Goal: Task Accomplishment & Management: Manage account settings

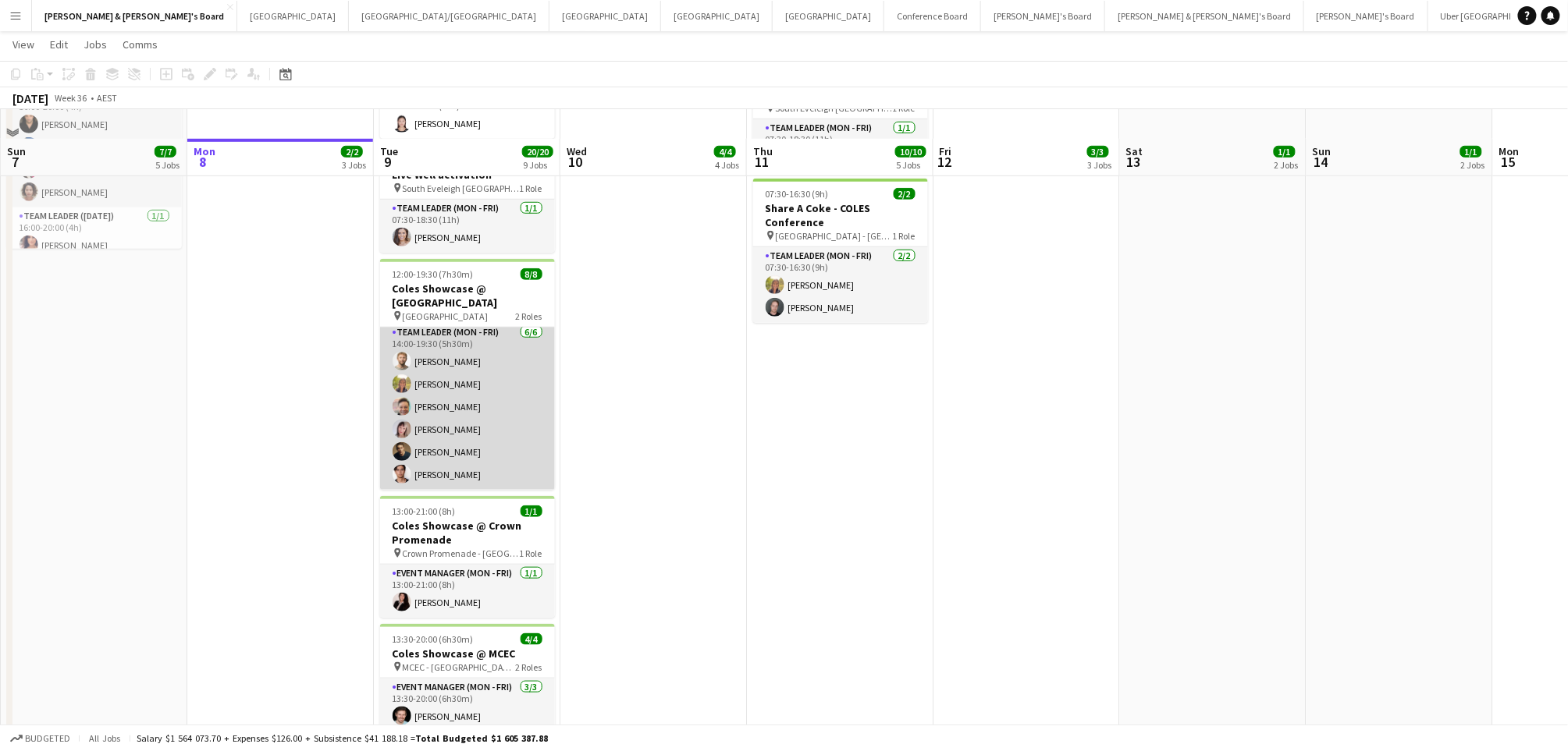
scroll to position [520, 0]
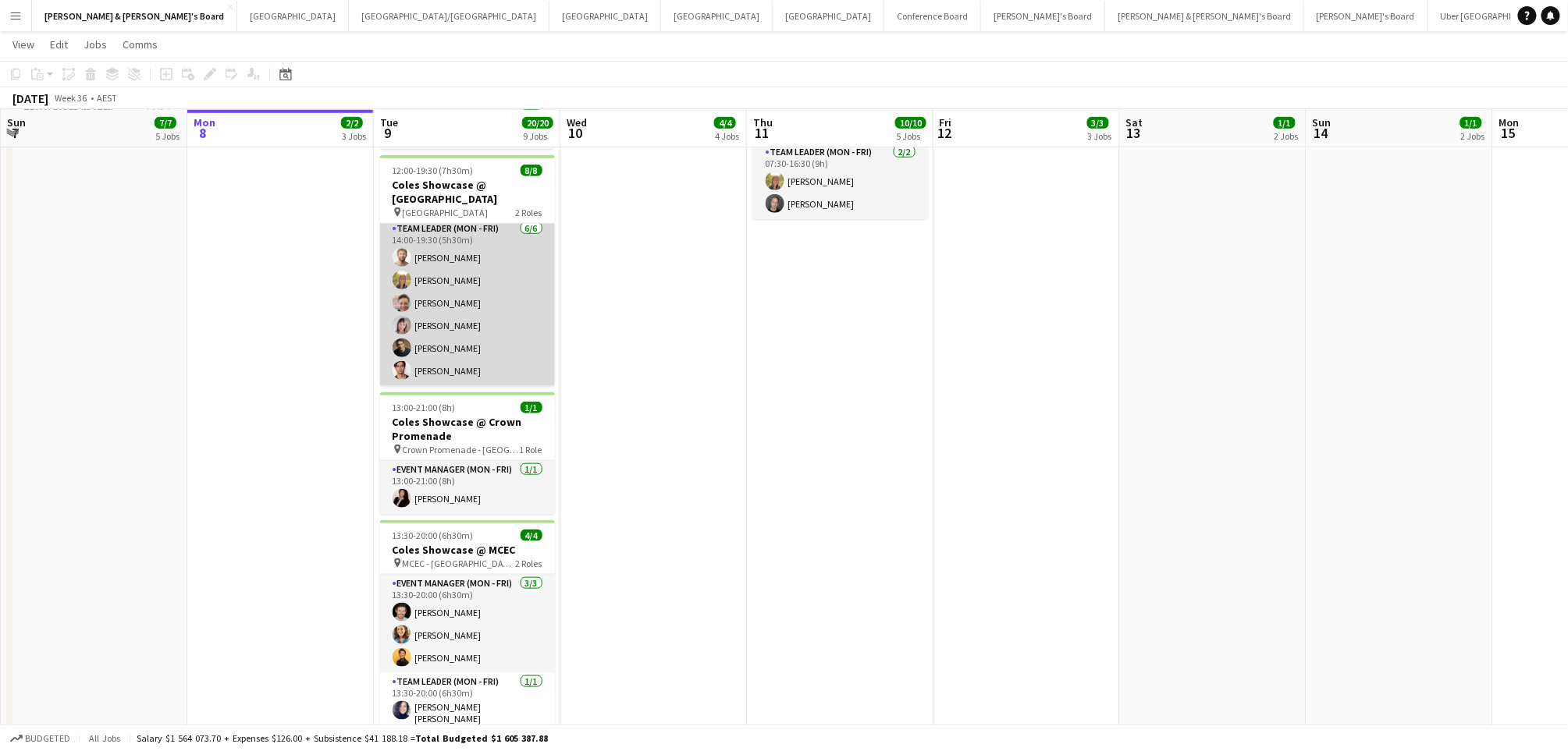
click at [466, 370] on app-card-role "Team Leader (Mon - Fri) [DATE] 14:00-19:30 (5h30m) [PERSON_NAME] [PERSON_NAME] …" at bounding box center [468, 303] width 175 height 166
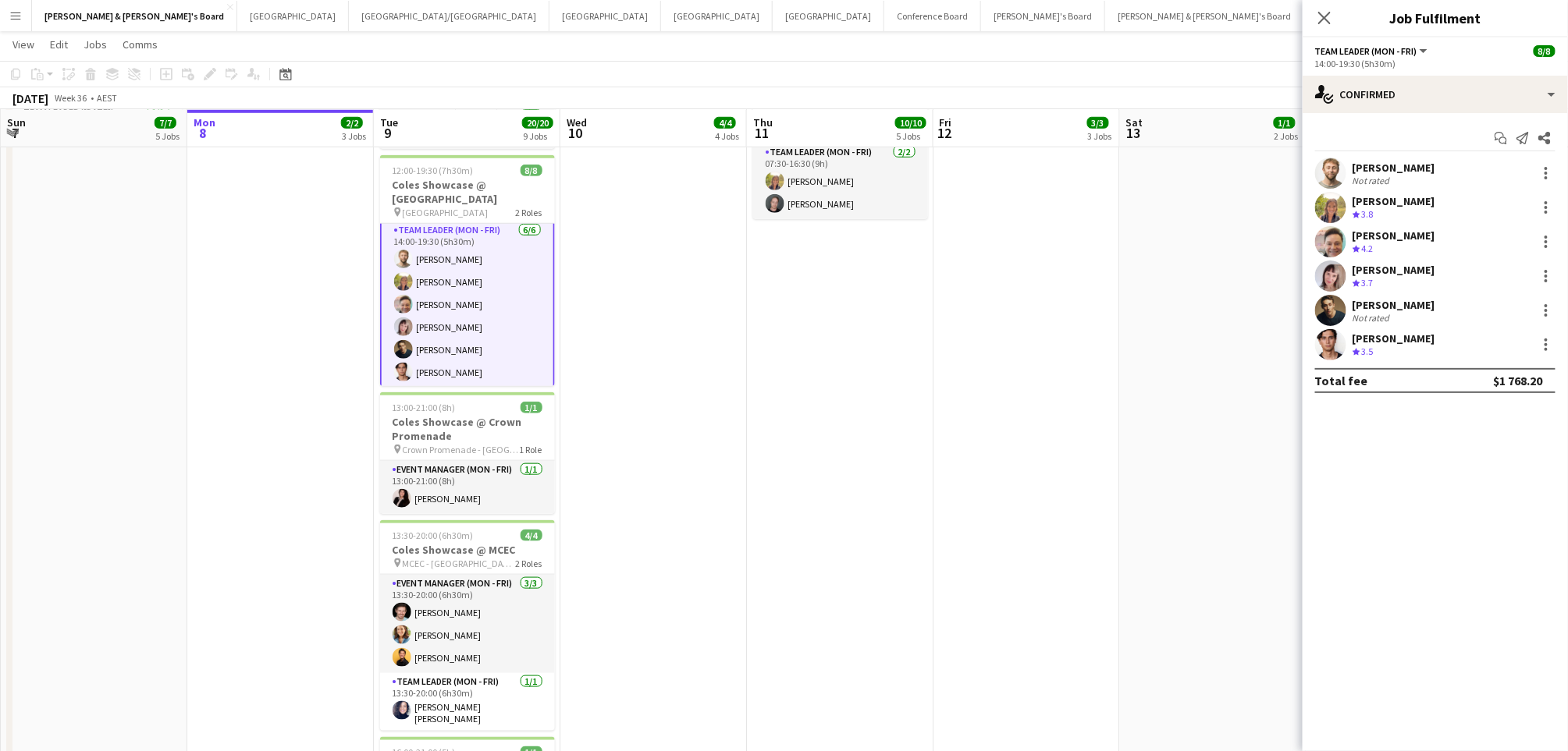
scroll to position [81, 0]
click at [1417, 337] on div "[PERSON_NAME]" at bounding box center [1394, 338] width 83 height 14
click at [1353, 341] on div "[PERSON_NAME]" at bounding box center [1394, 338] width 83 height 14
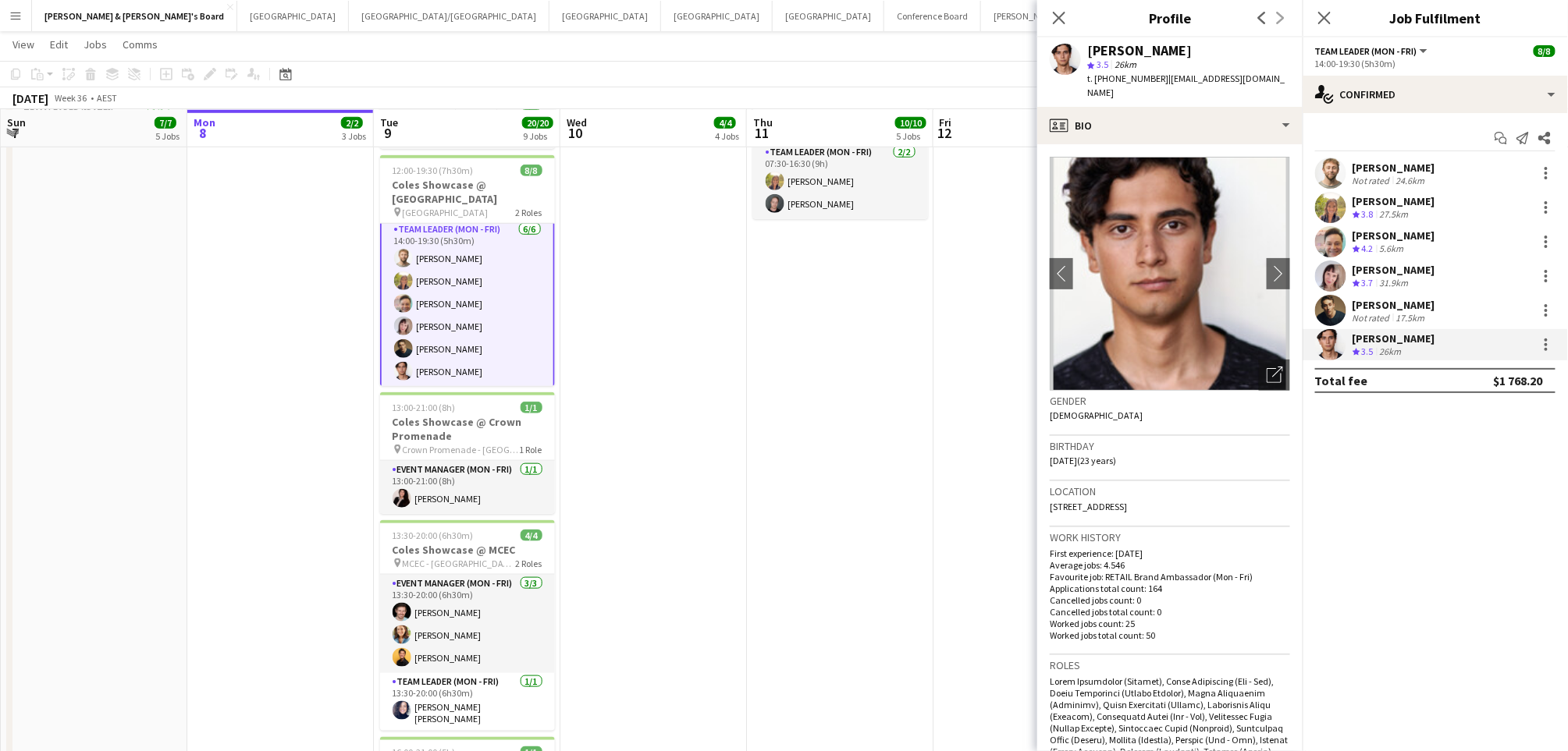
drag, startPoint x: 1090, startPoint y: 48, endPoint x: 1212, endPoint y: 63, distance: 122.9
click at [1224, 52] on div "[PERSON_NAME]" at bounding box center [1188, 50] width 203 height 14
copy div "[PERSON_NAME]"
drag, startPoint x: 1109, startPoint y: 80, endPoint x: 1151, endPoint y: 75, distance: 42.3
click at [1151, 75] on span "t. [PHONE_NUMBER]" at bounding box center [1128, 79] width 81 height 12
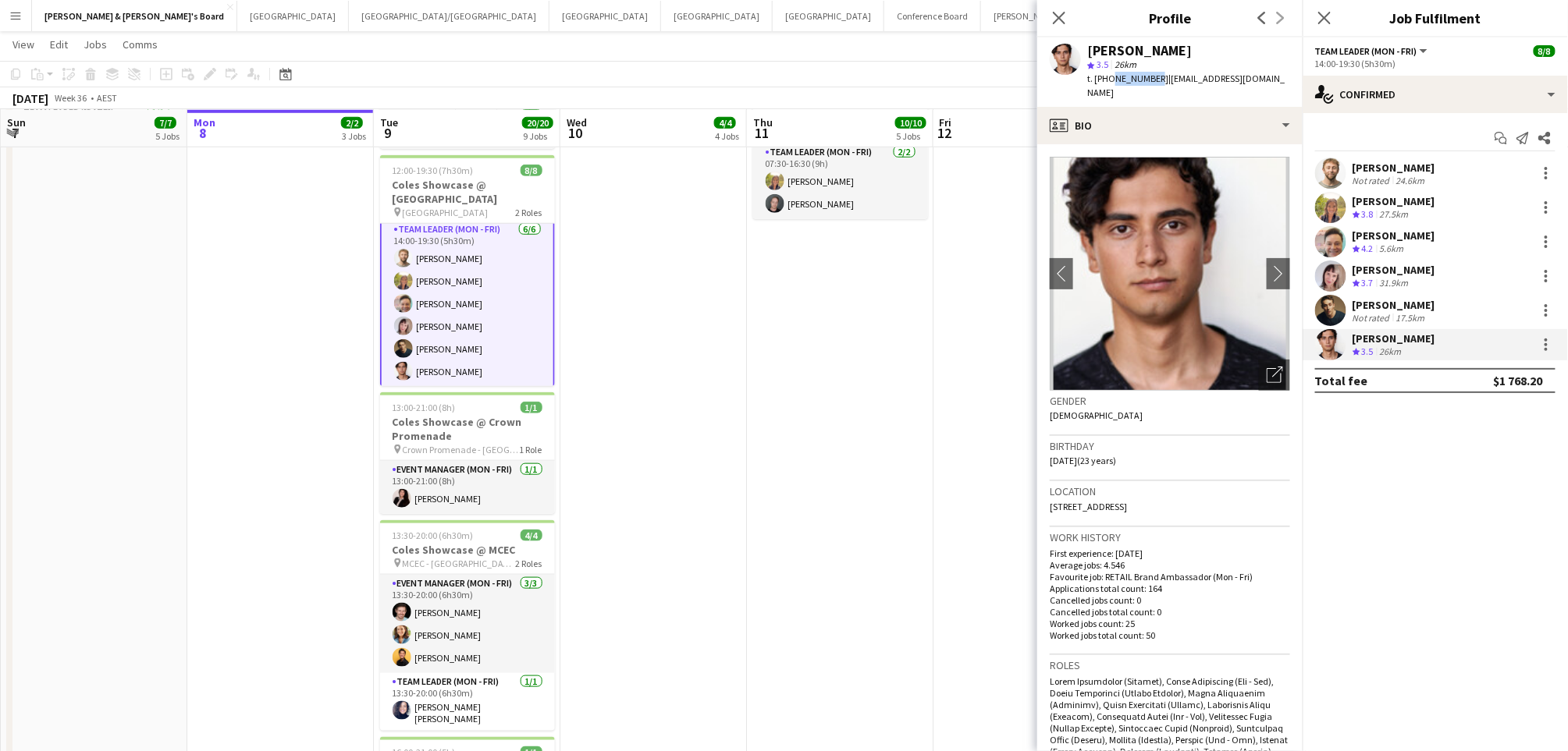
copy span "437908733"
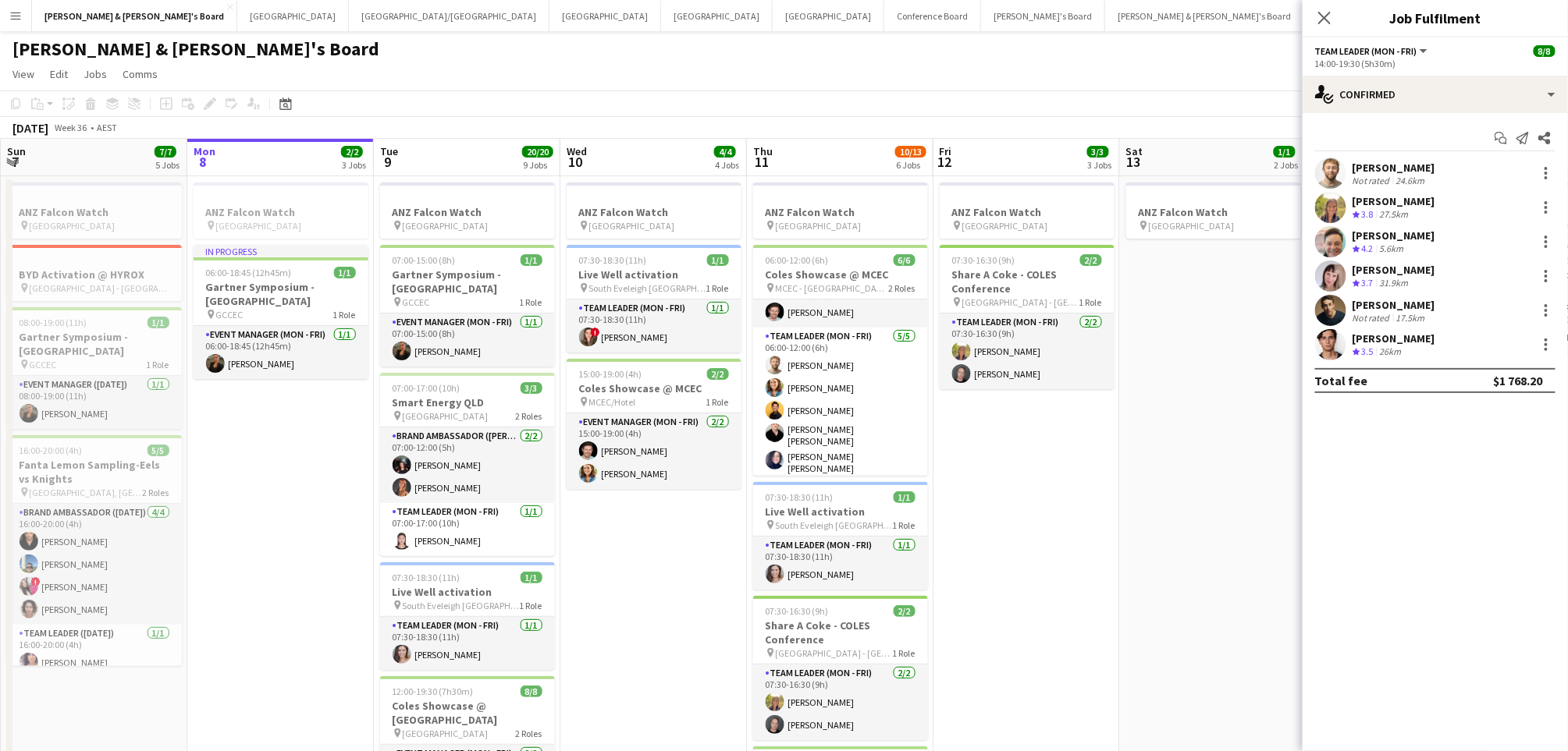
scroll to position [0, 318]
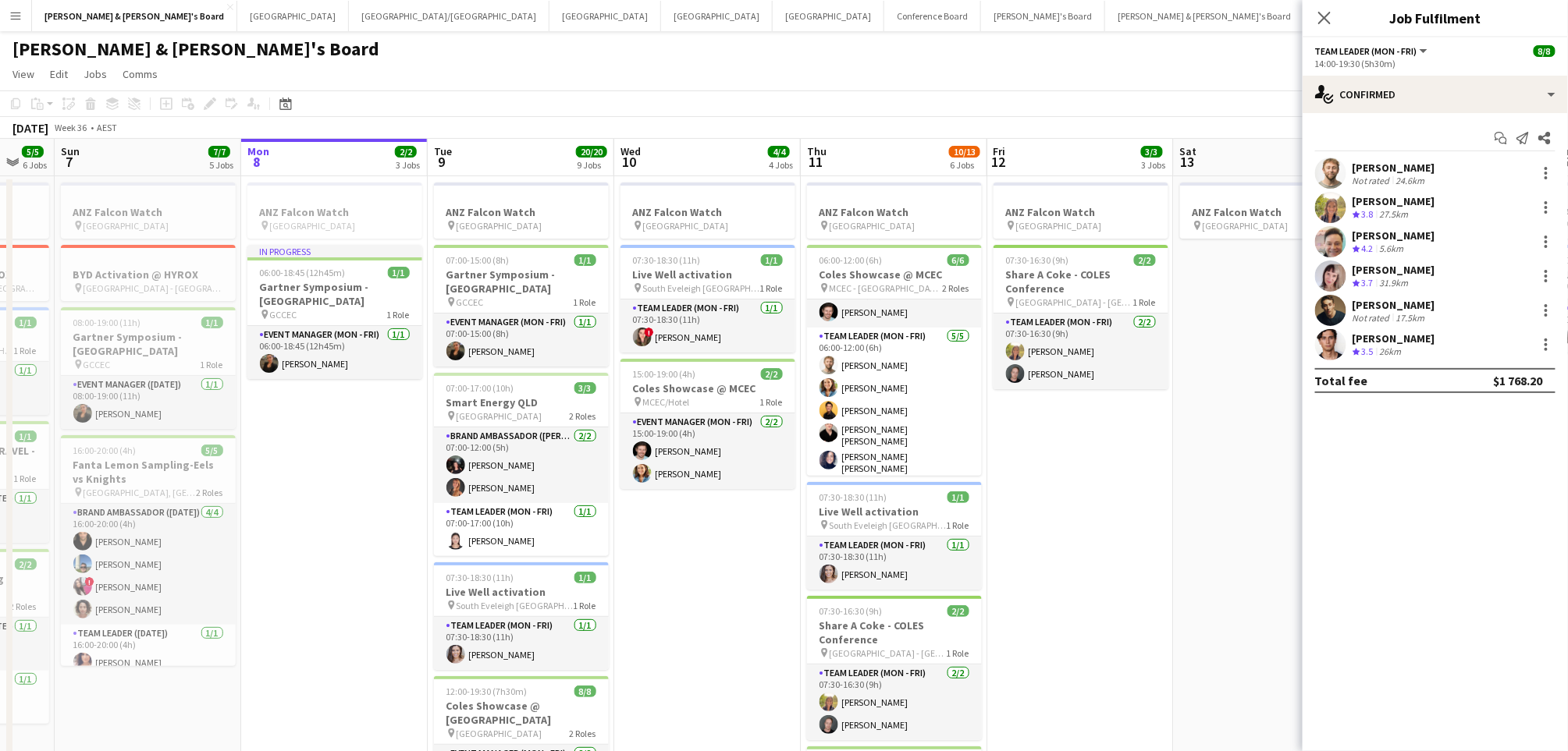
drag, startPoint x: 664, startPoint y: 655, endPoint x: 1376, endPoint y: 629, distance: 712.5
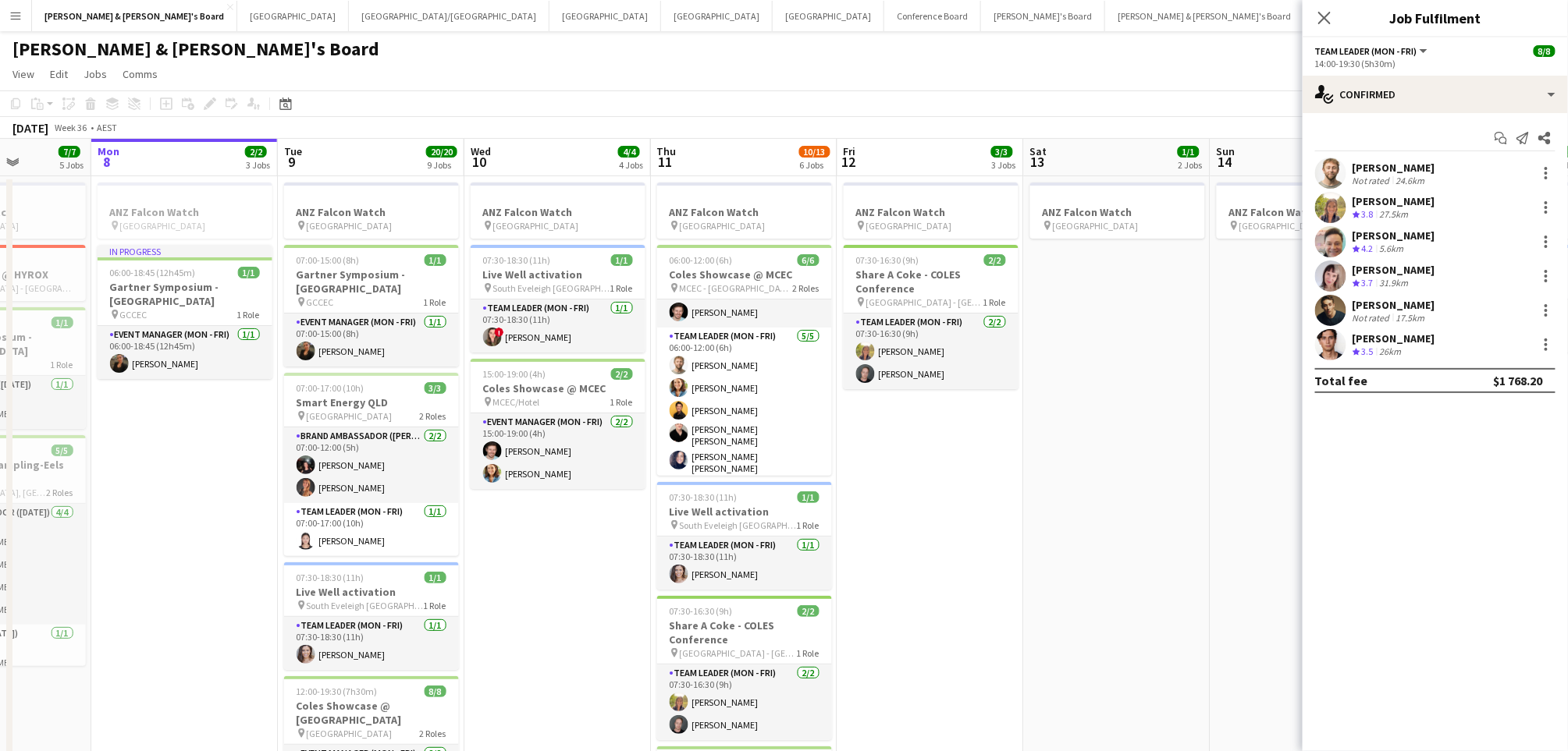
drag, startPoint x: 1012, startPoint y: 615, endPoint x: 293, endPoint y: 526, distance: 724.5
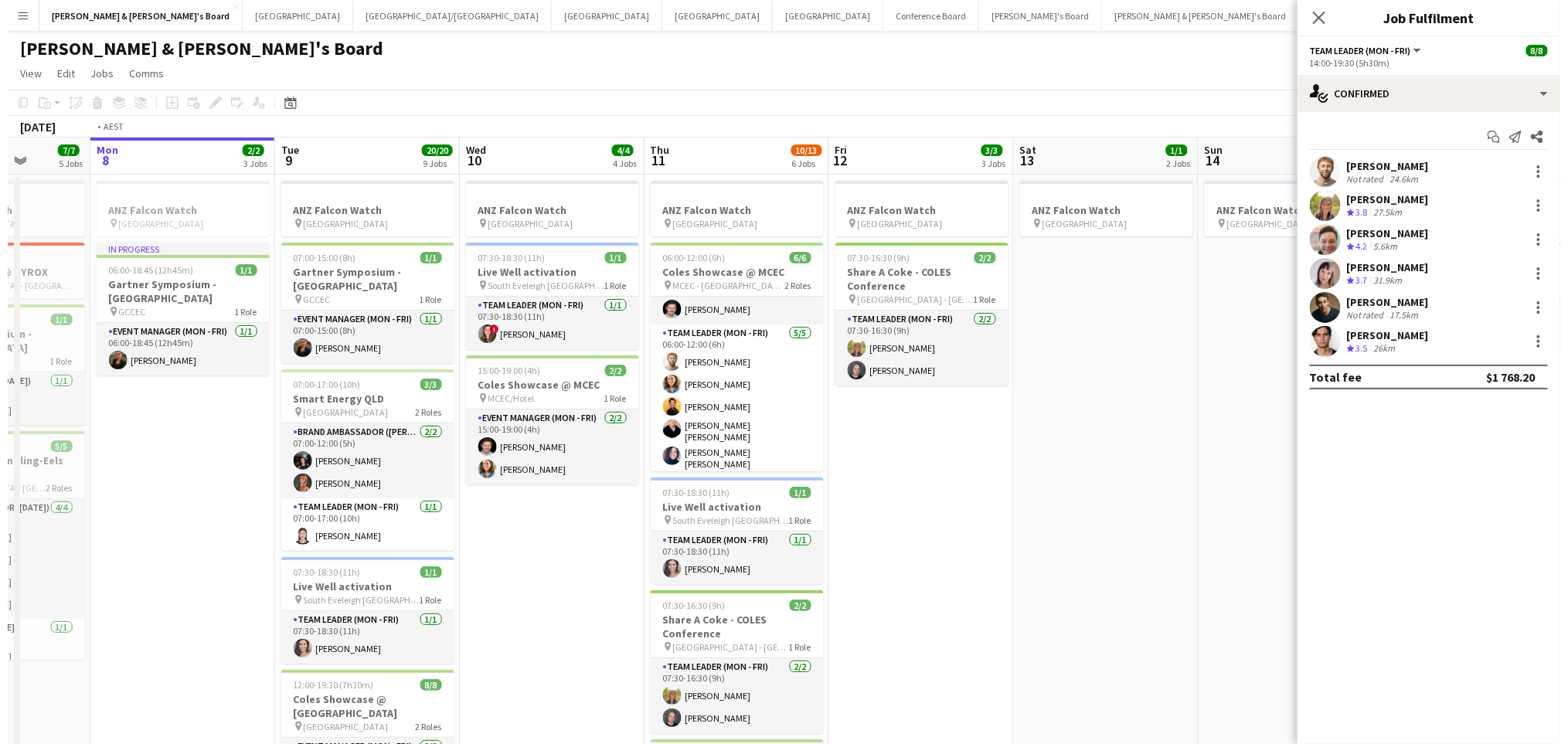
scroll to position [0, 418]
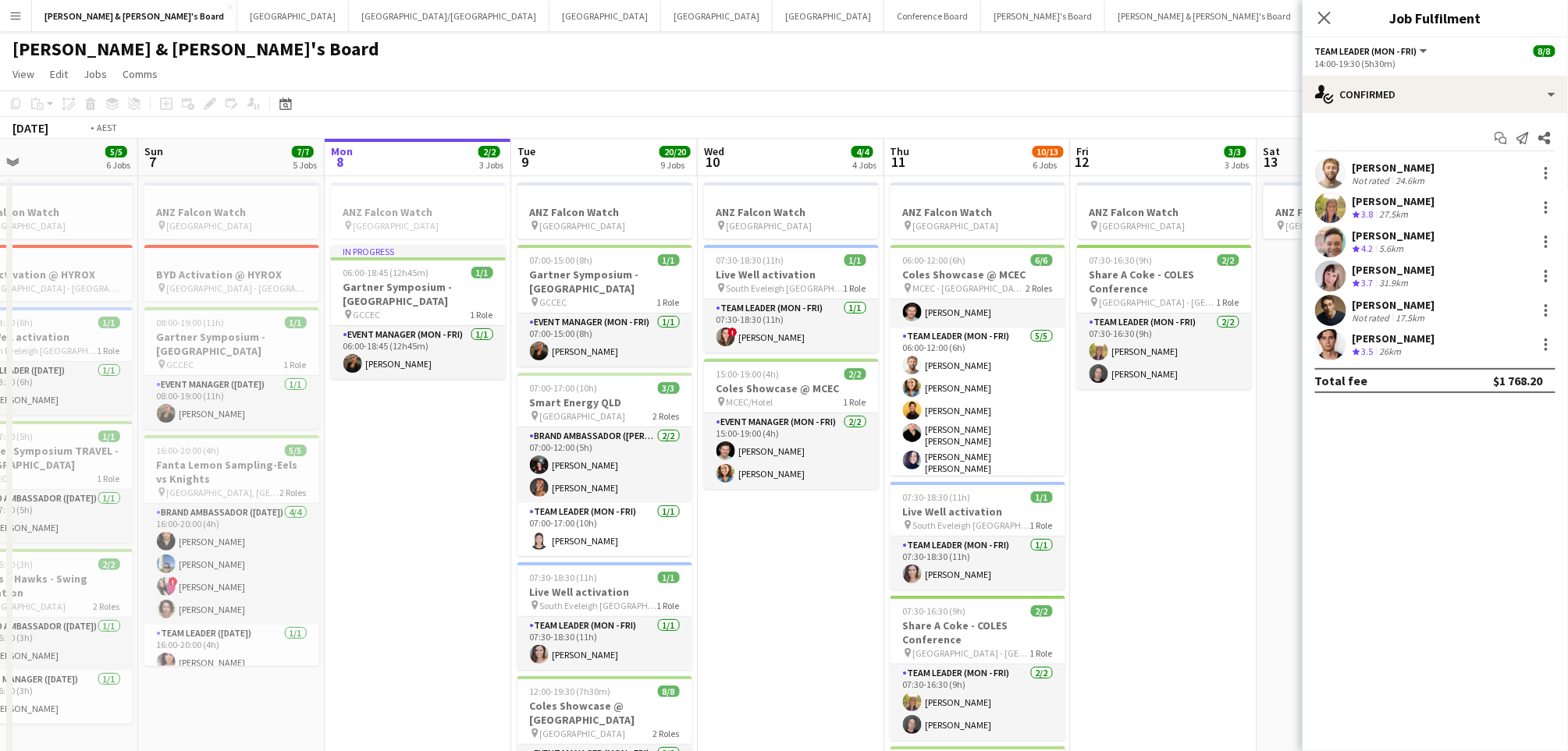
drag, startPoint x: 965, startPoint y: 593, endPoint x: 832, endPoint y: 590, distance: 133.0
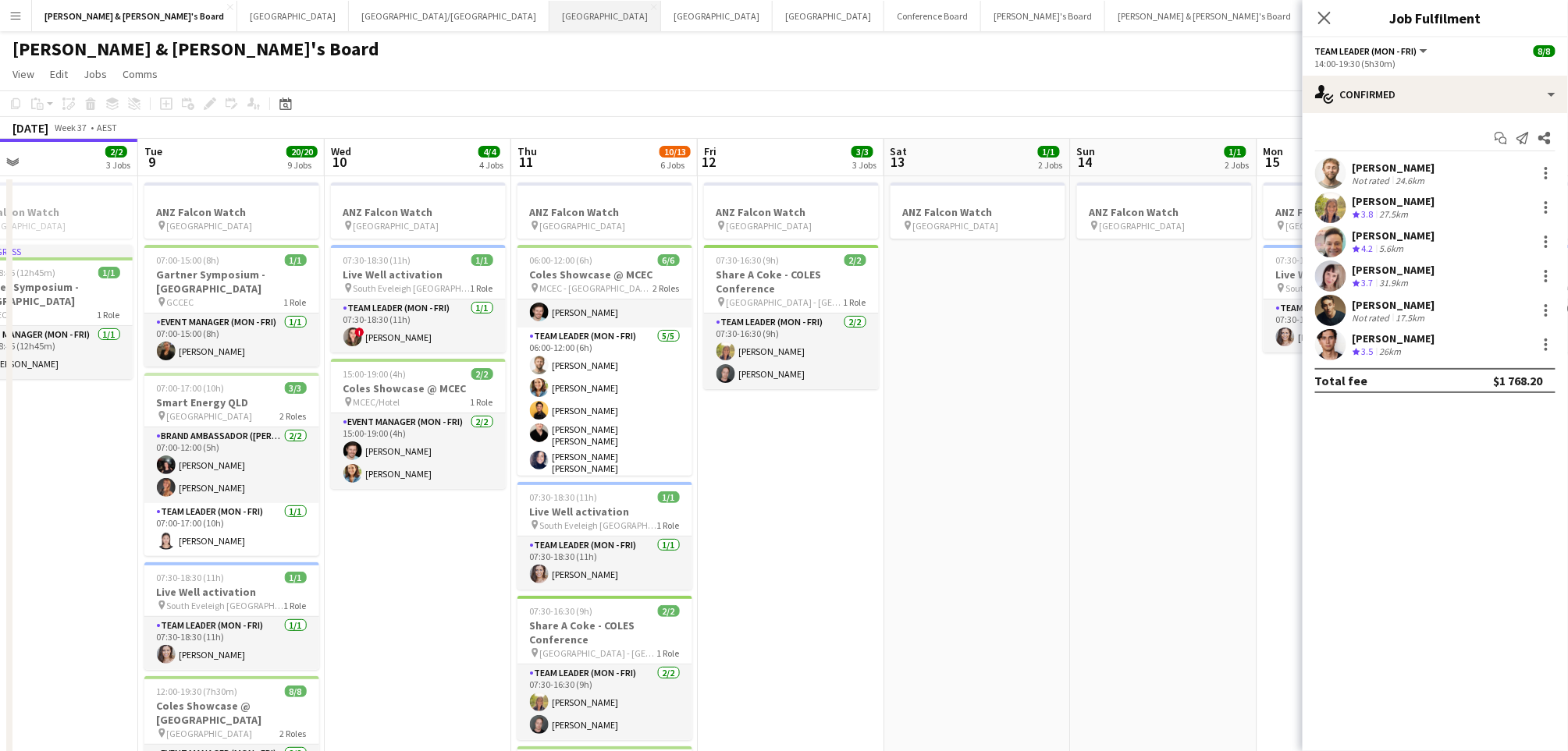
click at [550, 26] on button "Melbourne Close" at bounding box center [605, 16] width 111 height 31
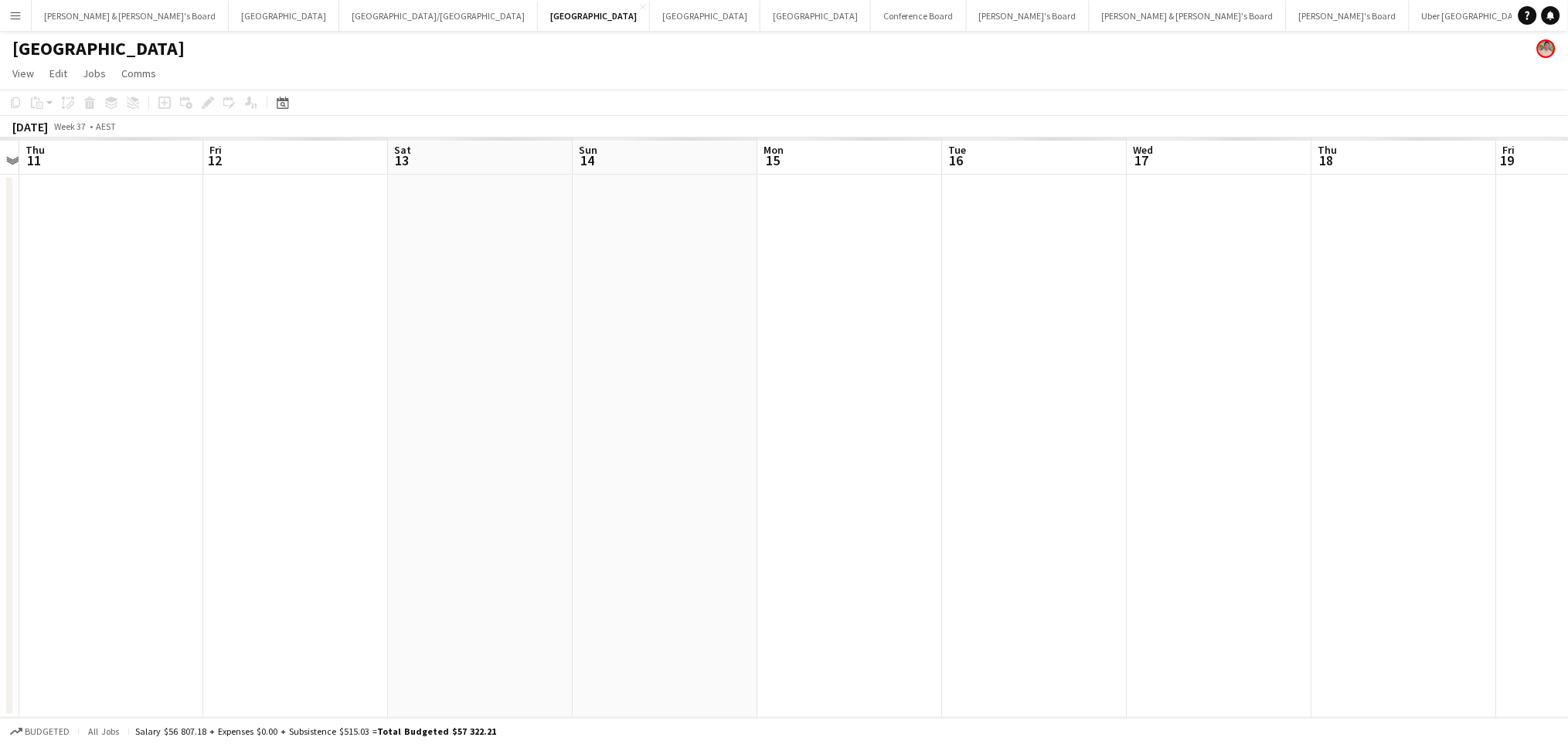
scroll to position [0, 379]
drag, startPoint x: 987, startPoint y: 539, endPoint x: 607, endPoint y: 497, distance: 382.3
click at [607, 497] on app-calendar-viewport "Sun 7 Mon 8 Tue 9 Wed 10 Thu 11 Fri 12 Sat 13 Sun 14 Mon 15 Tue 16 Wed 17 Thu 1…" at bounding box center [784, 428] width 1568 height 580
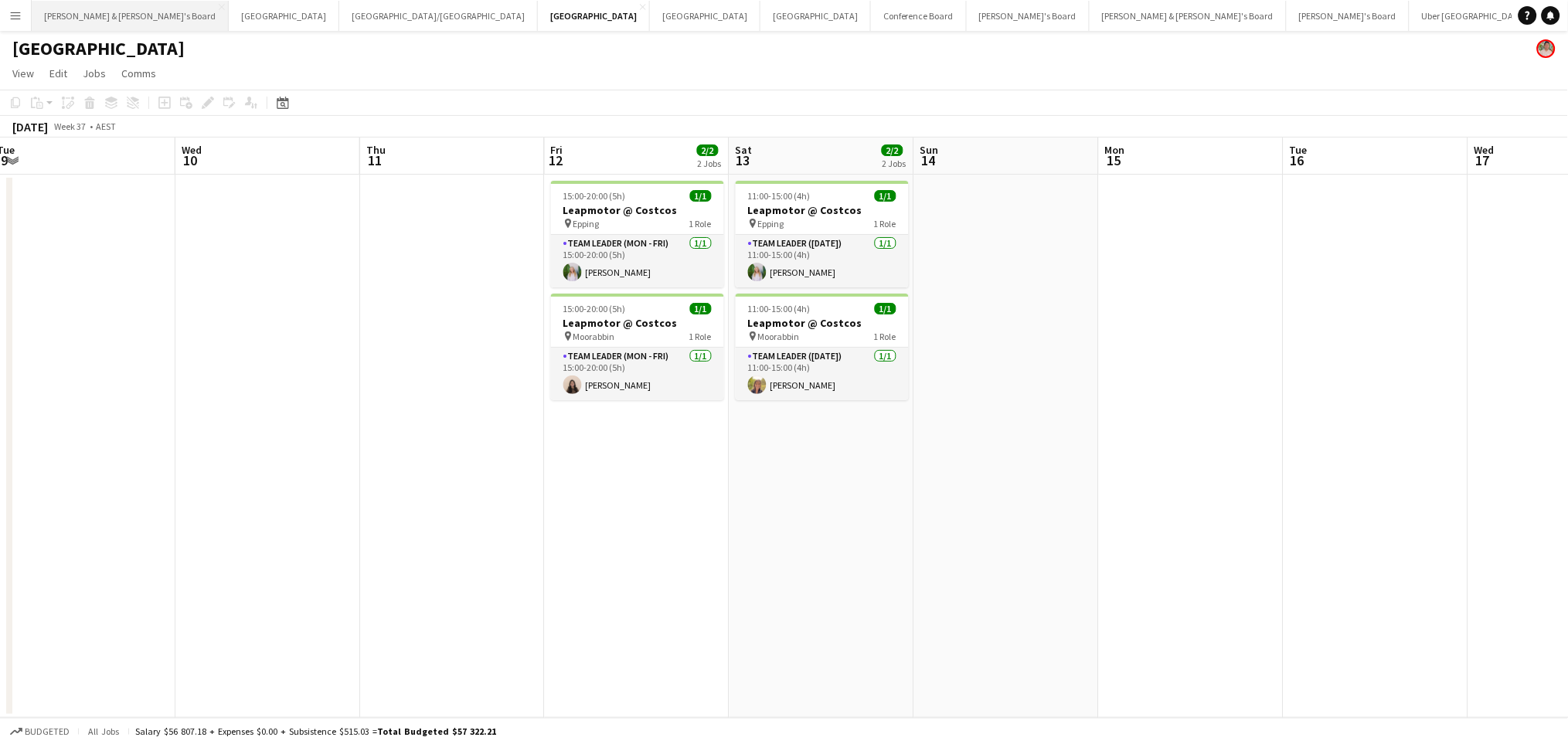
click at [97, 18] on button "[PERSON_NAME] & [PERSON_NAME]'s Board Close" at bounding box center [129, 16] width 197 height 30
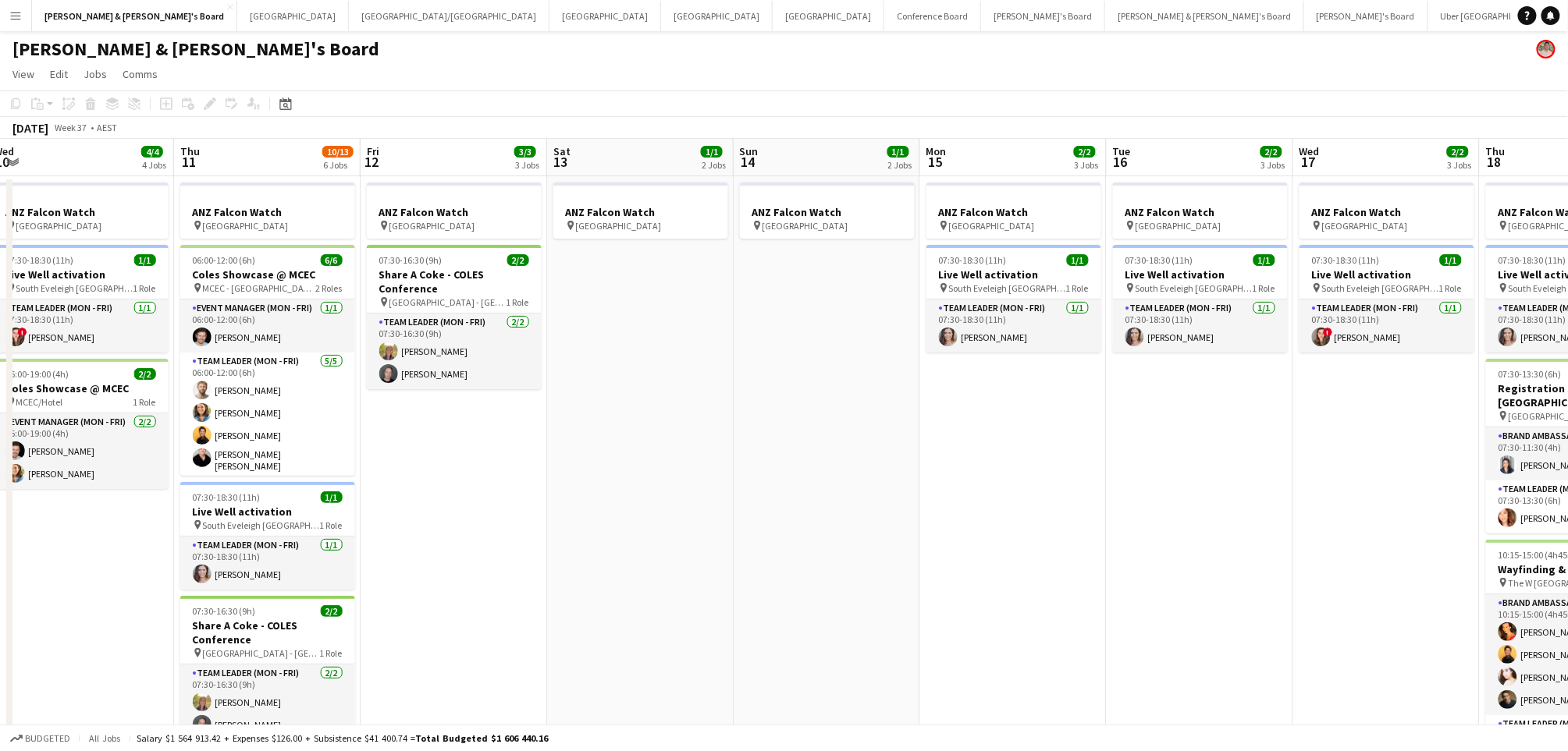
drag, startPoint x: 1082, startPoint y: 575, endPoint x: 509, endPoint y: 468, distance: 582.9
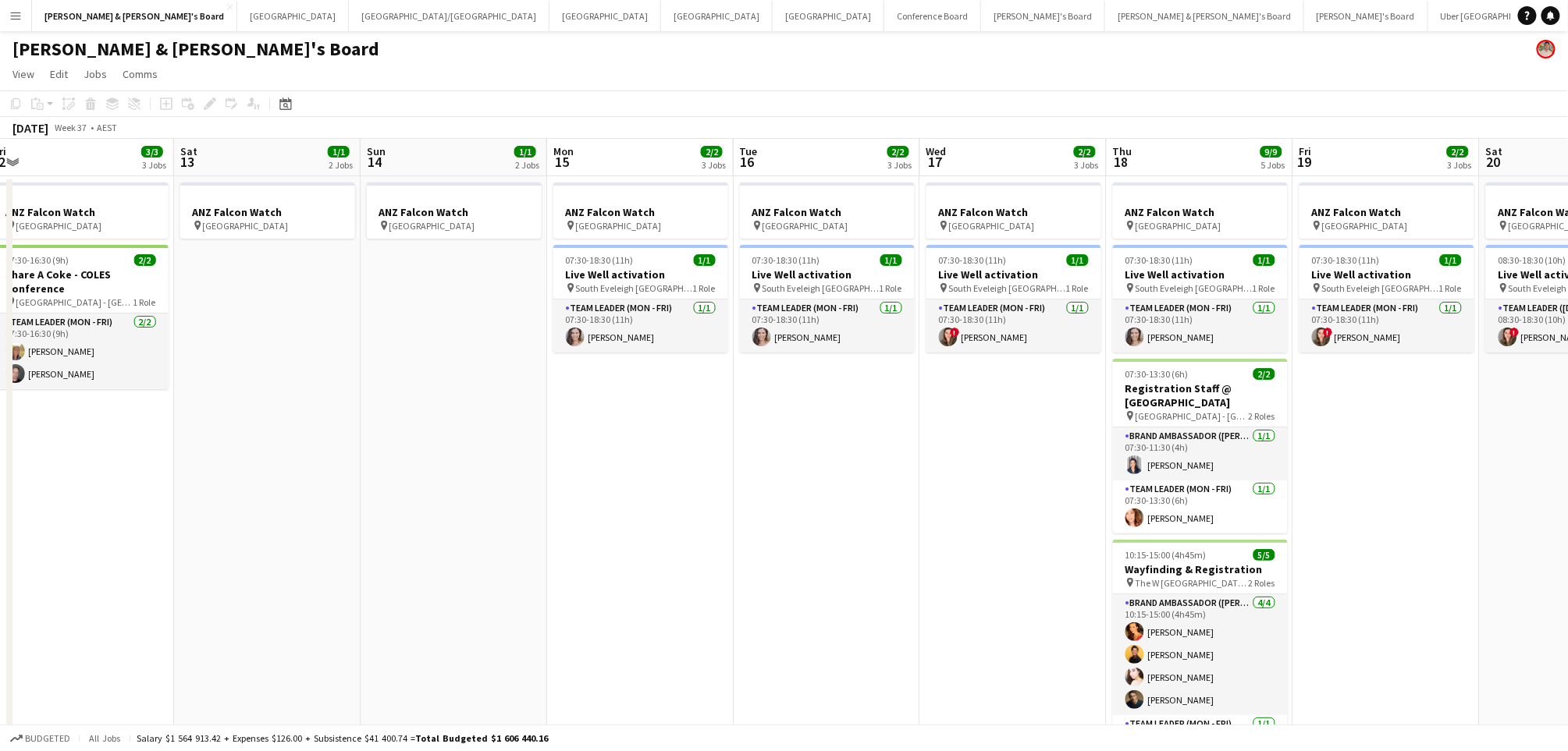
scroll to position [0, 423]
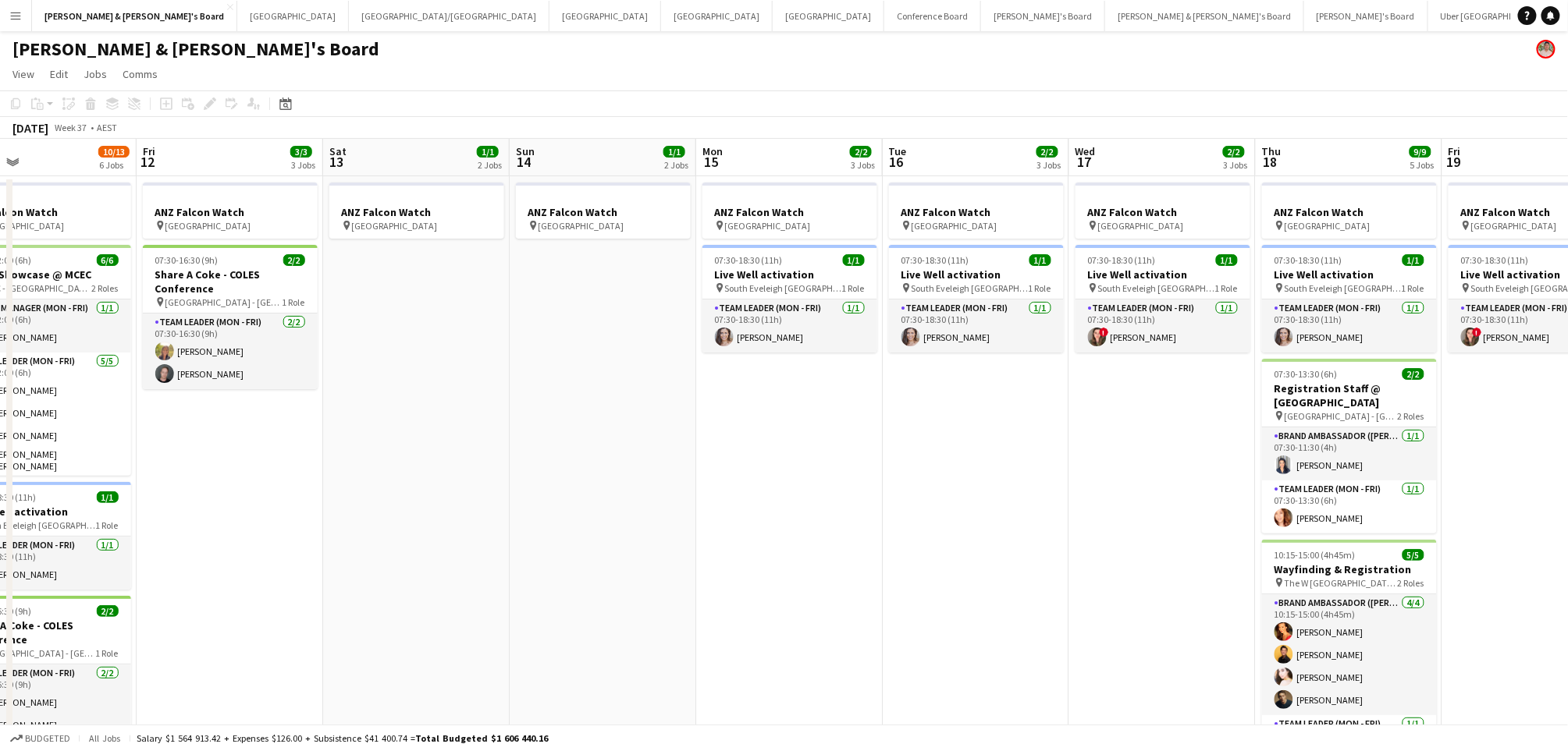
drag, startPoint x: 995, startPoint y: 546, endPoint x: 453, endPoint y: 500, distance: 543.9
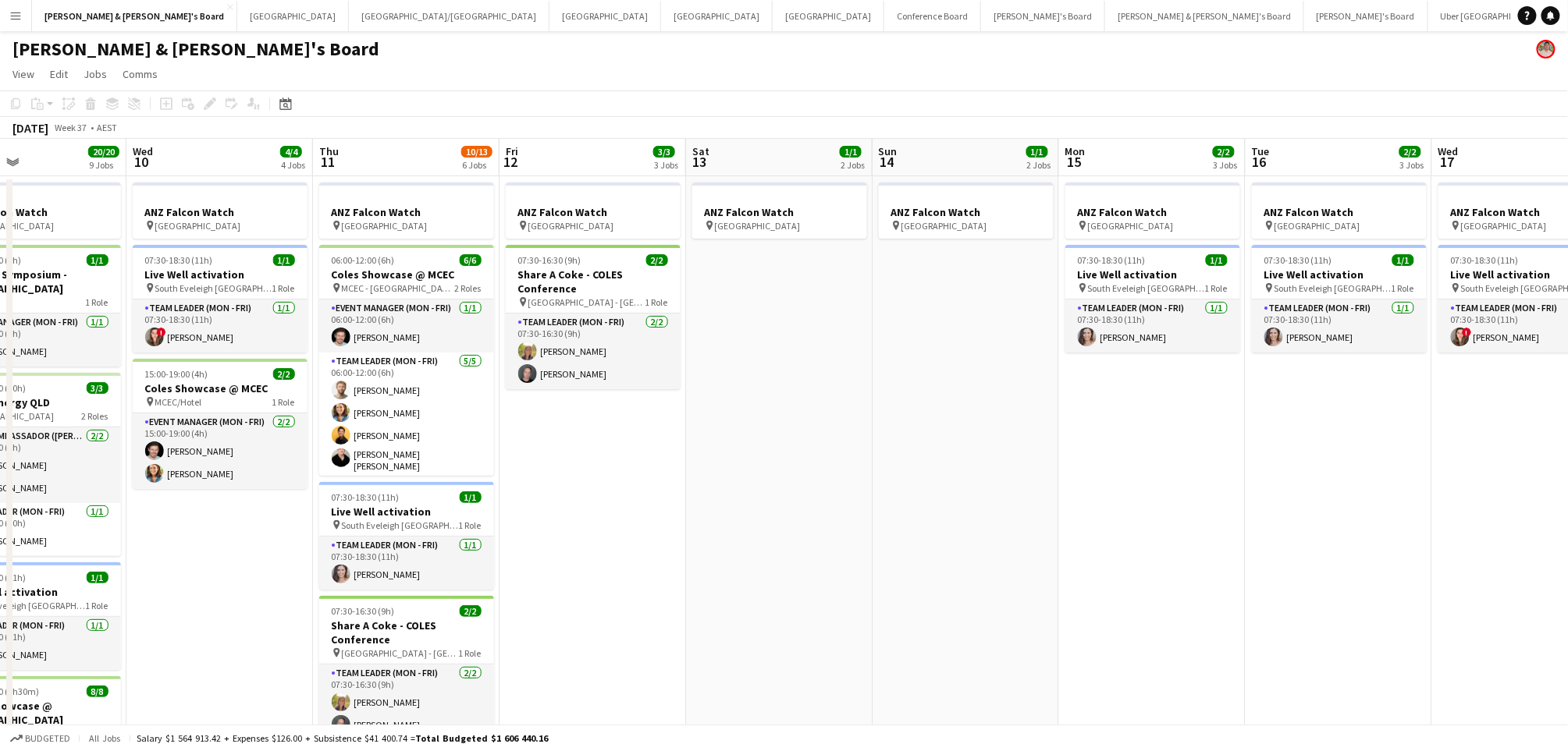
drag, startPoint x: 351, startPoint y: 518, endPoint x: 1087, endPoint y: 523, distance: 736.0
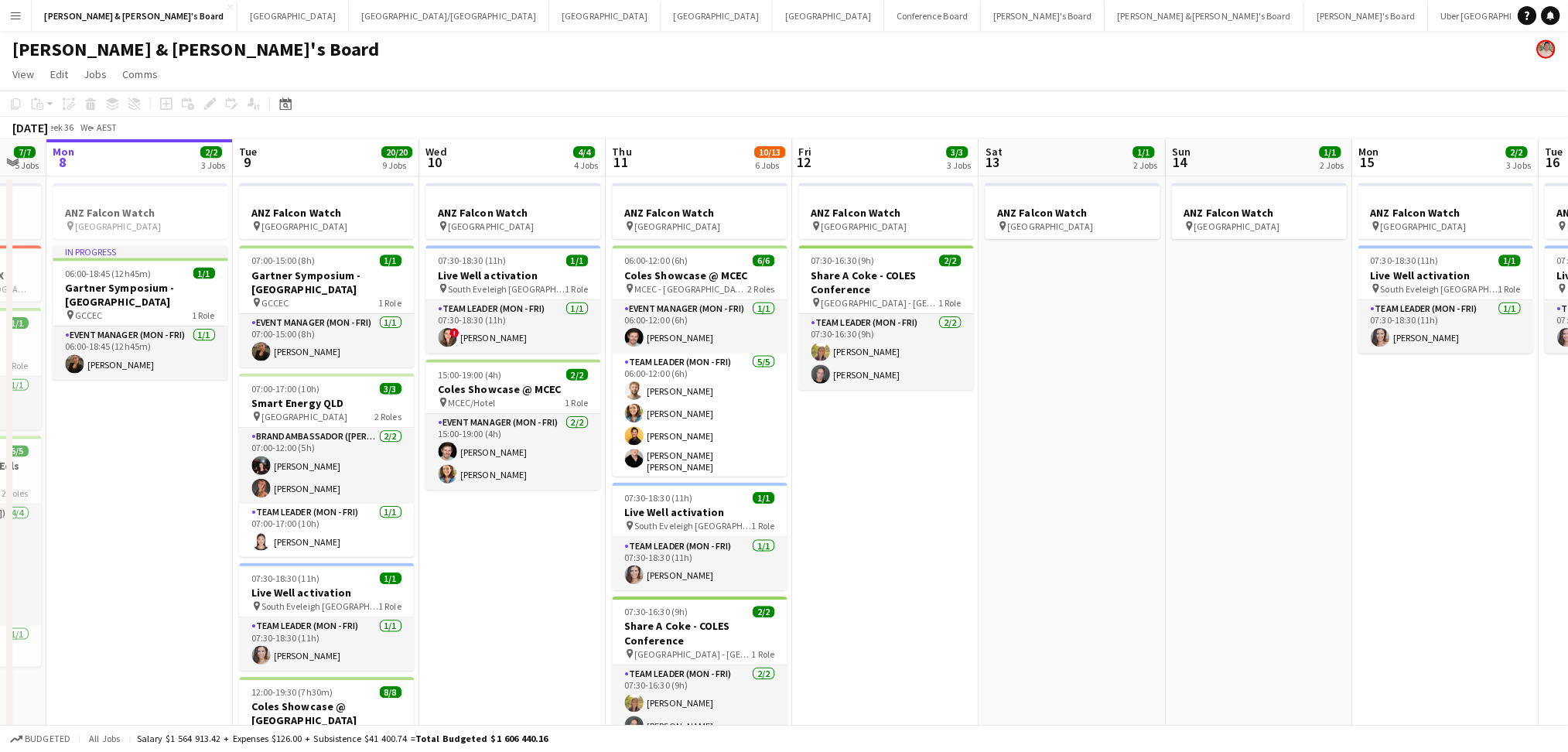
scroll to position [0, 319]
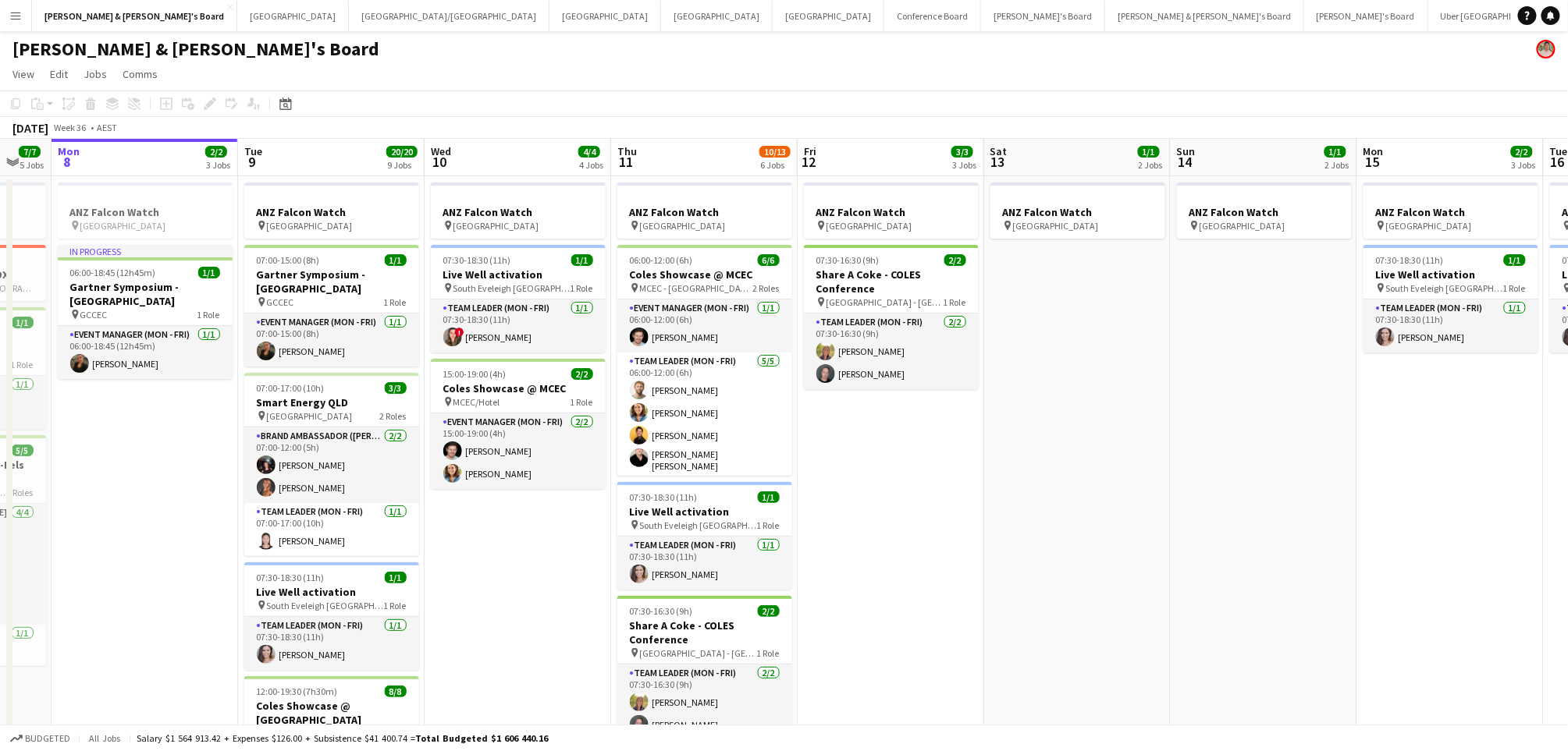
drag, startPoint x: 783, startPoint y: 544, endPoint x: 1081, endPoint y: 526, distance: 298.5
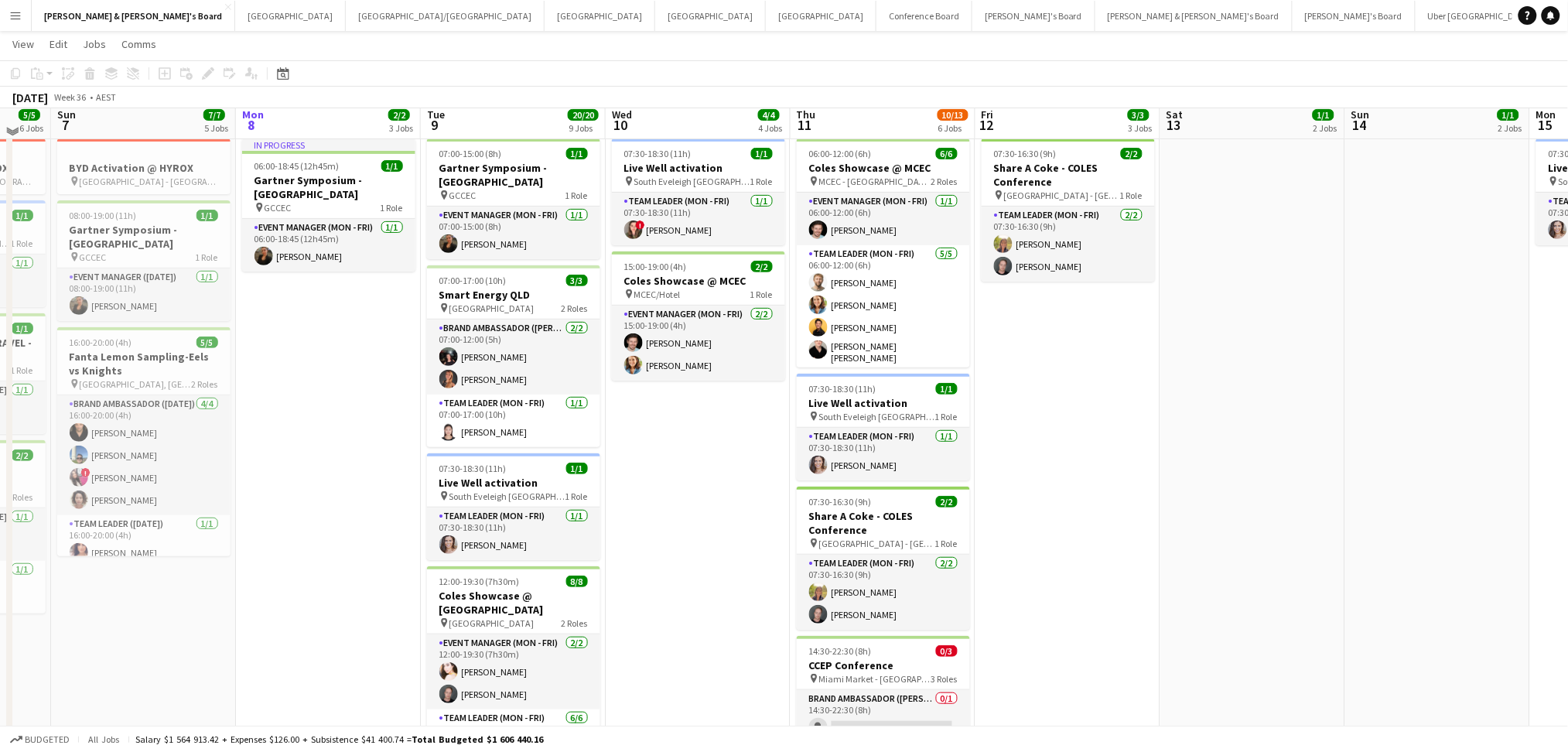
scroll to position [0, 0]
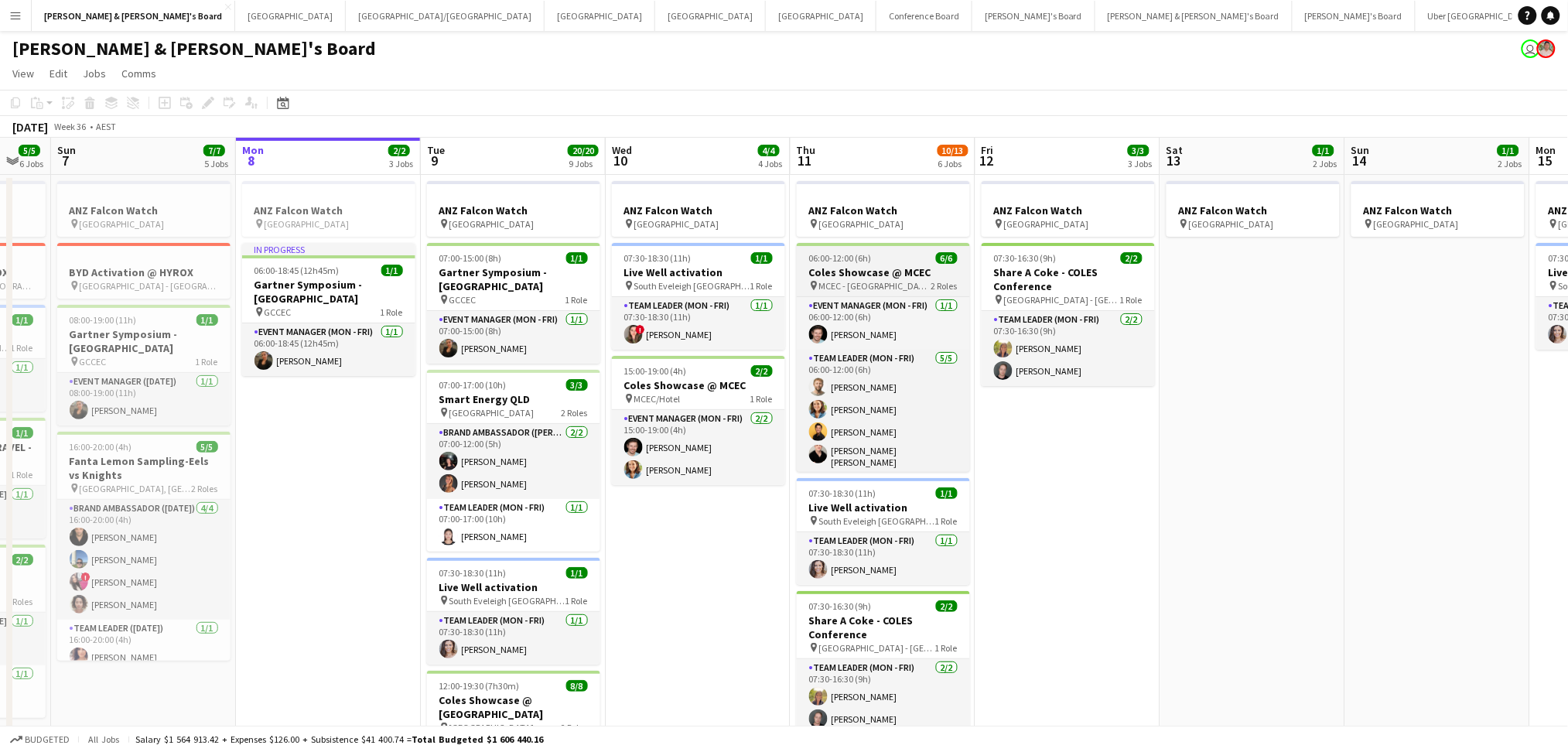
click at [833, 252] on span "06:00-12:00 (6h)" at bounding box center [841, 258] width 63 height 11
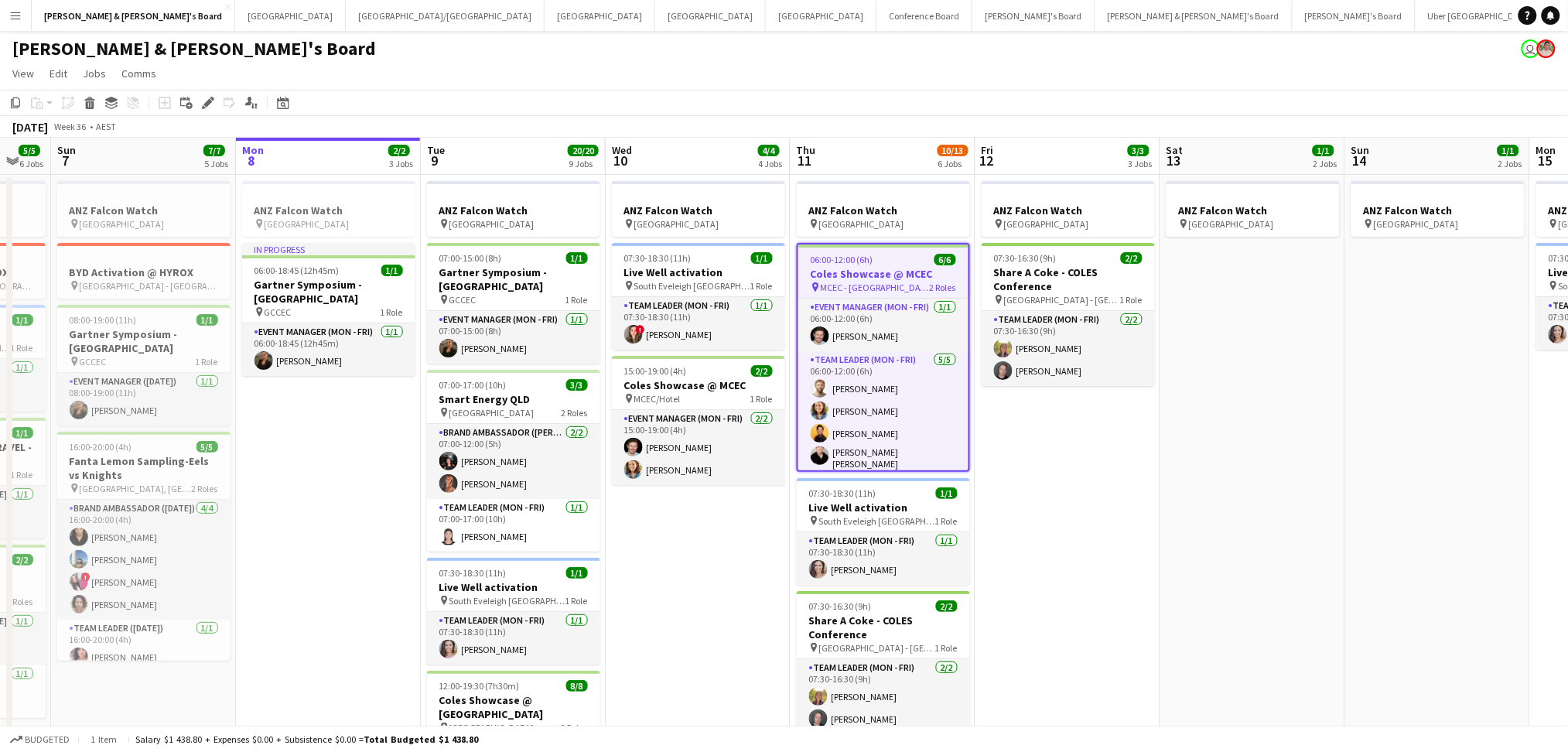
click at [858, 258] on span "06:00-12:00 (6h)" at bounding box center [842, 259] width 63 height 11
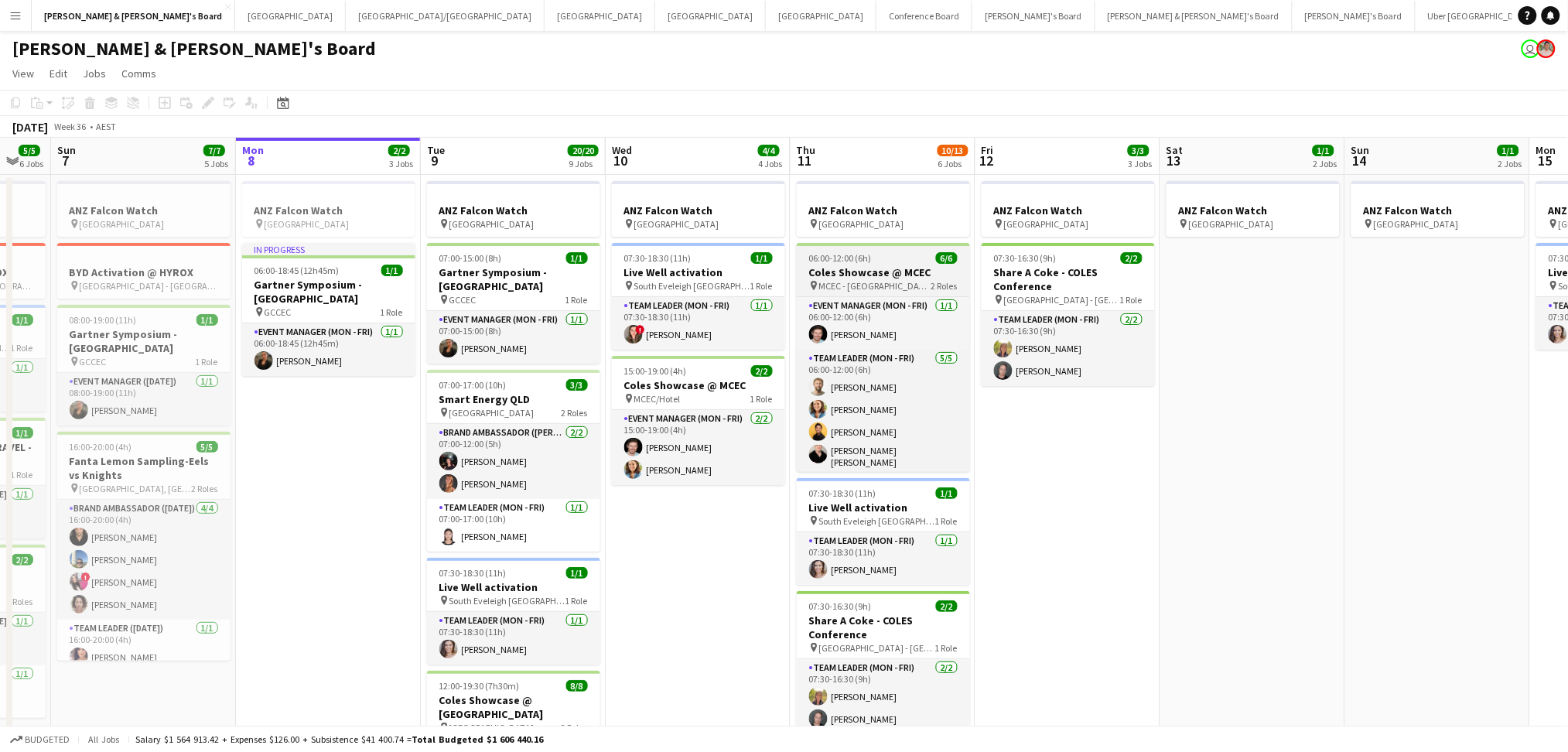
click at [858, 258] on span "06:00-12:00 (6h)" at bounding box center [841, 258] width 63 height 11
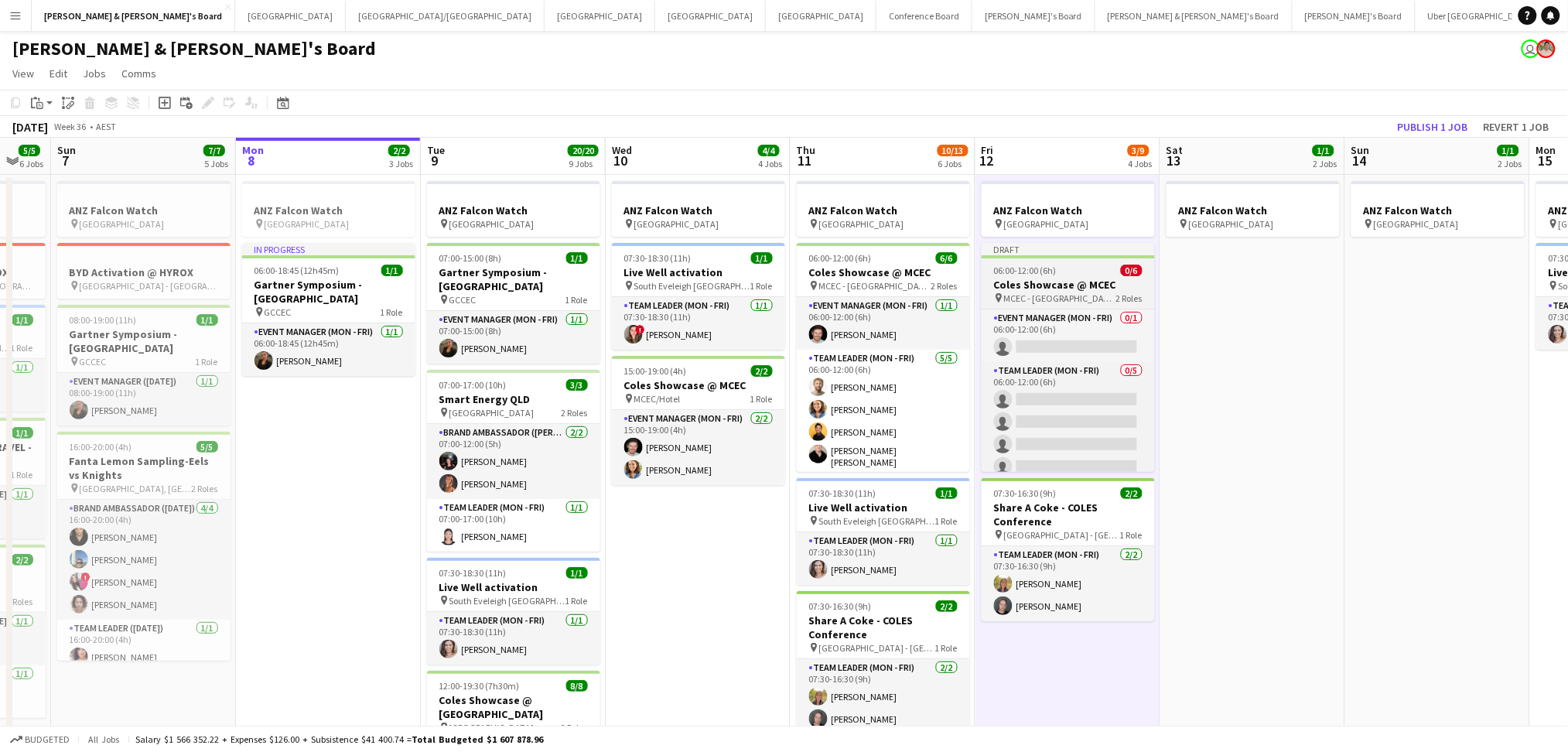
click at [1078, 278] on h3 "Coles Showcase @ MCEC" at bounding box center [1068, 285] width 173 height 14
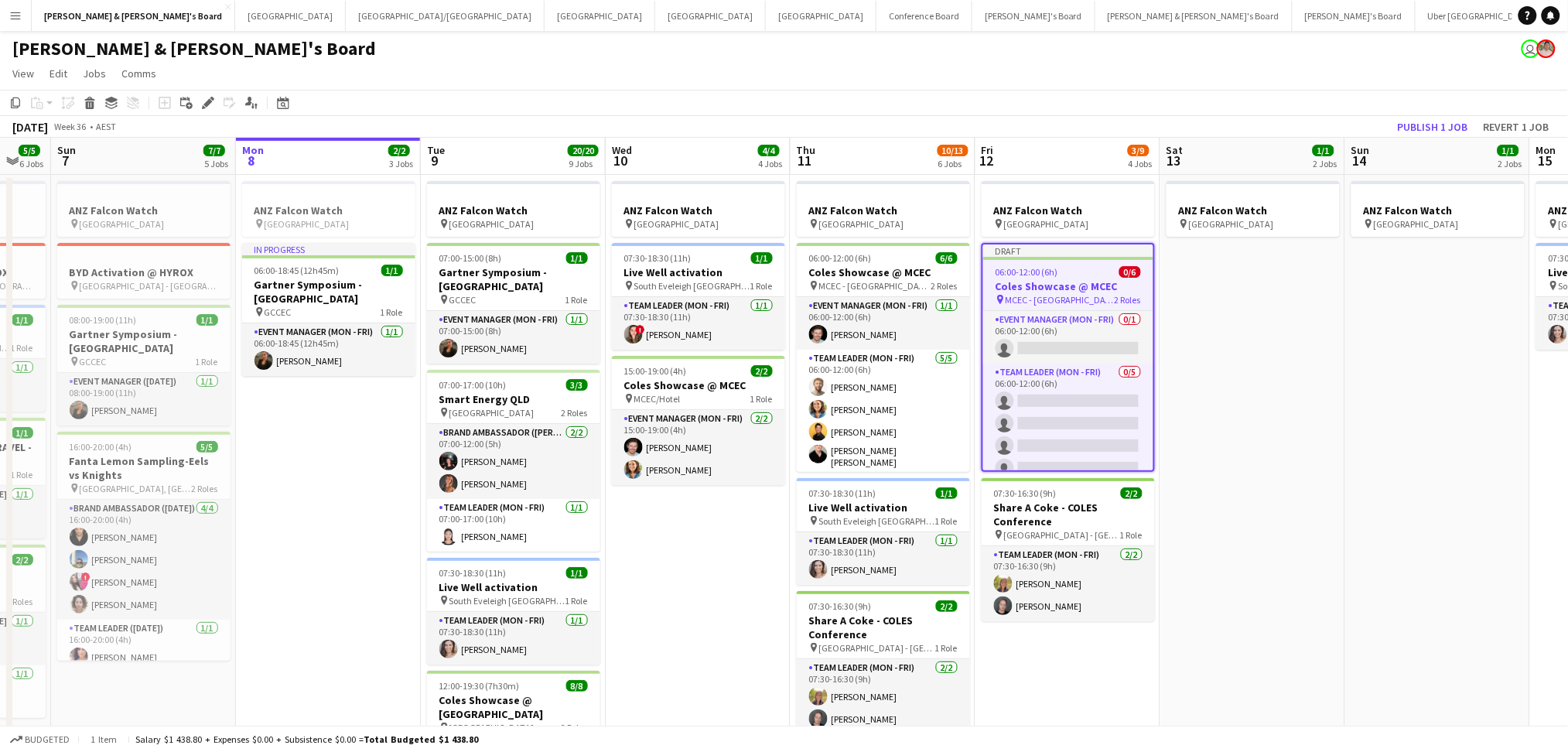
click at [1078, 279] on h3 "Coles Showcase @ MCEC" at bounding box center [1068, 286] width 170 height 14
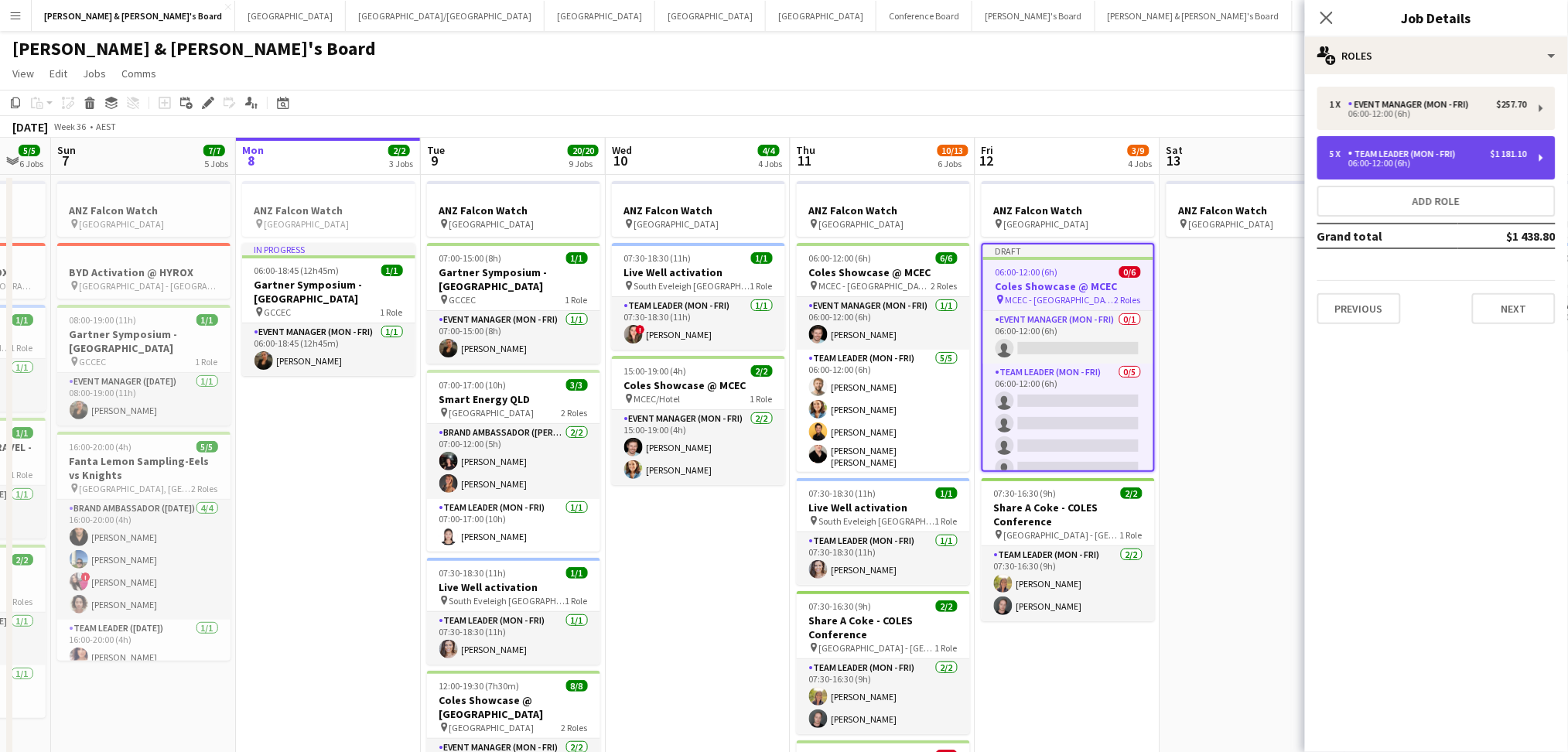
click at [1417, 160] on div "06:00-12:00 (6h)" at bounding box center [1428, 163] width 197 height 8
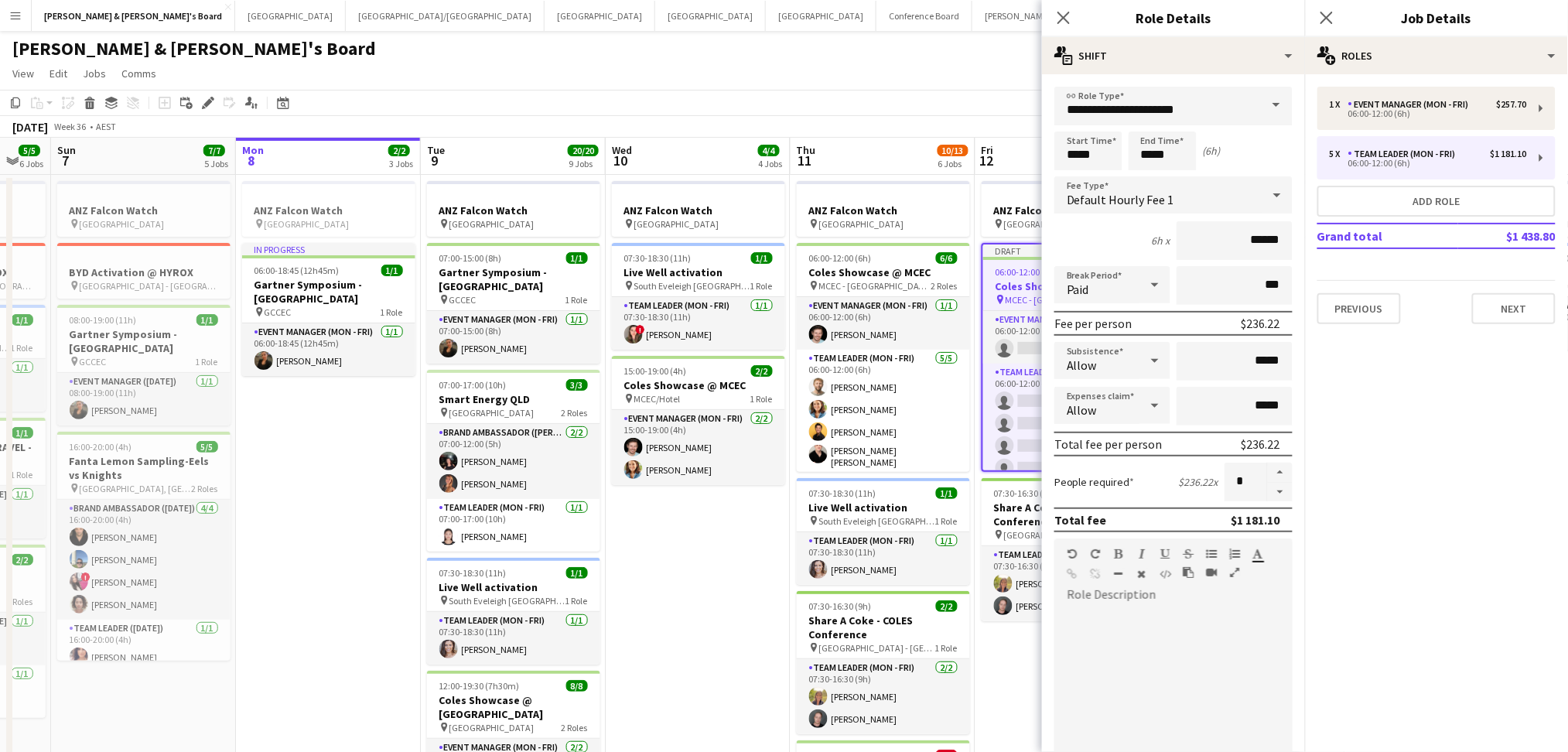
click at [1260, 106] on span at bounding box center [1276, 105] width 32 height 37
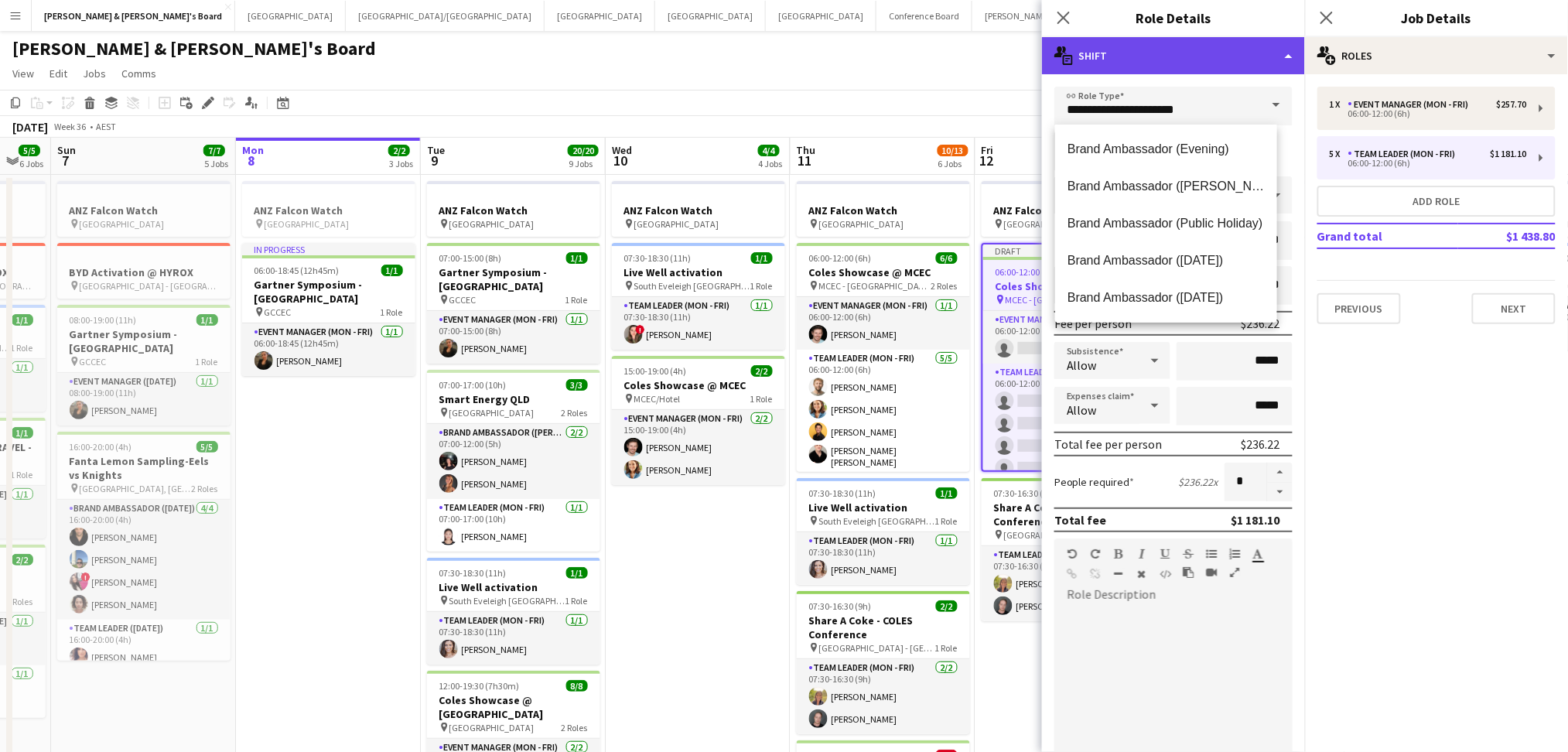
click at [1264, 68] on div "multiple-actions-text Shift" at bounding box center [1173, 55] width 263 height 37
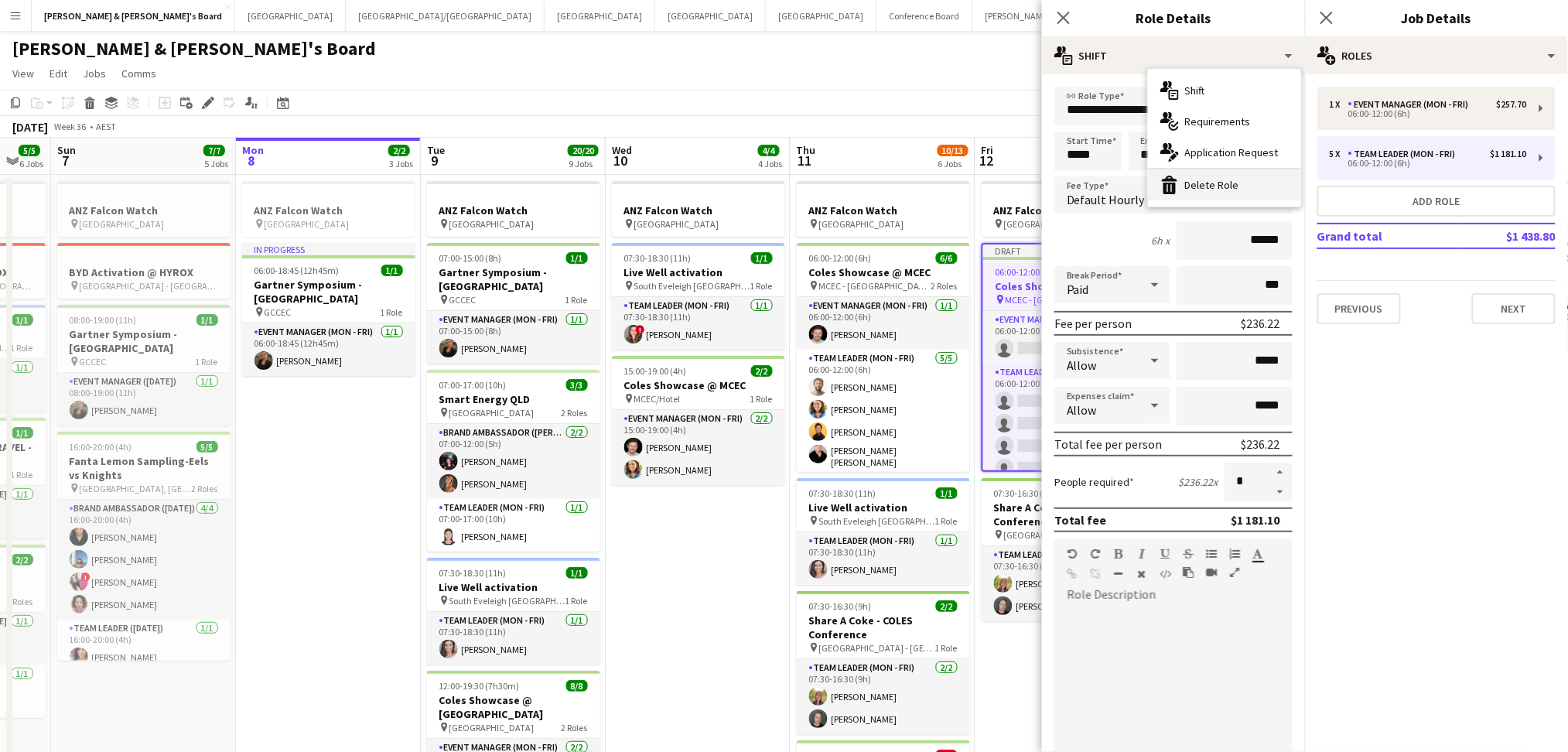
click at [1216, 190] on div "bin-2 Delete Role" at bounding box center [1224, 185] width 153 height 30
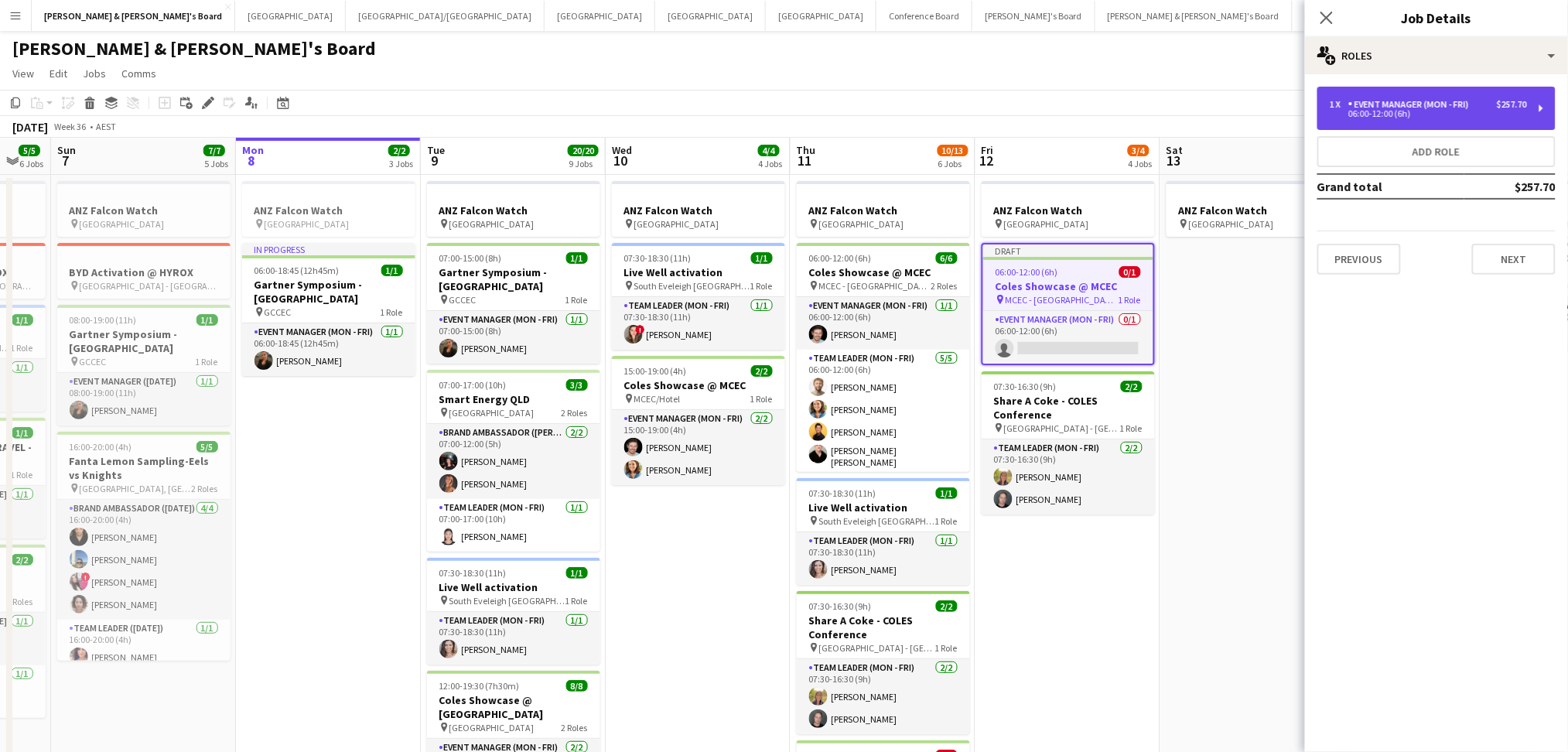
click at [1374, 129] on div "1 x Event Manager (Mon - Fri) $257.70 06:00-12:00 (6h)" at bounding box center [1437, 108] width 238 height 43
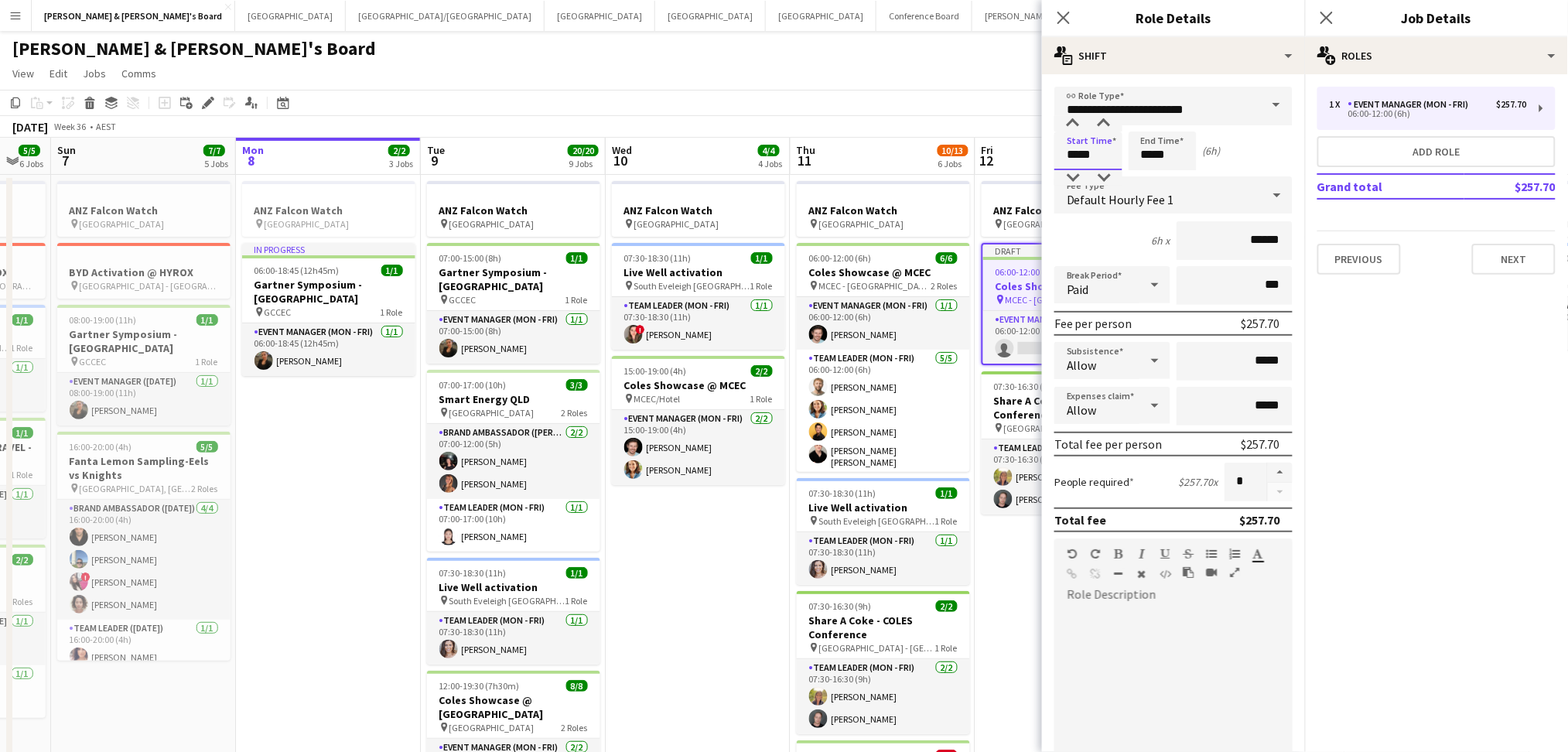
click at [1077, 150] on input "*****" at bounding box center [1087, 150] width 68 height 39
click at [1070, 150] on input "*****" at bounding box center [1087, 150] width 68 height 39
type input "*****"
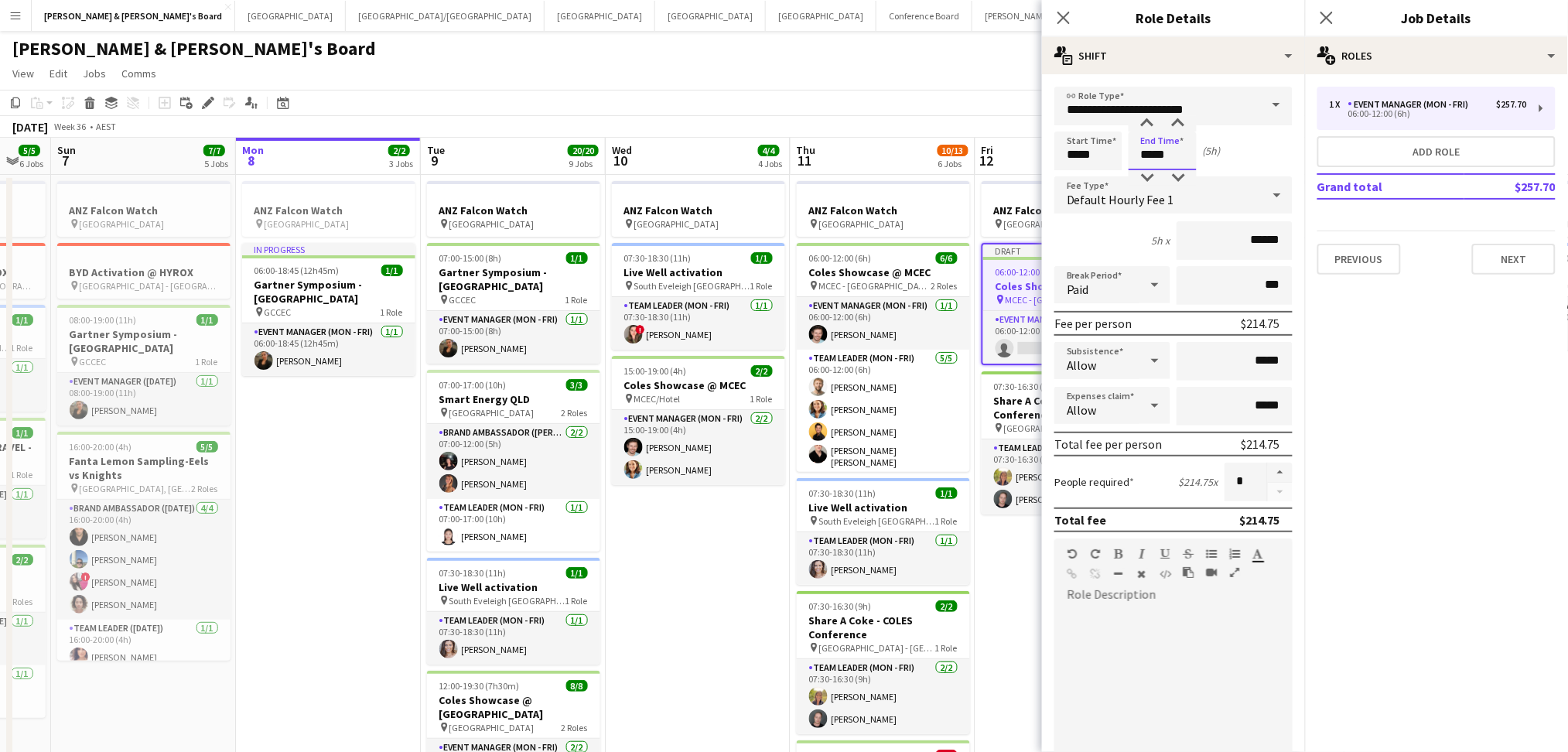
scroll to position [302, 0]
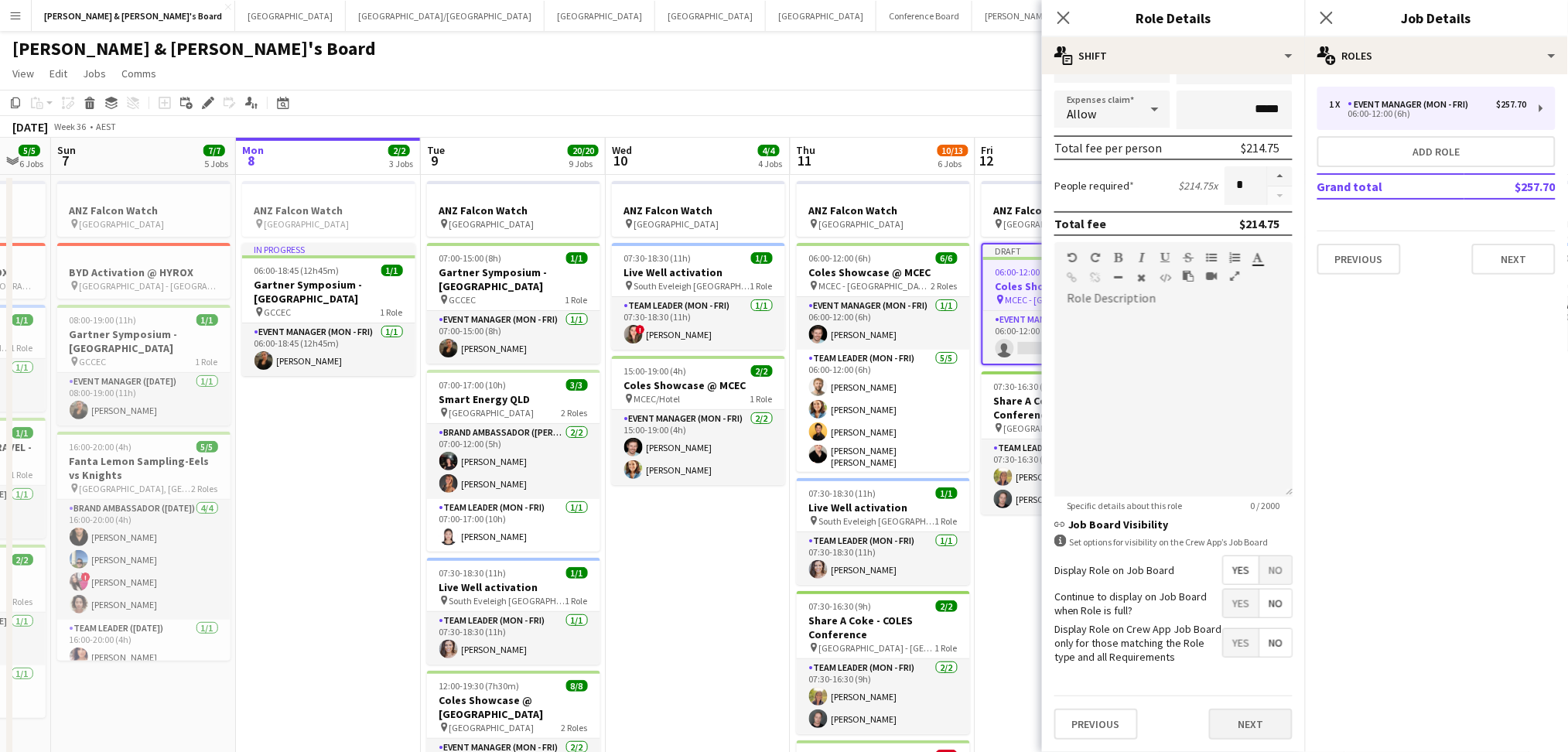
type input "*****"
click at [1225, 725] on button "Next" at bounding box center [1251, 723] width 84 height 30
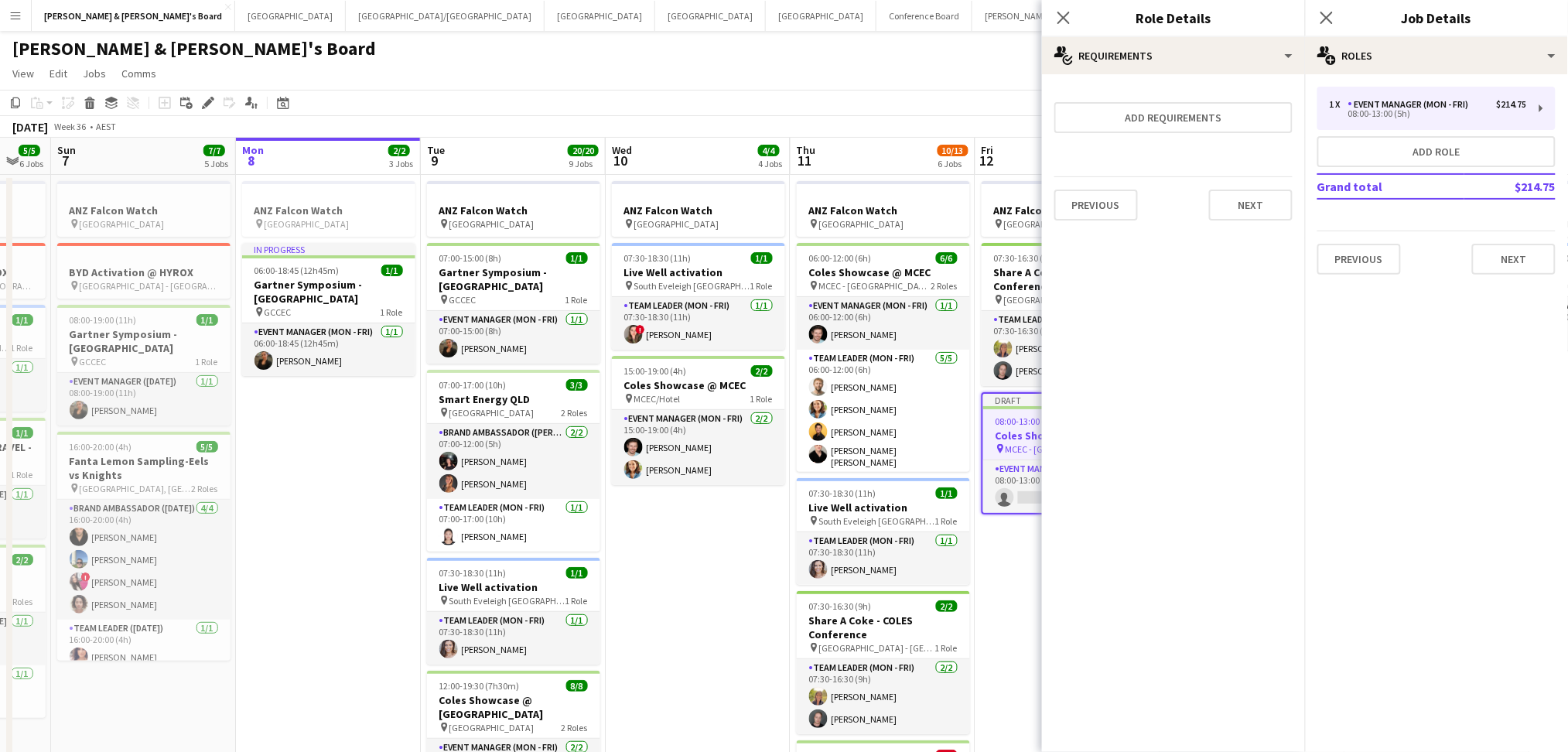
scroll to position [0, 0]
click at [1429, 114] on div "08:00-13:00 (5h)" at bounding box center [1428, 113] width 197 height 8
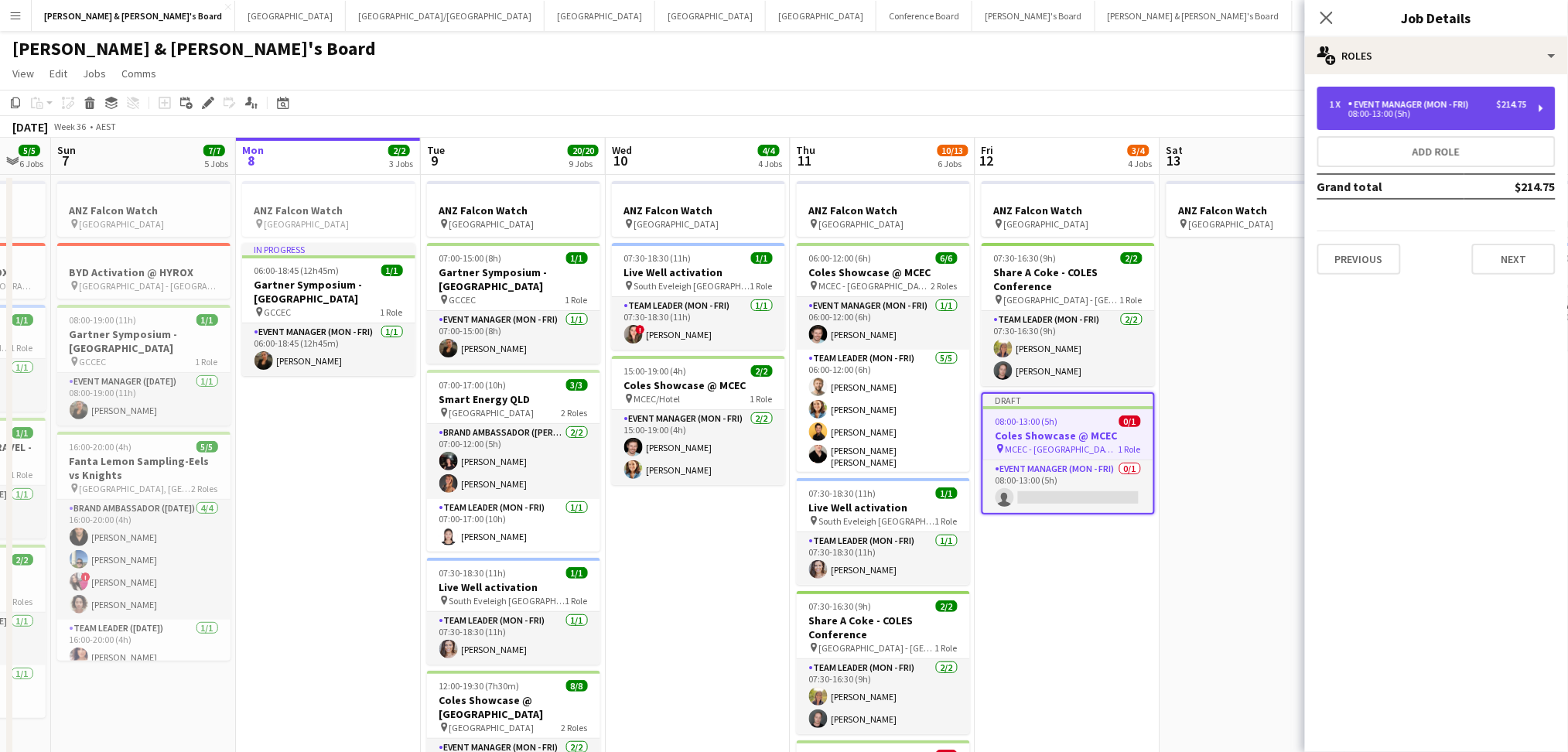
click at [1381, 111] on div "08:00-13:00 (5h)" at bounding box center [1428, 113] width 197 height 8
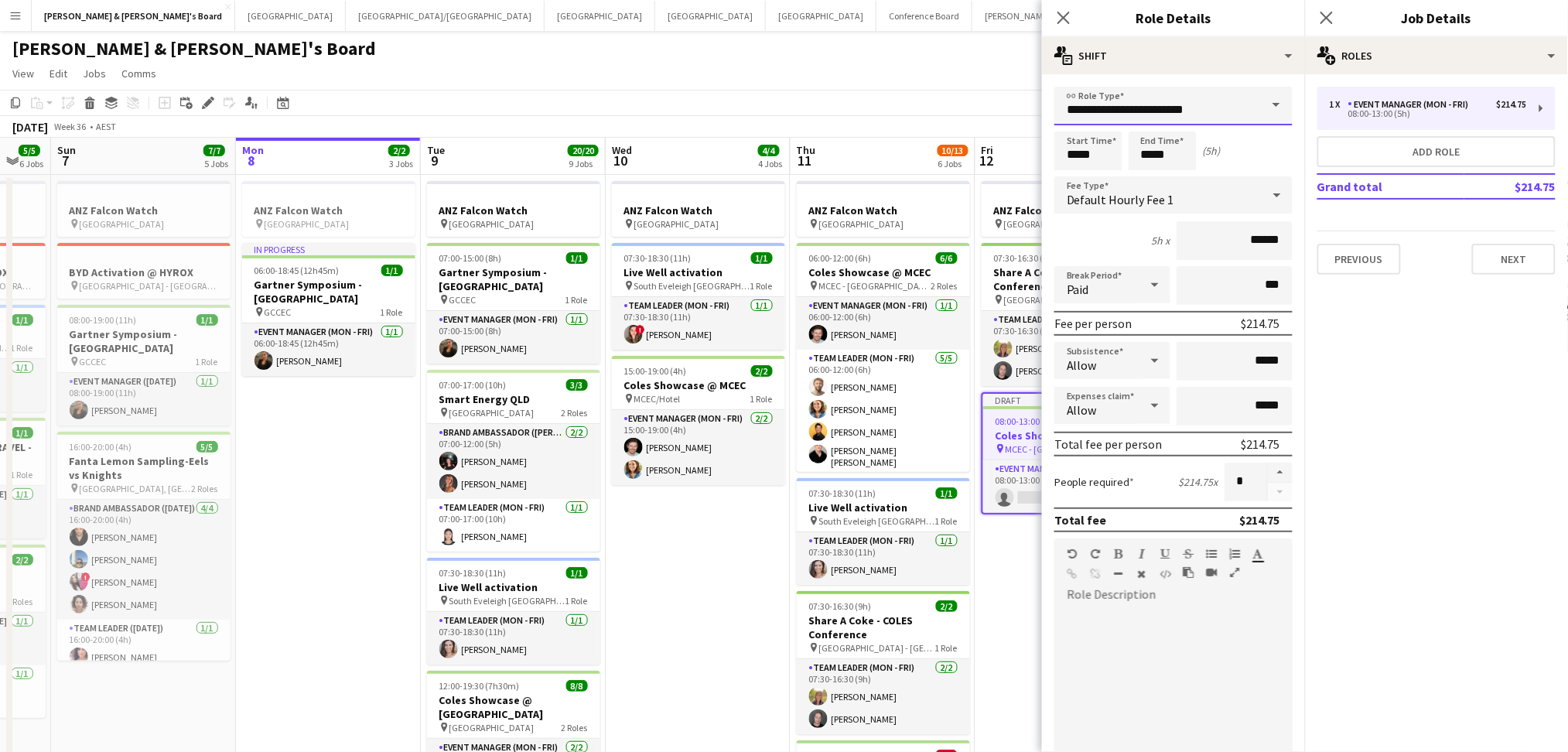
click at [1191, 105] on input "**********" at bounding box center [1173, 106] width 238 height 39
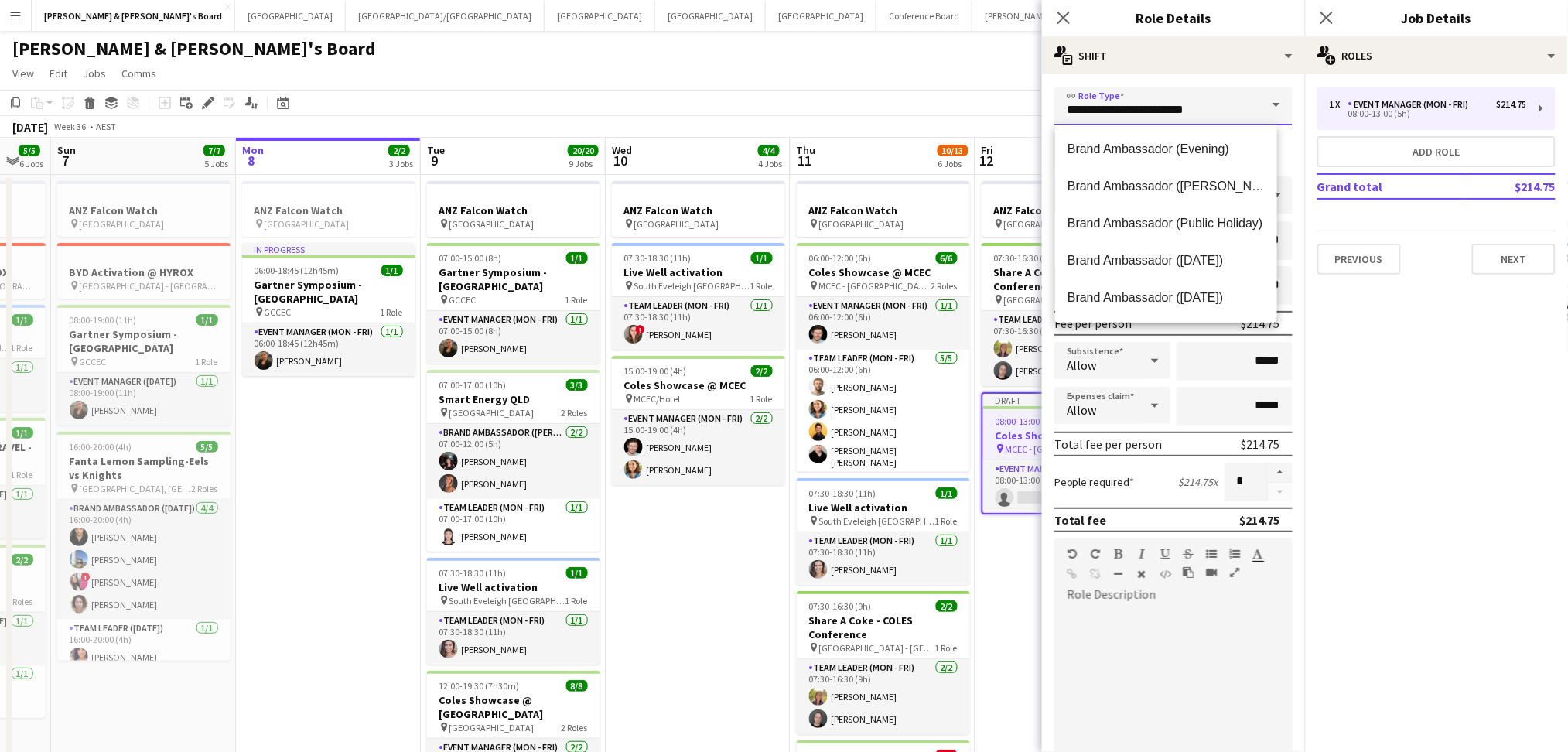
click at [1191, 105] on input "**********" at bounding box center [1173, 106] width 238 height 39
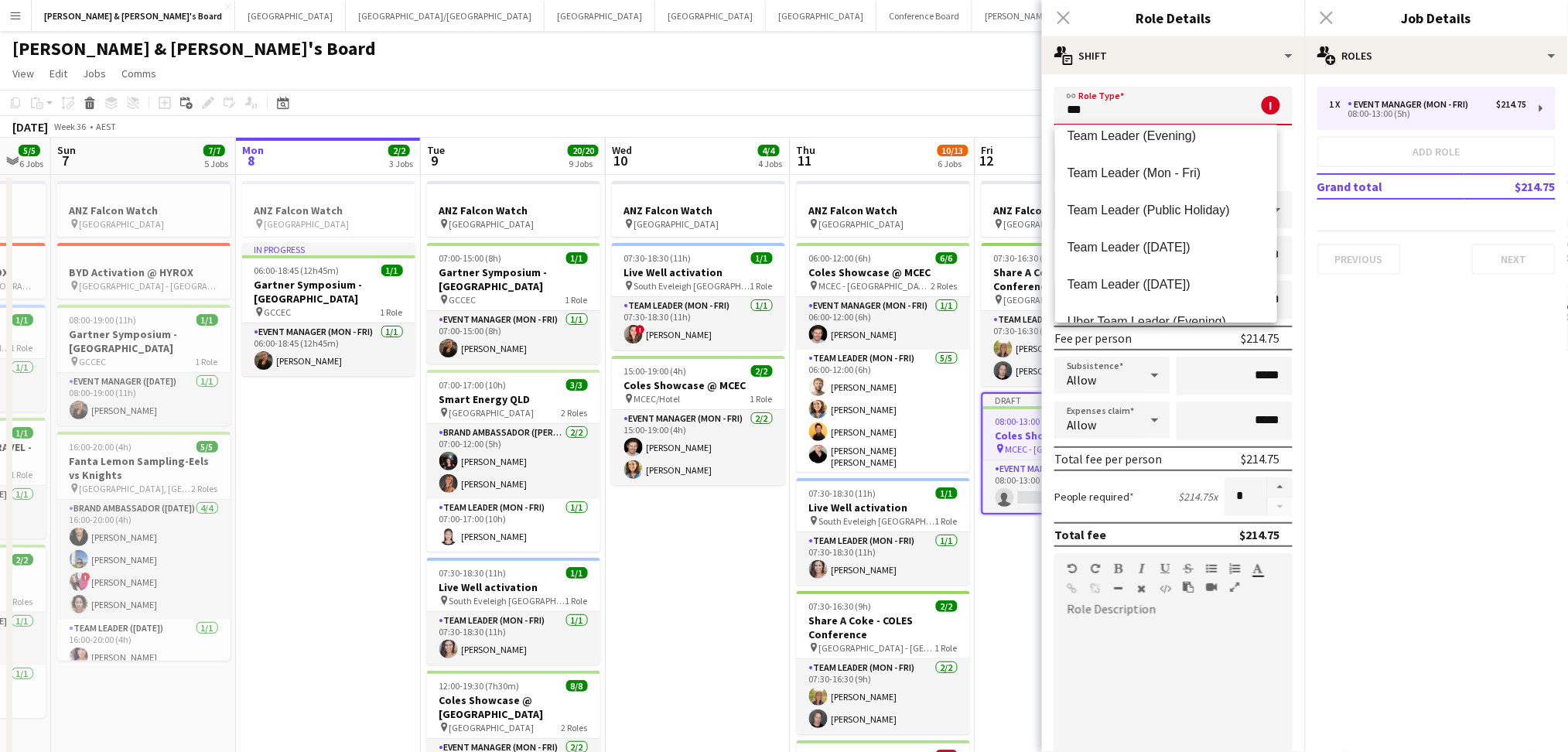
scroll to position [206, 0]
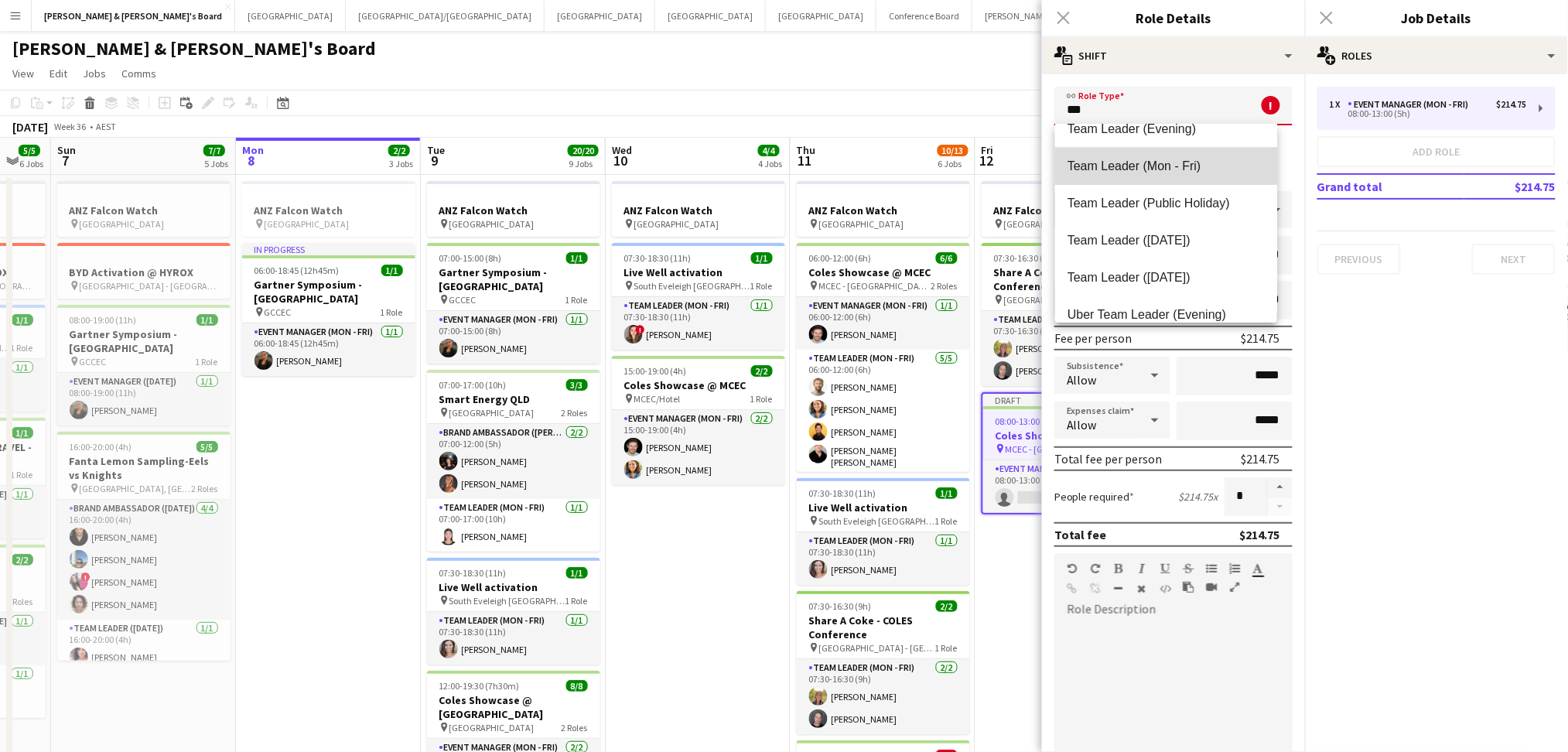
click at [1191, 166] on span "Team Leader (Mon - Fri)" at bounding box center [1166, 166] width 198 height 14
type input "**********"
type input "******"
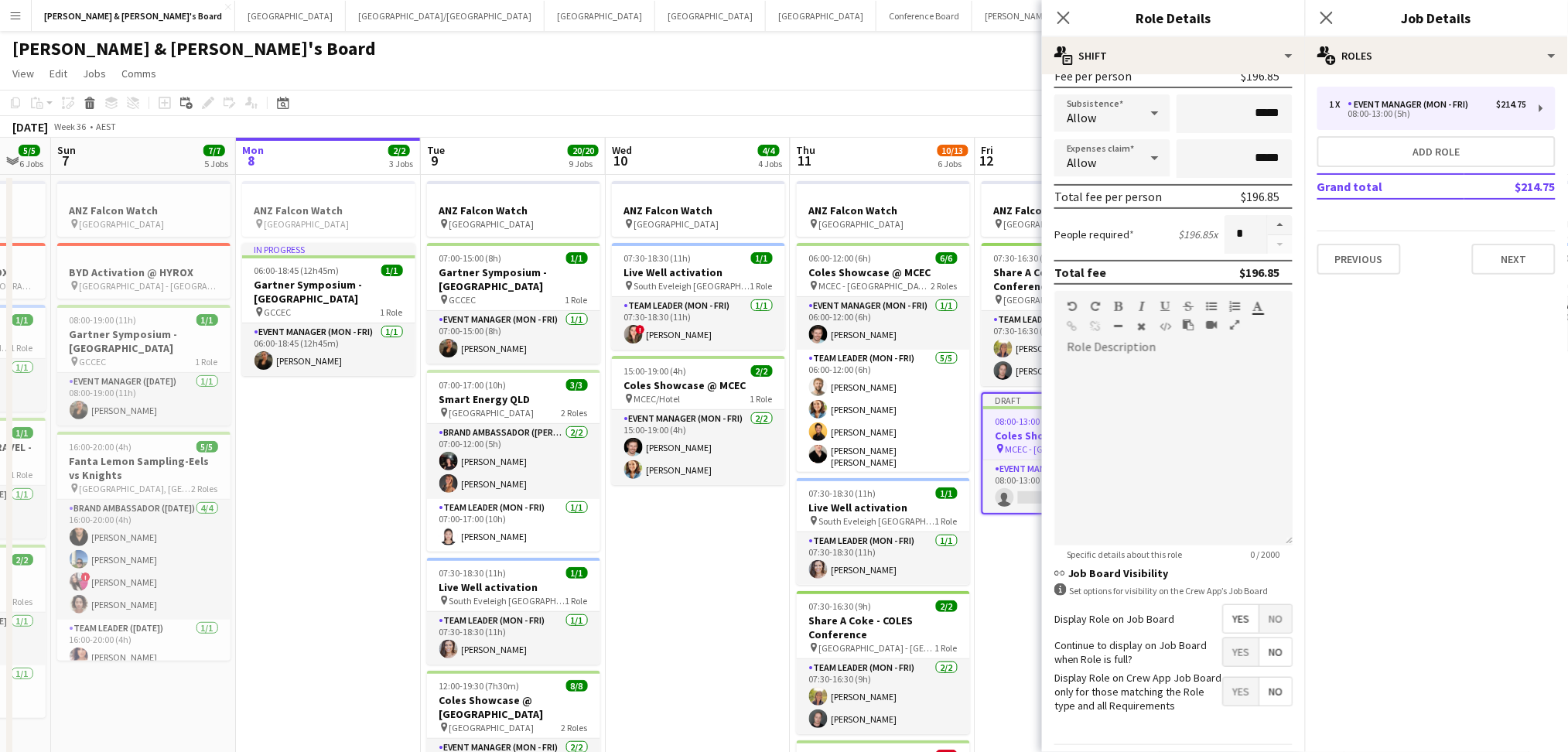
scroll to position [302, 0]
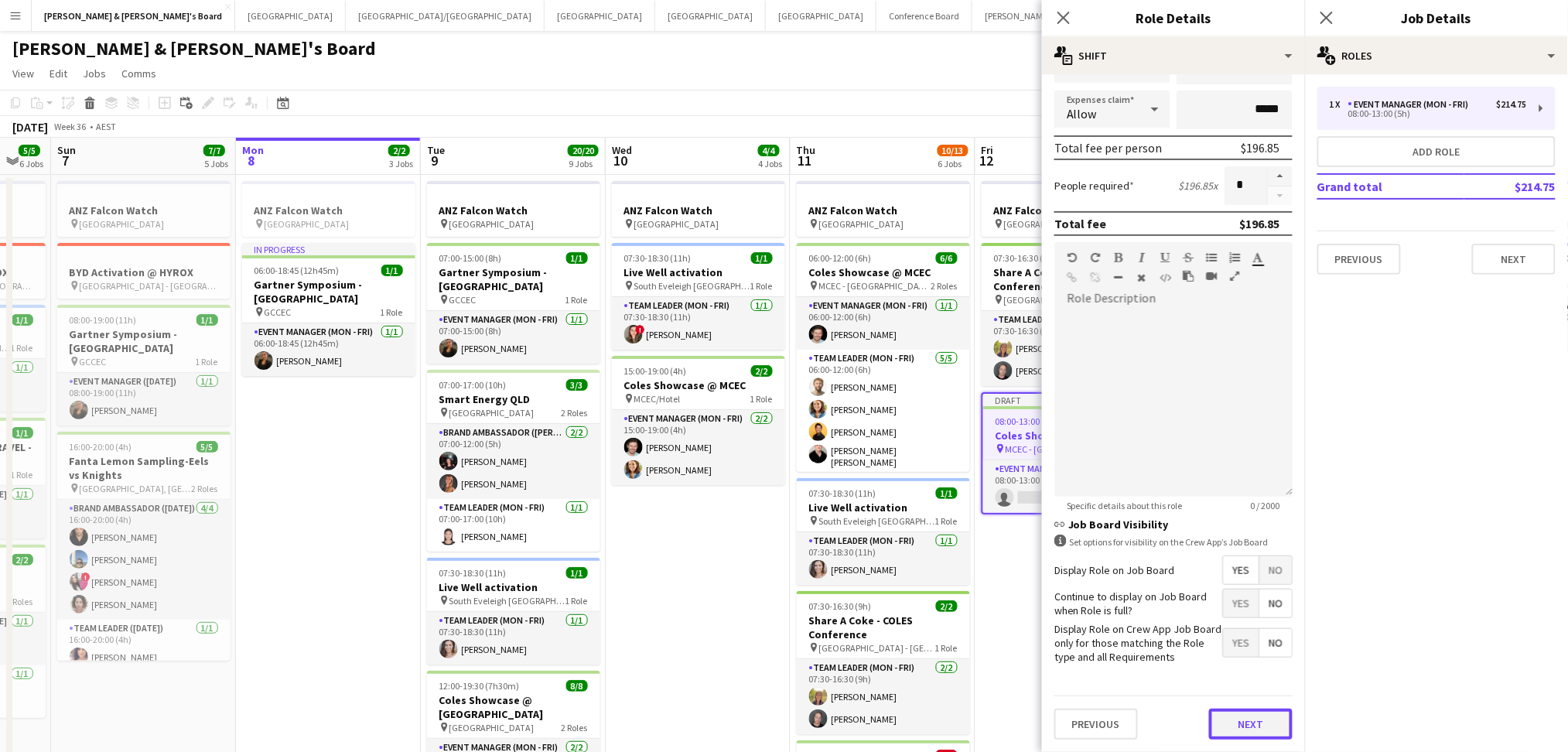
click at [1239, 724] on button "Next" at bounding box center [1251, 723] width 84 height 30
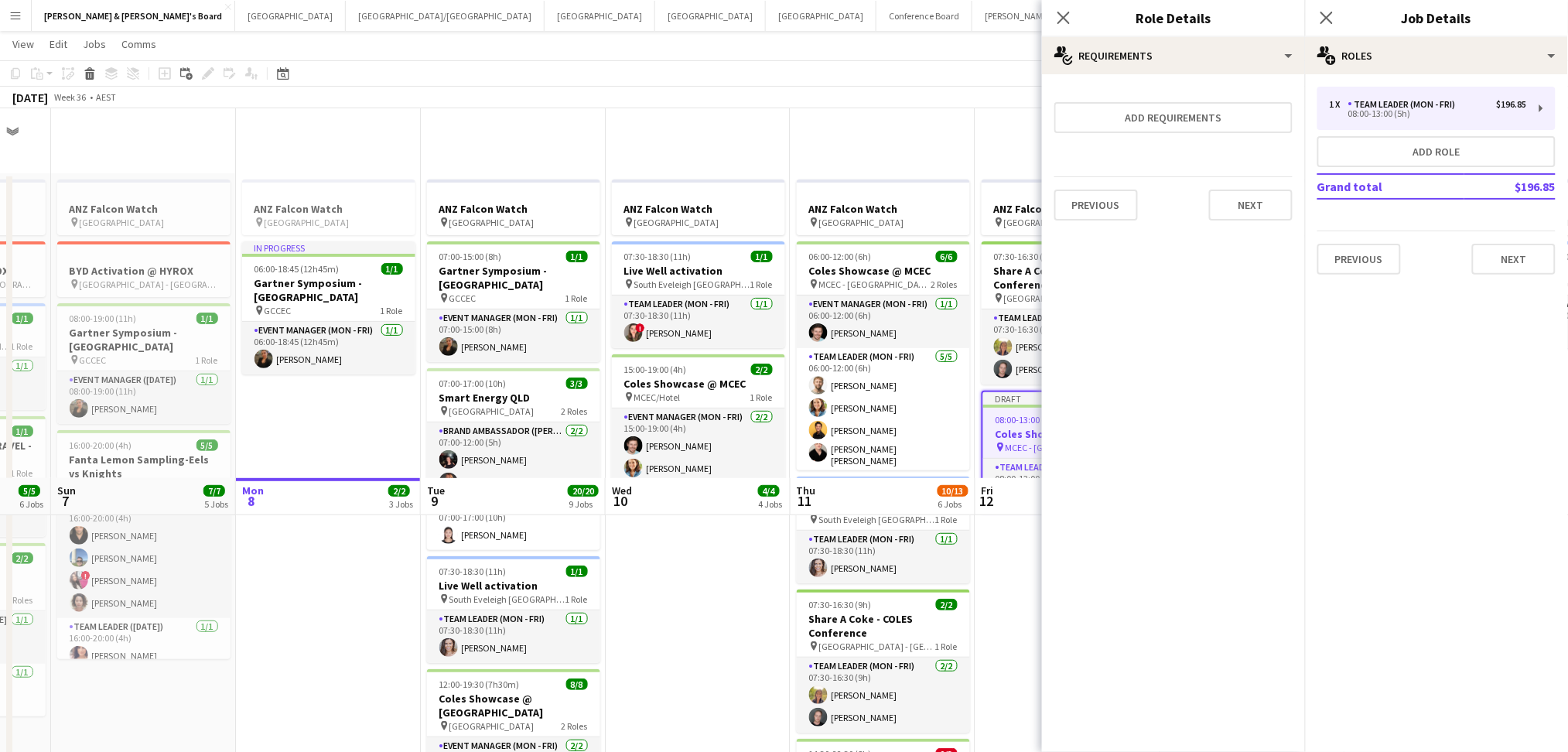
scroll to position [619, 0]
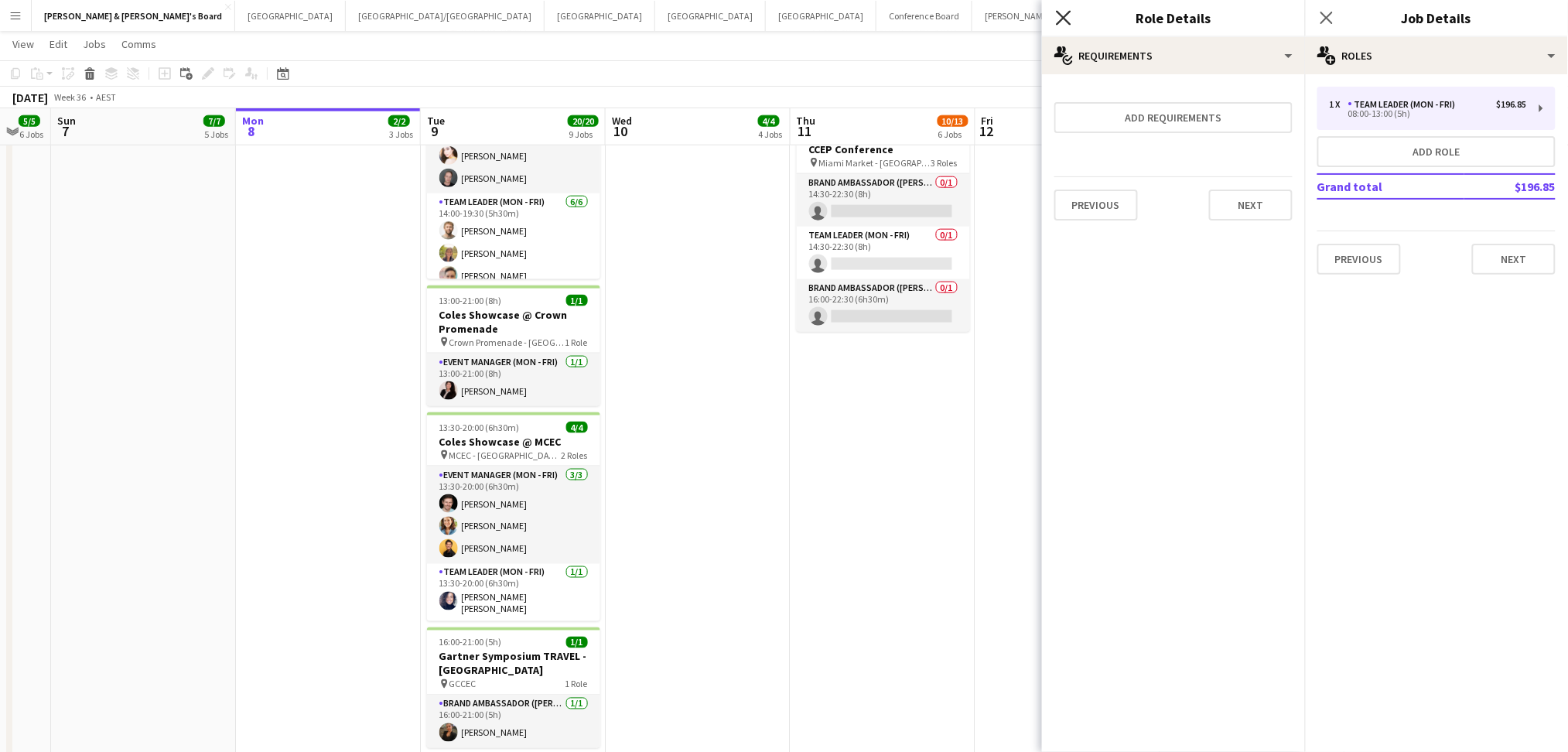
click at [1070, 13] on icon at bounding box center [1062, 17] width 14 height 14
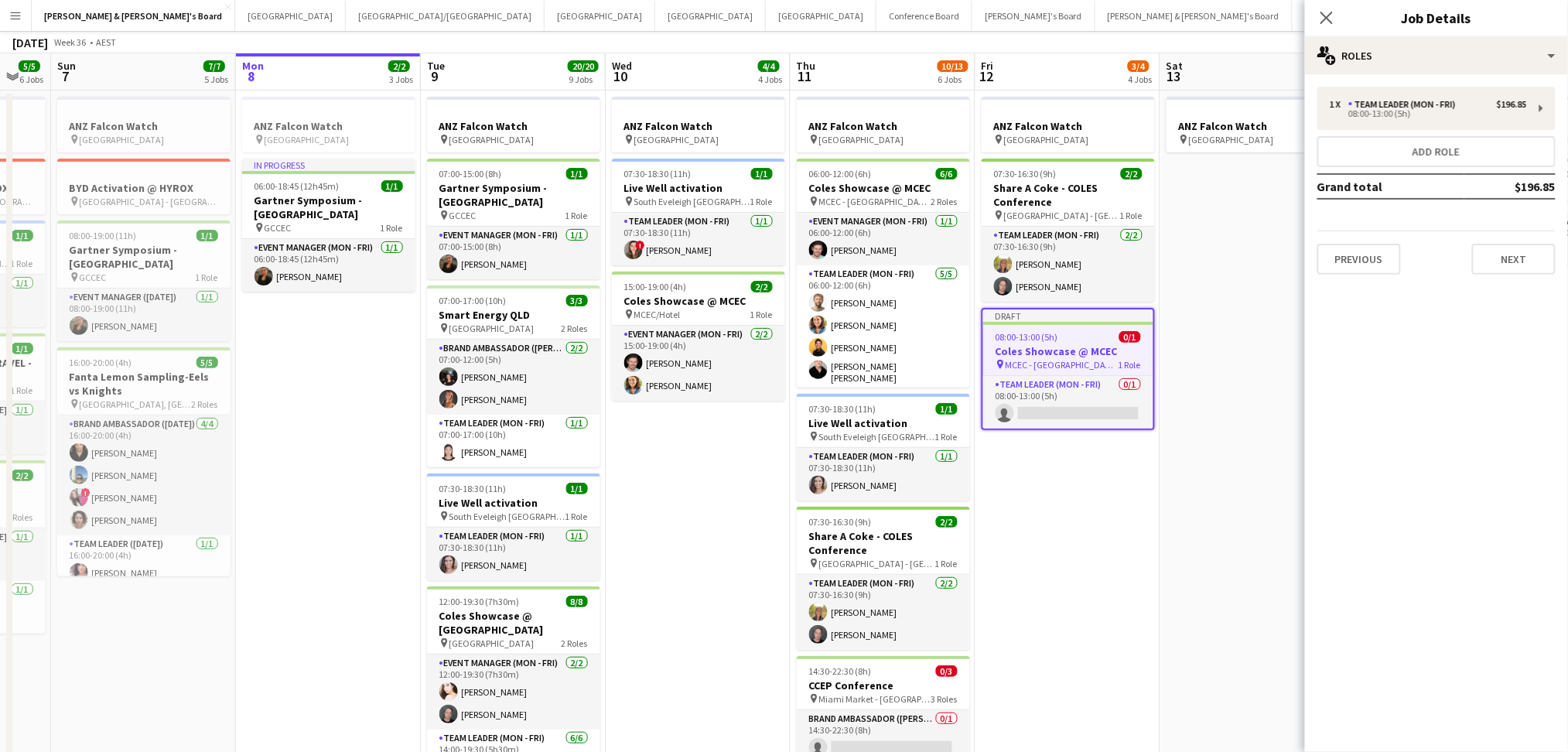
scroll to position [0, 0]
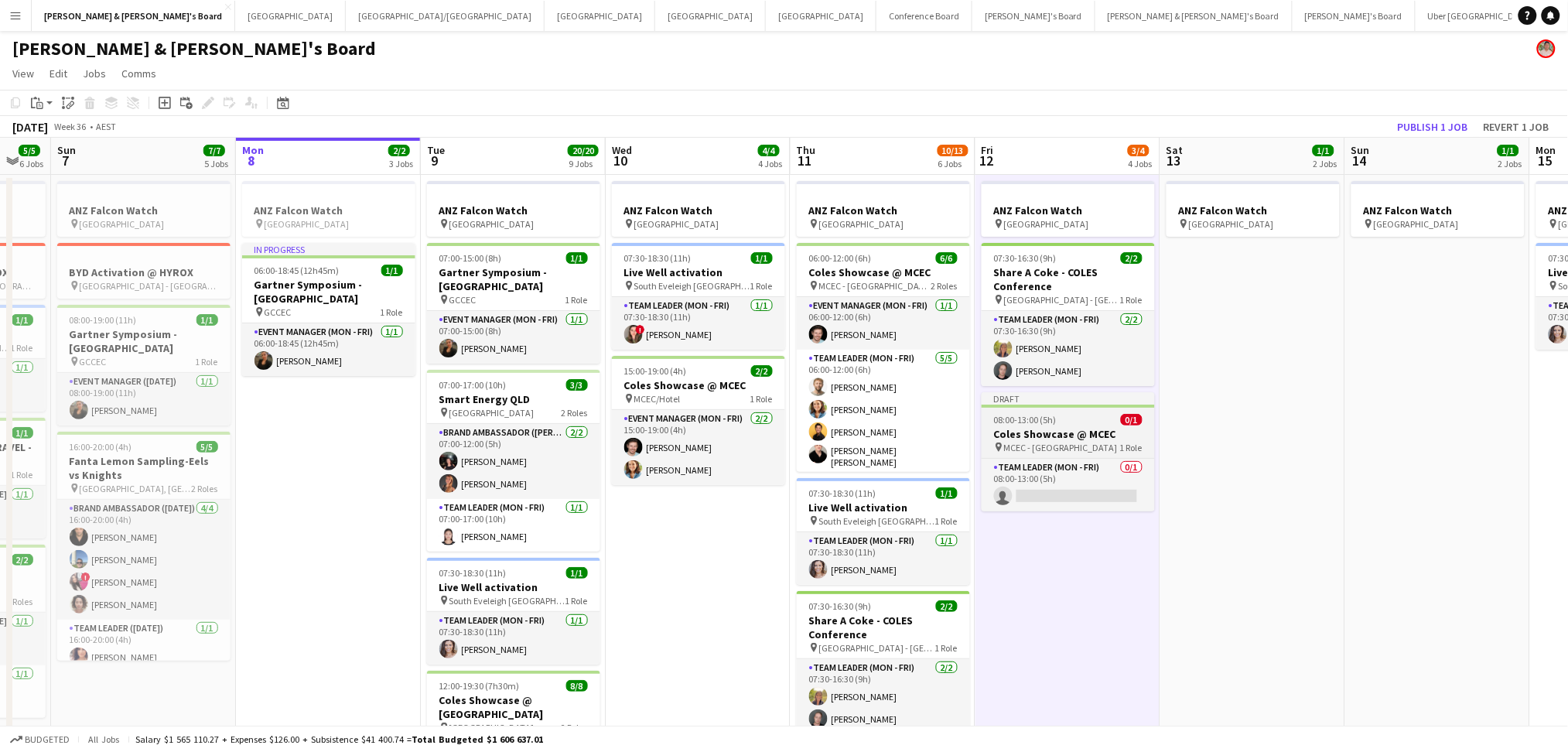
click at [1086, 444] on div "pin MCEC - VIC 1 Role" at bounding box center [1068, 446] width 173 height 12
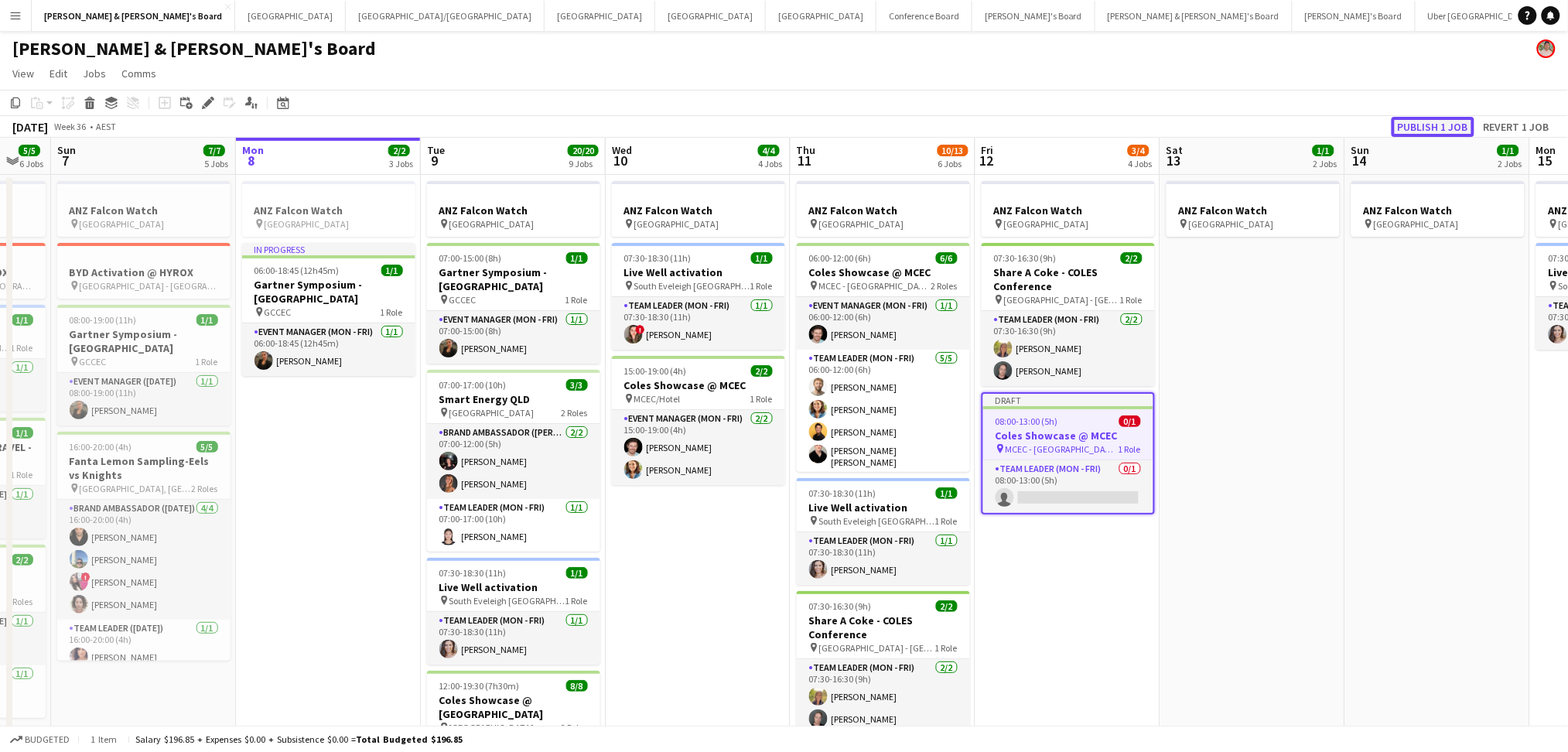
click at [1442, 128] on button "Publish 1 job" at bounding box center [1433, 127] width 83 height 20
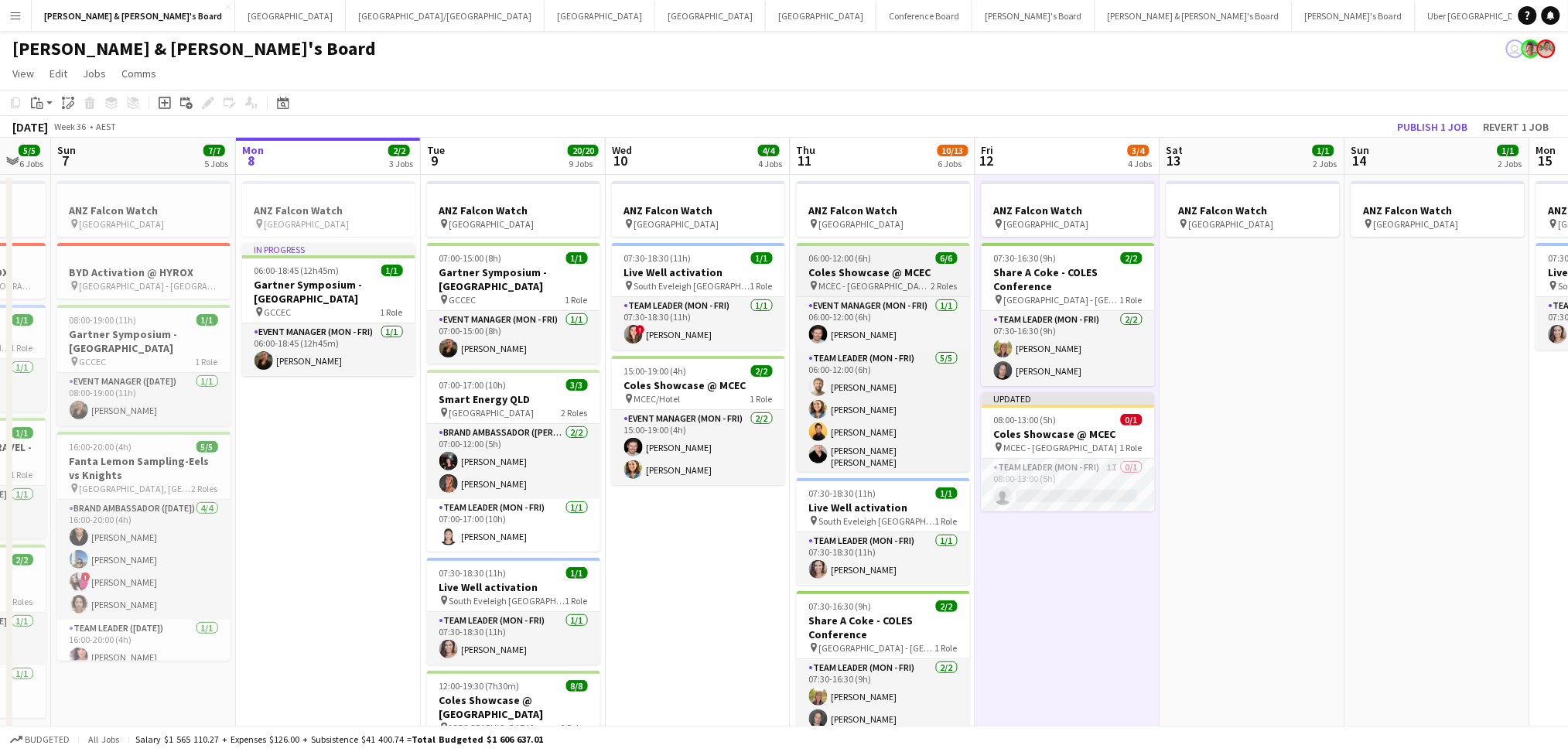
click at [882, 272] on h3 "Coles Showcase @ MCEC" at bounding box center [883, 272] width 173 height 14
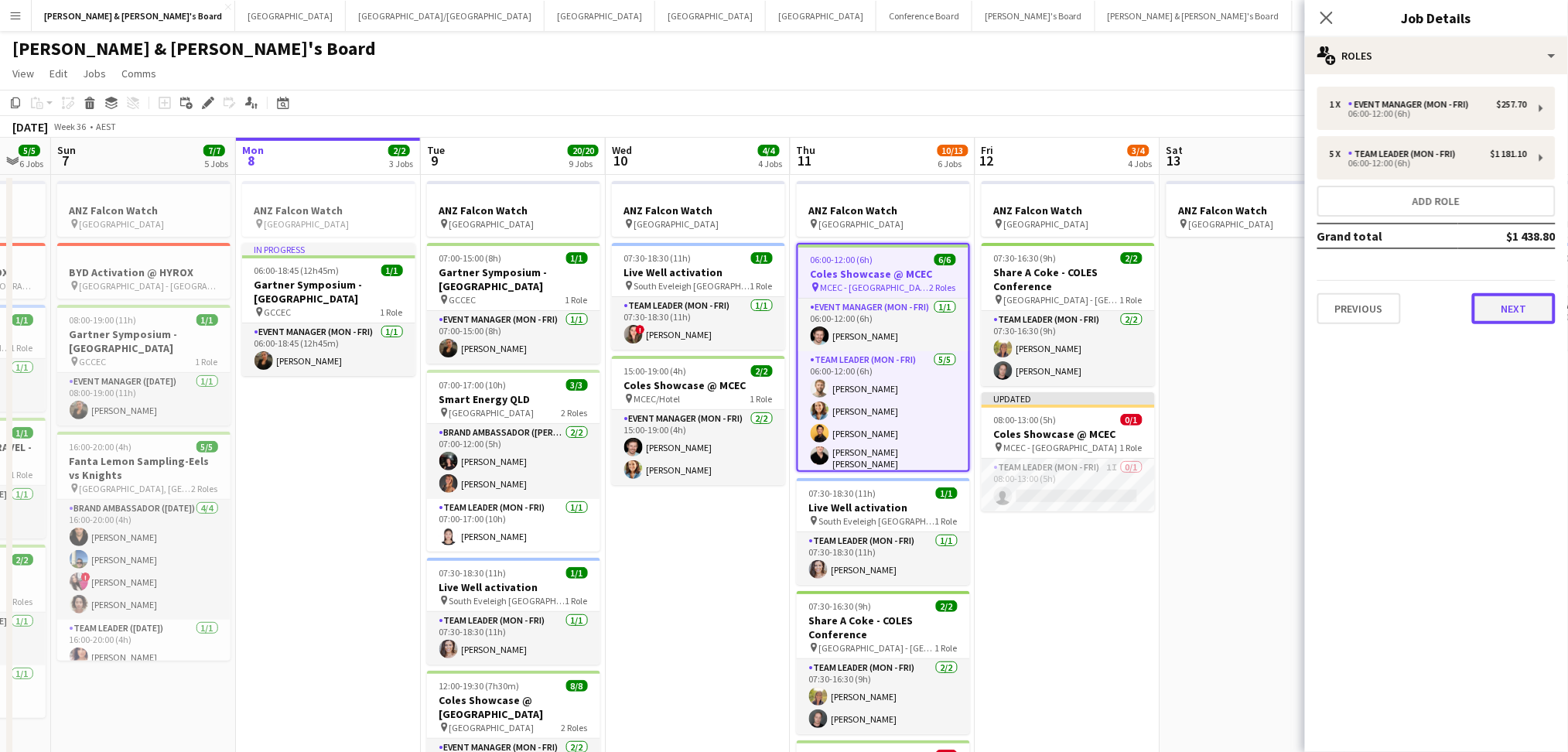
click at [1528, 310] on button "Next" at bounding box center [1514, 308] width 84 height 30
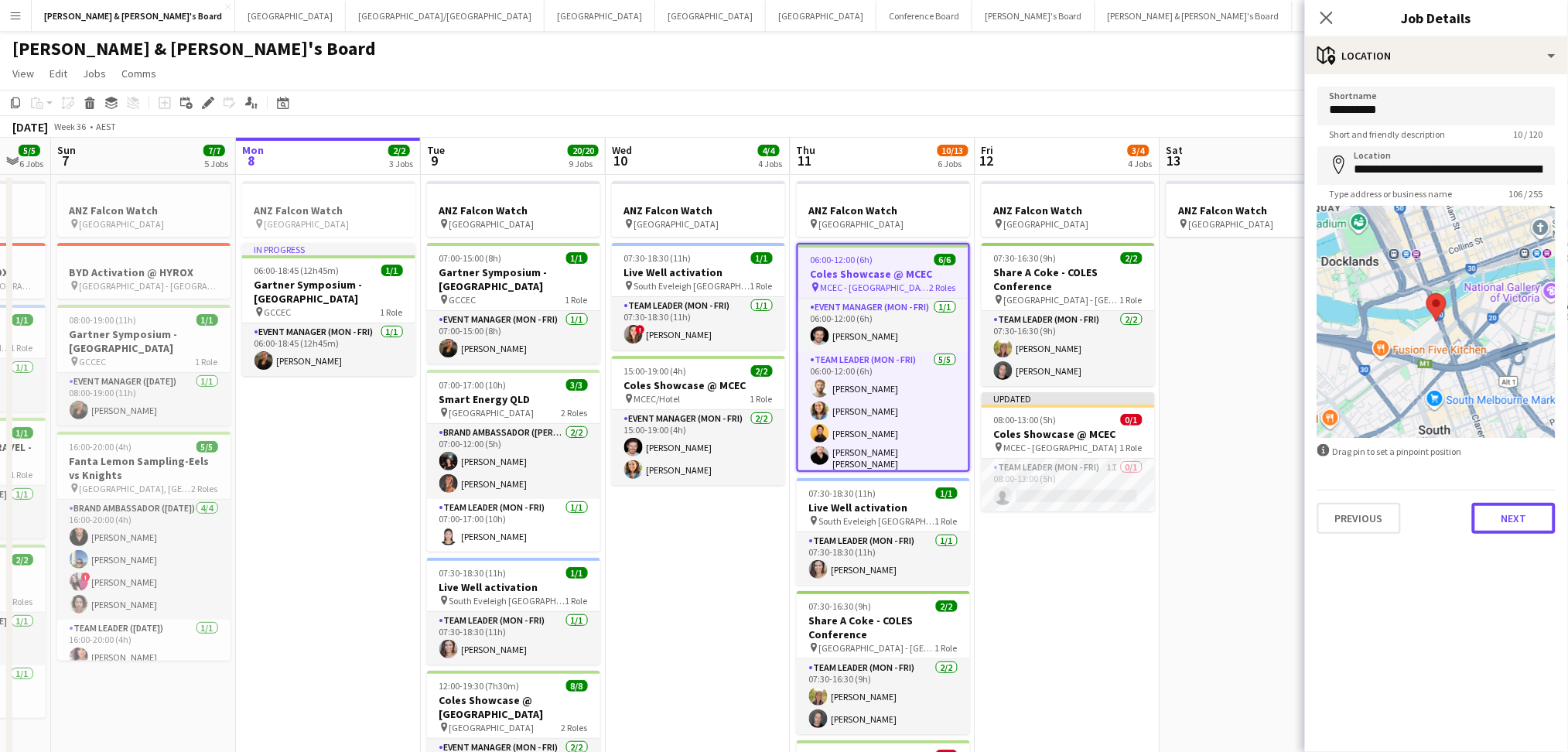
click at [1494, 515] on button "Next" at bounding box center [1514, 518] width 84 height 30
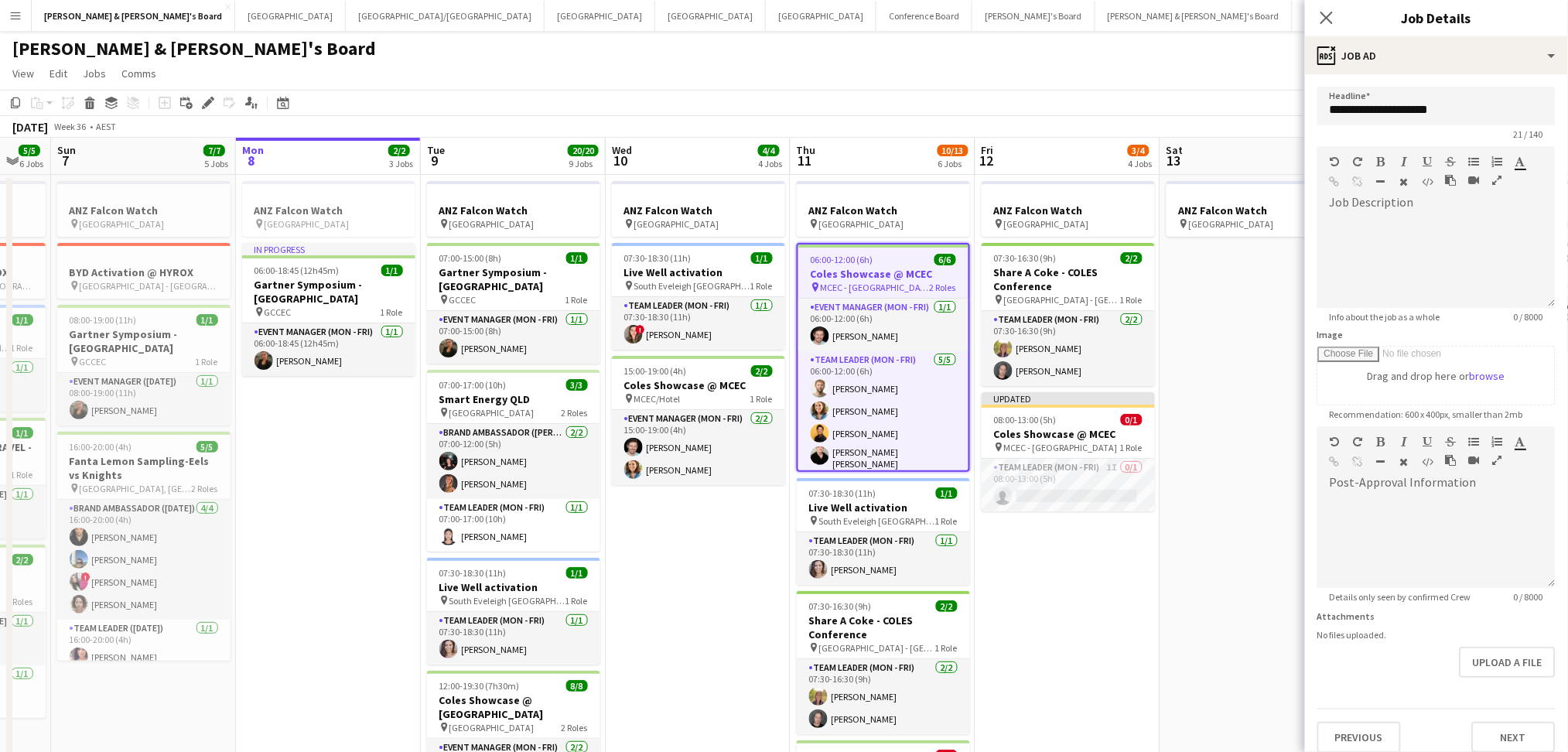
scroll to position [10, 0]
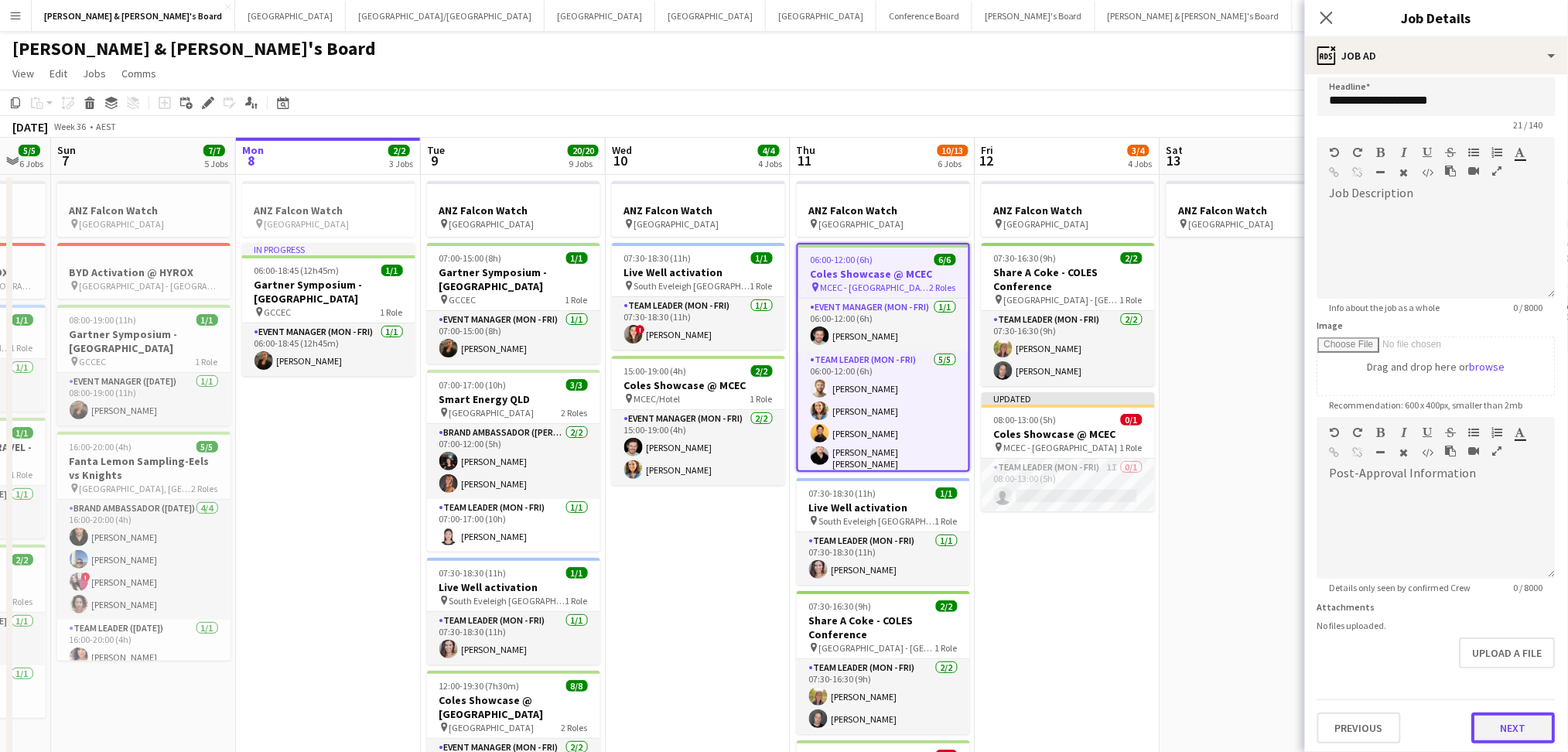
click at [1499, 728] on button "Next" at bounding box center [1514, 727] width 84 height 30
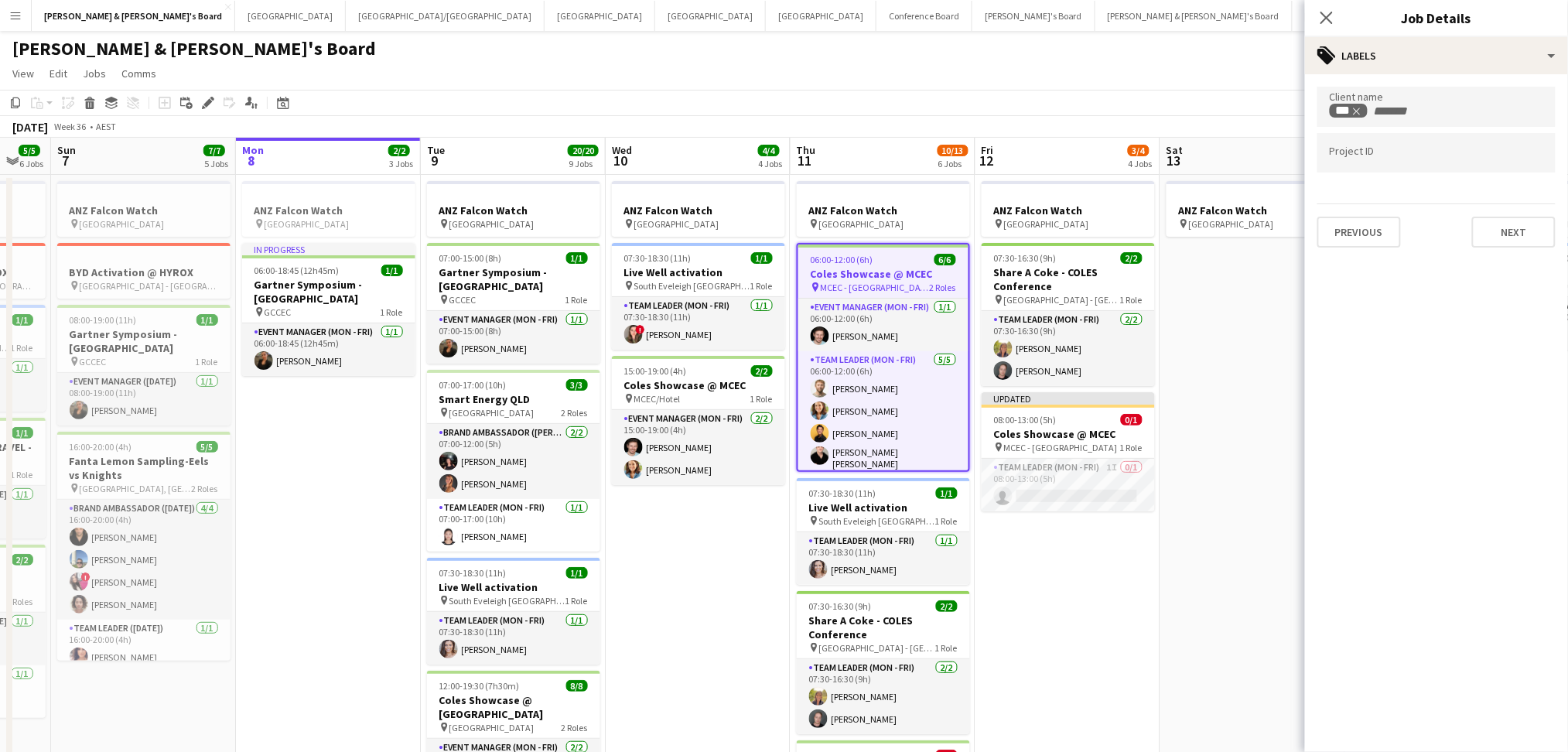
scroll to position [0, 0]
click at [1500, 245] on div "Client name *** Project ID Previous Next" at bounding box center [1437, 167] width 263 height 186
click at [1510, 237] on button "Next" at bounding box center [1514, 231] width 84 height 30
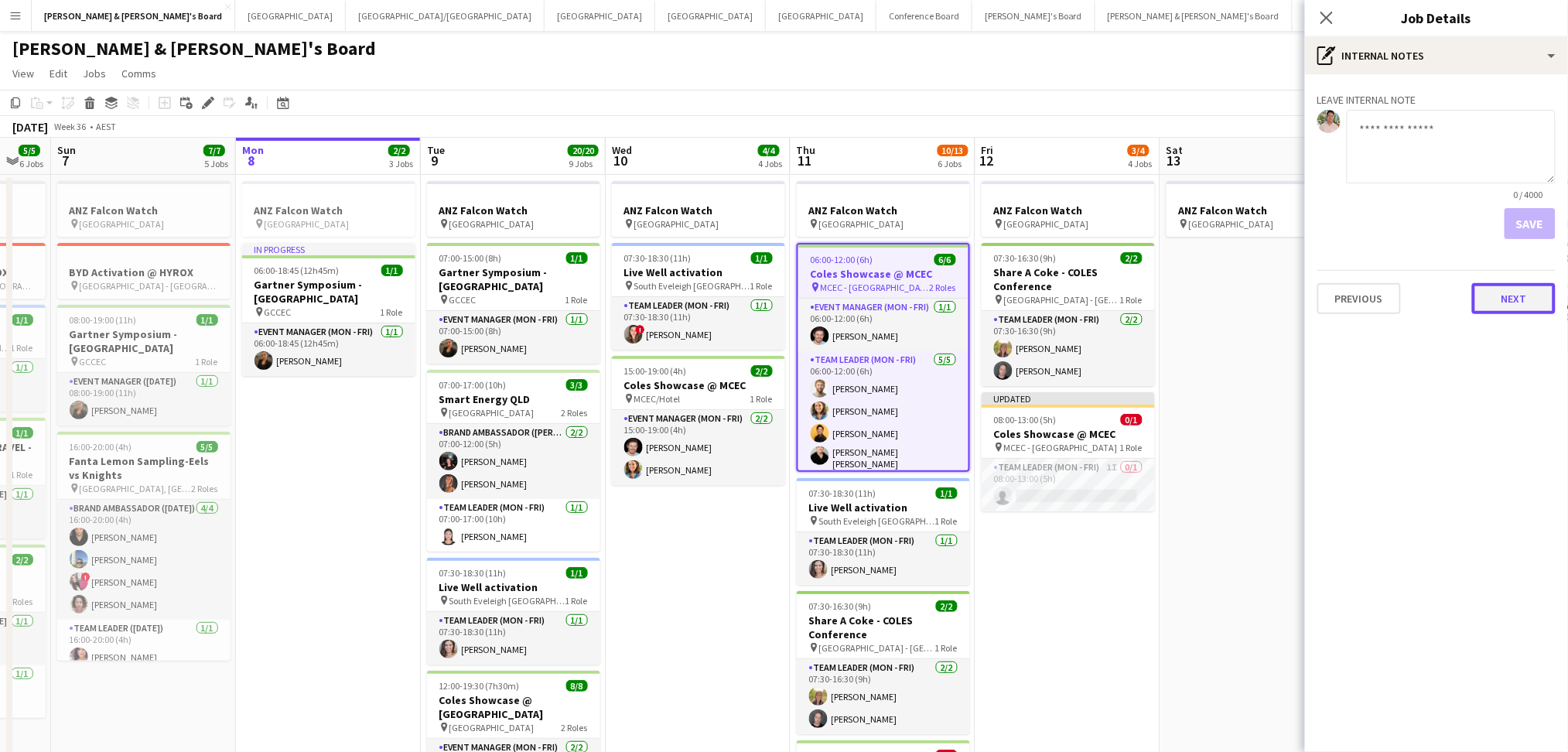
click at [1513, 288] on button "Next" at bounding box center [1514, 298] width 84 height 30
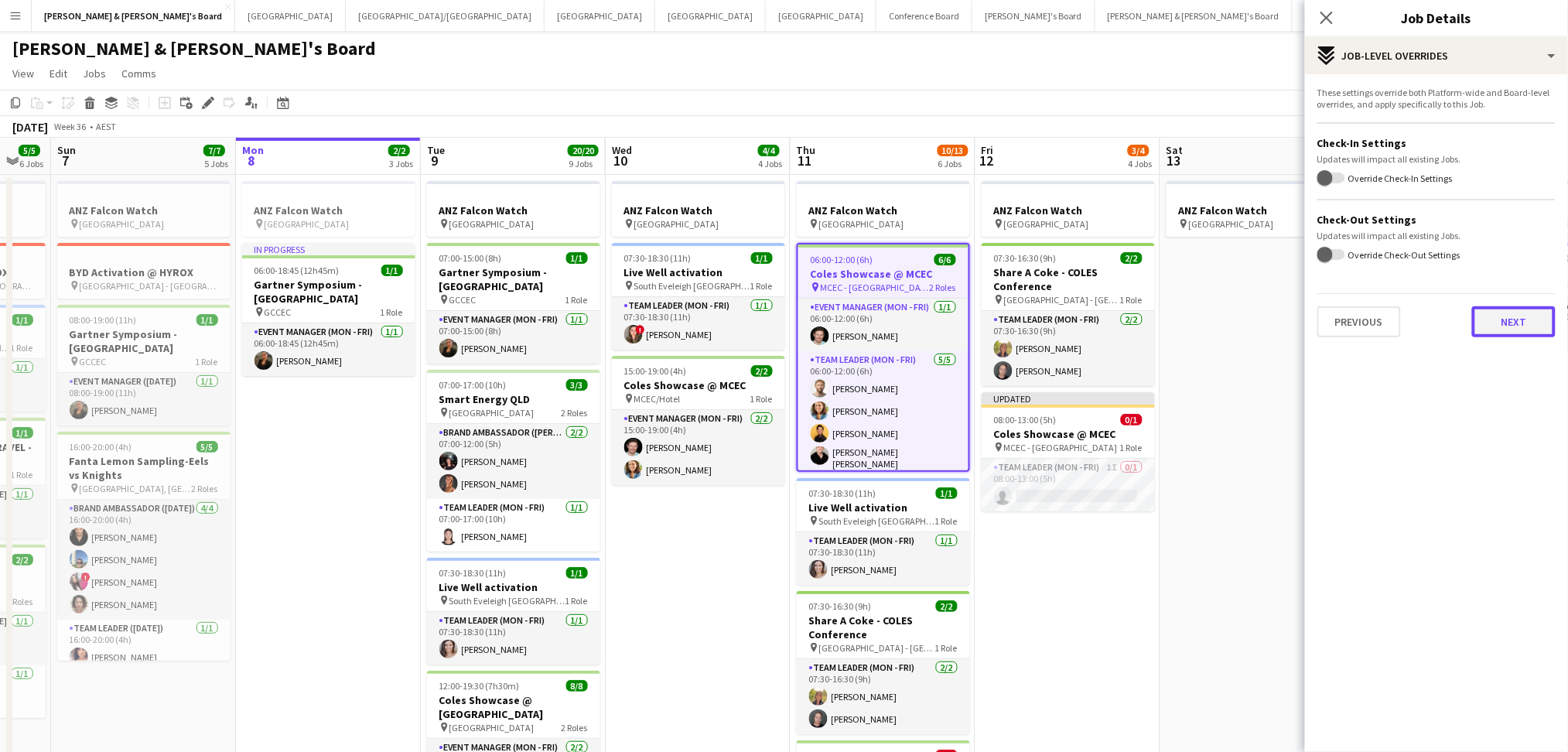
click at [1520, 332] on button "Next" at bounding box center [1514, 322] width 84 height 30
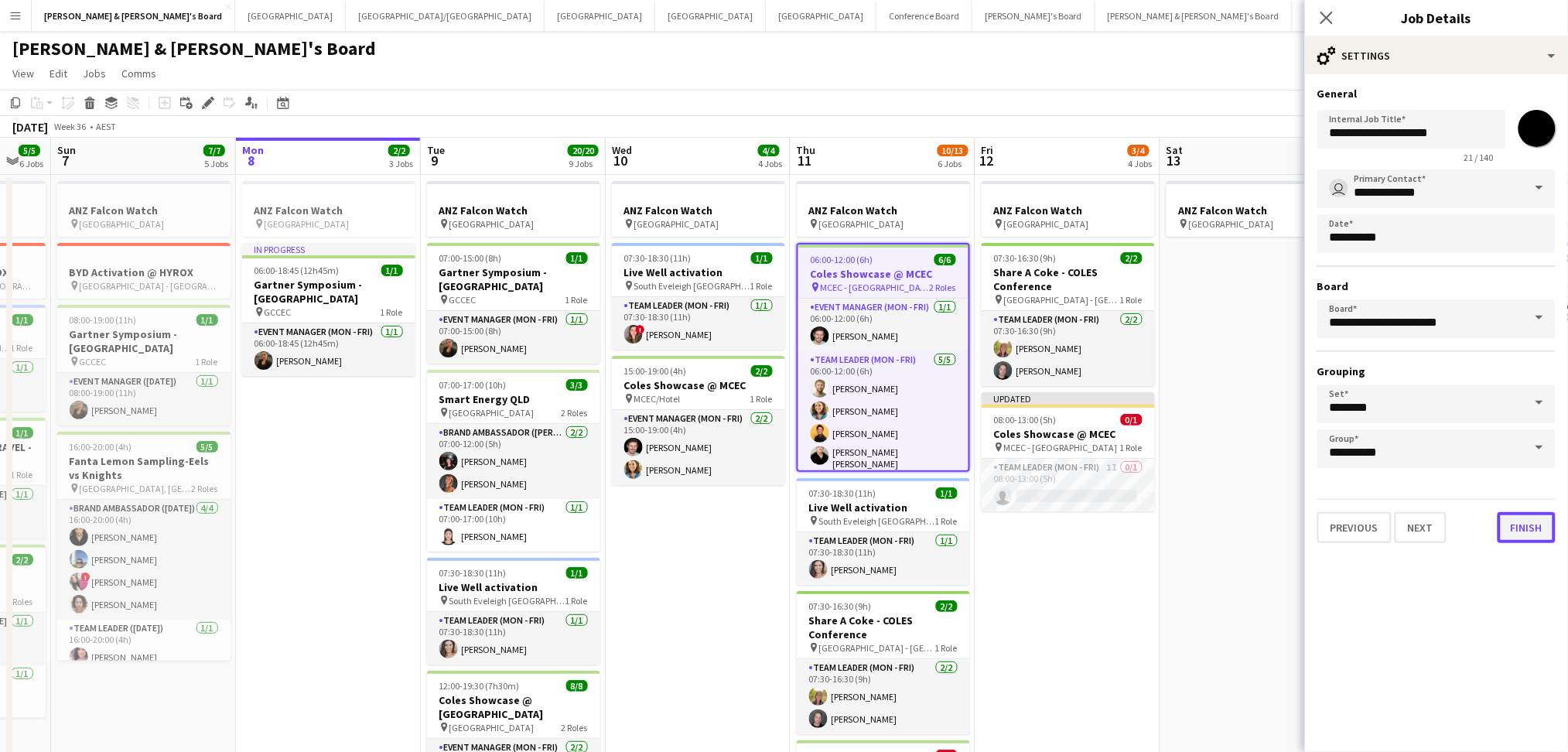
click at [1526, 524] on button "Finish" at bounding box center [1526, 527] width 58 height 30
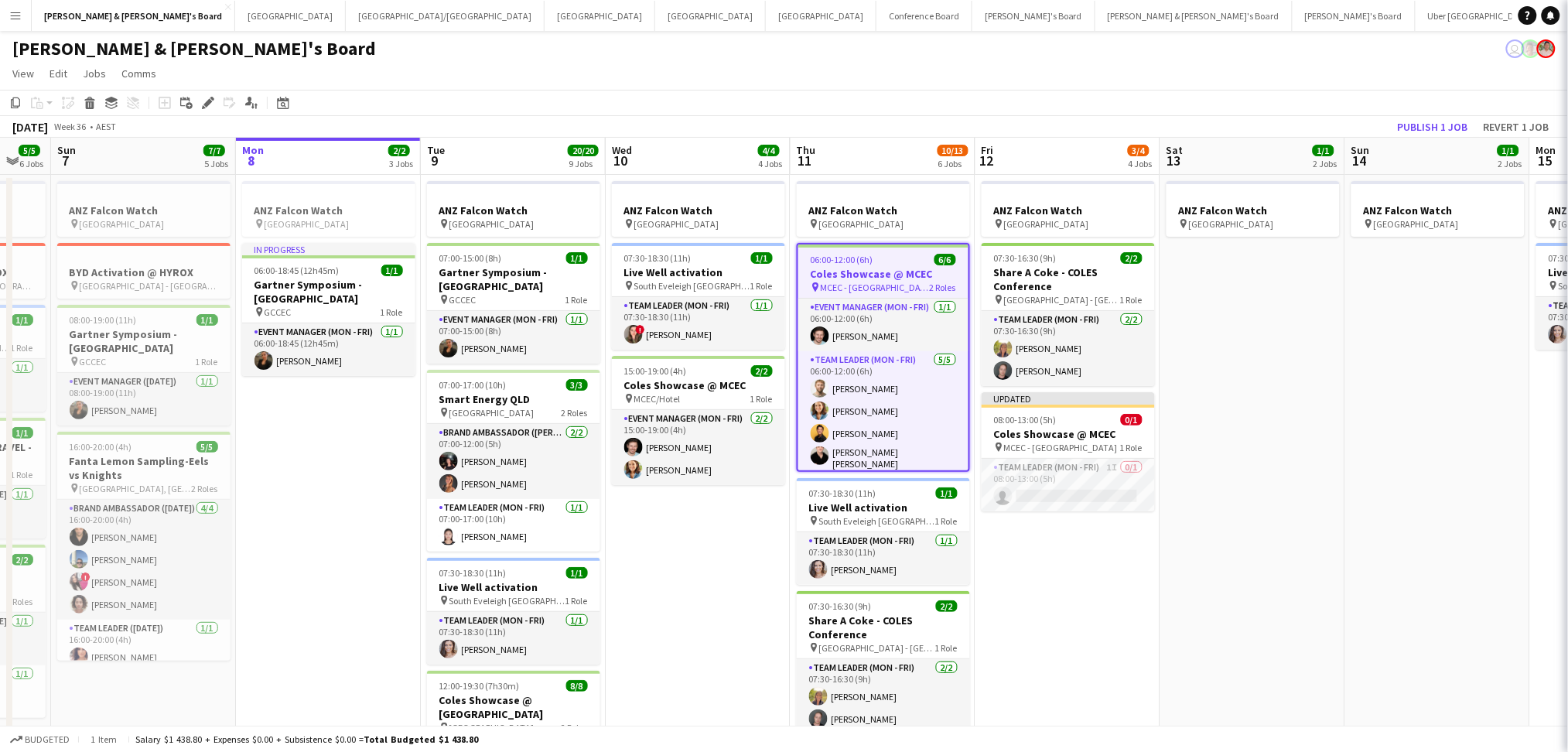
click at [910, 262] on div "06:00-12:00 (6h) 6/6" at bounding box center [883, 259] width 170 height 11
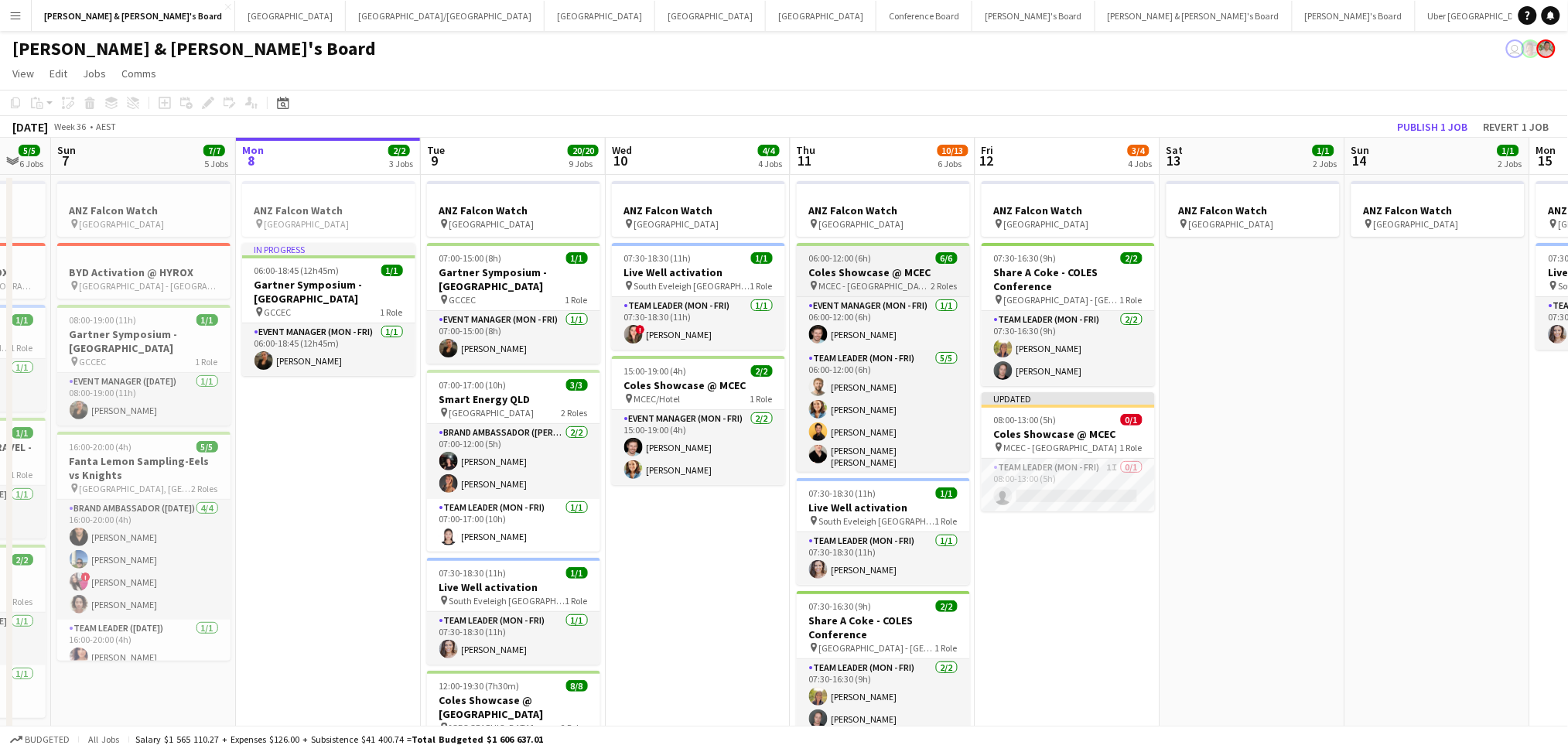
click at [898, 266] on h3 "Coles Showcase @ MCEC" at bounding box center [883, 272] width 173 height 14
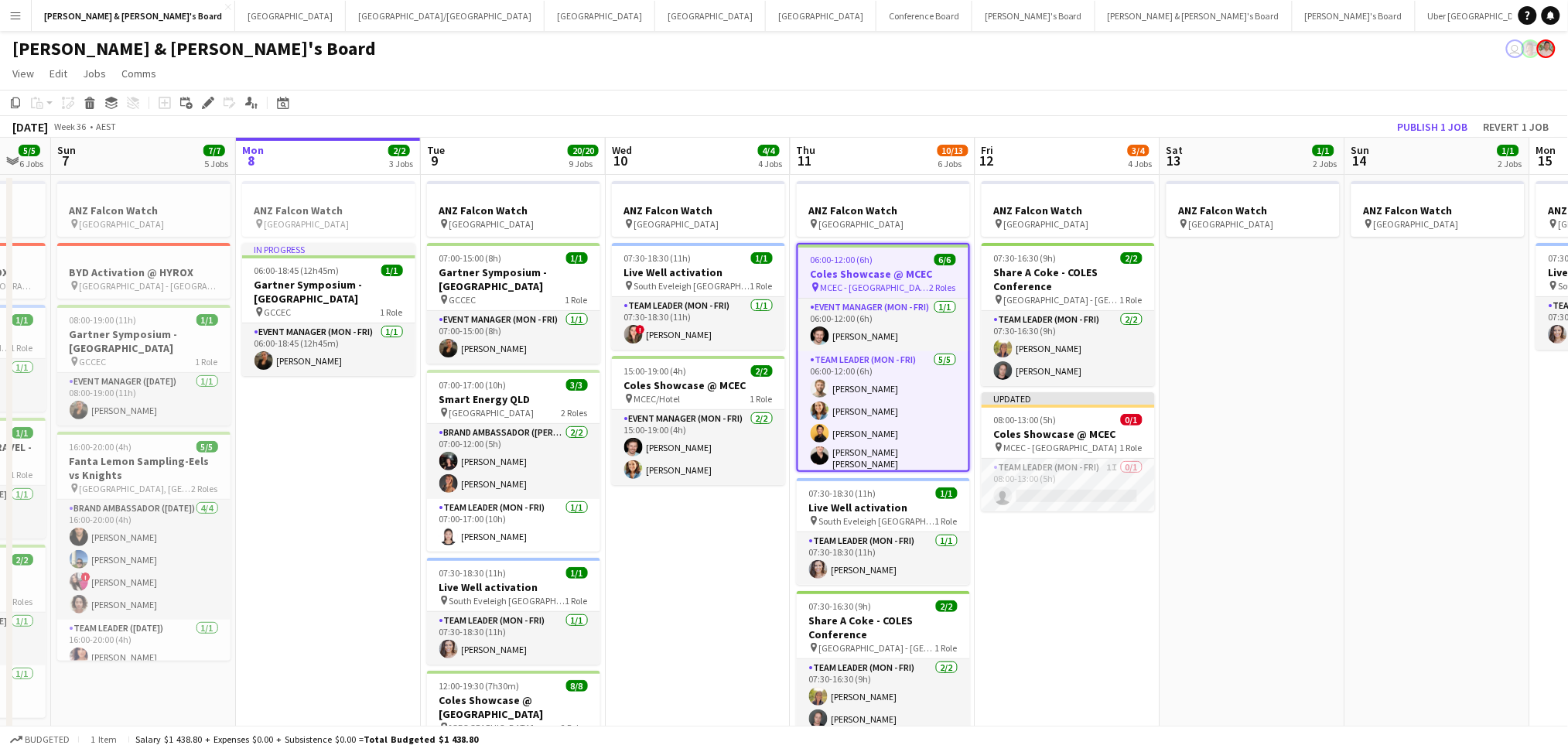
click at [898, 267] on h3 "Coles Showcase @ MCEC" at bounding box center [883, 273] width 170 height 14
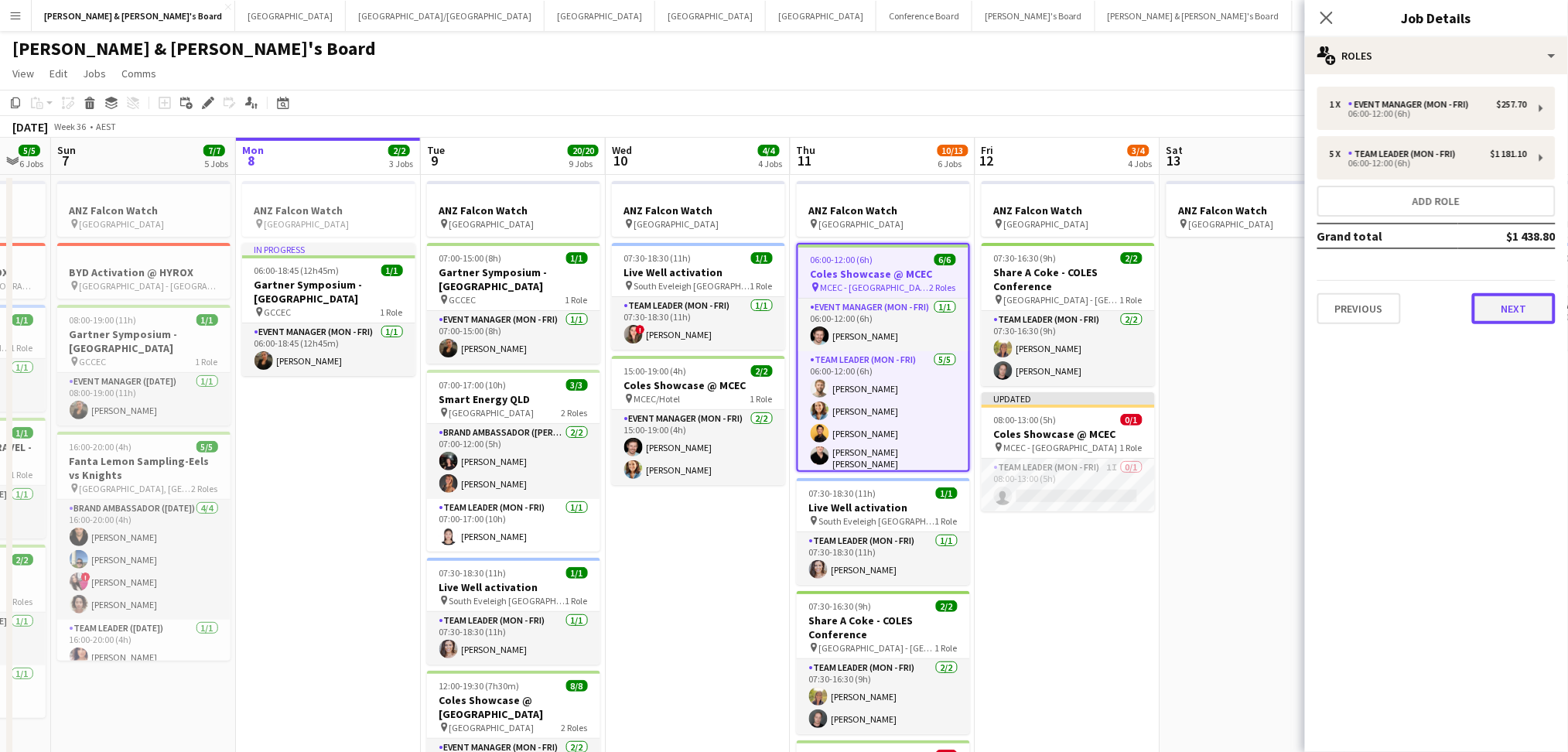
click at [1537, 297] on button "Next" at bounding box center [1514, 308] width 84 height 30
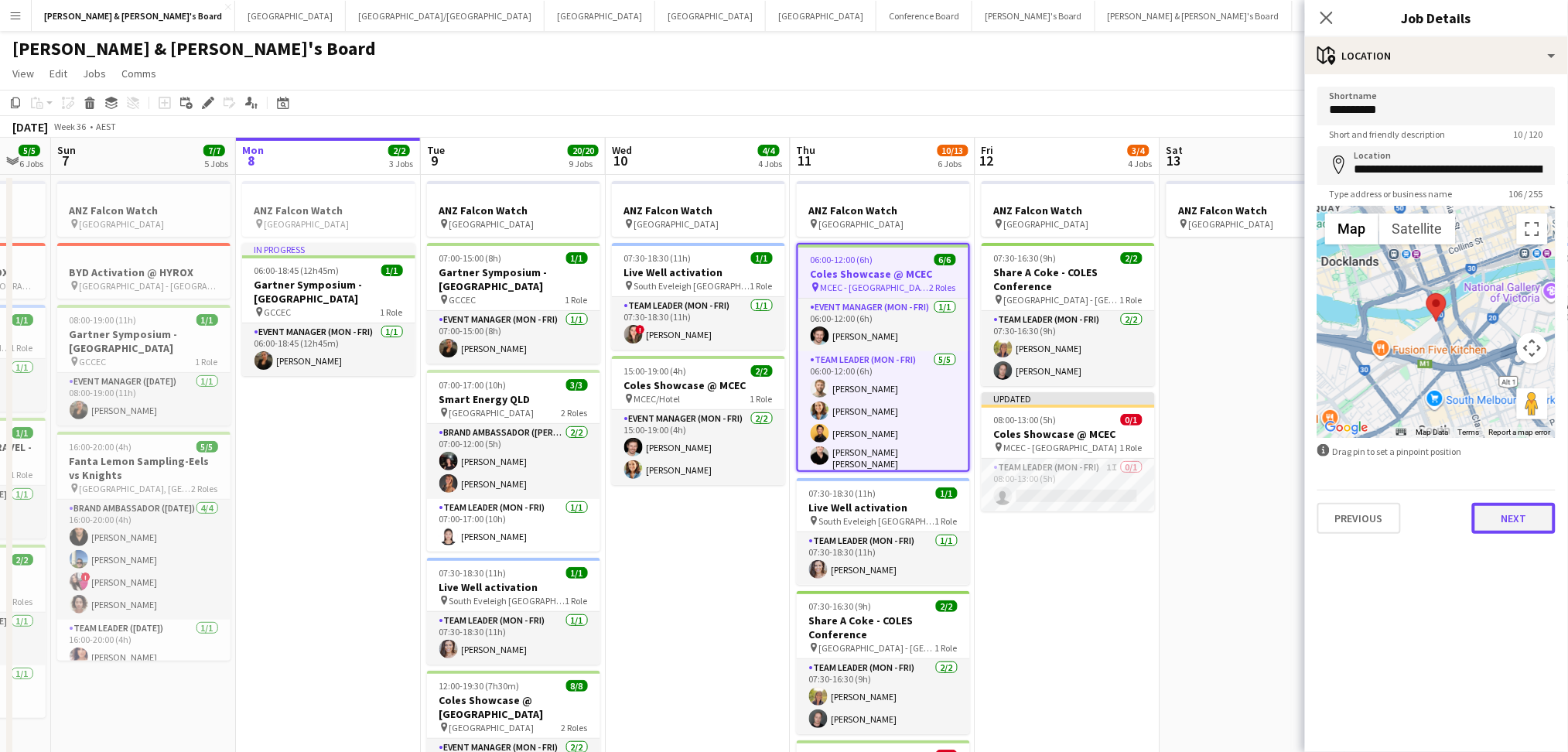
click at [1491, 513] on button "Next" at bounding box center [1514, 518] width 84 height 30
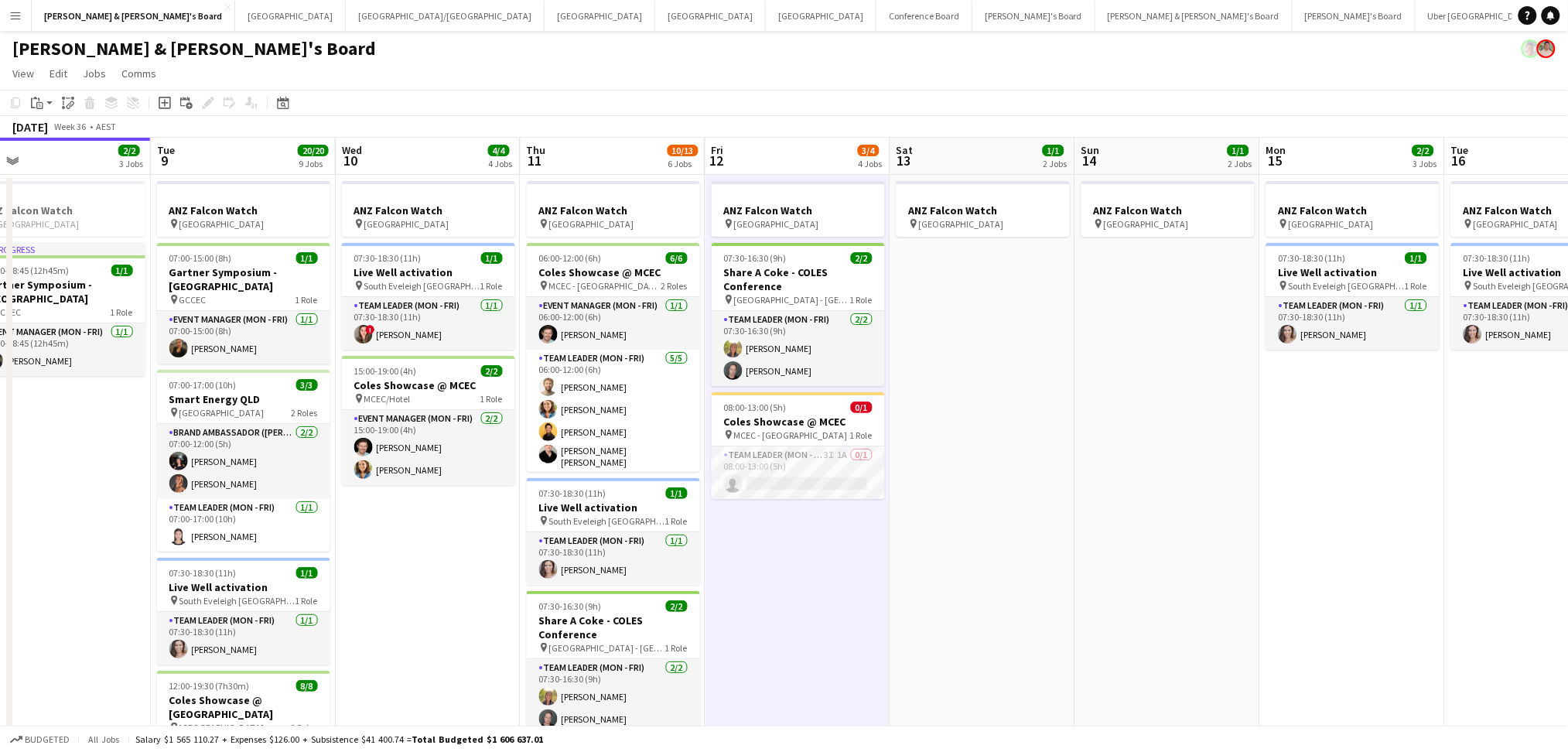
drag, startPoint x: 1151, startPoint y: 599, endPoint x: 697, endPoint y: 551, distance: 456.5
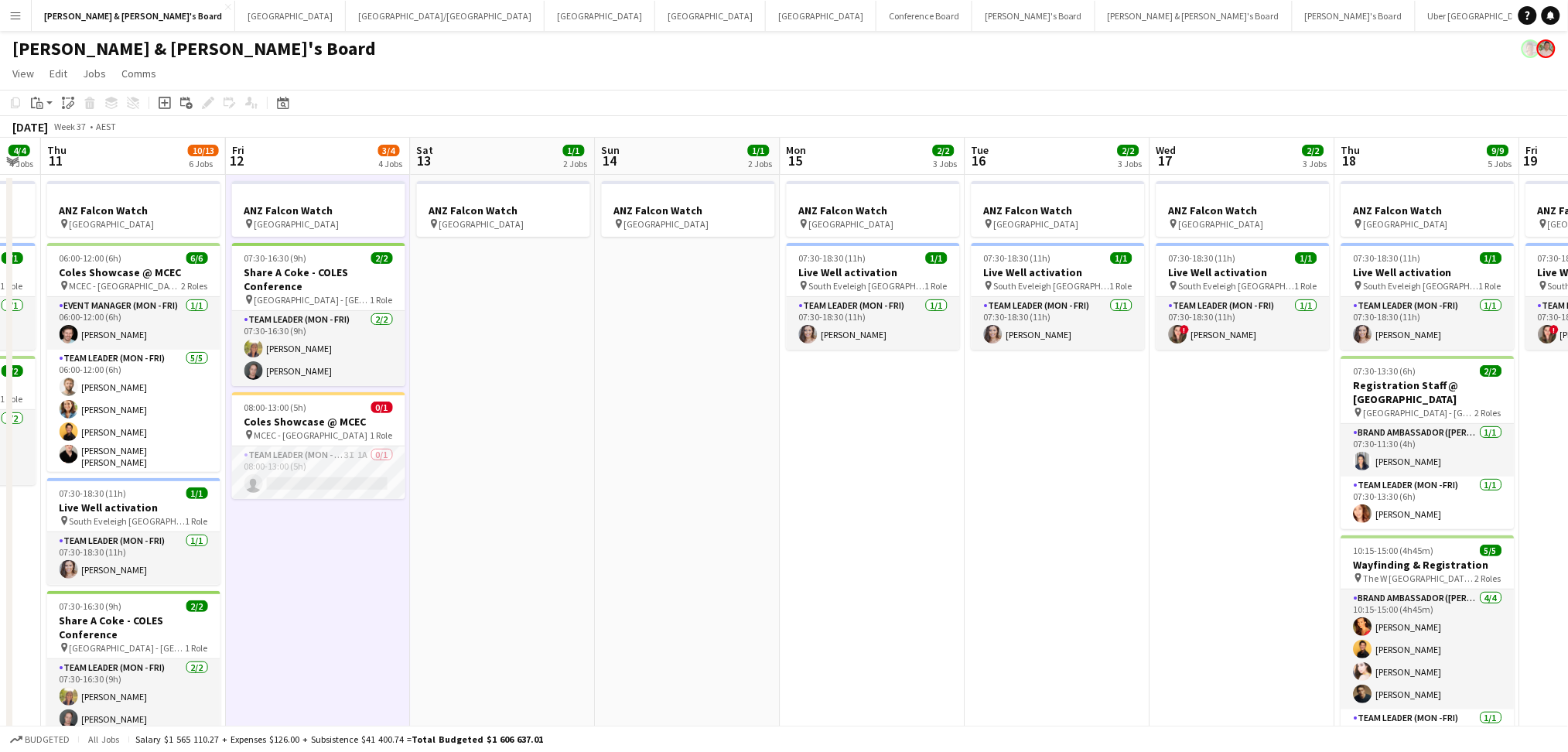
scroll to position [0, 595]
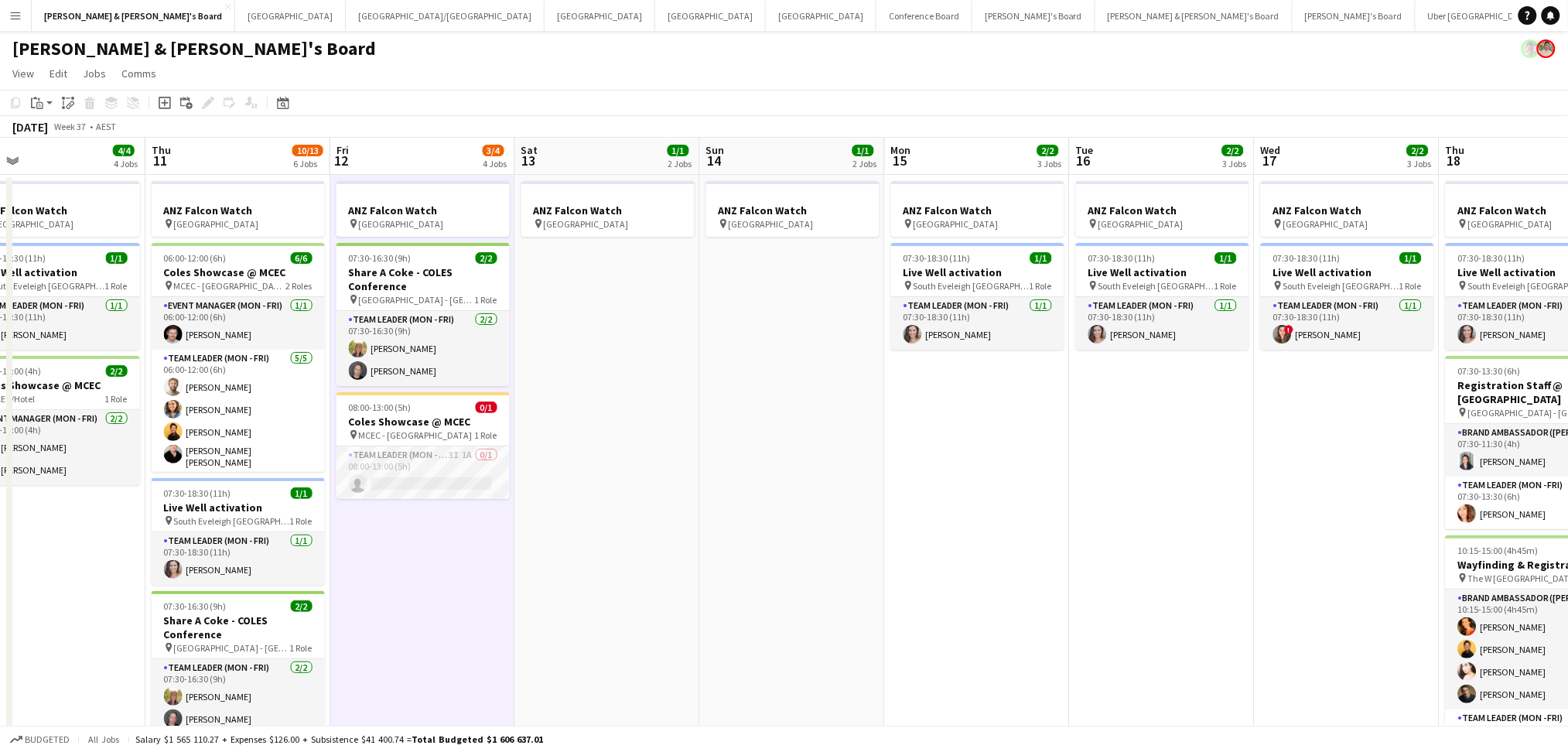
drag, startPoint x: 948, startPoint y: 584, endPoint x: 571, endPoint y: 559, distance: 377.8
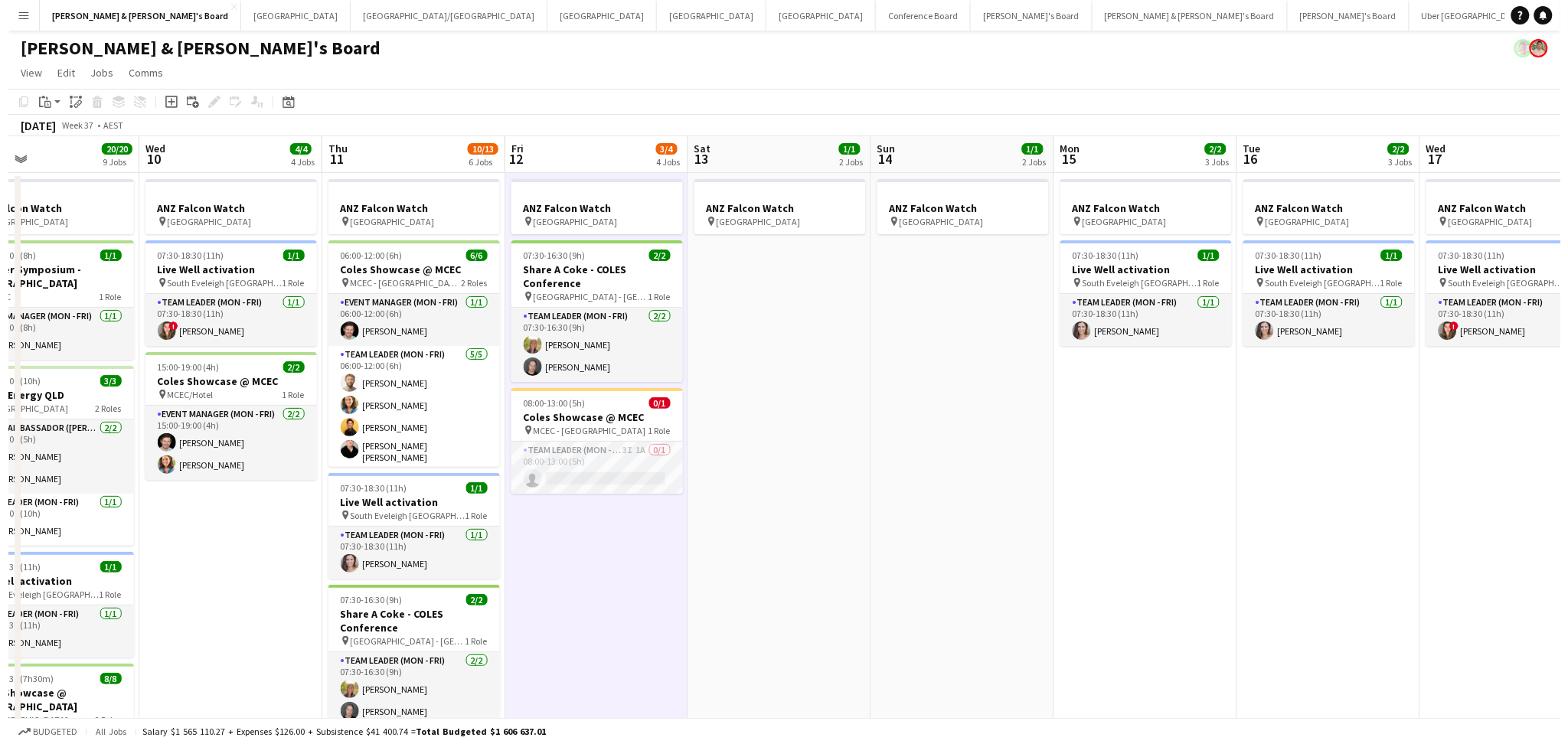
scroll to position [0, 415]
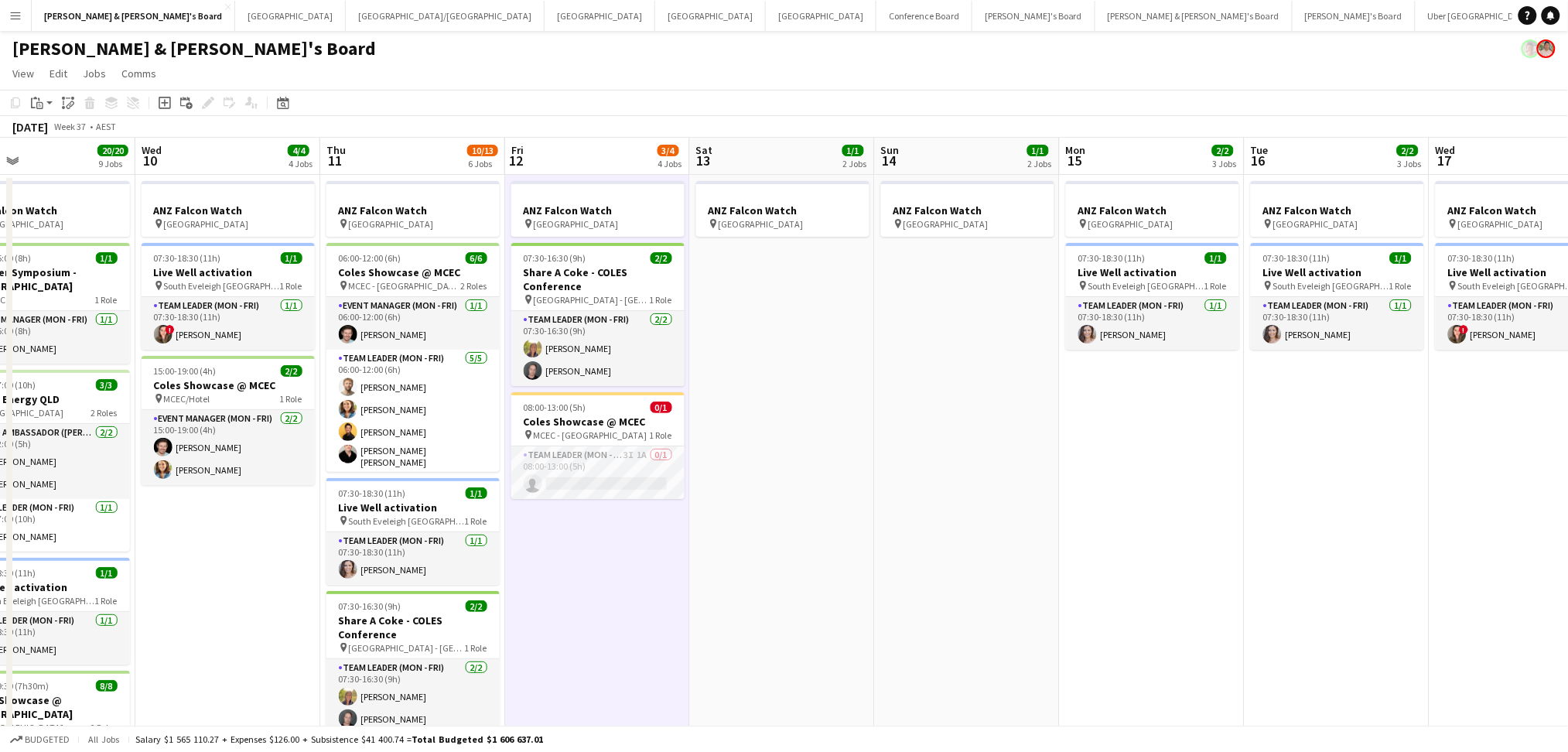
drag, startPoint x: 509, startPoint y: 505, endPoint x: 869, endPoint y: 505, distance: 360.0
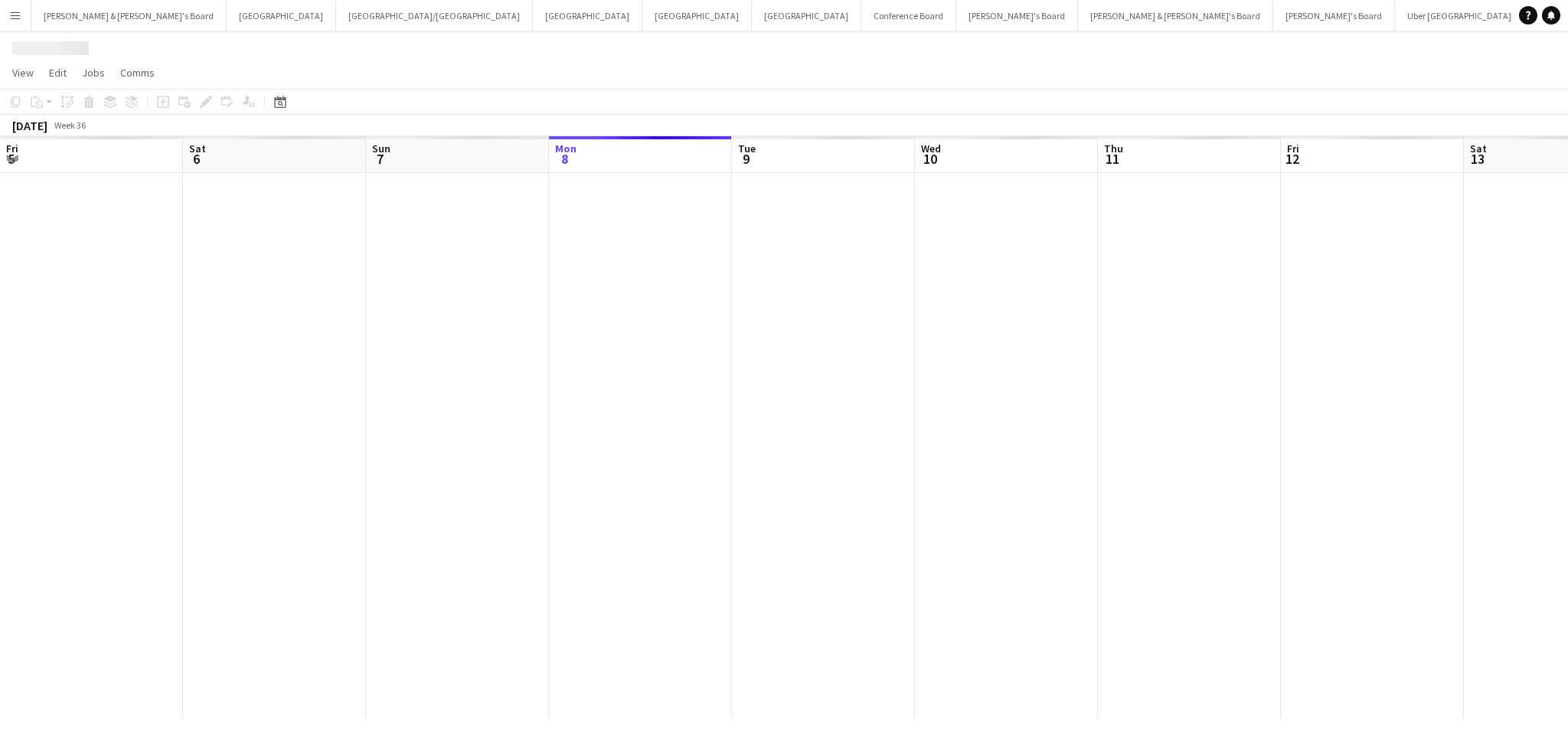
scroll to position [0, 366]
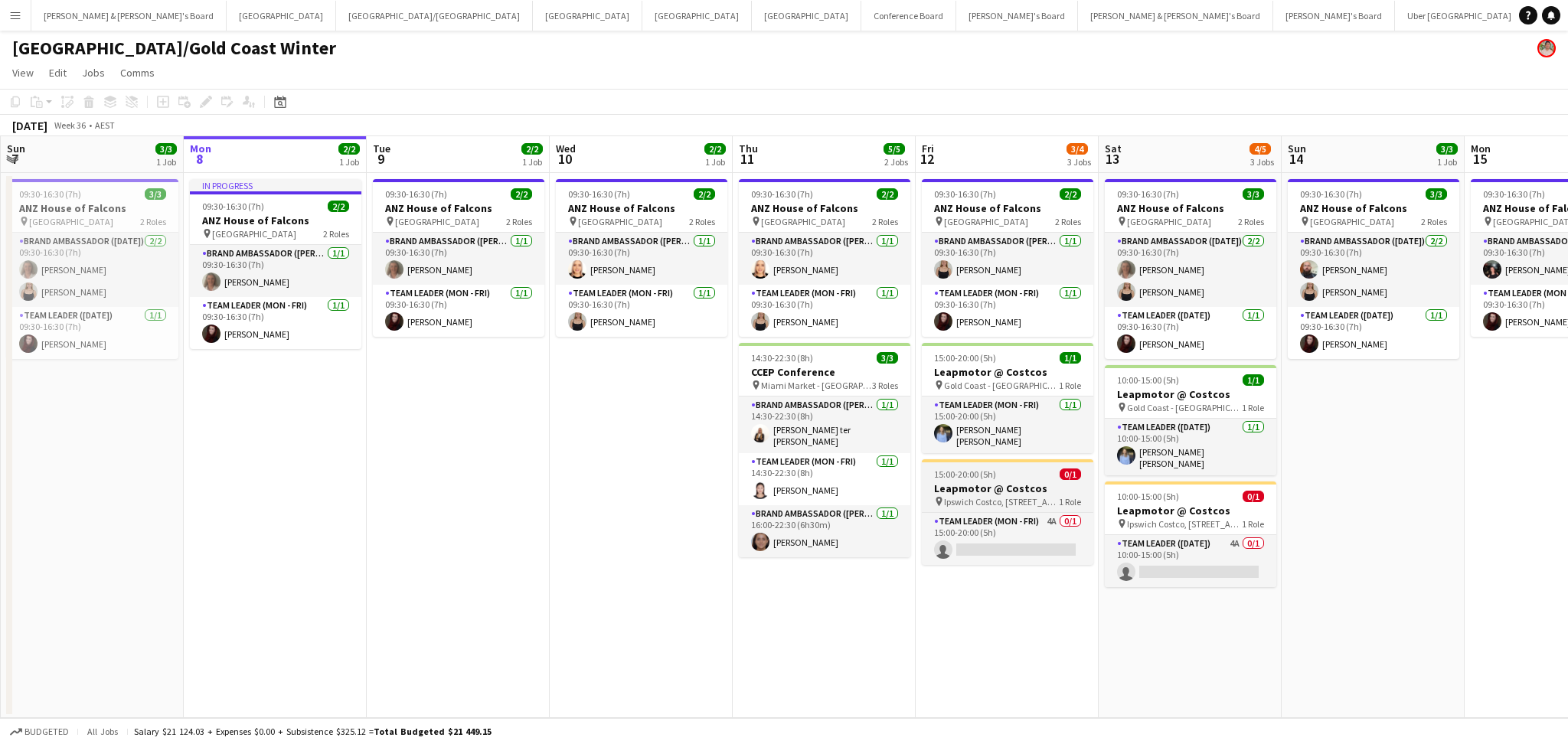
click at [1025, 485] on h3 "Leapmotor @ Costcos" at bounding box center [1007, 488] width 172 height 14
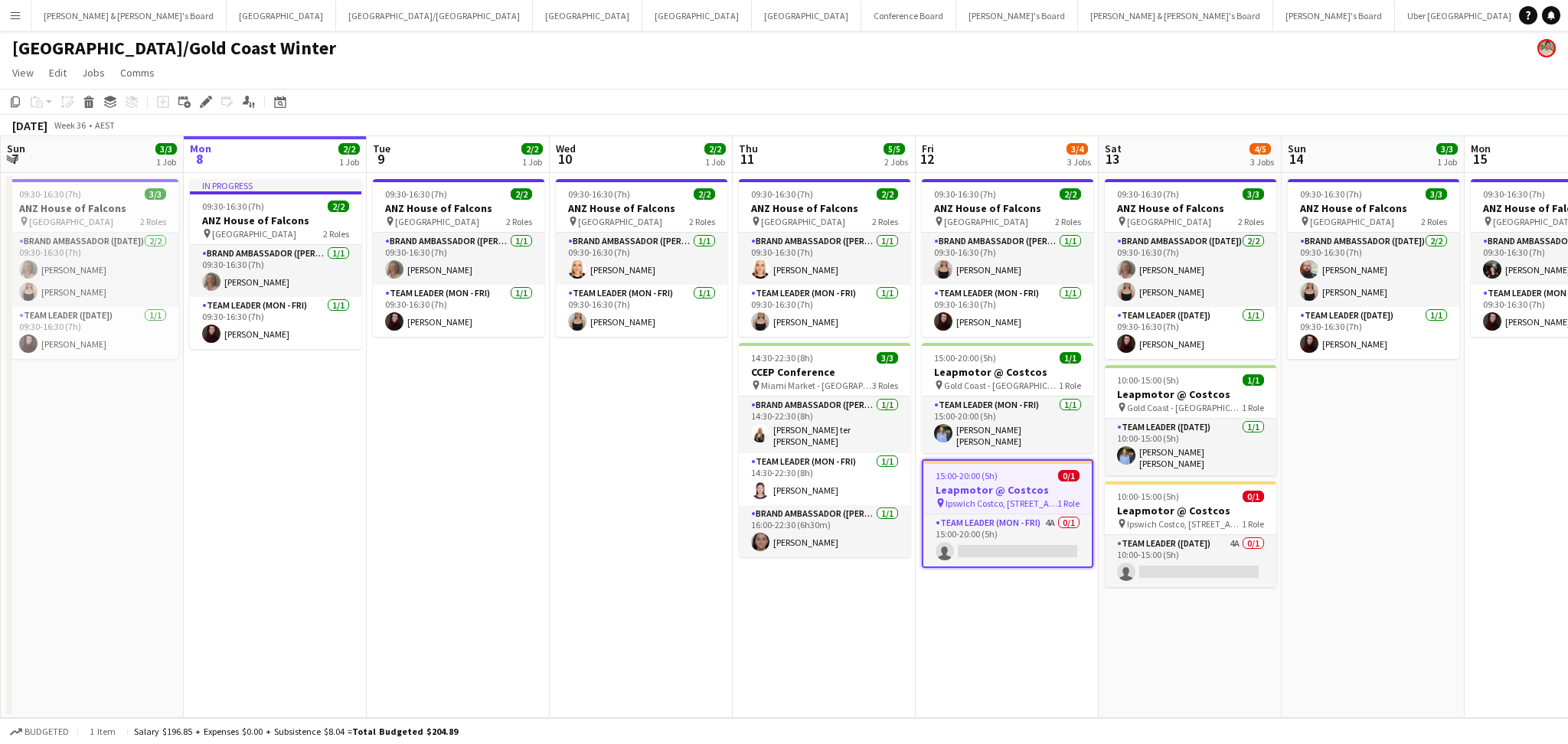
click at [1025, 485] on h3 "Leapmotor @ Costcos" at bounding box center [1007, 490] width 169 height 14
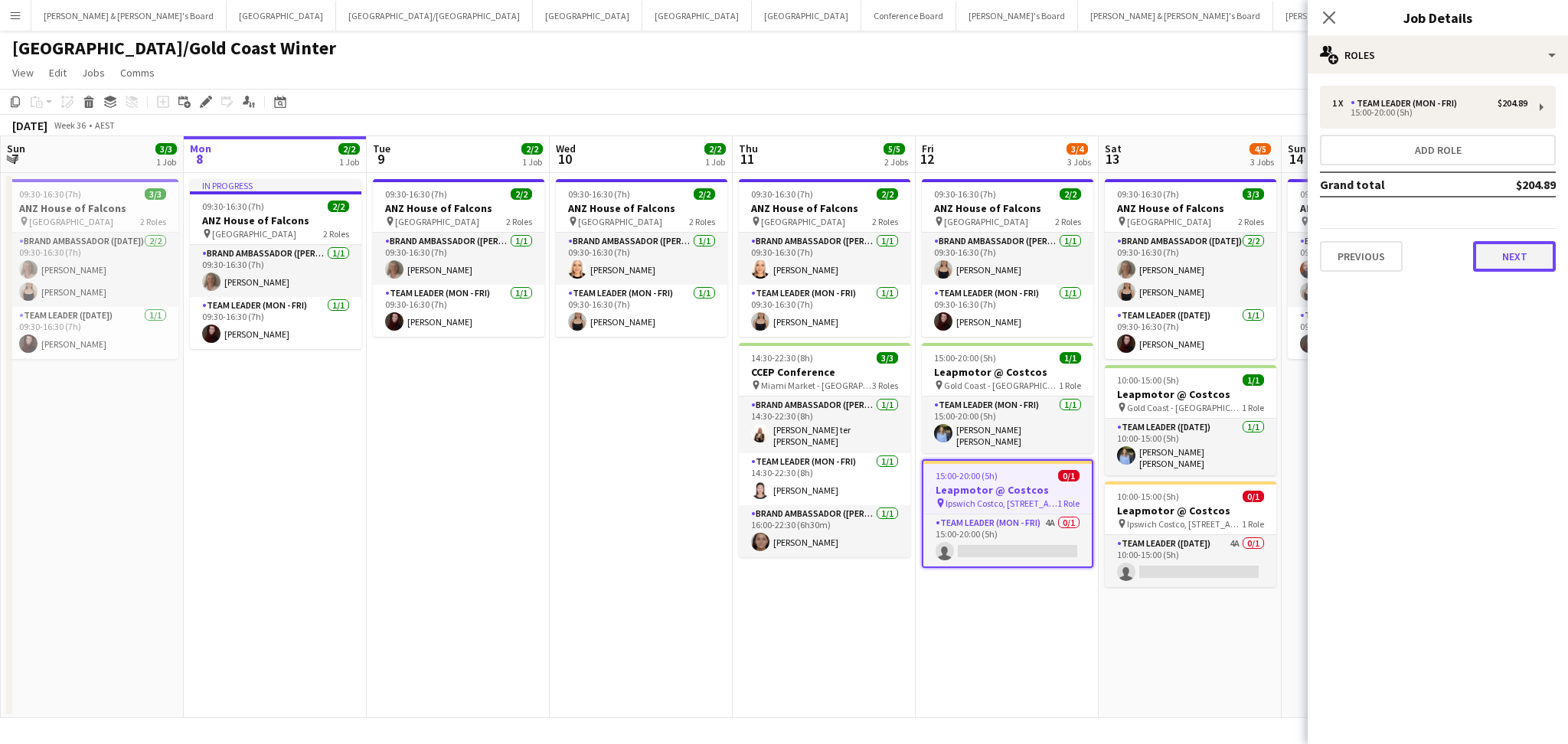
click at [1509, 251] on button "Next" at bounding box center [1514, 256] width 83 height 30
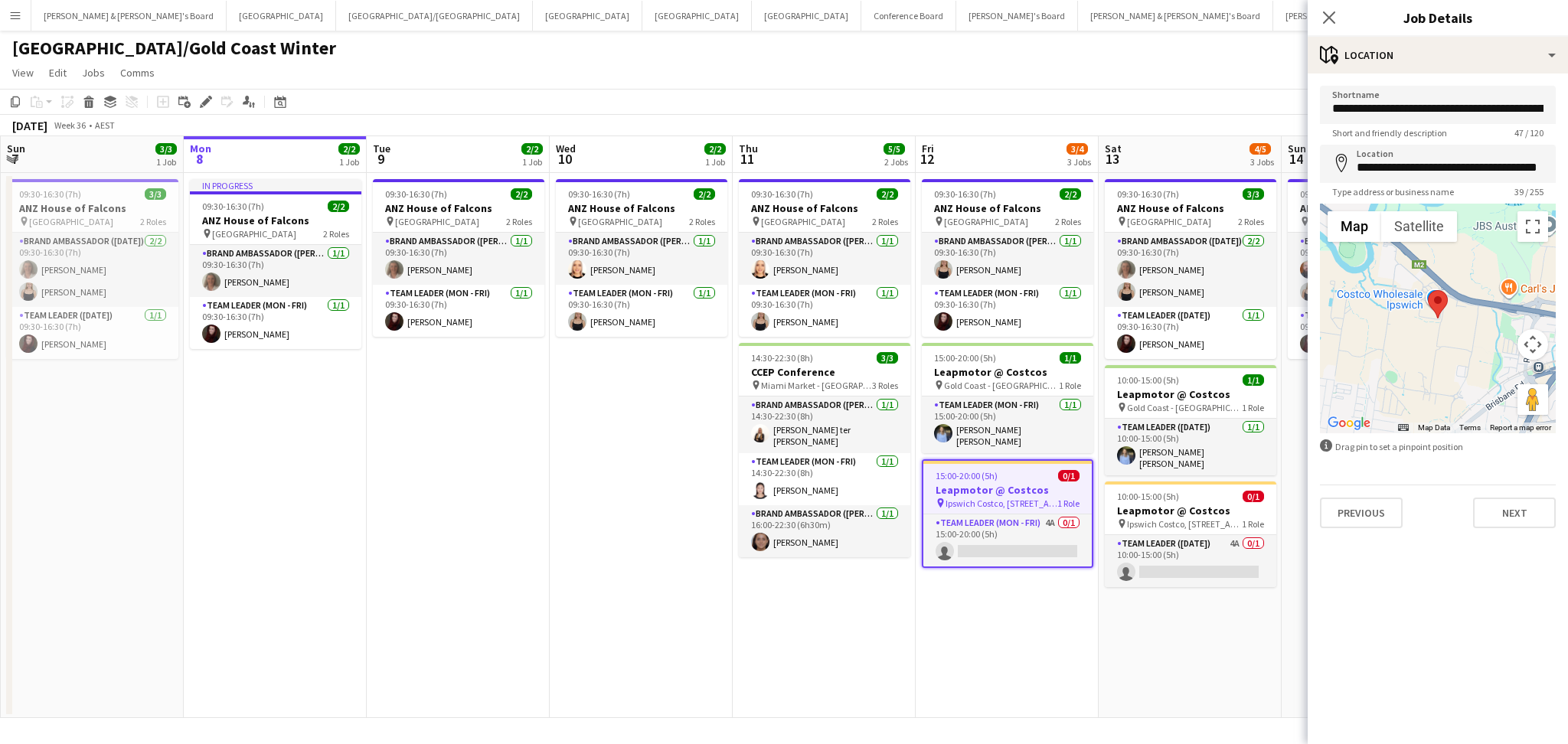
click at [1127, 639] on app-date-cell "09:30-16:30 (7h) 3/3 ANZ House of Falcons pin Brisbane 2 Roles Brand Ambassador…" at bounding box center [1190, 445] width 183 height 544
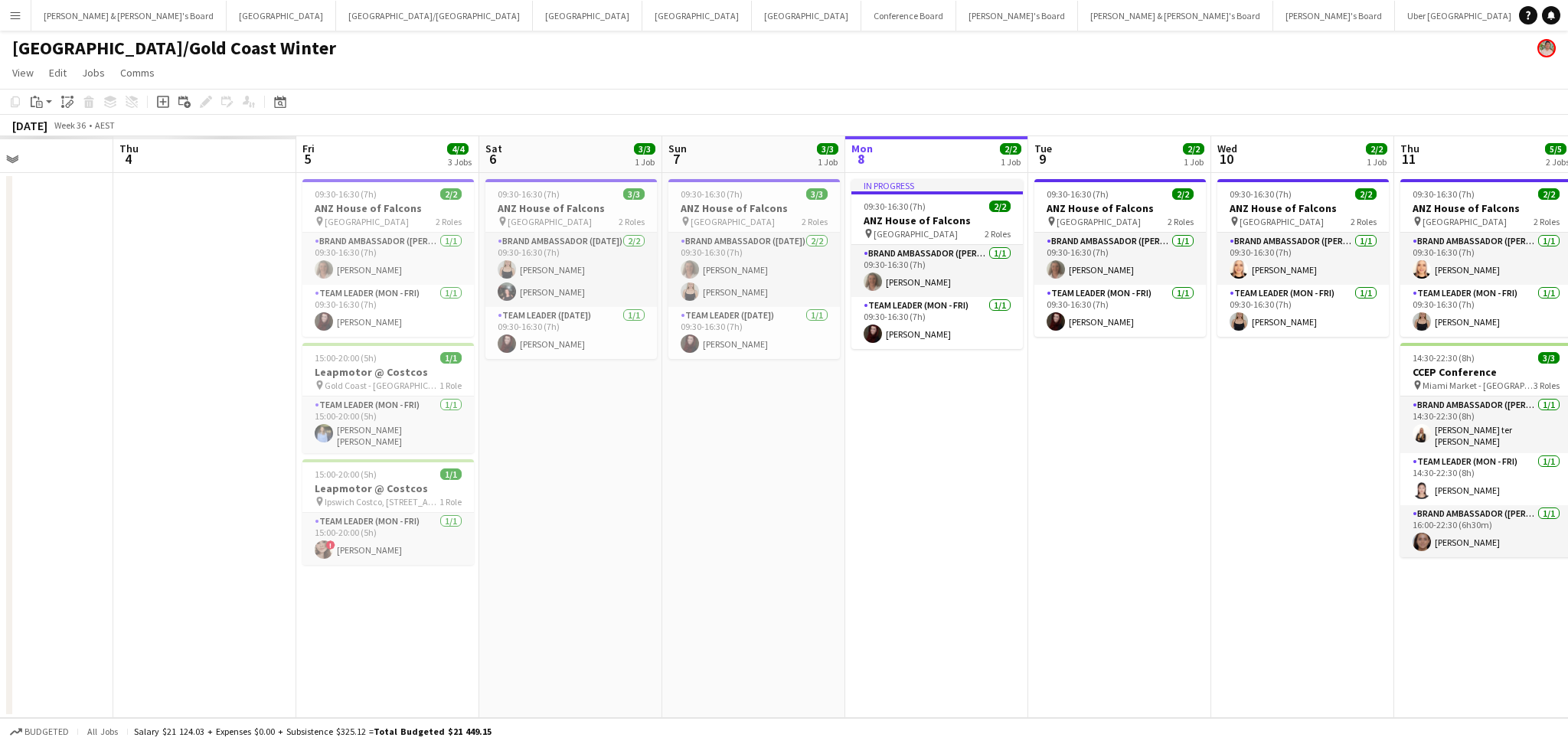
drag, startPoint x: 378, startPoint y: 543, endPoint x: 1070, endPoint y: 531, distance: 692.1
click at [1070, 531] on app-calendar-viewport "Mon 1 Tue 2 Wed 3 Thu 4 Fri 5 4/4 3 Jobs Sat 6 3/3 1 Job Sun 7 3/3 1 Job Mon 8 …" at bounding box center [784, 427] width 1568 height 581
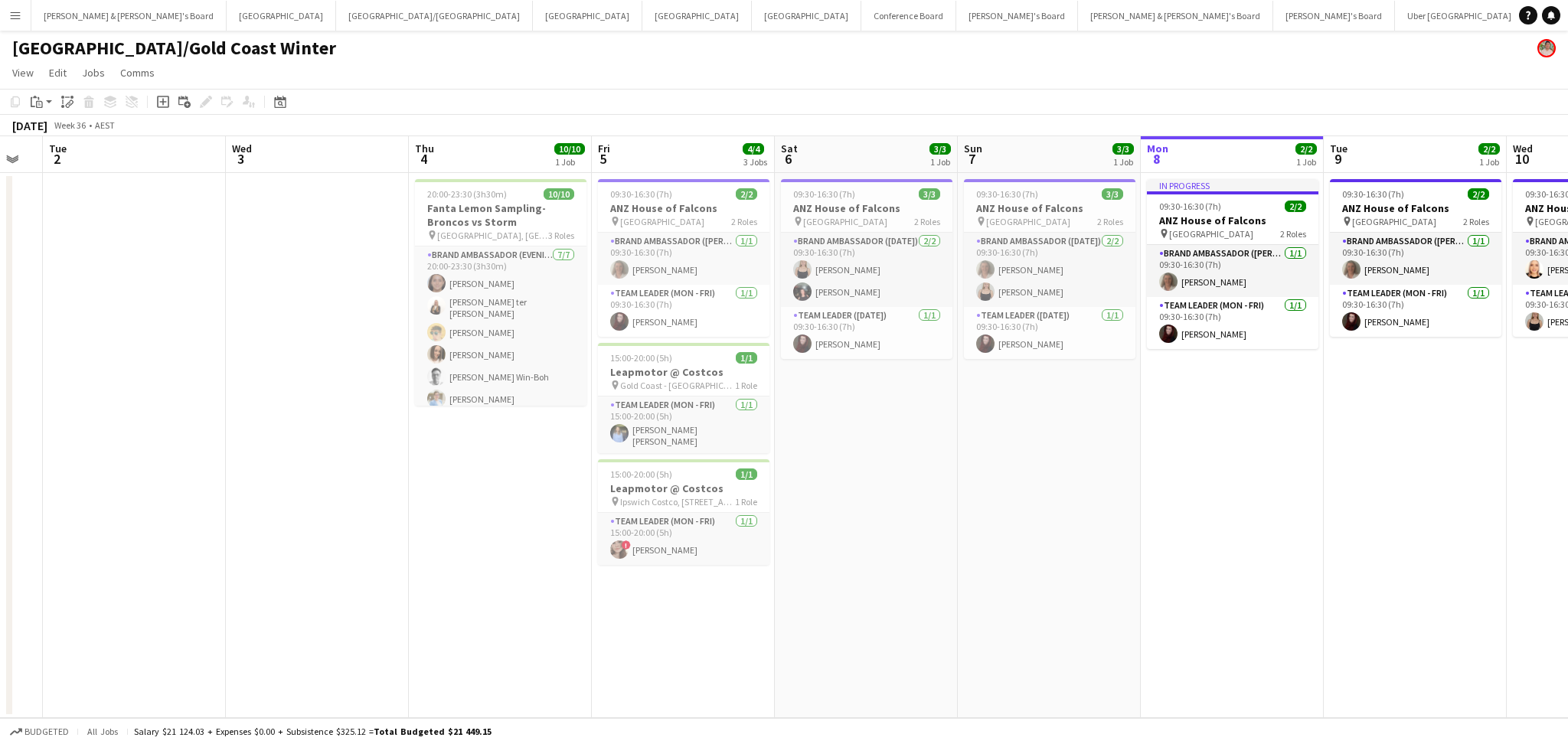
scroll to position [0, 485]
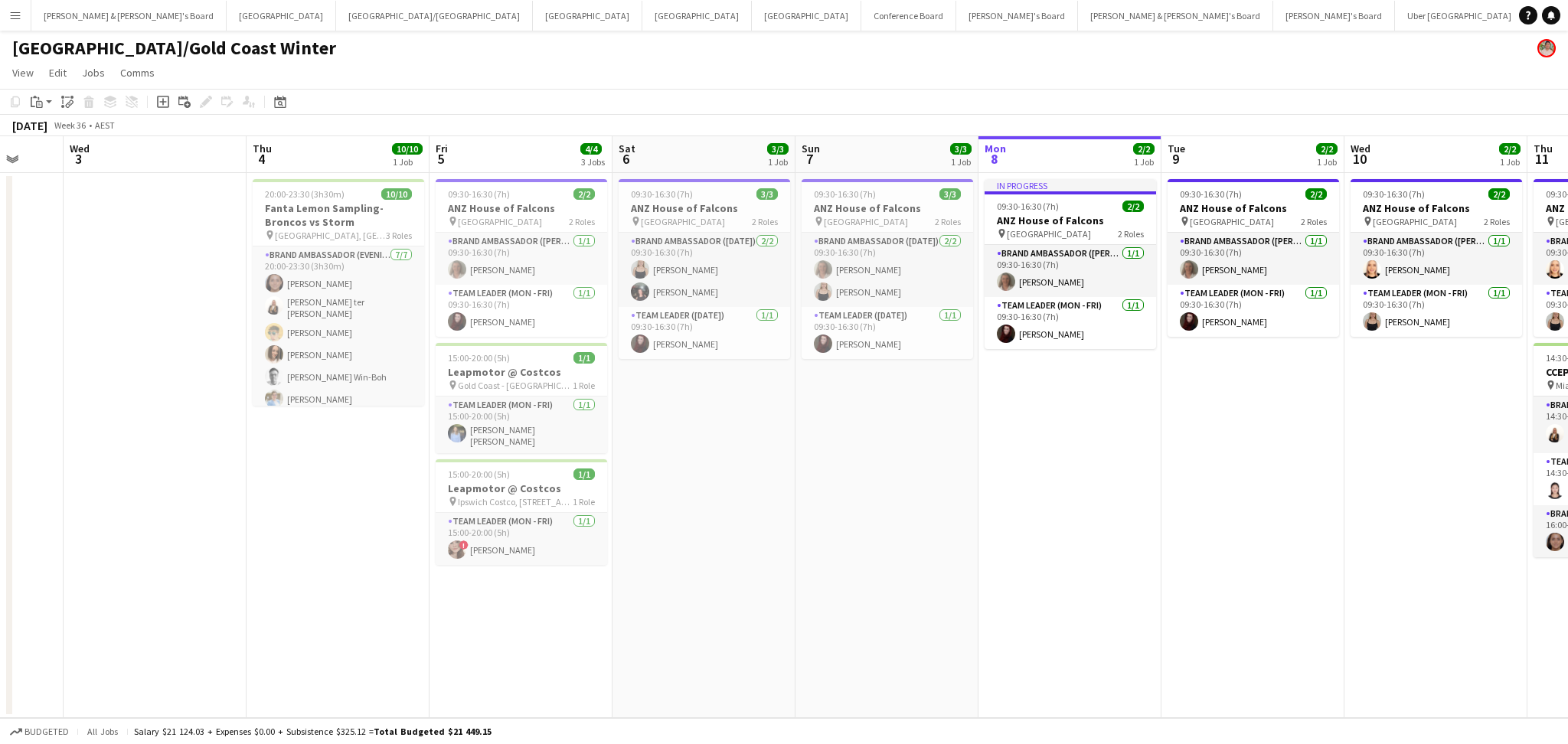
drag, startPoint x: 786, startPoint y: 574, endPoint x: 888, endPoint y: 558, distance: 103.2
click at [888, 558] on app-calendar-viewport "Sun 31 Mon 1 Tue 2 Wed 3 Thu 4 10/10 1 Job Fri 5 4/4 3 Jobs Sat 6 3/3 1 Job Sun…" at bounding box center [784, 427] width 1568 height 581
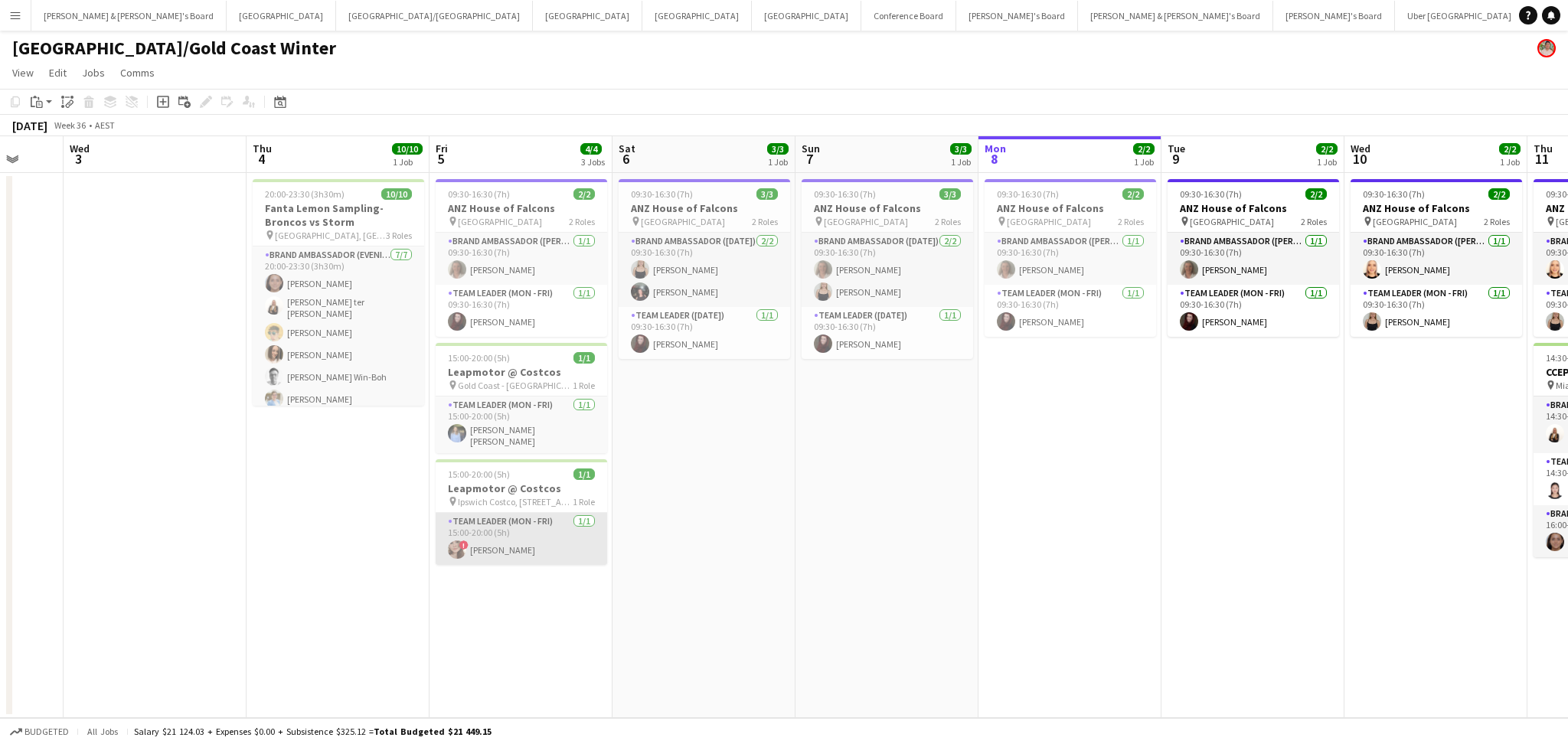
click at [513, 542] on app-card-role "Team Leader (Mon - Fri) [DATE] 15:00-20:00 (5h) ! [PERSON_NAME]" at bounding box center [521, 538] width 172 height 52
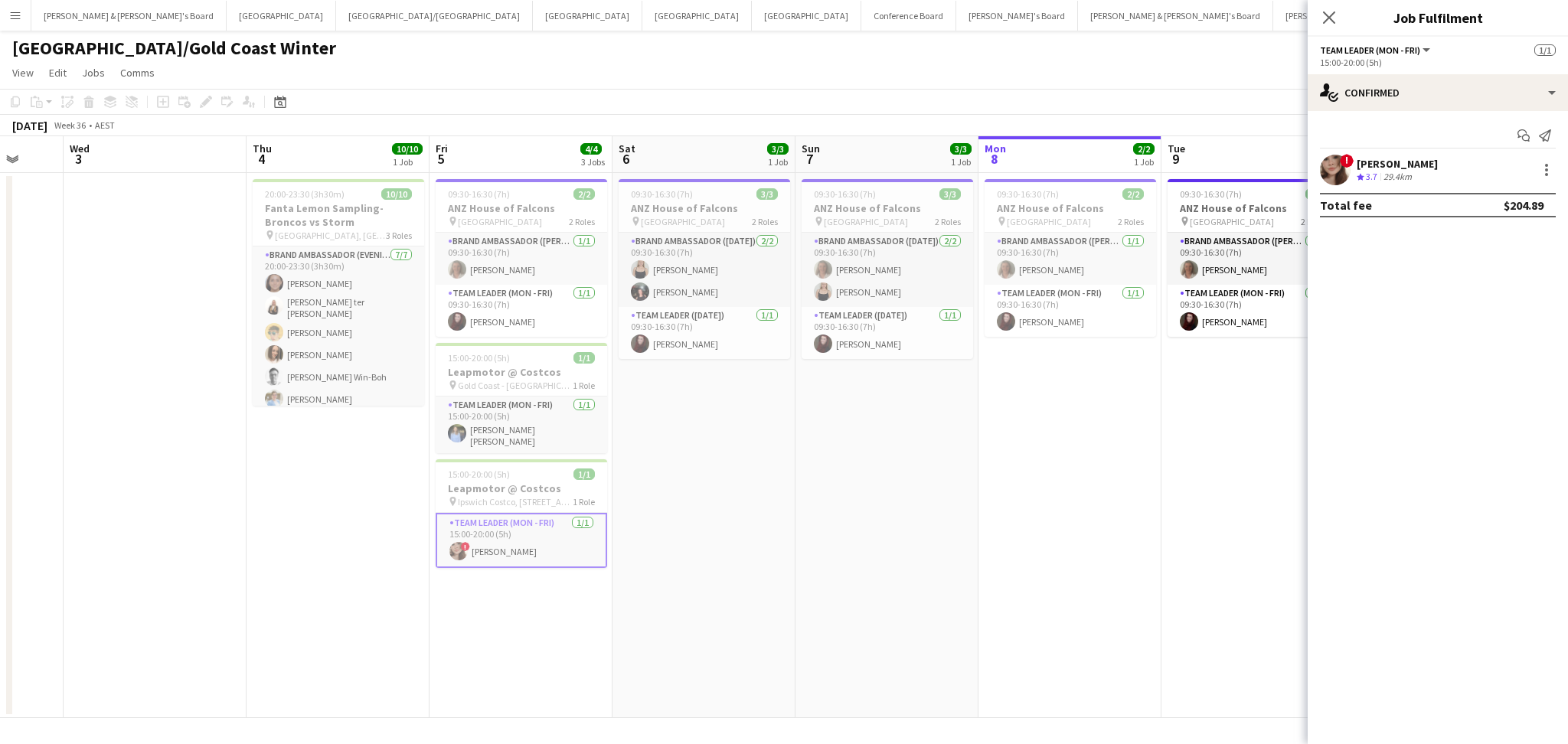
click at [1362, 169] on div "[PERSON_NAME]" at bounding box center [1397, 164] width 81 height 14
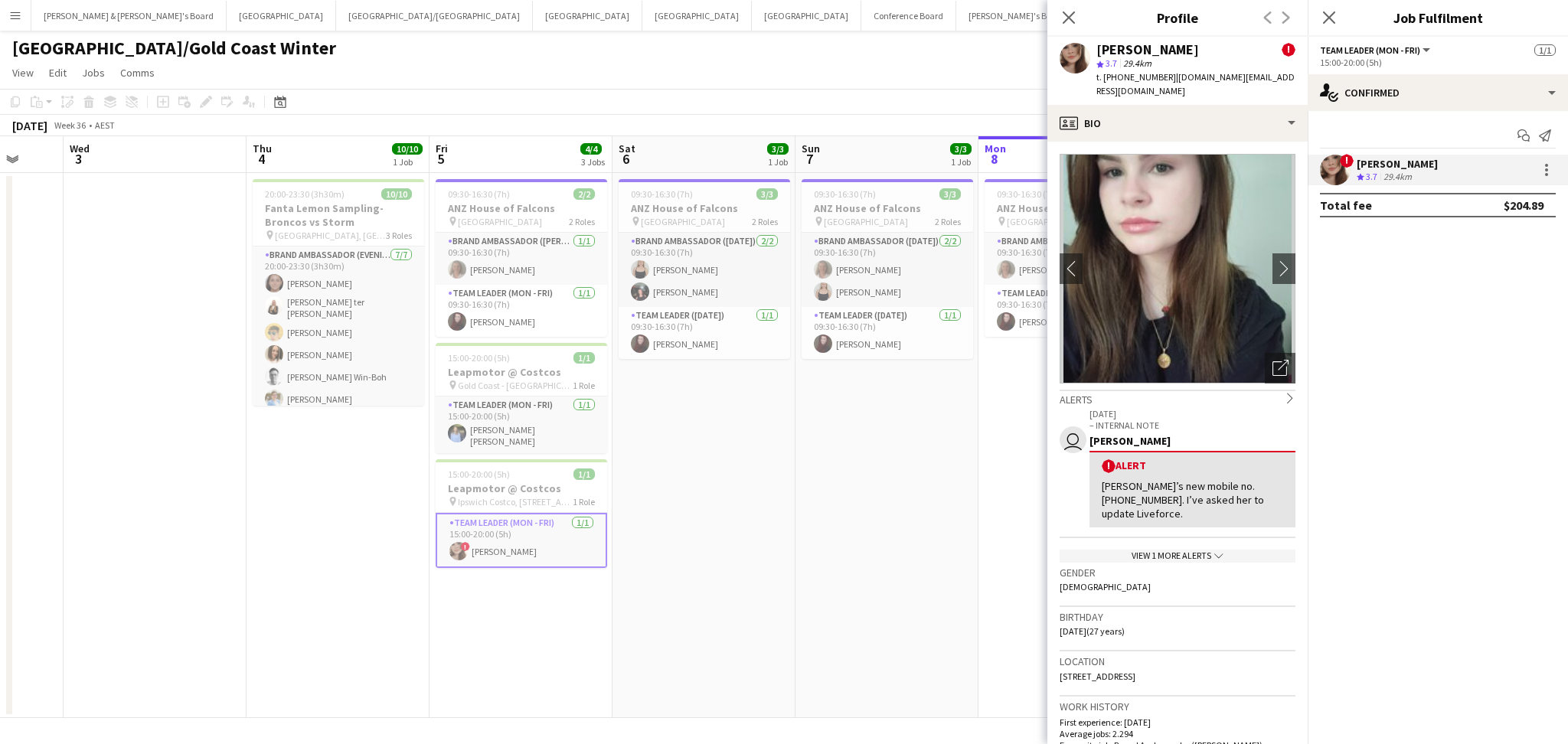
copy div "[PERSON_NAME]"
drag, startPoint x: 1096, startPoint y: 46, endPoint x: 1193, endPoint y: 42, distance: 97.1
click at [1193, 42] on div "[PERSON_NAME] !" at bounding box center [1195, 49] width 199 height 14
drag, startPoint x: 1117, startPoint y: 78, endPoint x: 1161, endPoint y: 77, distance: 44.0
click at [1161, 77] on span "t. [PHONE_NUMBER]" at bounding box center [1135, 77] width 79 height 11
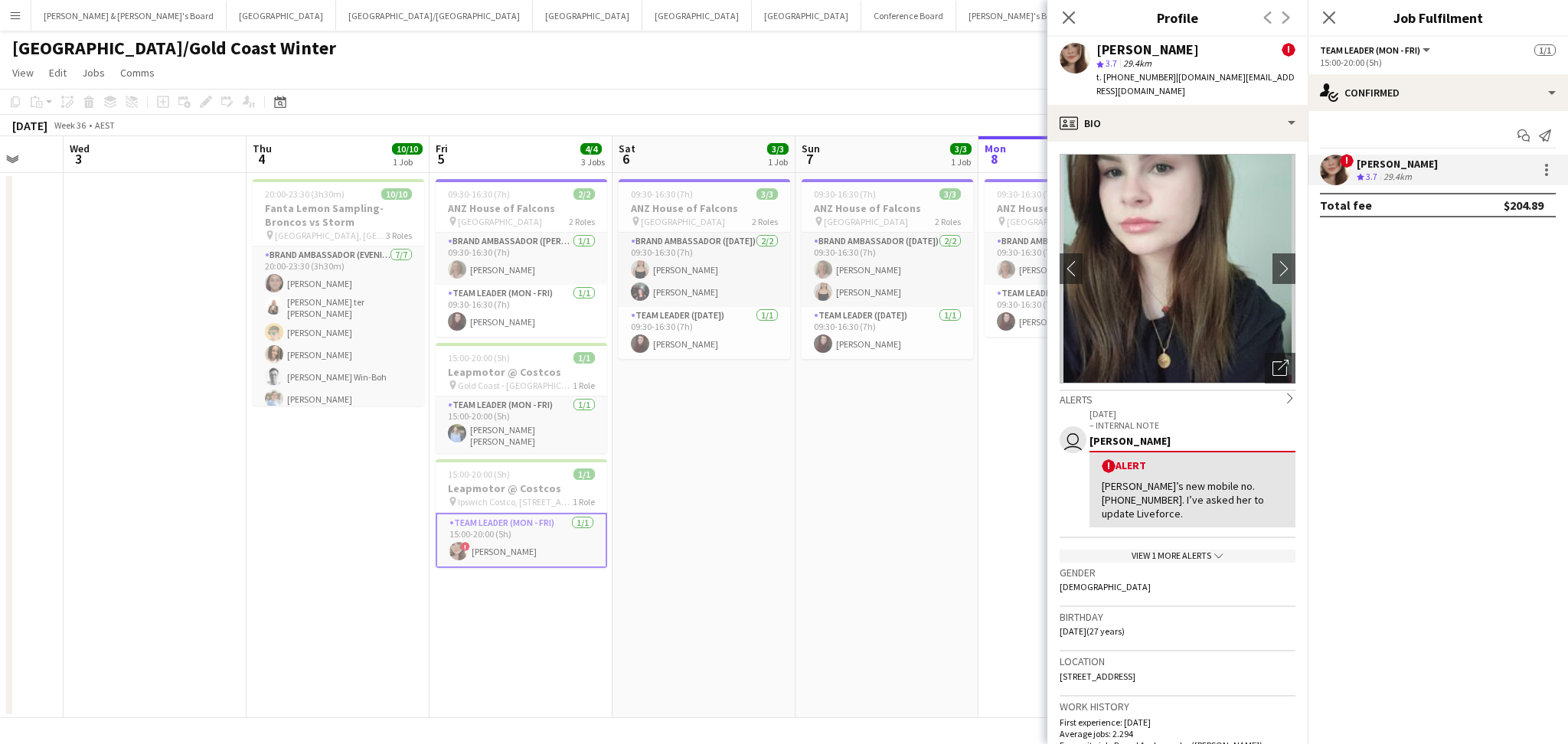
copy span "0439107972"
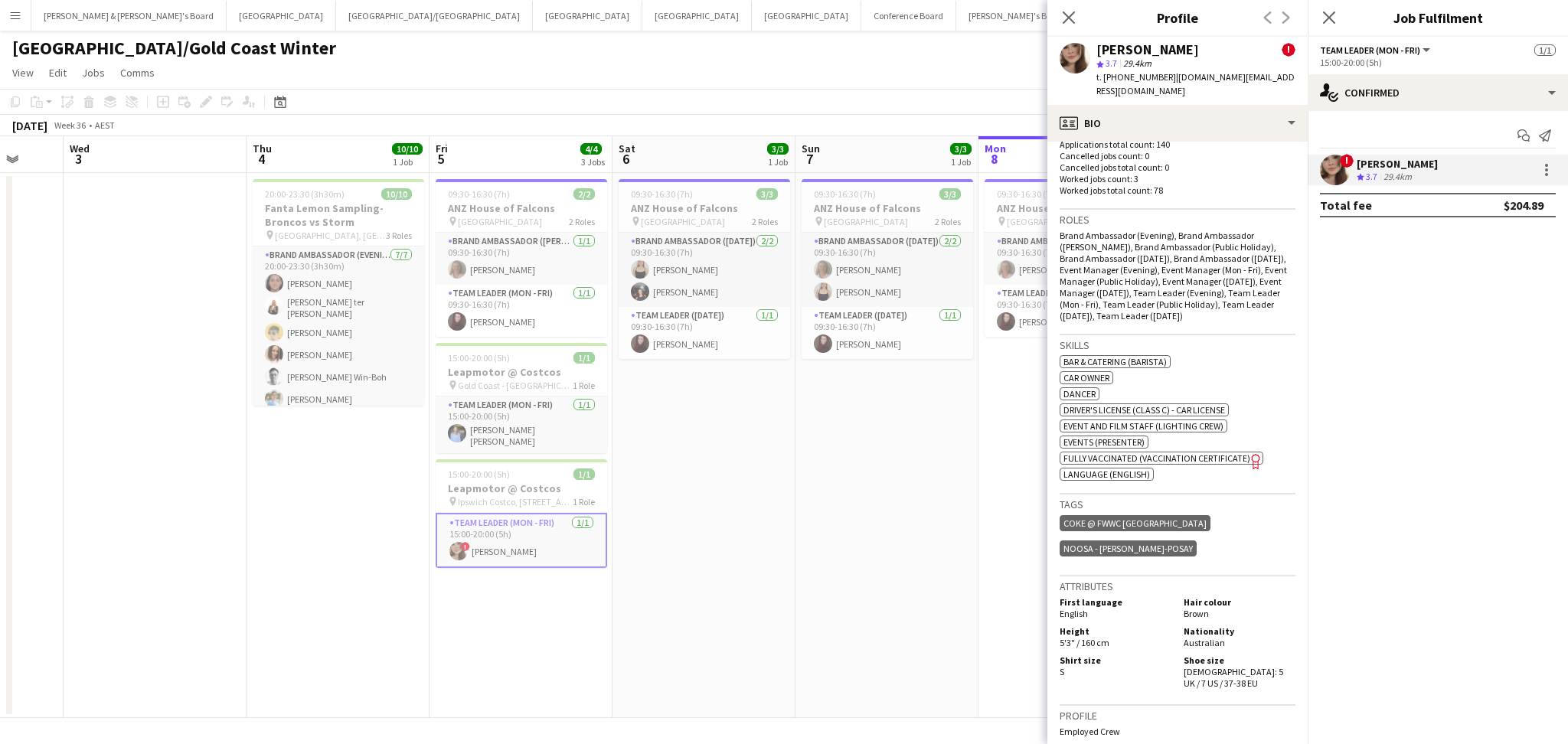
click at [775, 586] on app-date-cell "09:30-16:30 (7h) 3/3 ANZ House of Falcons pin Brisbane 2 Roles Brand Ambassador…" at bounding box center [704, 445] width 183 height 544
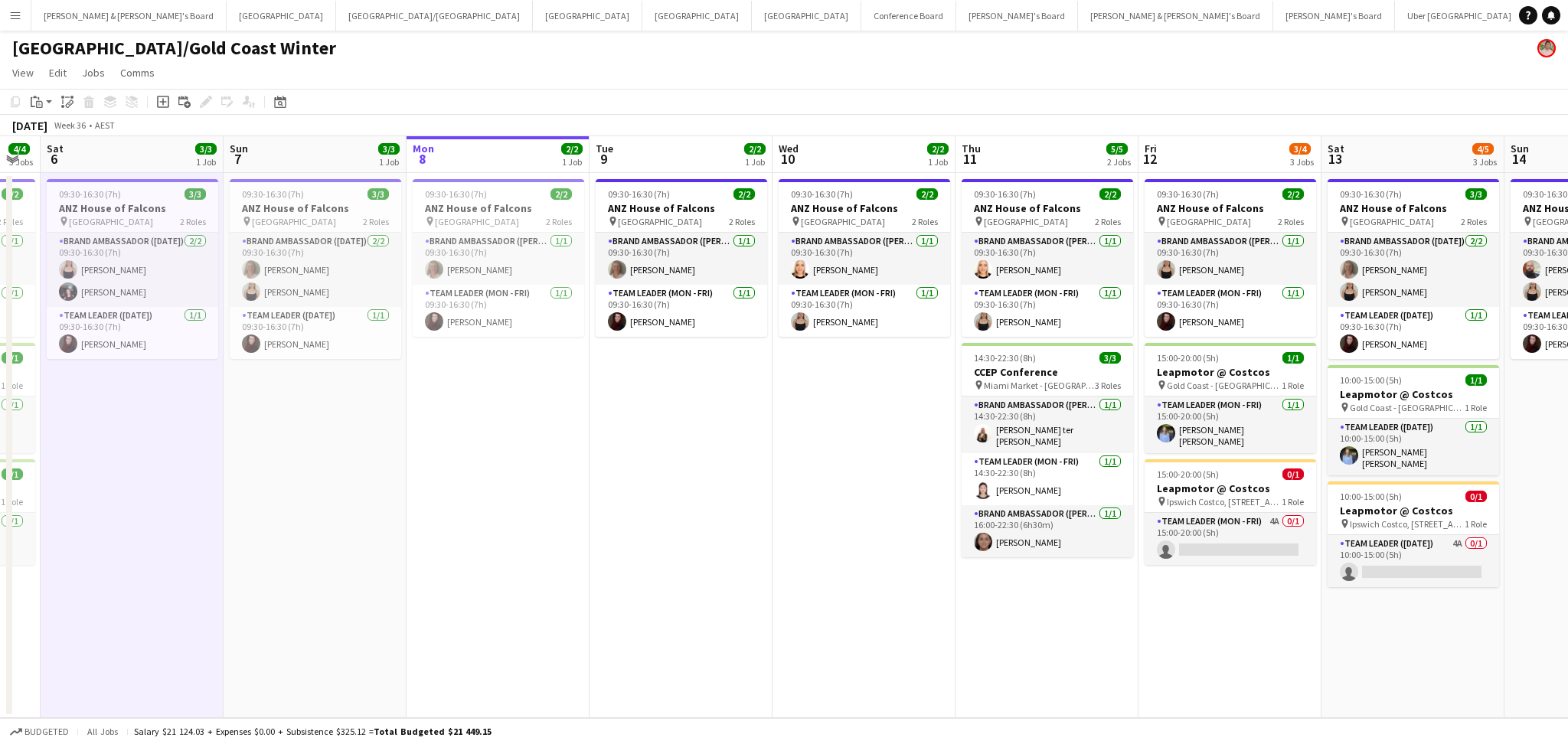
scroll to position [0, 565]
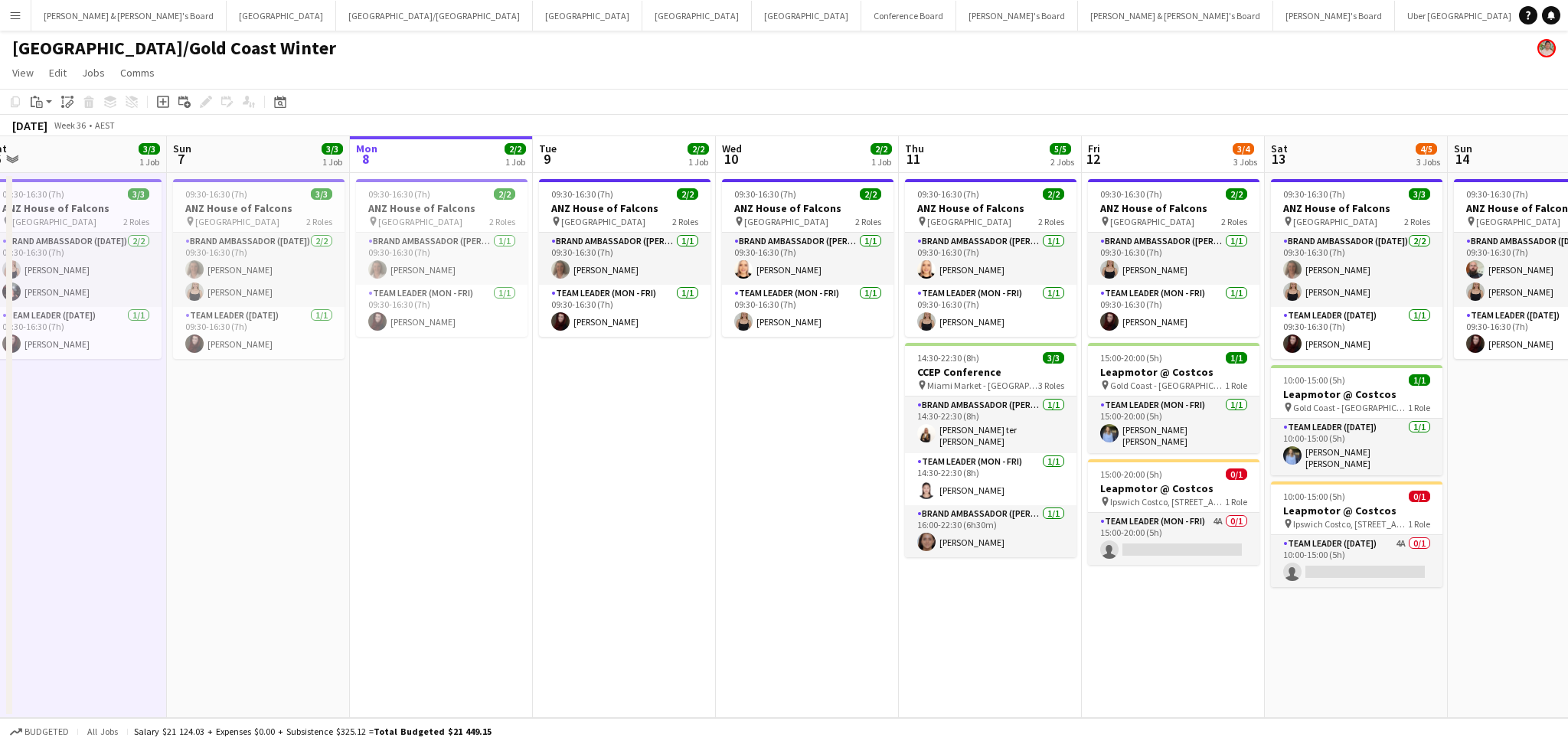
drag, startPoint x: 1283, startPoint y: 606, endPoint x: 656, endPoint y: 529, distance: 631.7
click at [656, 529] on app-calendar-viewport "Wed 3 Thu 4 10/10 1 Job Fri 5 4/4 3 Jobs Sat 6 3/3 1 Job Sun 7 3/3 1 Job Mon 8 …" at bounding box center [784, 427] width 1568 height 581
click at [741, 514] on app-date-cell "09:30-16:30 (7h) 2/2 ANZ House of Falcons pin Brisbane 2 Roles Brand Ambassador…" at bounding box center [808, 445] width 183 height 544
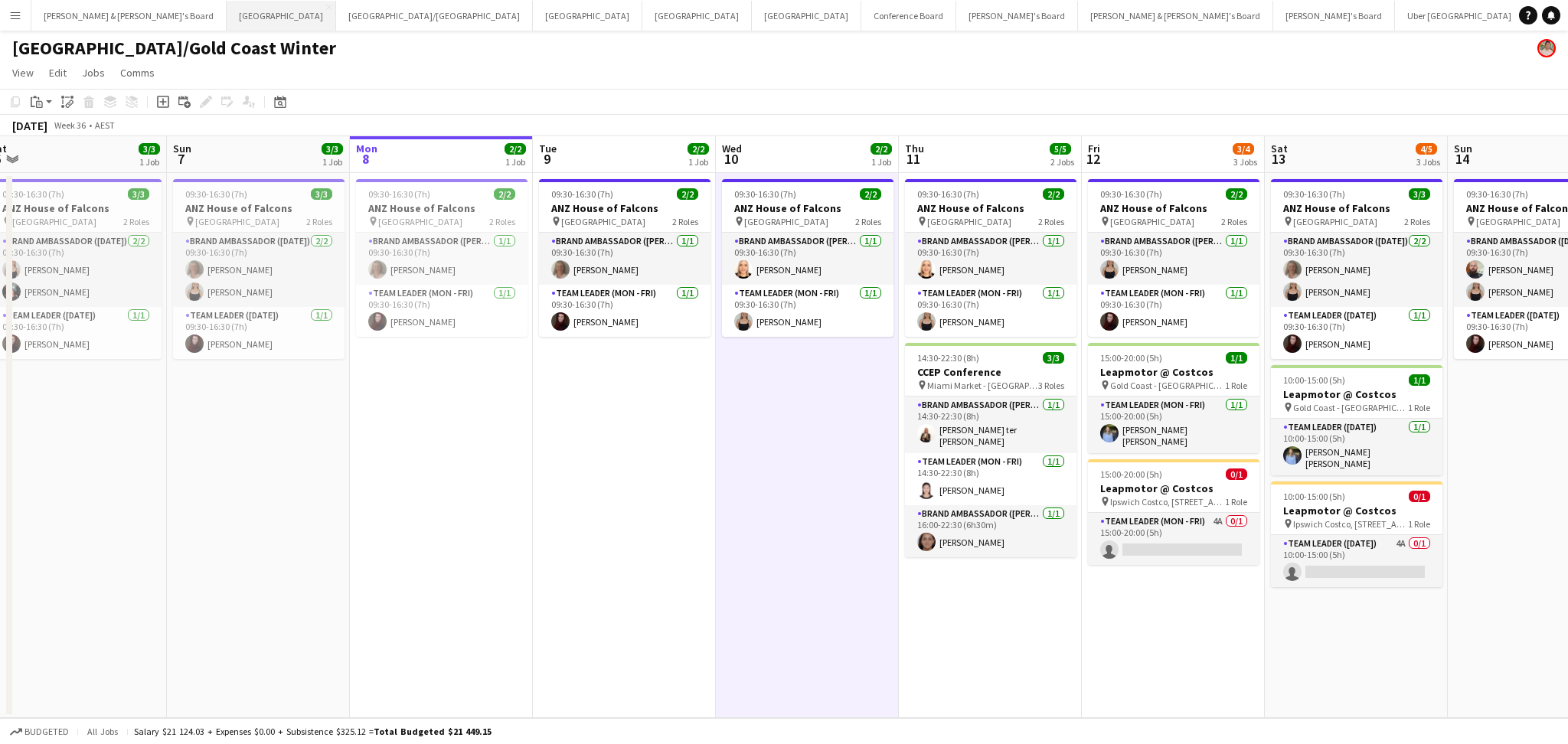
click at [226, 14] on button "Sydney Close" at bounding box center [281, 16] width 109 height 30
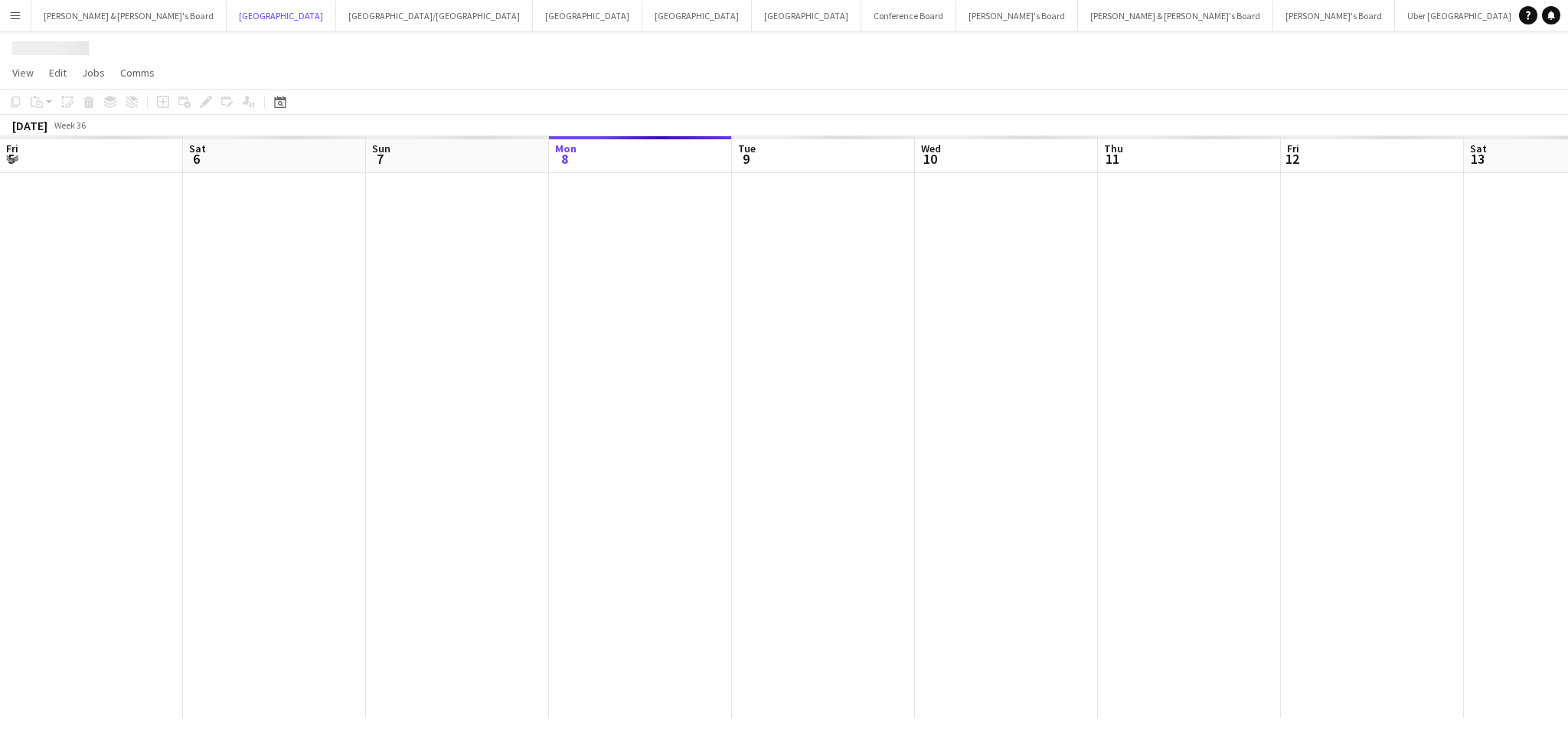
scroll to position [0, 366]
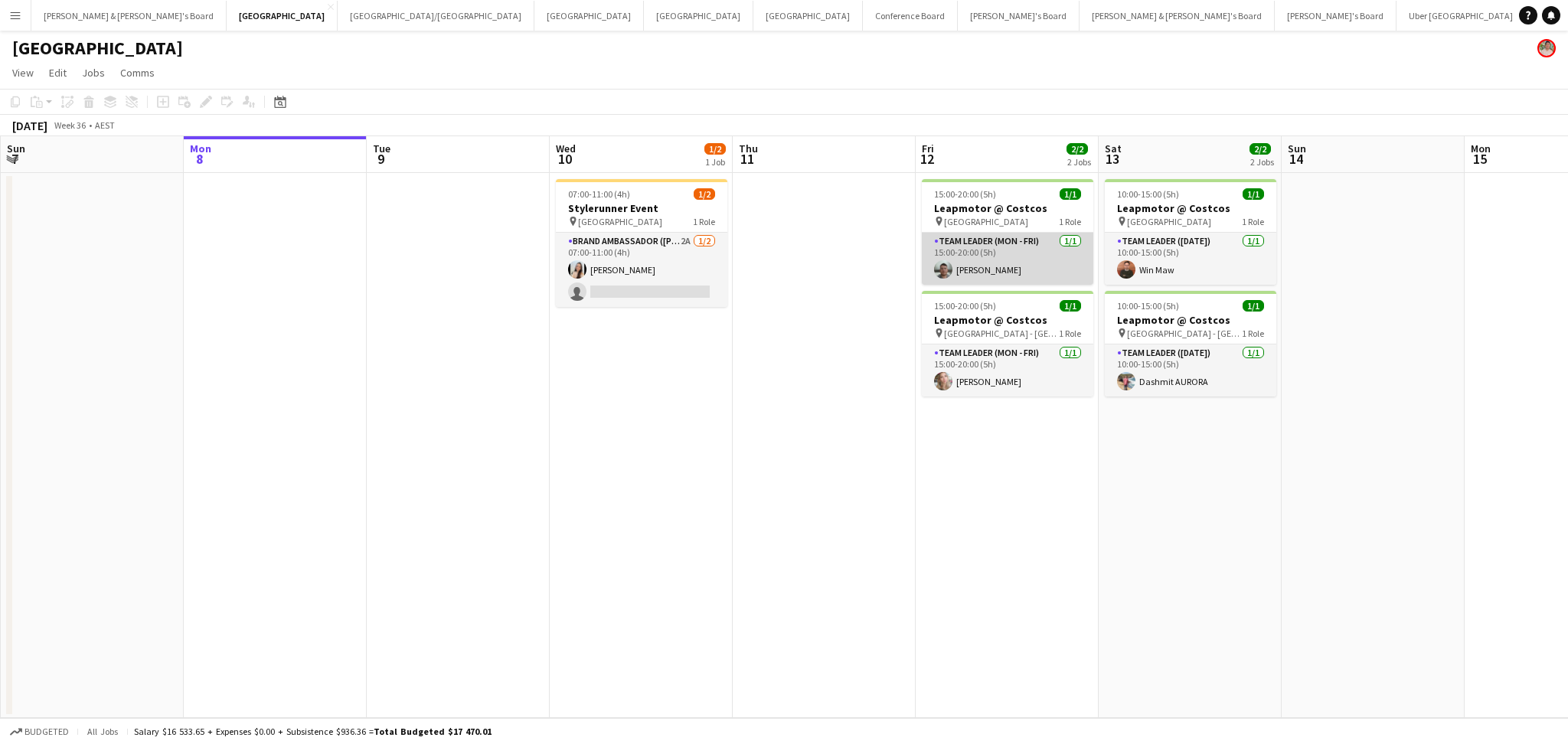
click at [998, 263] on app-card-role "Team Leader (Mon - Fri) [DATE] 15:00-20:00 (5h) [PERSON_NAME]" at bounding box center [1007, 258] width 172 height 52
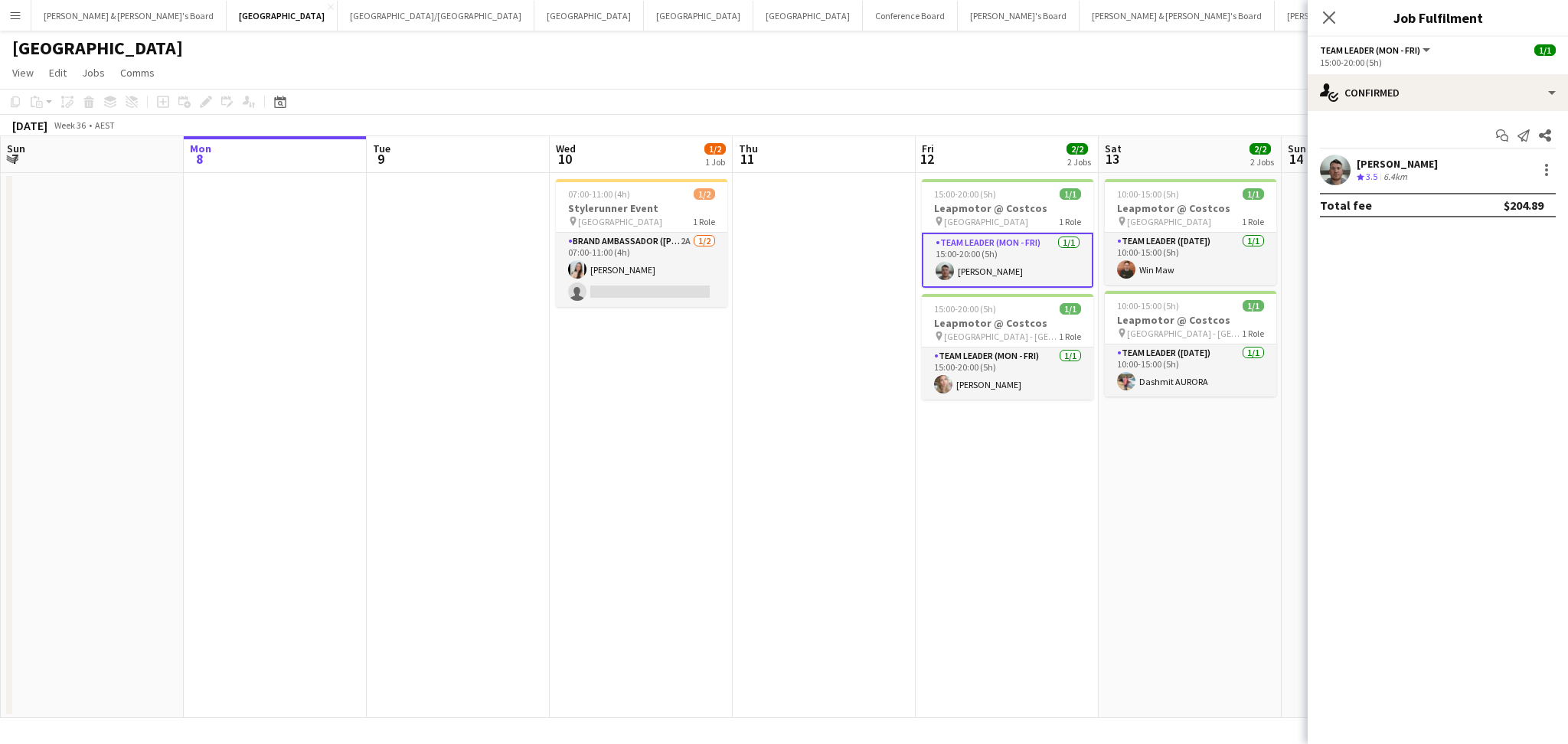
click at [1362, 170] on div "[PERSON_NAME]" at bounding box center [1397, 164] width 81 height 14
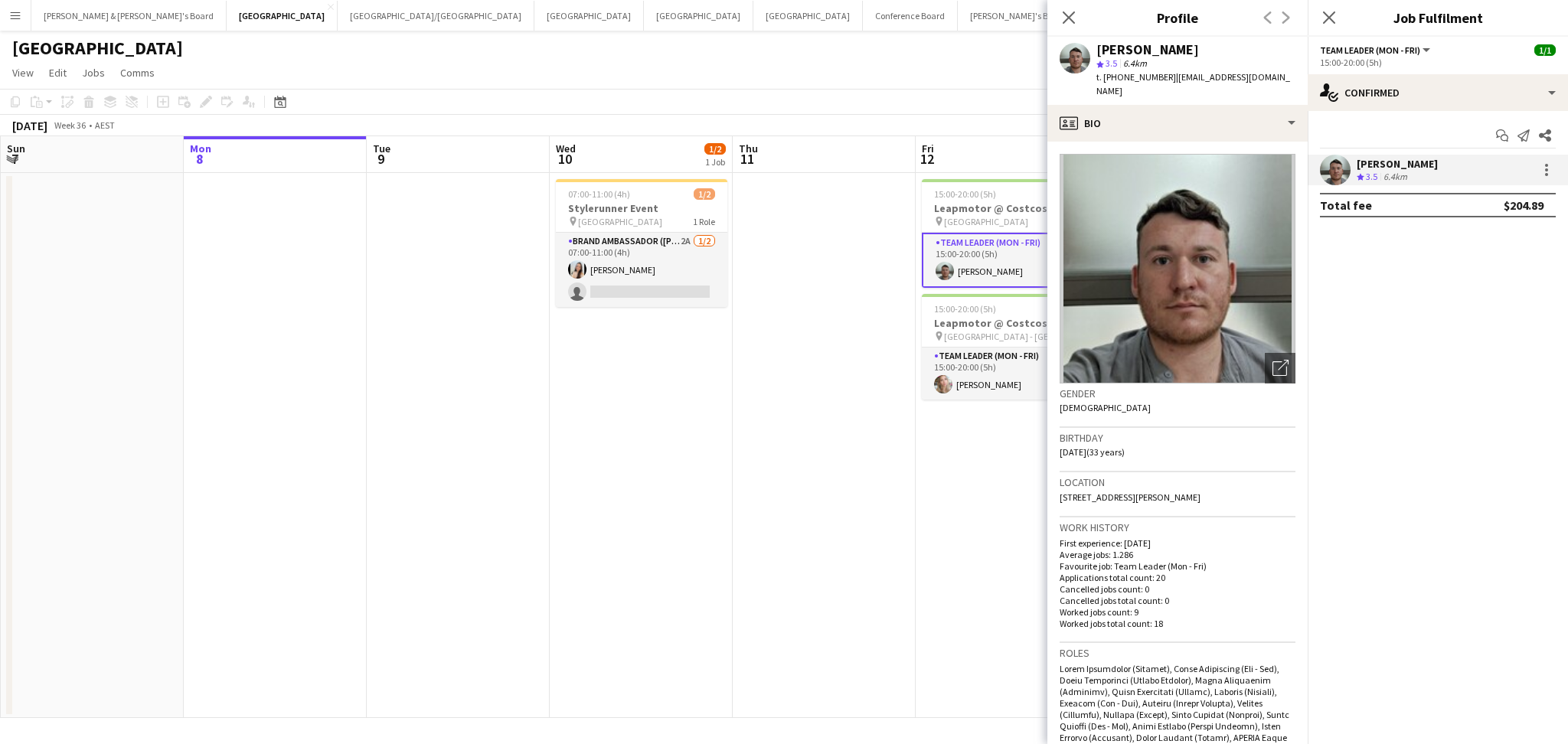
drag, startPoint x: 1165, startPoint y: 73, endPoint x: 1268, endPoint y: 79, distance: 103.2
click at [1266, 75] on div "[PERSON_NAME] star 3.5 6.4km t. [PHONE_NUMBER] | [EMAIL_ADDRESS][DOMAIN_NAME]" at bounding box center [1177, 71] width 260 height 68
copy span "[EMAIL_ADDRESS][DOMAIN_NAME]"
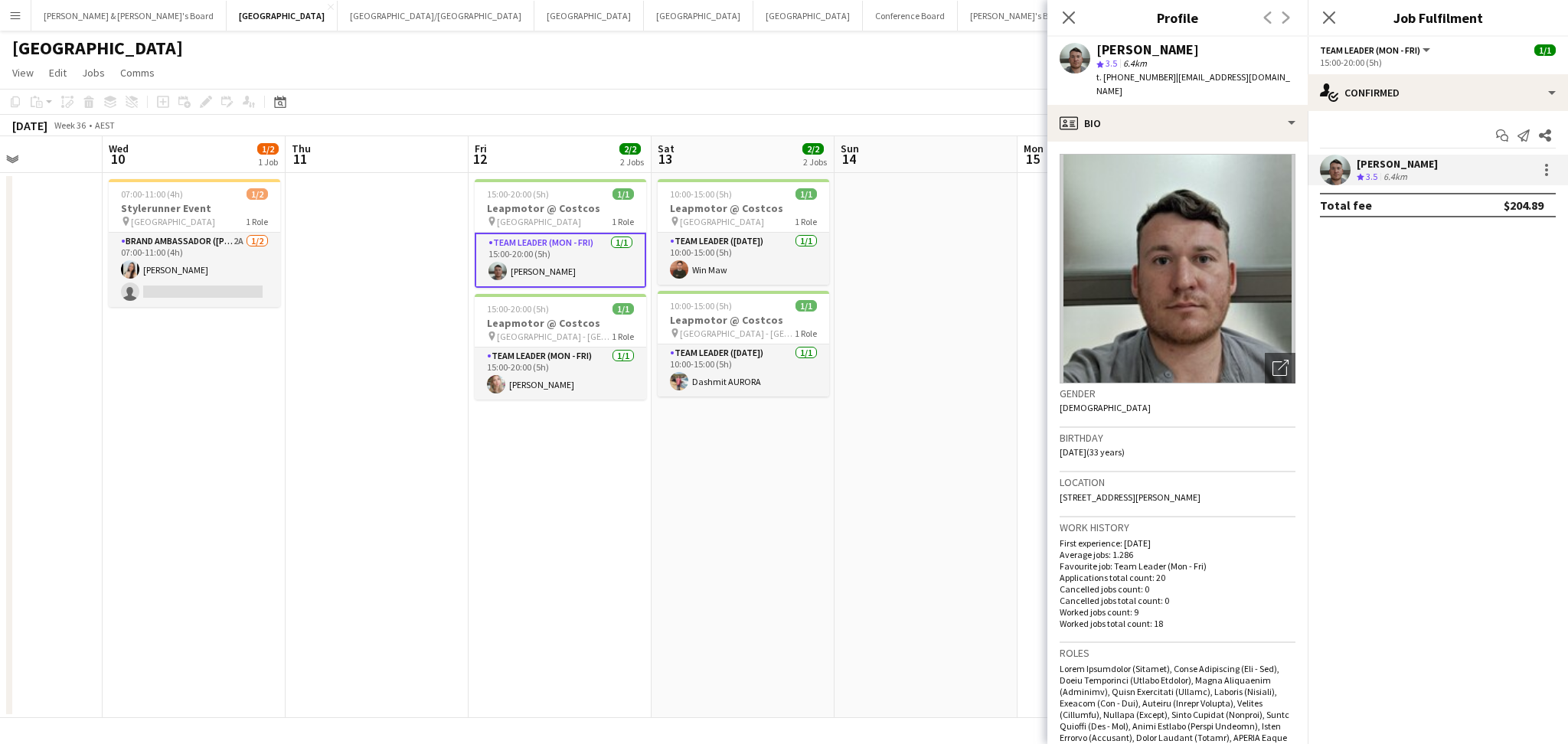
drag, startPoint x: 876, startPoint y: 593, endPoint x: 427, endPoint y: 530, distance: 453.4
click at [425, 530] on app-calendar-viewport "Sat 6 Sun 7 Mon 8 Tue 9 Wed 10 1/2 1 Job Thu 11 Fri 12 2/2 2 Jobs Sat 13 2/2 2 …" at bounding box center [784, 427] width 1568 height 581
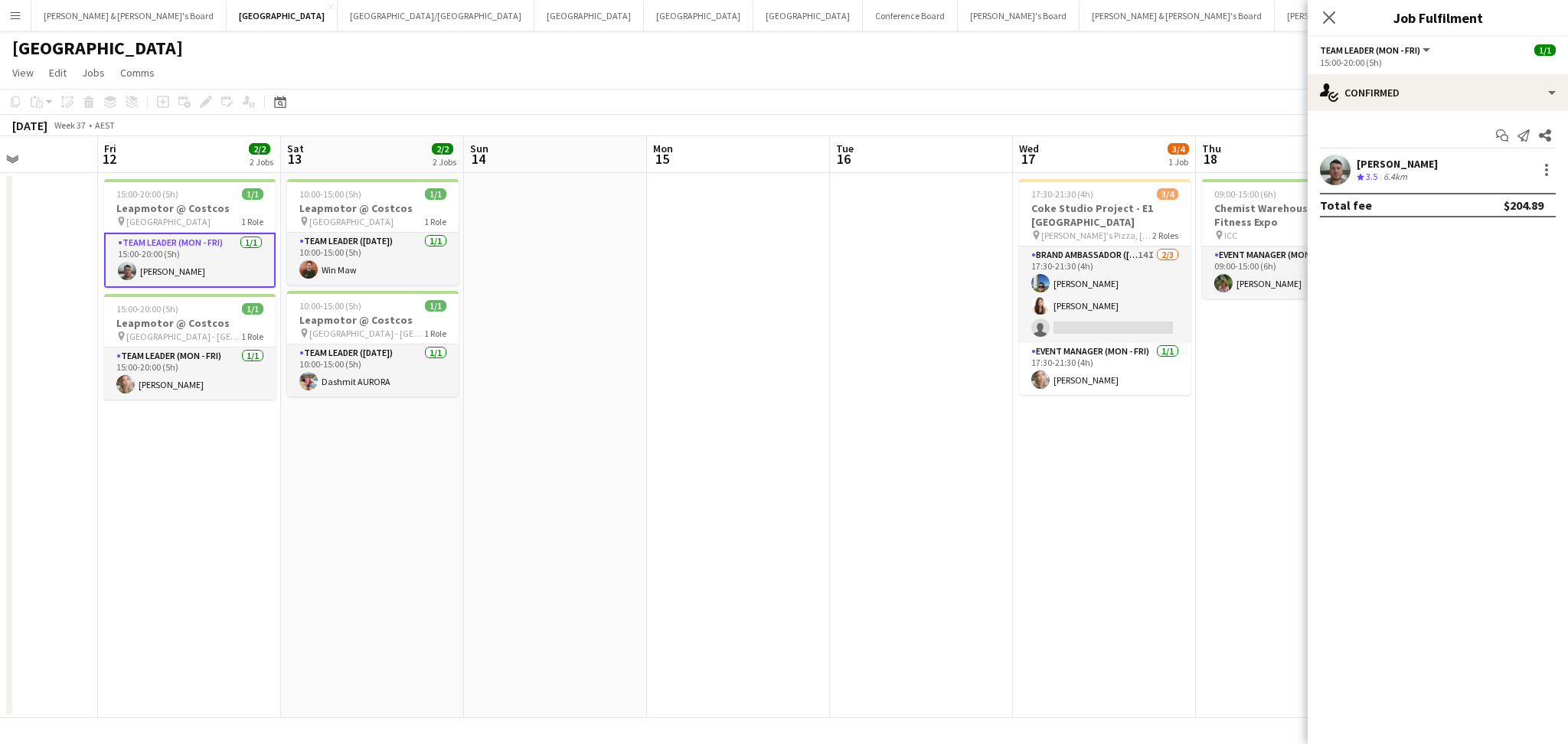
scroll to position [0, 502]
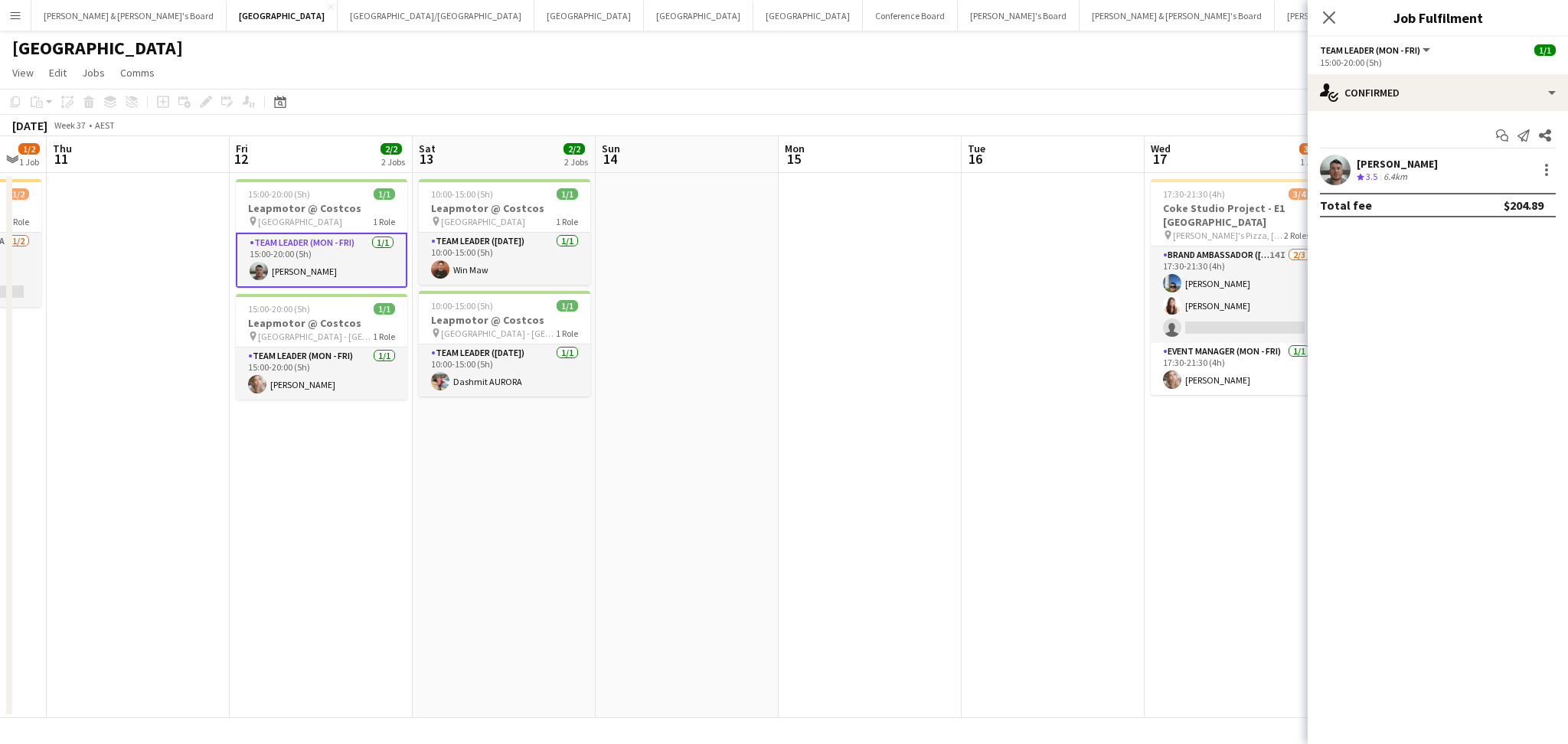
drag, startPoint x: 762, startPoint y: 577, endPoint x: 529, endPoint y: 536, distance: 236.6
click at [529, 536] on app-calendar-viewport "Mon 8 Tue 9 Wed 10 1/2 1 Job Thu 11 Fri 12 2/2 2 Jobs Sat 13 2/2 2 Jobs Sun 14 …" at bounding box center [784, 427] width 1568 height 581
click at [514, 263] on app-card-role "Team Leader ([DATE]) [DATE] 10:00-15:00 (5h) Win Maw" at bounding box center [504, 258] width 172 height 52
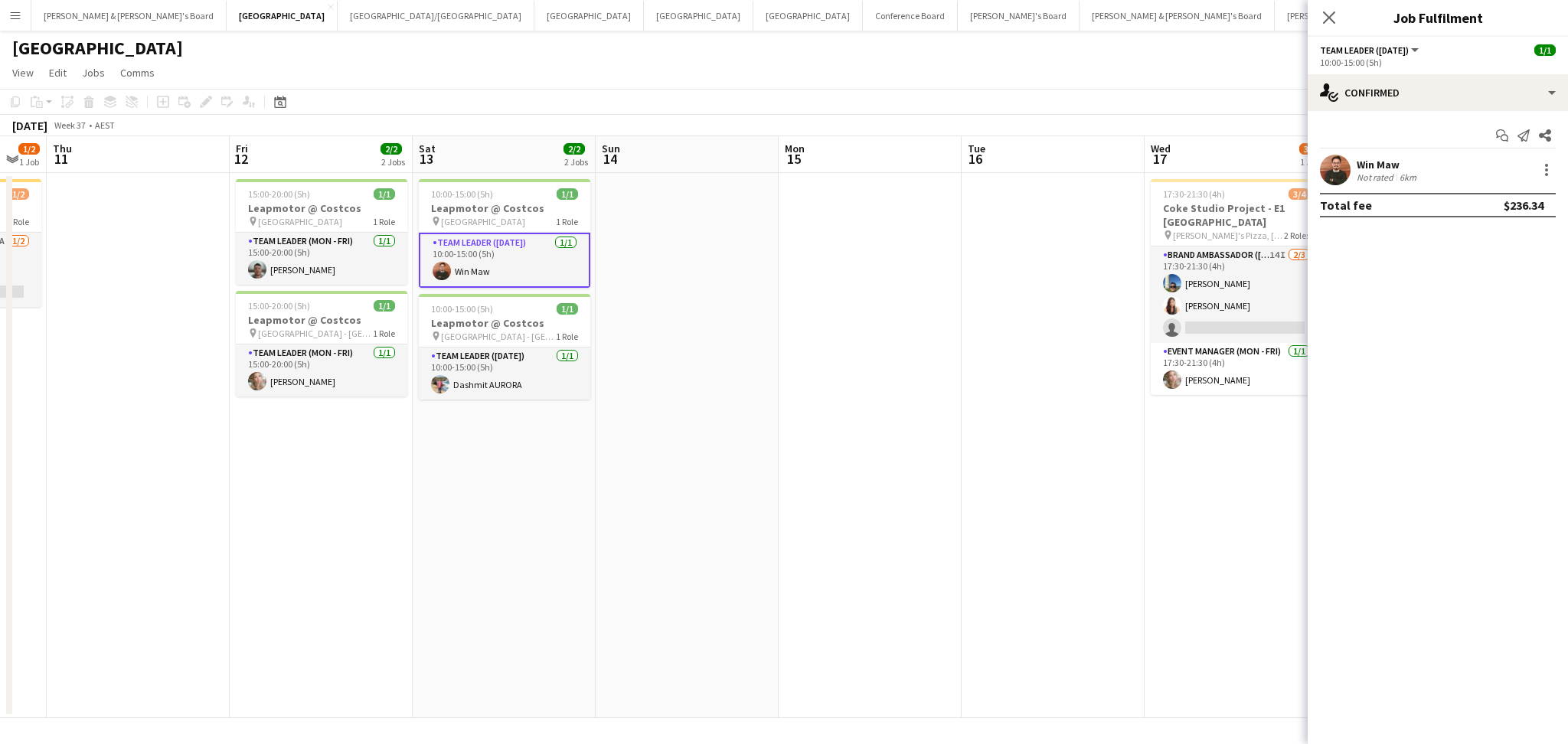
click at [1366, 173] on div "Not rated" at bounding box center [1377, 177] width 40 height 11
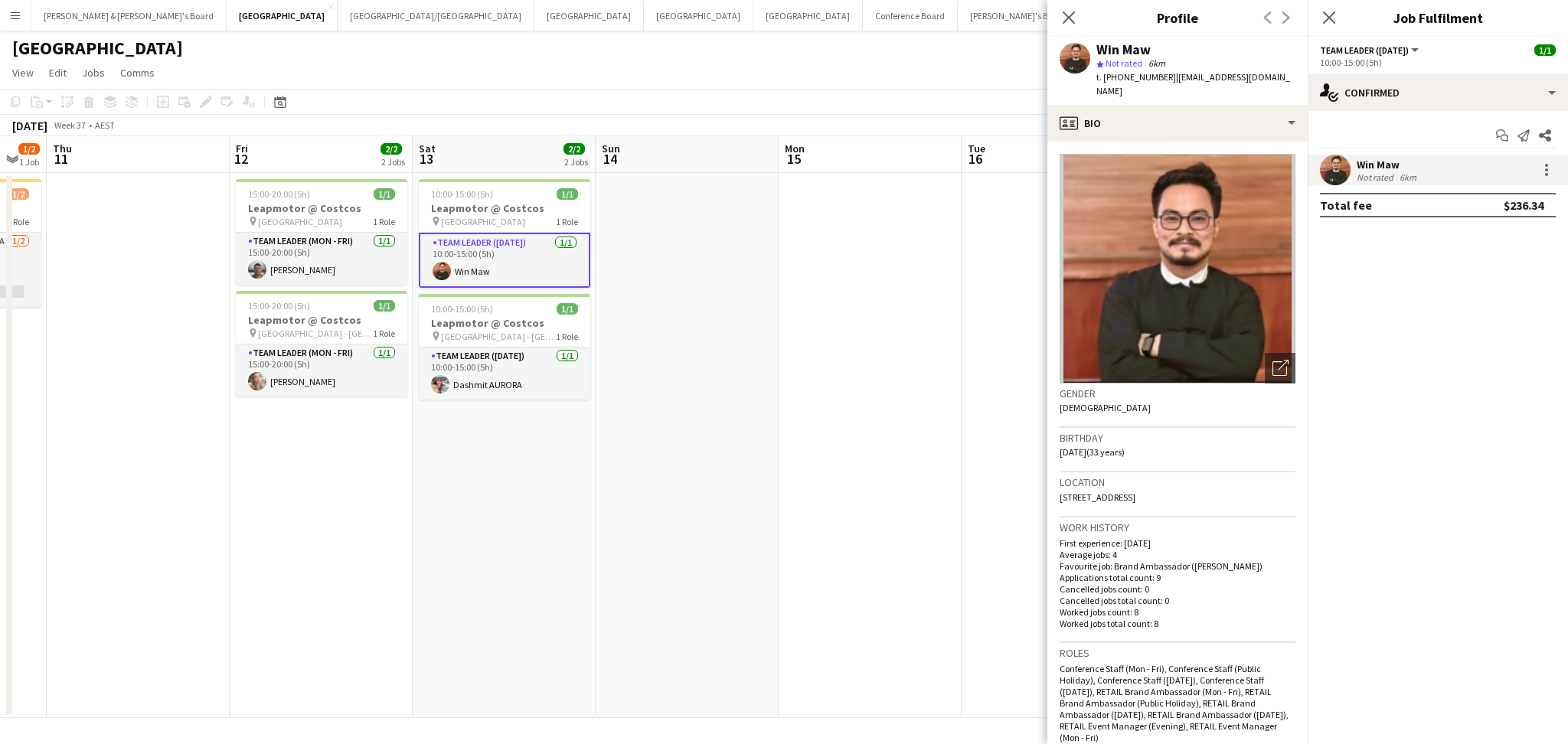
drag, startPoint x: 1162, startPoint y: 72, endPoint x: 1263, endPoint y: 73, distance: 101.0
click at [1263, 73] on div "Win Maw star Not rated 6km t. [PHONE_NUMBER] | [EMAIL_ADDRESS][DOMAIN_NAME]" at bounding box center [1177, 71] width 260 height 68
copy span "[EMAIL_ADDRESS][DOMAIN_NAME]"
drag, startPoint x: 1290, startPoint y: 63, endPoint x: 1232, endPoint y: 68, distance: 58.2
click at [1280, 67] on app-profile-header "Win Maw star Not rated 6km t. [PHONE_NUMBER] | [EMAIL_ADDRESS][DOMAIN_NAME]" at bounding box center [1177, 71] width 260 height 68
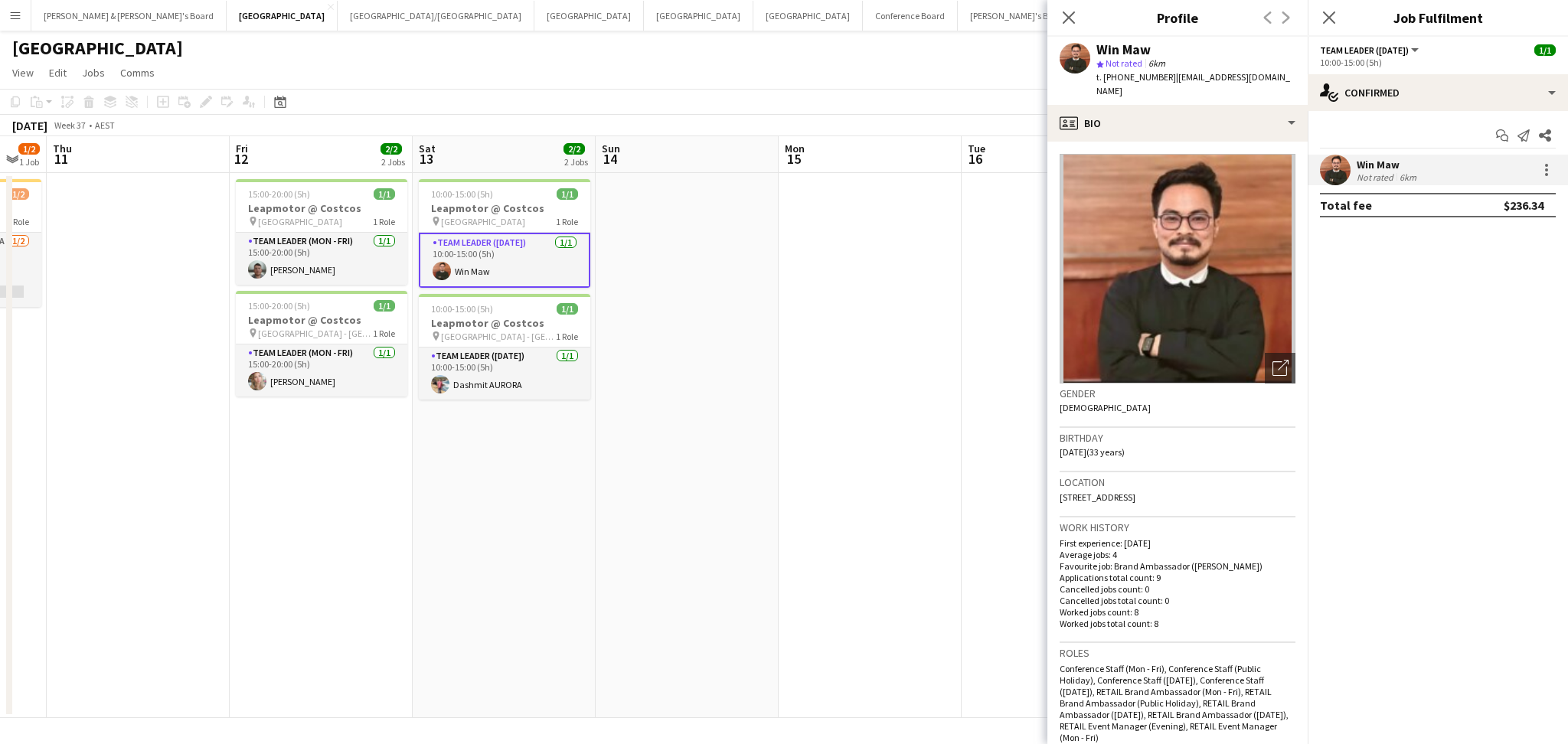
drag, startPoint x: 1162, startPoint y: 76, endPoint x: 1202, endPoint y: 79, distance: 40.1
click at [1202, 79] on span "| [EMAIL_ADDRESS][DOMAIN_NAME]" at bounding box center [1193, 84] width 194 height 25
click at [1194, 78] on span "| [EMAIL_ADDRESS][DOMAIN_NAME]" at bounding box center [1193, 84] width 194 height 25
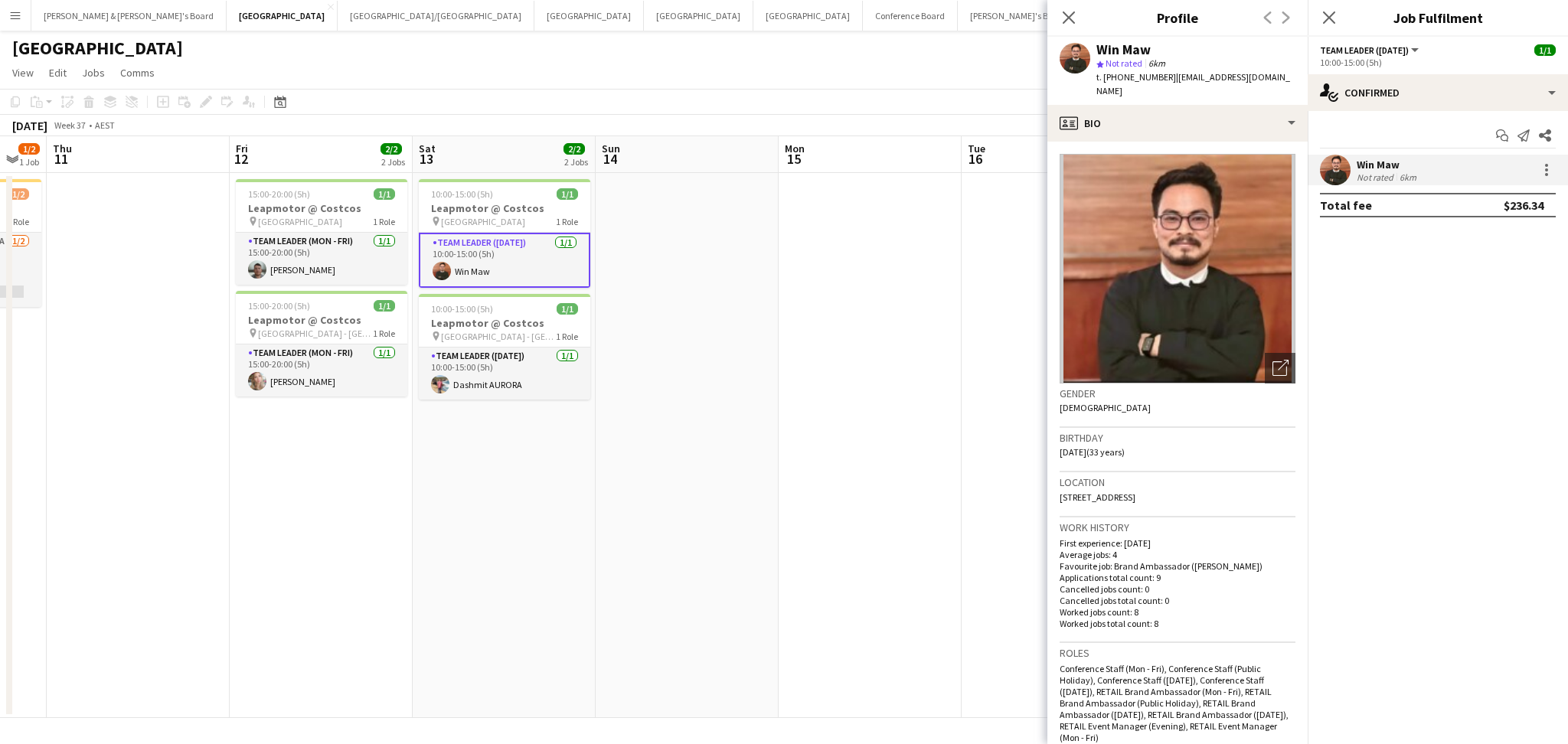
click at [1194, 75] on span "| [EMAIL_ADDRESS][DOMAIN_NAME]" at bounding box center [1193, 84] width 194 height 25
drag, startPoint x: 1168, startPoint y: 79, endPoint x: 1198, endPoint y: 79, distance: 30.0
click at [1198, 79] on span "| [EMAIL_ADDRESS][DOMAIN_NAME]" at bounding box center [1193, 84] width 194 height 25
drag, startPoint x: 1166, startPoint y: 76, endPoint x: 1262, endPoint y: 81, distance: 96.1
click at [1262, 81] on div "Win Maw star Not rated 6km t. [PHONE_NUMBER] | [EMAIL_ADDRESS][DOMAIN_NAME]" at bounding box center [1177, 71] width 260 height 68
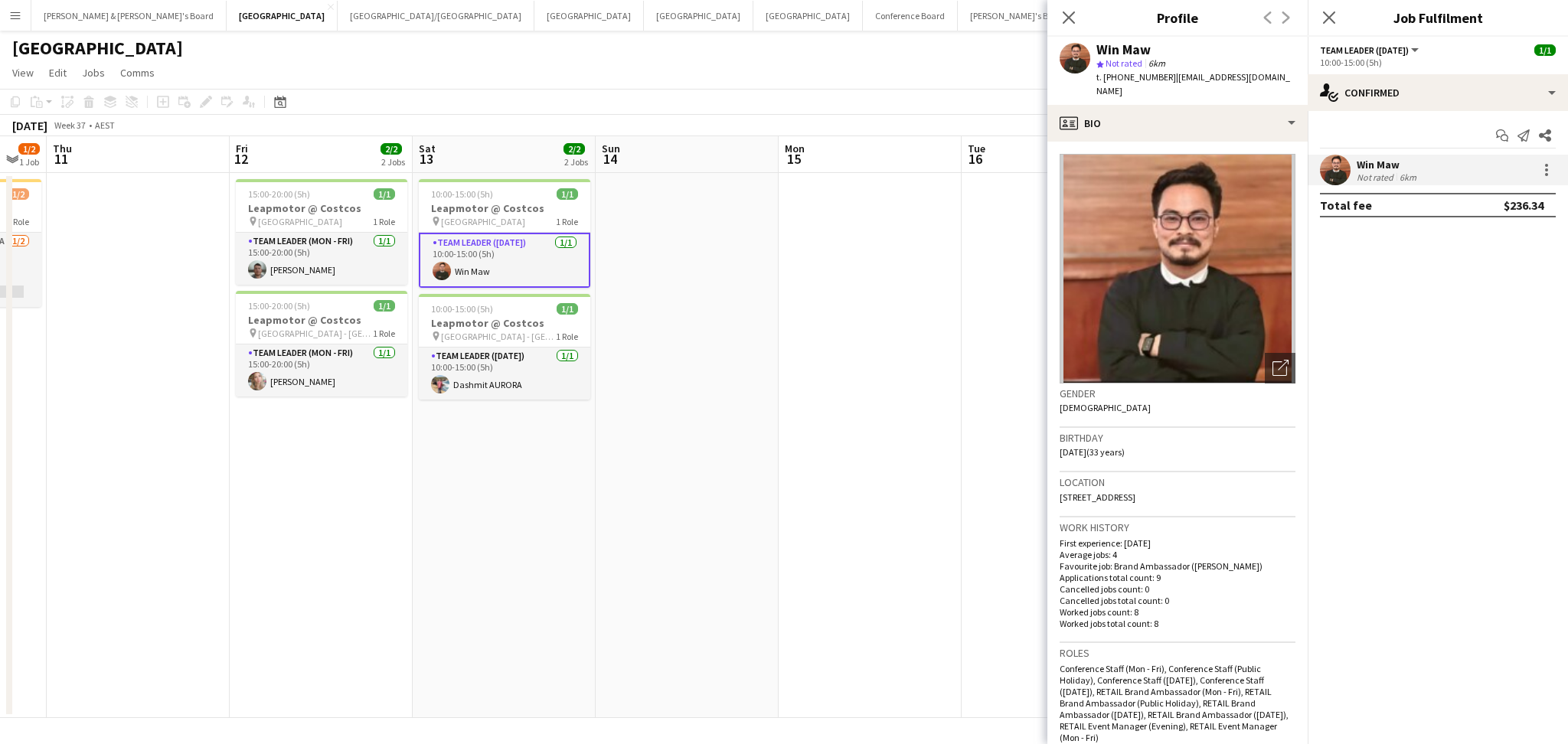
copy span "[EMAIL_ADDRESS][DOMAIN_NAME]"
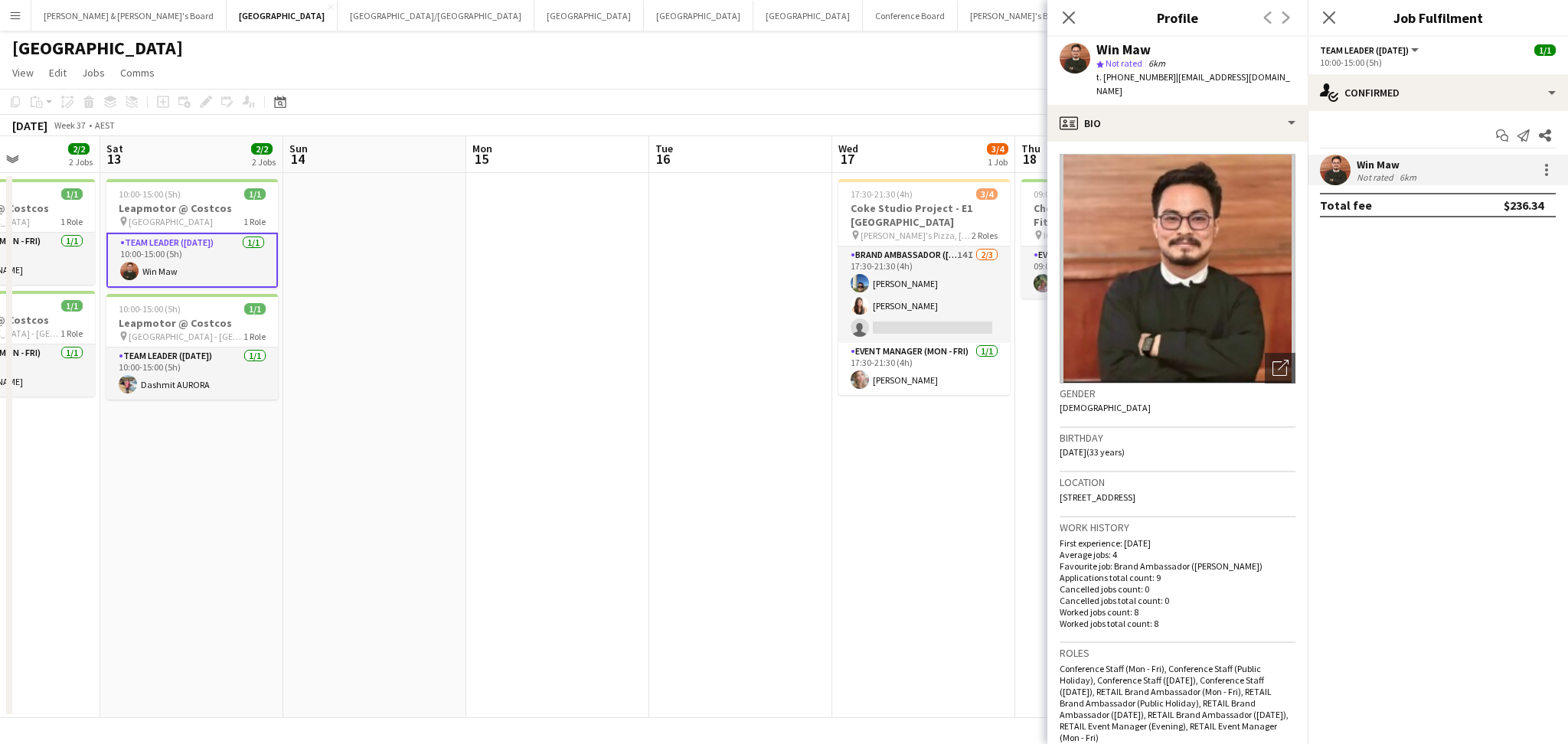
scroll to position [0, 635]
drag, startPoint x: 906, startPoint y: 514, endPoint x: 590, endPoint y: 520, distance: 316.1
click at [590, 520] on app-calendar-viewport "Tue 9 Wed 10 1/2 1 Job Thu 11 Fri 12 2/2 2 Jobs Sat 13 2/2 2 Jobs Sun 14 Mon 15…" at bounding box center [784, 427] width 1568 height 581
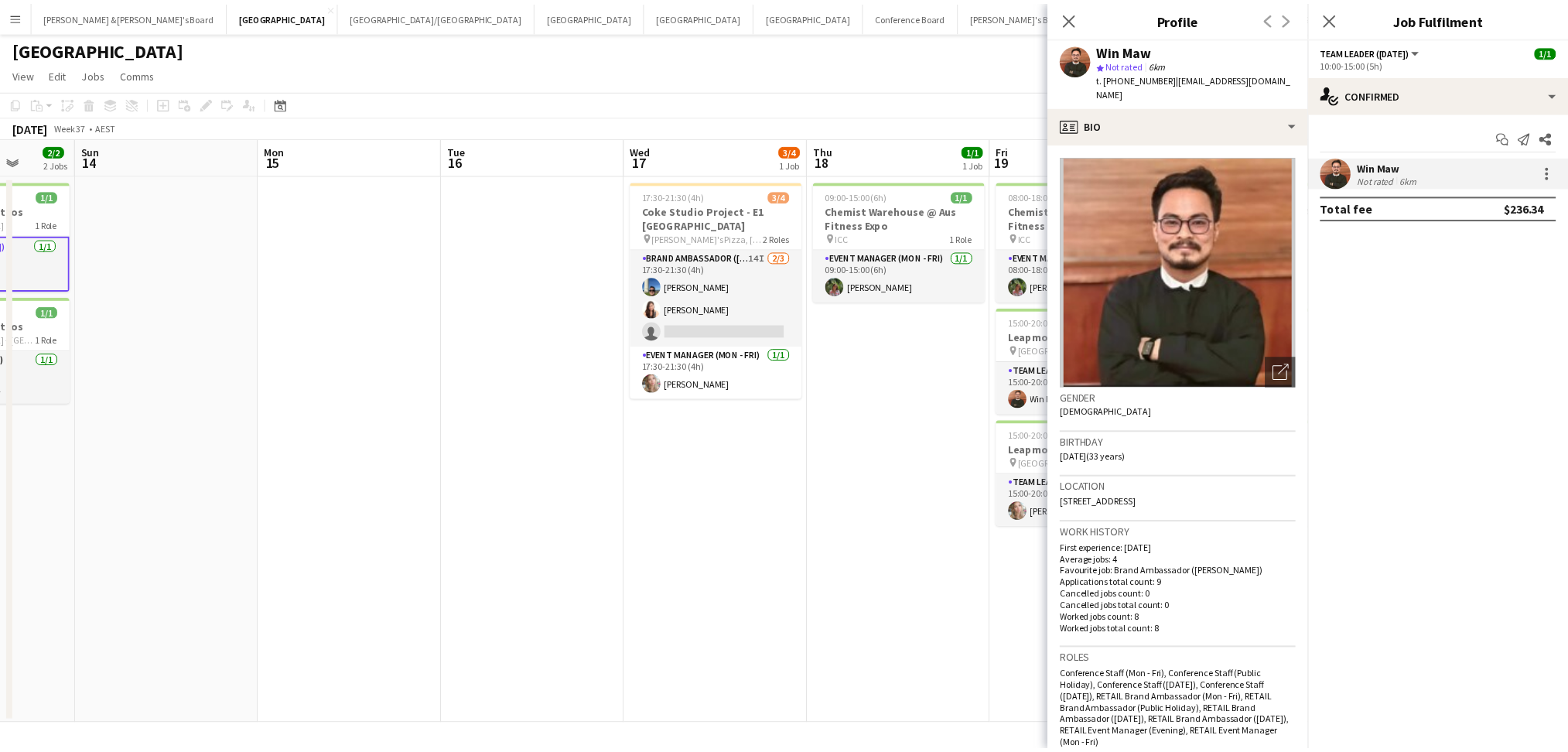
scroll to position [0, 518]
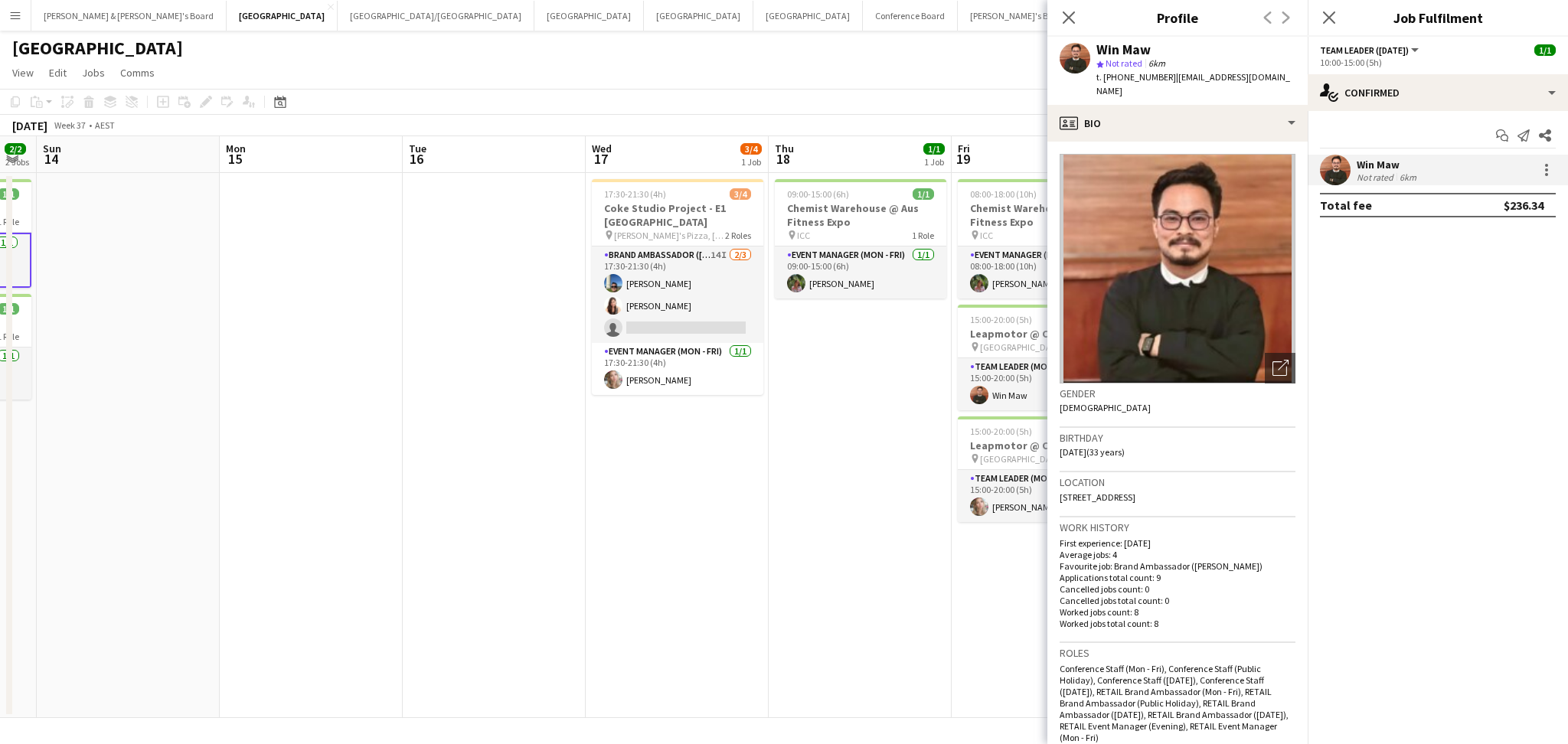
drag, startPoint x: 882, startPoint y: 569, endPoint x: 639, endPoint y: 550, distance: 243.7
click at [639, 550] on app-calendar-viewport "Thu 11 Fri 12 2/2 2 Jobs Sat 13 2/2 2 Jobs Sun 14 Mon 15 Tue 16 Wed 17 3/4 1 Jo…" at bounding box center [784, 427] width 1568 height 581
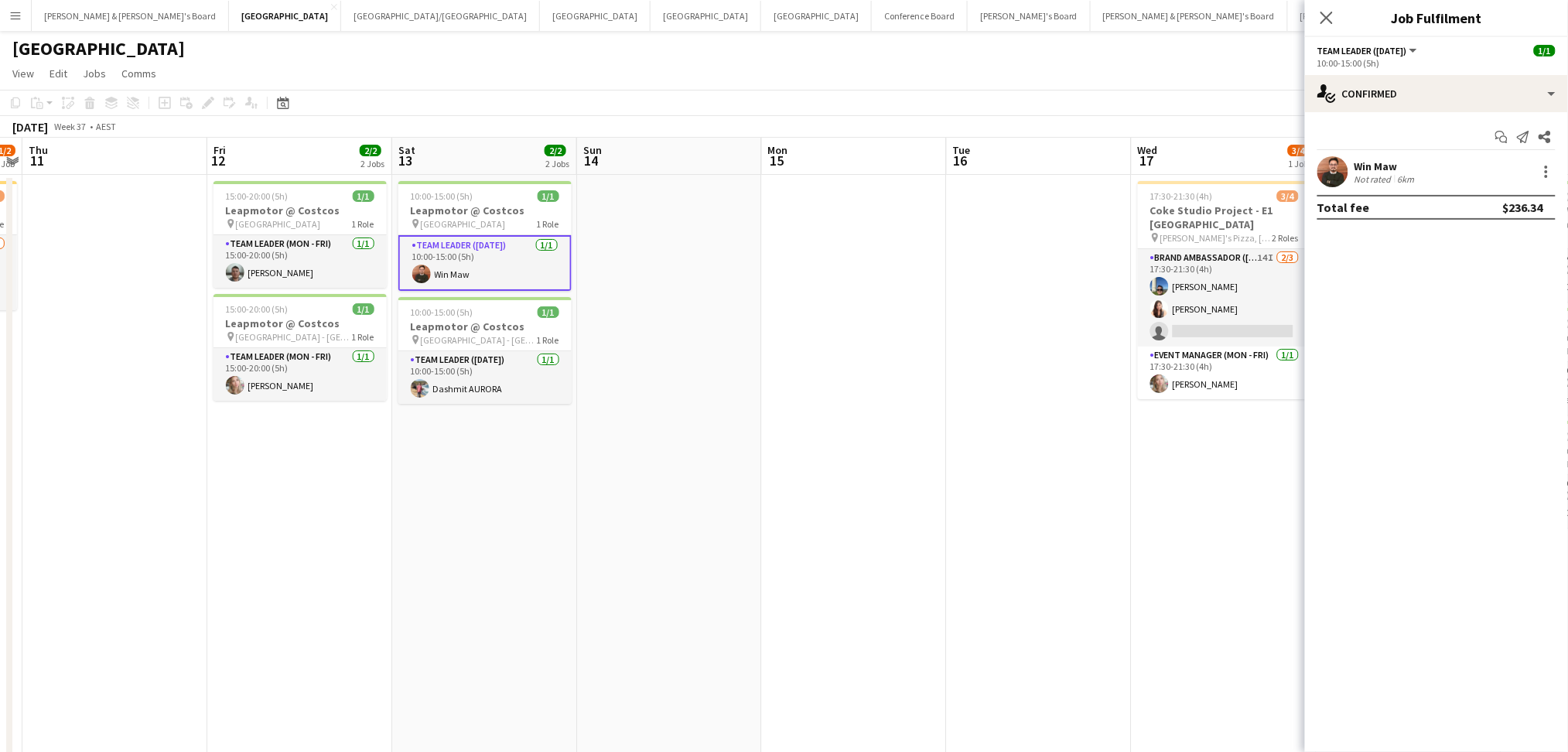
scroll to position [0, 368]
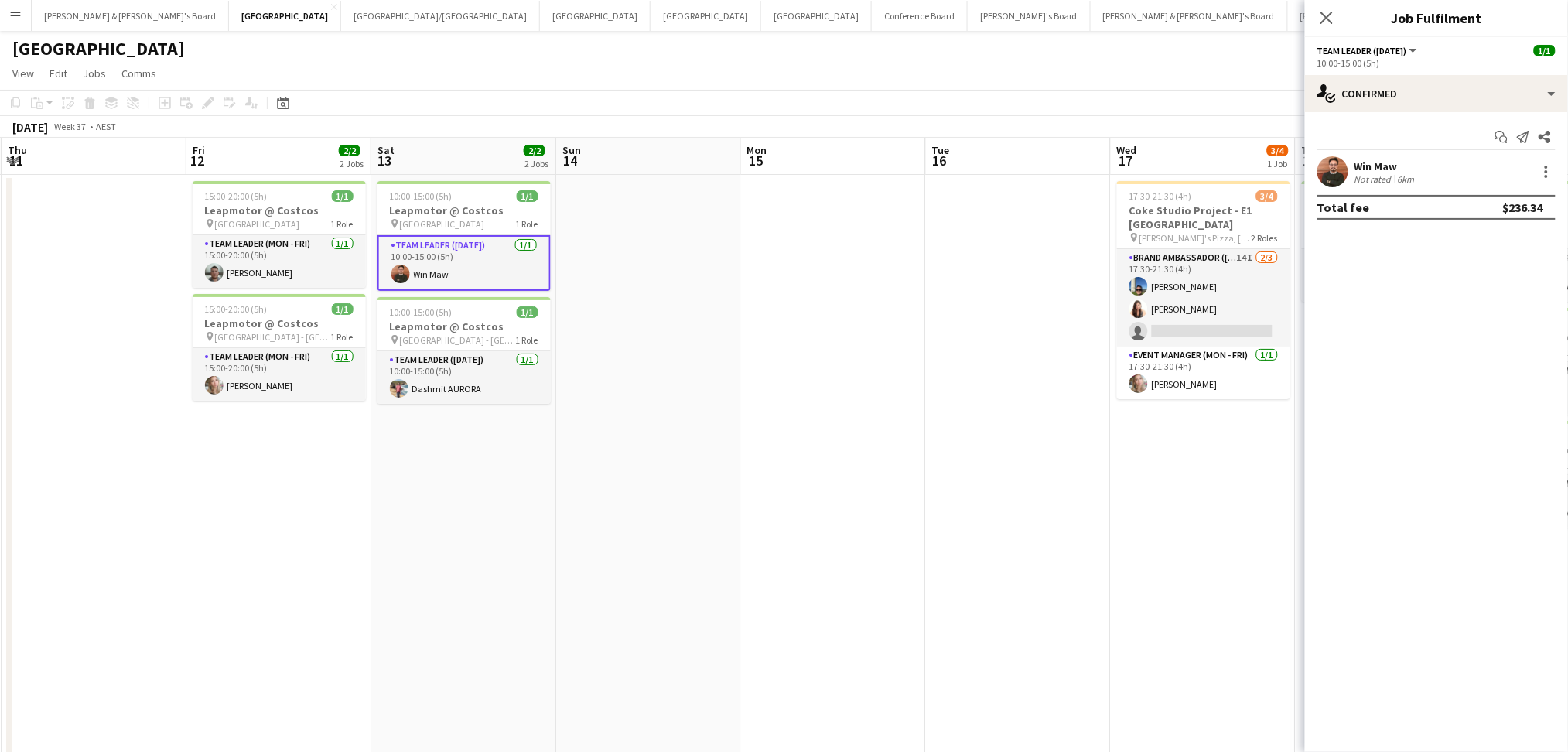
drag, startPoint x: 451, startPoint y: 576, endPoint x: 958, endPoint y: 575, distance: 507.0
click at [958, 575] on app-calendar-viewport "Tue 9 Wed 10 1/2 1 Job Thu 11 Fri 12 2/2 2 Jobs Sat 13 2/2 2 Jobs Sun 14 Mon 15…" at bounding box center [784, 479] width 1568 height 682
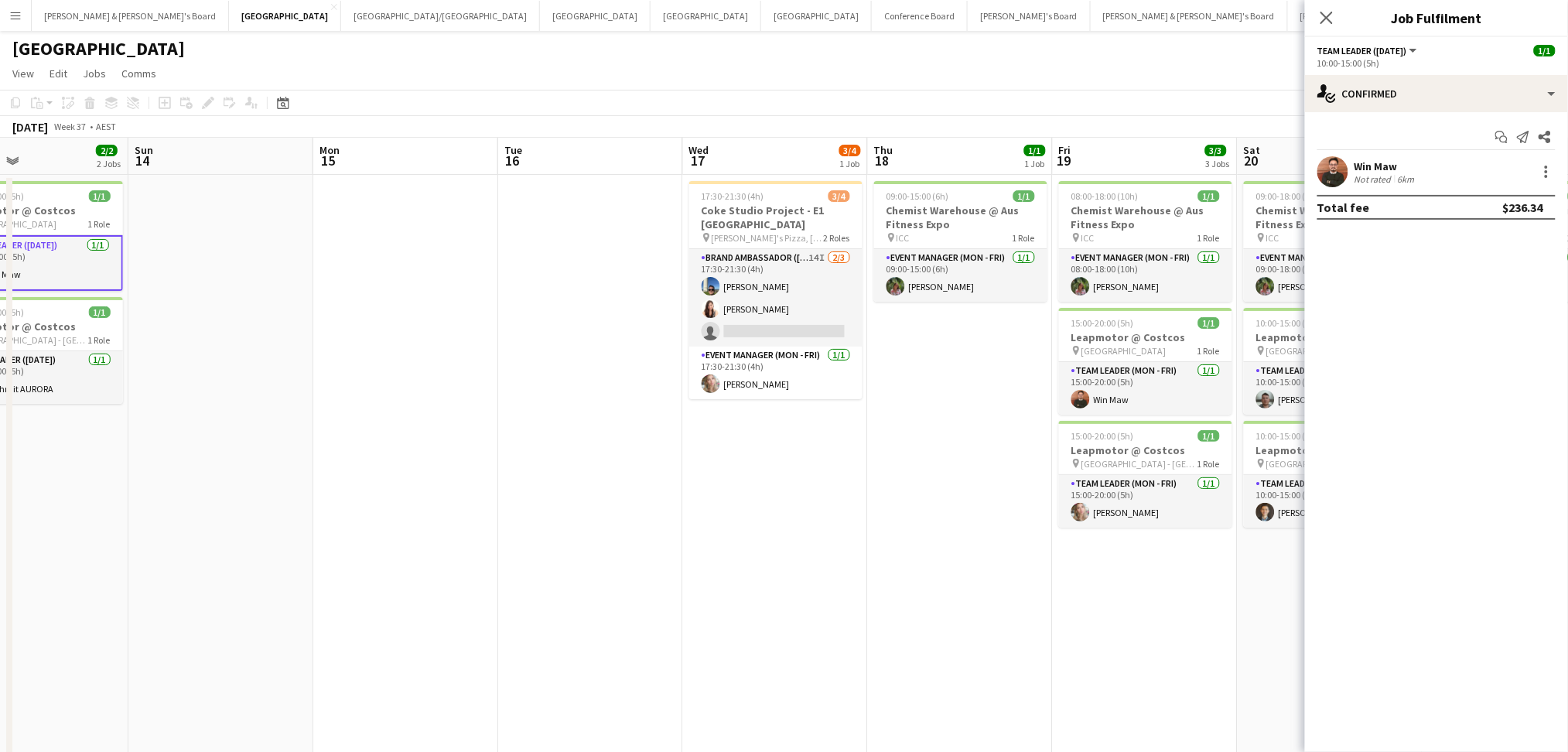
scroll to position [0, 427]
drag, startPoint x: 1022, startPoint y: 592, endPoint x: 594, endPoint y: 547, distance: 430.4
click at [594, 547] on app-calendar-viewport "Thu 11 Fri 12 2/2 2 Jobs Sat 13 2/2 2 Jobs Sun 14 Mon 15 Tue 16 Wed 17 3/4 1 Jo…" at bounding box center [784, 479] width 1568 height 682
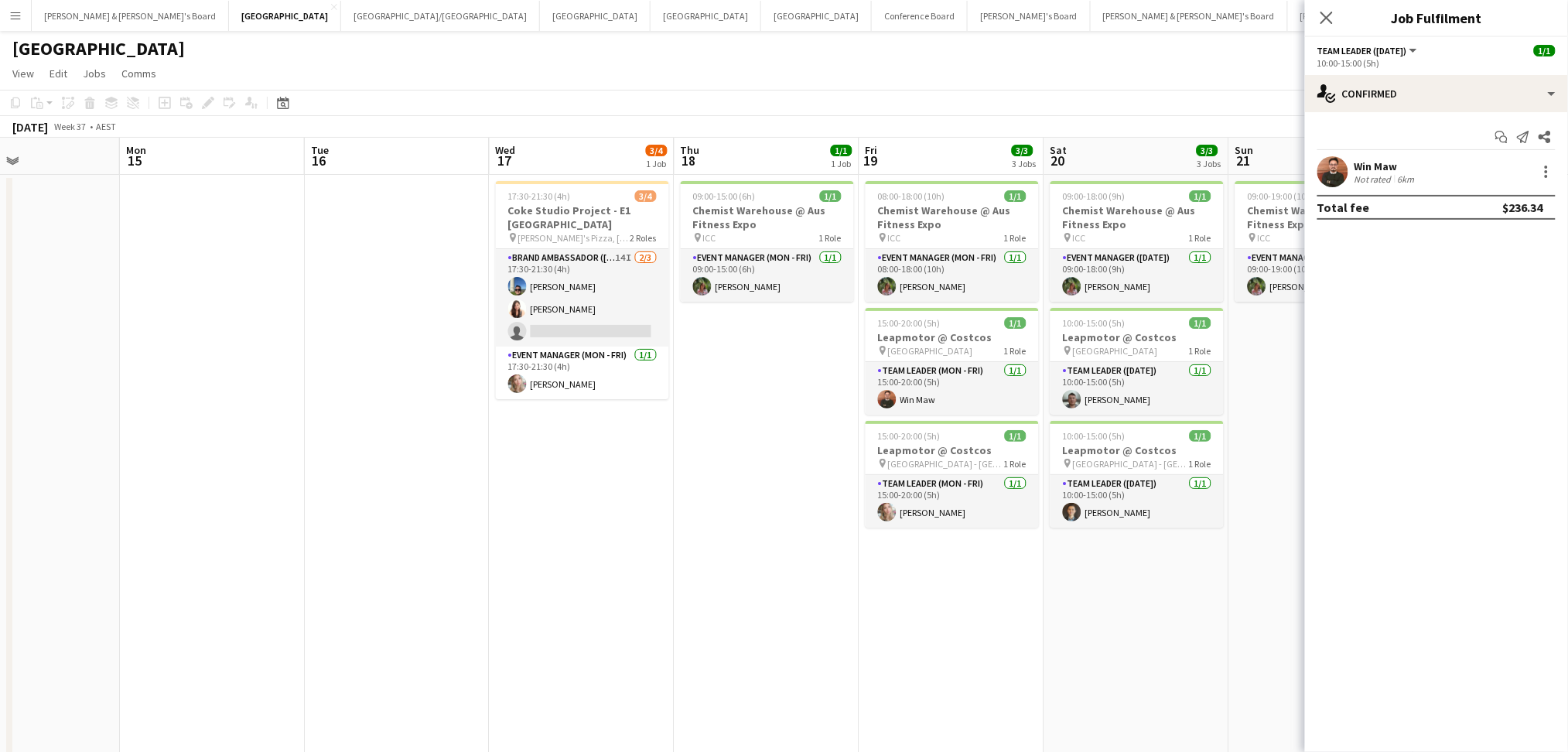
scroll to position [0, 674]
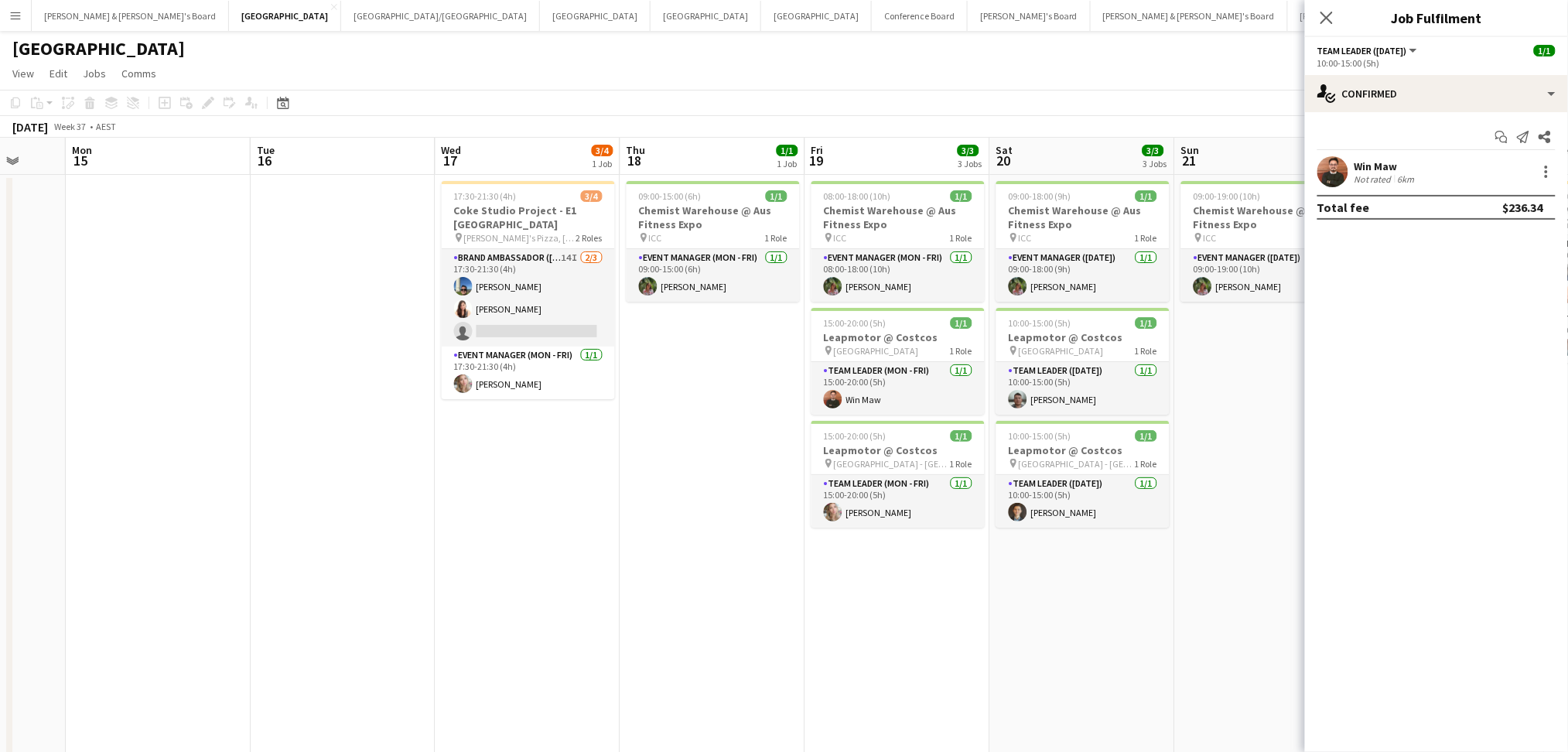
drag, startPoint x: 857, startPoint y: 584, endPoint x: 610, endPoint y: 584, distance: 247.0
click at [610, 584] on app-calendar-viewport "Thu 11 Fri 12 2/2 2 Jobs Sat 13 2/2 2 Jobs Sun 14 Mon 15 Tue 16 Wed 17 3/4 1 Jo…" at bounding box center [784, 479] width 1568 height 682
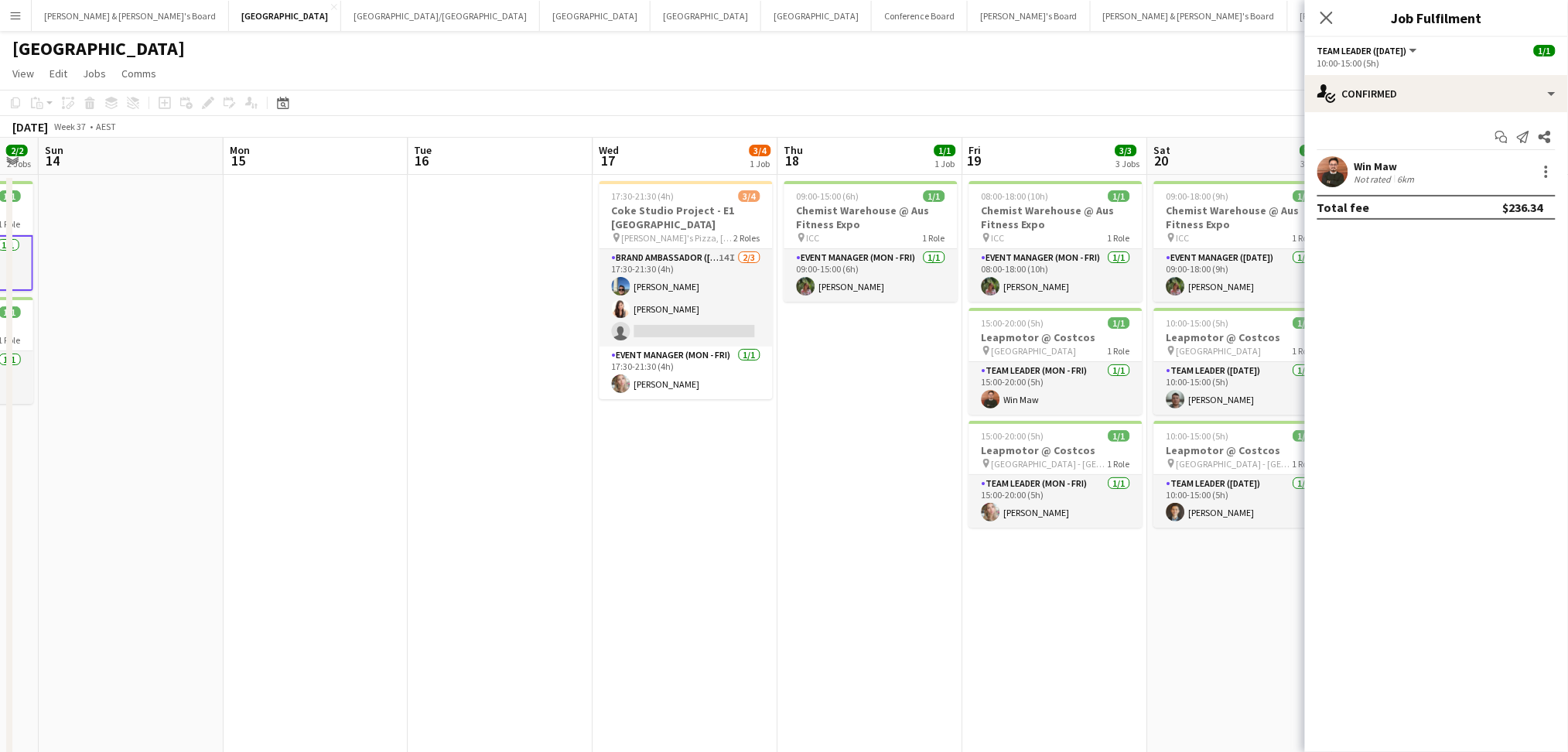
drag, startPoint x: 402, startPoint y: 438, endPoint x: 553, endPoint y: 490, distance: 159.7
click at [553, 490] on app-calendar-viewport "Wed 10 1/2 1 Job Thu 11 Fri 12 2/2 2 Jobs Sat 13 2/2 2 Jobs Sun 14 Mon 15 Tue 1…" at bounding box center [784, 479] width 1568 height 682
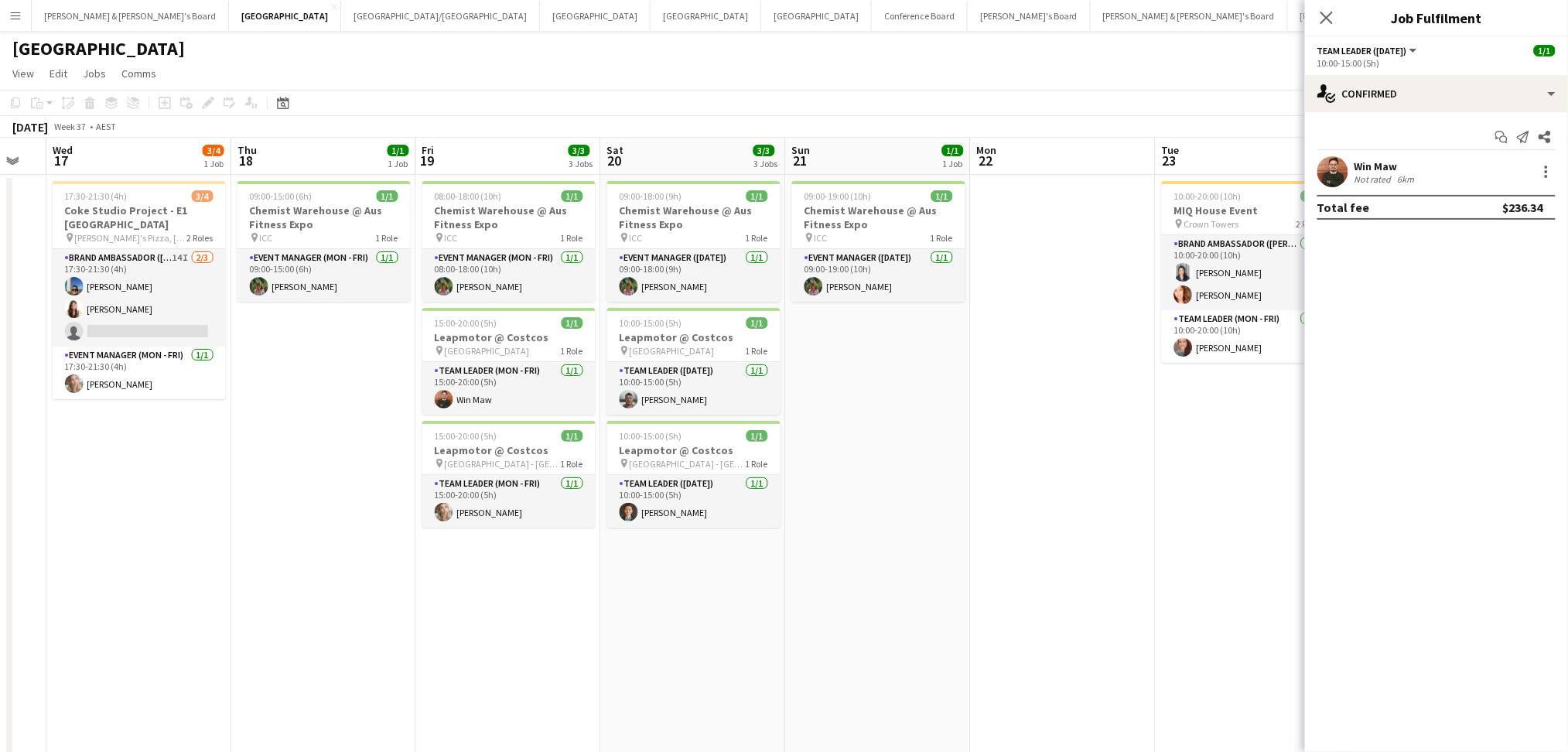
drag, startPoint x: 1141, startPoint y: 654, endPoint x: 551, endPoint y: 624, distance: 590.8
click at [551, 624] on app-calendar-viewport "Sat 13 2/2 2 Jobs Sun 14 Mon 15 Tue 16 Wed 17 3/4 1 Job Thu 18 1/1 1 Job Fri 19…" at bounding box center [784, 479] width 1568 height 682
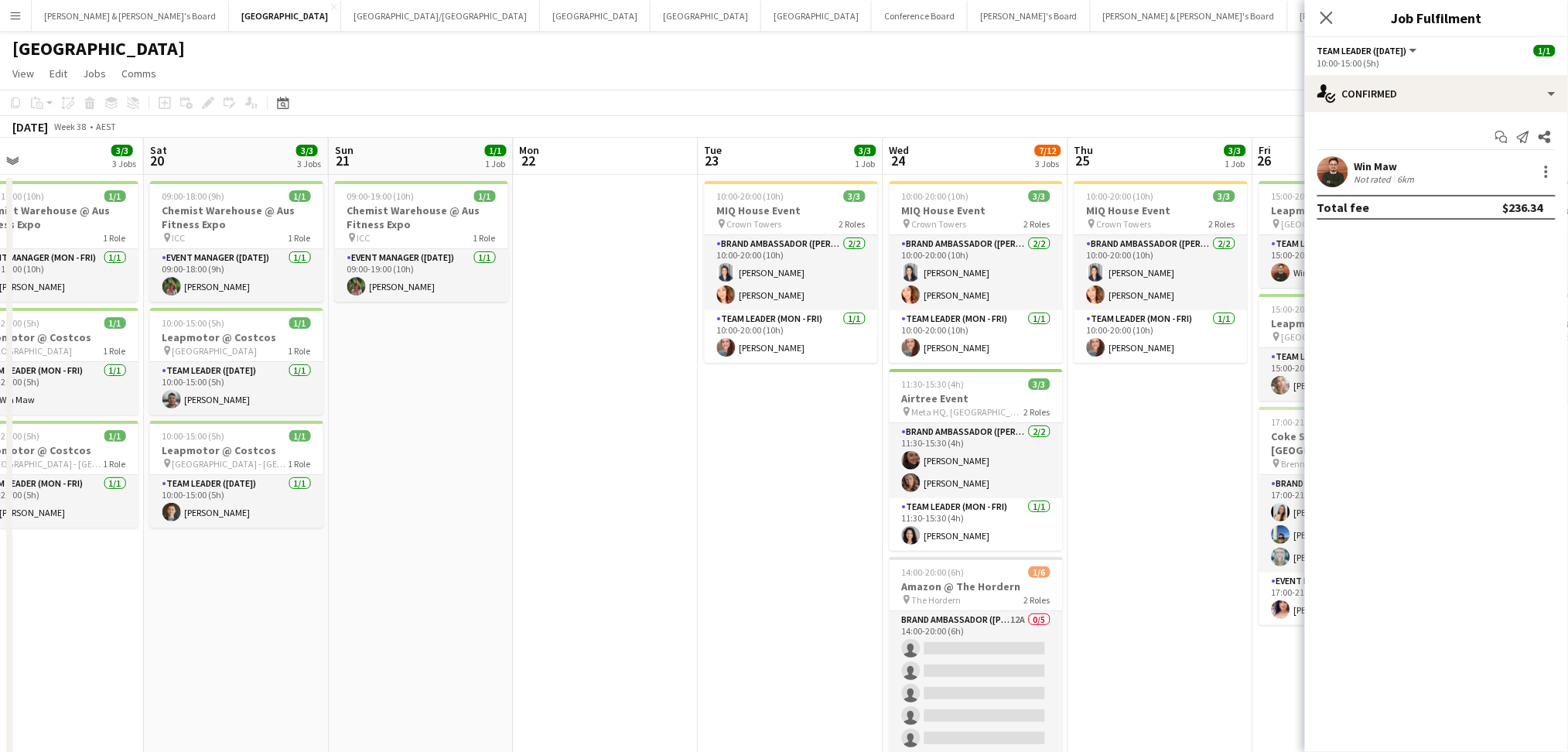
drag, startPoint x: 1068, startPoint y: 618, endPoint x: 657, endPoint y: 594, distance: 411.7
click at [657, 594] on app-calendar-viewport "Tue 16 Wed 17 3/4 1 Job Thu 18 1/1 1 Job Fri 19 3/3 3 Jobs Sat 20 3/3 3 Jobs Su…" at bounding box center [784, 479] width 1568 height 682
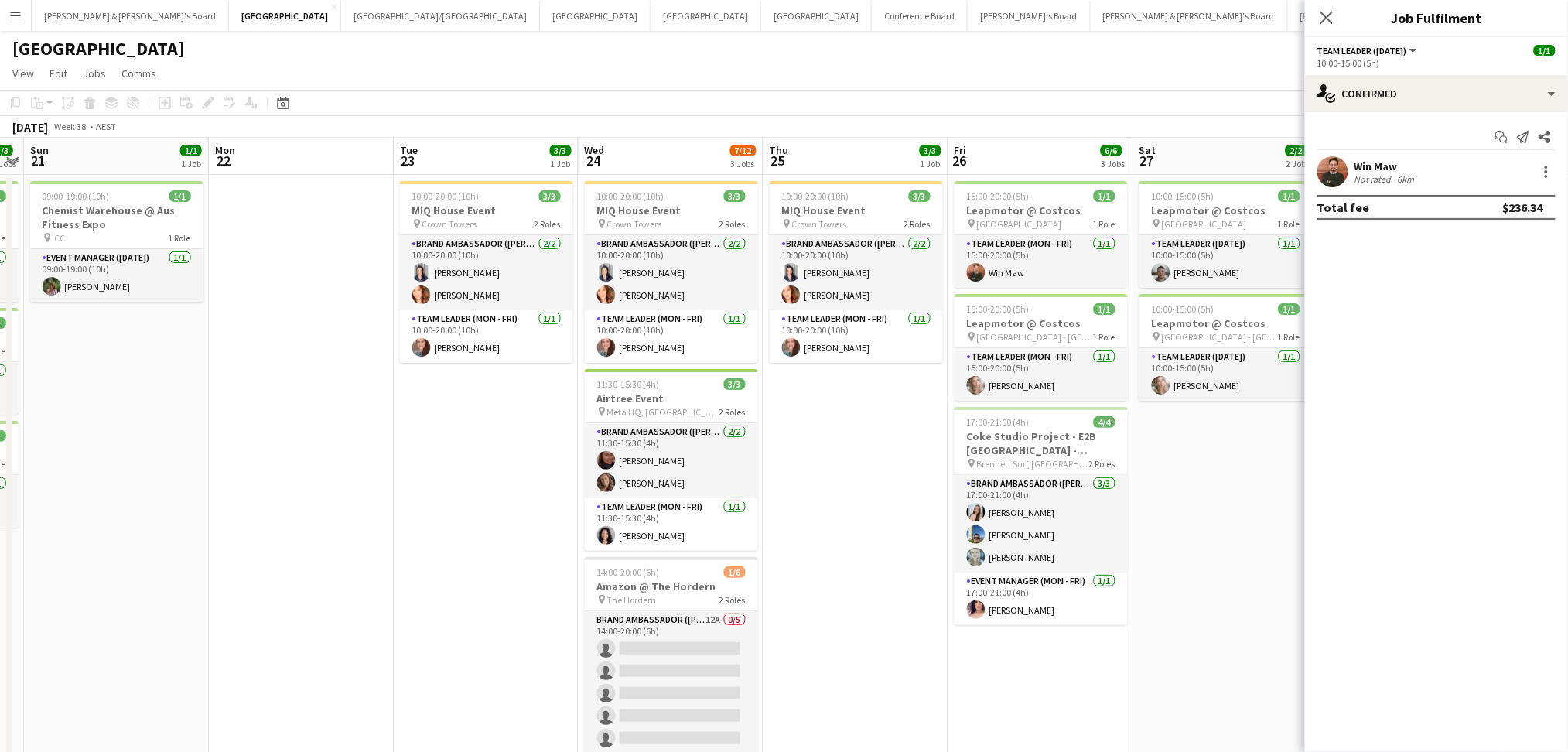
scroll to position [0, 571]
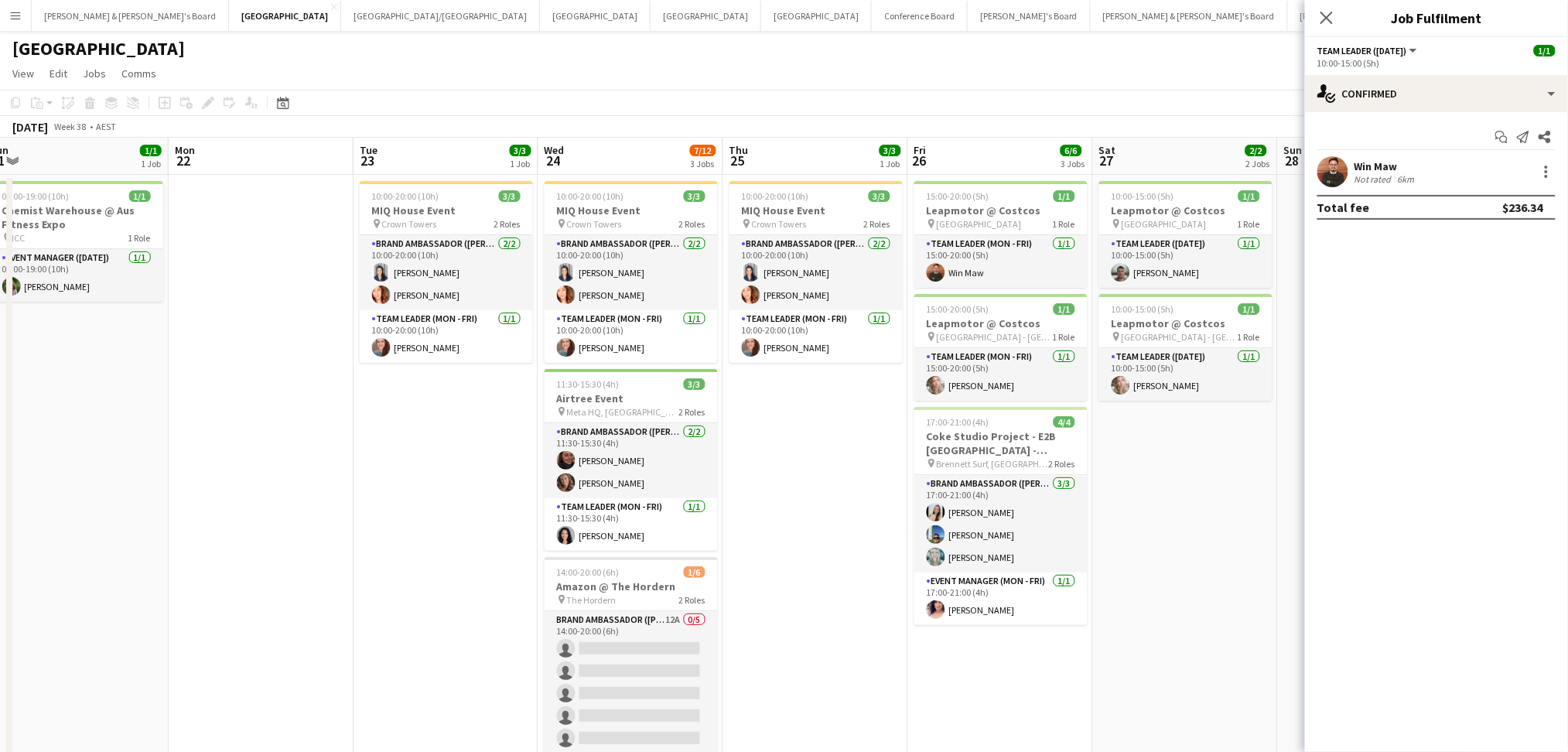
drag, startPoint x: 811, startPoint y: 606, endPoint x: 470, endPoint y: 575, distance: 342.4
click at [470, 575] on app-calendar-viewport "Thu 18 1/1 1 Job Fri 19 3/3 3 Jobs Sat 20 3/3 3 Jobs Sun 21 1/1 1 Job Mon 22 Tu…" at bounding box center [784, 479] width 1568 height 682
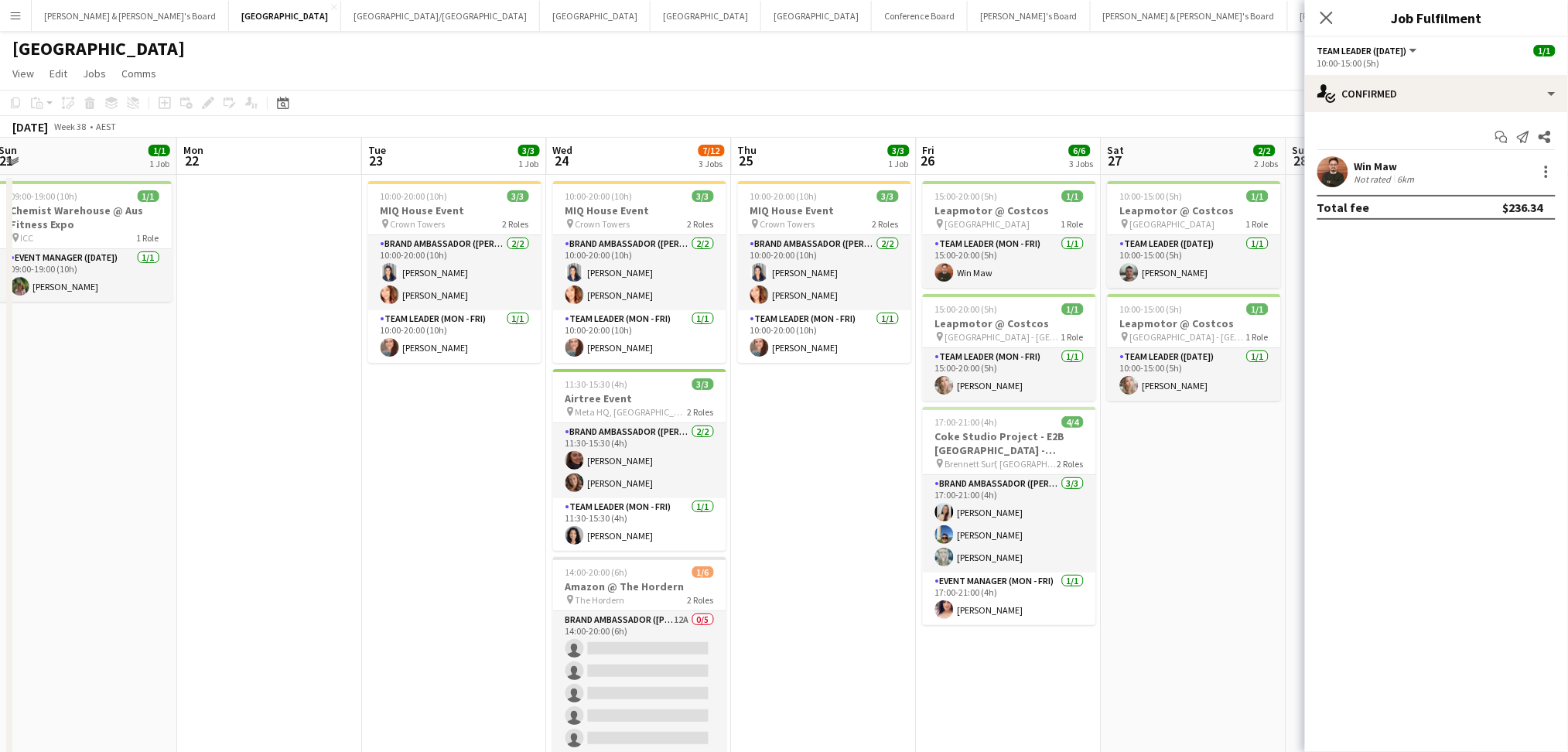
scroll to position [0, 600]
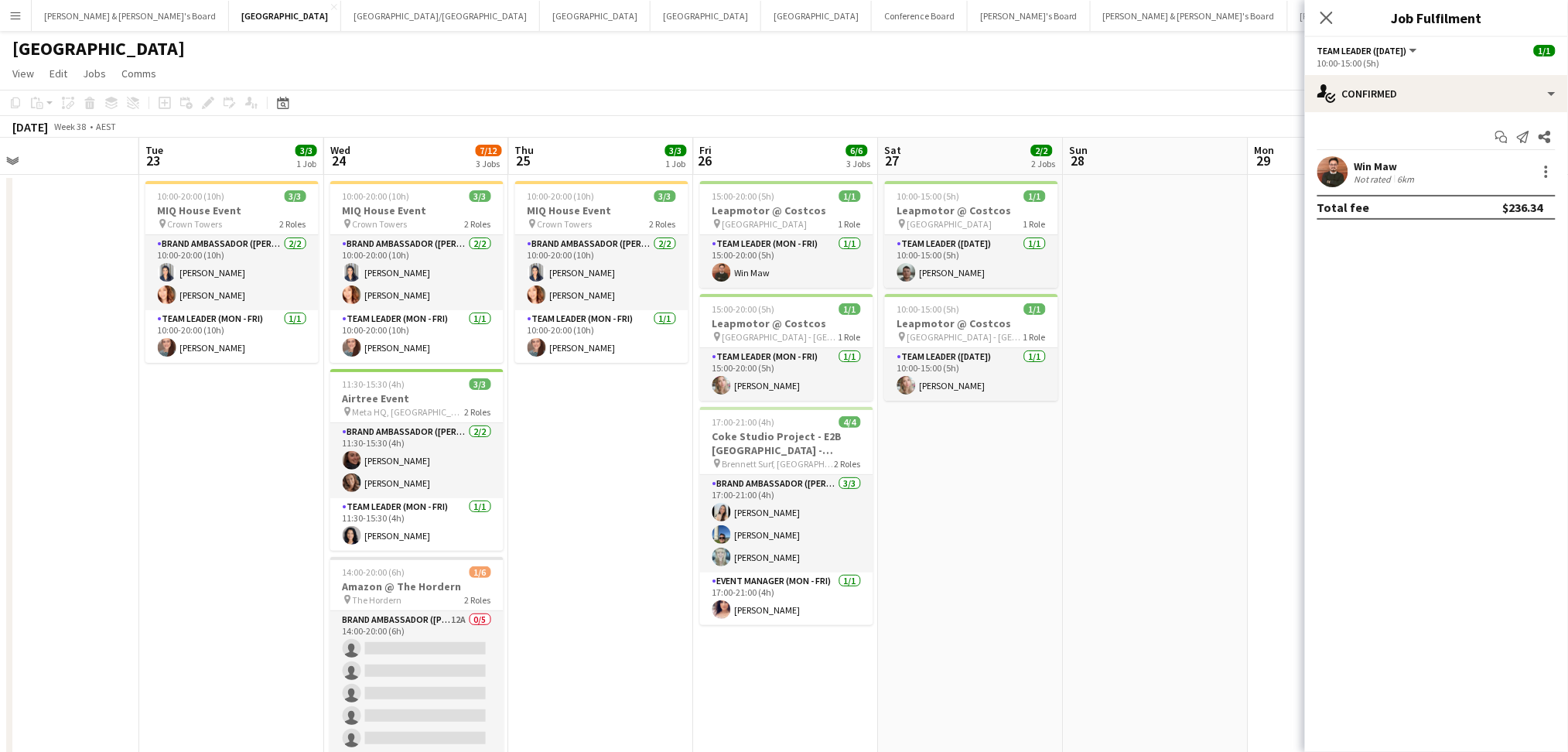
drag, startPoint x: 895, startPoint y: 673, endPoint x: 682, endPoint y: 645, distance: 214.8
click at [682, 645] on app-calendar-viewport "Fri 19 3/3 3 Jobs Sat 20 3/3 3 Jobs Sun 21 1/1 1 Job Mon 22 Tue 23 3/3 1 Job We…" at bounding box center [784, 479] width 1568 height 682
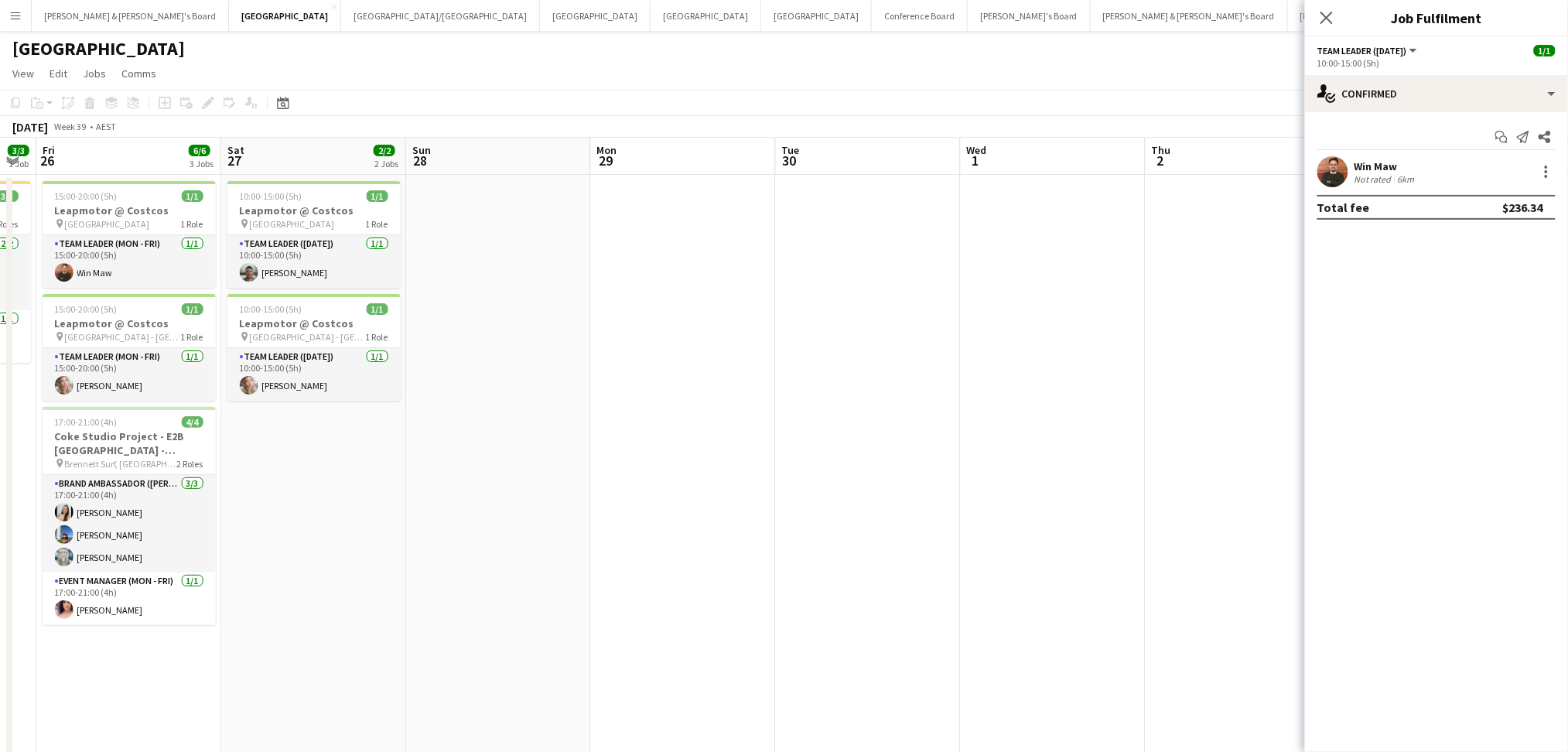
drag, startPoint x: 961, startPoint y: 645, endPoint x: 251, endPoint y: 562, distance: 714.8
click at [251, 562] on app-calendar-viewport "Tue 23 3/3 1 Job Wed 24 7/12 3 Jobs Thu 25 3/3 1 Job Fri 26 6/6 3 Jobs Sat 27 2…" at bounding box center [784, 479] width 1568 height 682
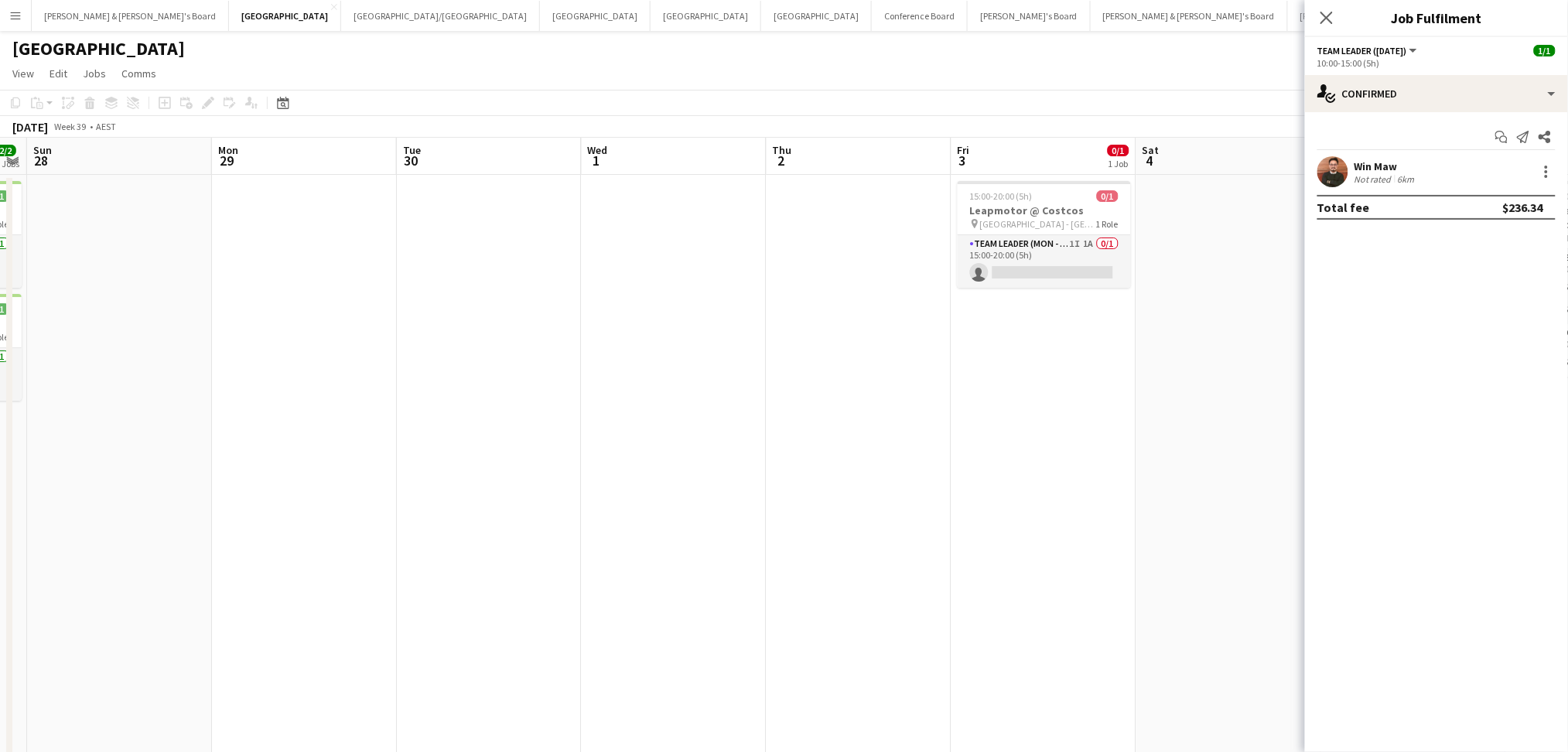
drag, startPoint x: 464, startPoint y: 601, endPoint x: 341, endPoint y: 572, distance: 126.4
click at [319, 575] on app-calendar-viewport "Thu 25 3/3 1 Job Fri 26 6/6 3 Jobs Sat 27 2/2 2 Jobs Sun 28 Mon 29 Tue 30 Wed 1…" at bounding box center [784, 479] width 1568 height 682
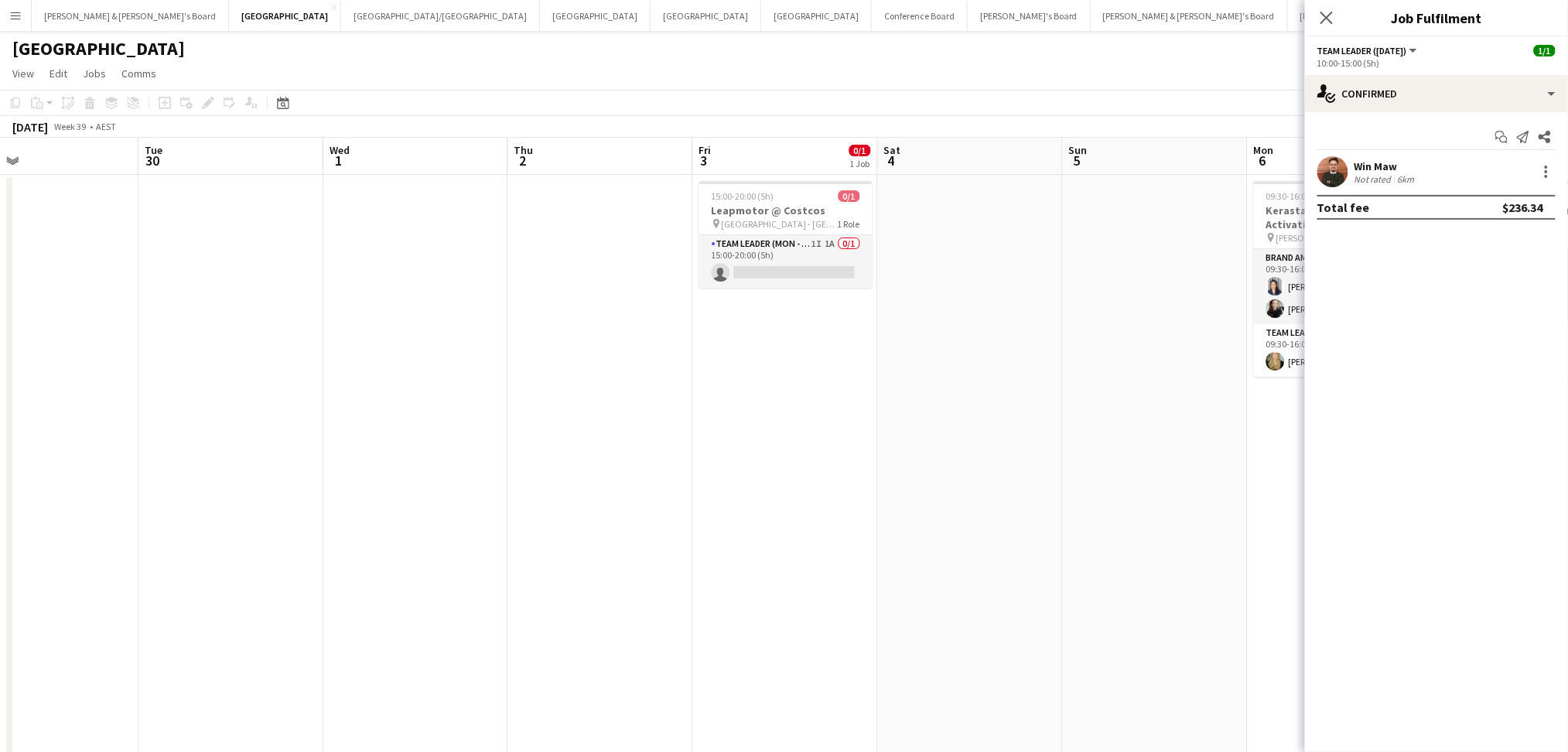
drag, startPoint x: 774, startPoint y: 604, endPoint x: 327, endPoint y: 552, distance: 450.0
click at [327, 552] on app-calendar-viewport "Fri 26 6/6 3 Jobs Sat 27 2/2 2 Jobs Sun 28 Mon 29 Tue 30 Wed 1 Thu 2 Fri 3 0/1 …" at bounding box center [784, 479] width 1568 height 682
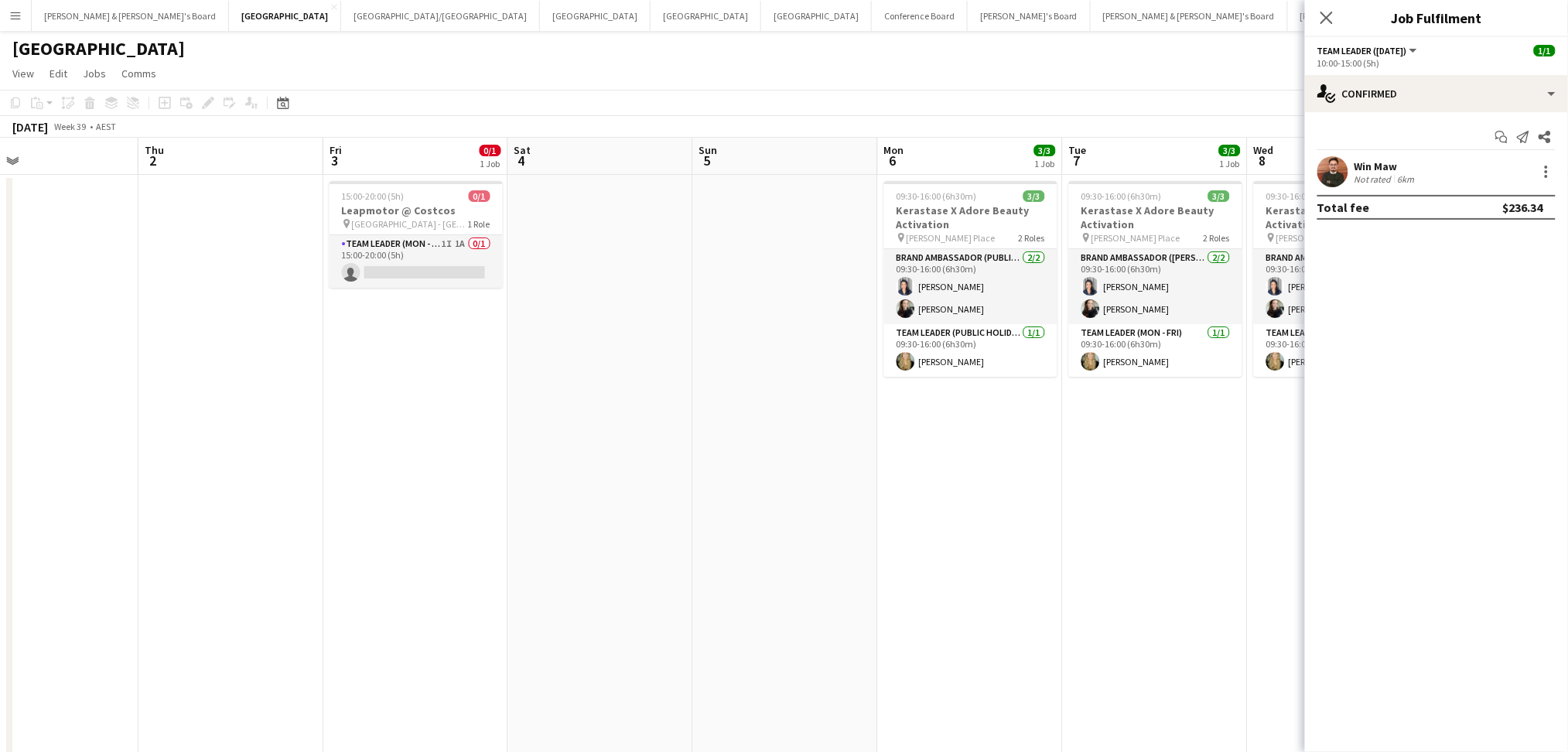
scroll to position [0, 608]
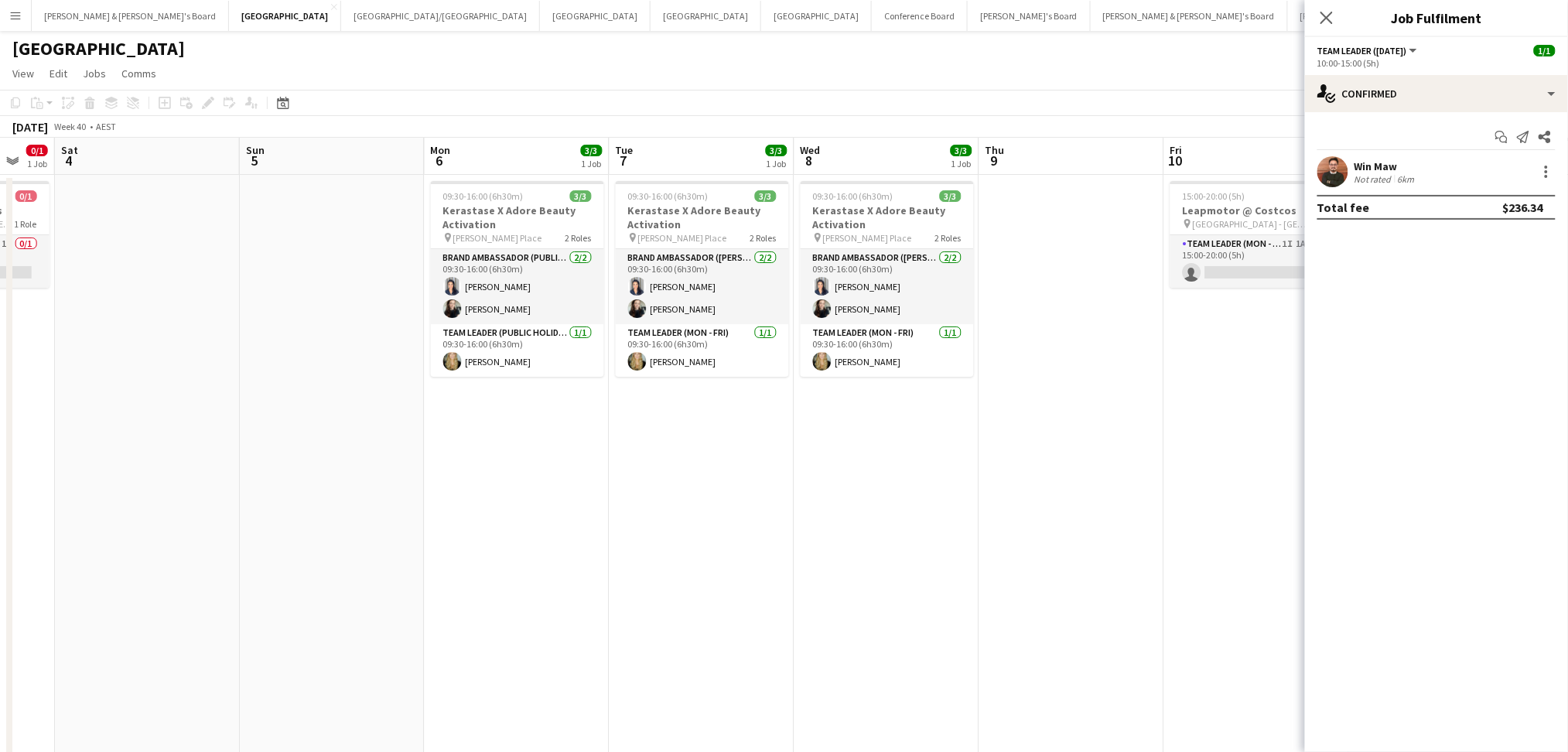
drag, startPoint x: 876, startPoint y: 596, endPoint x: 414, endPoint y: 536, distance: 465.9
click at [414, 536] on app-calendar-viewport "Tue 30 Wed 1 Thu 2 Fri 3 0/1 1 Job Sat 4 Sun 5 Mon 6 3/3 1 Job Tue 7 3/3 1 Job …" at bounding box center [784, 479] width 1568 height 682
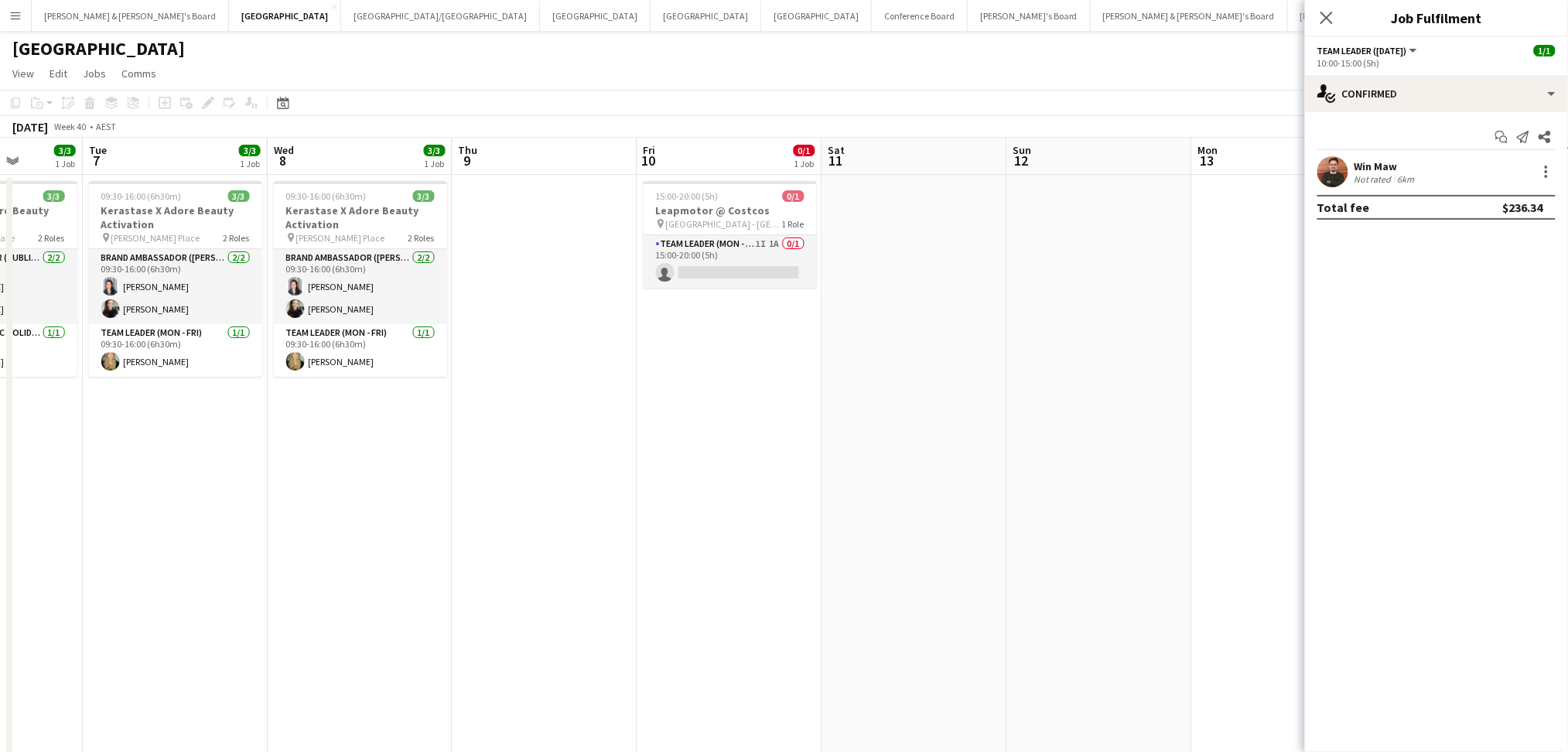
drag, startPoint x: 856, startPoint y: 570, endPoint x: 345, endPoint y: 530, distance: 512.6
click at [345, 530] on app-calendar-viewport "Fri 3 0/1 1 Job Sat 4 Sun 5 Mon 6 3/3 1 Job Tue 7 3/3 1 Job Wed 8 3/3 1 Job Thu…" at bounding box center [784, 479] width 1568 height 682
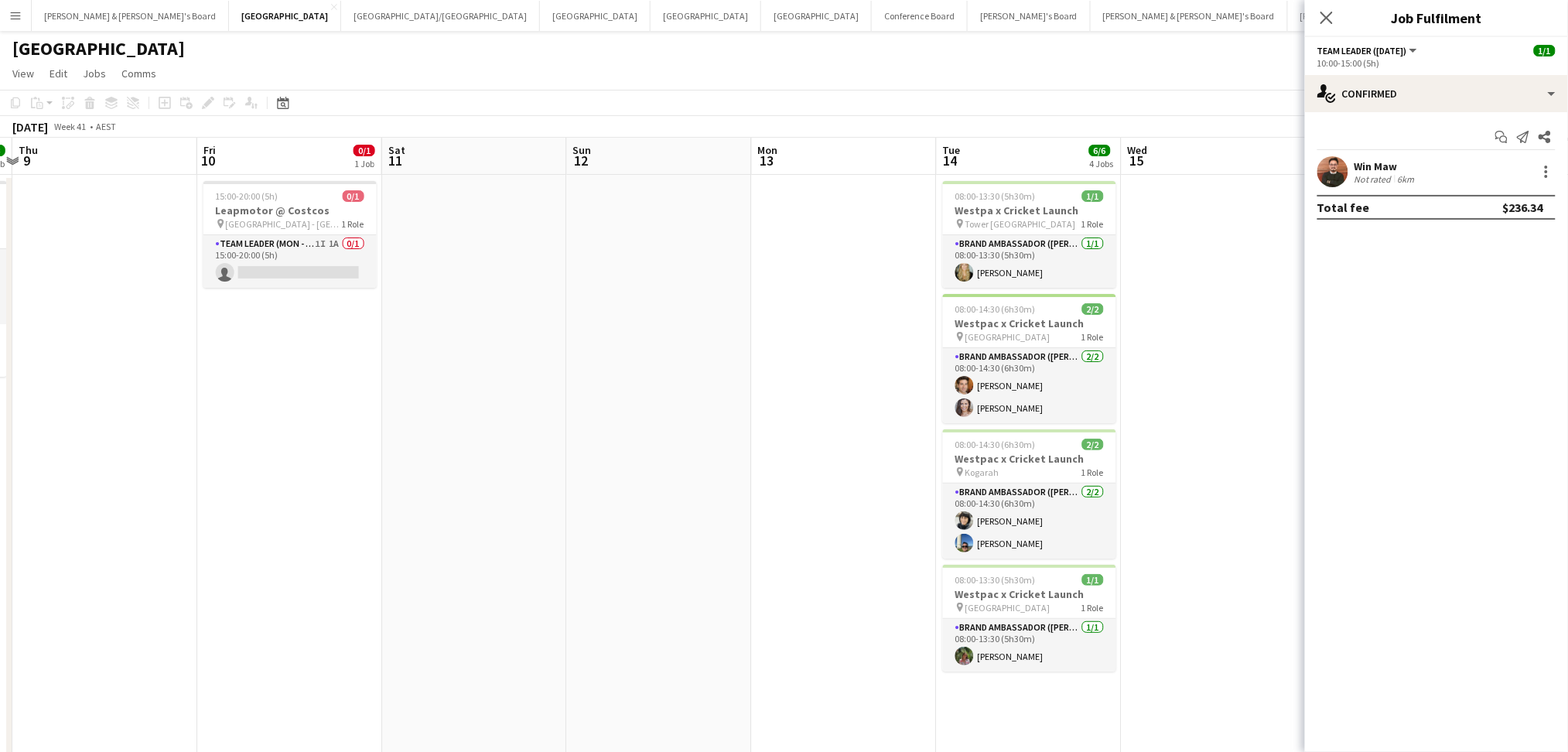
drag, startPoint x: 607, startPoint y: 580, endPoint x: 336, endPoint y: 548, distance: 272.9
click at [336, 548] on app-calendar-viewport "Mon 6 3/3 1 Job Tue 7 3/3 1 Job Wed 8 3/3 1 Job Thu 9 Fri 10 0/1 1 Job Sat 11 S…" at bounding box center [784, 479] width 1568 height 682
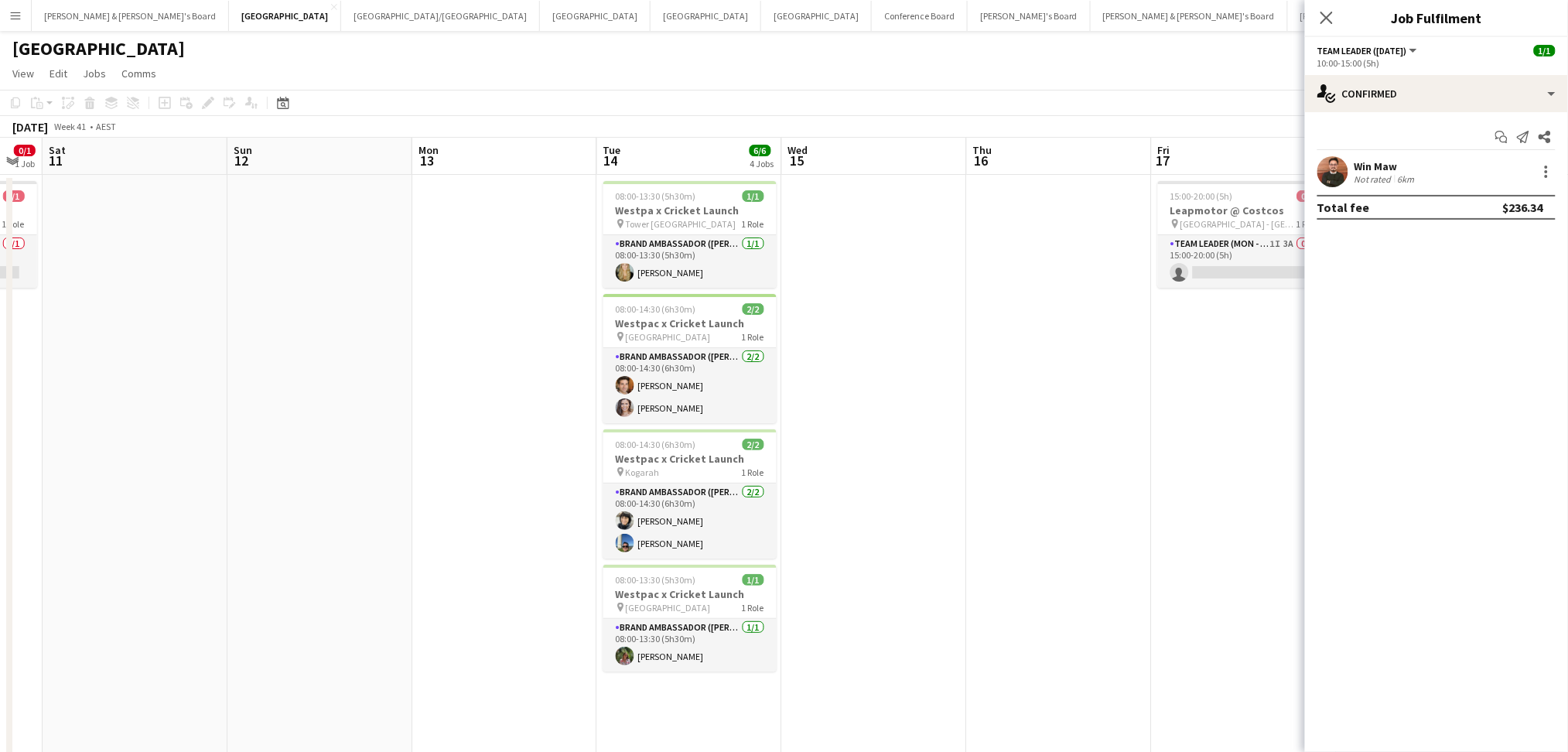
drag, startPoint x: 644, startPoint y: 576, endPoint x: 316, endPoint y: 548, distance: 329.2
click at [316, 548] on app-calendar-viewport "Wed 8 3/3 1 Job Thu 9 Fri 10 0/1 1 Job Sat 11 Sun 12 Mon 13 Tue 14 6/6 4 Jobs W…" at bounding box center [784, 479] width 1568 height 682
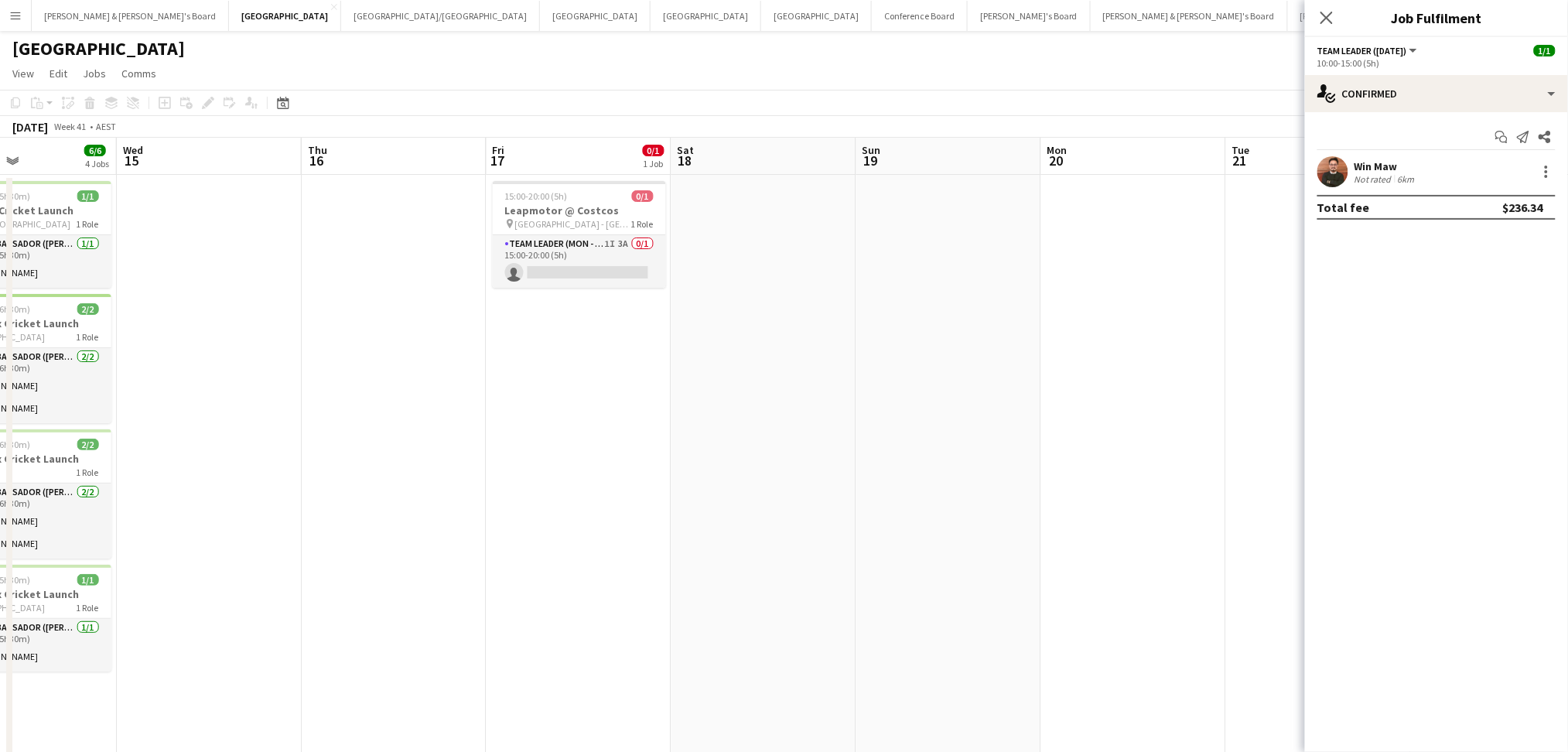
scroll to position [0, 549]
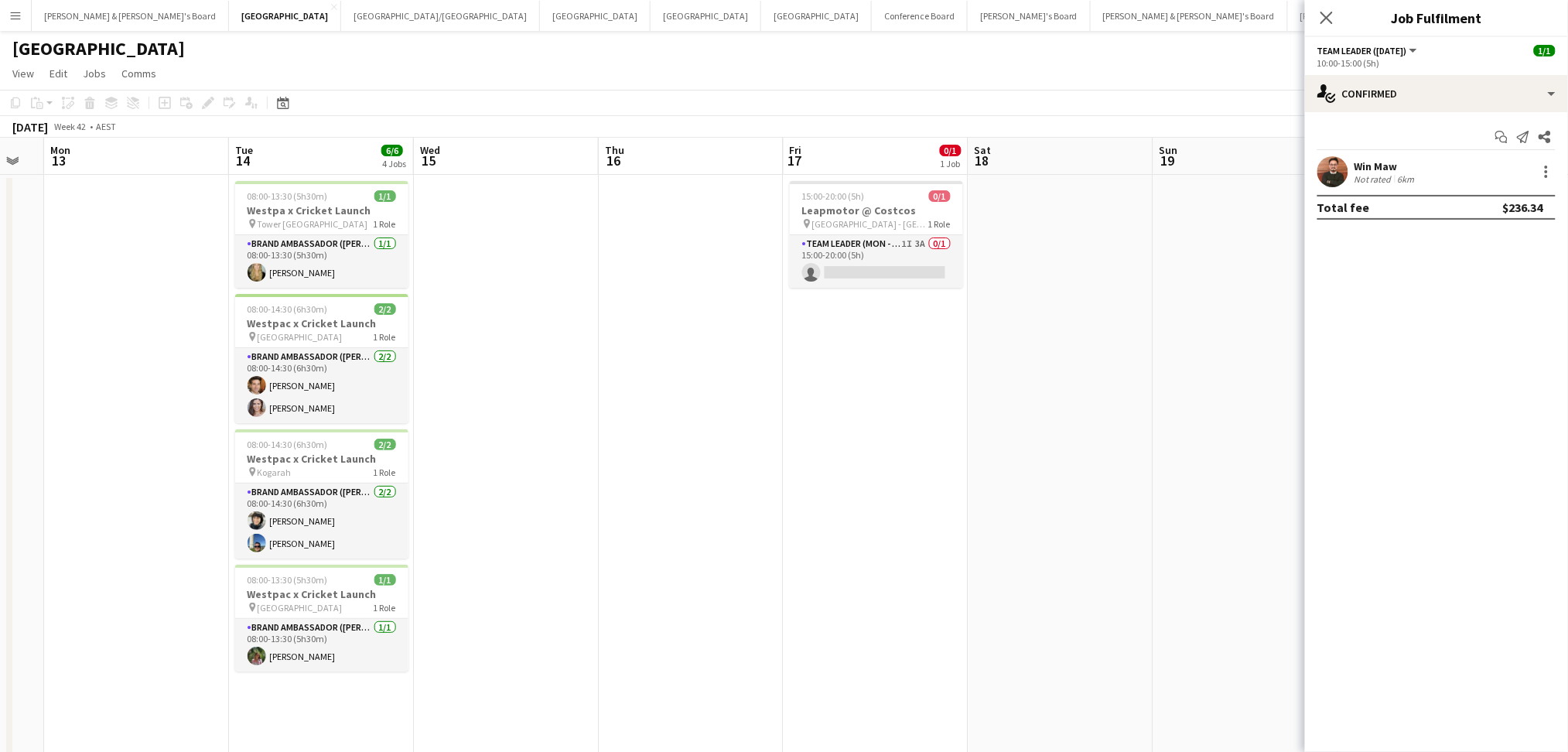
drag, startPoint x: 946, startPoint y: 577, endPoint x: 948, endPoint y: 546, distance: 31.1
click at [948, 546] on app-calendar-viewport "Sat 11 Sun 12 Mon 13 Tue 14 6/6 4 Jobs Wed 15 Thu 16 Fri 17 0/1 1 Job Sat 18 Su…" at bounding box center [784, 479] width 1568 height 682
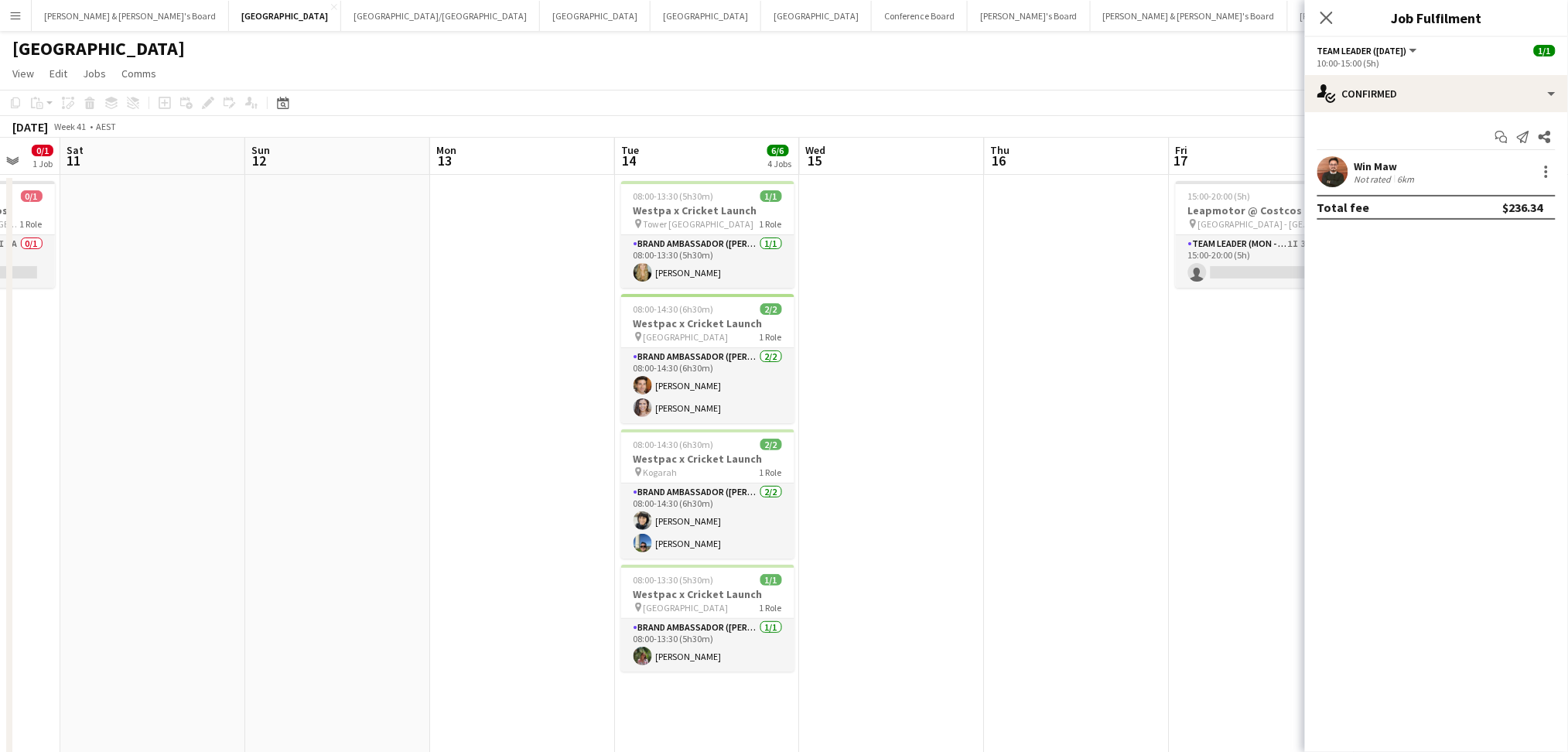
drag, startPoint x: 186, startPoint y: 517, endPoint x: 942, endPoint y: 537, distance: 756.3
click at [942, 537] on app-calendar-viewport "Thu 9 Fri 10 0/1 1 Job Sat 11 Sun 12 Mon 13 Tue 14 6/6 4 Jobs Wed 15 Thu 16 Fri…" at bounding box center [784, 479] width 1568 height 682
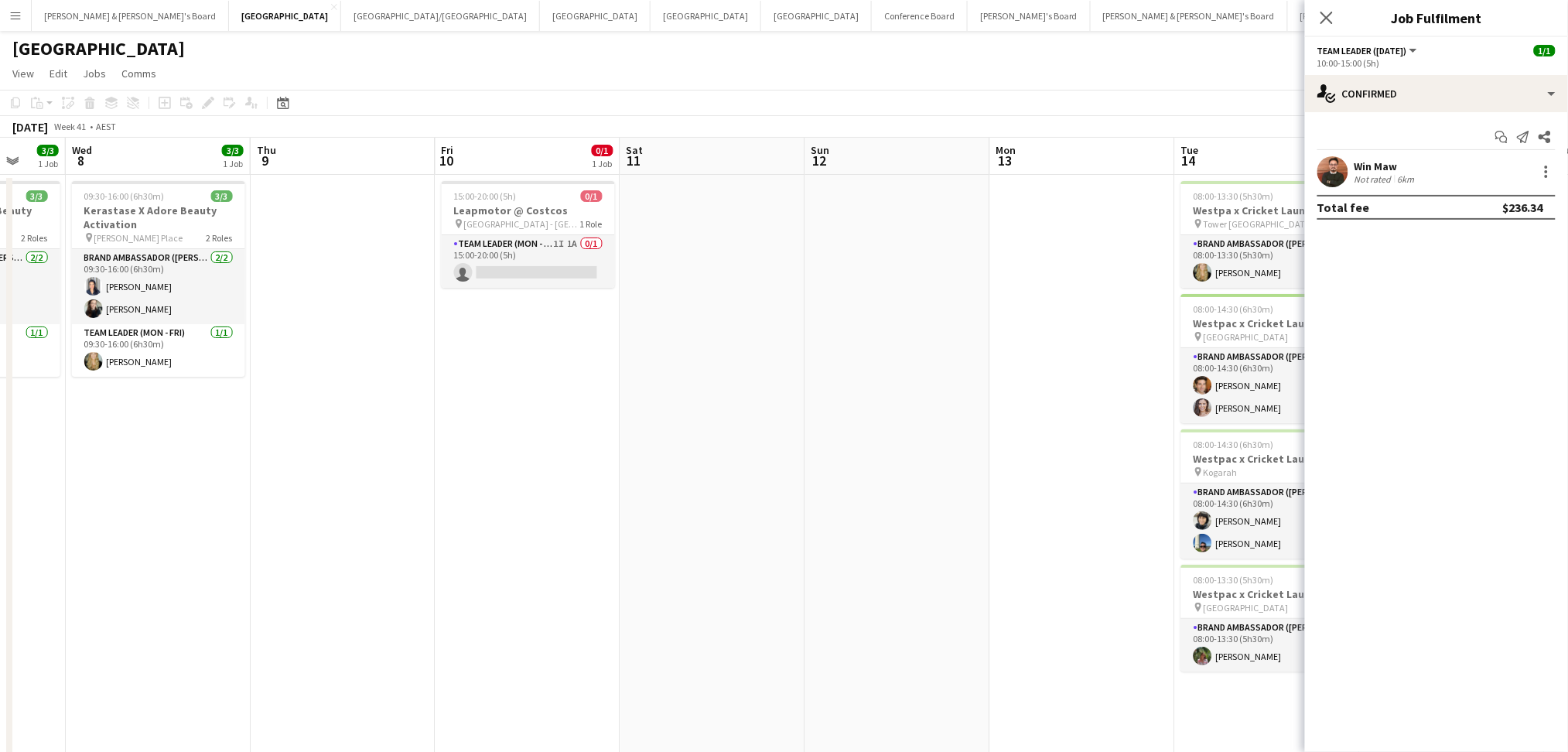
drag, startPoint x: 1018, startPoint y: 572, endPoint x: 227, endPoint y: 428, distance: 804.0
click at [227, 428] on app-calendar-viewport "Sat 4 Sun 5 Mon 6 3/3 1 Job Tue 7 3/3 1 Job Wed 8 3/3 1 Job Thu 9 Fri 10 0/1 1 …" at bounding box center [784, 479] width 1568 height 682
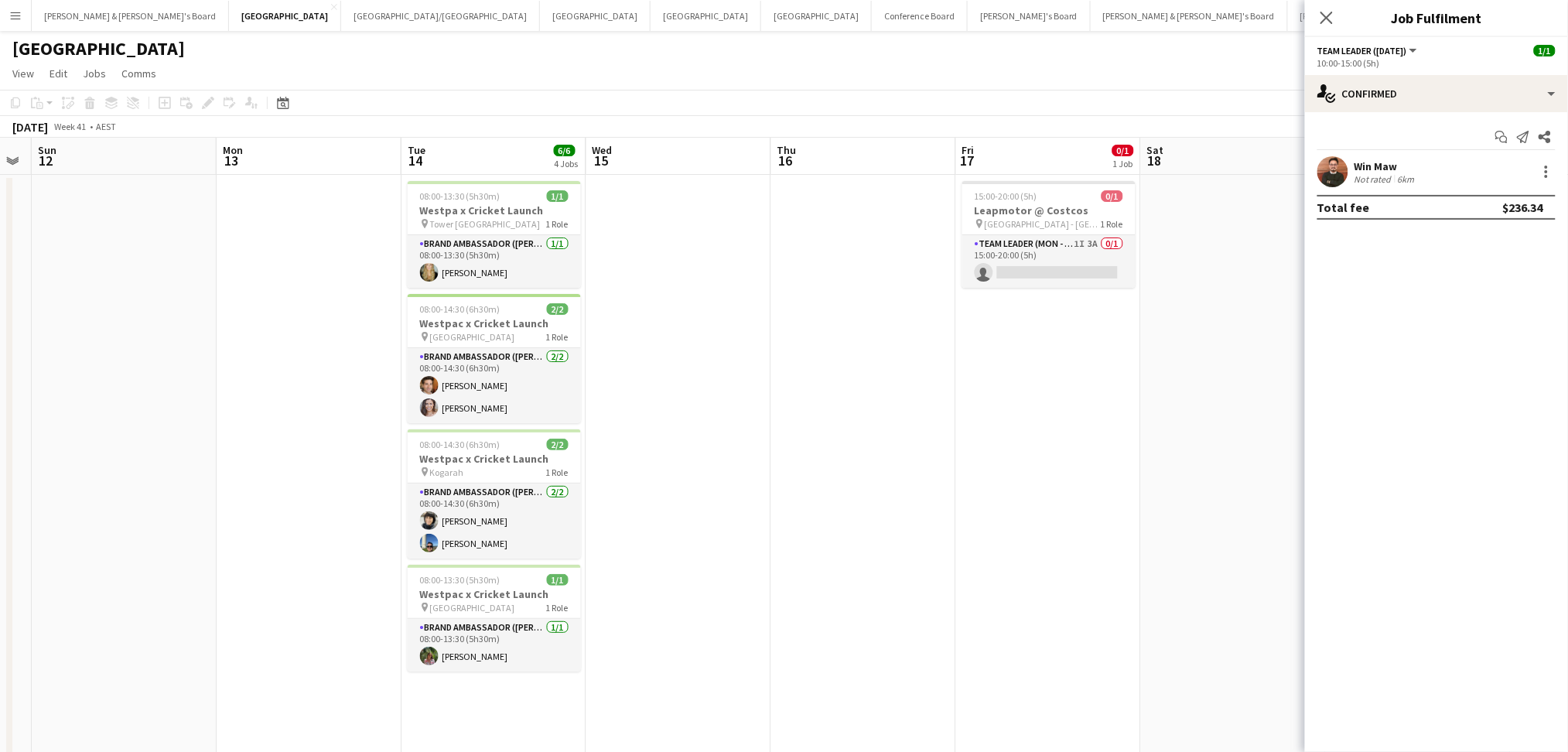
drag, startPoint x: 976, startPoint y: 446, endPoint x: 368, endPoint y: 357, distance: 614.5
click at [94, 338] on app-calendar-viewport "Thu 9 Fri 10 0/1 1 Job Sat 11 Sun 12 Mon 13 Tue 14 6/6 4 Jobs Wed 15 Thu 16 Fri…" at bounding box center [784, 479] width 1568 height 682
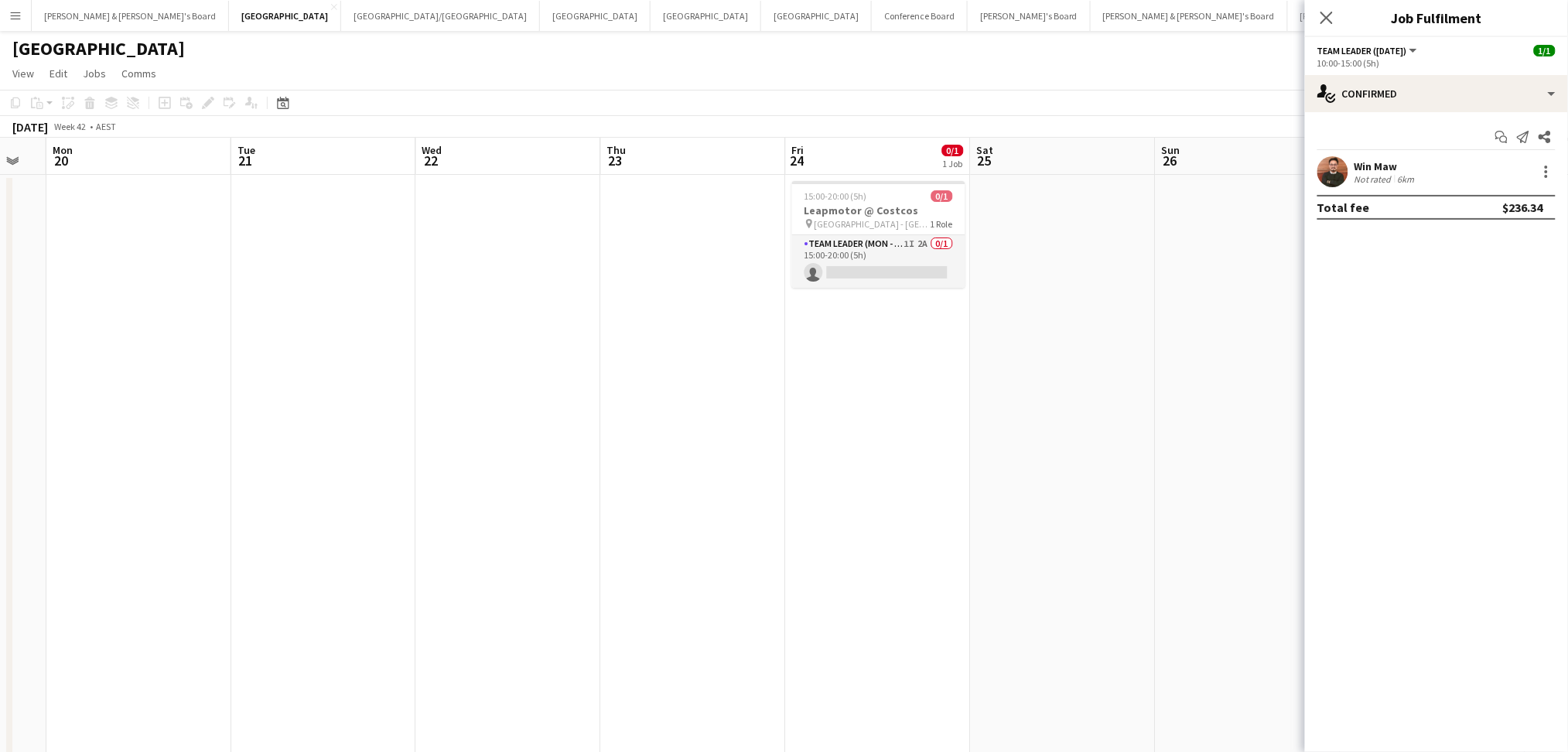
drag, startPoint x: 959, startPoint y: 464, endPoint x: 262, endPoint y: 370, distance: 703.3
click at [262, 370] on app-calendar-viewport "Thu 16 Fri 17 0/1 1 Job Sat 18 Sun 19 Mon 20 Tue 21 Wed 22 Thu 23 Fri 24 0/1 1 …" at bounding box center [784, 479] width 1568 height 682
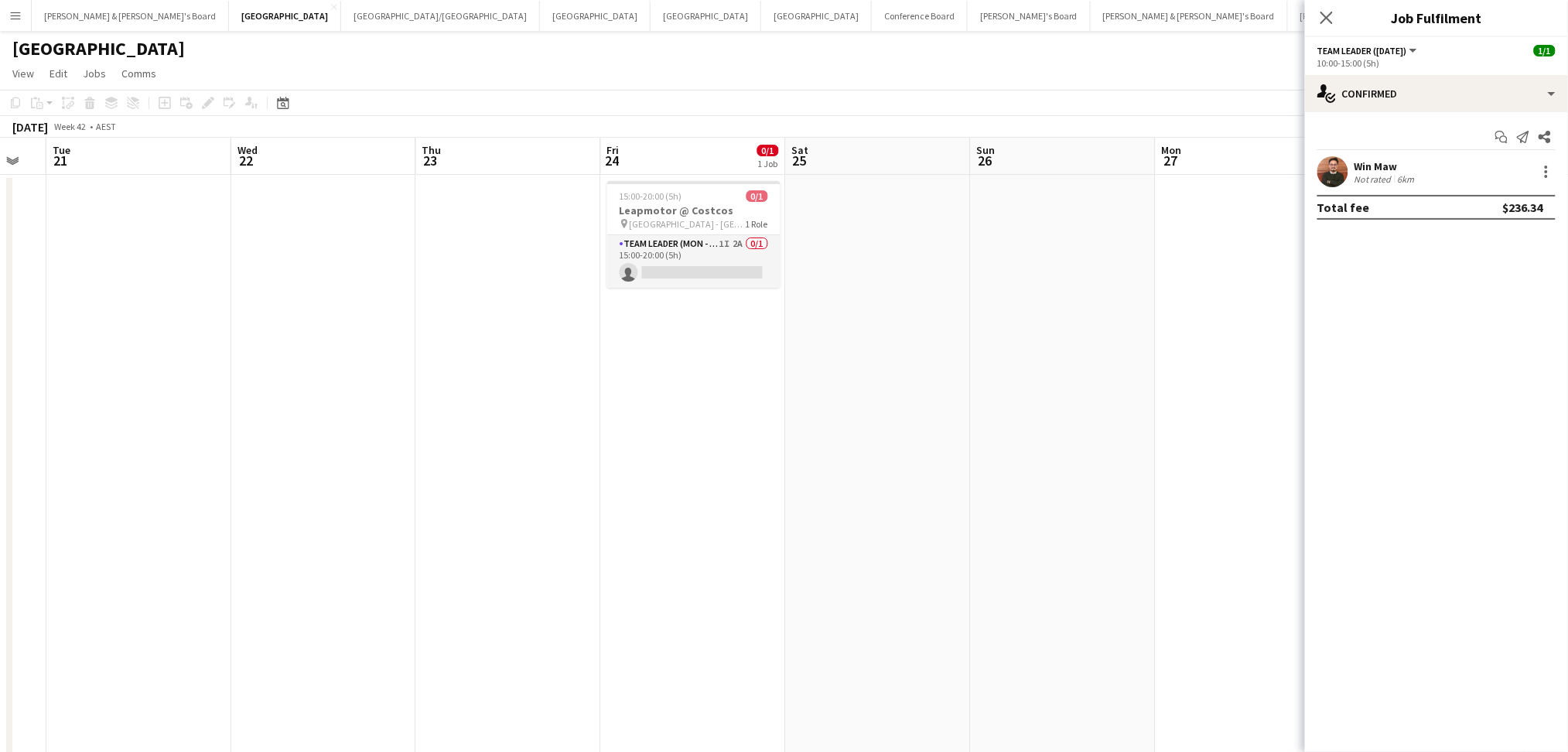
drag, startPoint x: 870, startPoint y: 523, endPoint x: 287, endPoint y: 465, distance: 585.9
click at [215, 459] on app-calendar-viewport "Fri 17 0/1 1 Job Sat 18 Sun 19 Mon 20 Tue 21 Wed 22 Thu 23 Fri 24 0/1 1 Job Sat…" at bounding box center [784, 479] width 1568 height 682
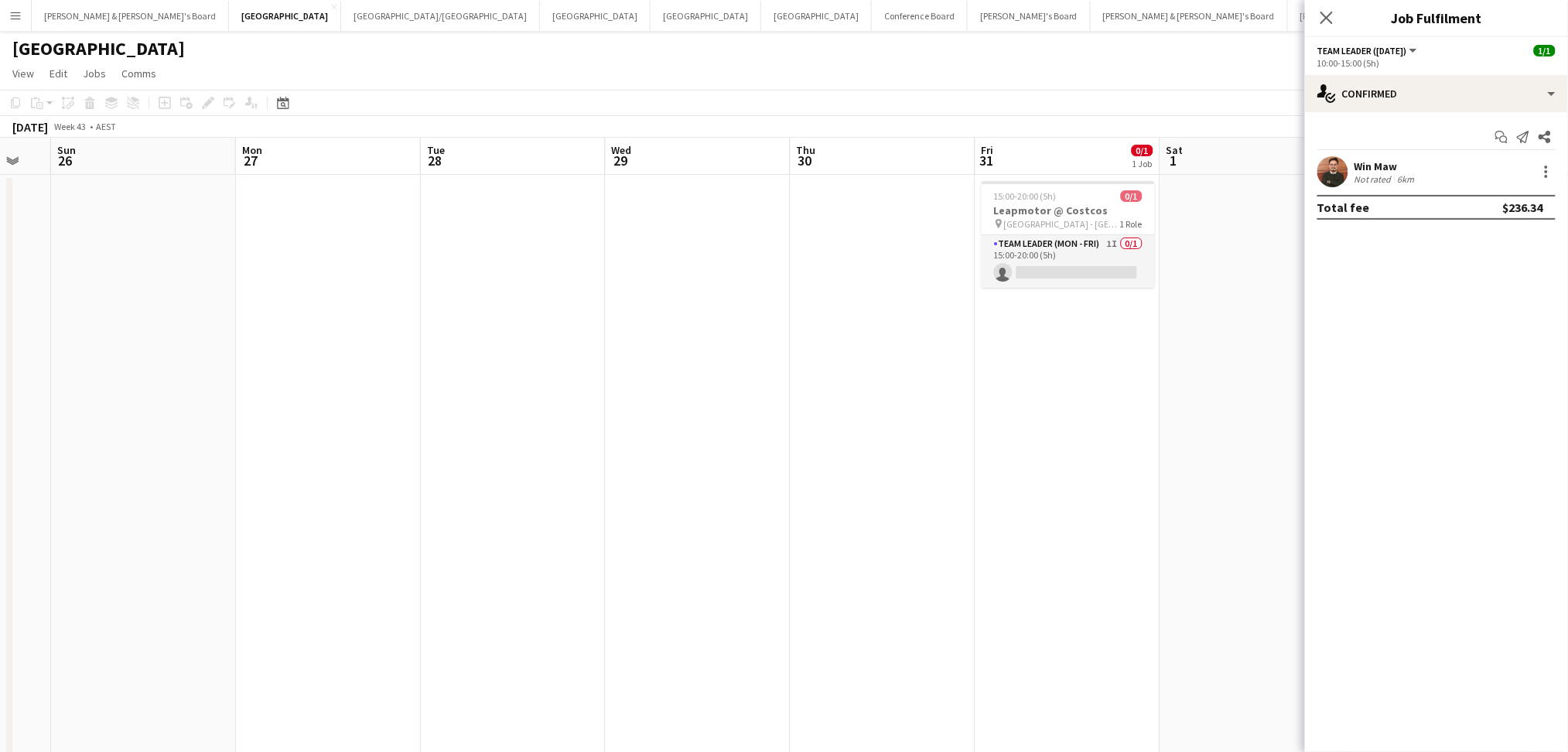
drag, startPoint x: 929, startPoint y: 575, endPoint x: 136, endPoint y: 452, distance: 802.5
click at [136, 452] on app-calendar-viewport "Thu 23 Fri 24 0/1 1 Job Sat 25 Sun 26 Mon 27 Tue 28 Wed 29 Thu 30 Fri 31 0/1 1 …" at bounding box center [784, 479] width 1568 height 682
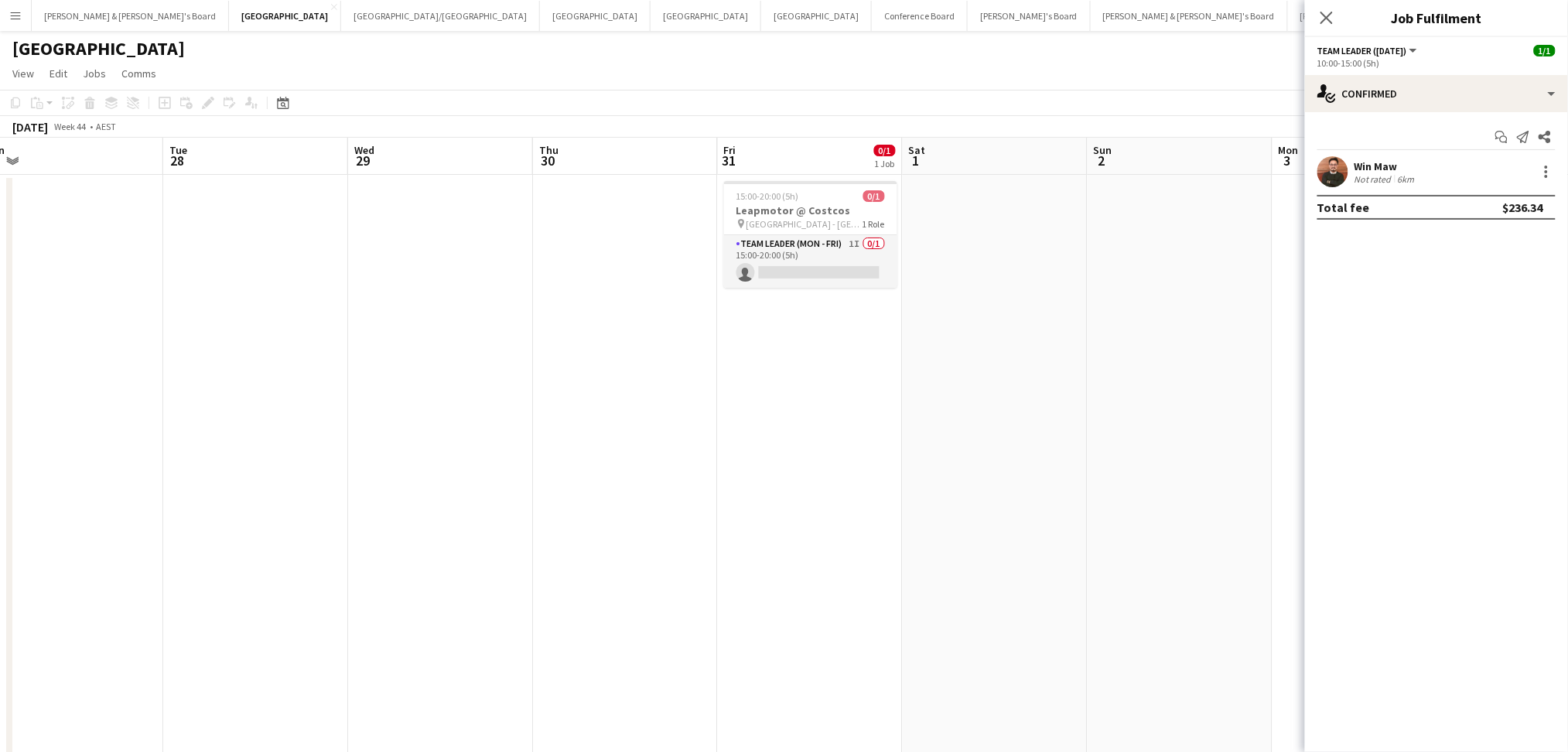
drag, startPoint x: 789, startPoint y: 530, endPoint x: 359, endPoint y: 462, distance: 435.3
click at [188, 456] on app-calendar-viewport "Sat 25 Sun 26 Mon 27 Tue 28 Wed 29 Thu 30 Fri 31 0/1 1 Job Sat 1 Sun 2 Mon 3 Tu…" at bounding box center [784, 479] width 1568 height 682
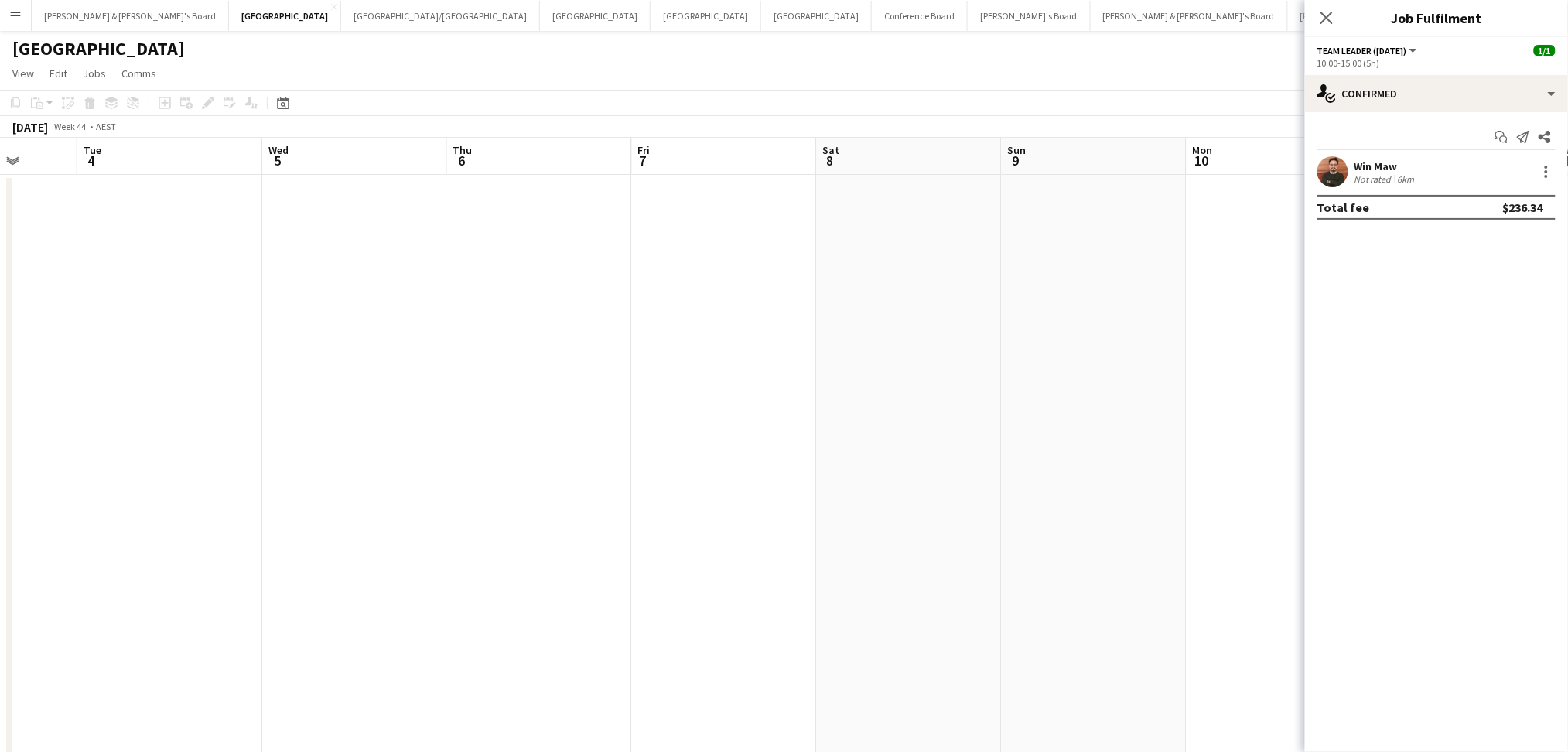
drag, startPoint x: 686, startPoint y: 533, endPoint x: 183, endPoint y: 462, distance: 508.0
click at [183, 462] on app-calendar-viewport "Fri 31 0/1 1 Job Sat 1 Sun 2 Mon 3 Tue 4 Wed 5 Thu 6 Fri 7 Sat 8 Sun 9 Mon 10 T…" at bounding box center [784, 479] width 1568 height 682
drag, startPoint x: 773, startPoint y: 525, endPoint x: 371, endPoint y: 475, distance: 405.1
click at [371, 475] on app-calendar-viewport "Mon 3 Tue 4 Wed 5 Thu 6 Fri 7 Sat 8 Sun 9 Mon 10 Tue 11 Wed 12 Thu 13 Fri 14 Sa…" at bounding box center [784, 479] width 1568 height 682
drag, startPoint x: 1132, startPoint y: 490, endPoint x: 509, endPoint y: 472, distance: 623.3
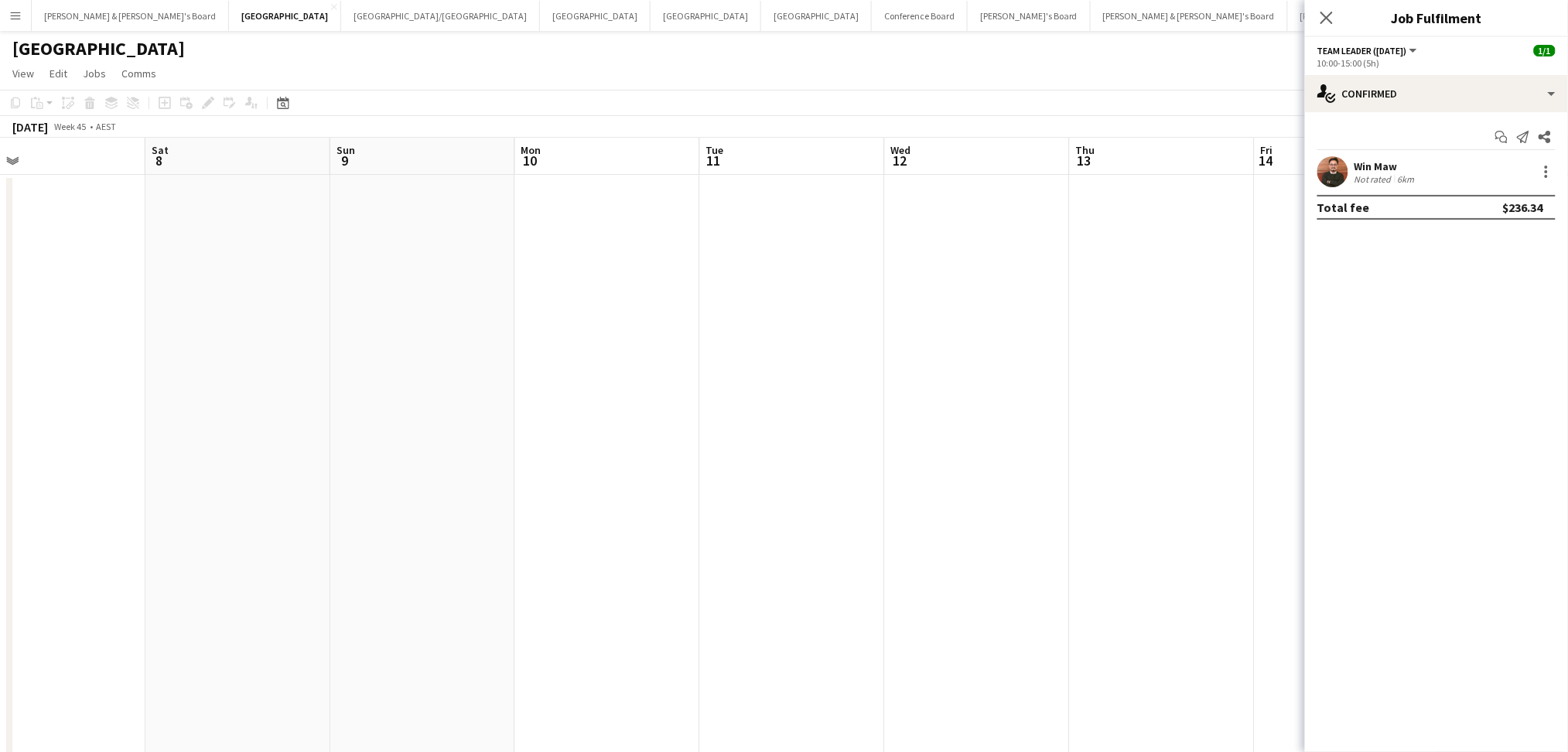
click at [509, 472] on app-calendar-viewport "Tue 4 Wed 5 Thu 6 Fri 7 Sat 8 Sun 9 Mon 10 Tue 11 Wed 12 Thu 13 Fri 14 Sat 15 S…" at bounding box center [784, 479] width 1568 height 682
drag, startPoint x: 794, startPoint y: 511, endPoint x: 328, endPoint y: 497, distance: 466.2
click at [326, 500] on app-calendar-viewport "Sun 9 Mon 10 Tue 11 Wed 12 Thu 13 Fri 14 Sat 15 Sun 16 Mon 17 Tue 18 Wed 19 Thu…" at bounding box center [784, 479] width 1568 height 682
drag, startPoint x: 329, startPoint y: 497, endPoint x: 486, endPoint y: 495, distance: 157.0
click at [1166, 501] on app-calendar-viewport "Sat 8 Sun 9 Mon 10 Tue 11 Wed 12 Thu 13 Fri 14 Sat 15 Sun 16 Mon 17 Tue 18 Wed …" at bounding box center [784, 479] width 1568 height 682
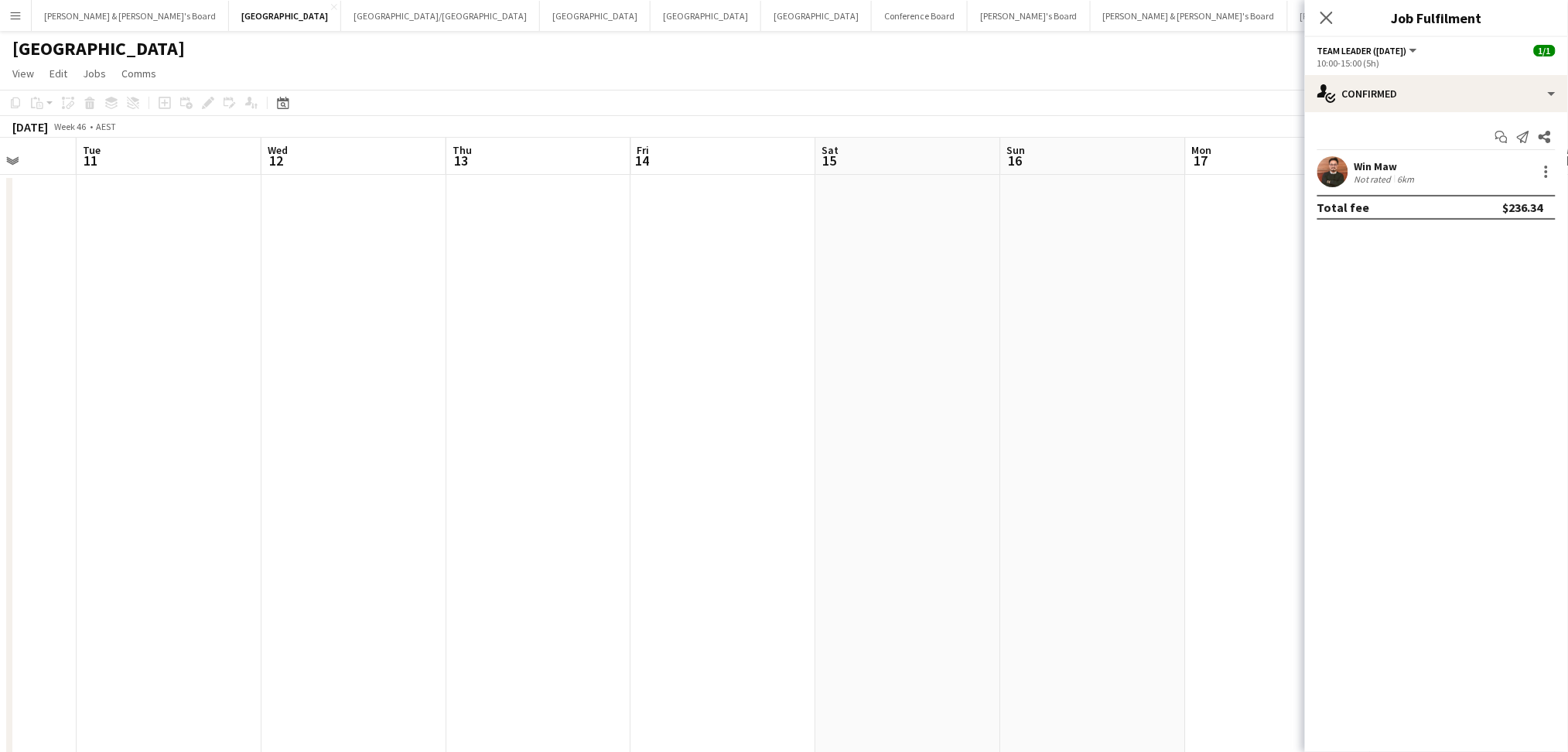
drag, startPoint x: 394, startPoint y: 495, endPoint x: 795, endPoint y: 508, distance: 401.2
click at [986, 498] on app-calendar-viewport "Sat 8 Sun 9 Mon 10 Tue 11 Wed 12 Thu 13 Fri 14 Sat 15 Sun 16 Mon 17 Tue 18 Wed …" at bounding box center [784, 479] width 1568 height 682
drag
click at [1156, 523] on app-calendar-viewport "Fri 31 0/1 1 Job Sat 1 Sun 2 Mon 3 Tue 4 Wed 5 Thu 6 Fri 7 Sat 8 Sun 9 Mon 10 T…" at bounding box center [784, 479] width 1568 height 682
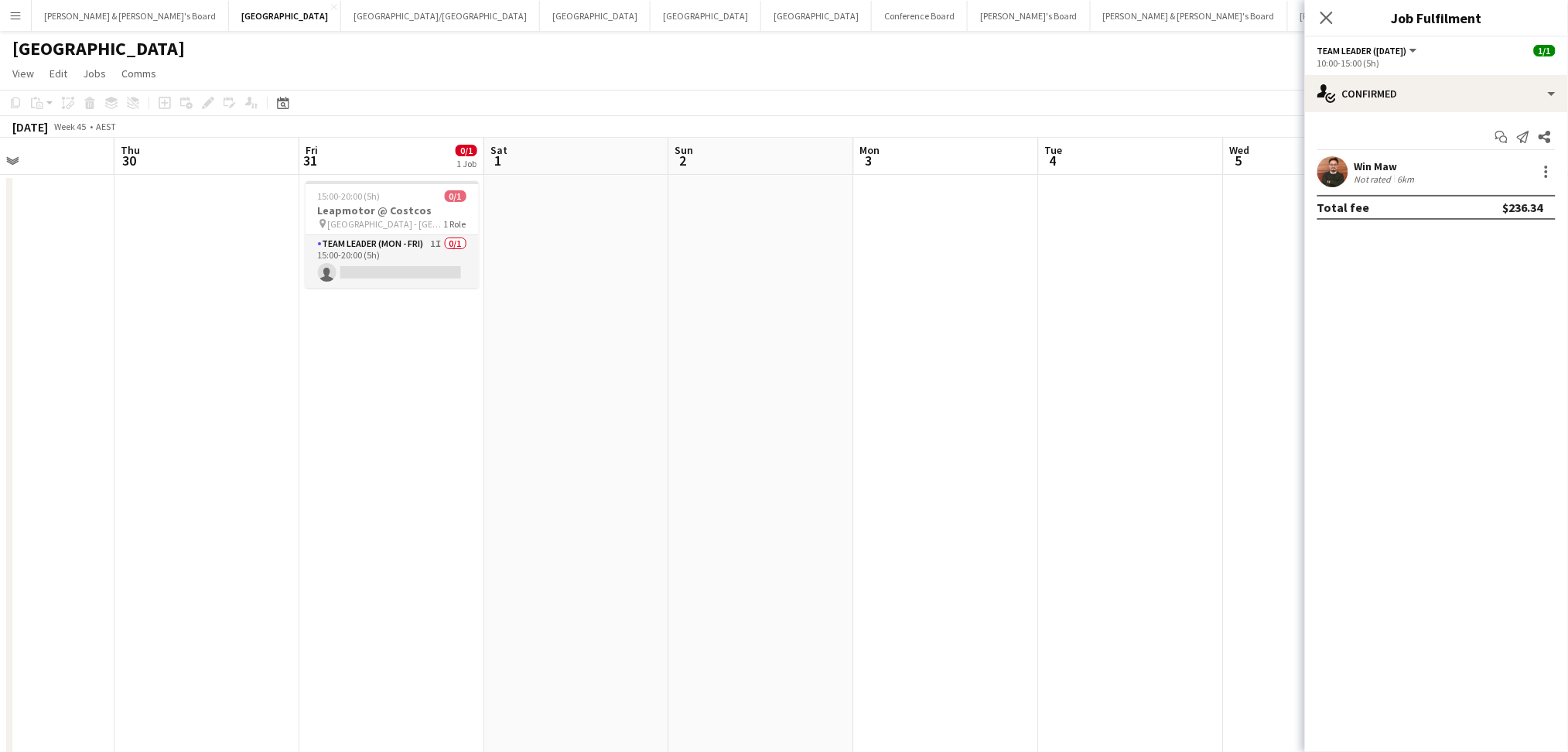
click at [1271, 501] on app-calendar-viewport "Mon 27 Tue 28 Wed 29 Thu 30 Fri 31 0/1 1 Job Sat 1 Sun 2 Mon 3 Tue 4 Wed 5 Thu …" at bounding box center [784, 479] width 1568 height 682
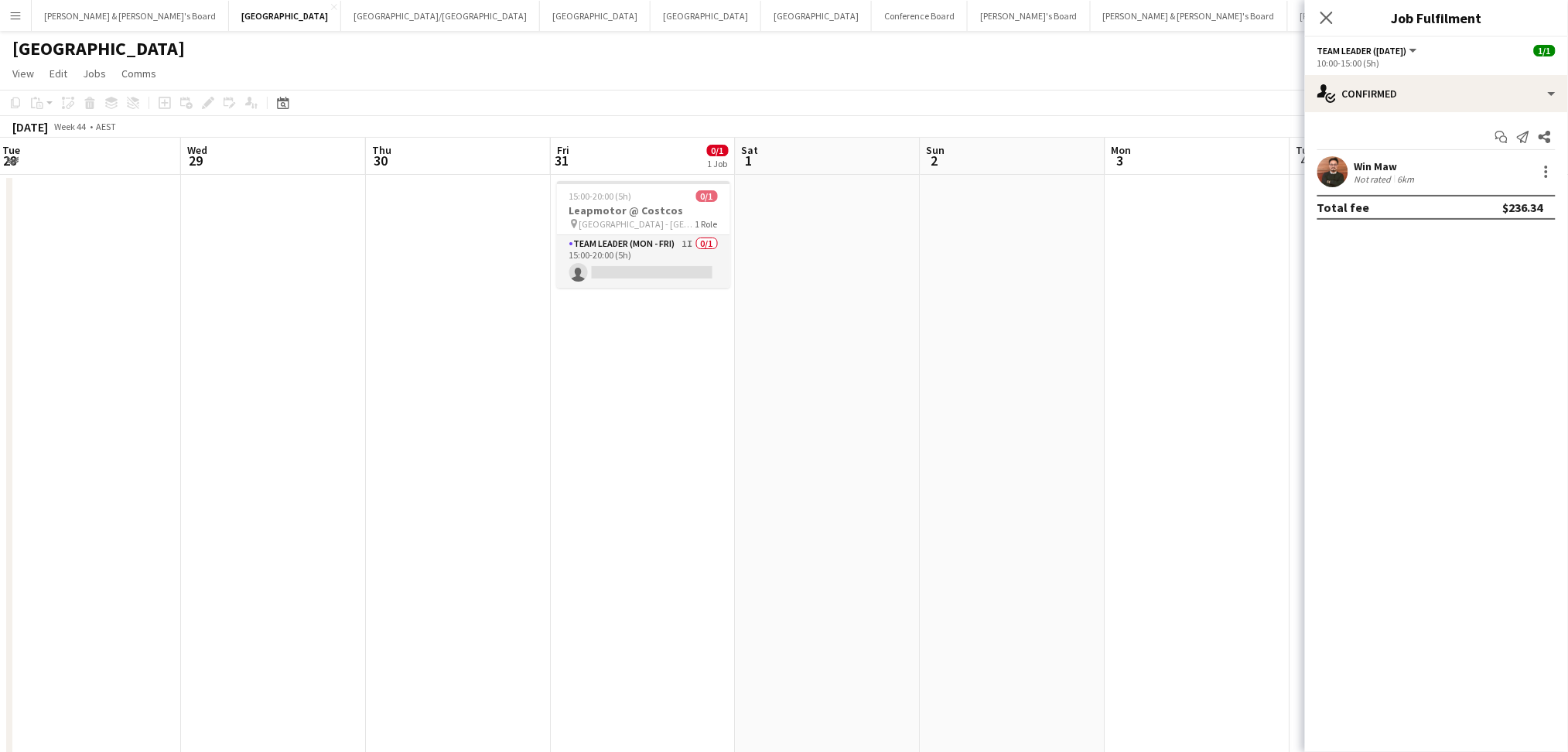
click at [1129, 501] on app-calendar-viewport "Sun 26 Mon 27 Tue 28 Wed 29 Thu 30 Fri 31 0/1 1 Job Sat 1 Sun 2 Mon 3 Tue 4 Wed…" at bounding box center [784, 479] width 1568 height 682
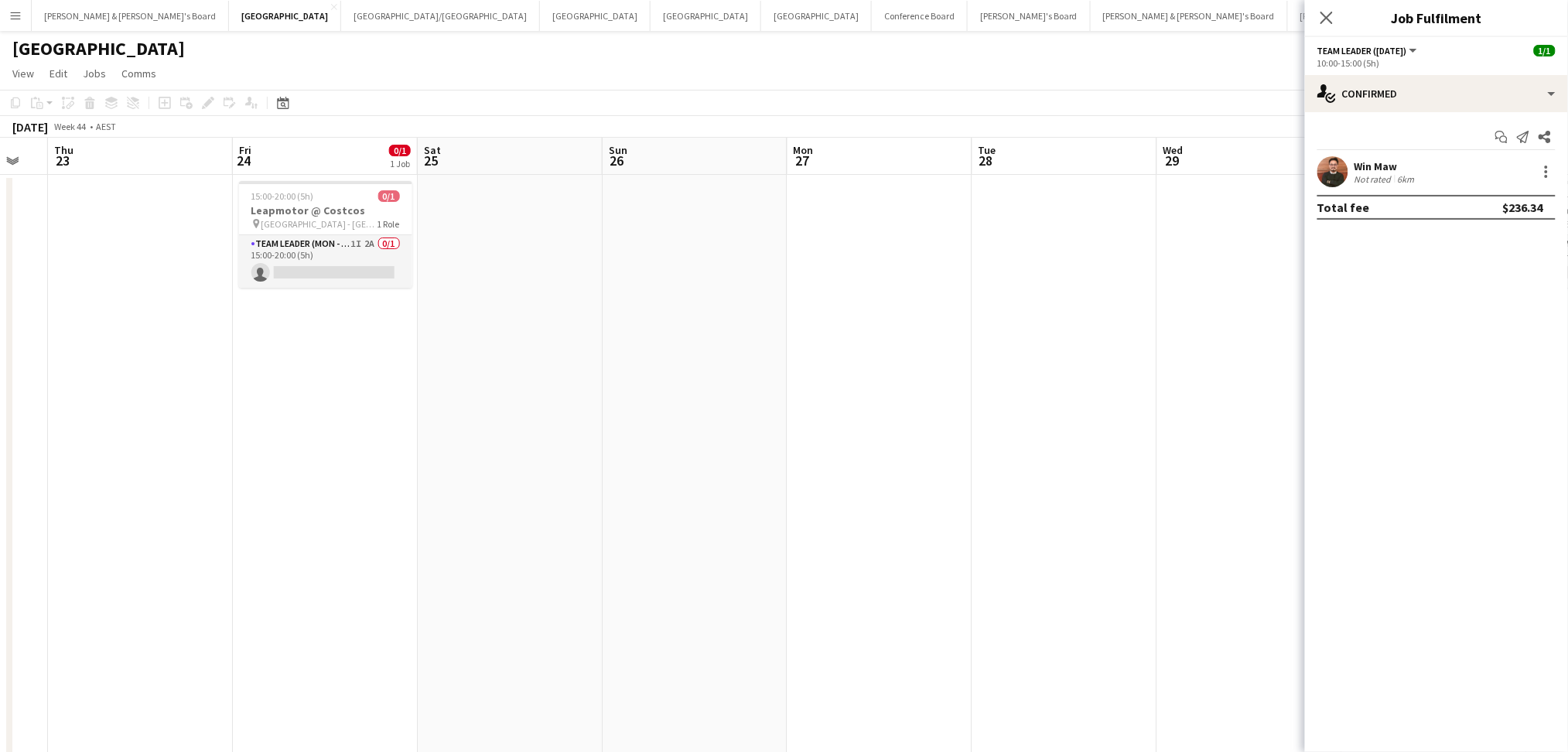
click at [1062, 493] on app-calendar-viewport "Tue 21 Wed 22 Thu 23 Fri 24 0/1 1 Job Sat 25 Sun 26 Mon 27 Tue 28 Wed 29 Thu 30…" at bounding box center [784, 479] width 1568 height 682
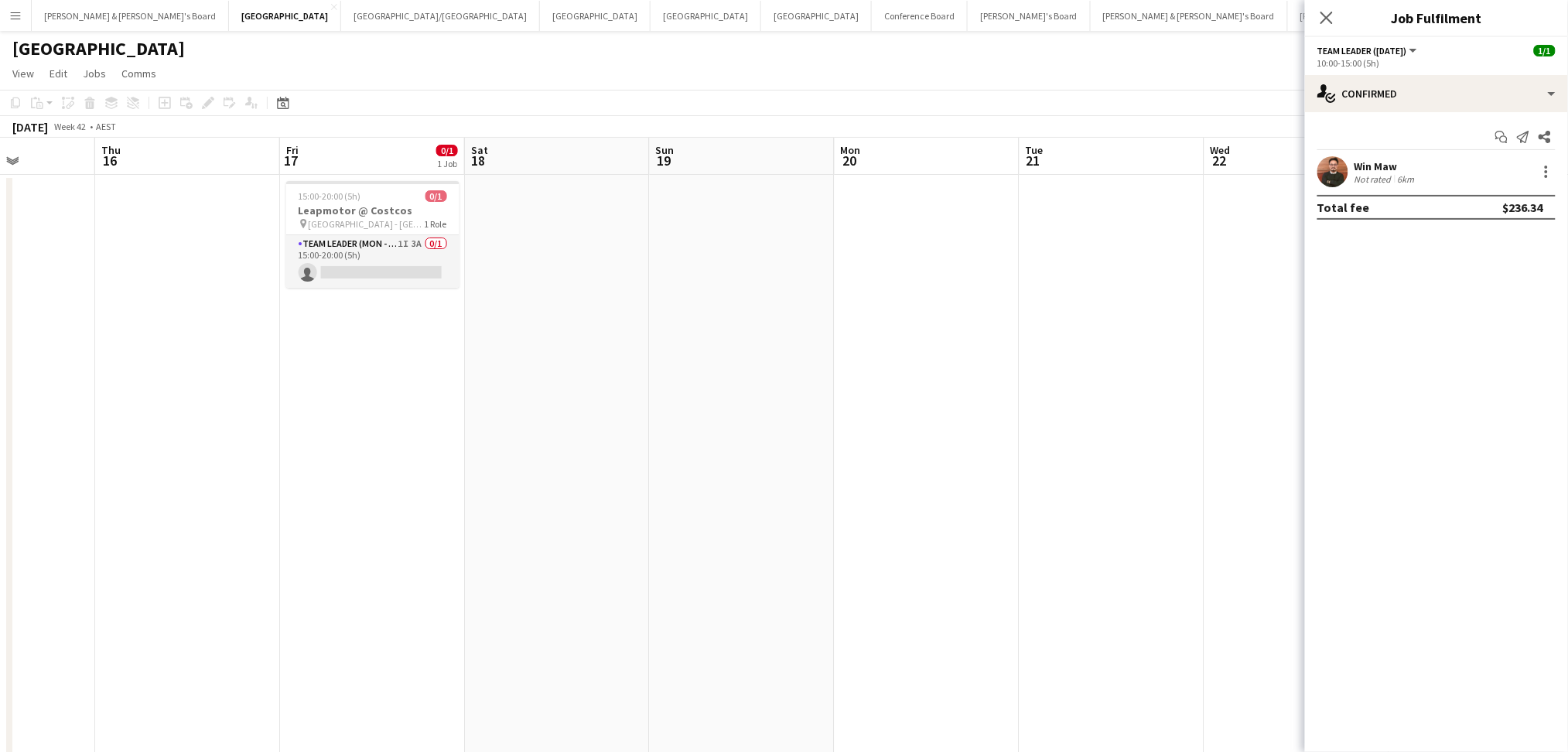
click at [1065, 505] on app-calendar-viewport "Mon 13 Tue 14 6/6 4 Jobs Wed 15 Thu 16 Fri 17 0/1 1 Job Sat 18 Sun 19 Mon 20 Tu…" at bounding box center [784, 479] width 1568 height 682
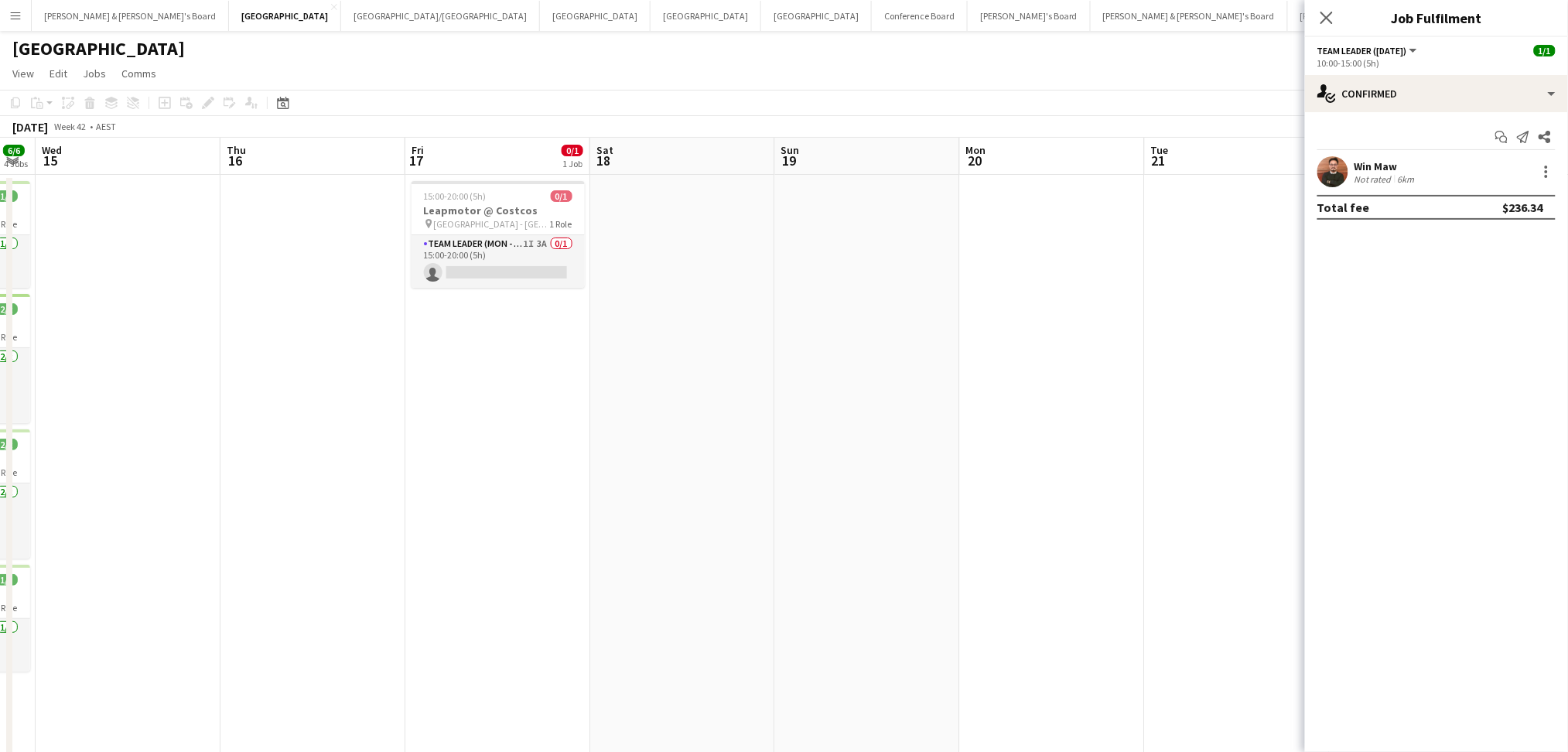
click at [1120, 522] on app-calendar-viewport "Mon 13 Tue 14 6/6 4 Jobs Wed 15 Thu 16 Fri 17 0/1 1 Job Sat 18 Sun 19 Mon 20 Tu…" at bounding box center [784, 479] width 1568 height 682
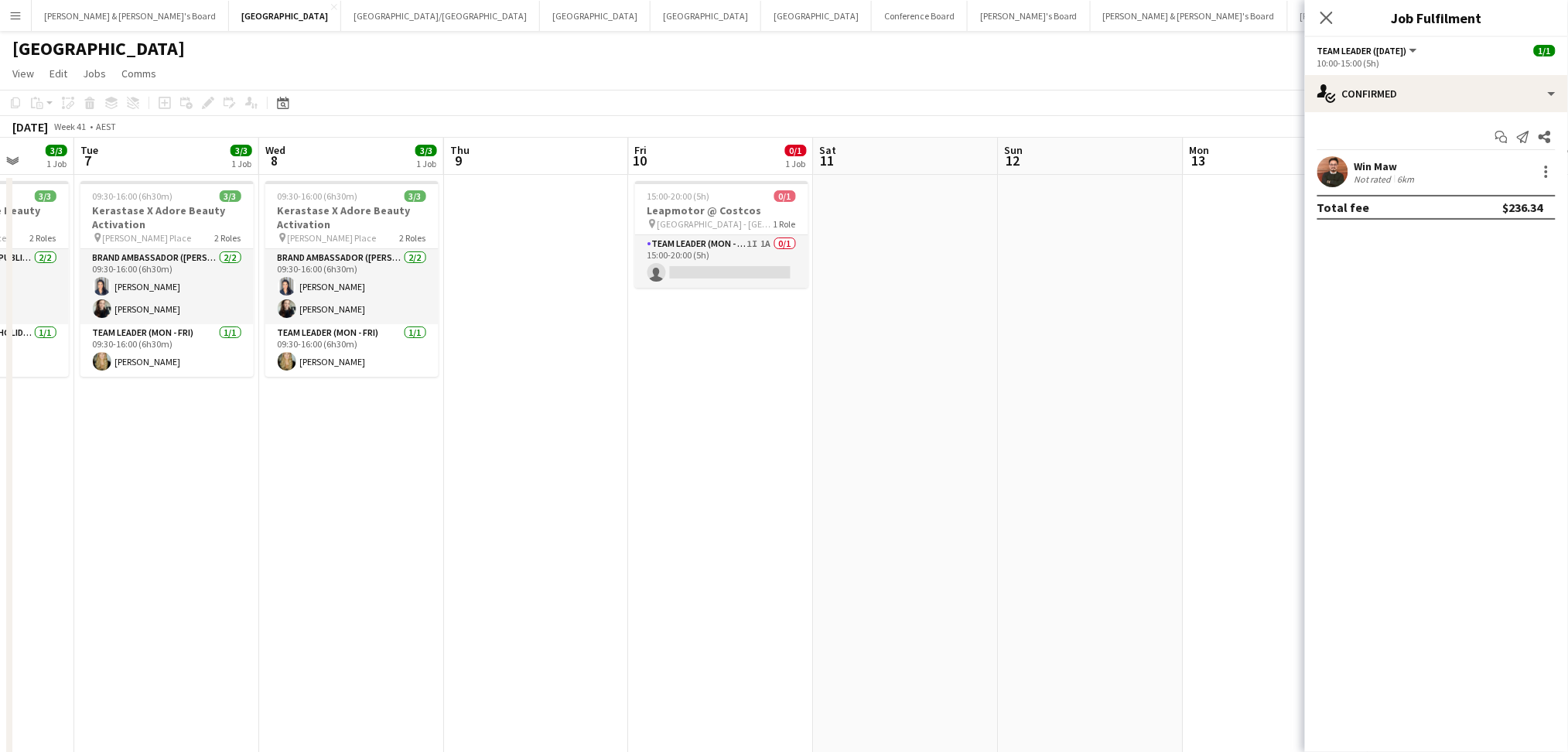
click at [1092, 537] on app-calendar-viewport "Sat 4 Sun 5 Mon 6 3/3 1 Job Tue 7 3/3 1 Job Wed 8 3/3 1 Job Thu 9 Fri 10 0/1 1 …" at bounding box center [784, 479] width 1568 height 682
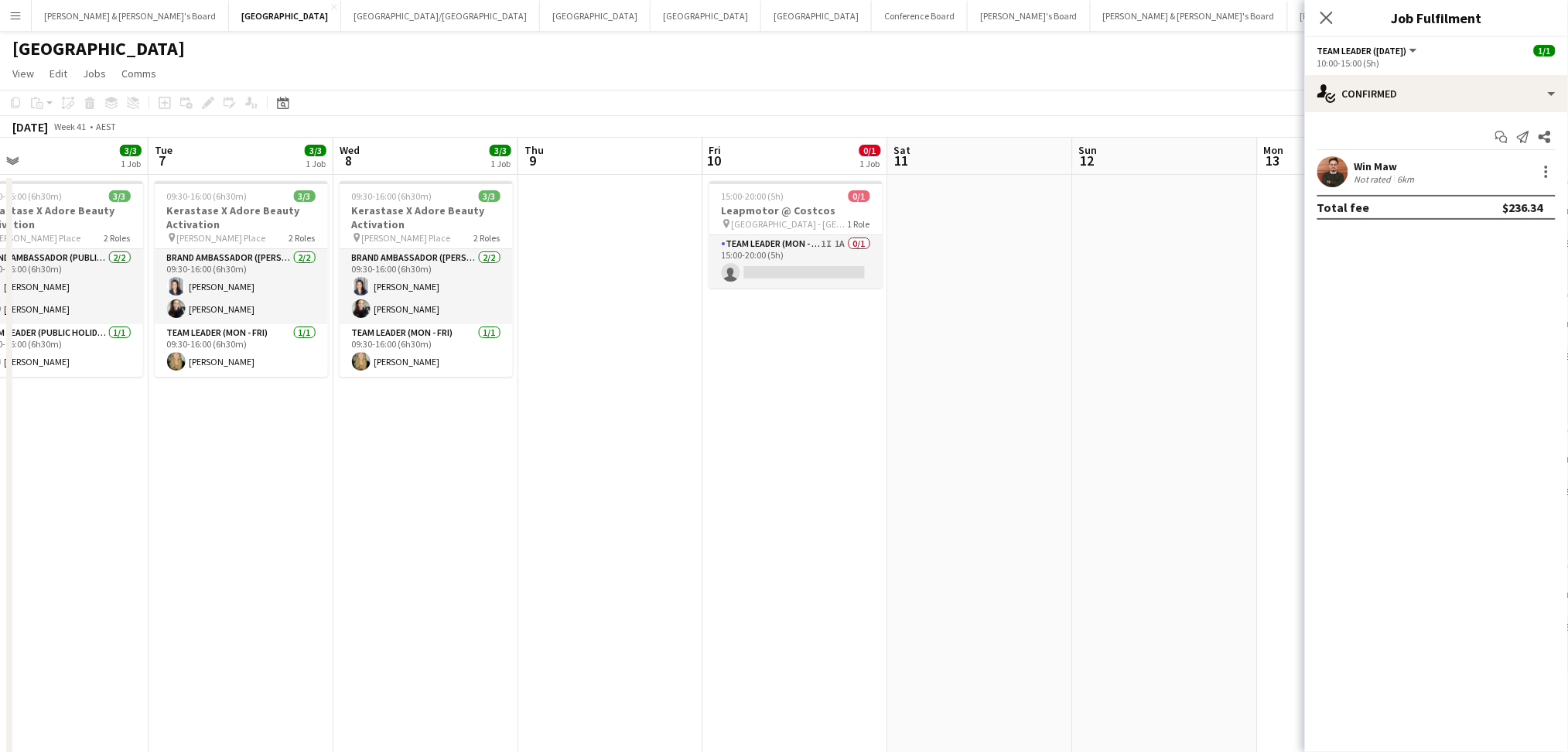
click at [1184, 524] on app-calendar-viewport "Sat 4 Sun 5 Mon 6 3/3 1 Job Tue 7 3/3 1 Job Wed 8 3/3 1 Job Thu 9 Fri 10 0/1 1 …" at bounding box center [784, 479] width 1568 height 682
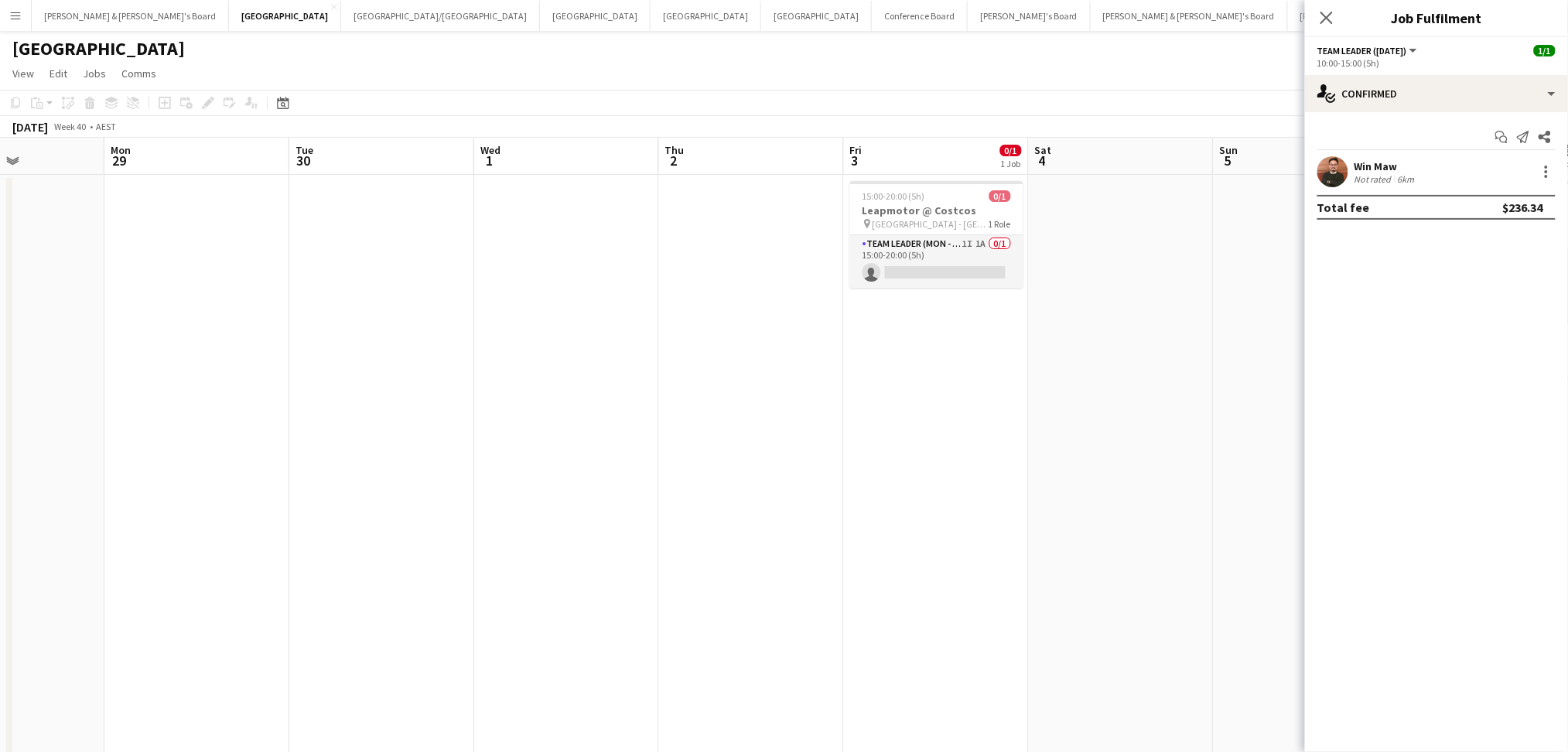
click at [1203, 537] on app-calendar-viewport "Fri 26 6/6 3 Jobs Sat 27 2/2 2 Jobs Sun 28 Mon 29 Tue 30 Wed 1 Thu 2 Fri 3 0/1 …" at bounding box center [784, 479] width 1568 height 682
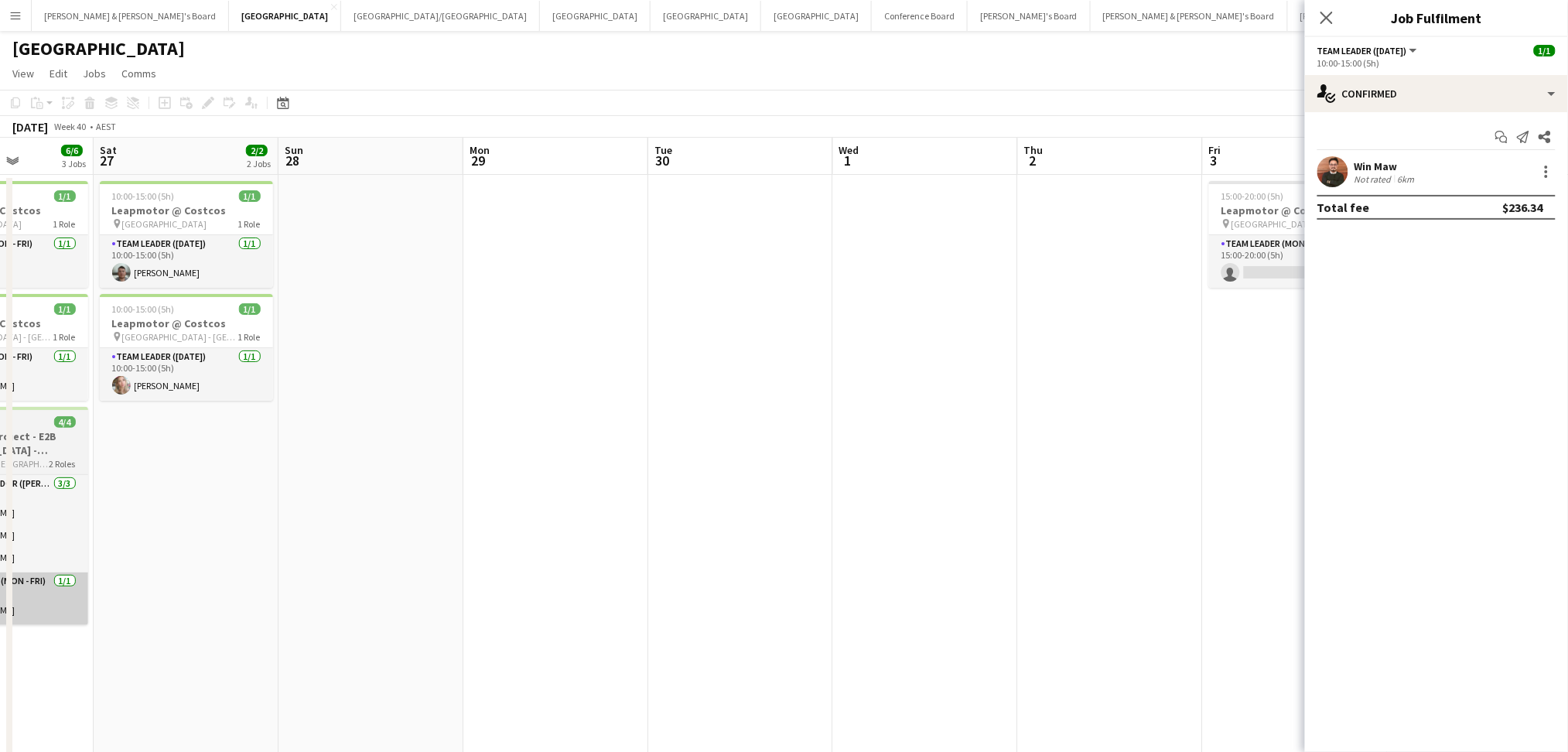
click at [1197, 575] on app-calendar-viewport "Thu 25 3/3 1 Job Fri 26 6/6 3 Jobs Sat 27 2/2 2 Jobs Sun 28 Mon 29 Tue 30 Wed 1…" at bounding box center [784, 479] width 1568 height 682
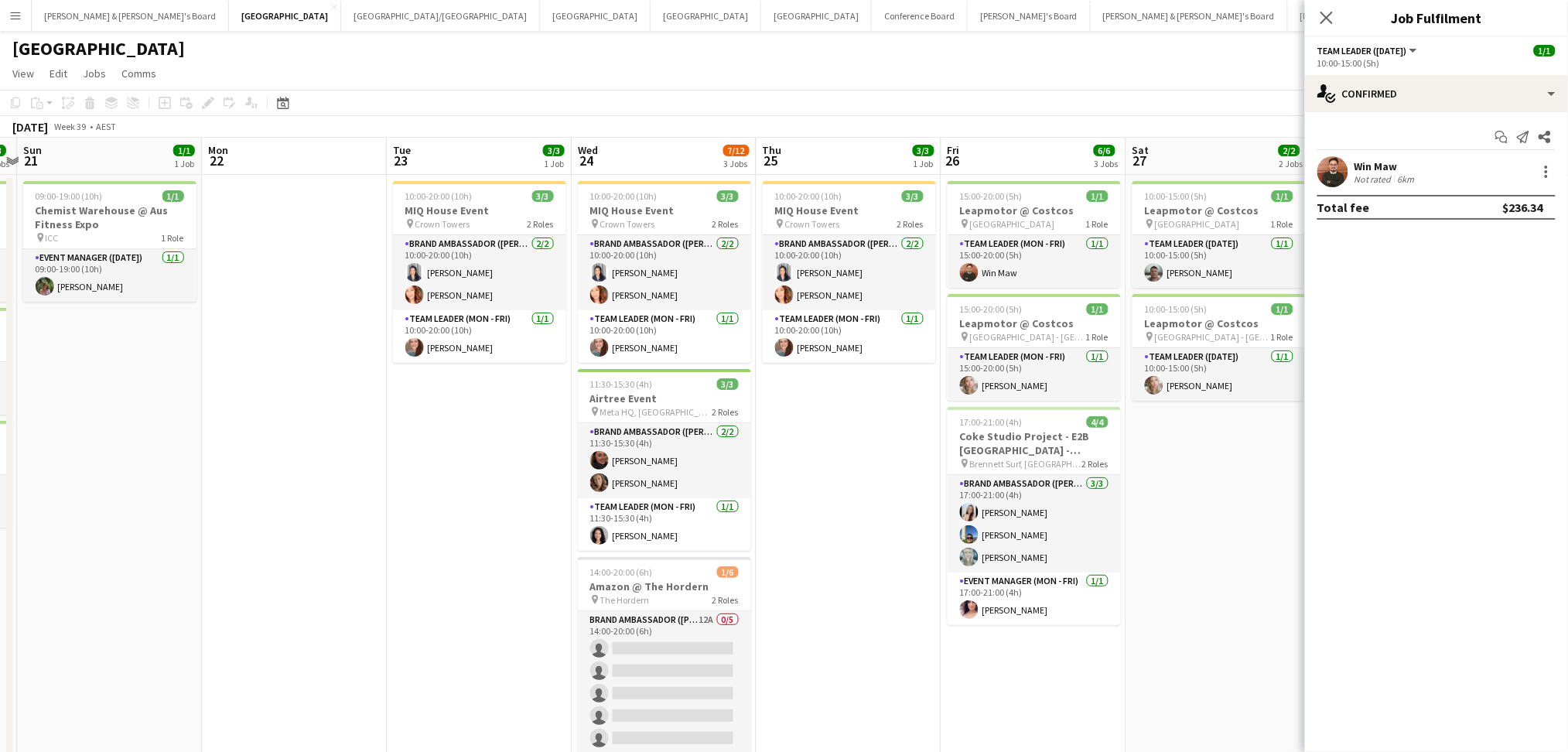
click at [1068, 583] on app-calendar-viewport "Fri 19 3/3 3 Jobs Sat 20 3/3 3 Jobs Sun 21 1/1 1 Job Mon 22 Tue 23 3/3 1 Job We…" at bounding box center [784, 479] width 1568 height 682
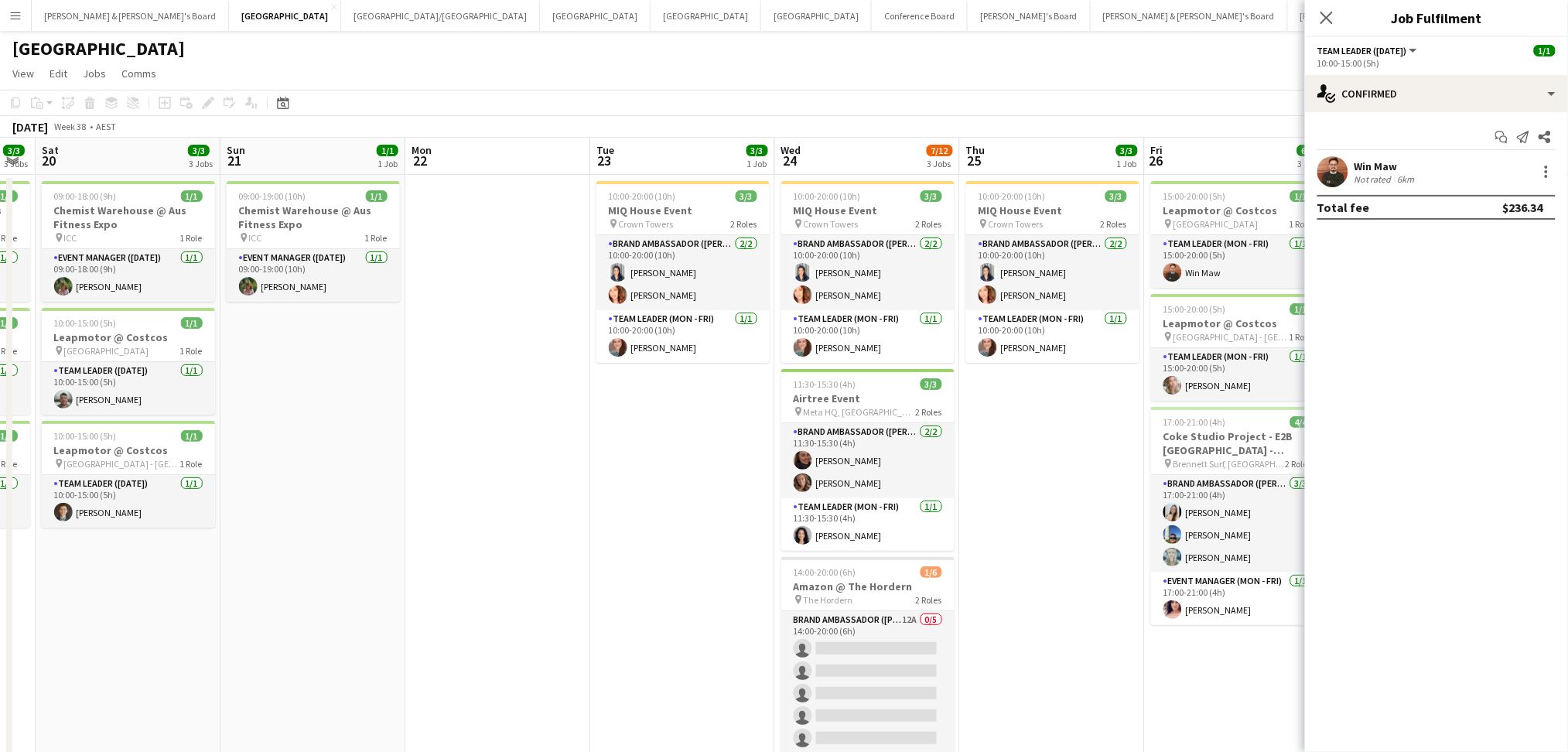
click at [1073, 563] on app-calendar-viewport "Thu 18 1/1 1 Job Fri 19 3/3 3 Jobs Sat 20 3/3 3 Jobs Sun 21 1/1 1 Job Mon 22 Tu…" at bounding box center [784, 479] width 1568 height 682
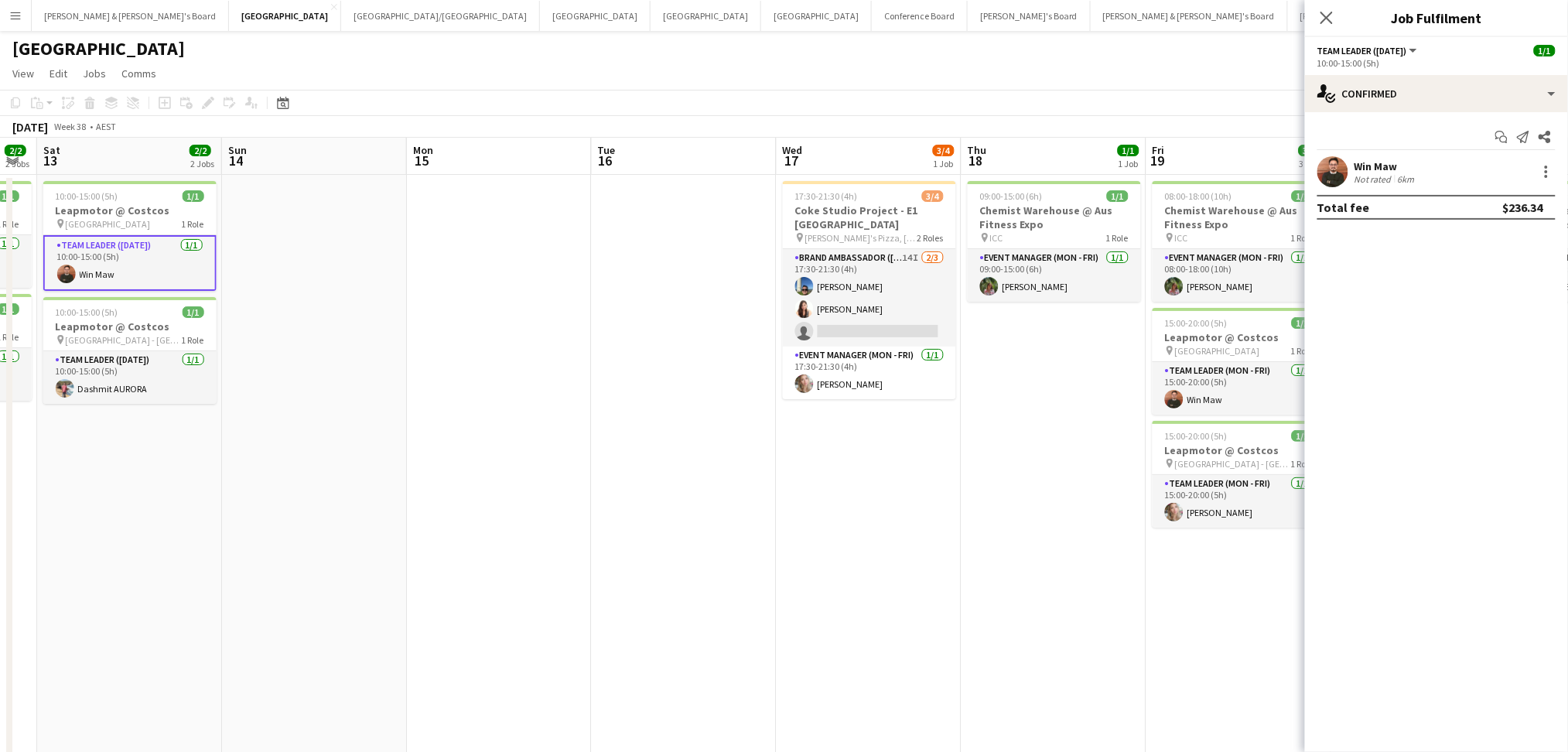
click at [1064, 607] on app-calendar-viewport "Wed 10 1/2 1 Job Thu 11 Fri 12 2/2 2 Jobs Sat 13 2/2 2 Jobs Sun 14 Mon 15 Tue 1…" at bounding box center [784, 479] width 1568 height 682
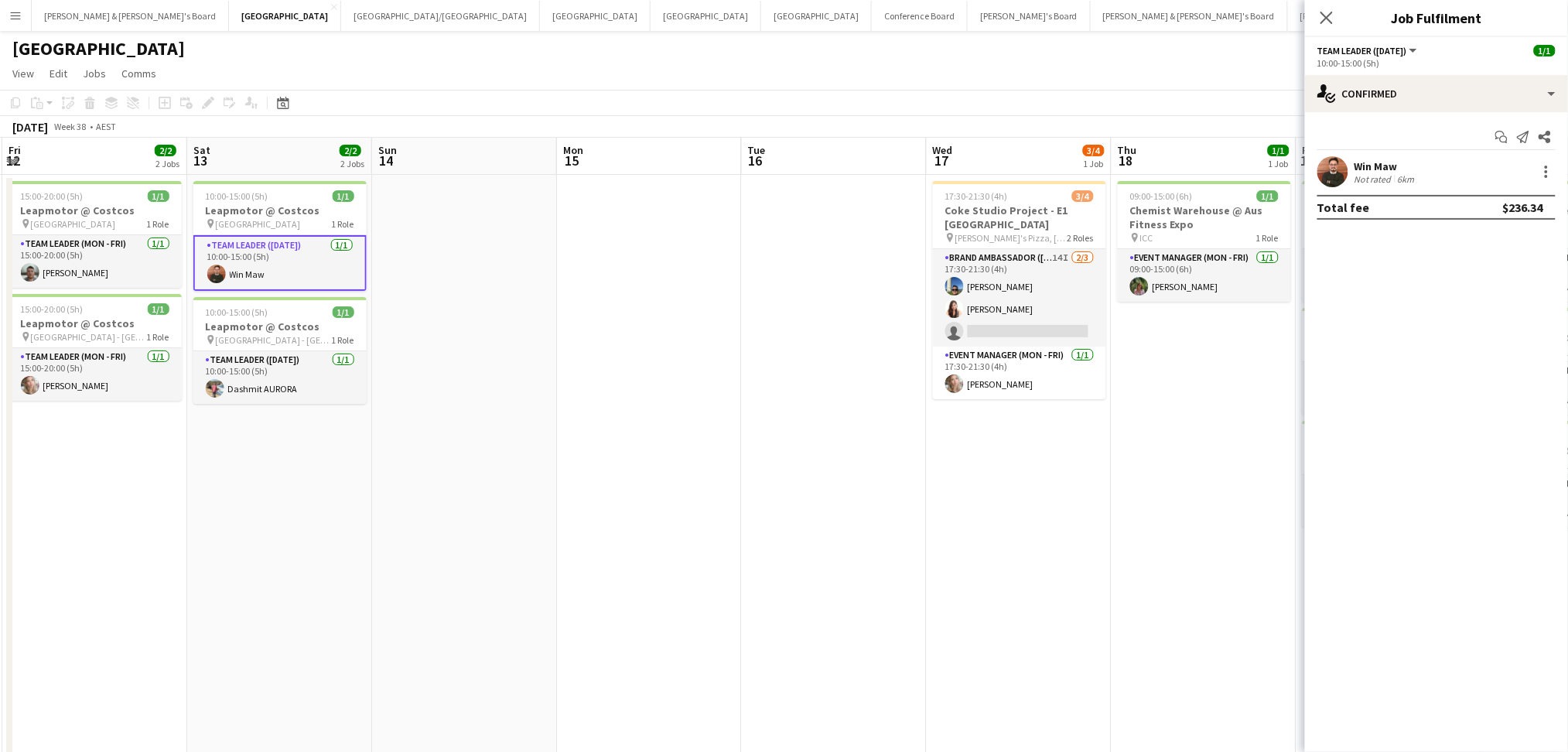
click at [1116, 602] on app-calendar-viewport "Wed 10 1/2 1 Job Thu 11 Fri 12 2/2 2 Jobs Sat 13 2/2 2 Jobs Sun 14 Mon 15 Tue 1…" at bounding box center [784, 479] width 1568 height 682
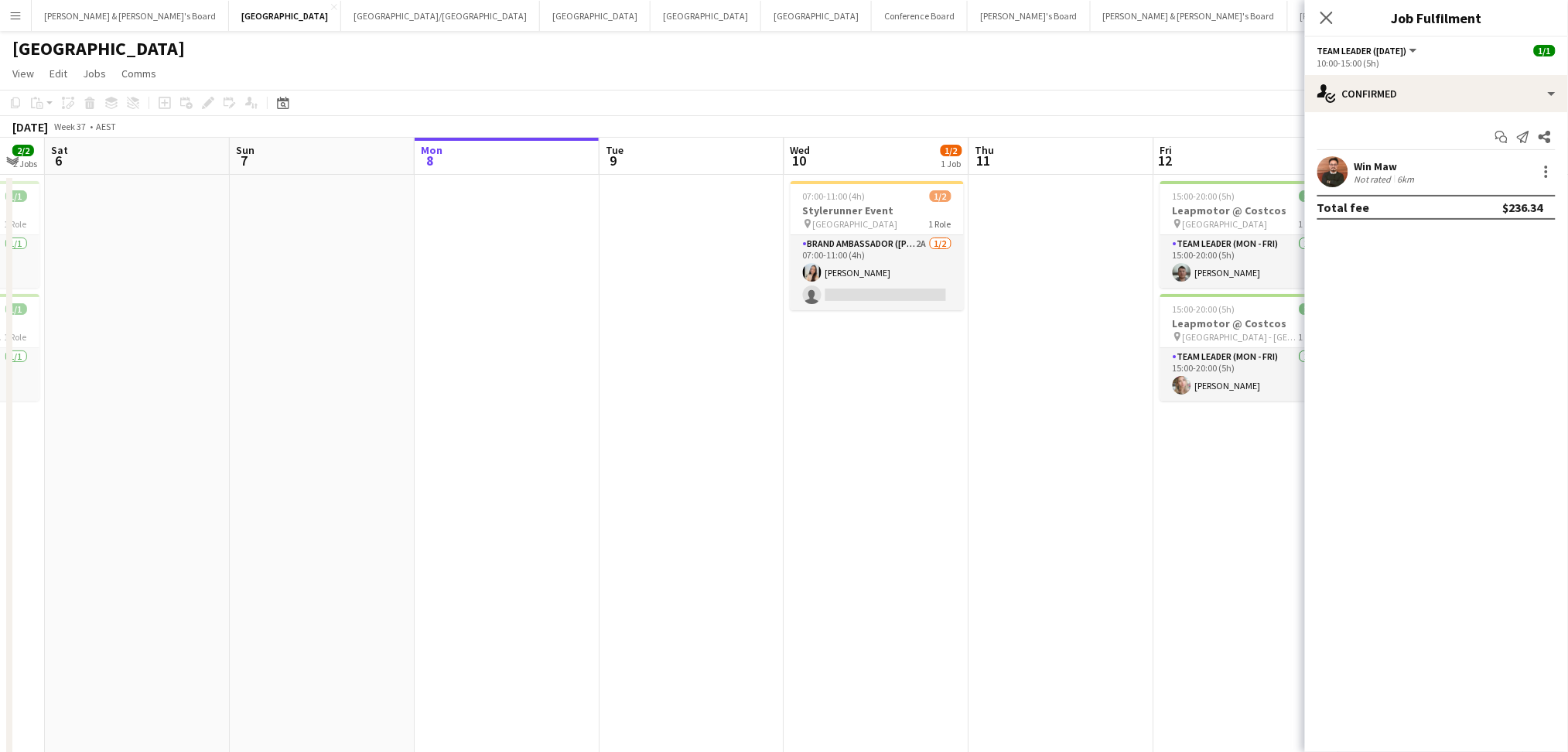
click at [1048, 607] on app-calendar-viewport "Thu 4 Fri 5 2/2 2 Jobs Sat 6 Sun 7 Mon 8 Tue 9 Wed 10 1/2 1 Job Thu 11 Fri 12 2…" at bounding box center [784, 479] width 1568 height 682
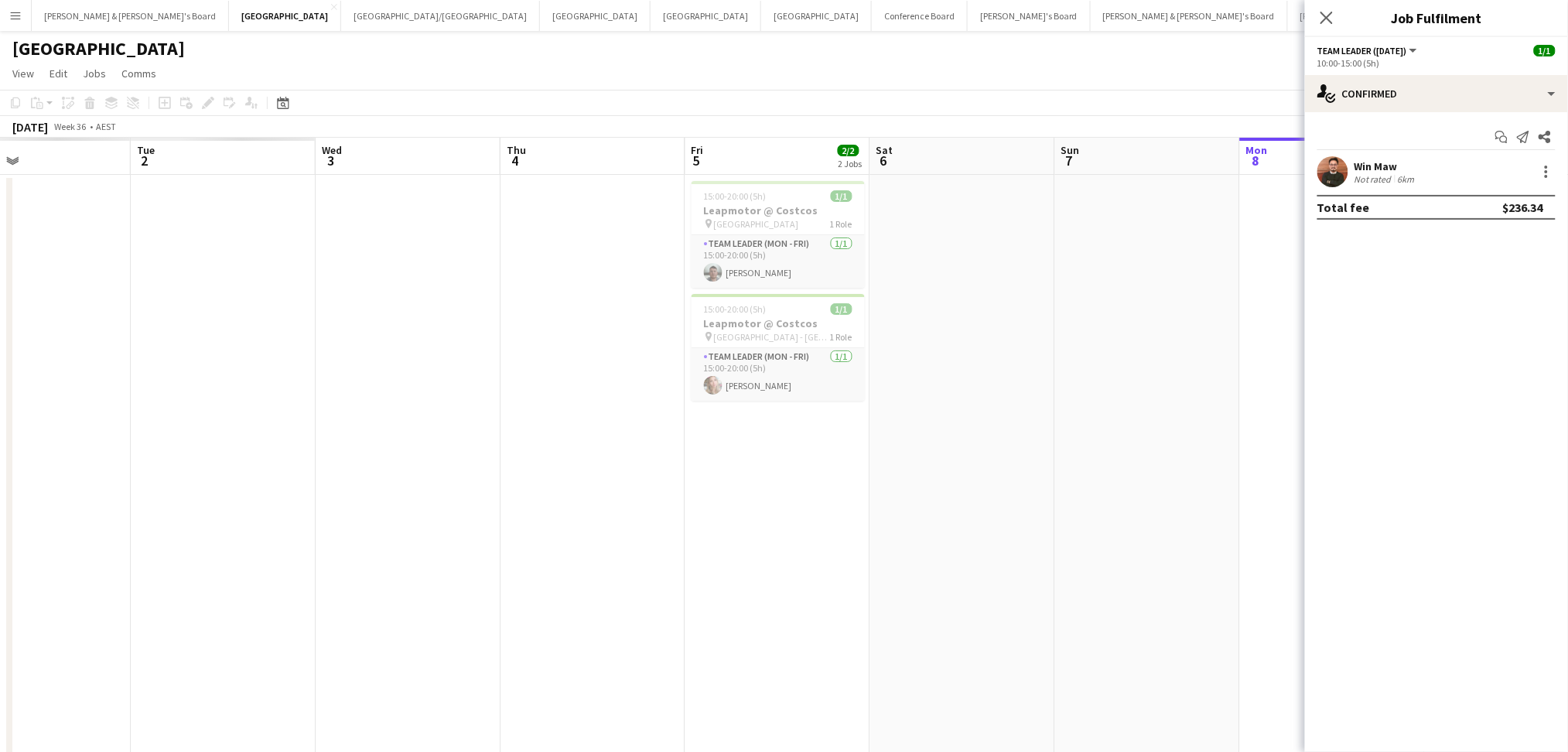
click at [1042, 604] on app-calendar-viewport "Sat 30 Sun 31 Mon 1 Tue 2 Wed 3 Thu 4 Fri 5 2/2 2 Jobs Sat 6 Sun 7 Mon 8 Tue 9 …" at bounding box center [784, 479] width 1568 height 682
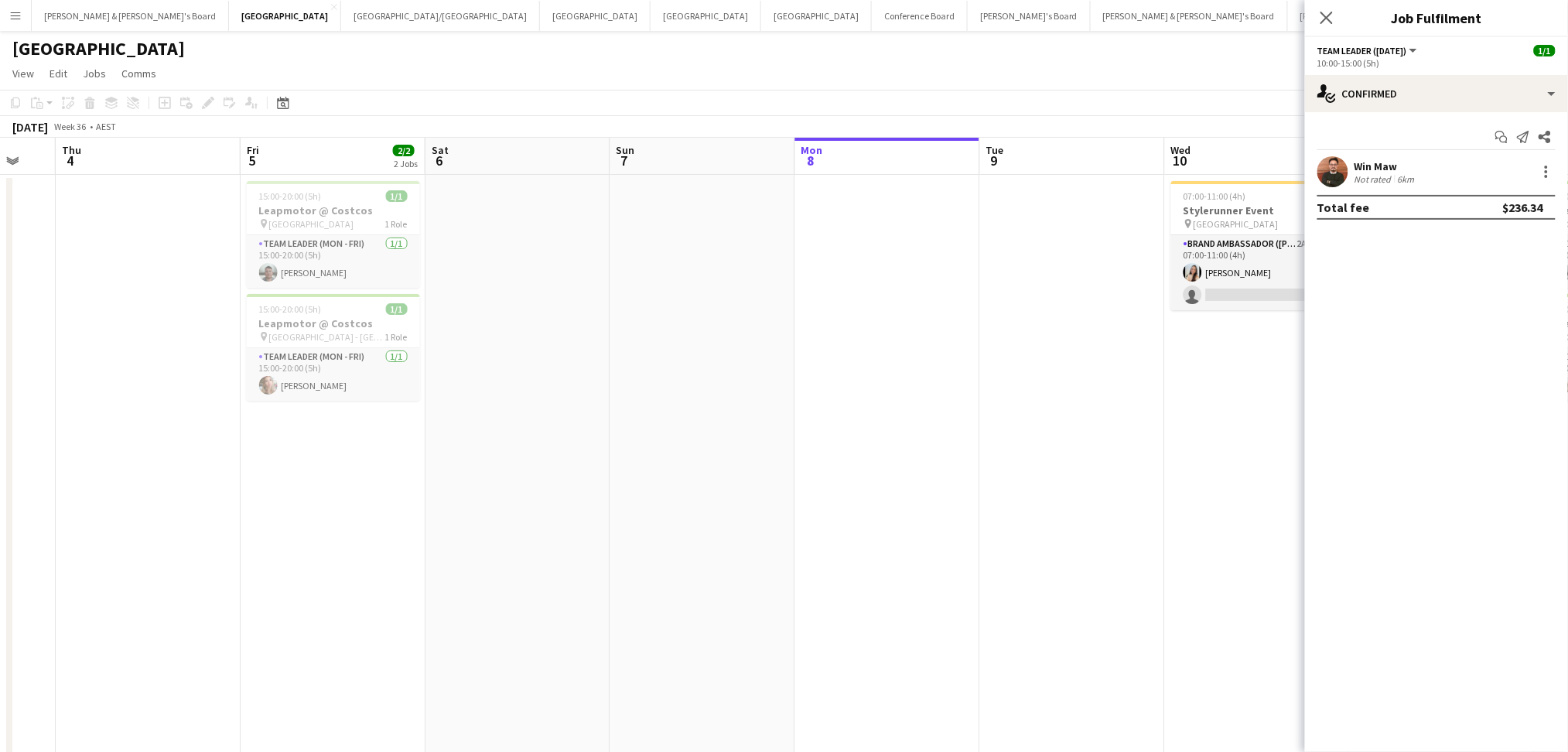
click at [67, 532] on app-calendar-viewport "Mon 1 Tue 2 Wed 3 Thu 4 Fri 5 2/2 2 Jobs Sat 6 Sun 7 Mon 8 Tue 9 Wed 10 1/2 1 J…" at bounding box center [784, 479] width 1568 height 682
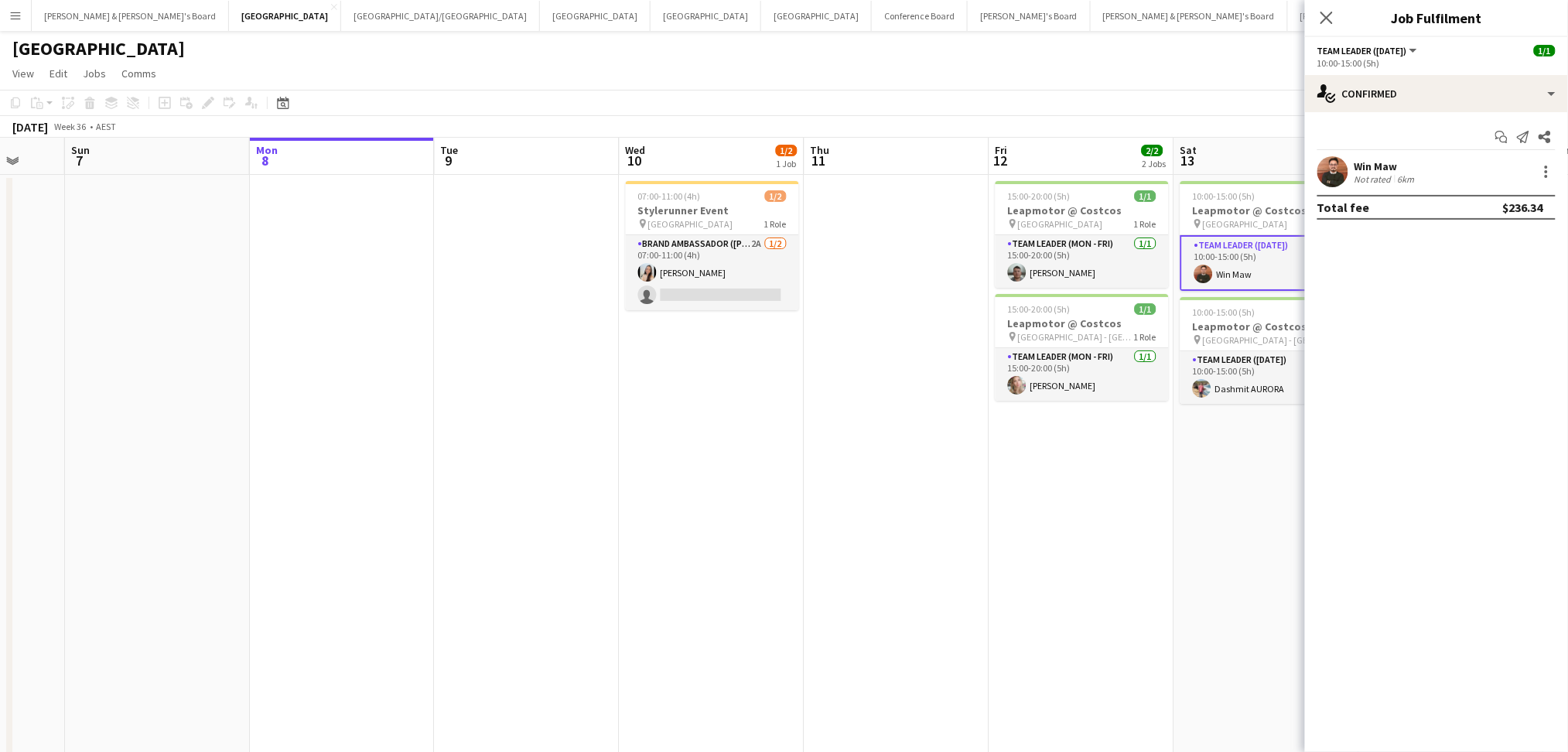
scroll to position [0, 474]
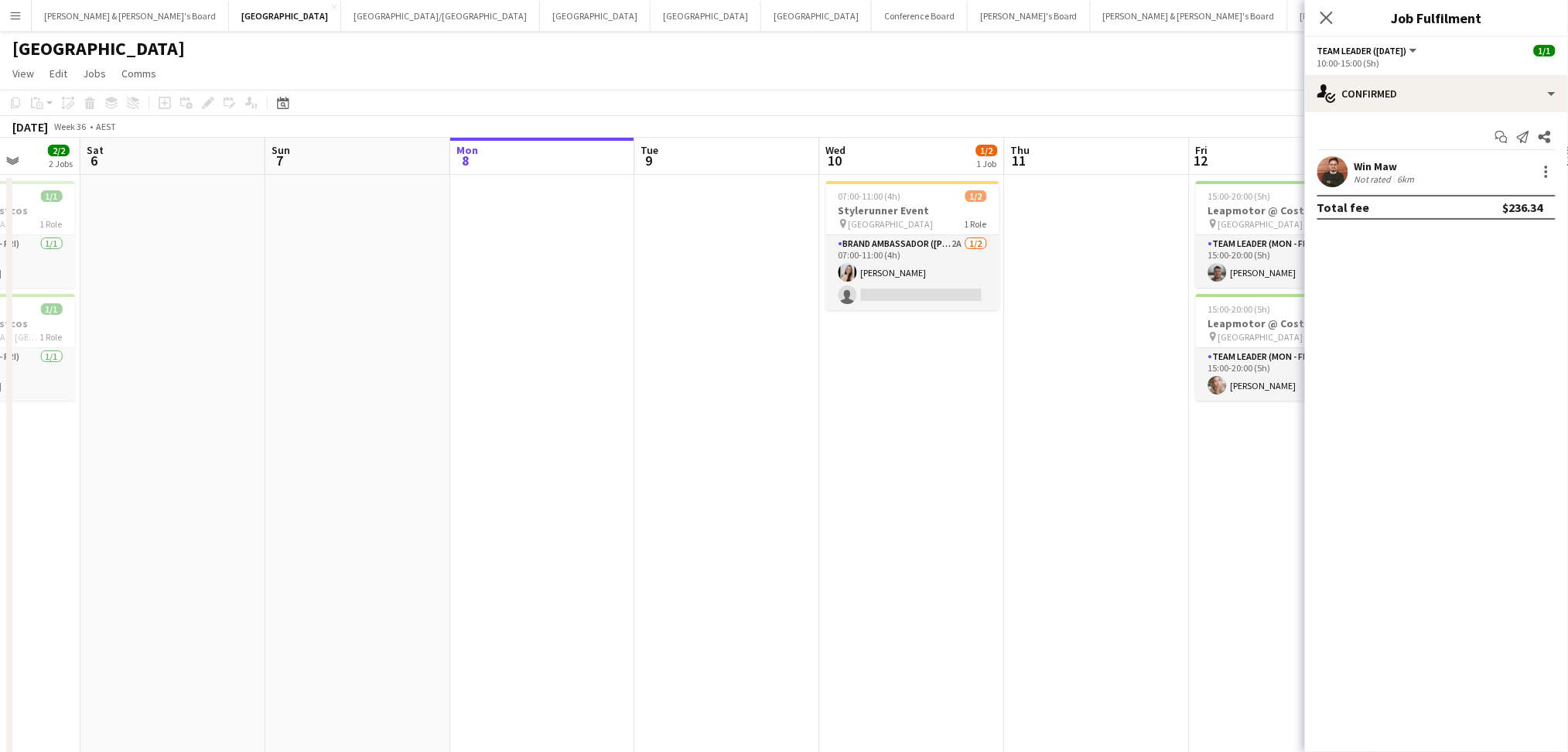
click at [391, 513] on app-calendar-viewport "Wed 3 Thu 4 Fri 5 2/2 2 Jobs Sat 6 Sun 7 Mon 8 Tue 9 Wed 10 1/2 1 Job Thu 11 Fr…" at bounding box center [784, 479] width 1568 height 682
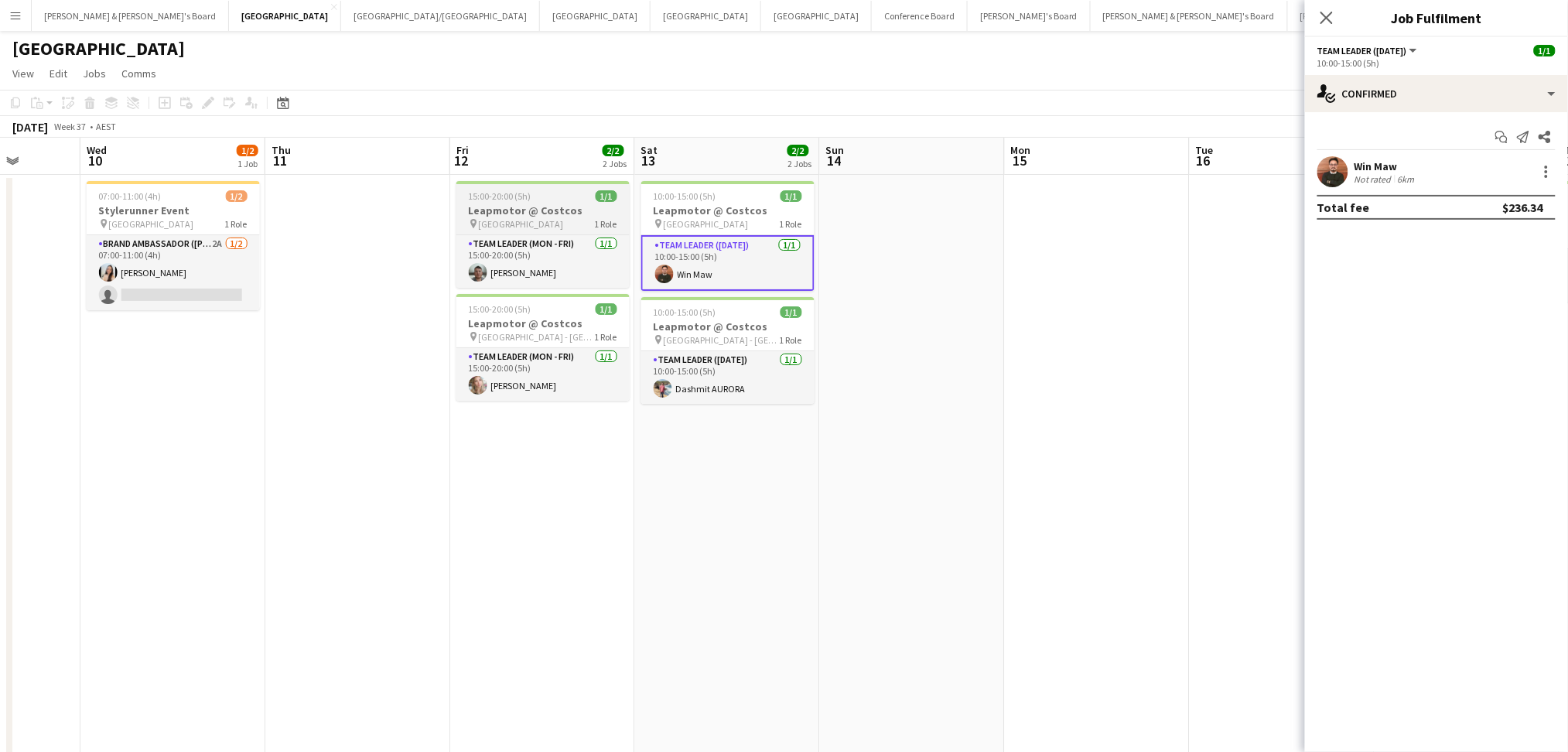
click at [540, 208] on h3 "Leapmotor @ Costcos" at bounding box center [543, 210] width 173 height 14
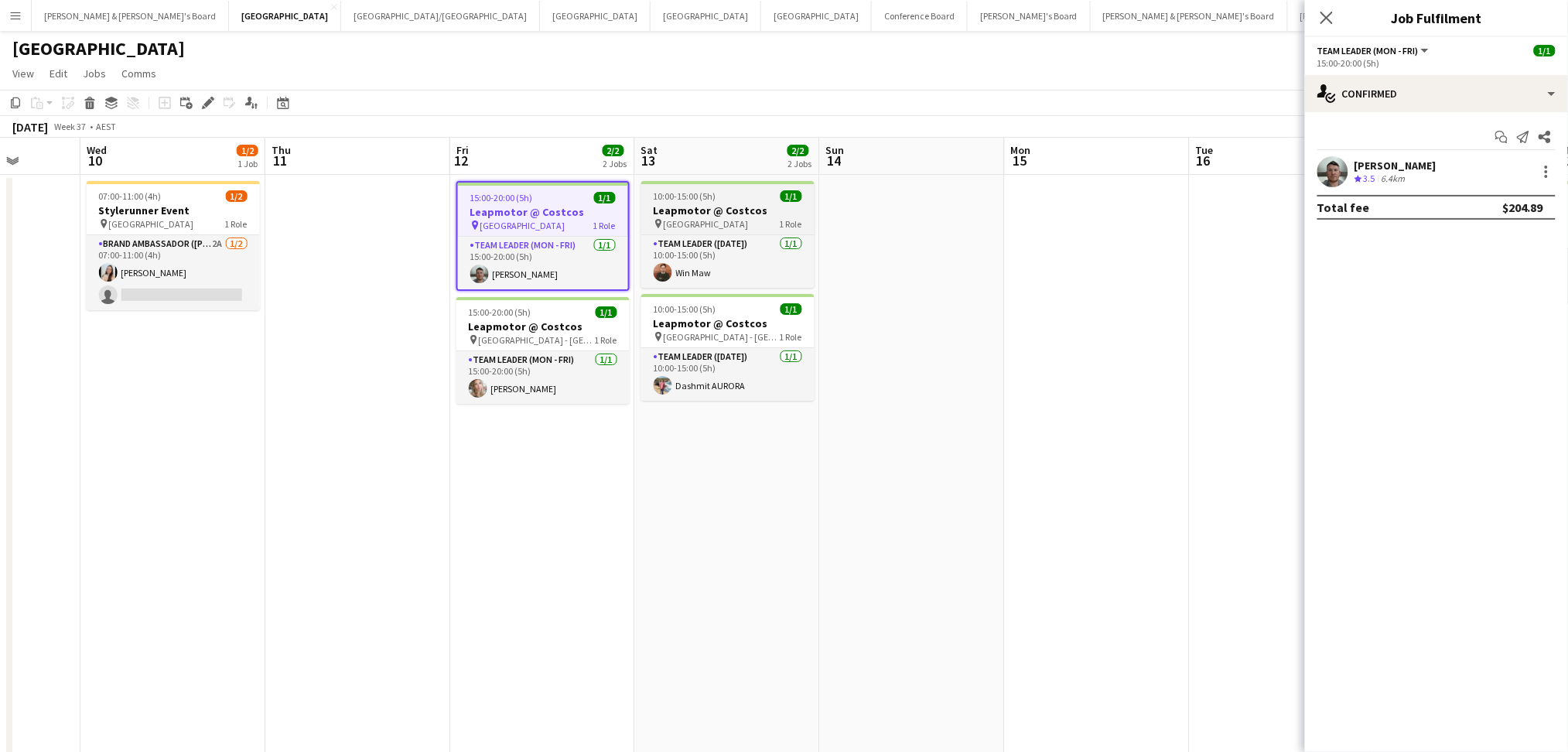
click at [699, 206] on h3 "Leapmotor @ Costcos" at bounding box center [728, 210] width 173 height 14
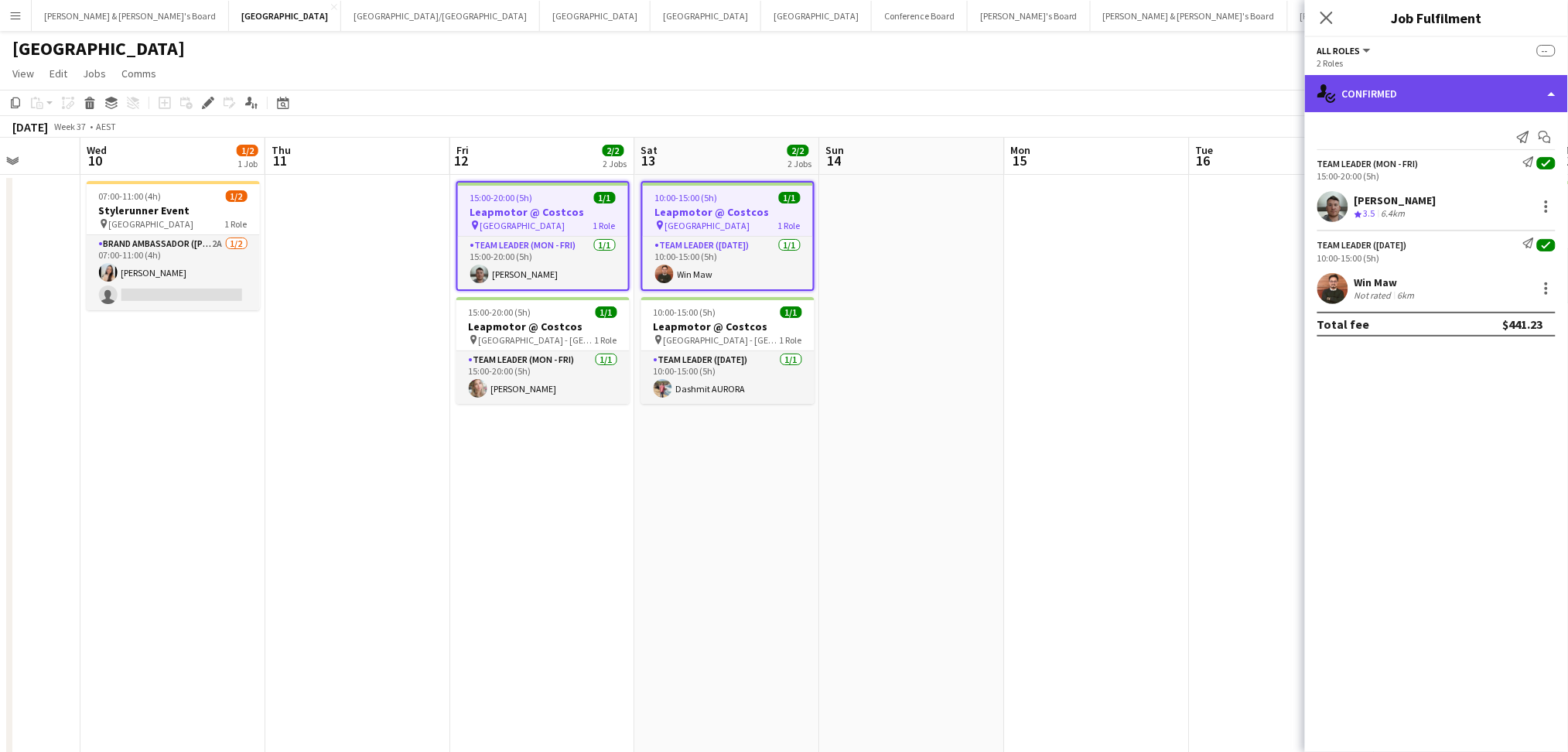
click at [1538, 101] on div "single-neutral-actions-check-2 Confirmed" at bounding box center [1437, 93] width 263 height 37
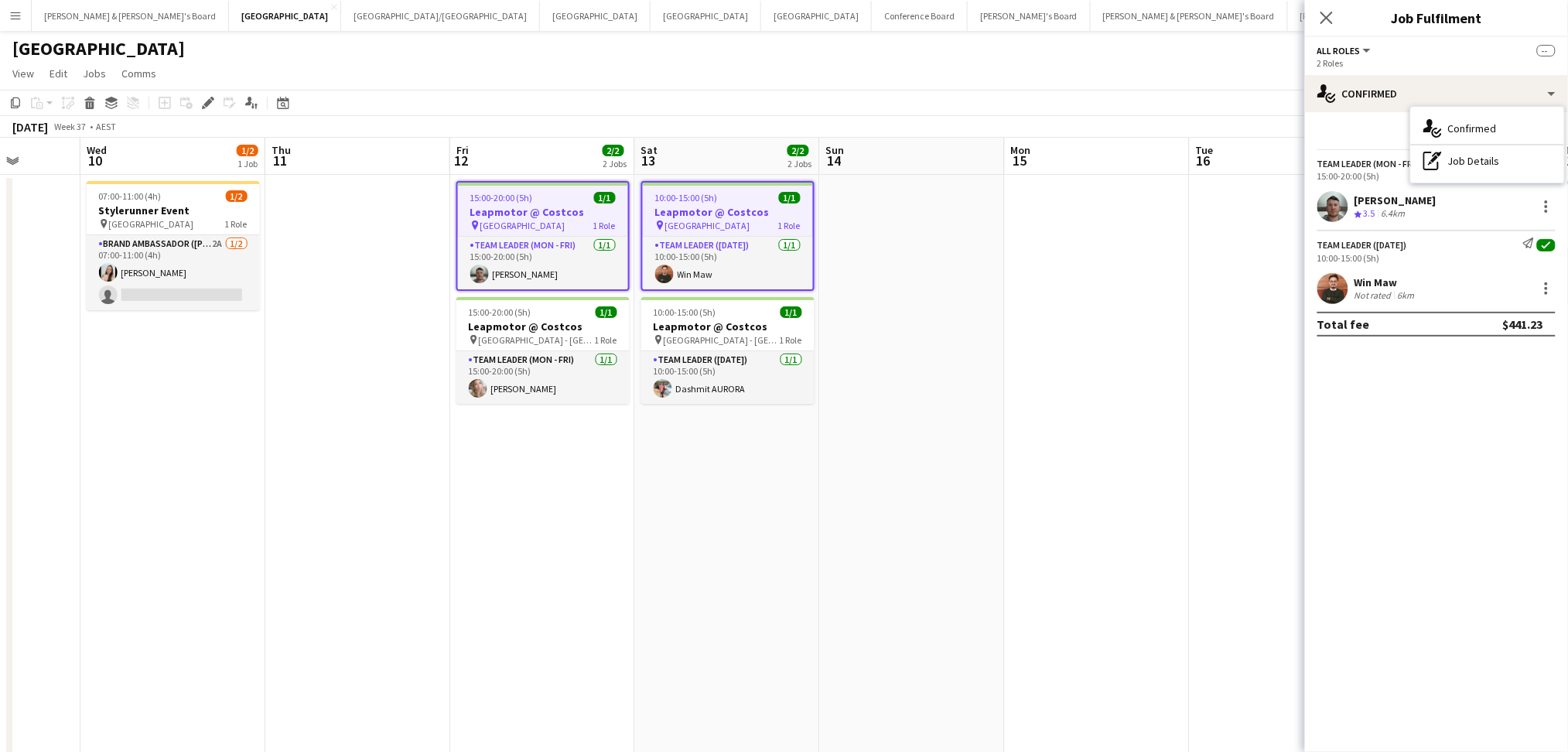
click at [1137, 287] on app-date-cell at bounding box center [1097, 497] width 185 height 644
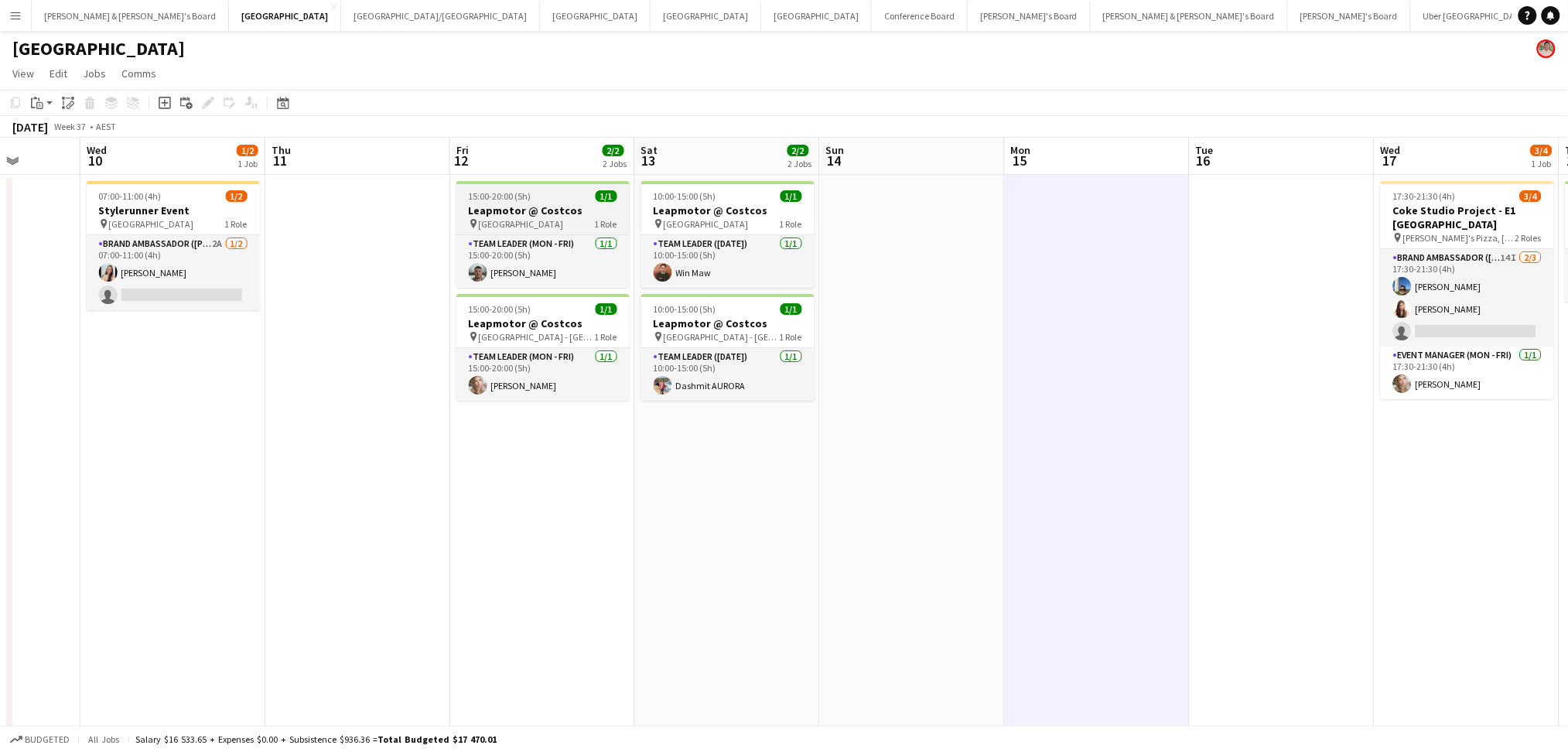
click at [525, 208] on h3 "Leapmotor @ Costcos" at bounding box center [543, 210] width 173 height 14
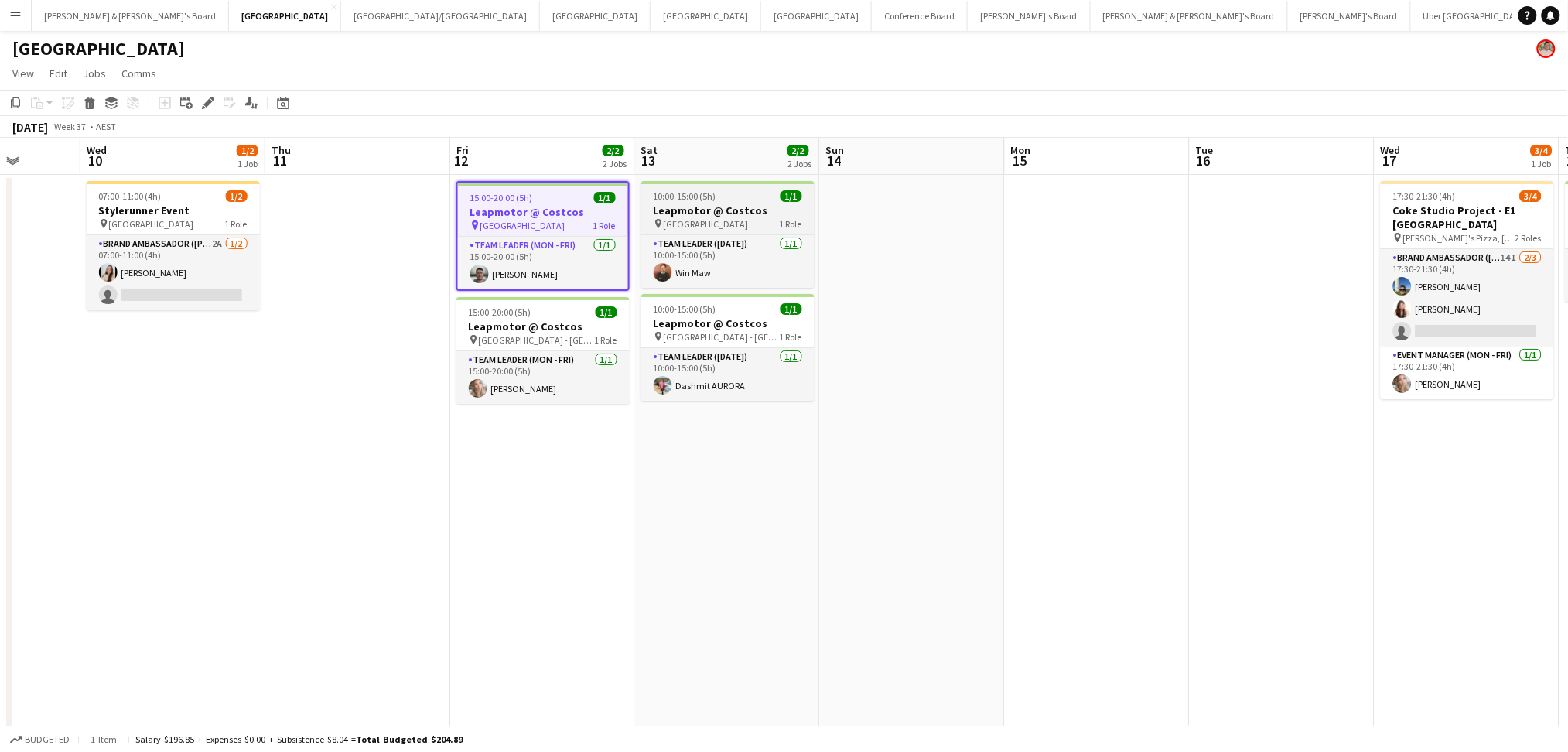
click at [735, 202] on app-job-card "10:00-15:00 (5h) 1/1 Leapmotor @ Costcos pin Canberra Airport 1 Role Team Leade…" at bounding box center [728, 234] width 173 height 107
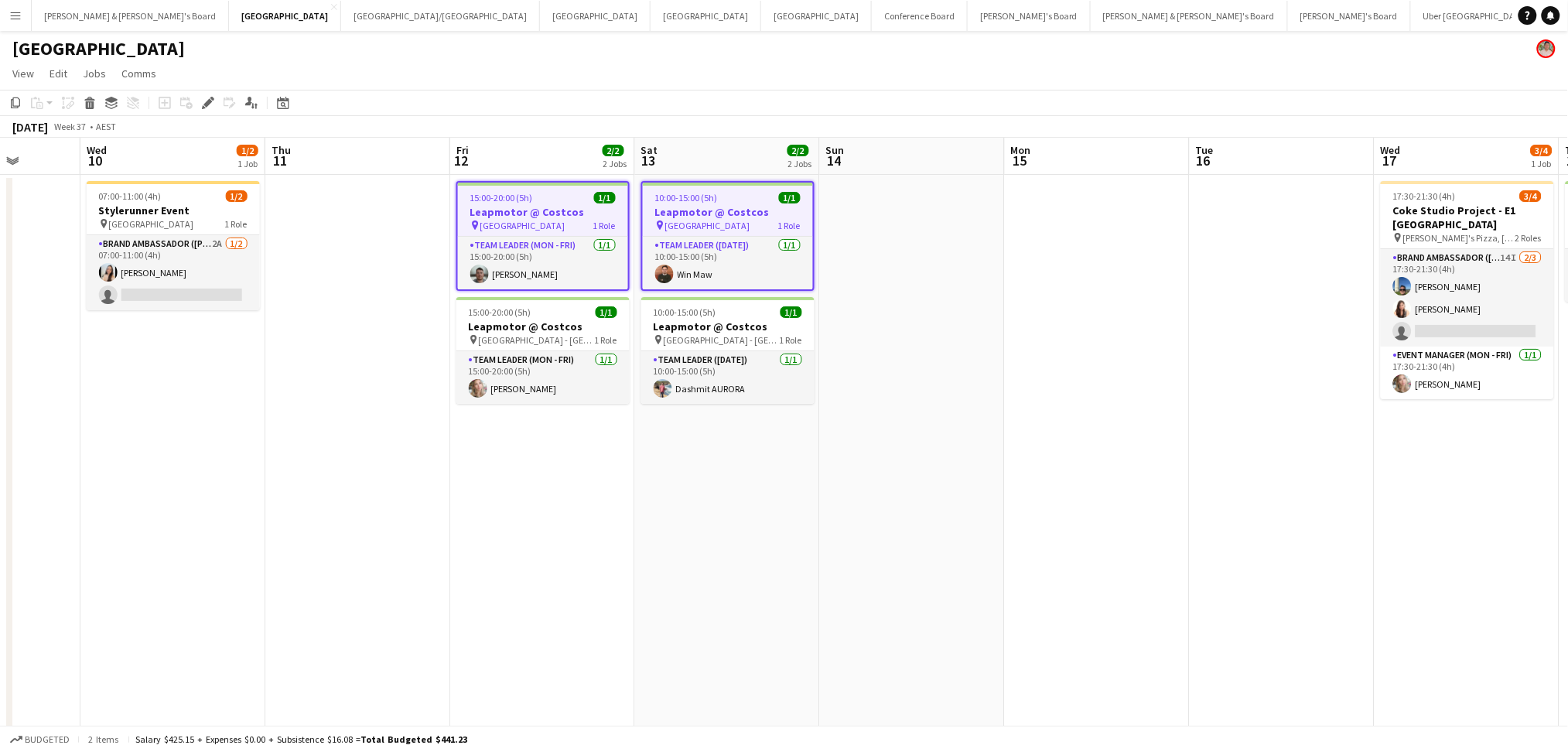
click at [586, 201] on div "15:00-20:00 (5h) 1/1" at bounding box center [543, 197] width 170 height 11
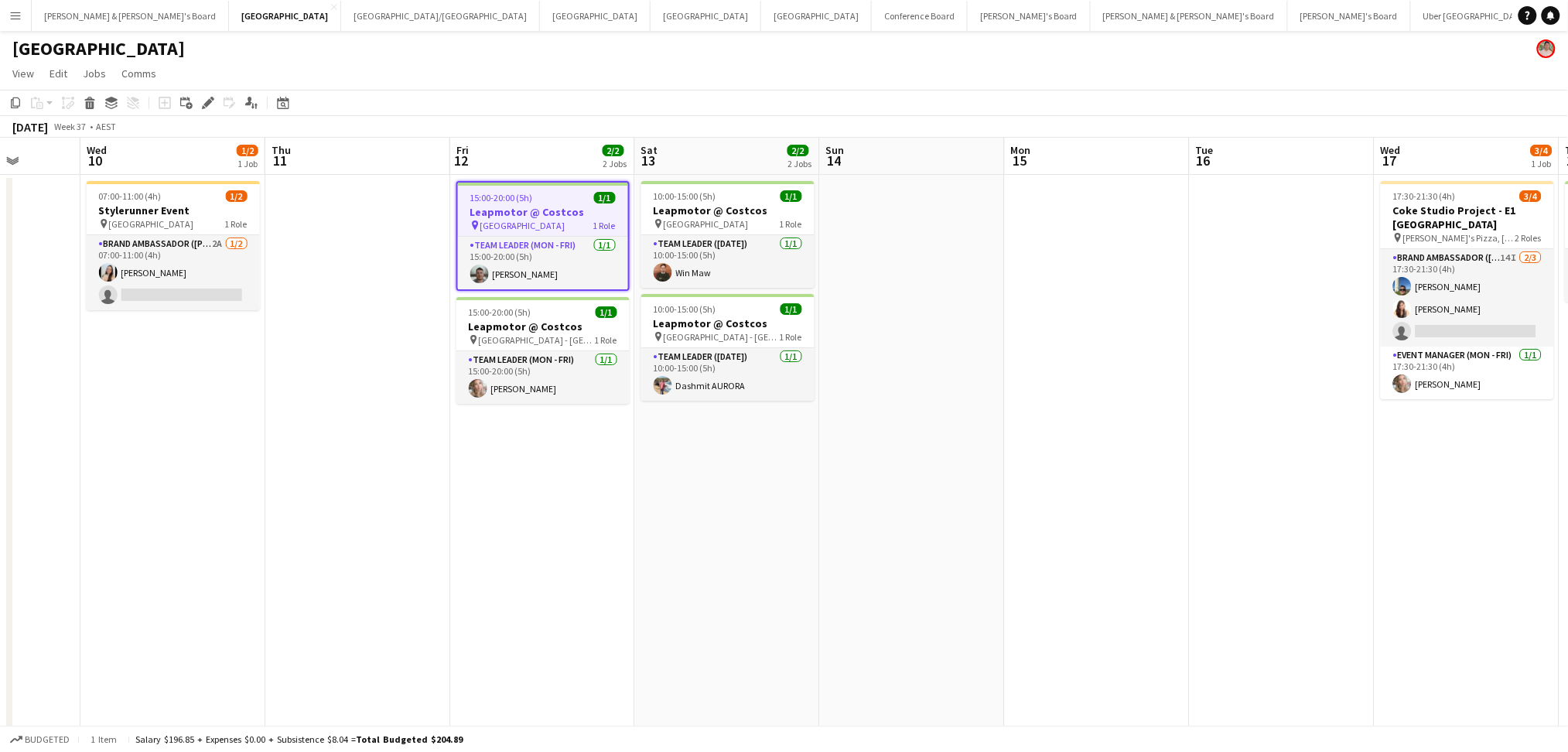
click at [505, 205] on h3 "Leapmotor @ Costcos" at bounding box center [543, 211] width 170 height 14
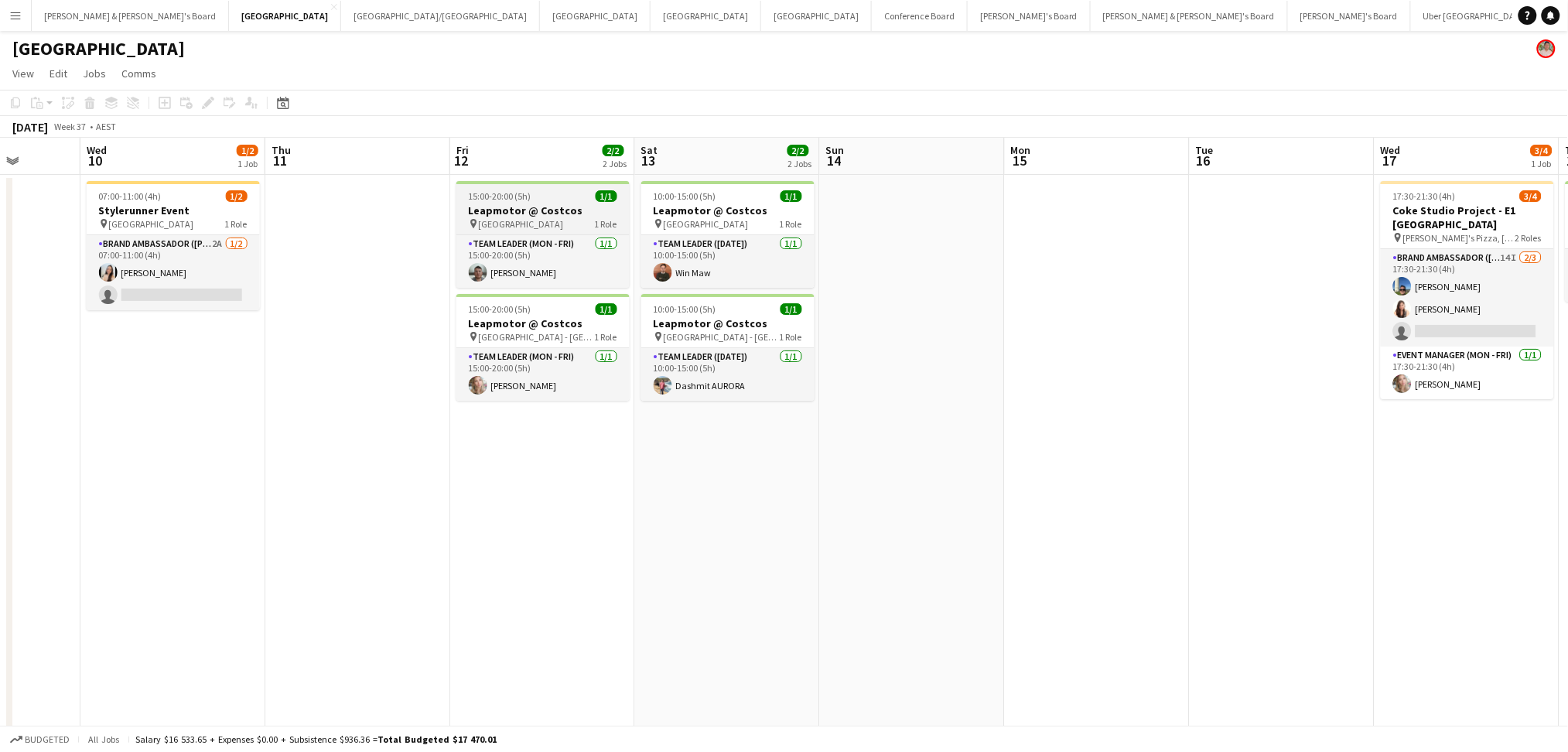
click at [505, 205] on h3 "Leapmotor @ Costcos" at bounding box center [543, 210] width 173 height 14
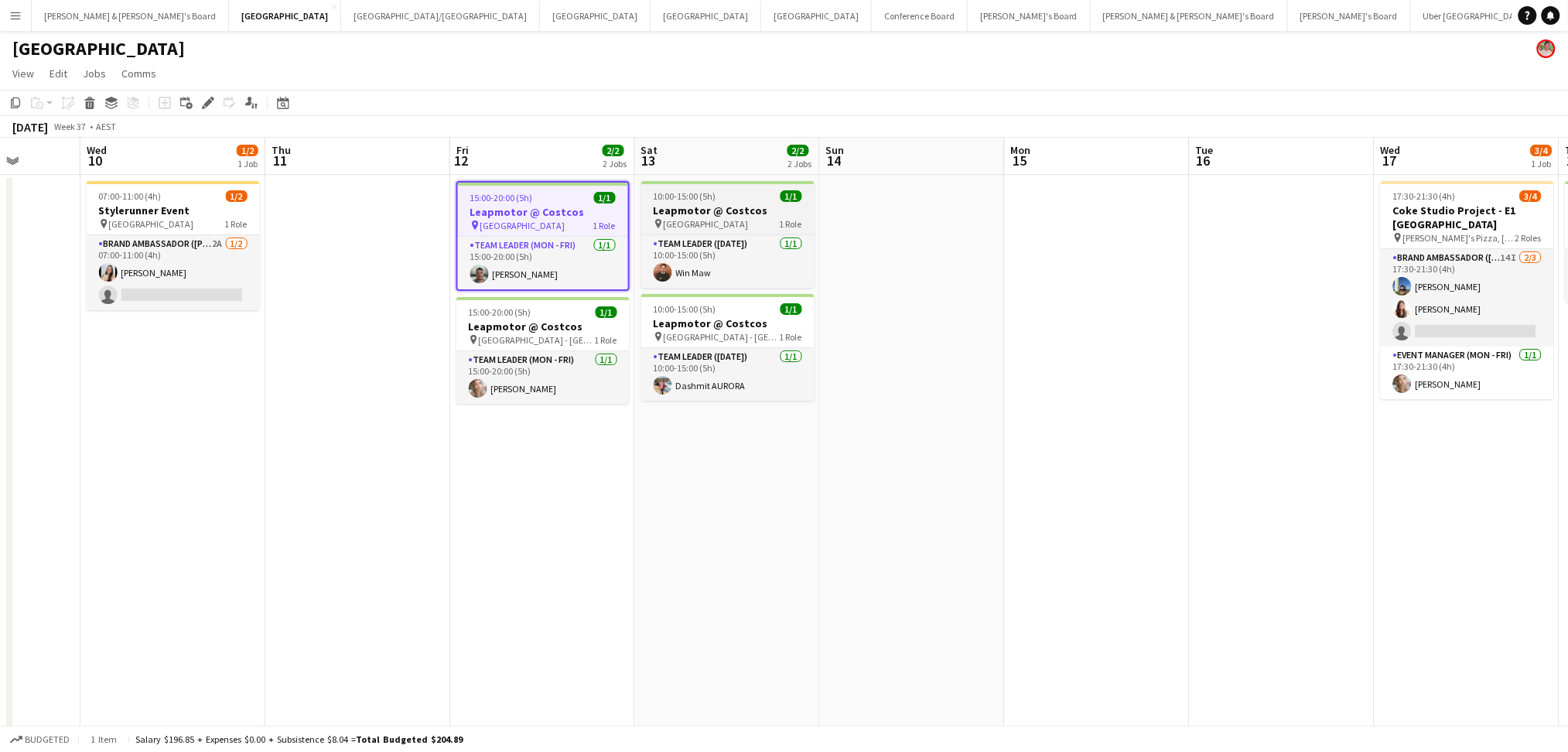
click at [698, 202] on app-job-card "10:00-15:00 (5h) 1/1 Leapmotor @ Costcos pin Canberra Airport 1 Role Team Leade…" at bounding box center [728, 234] width 173 height 107
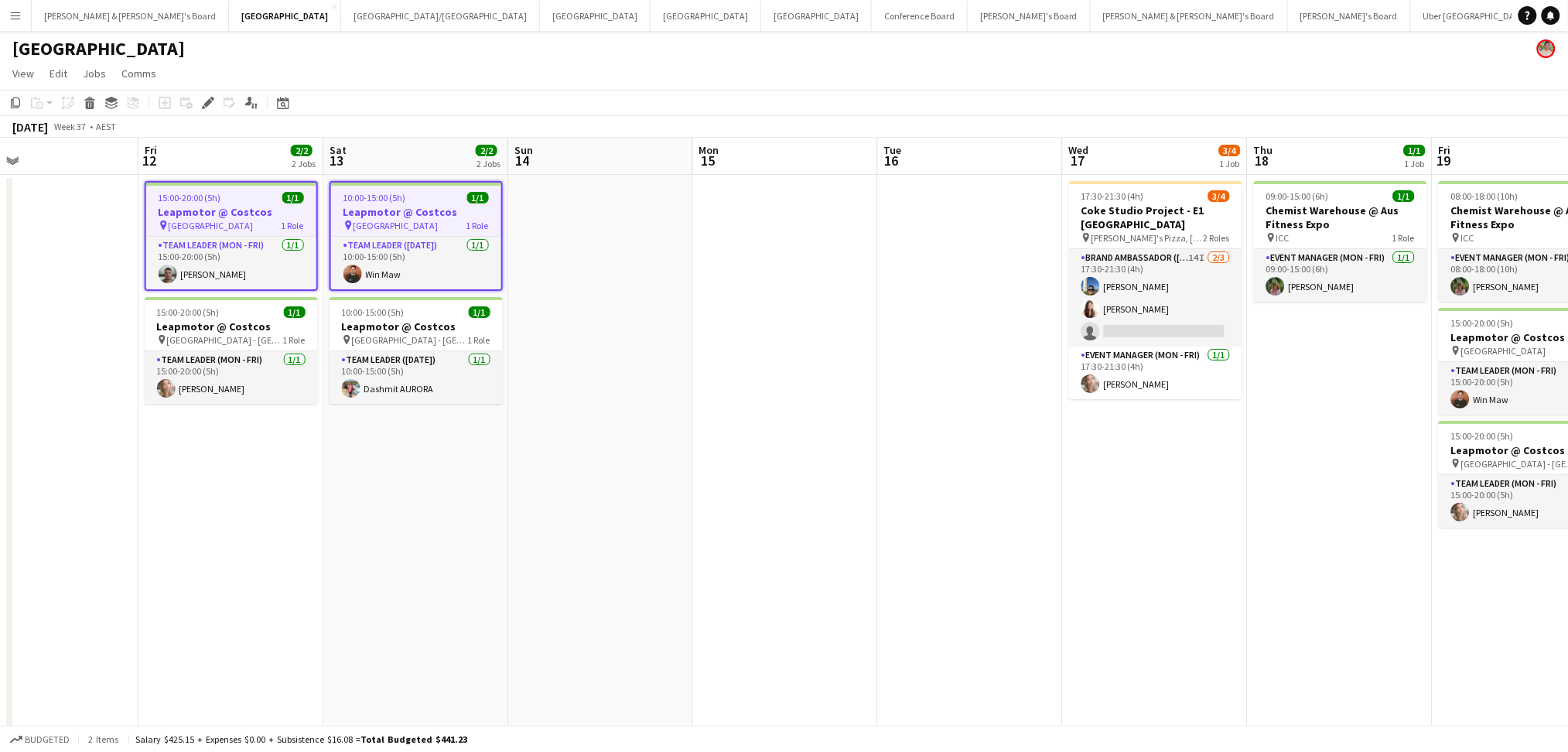
drag, startPoint x: 1254, startPoint y: 496, endPoint x: 562, endPoint y: 505, distance: 692.1
click at [563, 505] on app-calendar-viewport "Tue 9 Wed 10 1/2 1 Job Thu 11 Fri 12 2/2 2 Jobs Sat 13 2/2 2 Jobs Sun 14 Mon 15…" at bounding box center [784, 479] width 1568 height 682
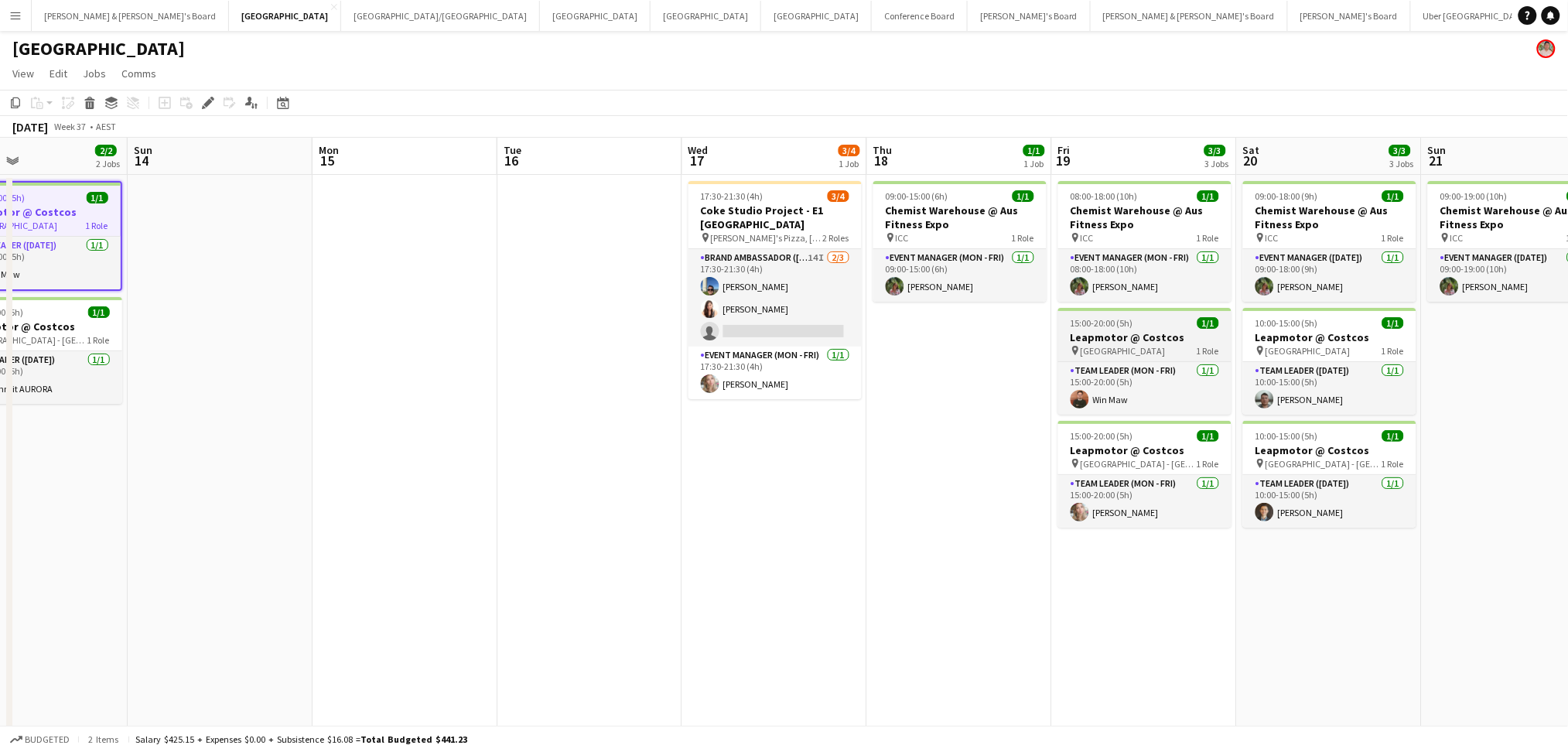
click at [1136, 333] on h3 "Leapmotor @ Costcos" at bounding box center [1144, 337] width 173 height 14
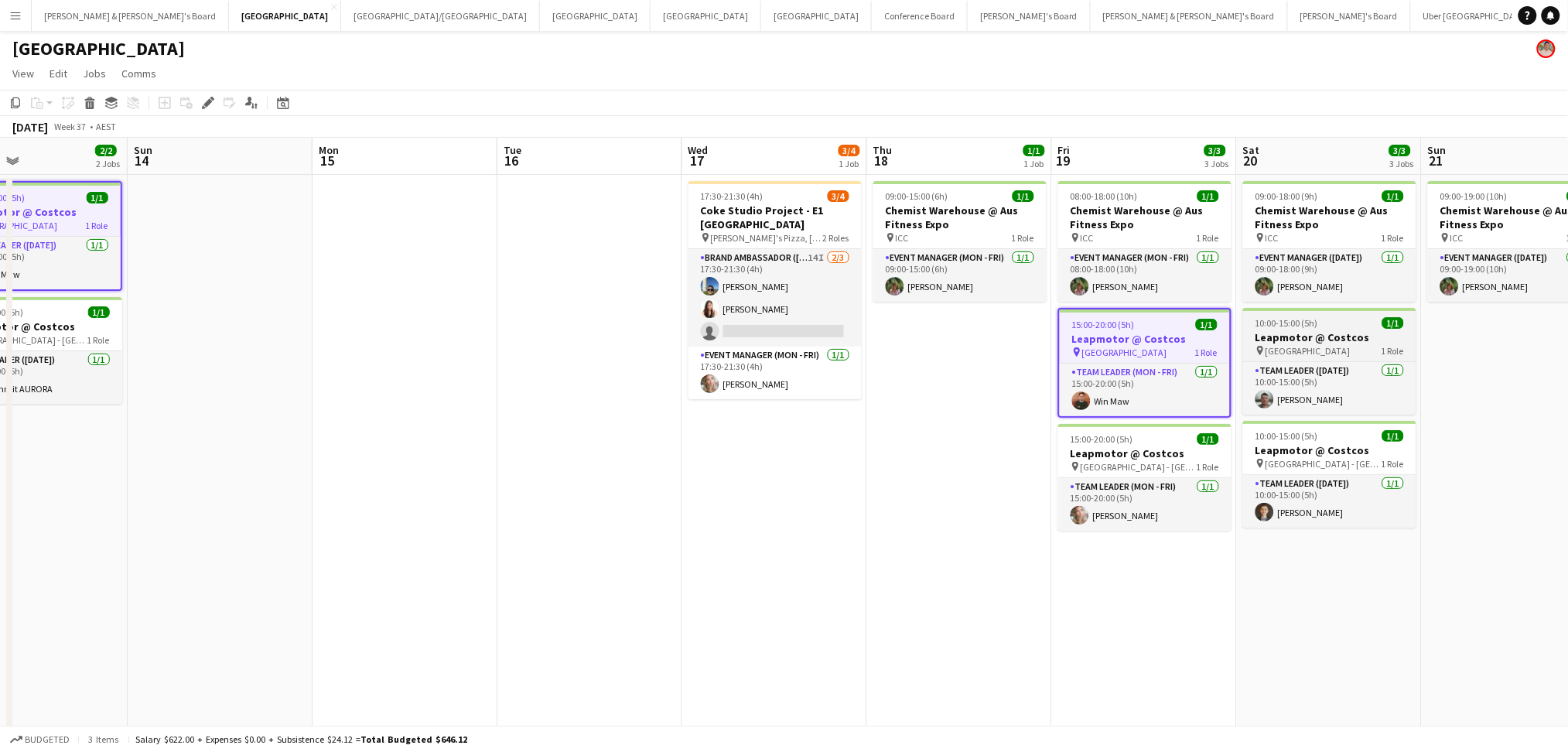
click at [1328, 330] on h3 "Leapmotor @ Costcos" at bounding box center [1330, 337] width 173 height 14
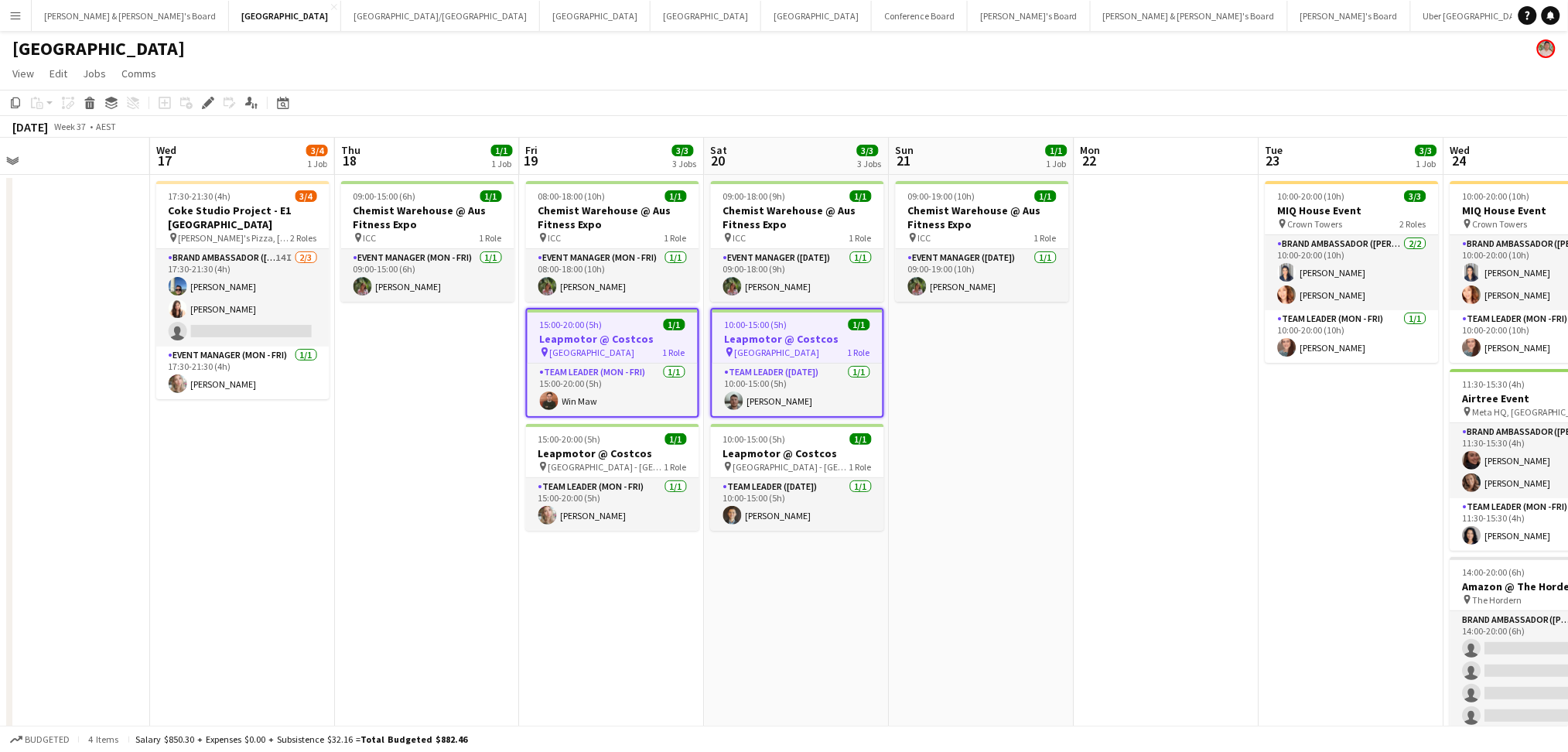
drag, startPoint x: 1418, startPoint y: 658, endPoint x: 694, endPoint y: 583, distance: 727.9
click at [694, 583] on app-calendar-viewport "Sat 13 2/2 2 Jobs Sun 14 Mon 15 Tue 16 Wed 17 3/4 1 Job Thu 18 1/1 1 Job Fri 19…" at bounding box center [784, 479] width 1568 height 682
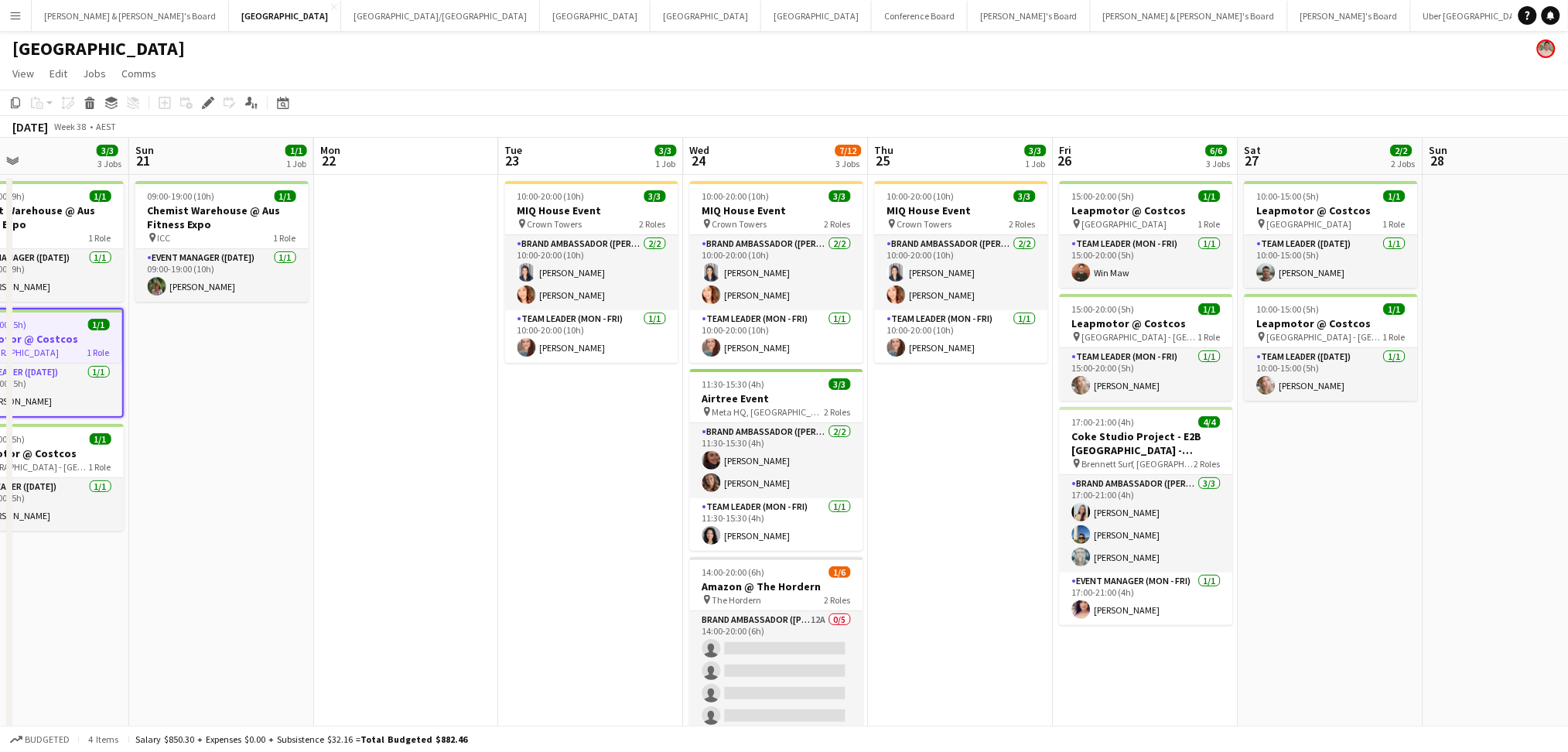
drag, startPoint x: 1177, startPoint y: 577, endPoint x: 613, endPoint y: 550, distance: 564.6
click at [577, 546] on app-calendar-viewport "Wed 17 3/4 1 Job Thu 18 1/1 1 Job Fri 19 3/3 3 Jobs Sat 20 3/3 3 Jobs Sun 21 1/…" at bounding box center [784, 479] width 1568 height 682
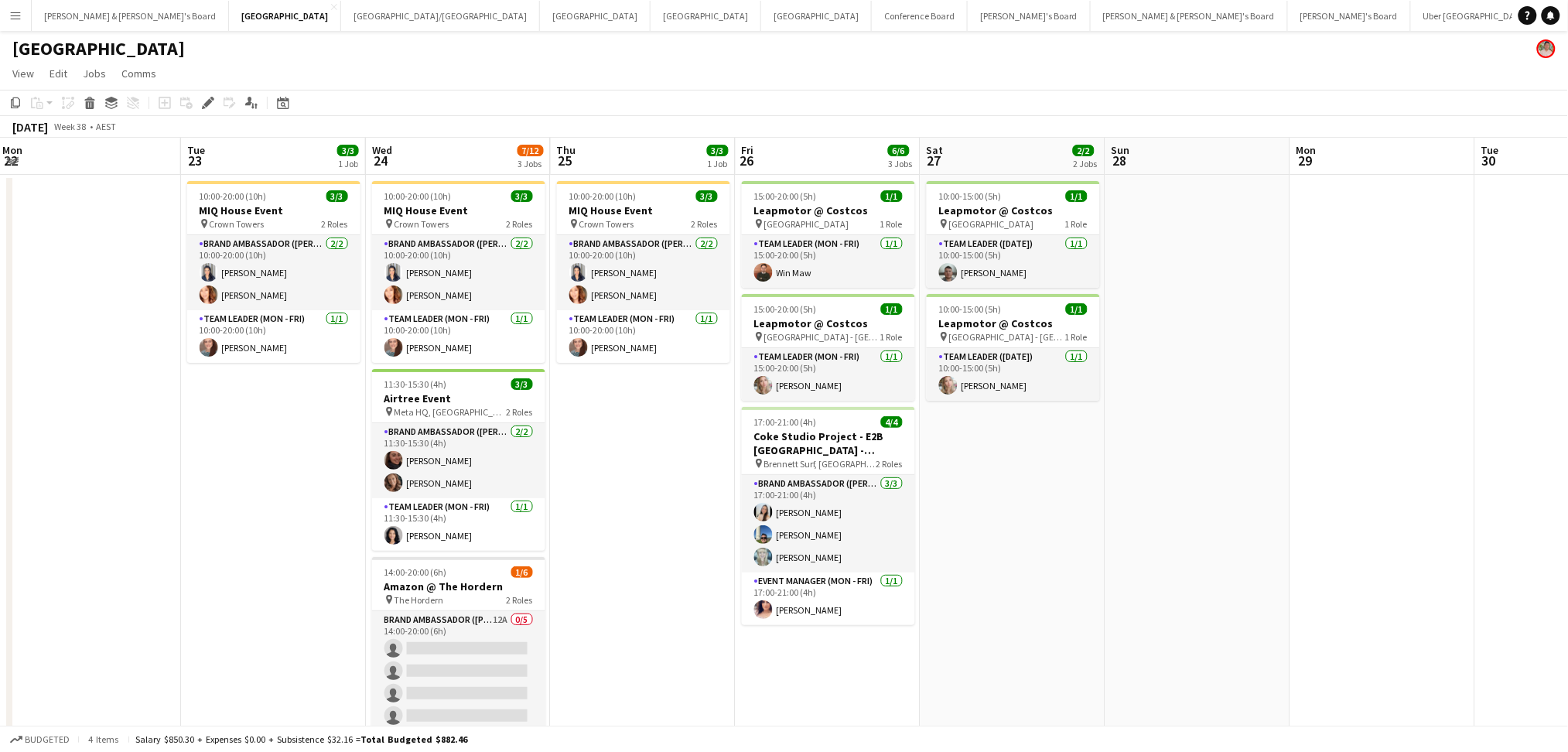
scroll to position [0, 546]
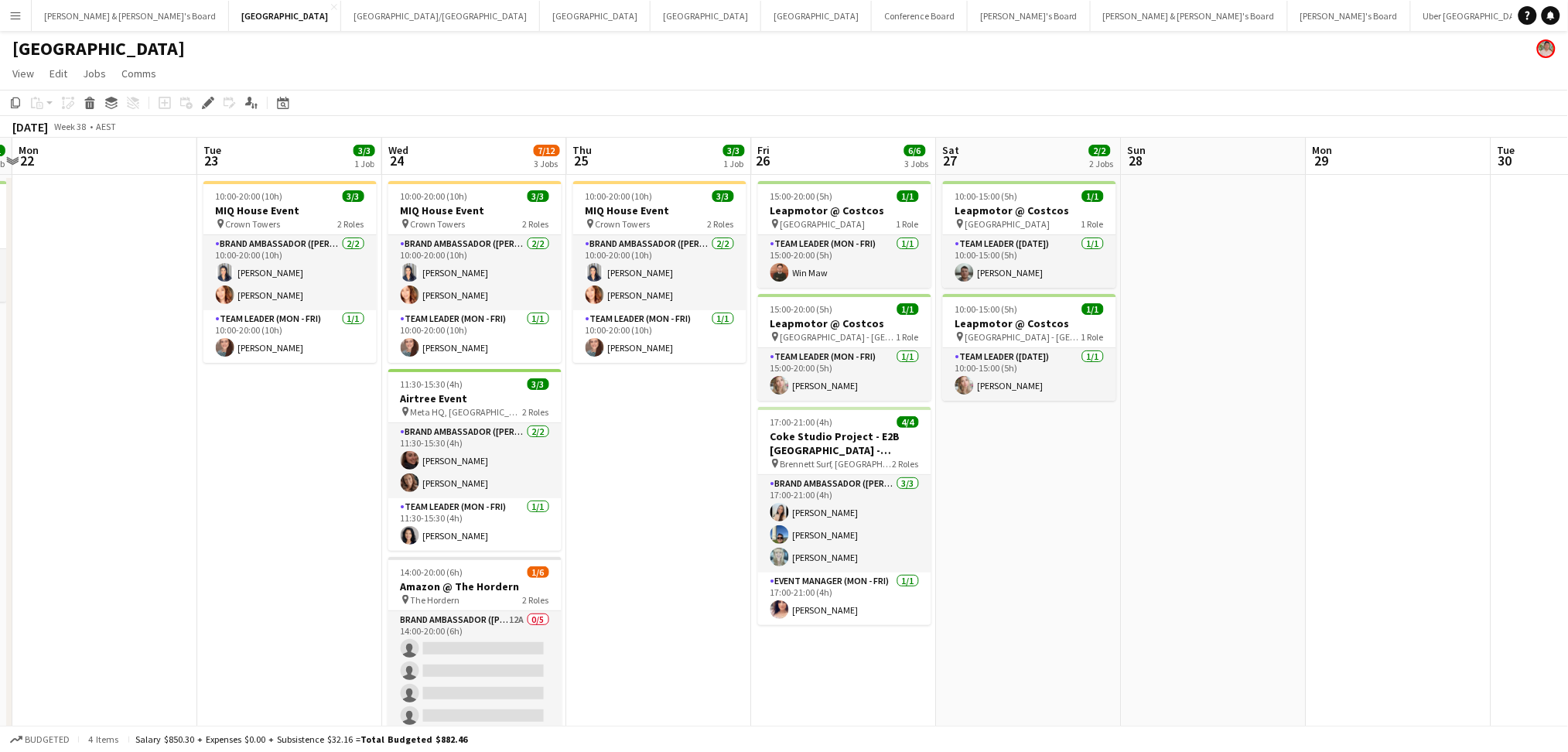
drag, startPoint x: 1400, startPoint y: 649, endPoint x: 933, endPoint y: 619, distance: 468.0
click at [941, 623] on app-calendar-viewport "Fri 19 3/3 3 Jobs Sat 20 3/3 3 Jobs Sun 21 1/1 1 Job Mon 22 Tue 23 3/3 1 Job We…" at bounding box center [784, 479] width 1568 height 682
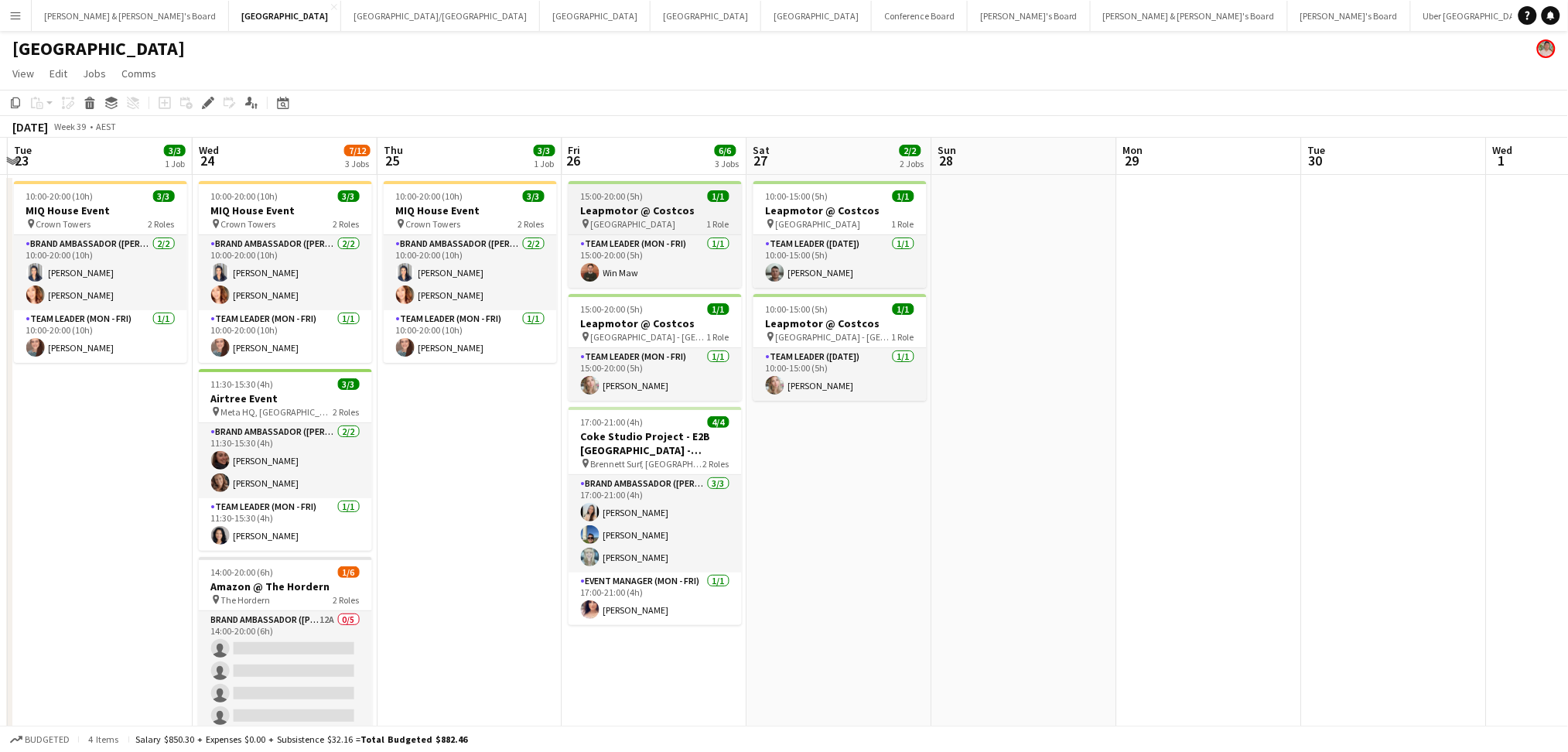
click at [659, 210] on h3 "Leapmotor @ Costcos" at bounding box center [655, 210] width 173 height 14
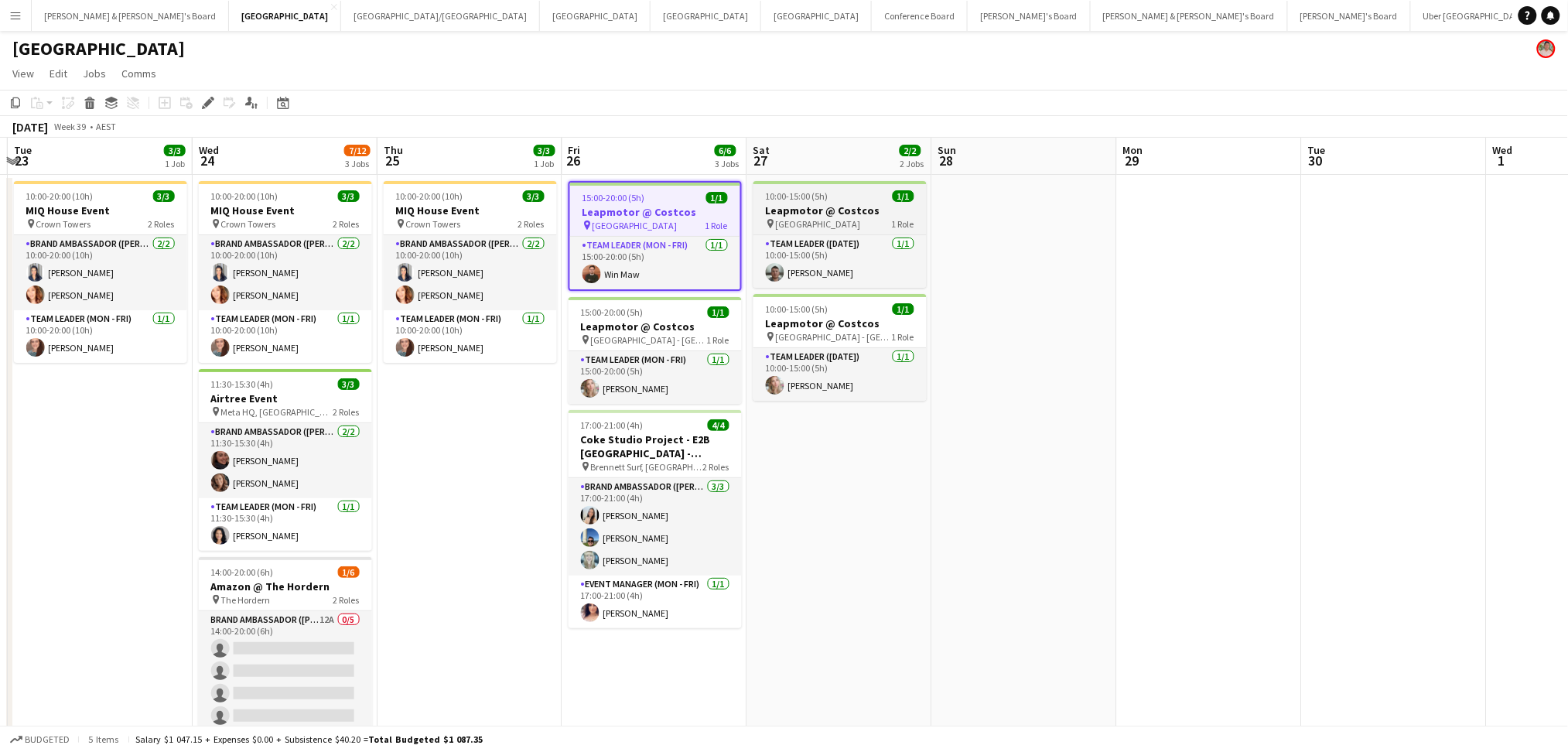
click at [819, 204] on h3 "Leapmotor @ Costcos" at bounding box center [840, 210] width 173 height 14
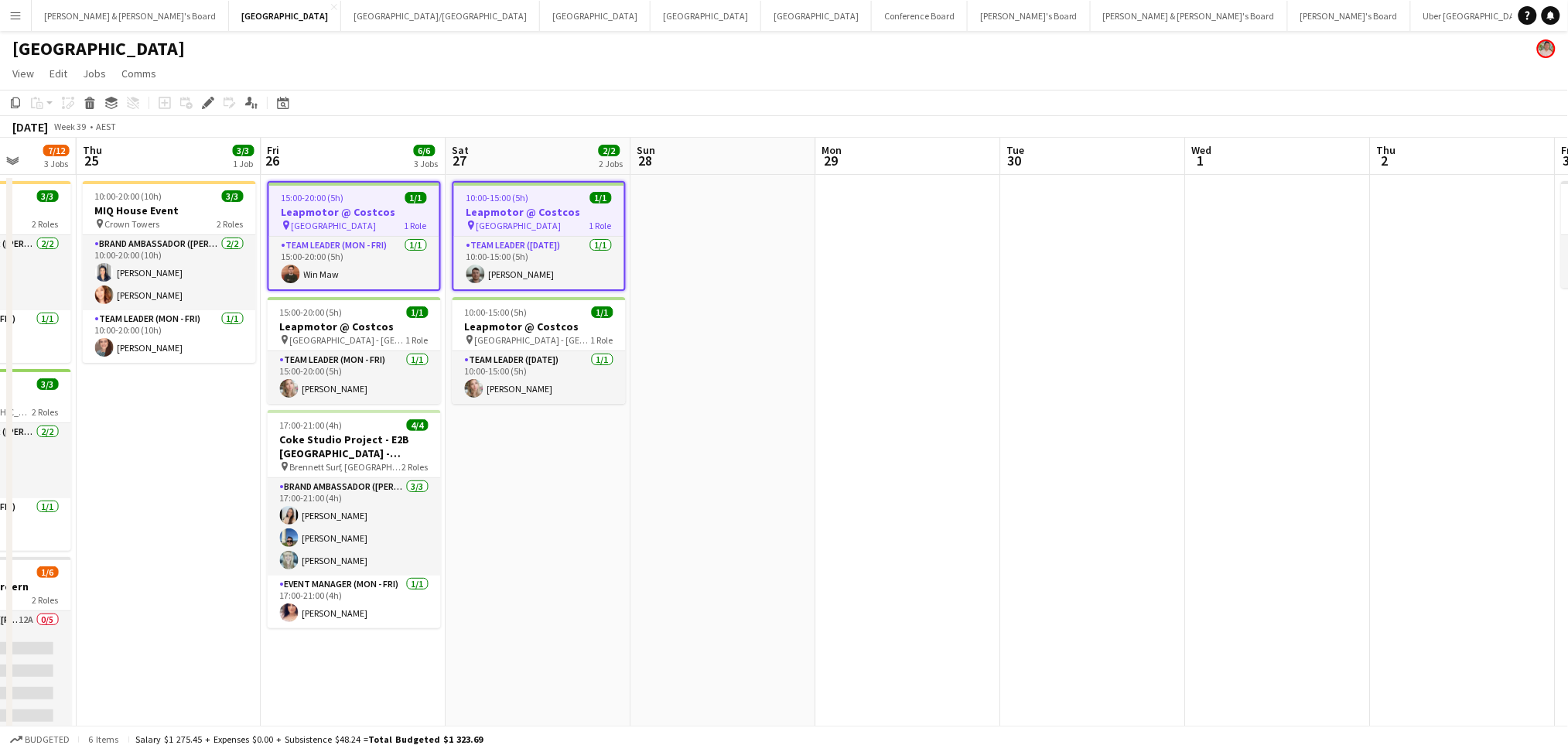
drag, startPoint x: 1312, startPoint y: 549, endPoint x: 355, endPoint y: 552, distance: 957.0
click at [355, 552] on app-calendar-viewport "Sat 20 3/3 3 Jobs Sun 21 1/1 1 Job Mon 22 Tue 23 3/3 1 Job Wed 24 7/12 3 Jobs T…" at bounding box center [784, 479] width 1568 height 682
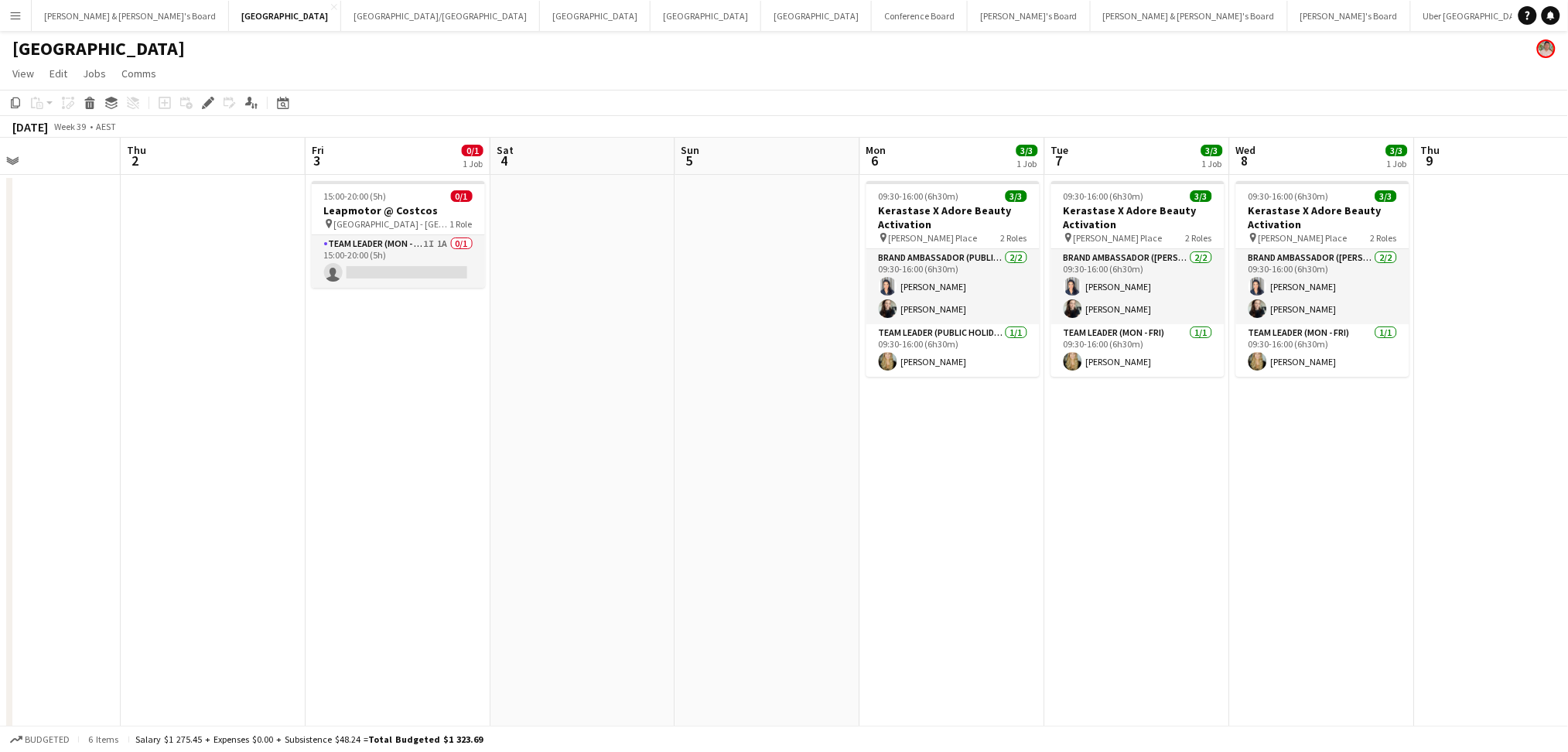
drag, startPoint x: 1022, startPoint y: 626, endPoint x: 361, endPoint y: 604, distance: 661.4
click at [361, 604] on app-calendar-viewport "Mon 29 Tue 30 Wed 1 Thu 2 Fri 3 0/1 1 Job Sat 4 Sun 5 Mon 6 3/3 1 Job Tue 7 3/3…" at bounding box center [784, 479] width 1568 height 682
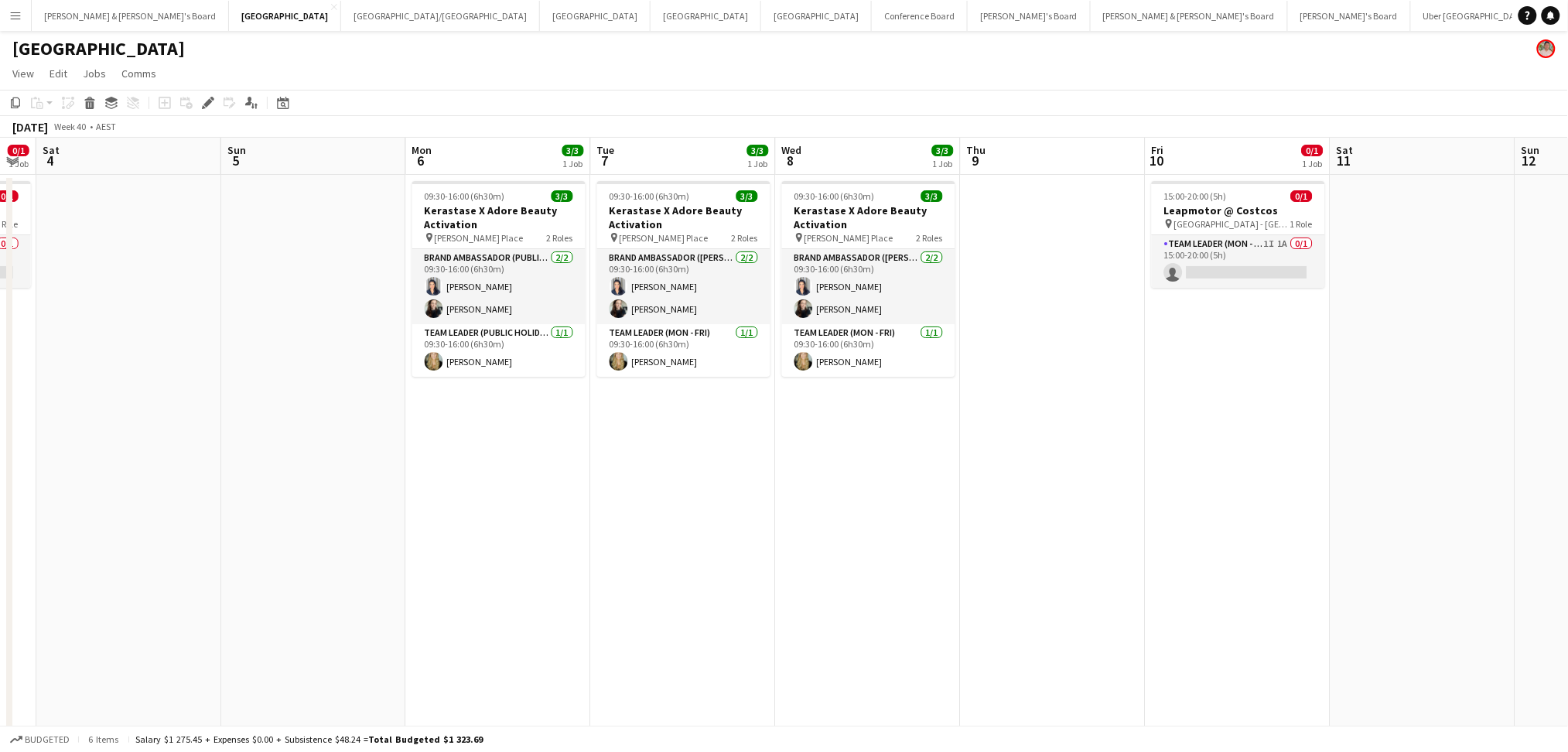
drag, startPoint x: 1037, startPoint y: 645, endPoint x: 374, endPoint y: 600, distance: 664.5
click at [374, 600] on app-calendar-viewport "Tue 30 Wed 1 Thu 2 Fri 3 0/1 1 Job Sat 4 Sun 5 Mon 6 3/3 1 Job Tue 7 3/3 1 Job …" at bounding box center [784, 479] width 1568 height 682
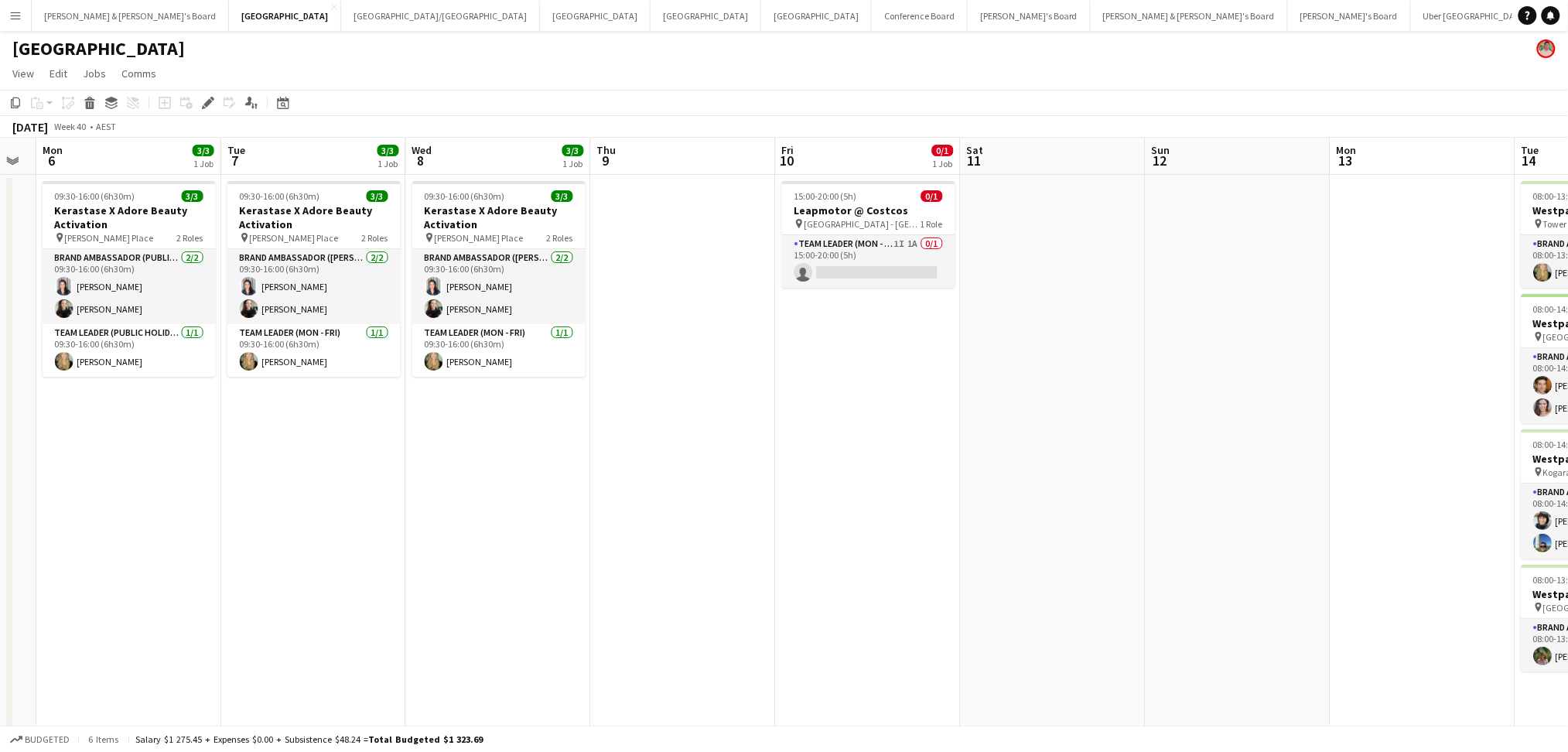
scroll to position [0, 653]
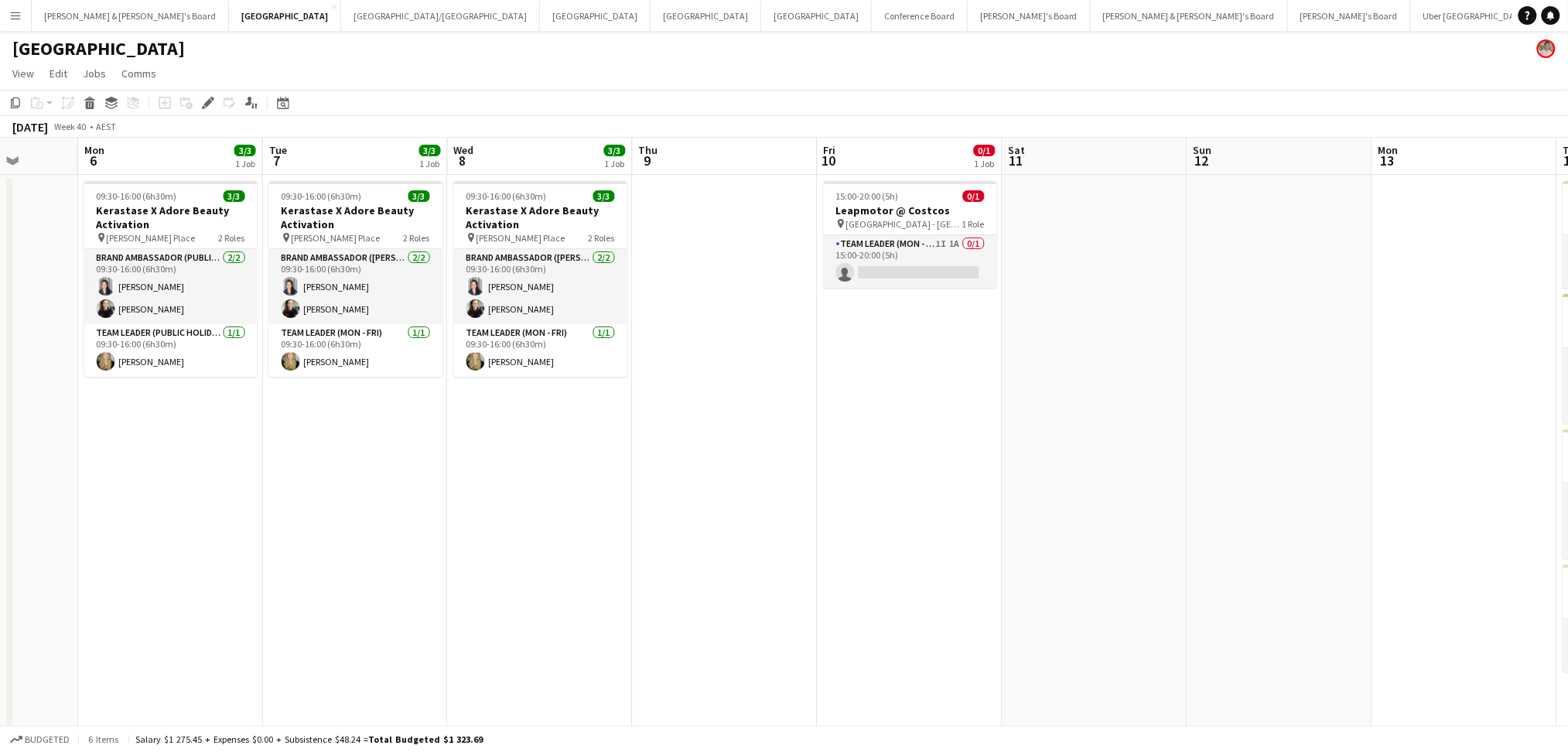
drag, startPoint x: 1116, startPoint y: 599, endPoint x: 427, endPoint y: 566, distance: 689.8
click at [427, 566] on app-calendar-viewport "Thu 2 Fri 3 0/1 1 Job Sat 4 Sun 5 Mon 6 3/3 1 Job Tue 7 3/3 1 Job Wed 8 3/3 1 J…" at bounding box center [784, 479] width 1568 height 682
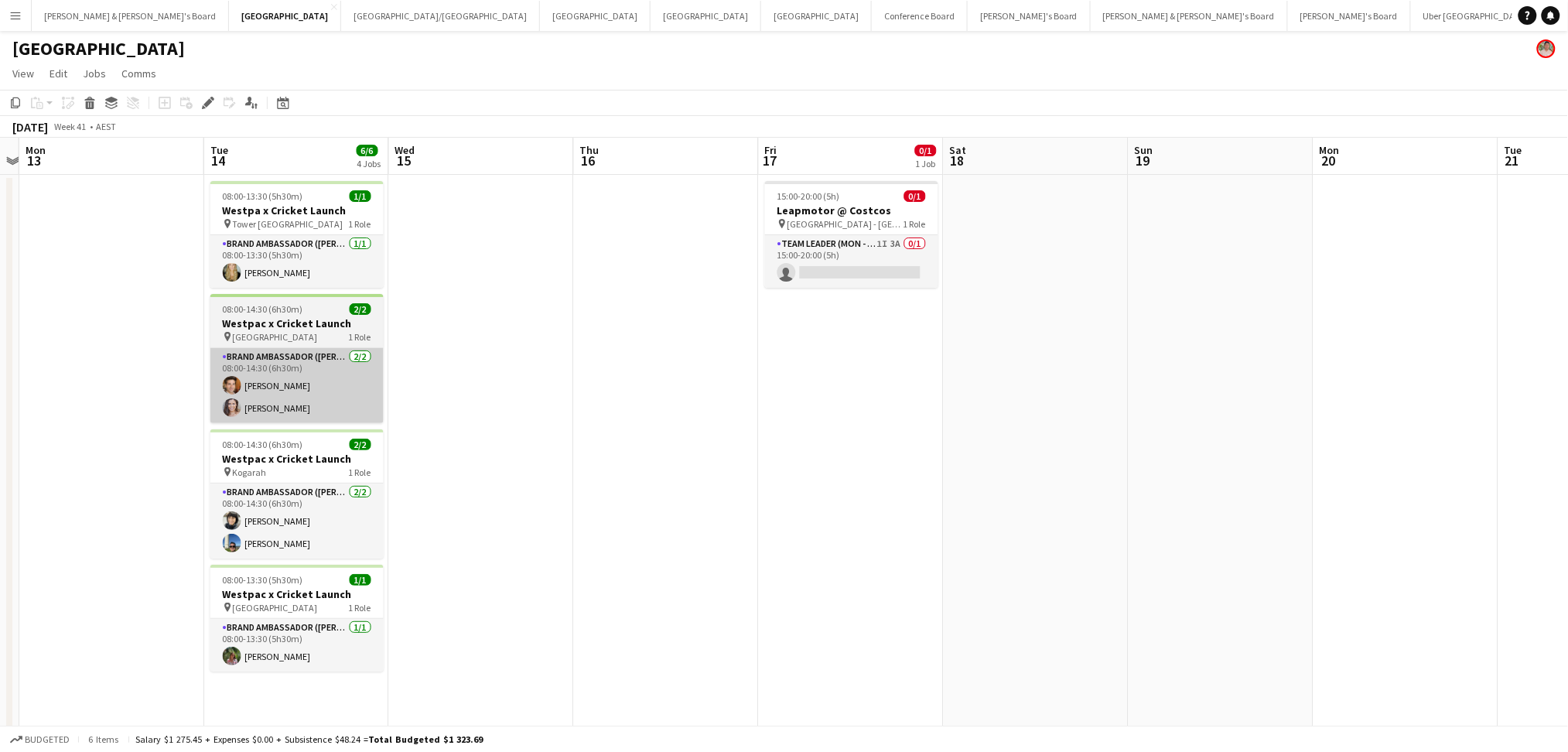
drag, startPoint x: 1064, startPoint y: 555, endPoint x: 619, endPoint y: 402, distance: 470.6
click at [759, 542] on app-calendar-viewport "Thu 9 Fri 10 0/1 1 Job Sat 11 Sun 12 Mon 13 Tue 14 6/6 4 Jobs Wed 15 Thu 16 Fri…" at bounding box center [784, 479] width 1568 height 682
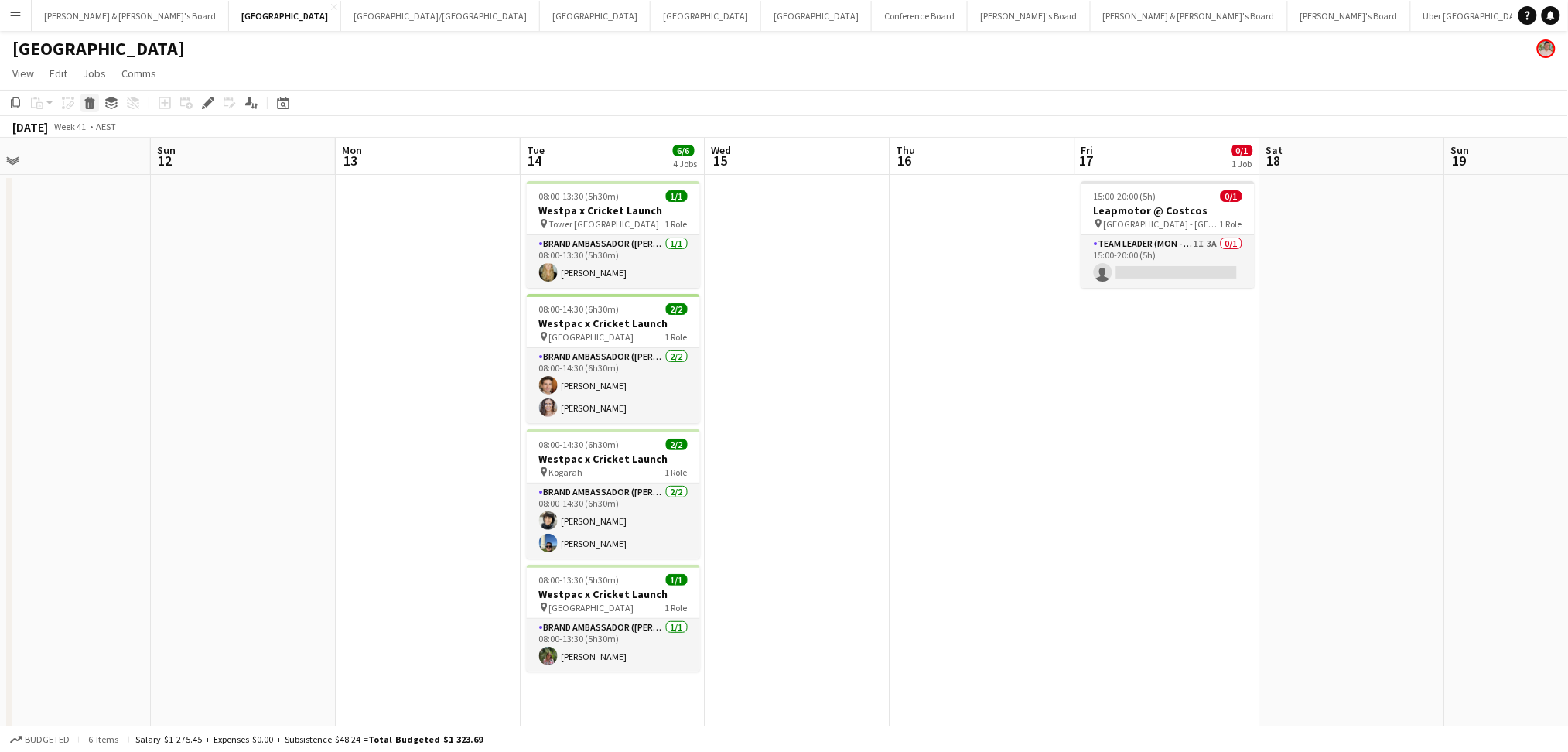
click at [84, 106] on icon "Delete" at bounding box center [89, 103] width 12 height 12
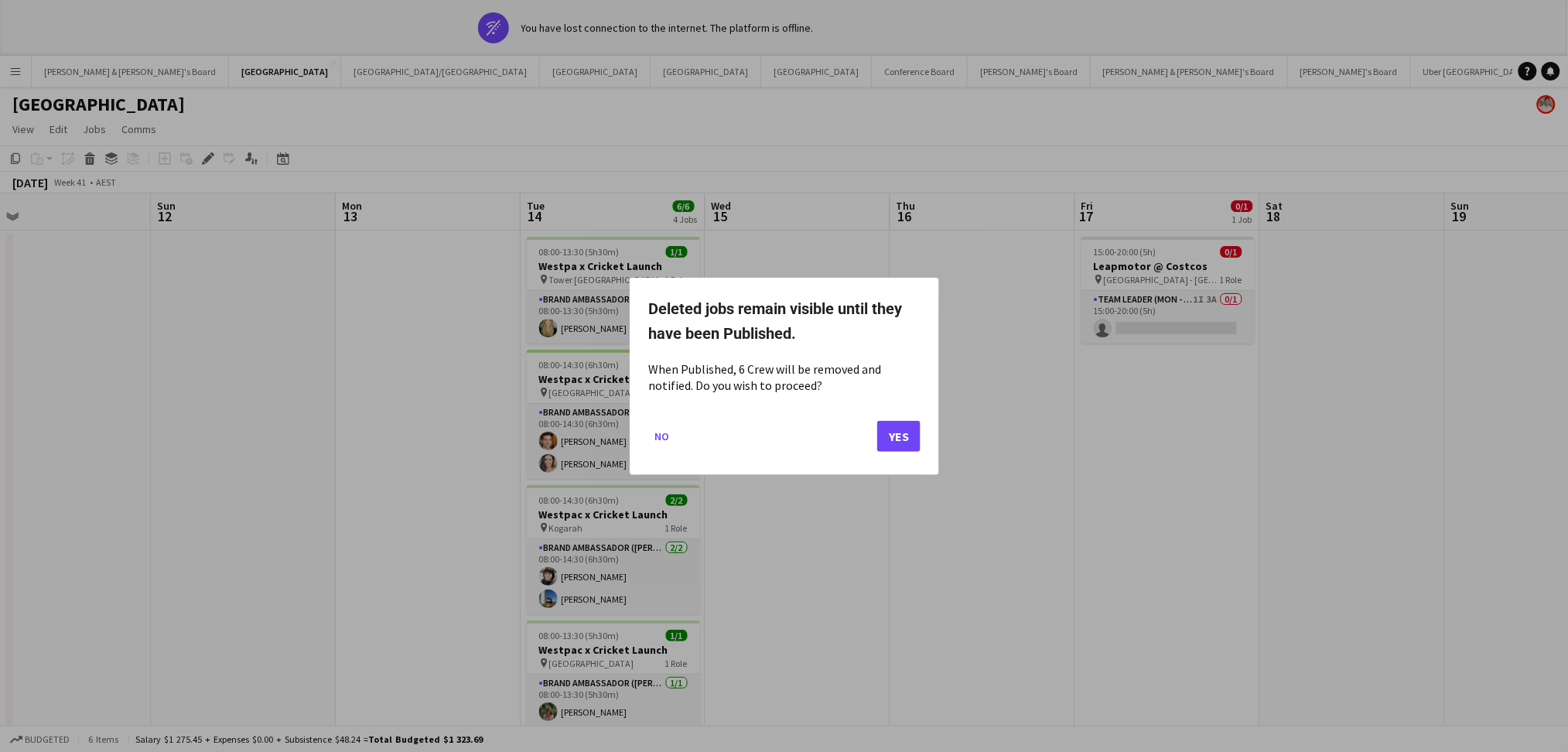
drag, startPoint x: 306, startPoint y: 576, endPoint x: 897, endPoint y: 572, distance: 591.0
click at [897, 572] on div at bounding box center [784, 376] width 1568 height 752
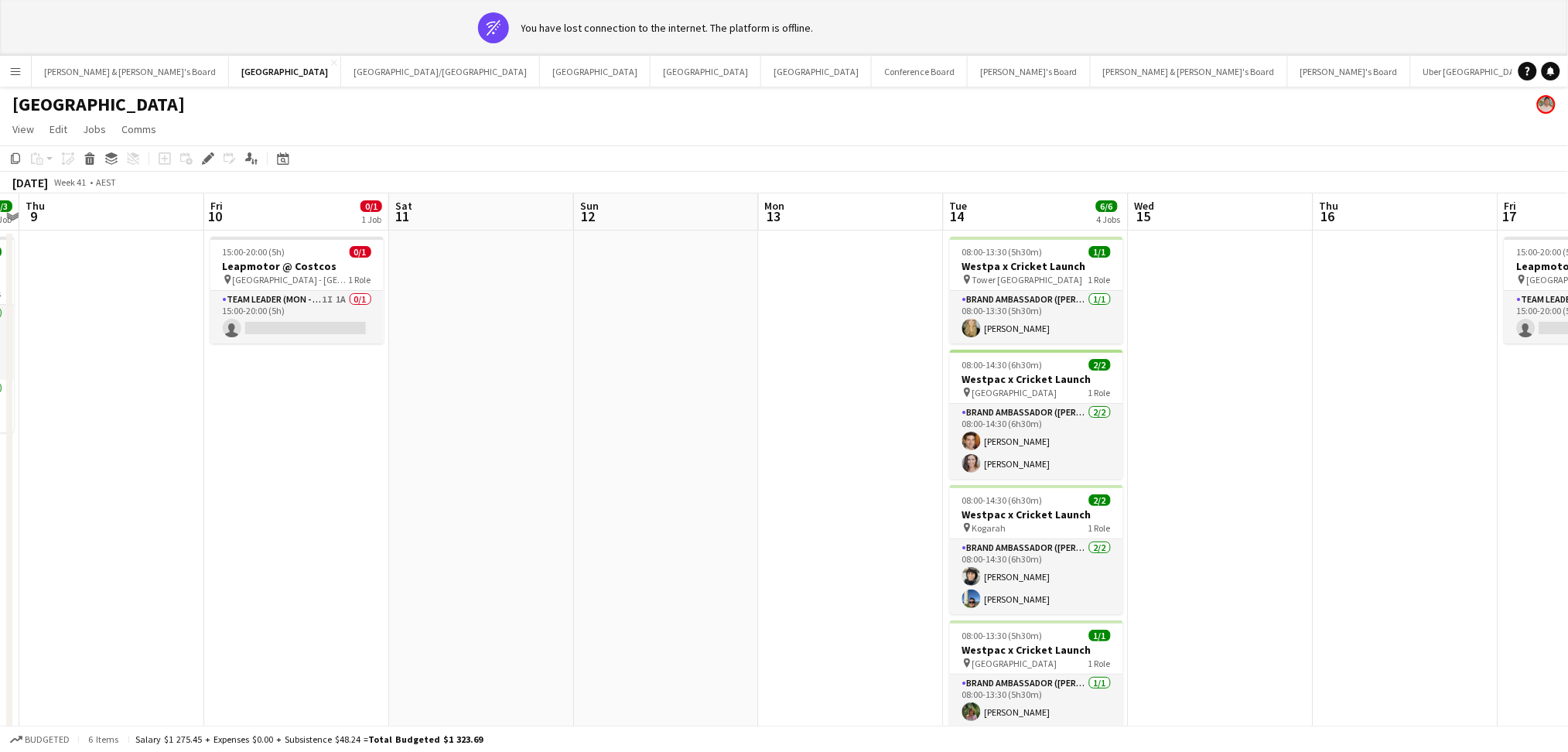
drag, startPoint x: 258, startPoint y: 418, endPoint x: 1424, endPoint y: 399, distance: 1166.2
click at [1424, 399] on app-calendar-viewport "Tue 7 3/3 1 Job Wed 8 3/3 1 Job Thu 9 Fri 10 0/1 1 Job Sat 11 Sun 12 Mon 13 Tue…" at bounding box center [784, 534] width 1568 height 682
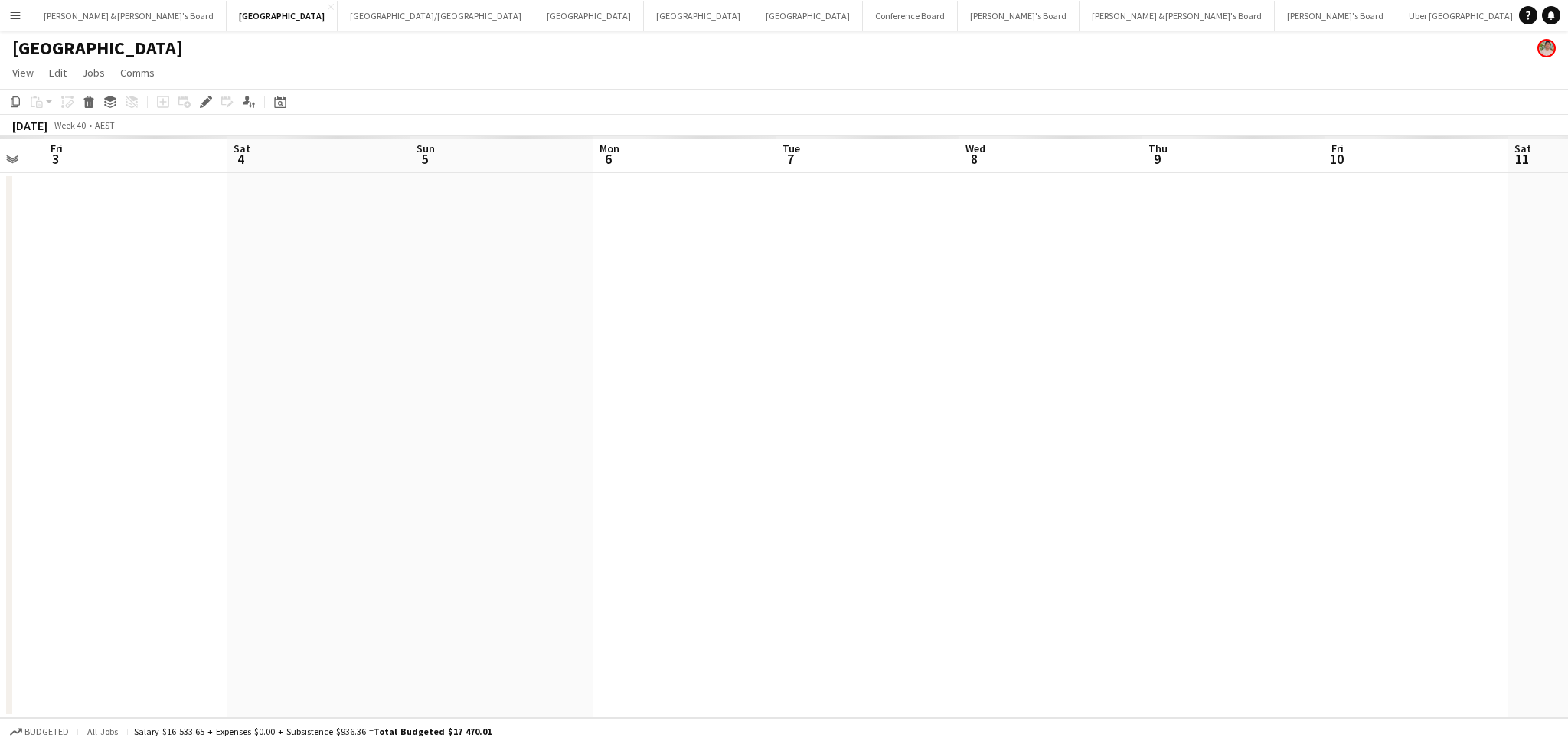
drag, startPoint x: 682, startPoint y: 552, endPoint x: 1412, endPoint y: 479, distance: 733.6
click at [1463, 470] on app-calendar-viewport "Wed 1 Thu 2 Fri 3 Sat 4 Sun 5 Mon 6 Tue 7 Wed 8 Thu 9 Fri 10 Sat 11 Sun 12 Mon …" at bounding box center [784, 427] width 1568 height 581
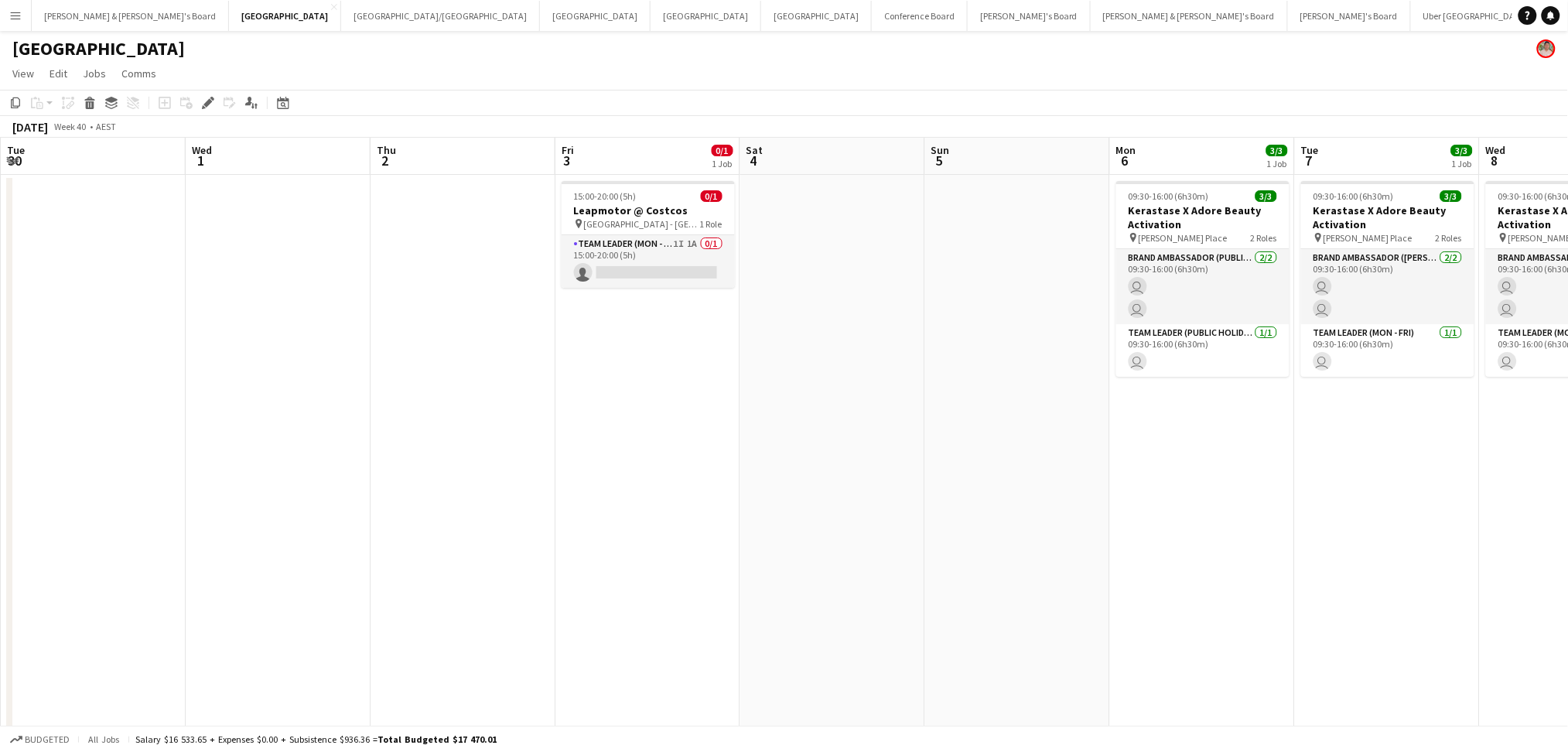
drag, startPoint x: 1329, startPoint y: 530, endPoint x: 1304, endPoint y: 497, distance: 41.4
click at [1568, 480] on html "Menu Boards Boards Boards All jobs Status Workforce Workforce My Workforce Recr…" at bounding box center [784, 404] width 1568 height 808
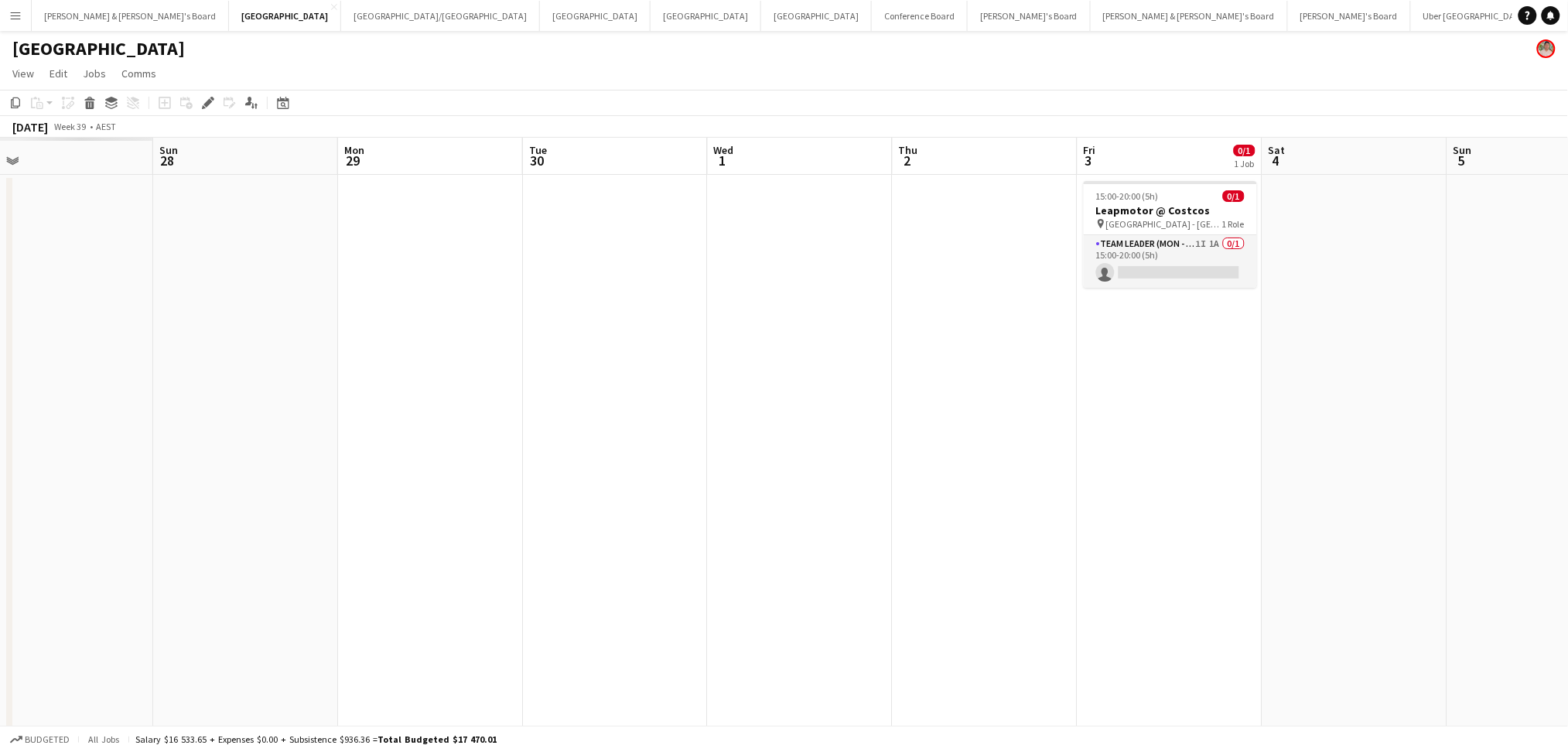
drag, startPoint x: 584, startPoint y: 522, endPoint x: 1120, endPoint y: 475, distance: 538.1
click at [1496, 456] on app-calendar-viewport "Thu 25 Fri 26 Sat 27 Sun 28 Mon 29 Tue 30 Wed 1 Thu 2 Fri 3 0/1 1 Job Sat 4 Sun…" at bounding box center [784, 450] width 1568 height 624
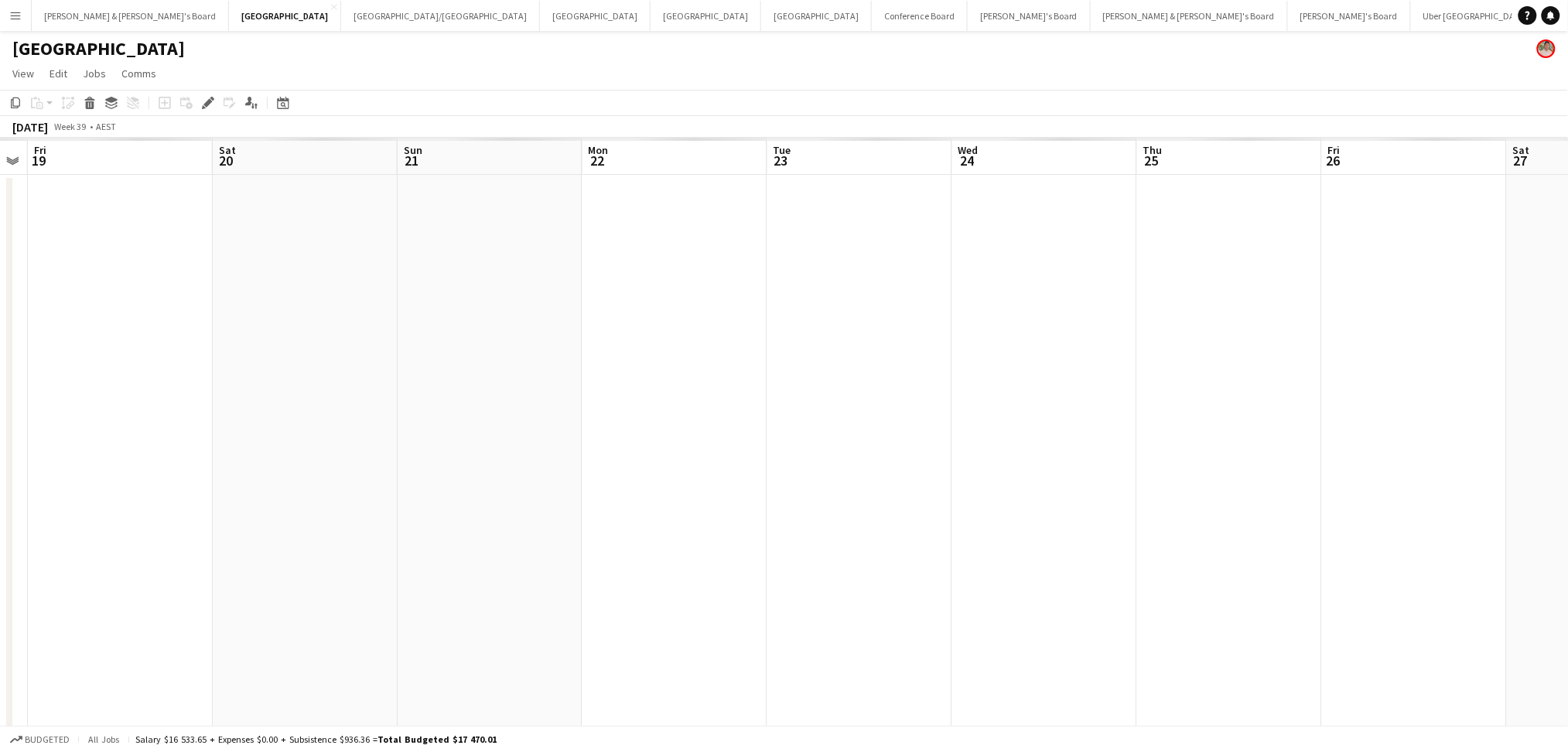
drag, startPoint x: 530, startPoint y: 488, endPoint x: 1327, endPoint y: 501, distance: 797.1
click at [1489, 474] on app-calendar-viewport "Tue 16 Wed 17 Thu 18 Fri 19 Sat 20 Sun 21 Mon 22 Tue 23 Wed 24 Thu 25 Fri 26 Sa…" at bounding box center [784, 450] width 1568 height 624
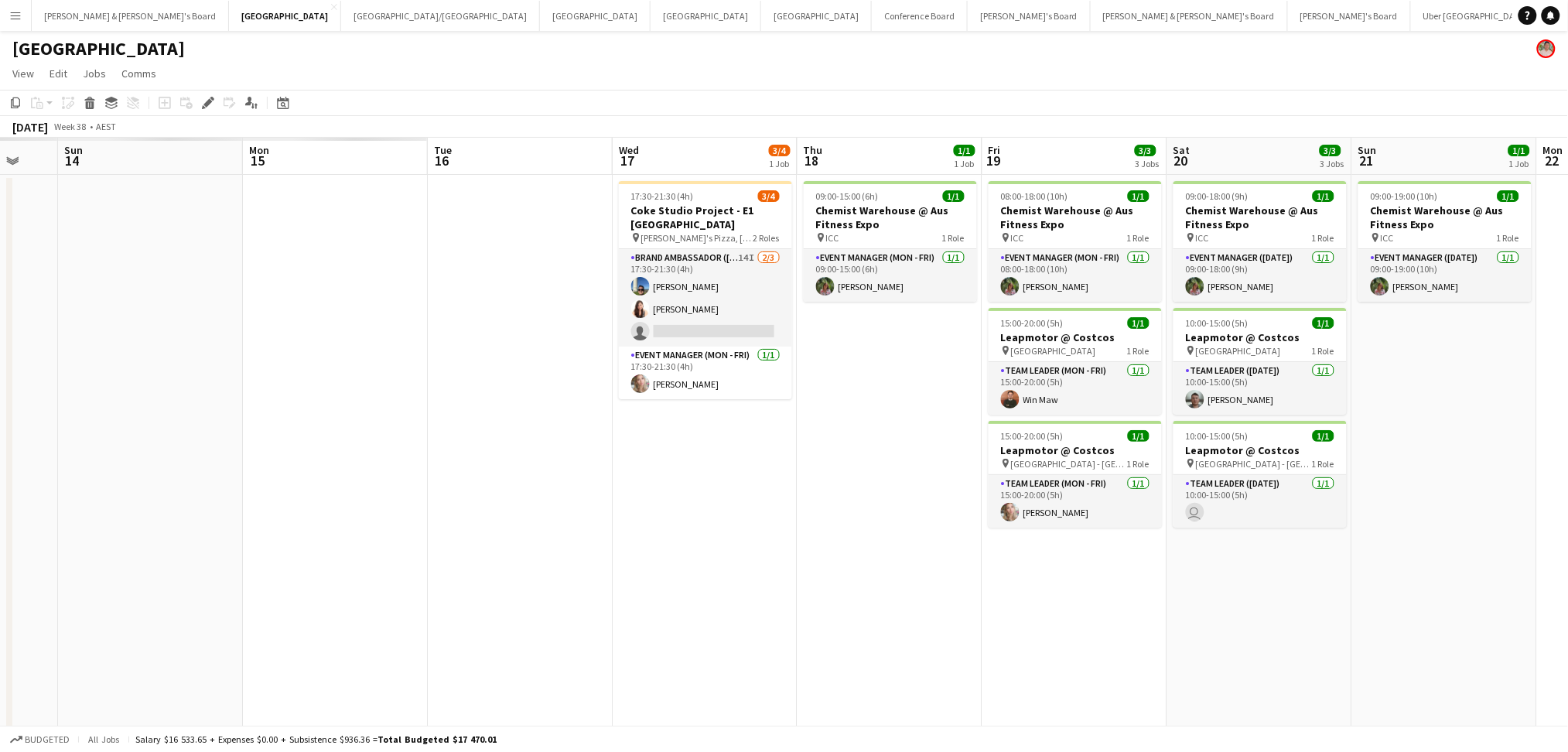
drag, startPoint x: 1137, startPoint y: 543, endPoint x: 1582, endPoint y: 524, distance: 445.4
click at [1568, 524] on html "Menu Boards Boards Boards All jobs Status Workforce Workforce My Workforce Recr…" at bounding box center [784, 432] width 1568 height 864
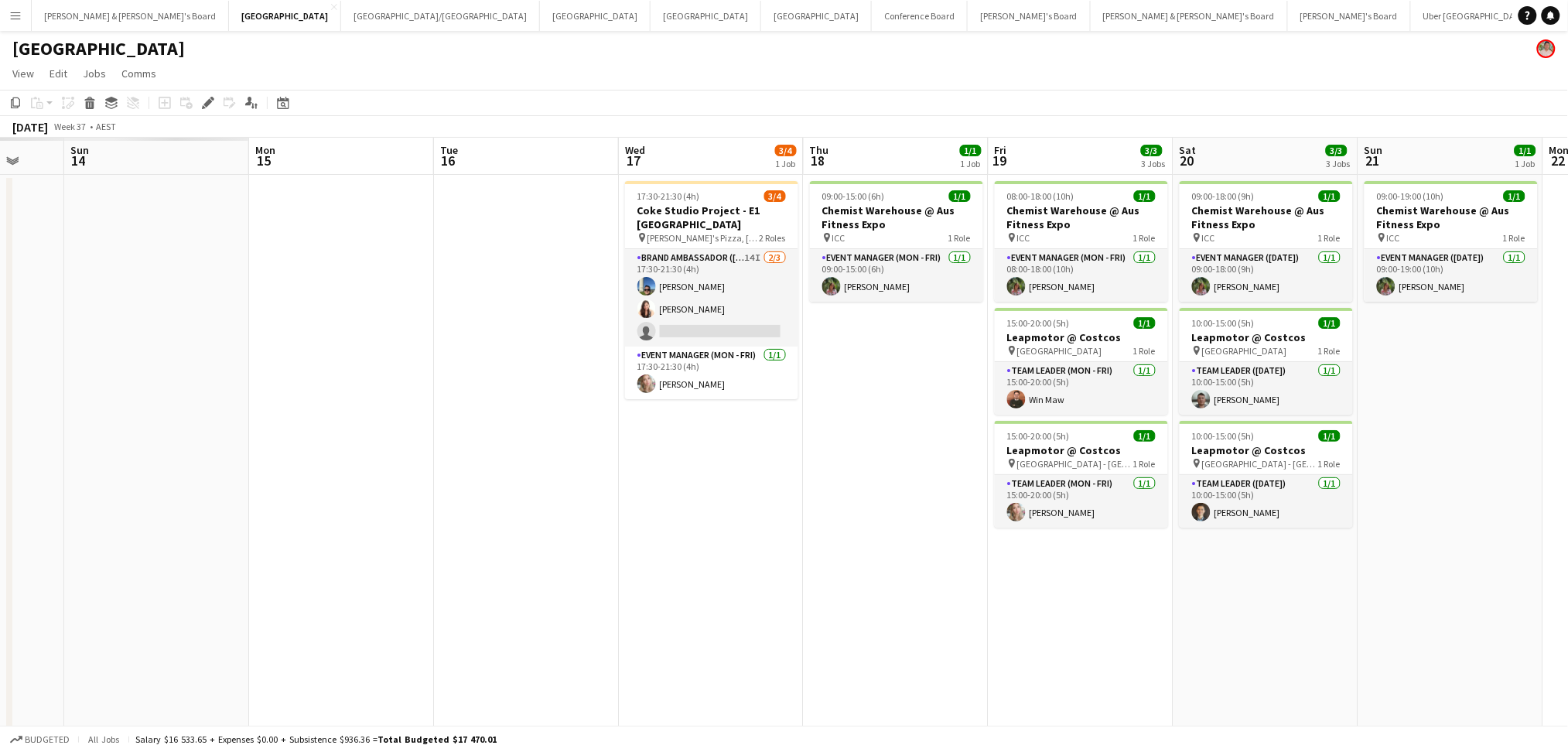
drag, startPoint x: 695, startPoint y: 592, endPoint x: 1461, endPoint y: 589, distance: 766.0
click at [1461, 589] on app-calendar-viewport "Fri 12 Sat 13 Sun 14 Mon 15 Tue 16 Wed 17 3/4 1 Job Thu 18 1/1 1 Job Fri 19 3/3…" at bounding box center [784, 479] width 1568 height 682
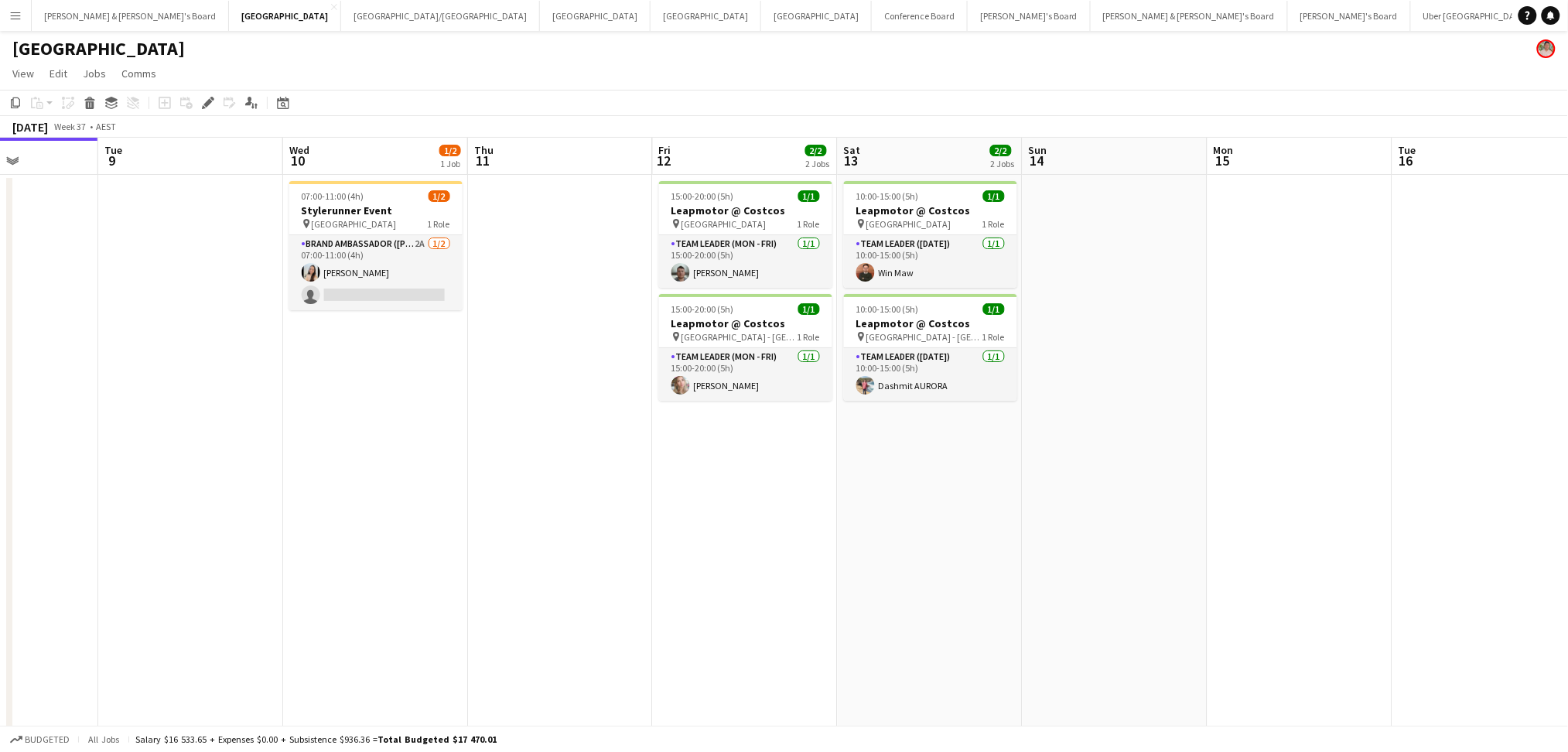
drag, startPoint x: 1135, startPoint y: 584, endPoint x: 1210, endPoint y: 564, distance: 77.6
click at [1210, 573] on app-calendar-viewport "Sat 6 Sun 7 Mon 8 Tue 9 Wed 10 1/2 1 Job Thu 11 Fri 12 2/2 2 Jobs Sat 13 2/2 2 …" at bounding box center [784, 479] width 1568 height 682
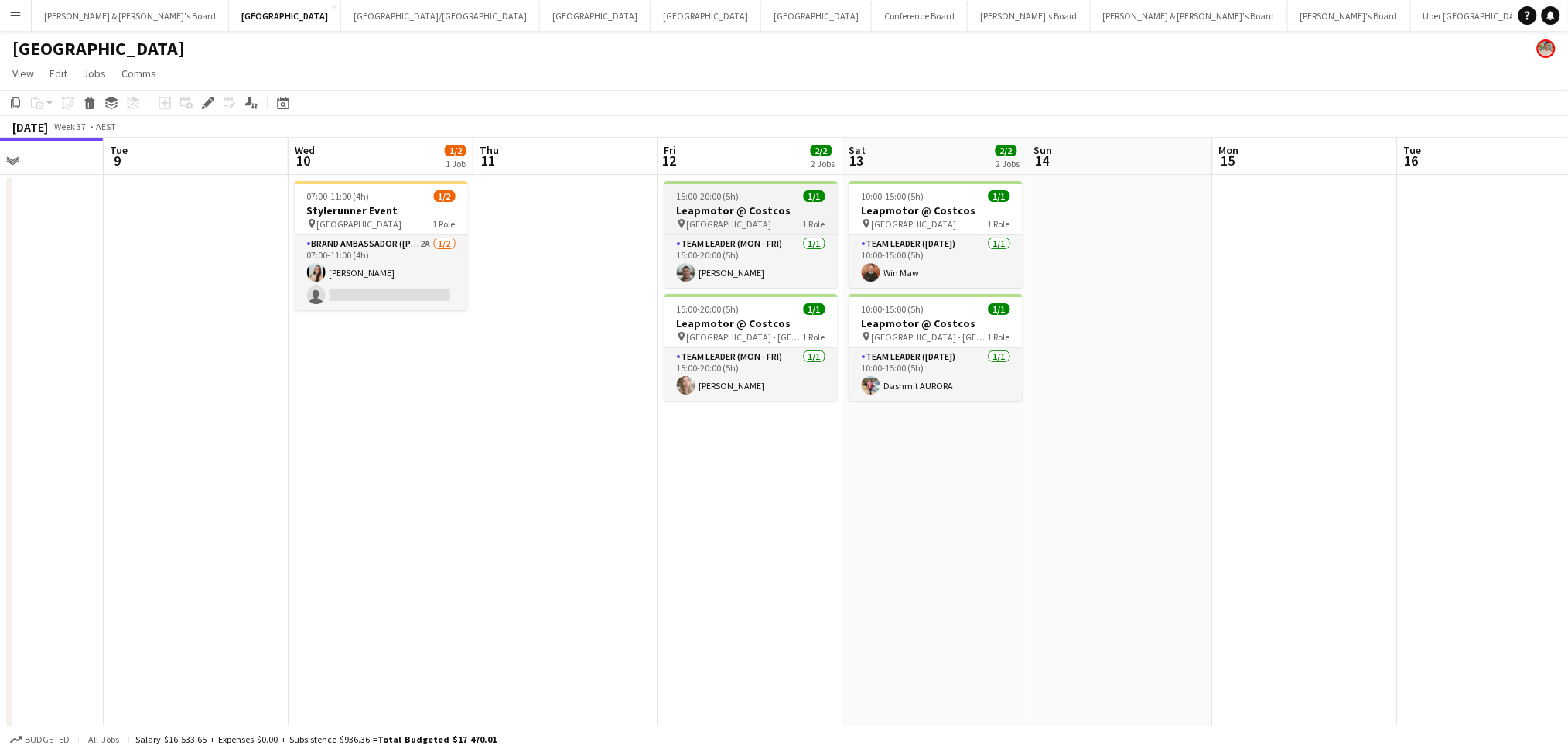
click at [752, 193] on div "15:00-20:00 (5h) 1/1" at bounding box center [751, 196] width 173 height 11
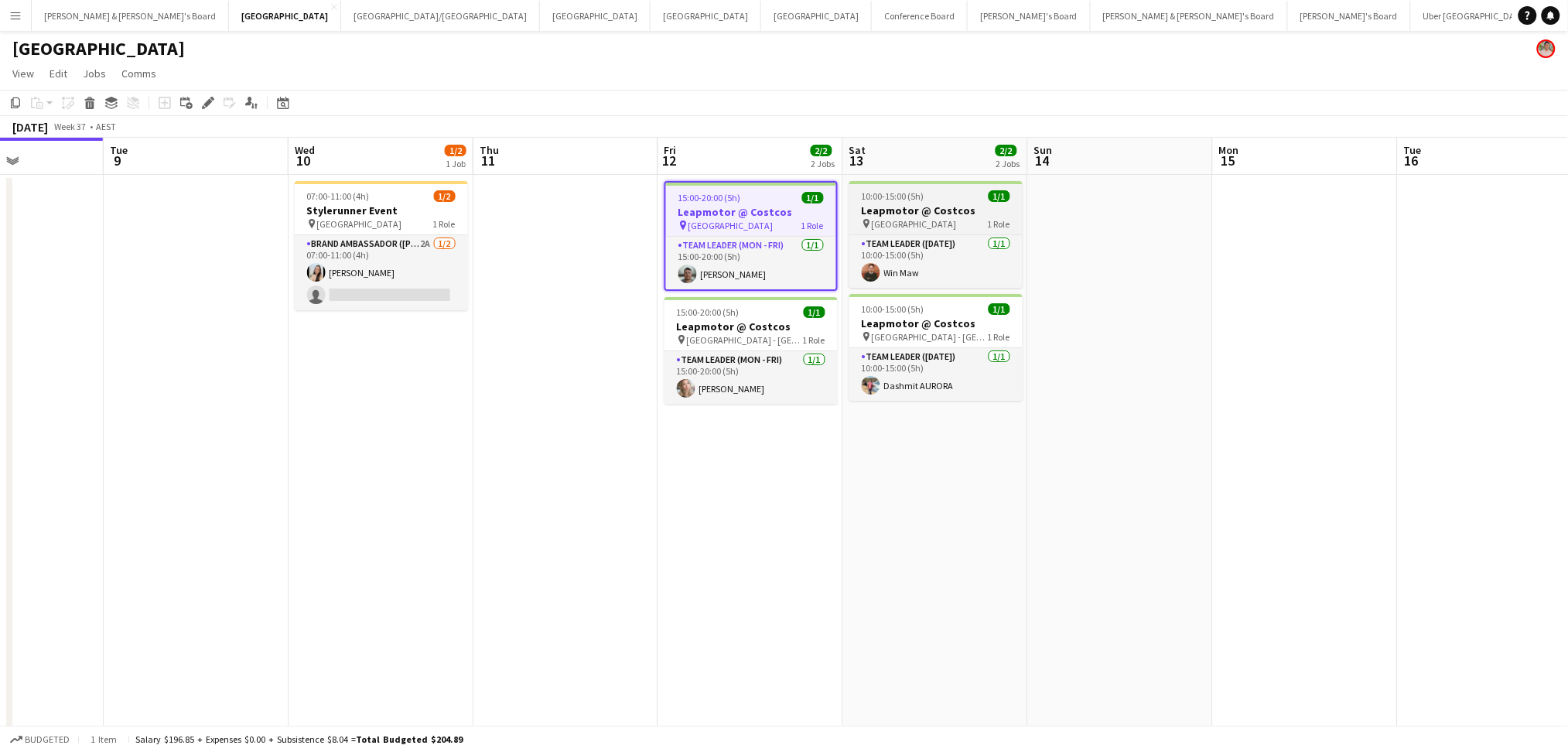
click at [901, 204] on h3 "Leapmotor @ Costcos" at bounding box center [936, 210] width 173 height 14
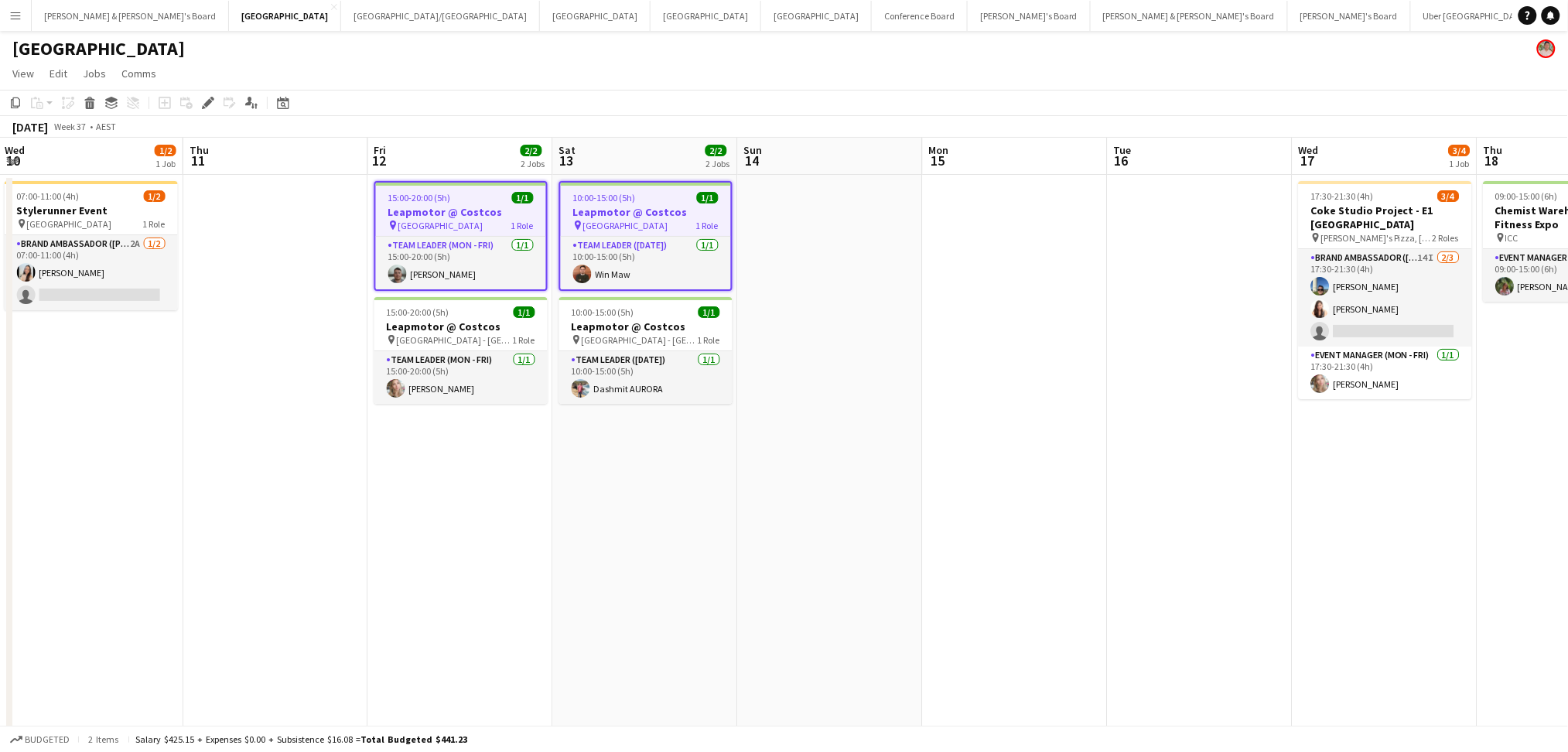
drag, startPoint x: 1351, startPoint y: 490, endPoint x: 473, endPoint y: 460, distance: 878.5
click at [459, 460] on app-calendar-viewport "Sat 6 Sun 7 Mon 8 Tue 9 Wed 10 1/2 1 Job Thu 11 Fri 12 2/2 2 Jobs Sat 13 2/2 2 …" at bounding box center [784, 479] width 1568 height 682
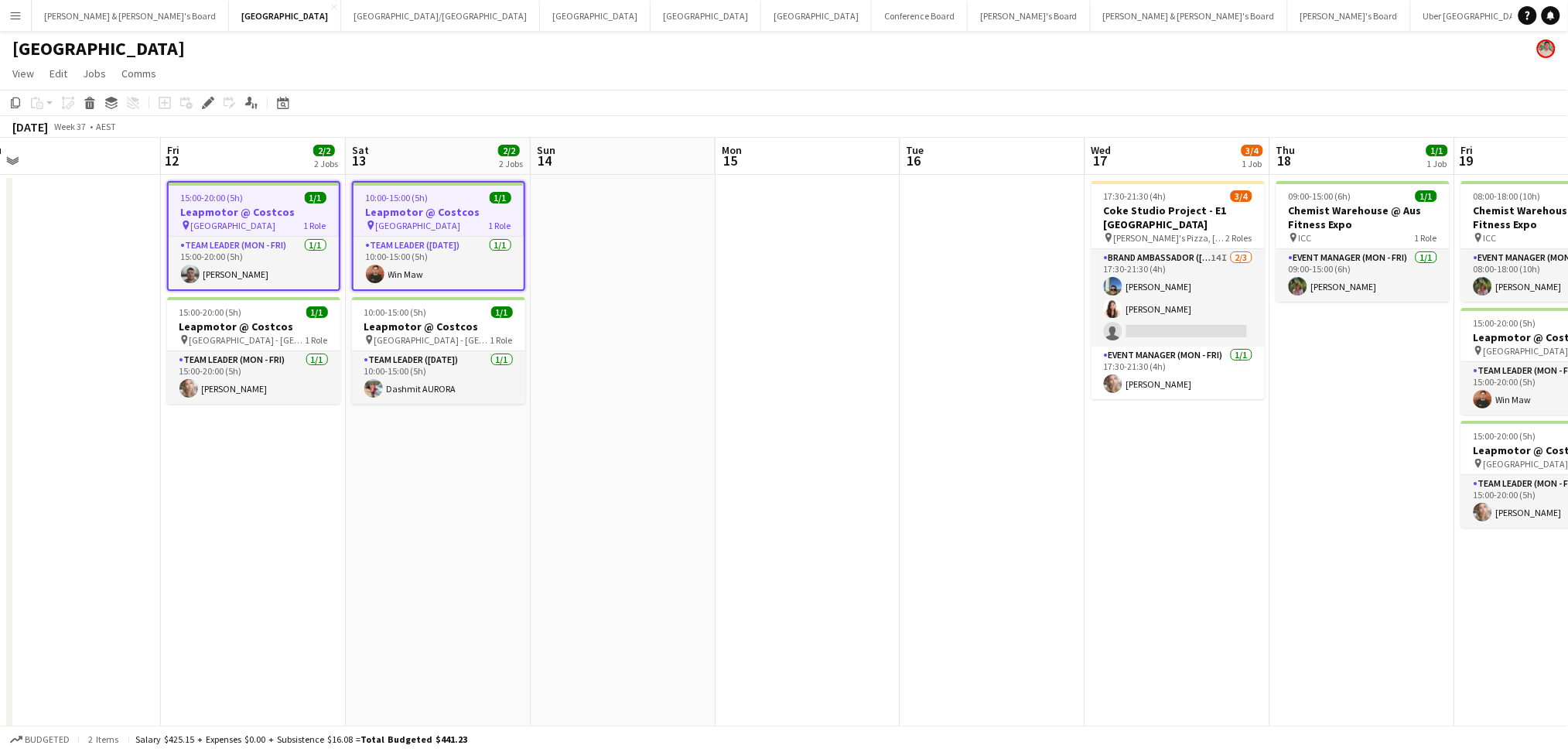
scroll to position [0, 340]
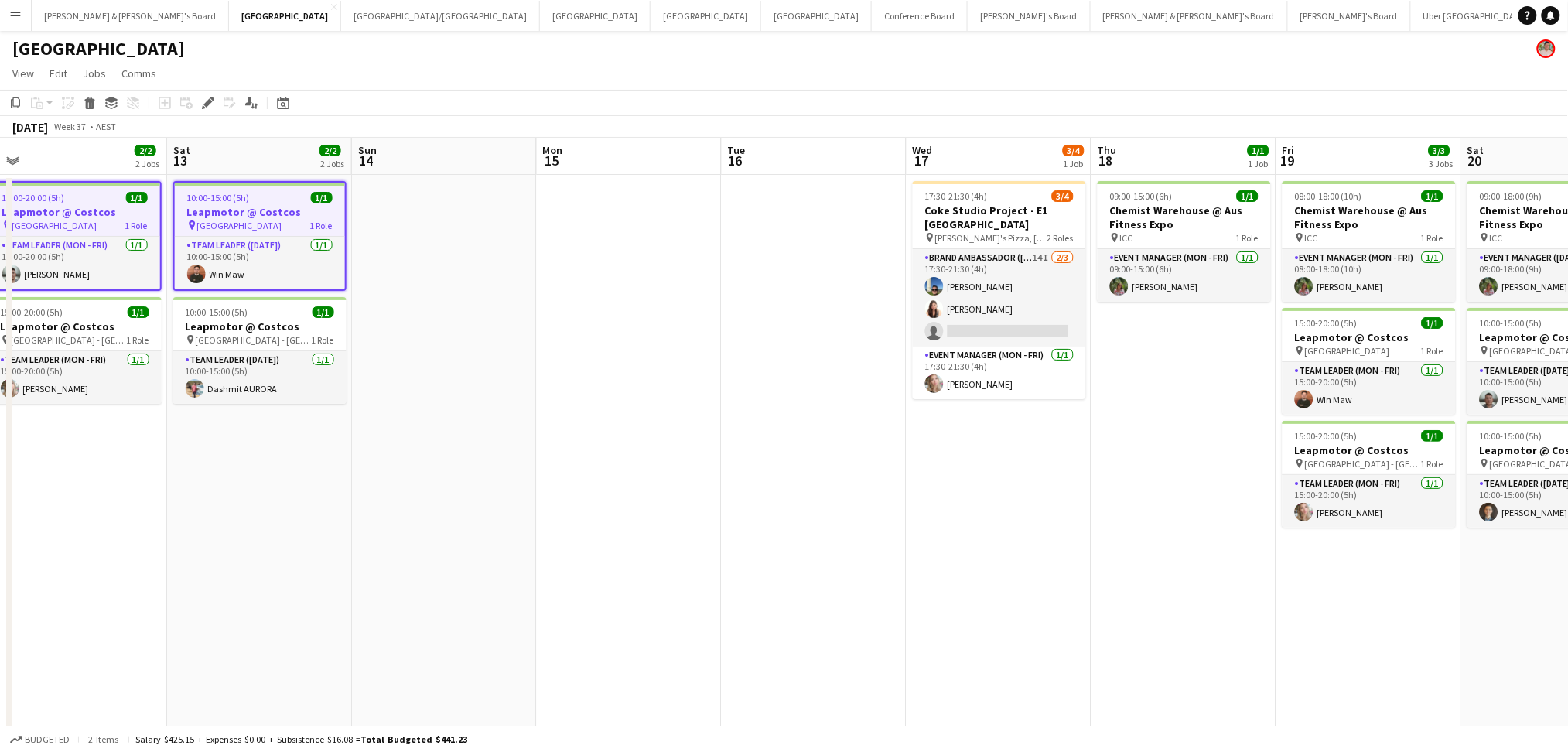
drag, startPoint x: 773, startPoint y: 539, endPoint x: 435, endPoint y: 542, distance: 338.0
click at [435, 542] on app-calendar-viewport "Tue 9 Wed 10 1/2 1 Job Thu 11 Fri 12 2/2 2 Jobs Sat 13 2/2 2 Jobs Sun 14 Mon 15…" at bounding box center [784, 479] width 1568 height 682
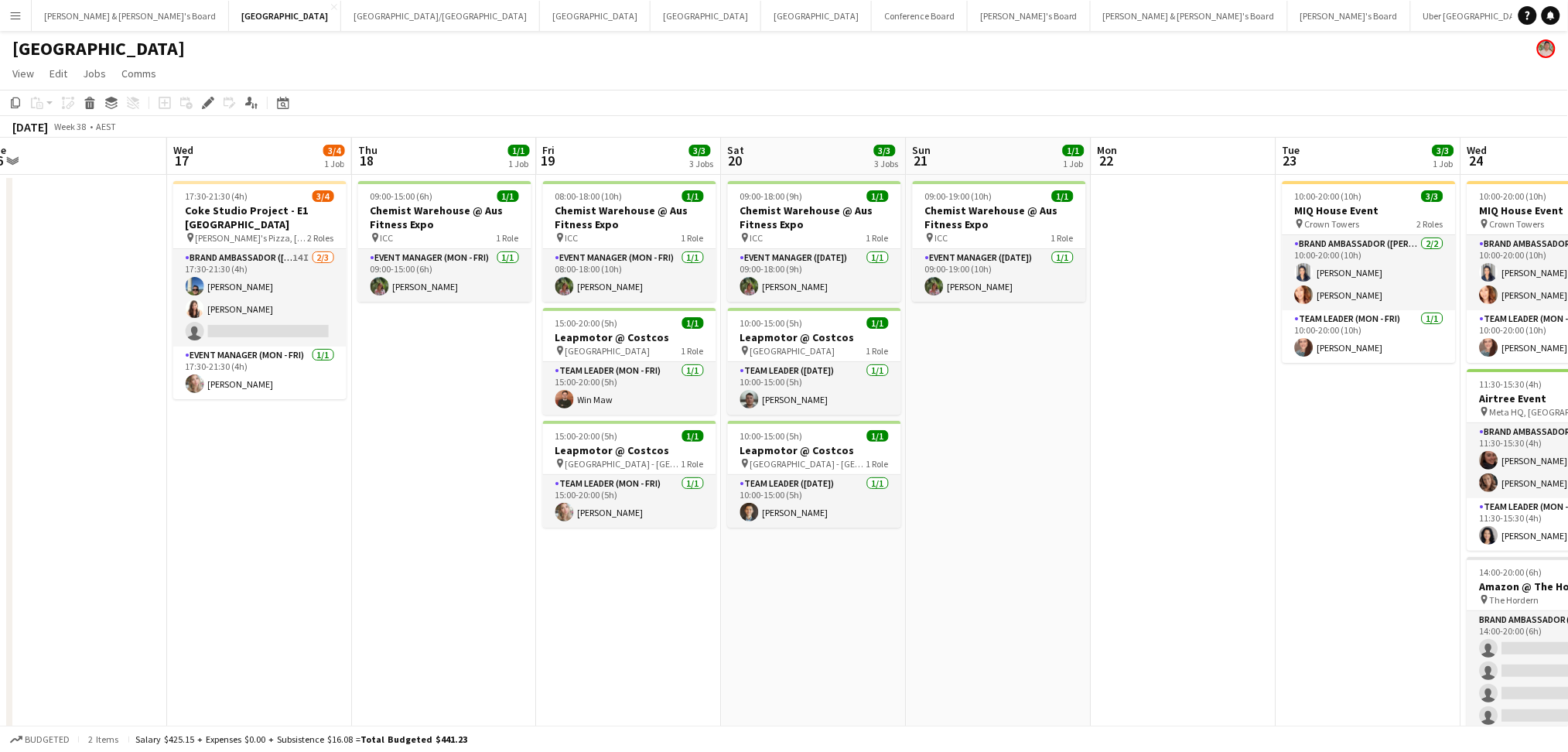
scroll to position [0, 678]
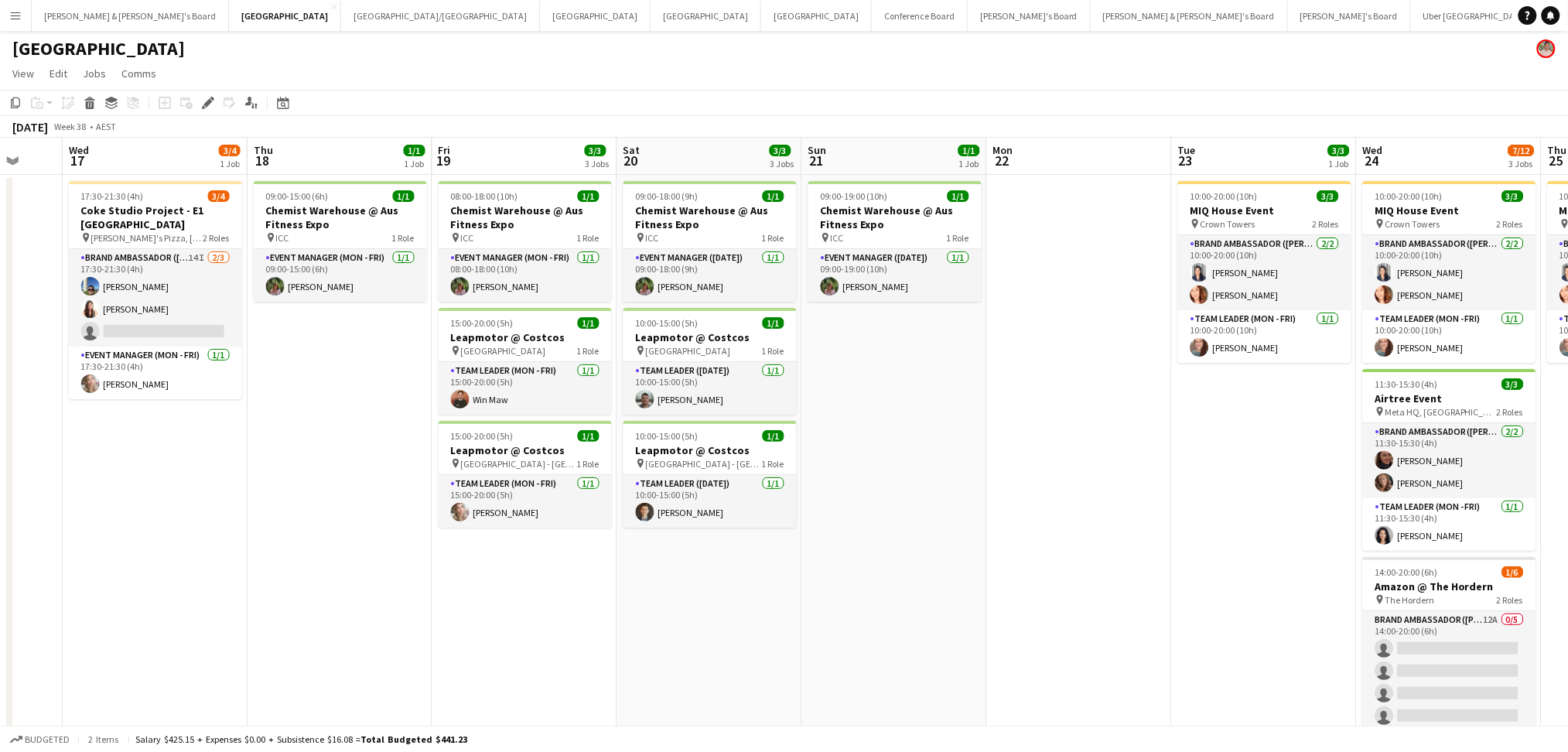
drag, startPoint x: 1361, startPoint y: 629, endPoint x: 1024, endPoint y: 481, distance: 368.1
click at [1070, 598] on app-calendar-viewport "Sat 13 2/2 2 Jobs Sun 14 Mon 15 Tue 16 Wed 17 3/4 1 Job Thu 18 1/1 1 Job Fri 19…" at bounding box center [784, 479] width 1568 height 682
click at [521, 345] on span "[GEOGRAPHIC_DATA]" at bounding box center [502, 350] width 85 height 11
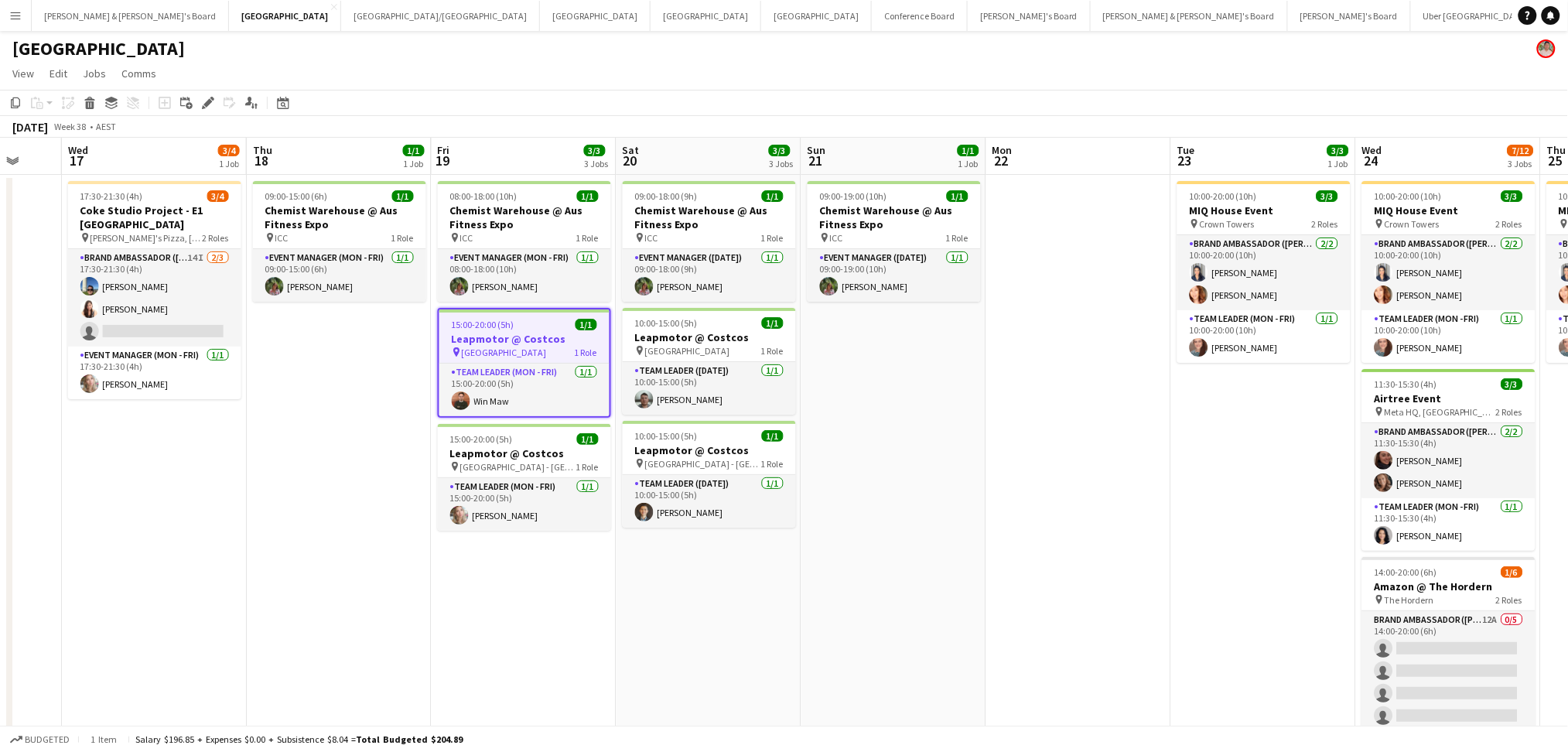
scroll to position [0, 0]
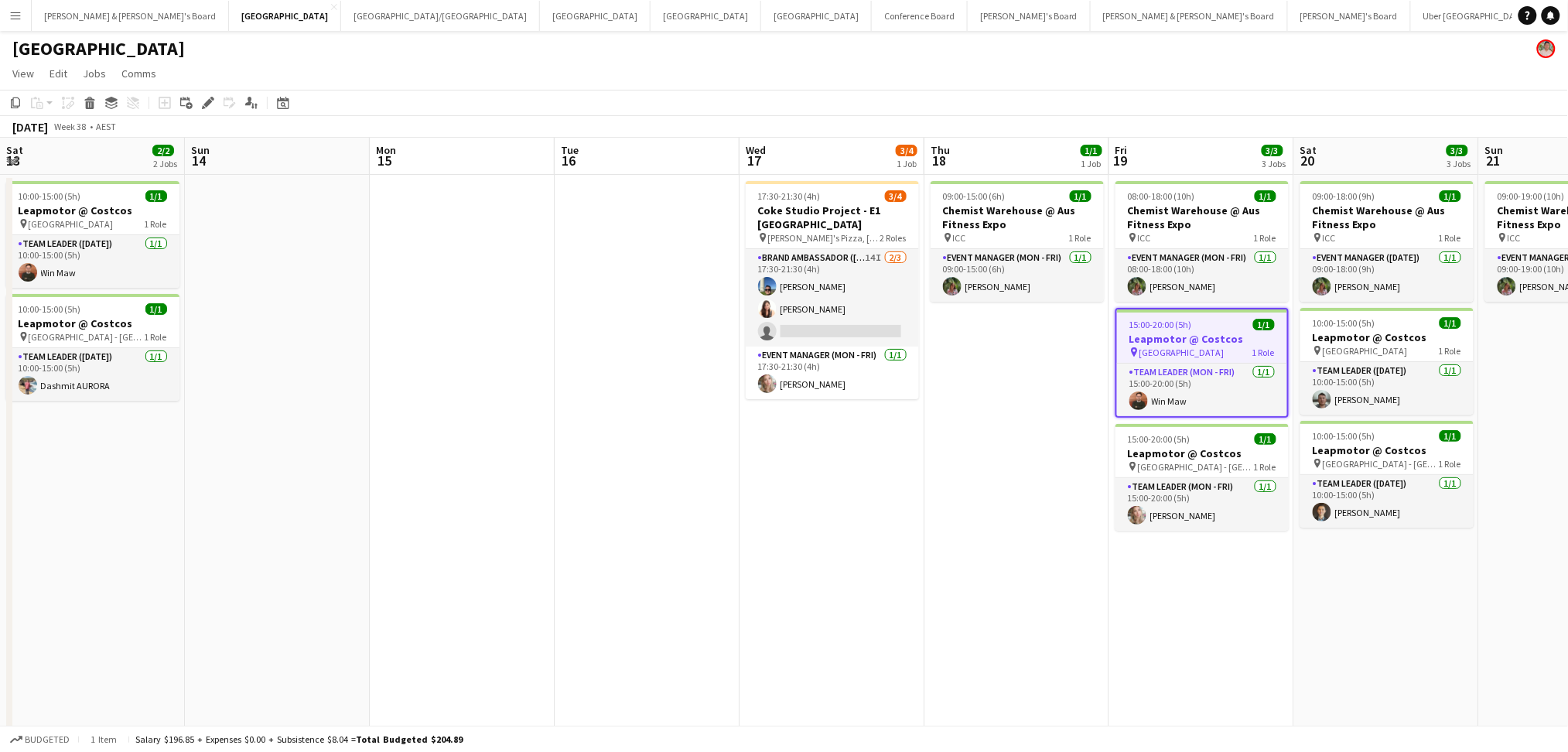
drag, startPoint x: 221, startPoint y: 532, endPoint x: 1392, endPoint y: 538, distance: 1171.0
click at [1568, 497] on html "Menu Boards Boards Boards All jobs Status Workforce Workforce My Workforce Recr…" at bounding box center [784, 432] width 1568 height 864
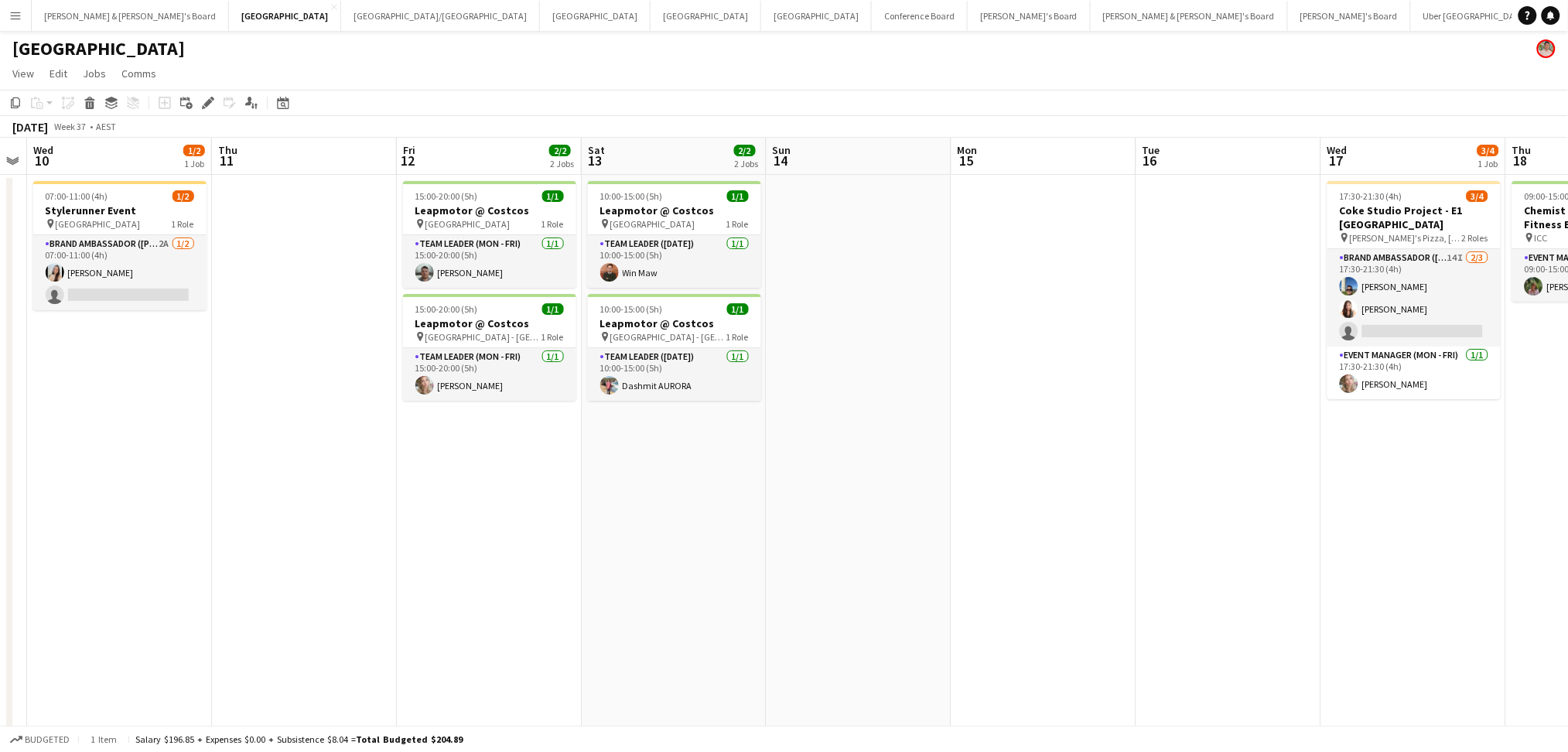
drag, startPoint x: 782, startPoint y: 592, endPoint x: 993, endPoint y: 588, distance: 211.0
click at [993, 588] on app-calendar-viewport "Mon 8 Tue 9 Wed 10 1/2 1 Job Thu 11 Fri 12 2/2 2 Jobs Sat 13 2/2 2 Jobs Sun 14 …" at bounding box center [784, 479] width 1568 height 682
drag, startPoint x: 486, startPoint y: 200, endPoint x: 704, endPoint y: 213, distance: 218.4
click at [500, 203] on app-calendar-viewport "Mon 8 Tue 9 Wed 10 1/2 1 Job Thu 11 Fri 12 2/2 2 Jobs Sat 13 2/2 2 Jobs Sun 14 …" at bounding box center [784, 479] width 1568 height 682
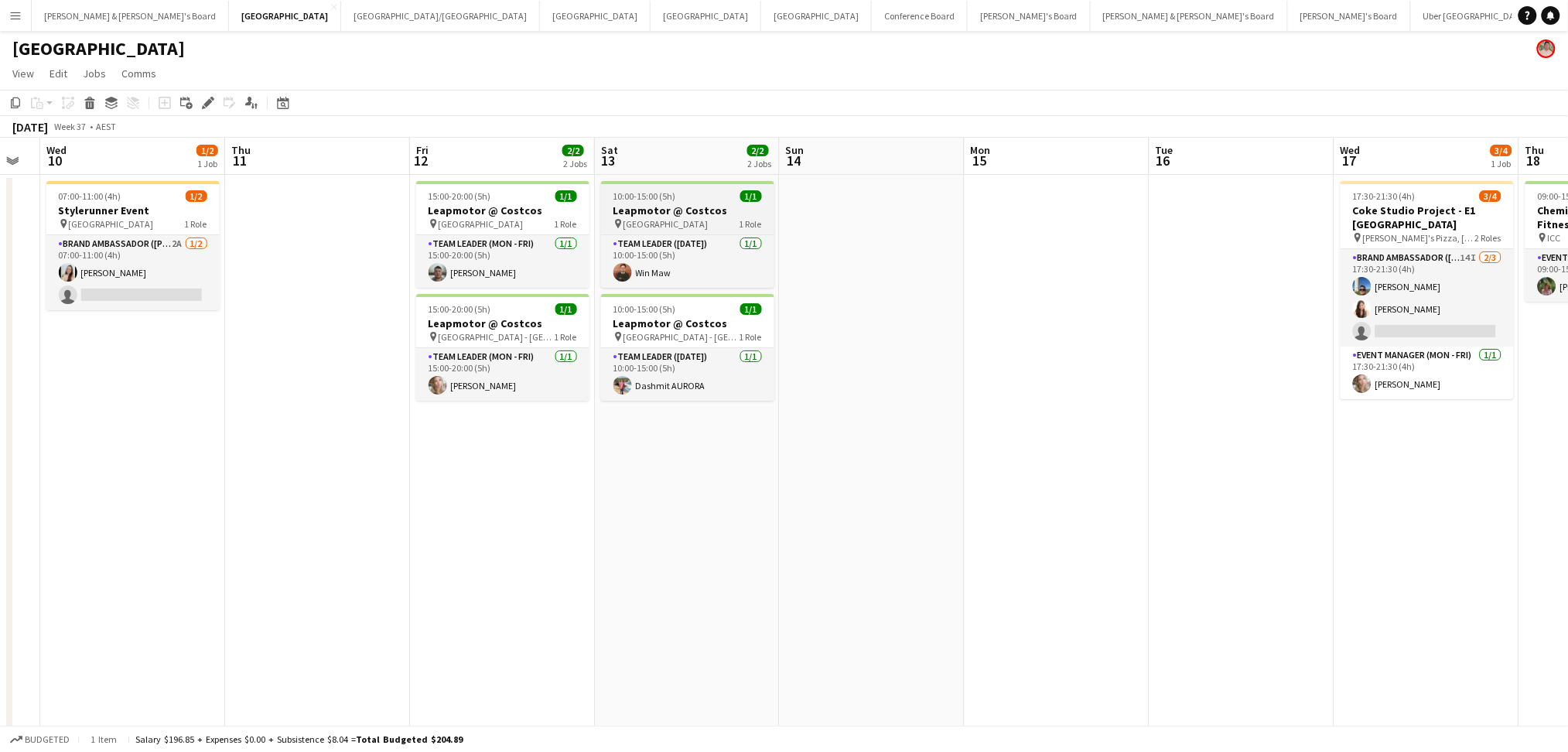
click at [708, 213] on h3 "Leapmotor @ Costcos" at bounding box center [687, 210] width 173 height 14
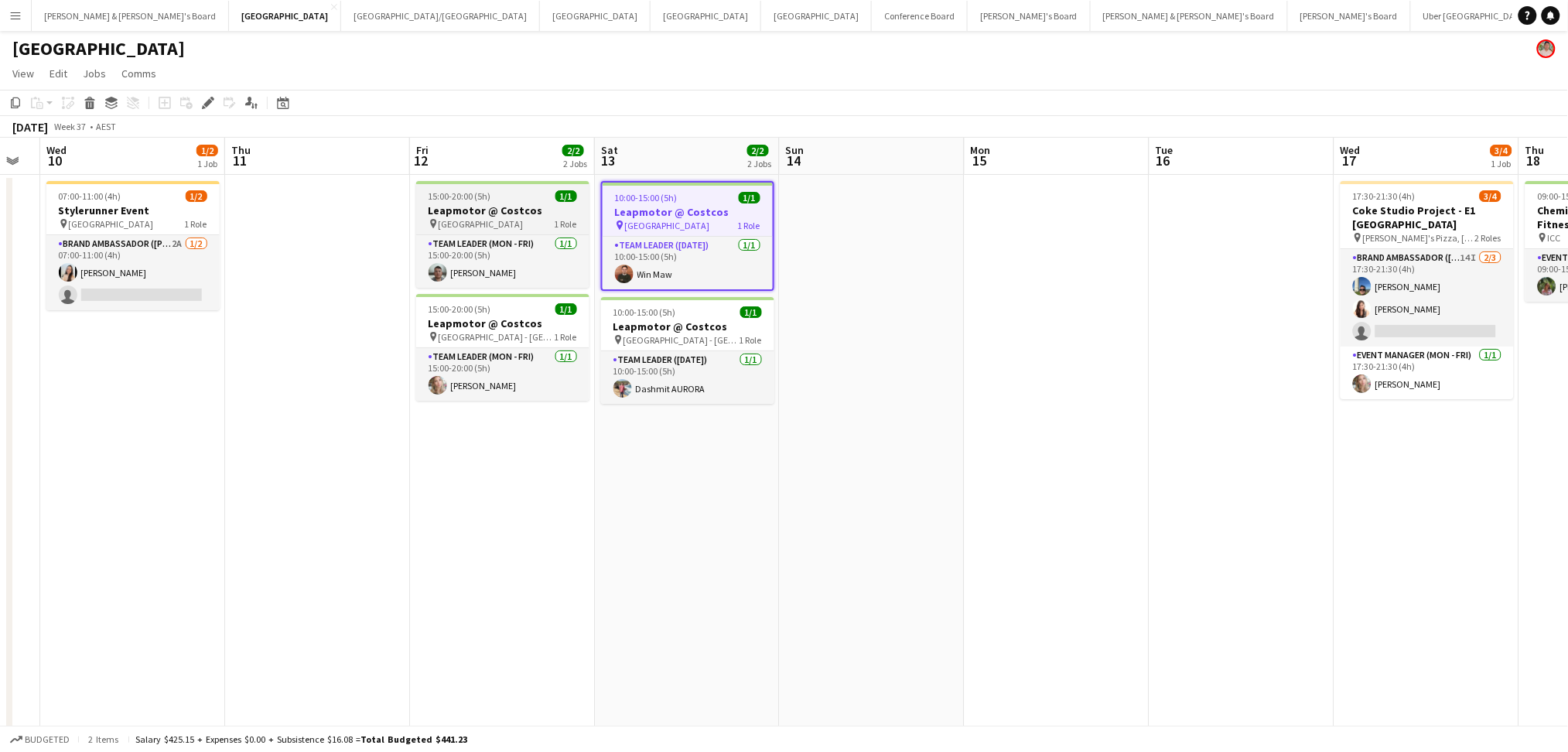
click at [498, 212] on h3 "Leapmotor @ Costcos" at bounding box center [503, 210] width 173 height 14
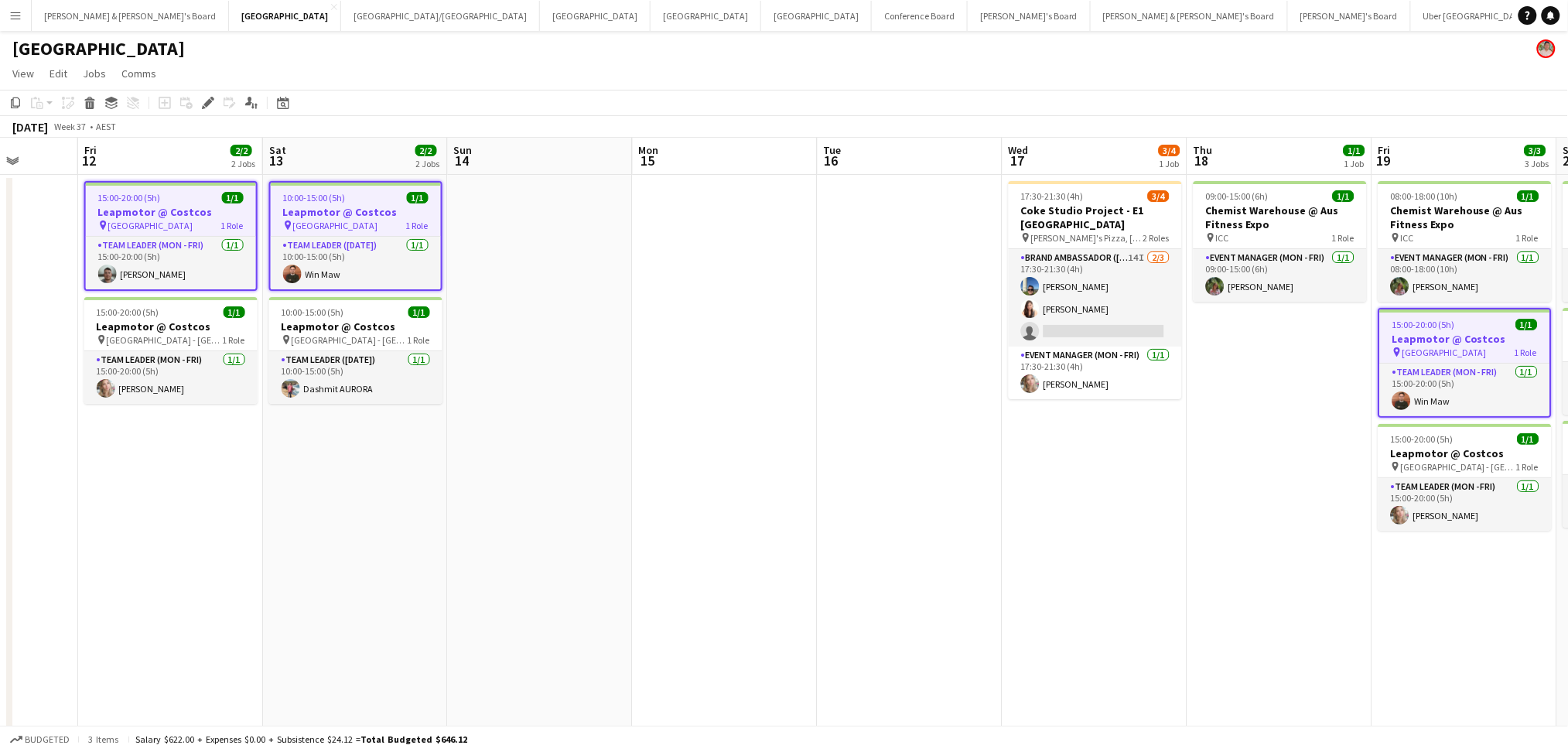
drag, startPoint x: 1287, startPoint y: 575, endPoint x: 274, endPoint y: 452, distance: 1020.4
click at [274, 452] on app-calendar-viewport "Mon 8 Tue 9 Wed 10 1/2 1 Job Thu 11 Fri 12 2/2 2 Jobs Sat 13 2/2 2 Jobs Sun 14 …" at bounding box center [784, 479] width 1568 height 682
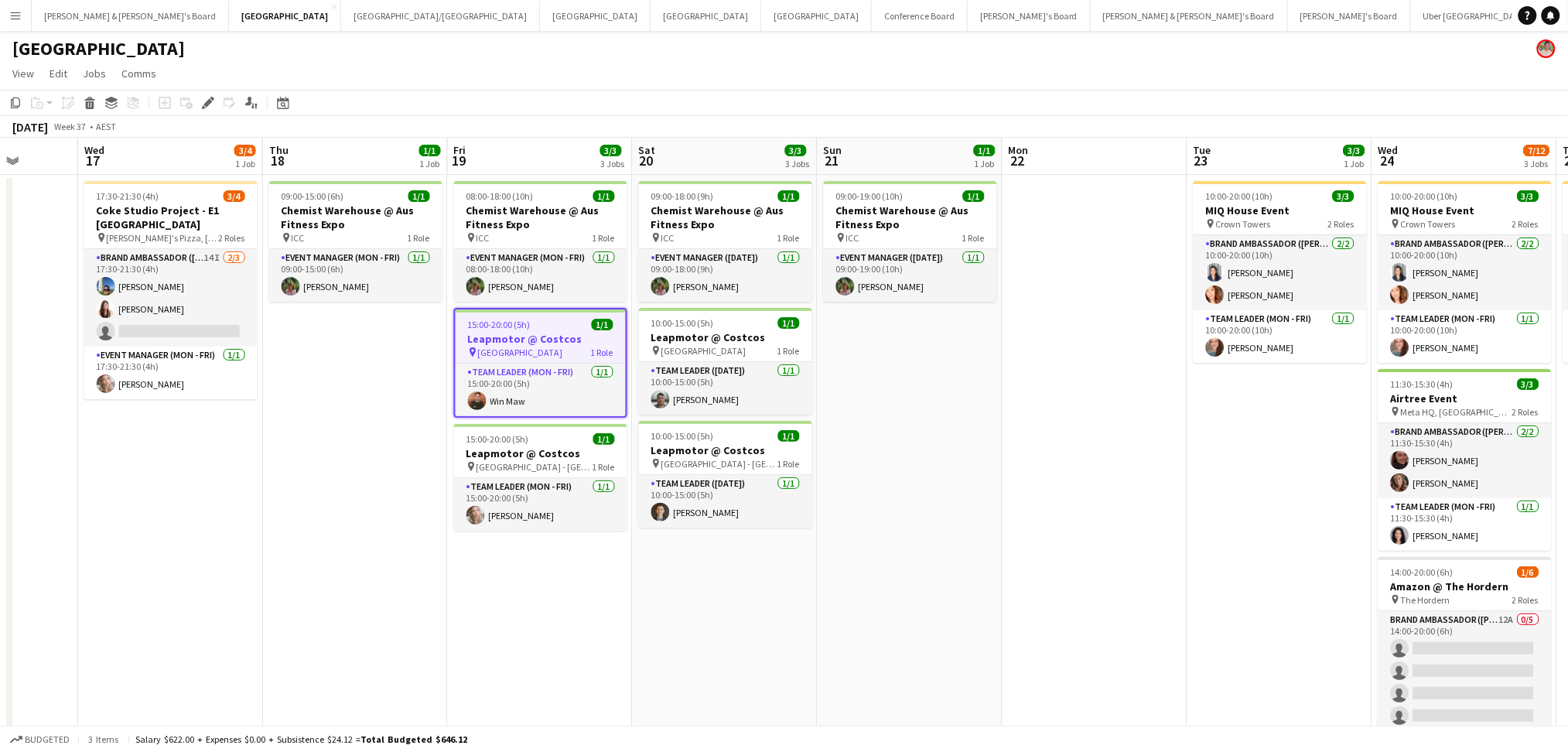
scroll to position [0, 419]
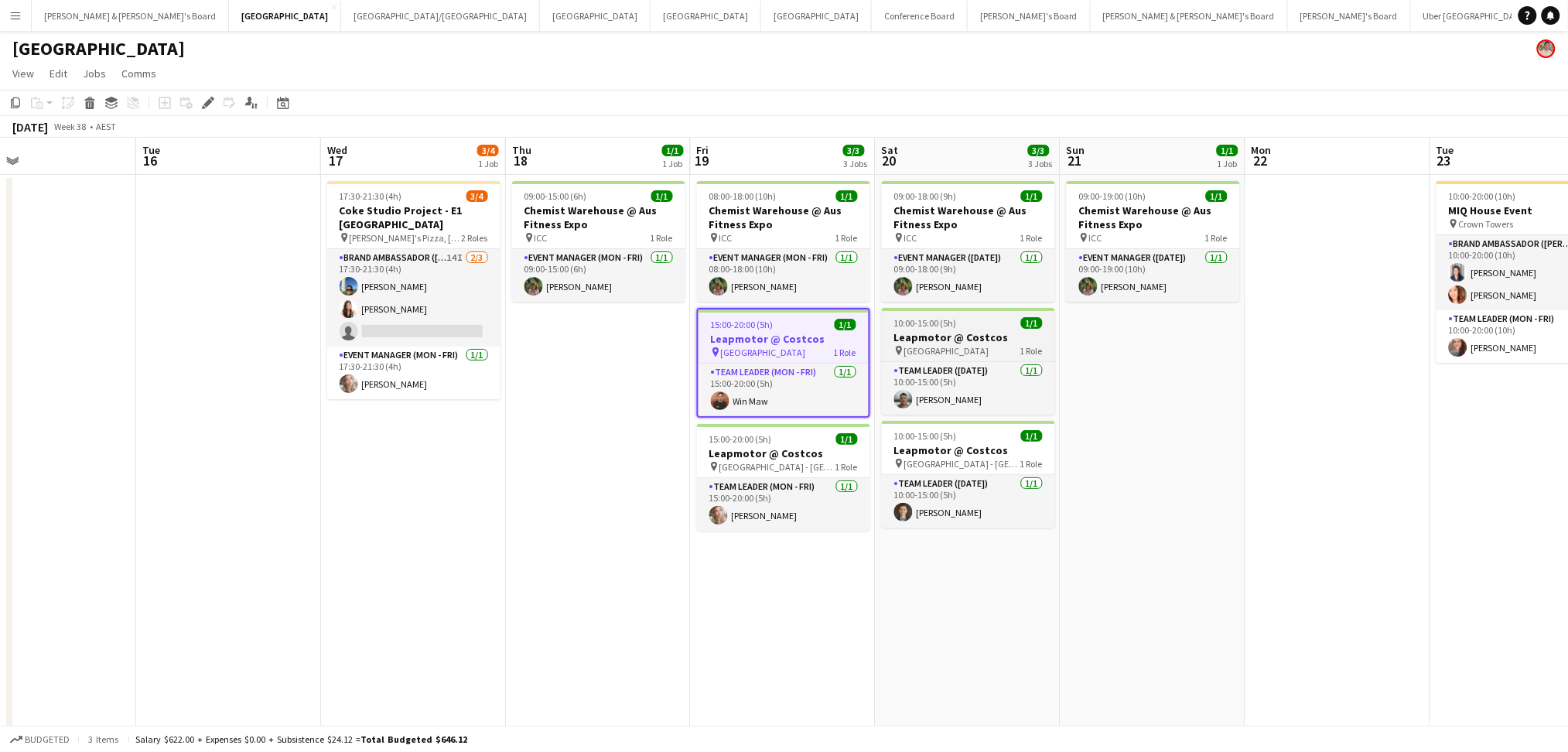
click at [973, 333] on h3 "Leapmotor @ Costcos" at bounding box center [968, 337] width 173 height 14
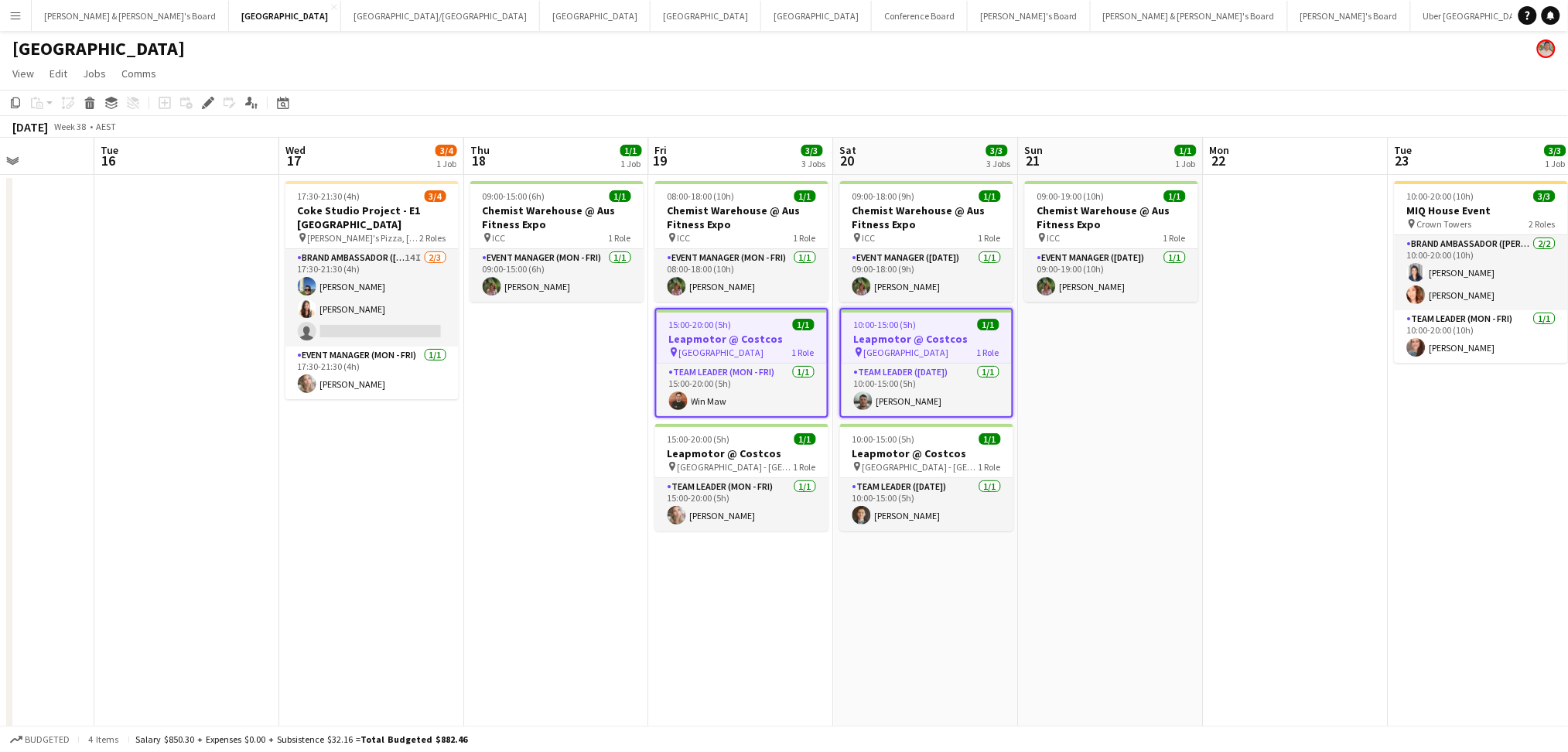
drag, startPoint x: 1377, startPoint y: 536, endPoint x: 444, endPoint y: 497, distance: 933.8
click at [443, 497] on app-calendar-viewport "Sat 13 2/2 2 Jobs Sun 14 Mon 15 Tue 16 Wed 17 3/4 1 Job Thu 18 1/1 1 Job Fri 19…" at bounding box center [784, 479] width 1568 height 682
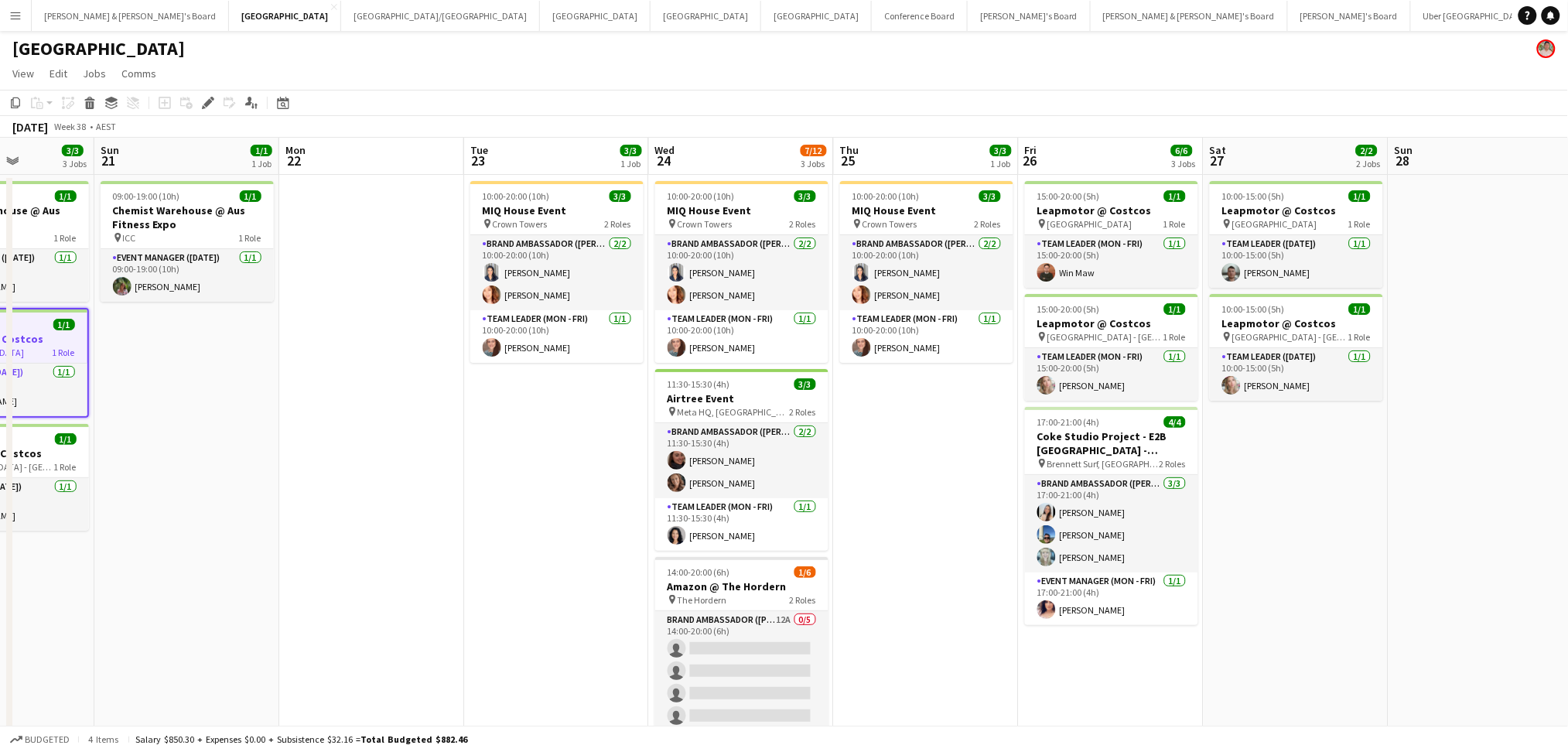
scroll to position [0, 465]
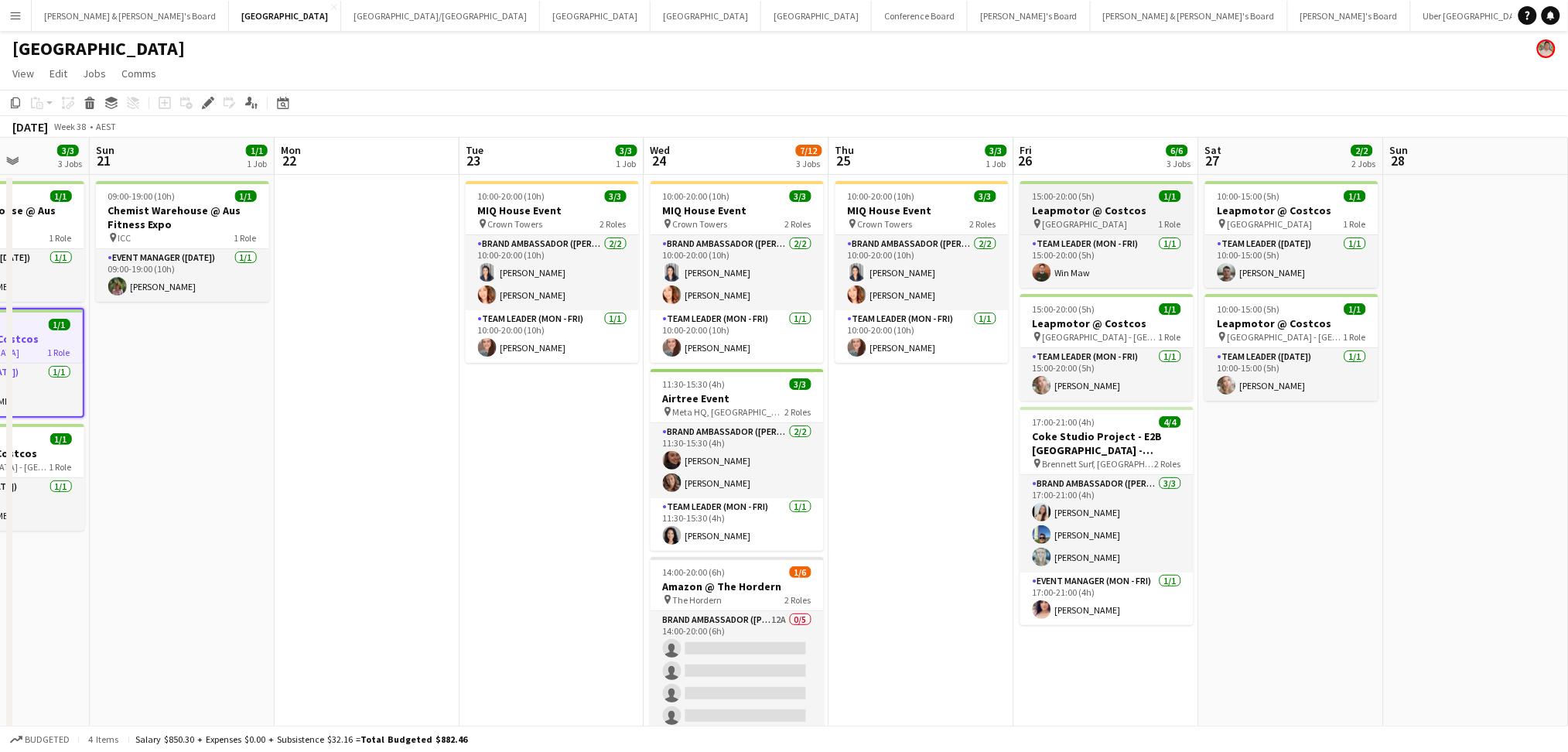
click at [1078, 196] on span "15:00-20:00 (5h)" at bounding box center [1064, 196] width 63 height 11
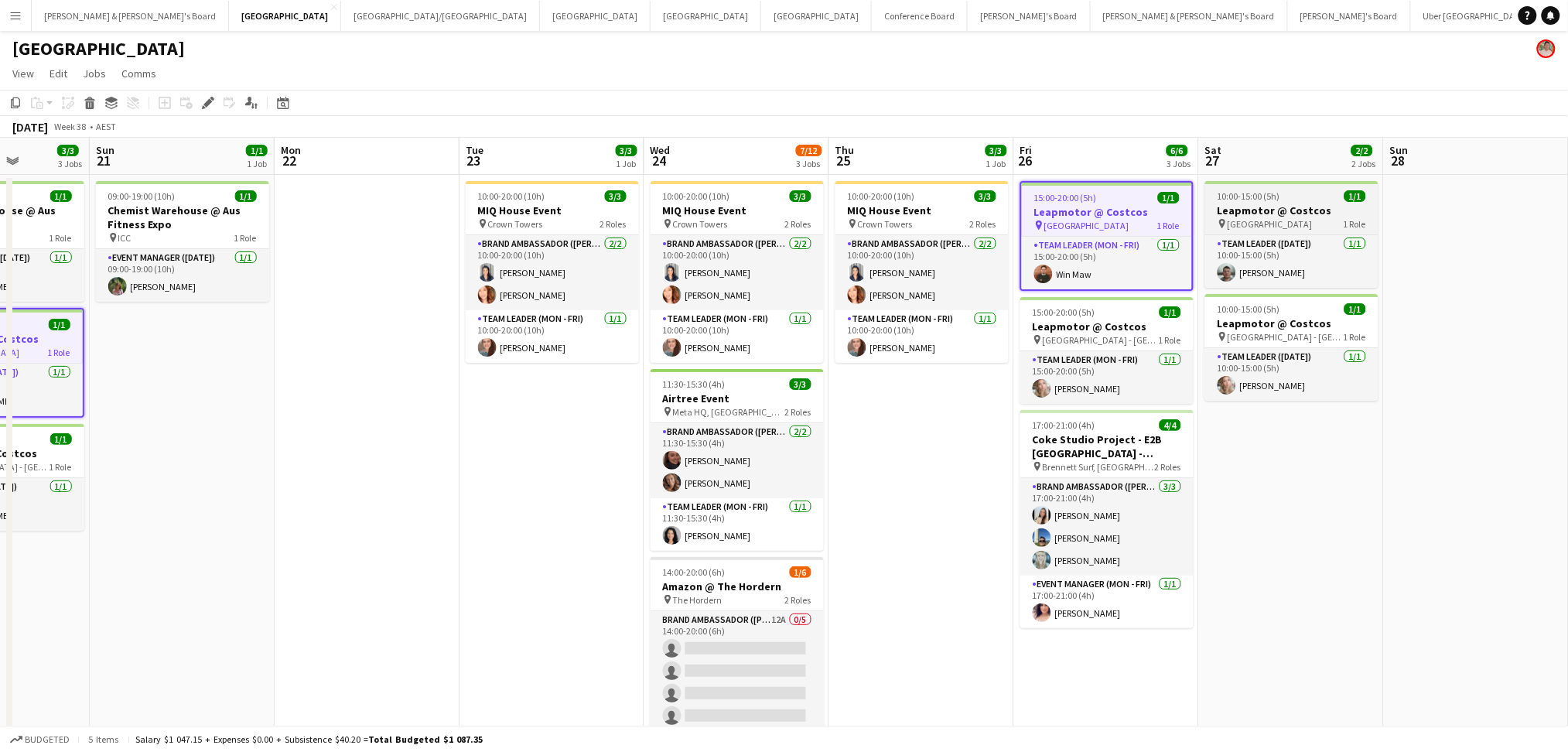
click at [1280, 199] on div "10:00-15:00 (5h) 1/1" at bounding box center [1292, 196] width 173 height 11
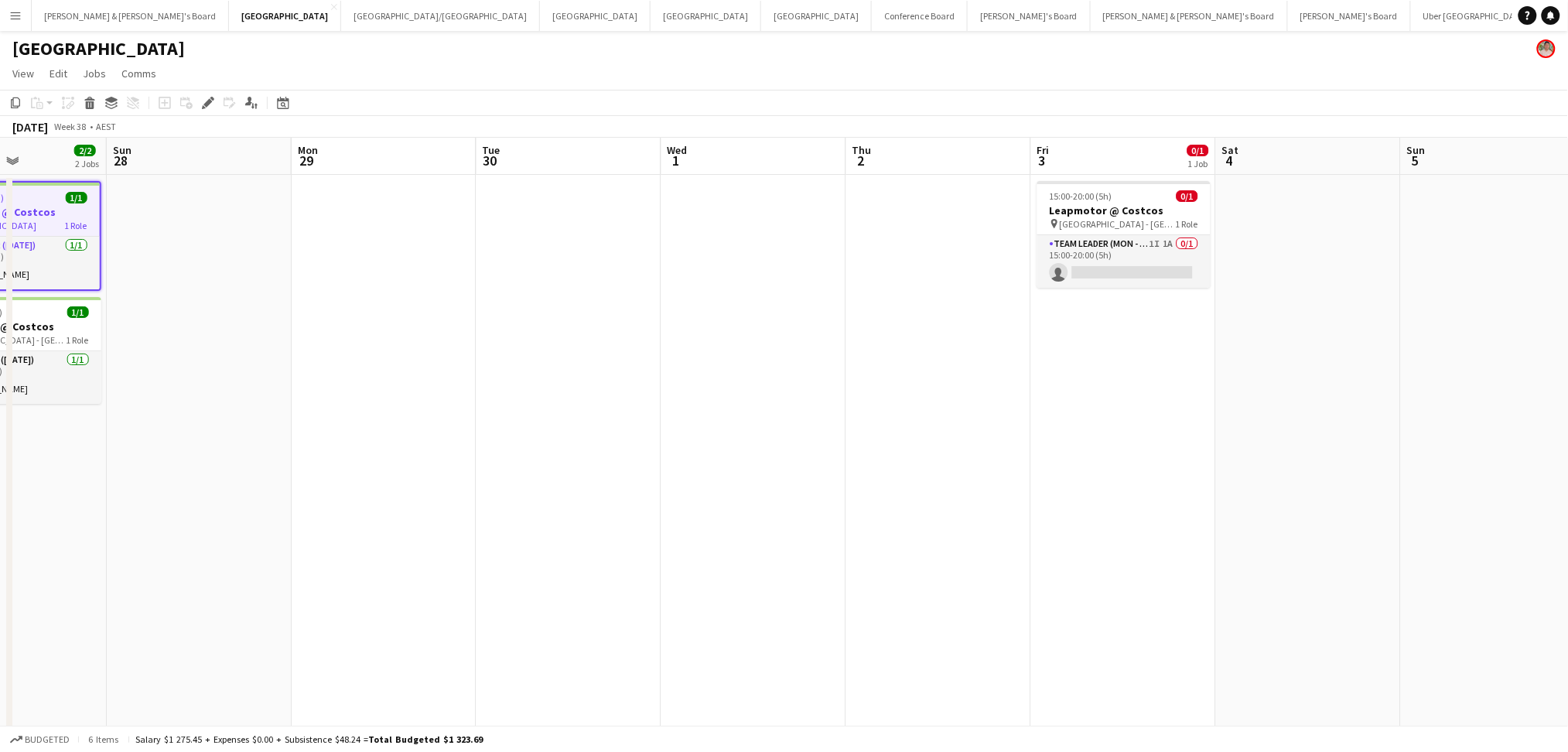
drag, startPoint x: 1504, startPoint y: 532, endPoint x: 300, endPoint y: 550, distance: 1204.1
click at [299, 550] on app-calendar-viewport "Wed 24 7/12 3 Jobs Thu 25 3/3 1 Job Fri 26 6/6 3 Jobs Sat 27 2/2 2 Jobs Sun 28 …" at bounding box center [784, 479] width 1568 height 682
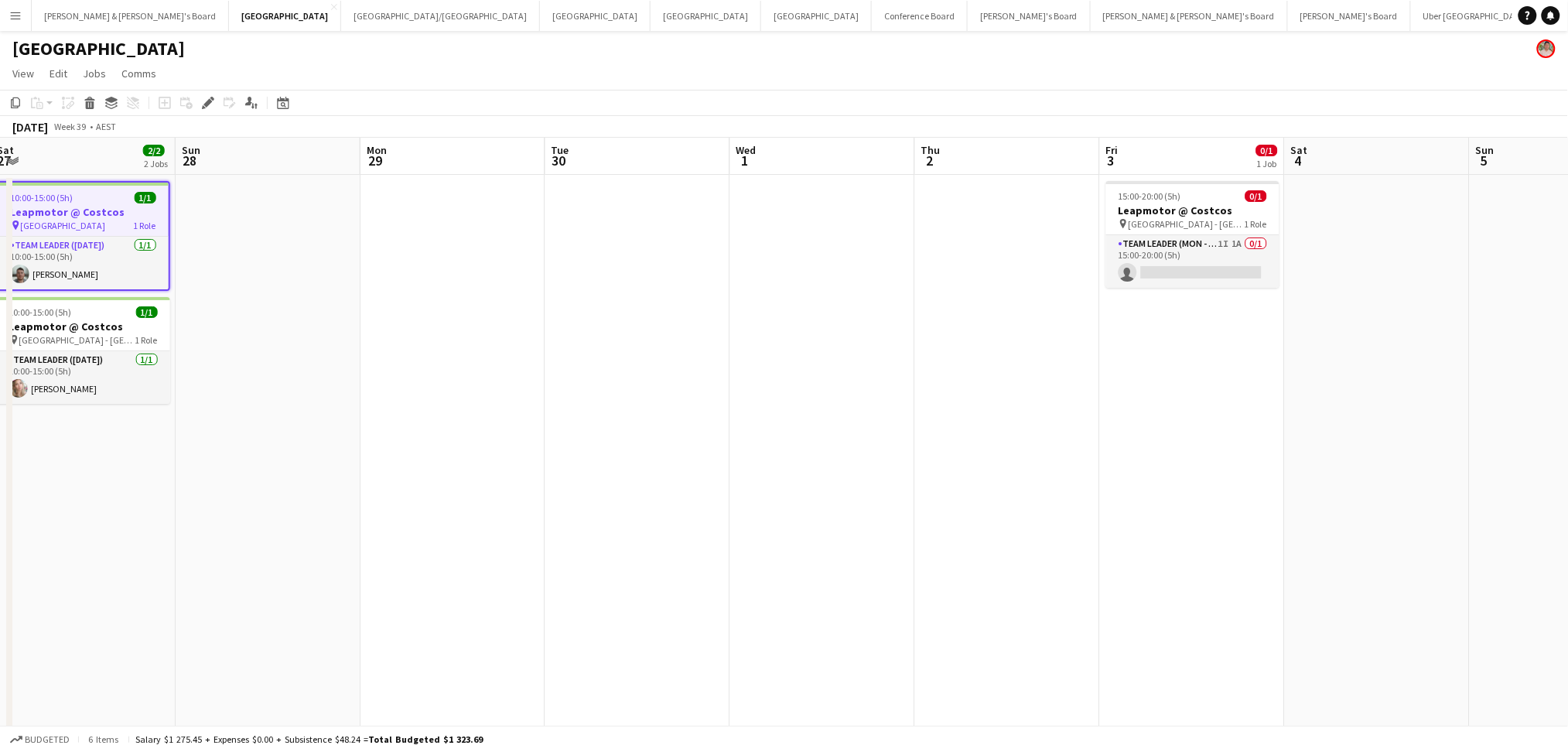
scroll to position [0, 577]
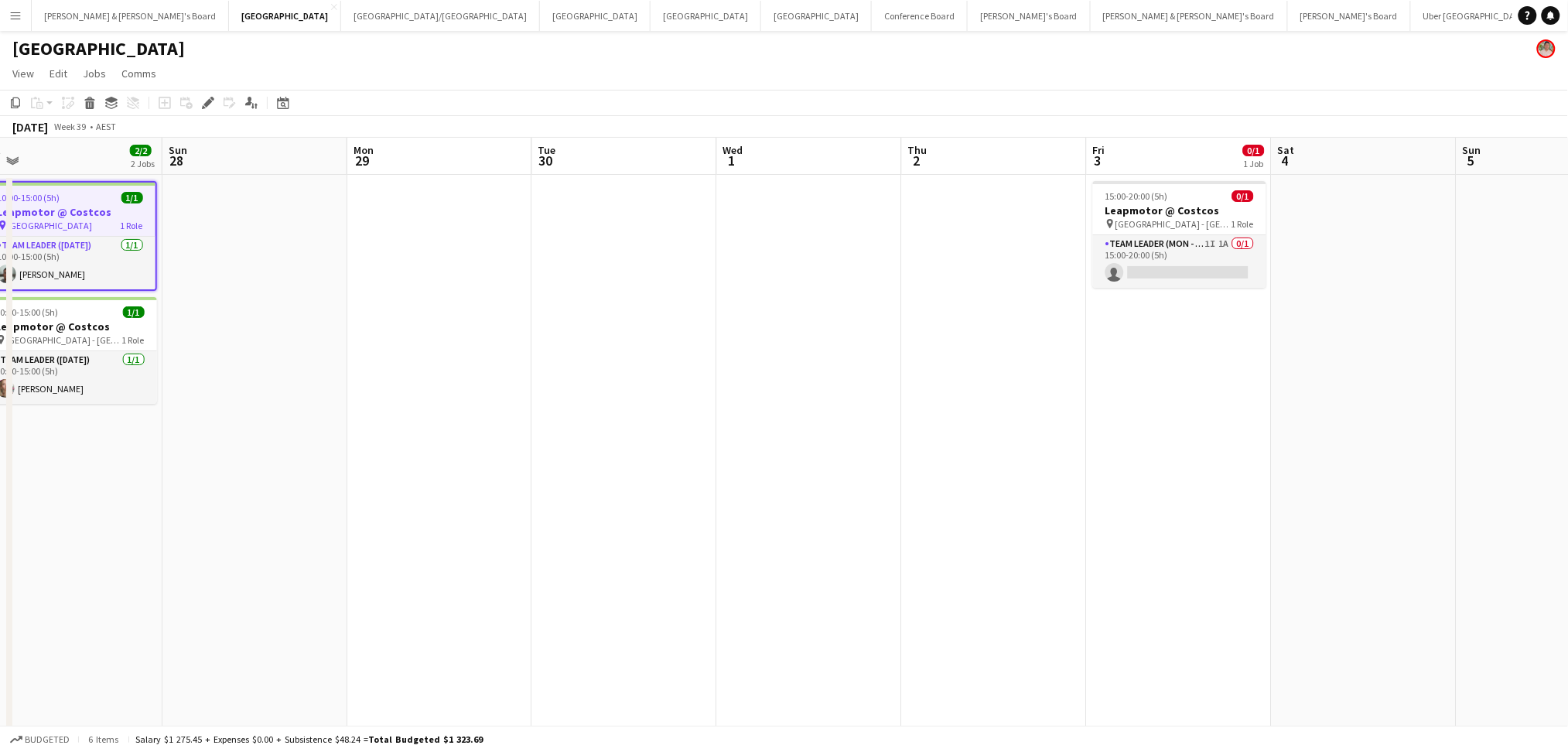
drag, startPoint x: 872, startPoint y: 585, endPoint x: 488, endPoint y: 526, distance: 388.5
click at [488, 526] on app-calendar-viewport "Wed 24 7/12 3 Jobs Thu 25 3/3 1 Job Fri 26 6/6 3 Jobs Sat 27 2/2 2 Jobs Sun 28 …" at bounding box center [784, 479] width 1568 height 682
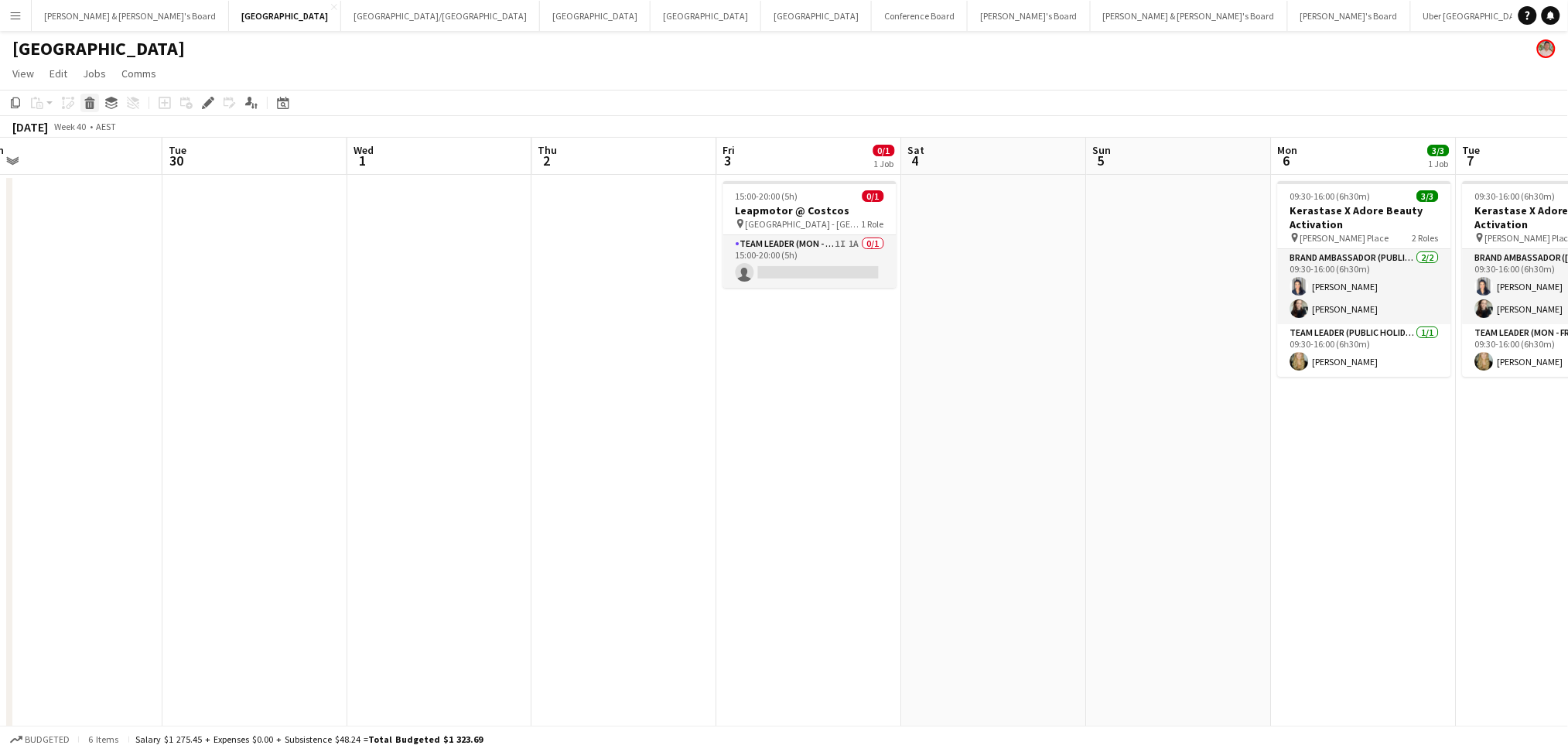
click at [92, 106] on icon at bounding box center [89, 105] width 9 height 8
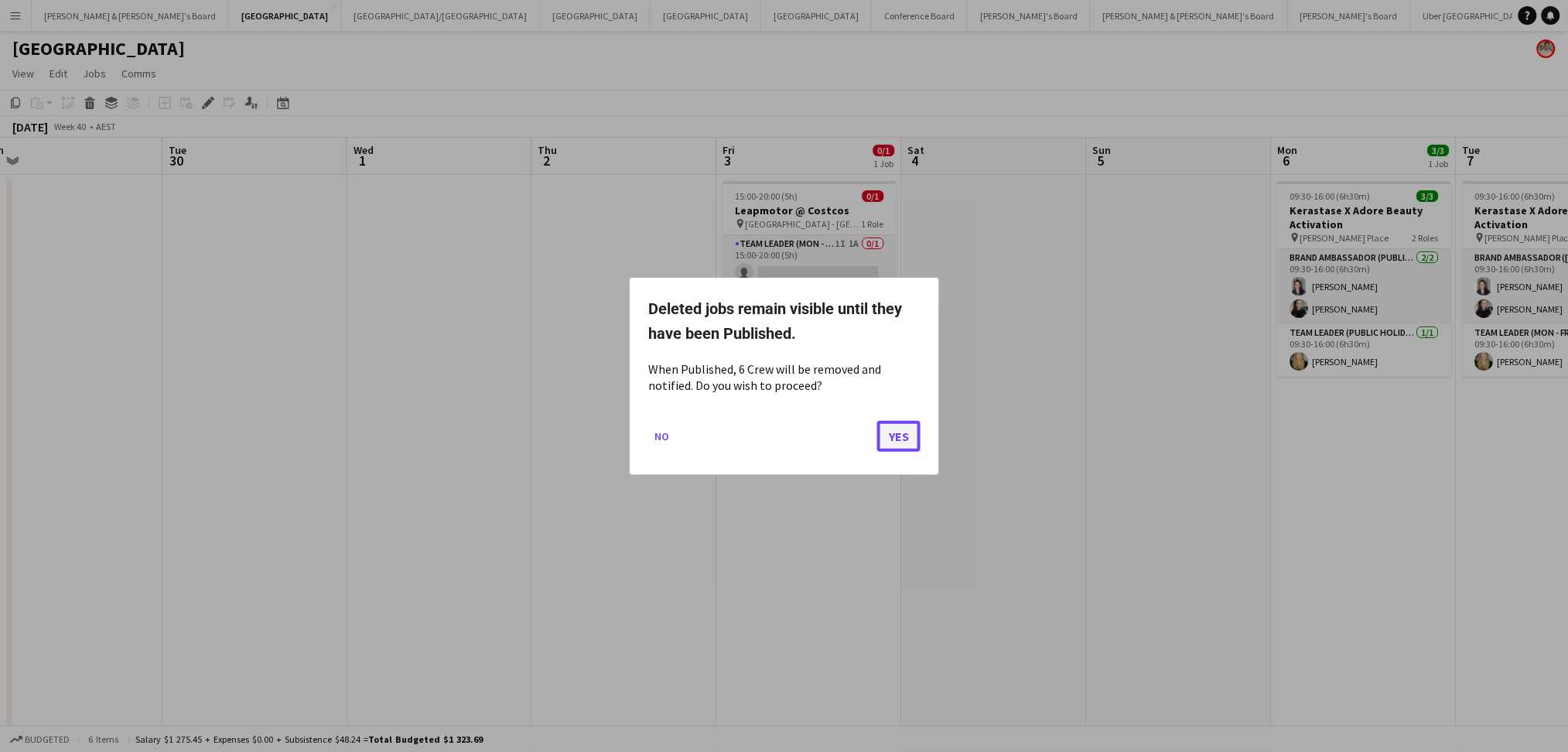
click at [886, 439] on button "Yes" at bounding box center [898, 435] width 43 height 30
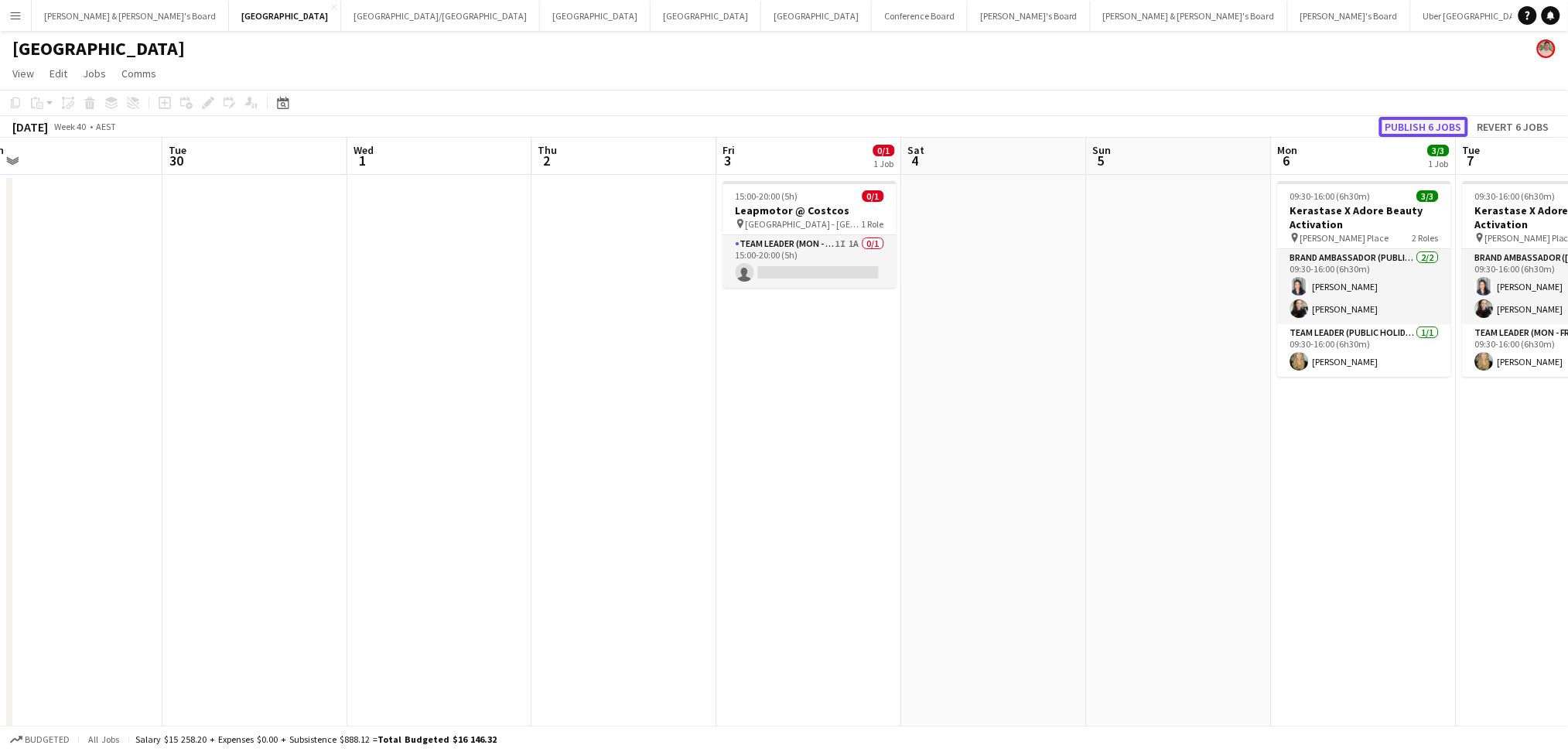
click at [1421, 126] on button "Publish 6 jobs" at bounding box center [1423, 127] width 89 height 20
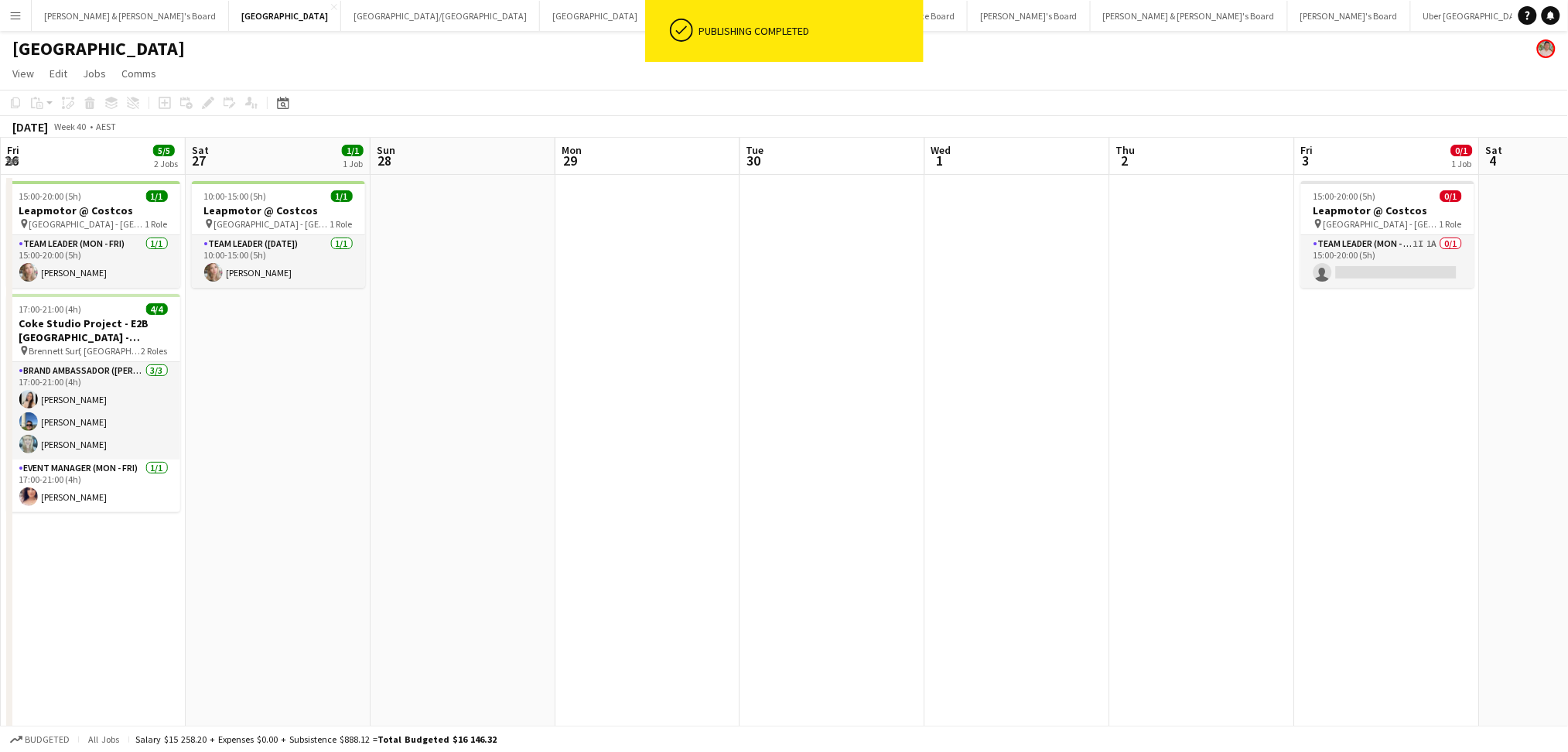
drag, startPoint x: 718, startPoint y: 456, endPoint x: 1582, endPoint y: 445, distance: 864.1
click at [1568, 445] on html "ok-circled Publishing completed Menu Boards Boards Boards All jobs Status Workf…" at bounding box center [784, 432] width 1568 height 864
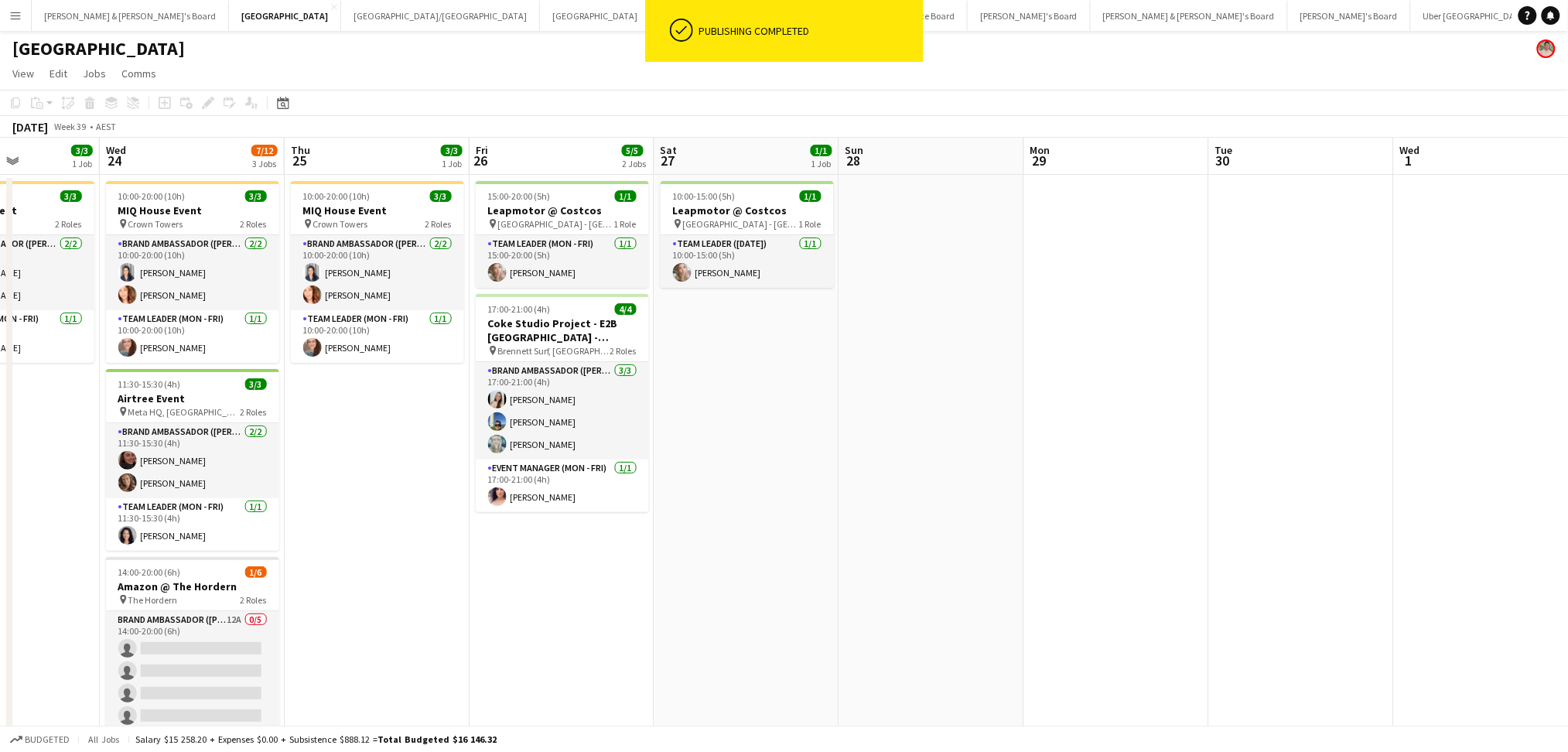
drag, startPoint x: 1369, startPoint y: 495, endPoint x: 1582, endPoint y: 485, distance: 213.2
click at [1568, 485] on html "ok-circled Publishing completed Menu Boards Boards Boards All jobs Status Workf…" at bounding box center [784, 432] width 1568 height 864
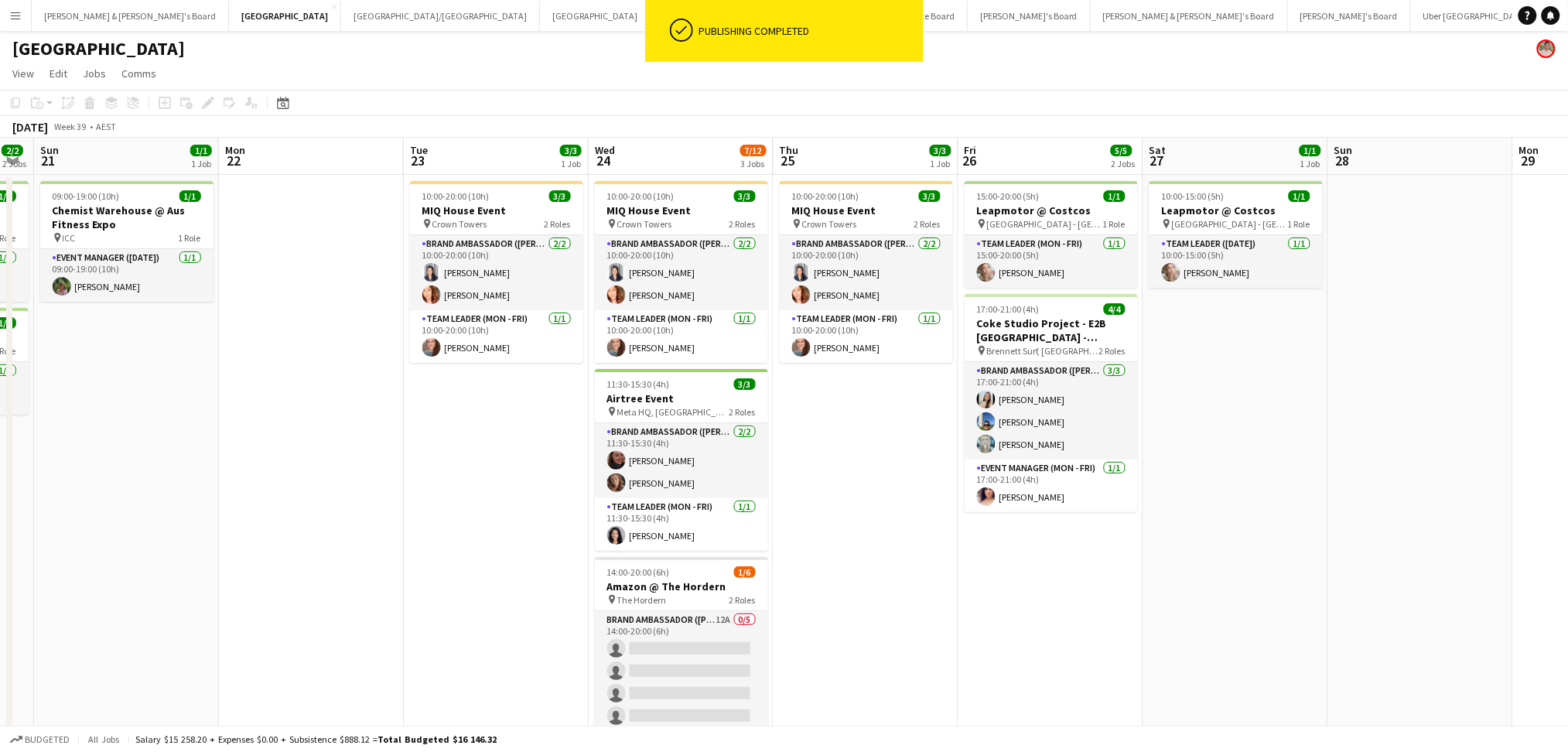
click at [1544, 525] on app-calendar-viewport "Fri 19 2/2 2 Jobs Sat 20 2/2 2 Jobs Sun 21 1/1 1 Job Mon 22 Tue 23 3/3 1 Job We…" at bounding box center [784, 479] width 1568 height 682
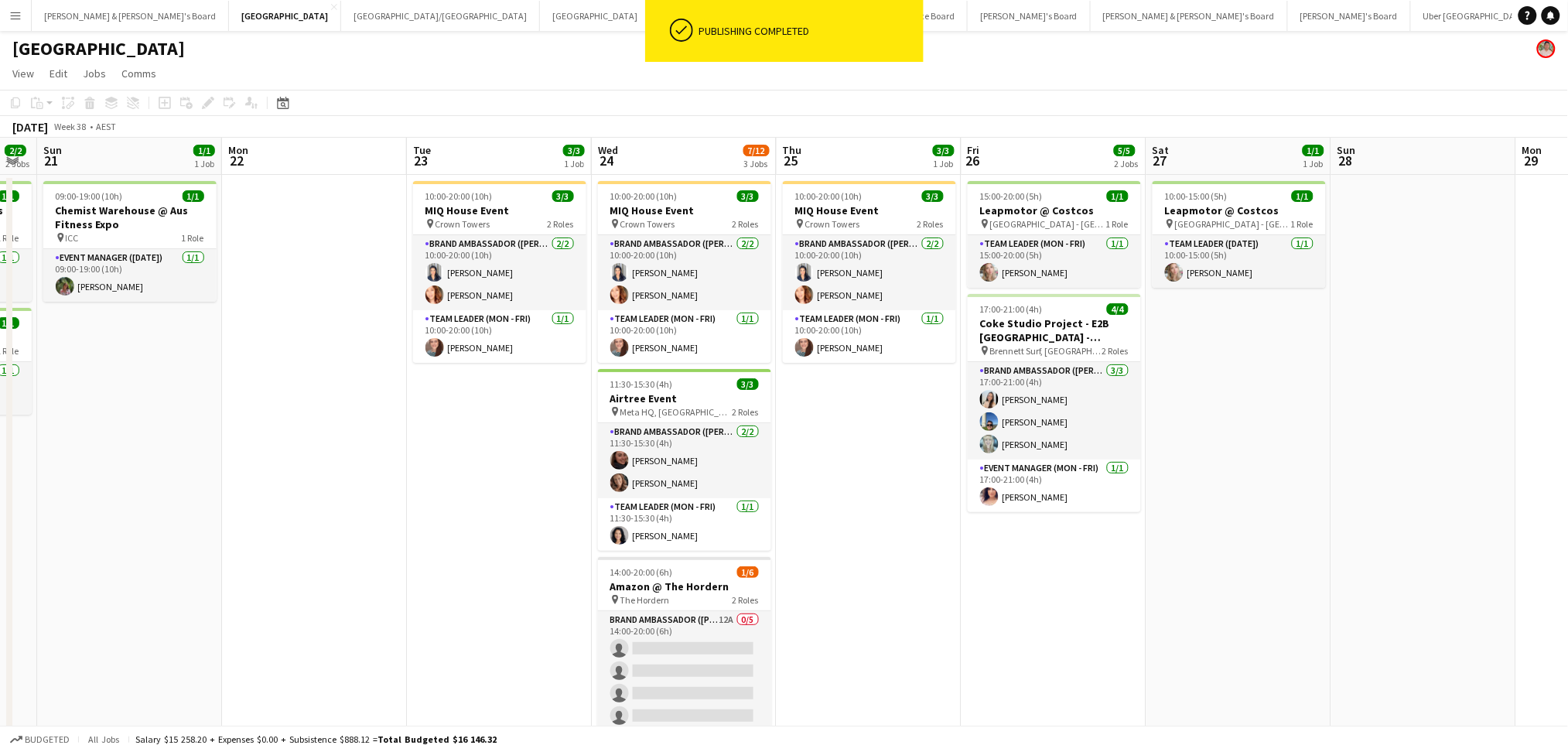
click at [925, 656] on app-date-cell "10:00-20:00 (10h) 3/3 MIQ House Event pin Crown Towers 2 Roles Brand Ambassador…" at bounding box center [869, 497] width 185 height 644
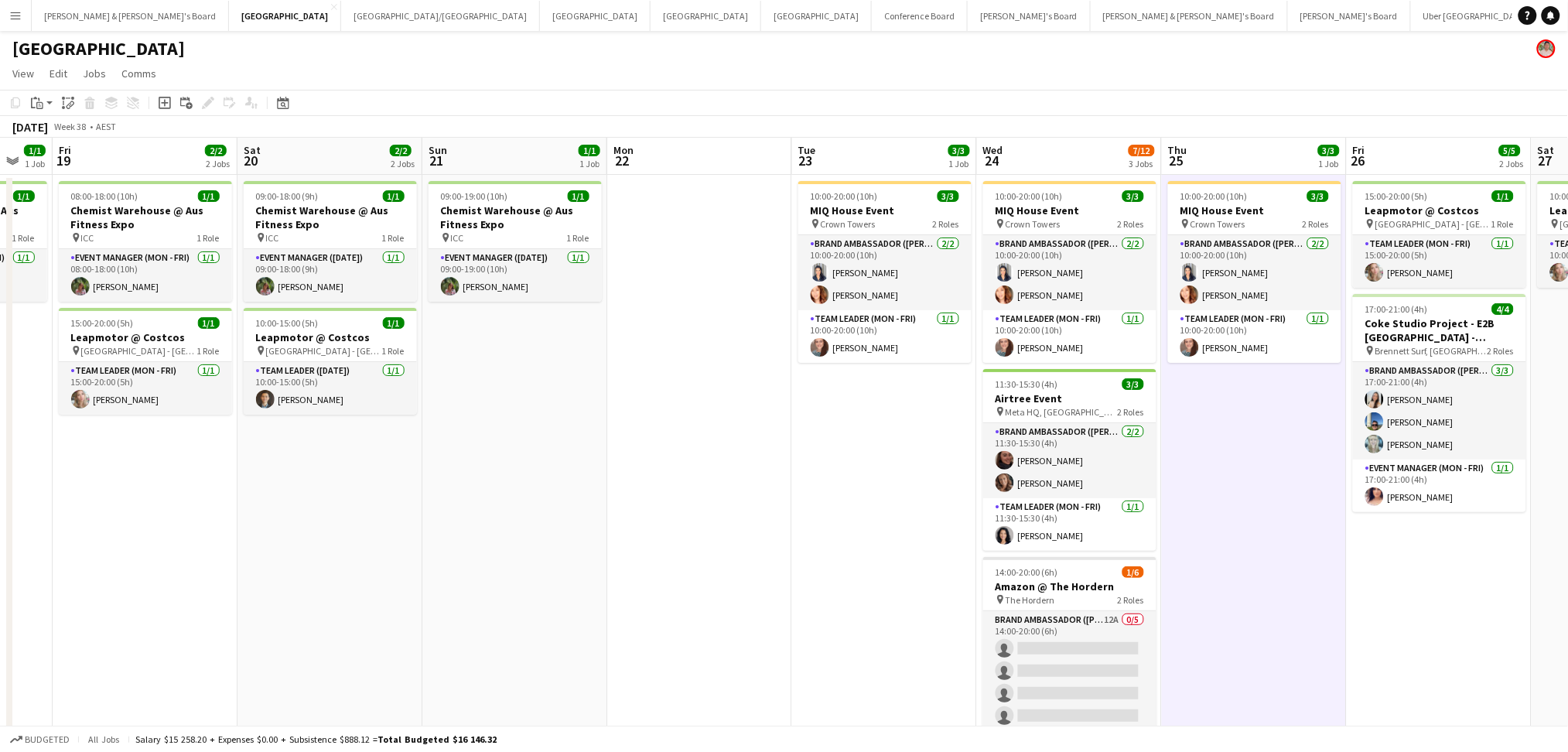
drag, startPoint x: 371, startPoint y: 493, endPoint x: 771, endPoint y: 470, distance: 400.7
click at [771, 476] on app-calendar-viewport "Wed 17 3/4 1 Job Thu 18 1/1 1 Job Fri 19 2/2 2 Jobs Sat 20 2/2 2 Jobs Sun 21 1/…" at bounding box center [784, 479] width 1568 height 682
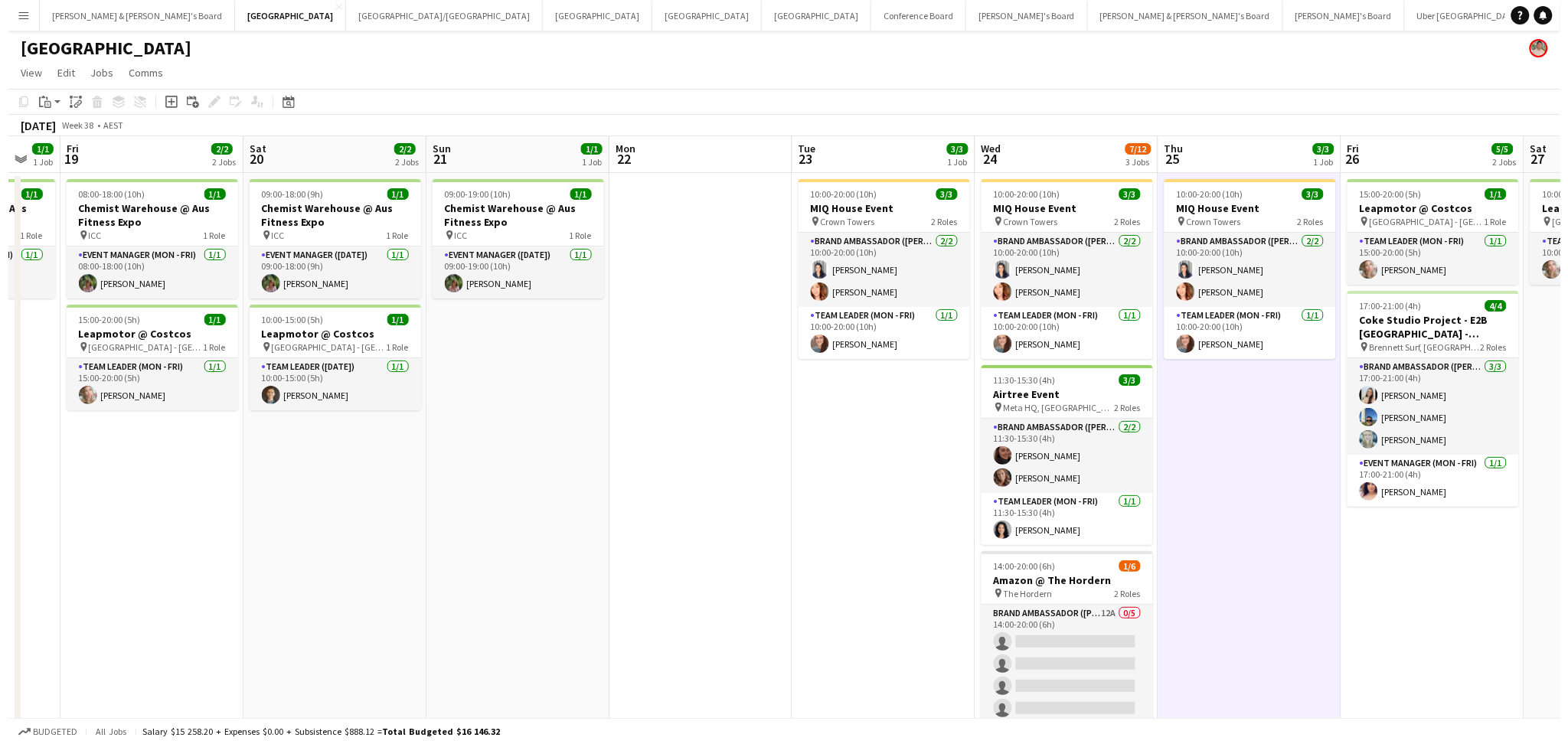
scroll to position [0, 483]
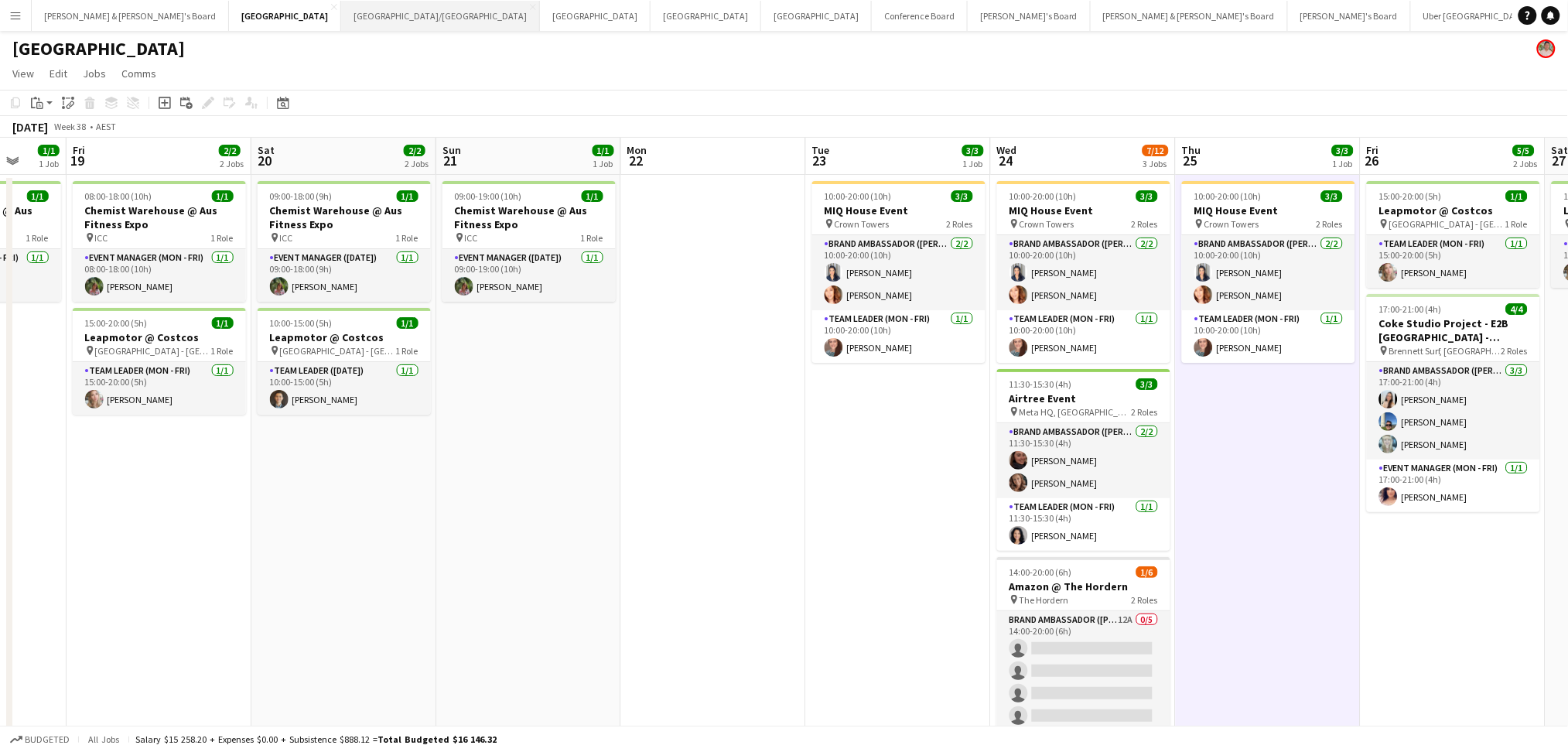
click at [341, 27] on button "[GEOGRAPHIC_DATA]/[GEOGRAPHIC_DATA] Close" at bounding box center [440, 16] width 199 height 30
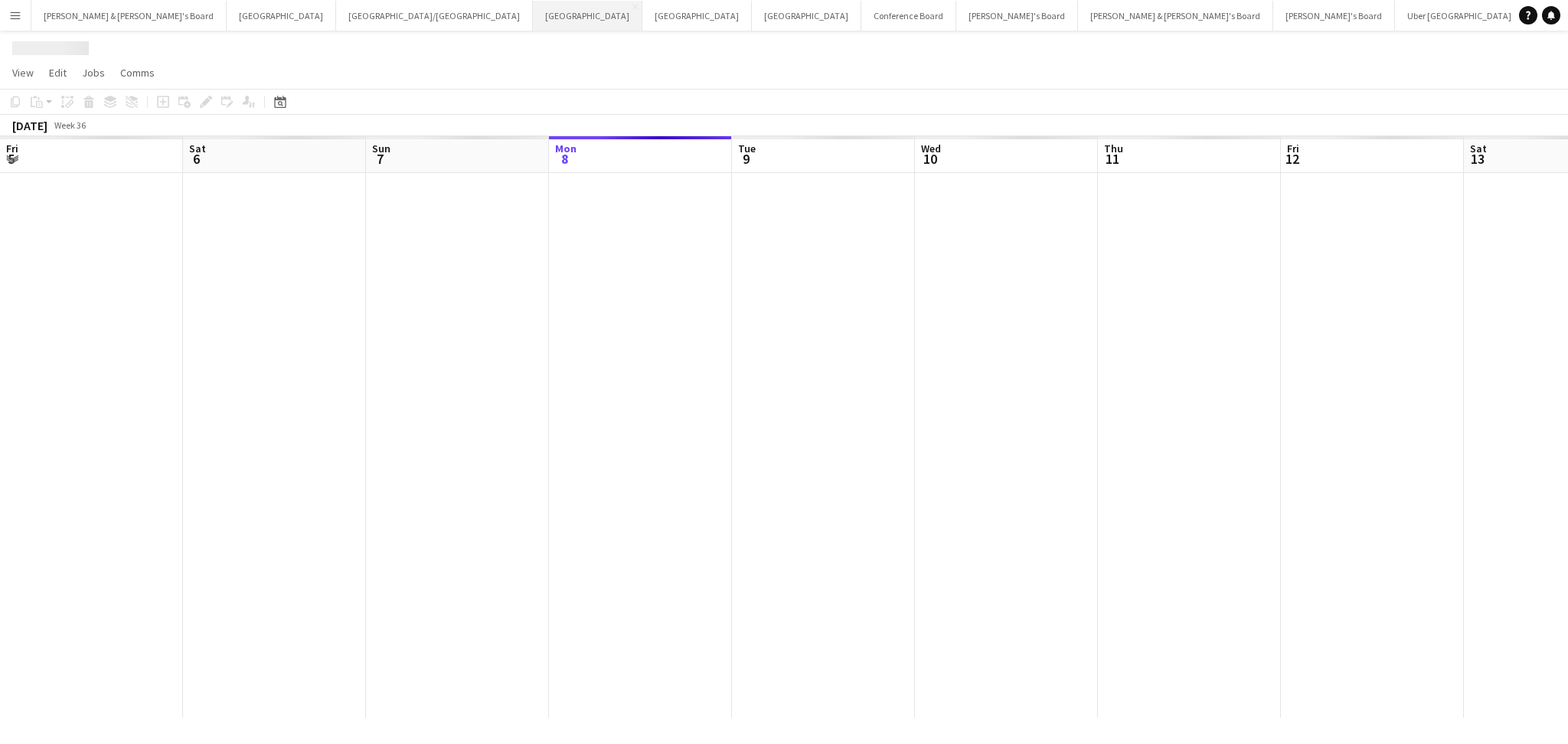
scroll to position [0, 366]
click at [532, 23] on button "Melbourne Close" at bounding box center [587, 16] width 109 height 30
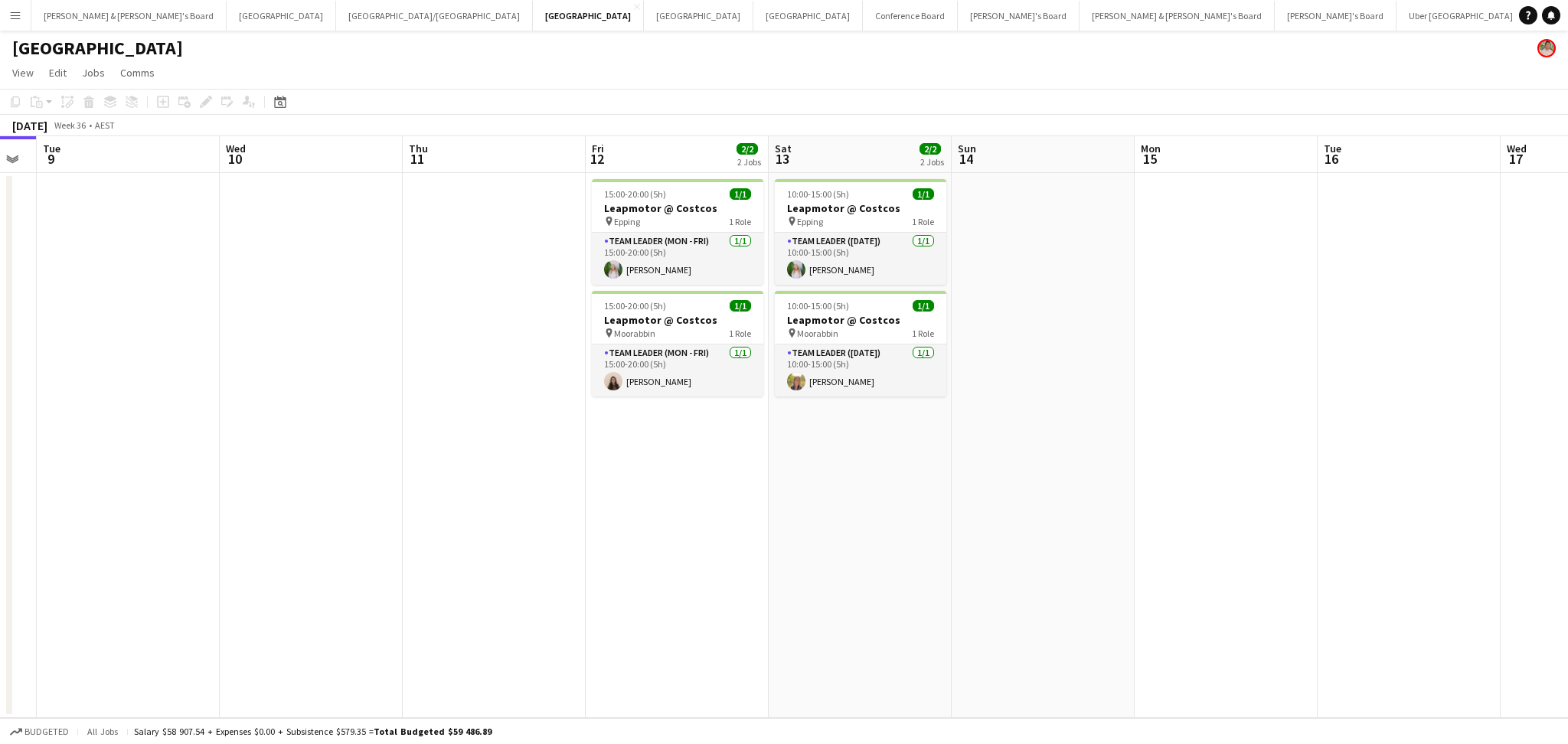
drag, startPoint x: 885, startPoint y: 530, endPoint x: 540, endPoint y: 533, distance: 345.0
click at [540, 533] on app-calendar-viewport "Fri 5 2/2 2 Jobs Sat 6 Sun 7 Mon 8 Tue 9 Wed 10 Thu 11 Fri 12 2/2 2 Jobs Sat 13…" at bounding box center [784, 427] width 1568 height 581
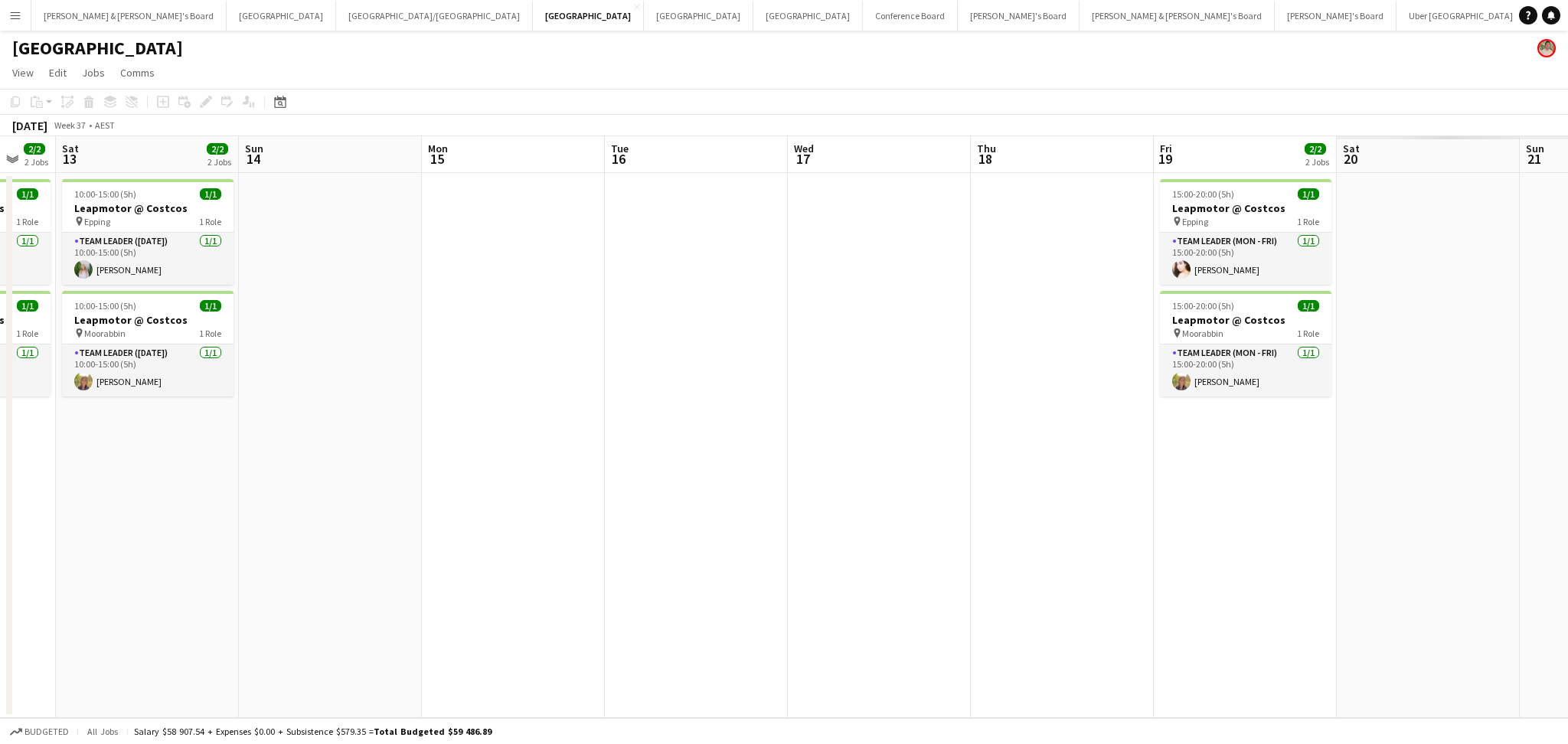
drag, startPoint x: 940, startPoint y: 561, endPoint x: 243, endPoint y: 520, distance: 698.2
click at [243, 521] on app-calendar-viewport "Wed 10 Thu 11 Fri 12 2/2 2 Jobs Sat 13 2/2 2 Jobs Sun 14 Mon 15 Tue 16 Wed 17 T…" at bounding box center [784, 427] width 1568 height 581
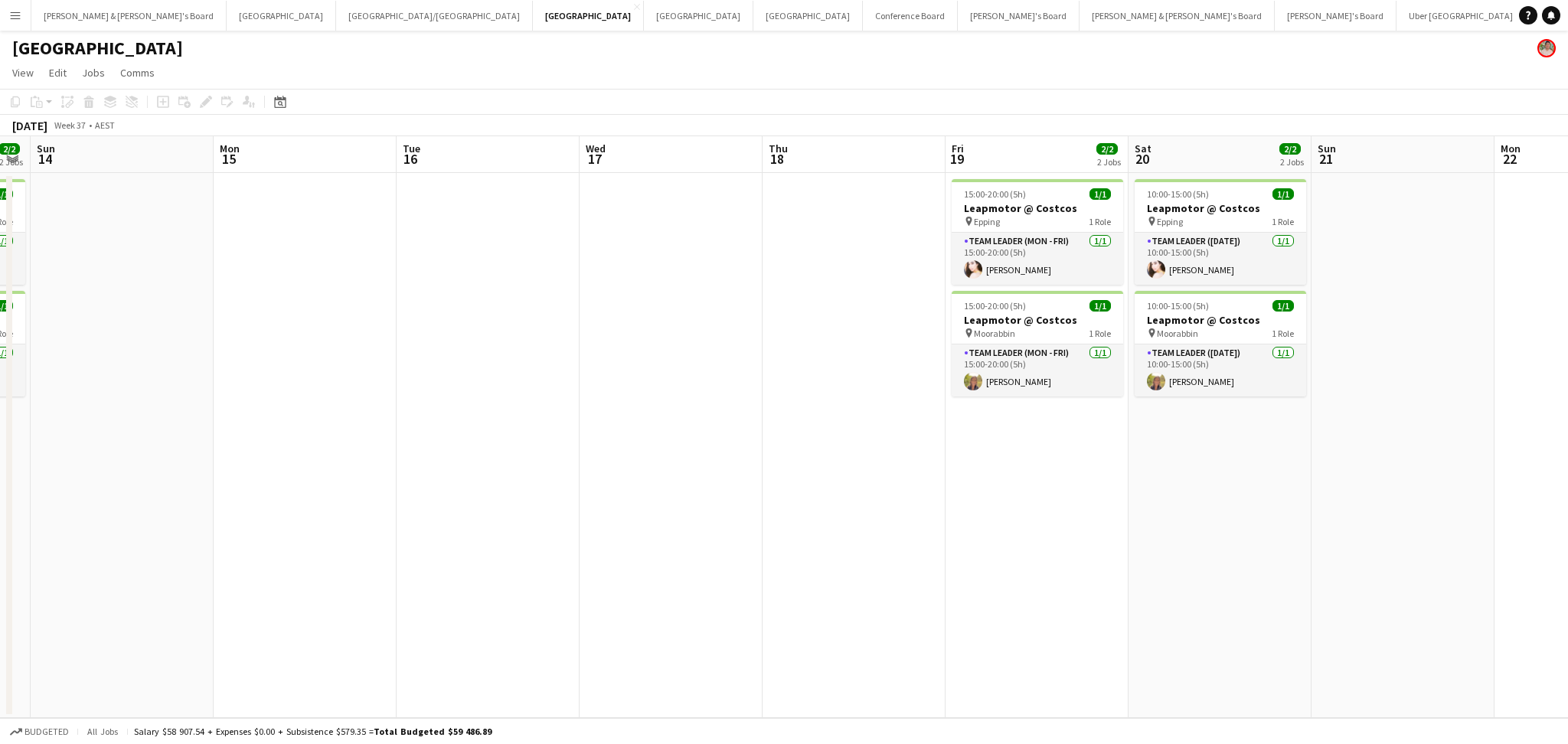
drag, startPoint x: 858, startPoint y: 555, endPoint x: 442, endPoint y: 542, distance: 416.2
click at [442, 542] on app-calendar-viewport "Wed 10 Thu 11 Fri 12 2/2 2 Jobs Sat 13 2/2 2 Jobs Sun 14 Mon 15 Tue 16 Wed 17 T…" at bounding box center [784, 427] width 1568 height 581
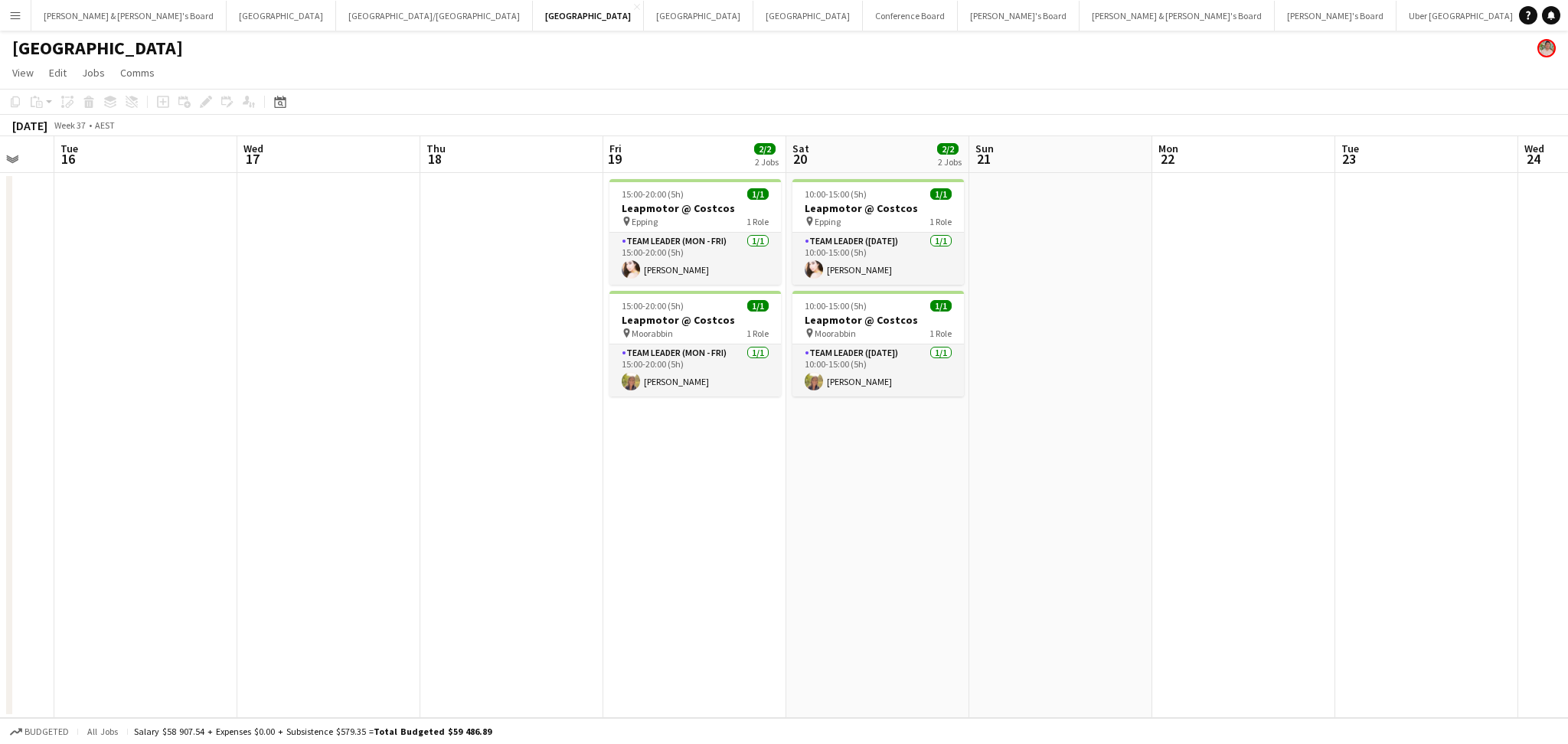
drag, startPoint x: 943, startPoint y: 591, endPoint x: 350, endPoint y: 579, distance: 593.1
click at [350, 579] on app-calendar-viewport "Fri 12 2/2 2 Jobs Sat 13 2/2 2 Jobs Sun 14 Mon 15 Tue 16 Wed 17 Thu 18 Fri 19 2…" at bounding box center [784, 427] width 1568 height 581
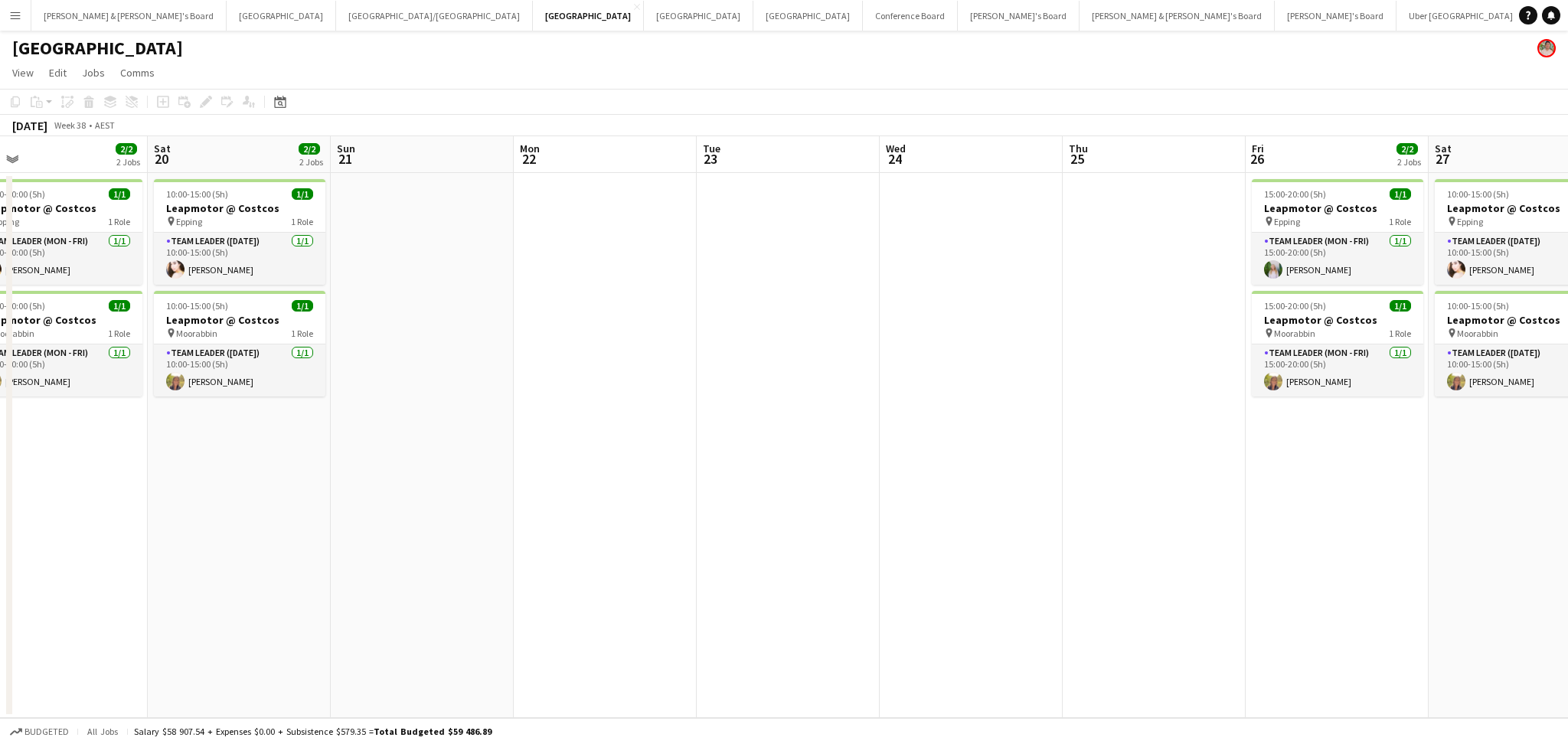
drag, startPoint x: 914, startPoint y: 626, endPoint x: 370, endPoint y: 574, distance: 546.5
click at [370, 574] on app-calendar-viewport "Tue 16 Wed 17 Thu 18 Fri 19 2/2 2 Jobs Sat 20 2/2 2 Jobs Sun 21 Mon 22 Tue 23 W…" at bounding box center [784, 427] width 1568 height 581
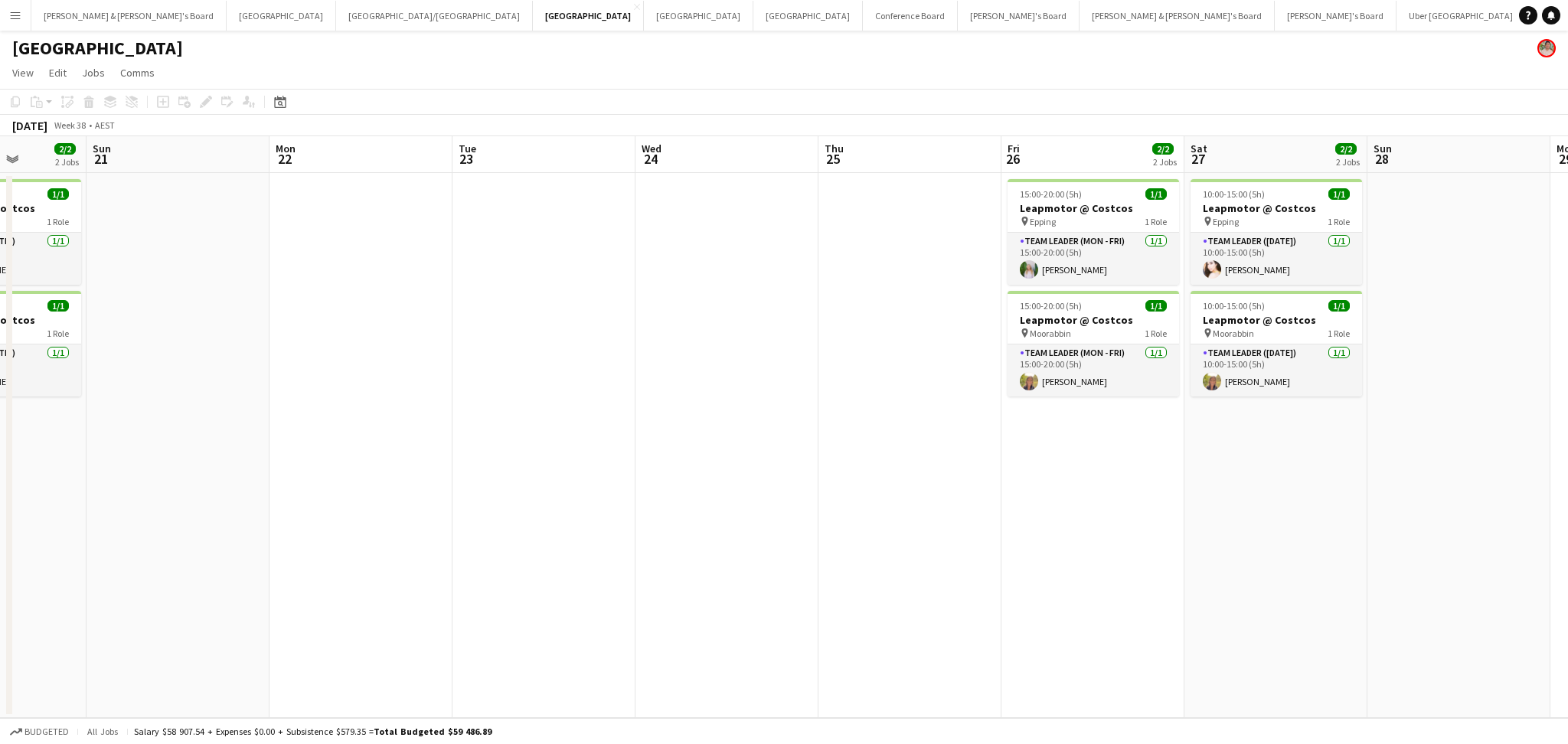
drag, startPoint x: 826, startPoint y: 544, endPoint x: 524, endPoint y: 536, distance: 302.1
click at [524, 536] on app-calendar-viewport "Thu 18 Fri 19 2/2 2 Jobs Sat 20 2/2 2 Jobs Sun 21 Mon 22 Tue 23 Wed 24 Thu 25 F…" at bounding box center [784, 427] width 1568 height 581
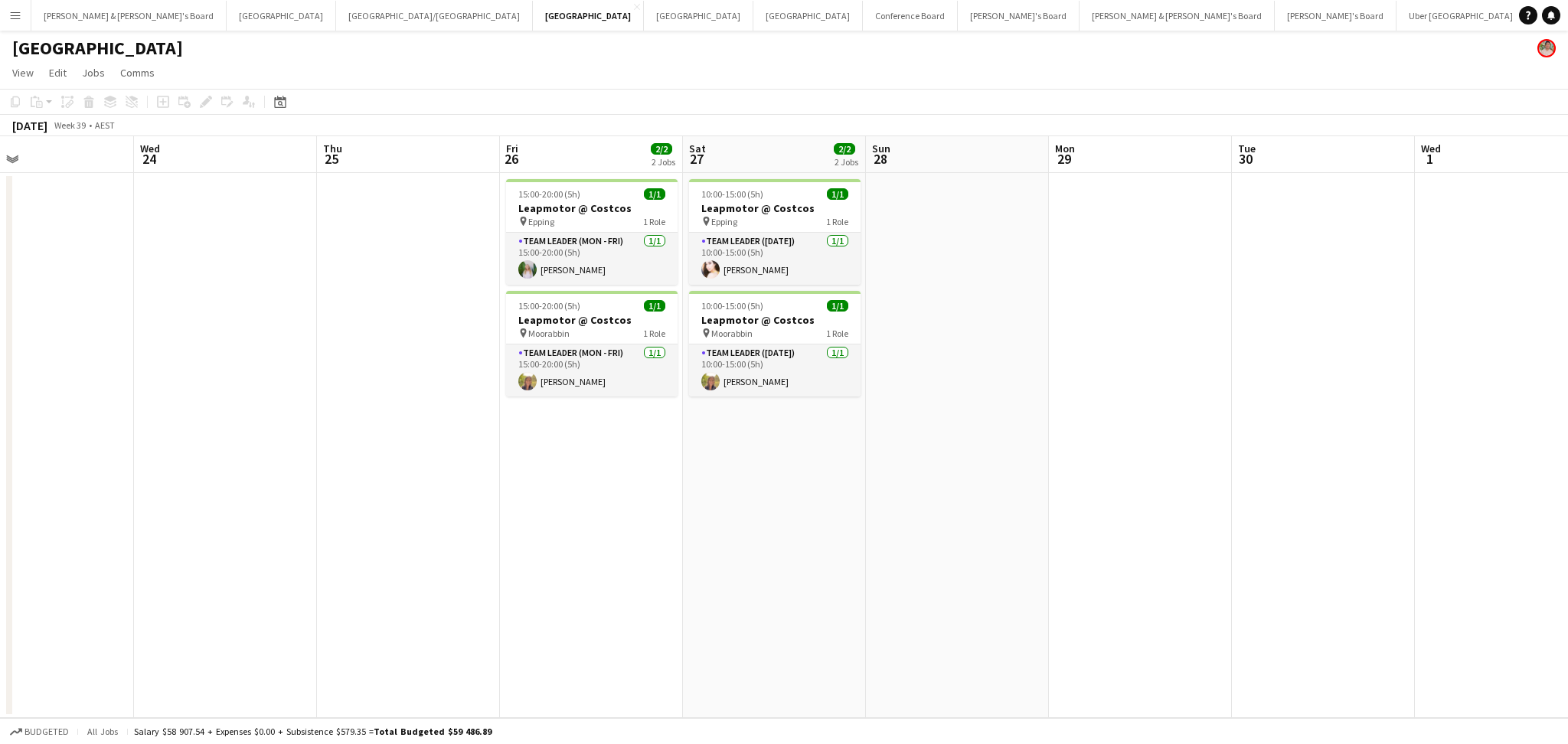
drag, startPoint x: 972, startPoint y: 537, endPoint x: 516, endPoint y: 488, distance: 458.6
click at [516, 488] on app-calendar-viewport "Sat 20 2/2 2 Jobs Sun 21 Mon 22 Tue 23 Wed 24 Thu 25 Fri 26 2/2 2 Jobs Sat 27 2…" at bounding box center [784, 427] width 1568 height 581
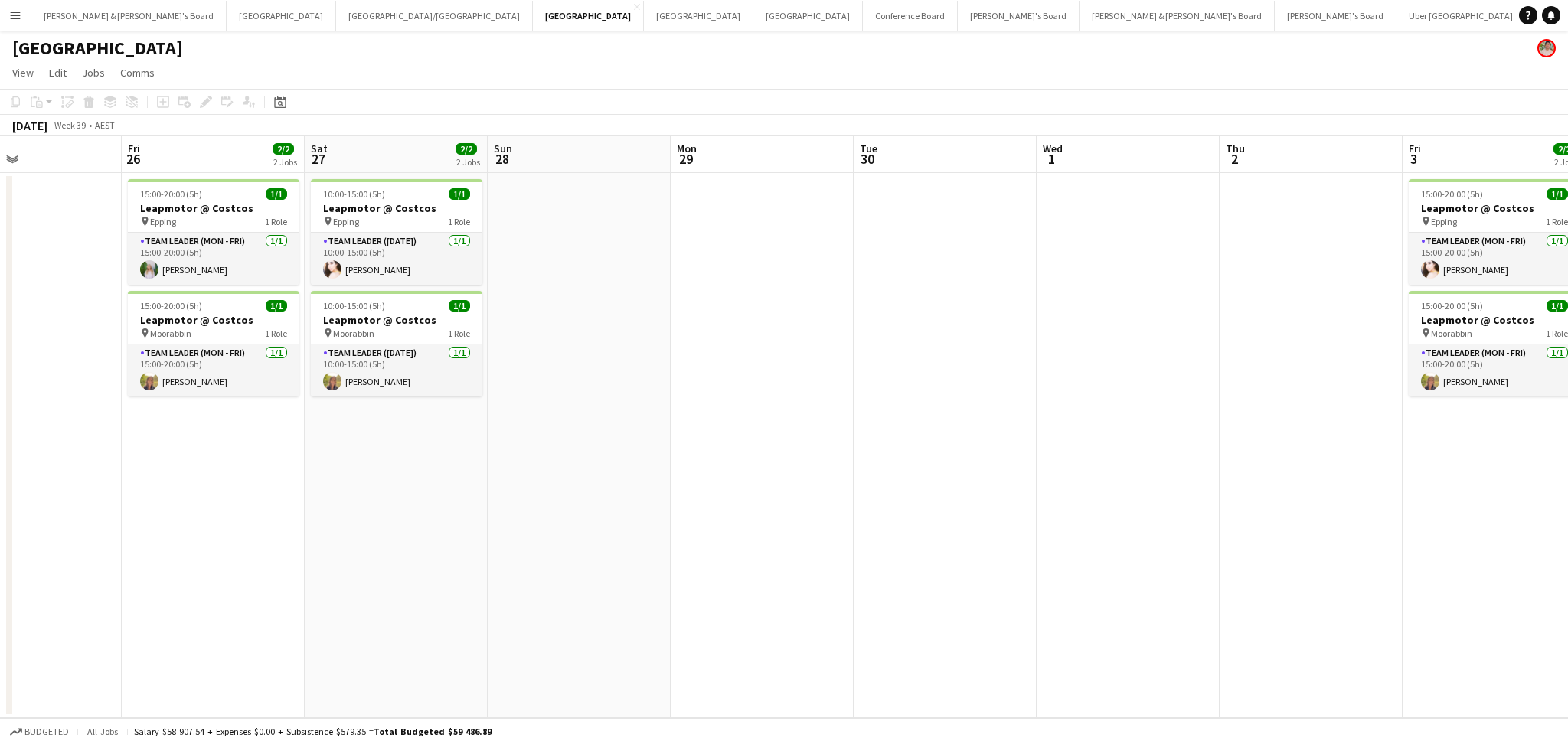
click at [173, 30] on div "[GEOGRAPHIC_DATA]" at bounding box center [784, 44] width 1568 height 29
click at [226, 24] on button "Sydney Close" at bounding box center [281, 16] width 109 height 30
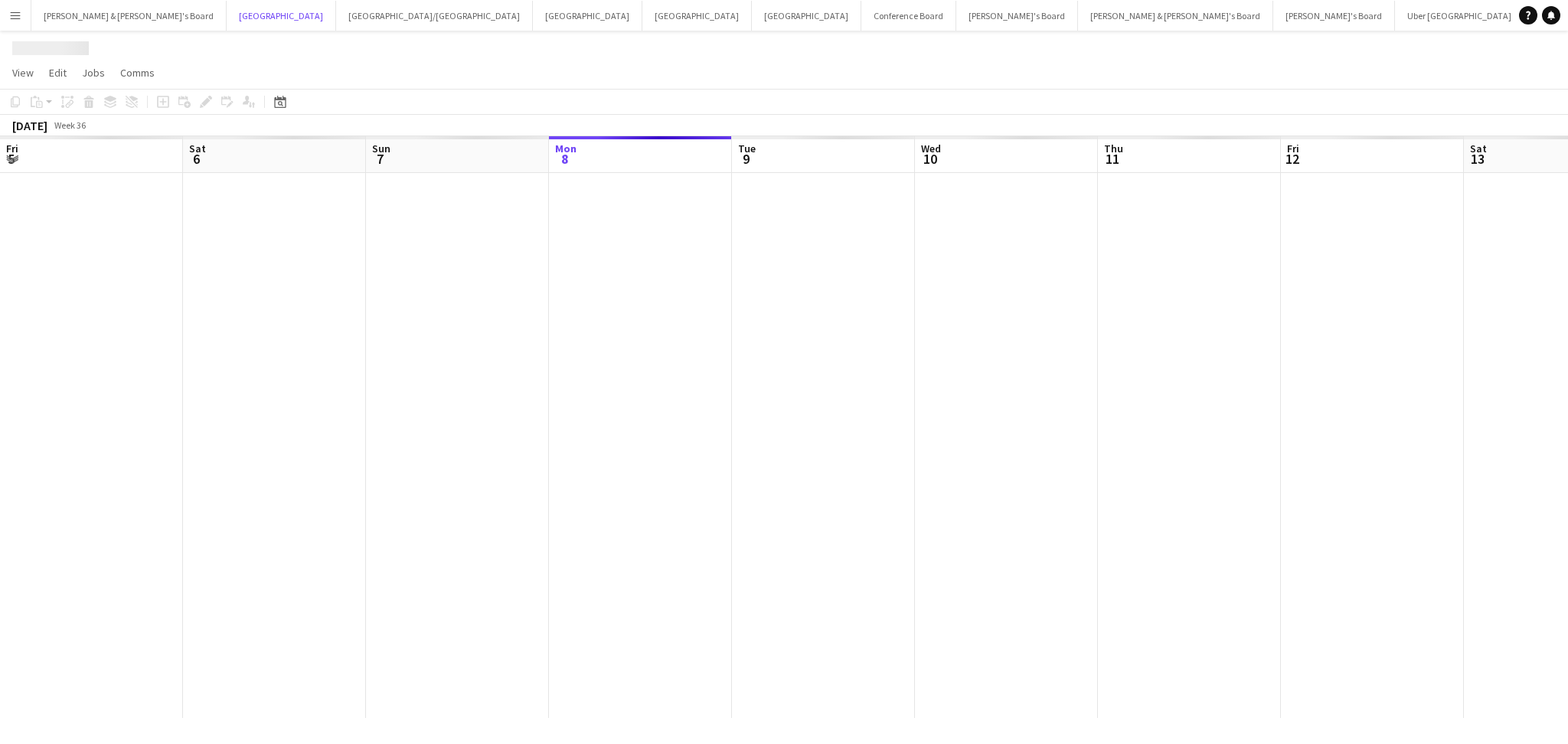
scroll to position [0, 366]
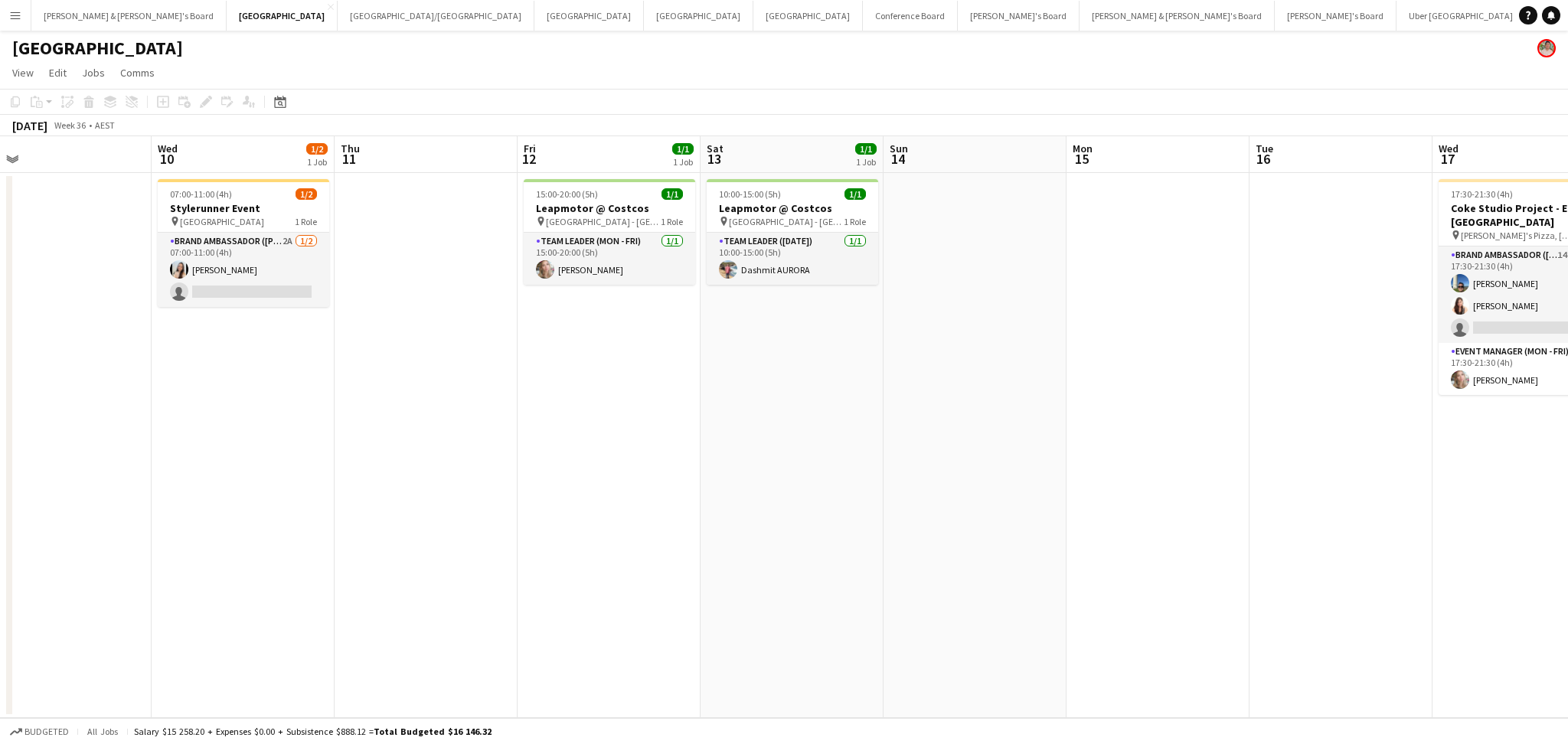
drag, startPoint x: 1023, startPoint y: 575, endPoint x: 643, endPoint y: 574, distance: 380.0
click at [619, 578] on app-calendar-viewport "Sun 7 Mon 8 Tue 9 Wed 10 1/2 1 Job Thu 11 Fri 12 1/1 1 Job Sat 13 1/1 1 Job Sun…" at bounding box center [784, 427] width 1568 height 581
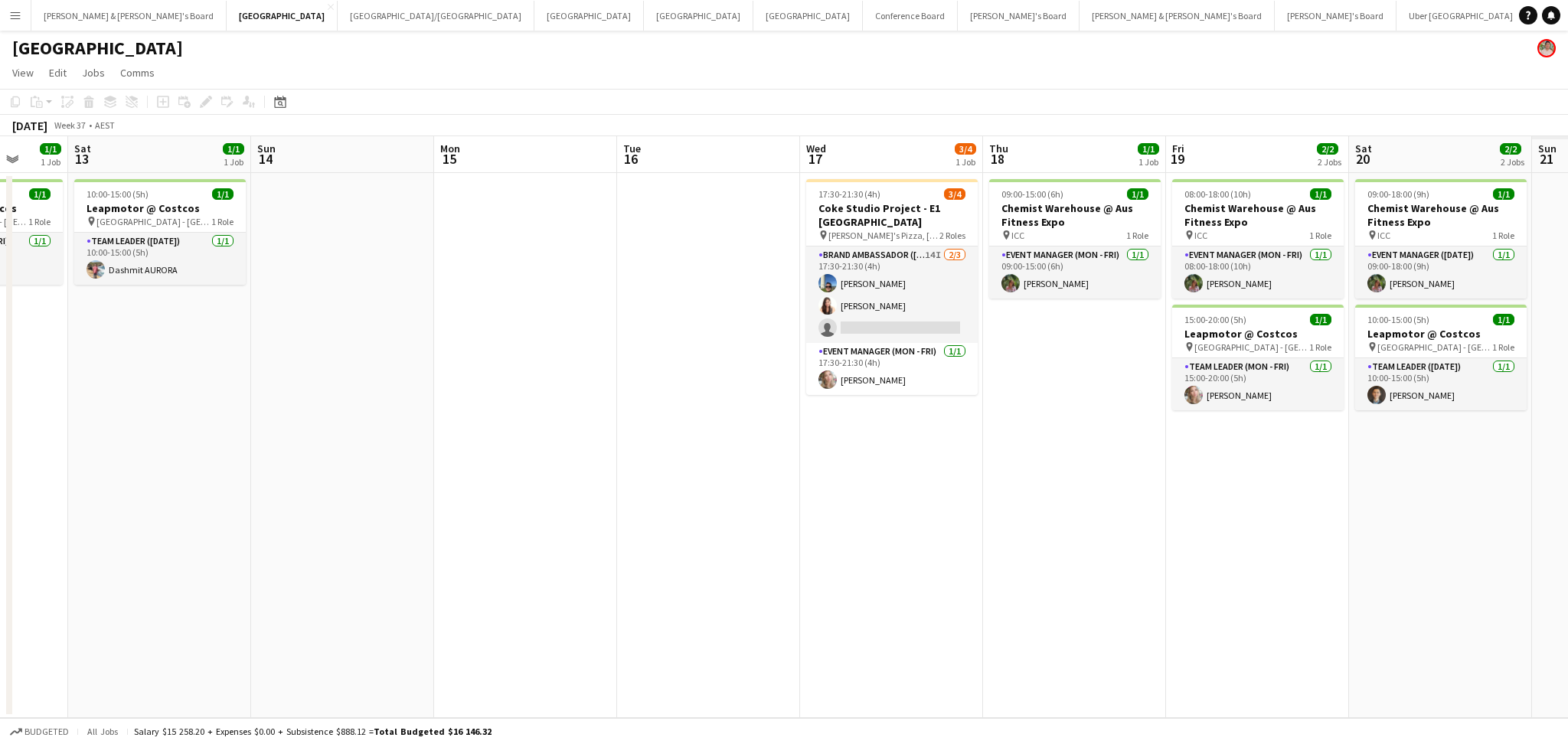
drag, startPoint x: 1063, startPoint y: 586, endPoint x: 431, endPoint y: 565, distance: 632.3
click at [431, 565] on app-calendar-viewport "Tue 9 Wed 10 1/2 1 Job Thu 11 Fri 12 1/1 1 Job Sat 13 1/1 1 Job Sun 14 Mon 15 T…" at bounding box center [784, 427] width 1568 height 581
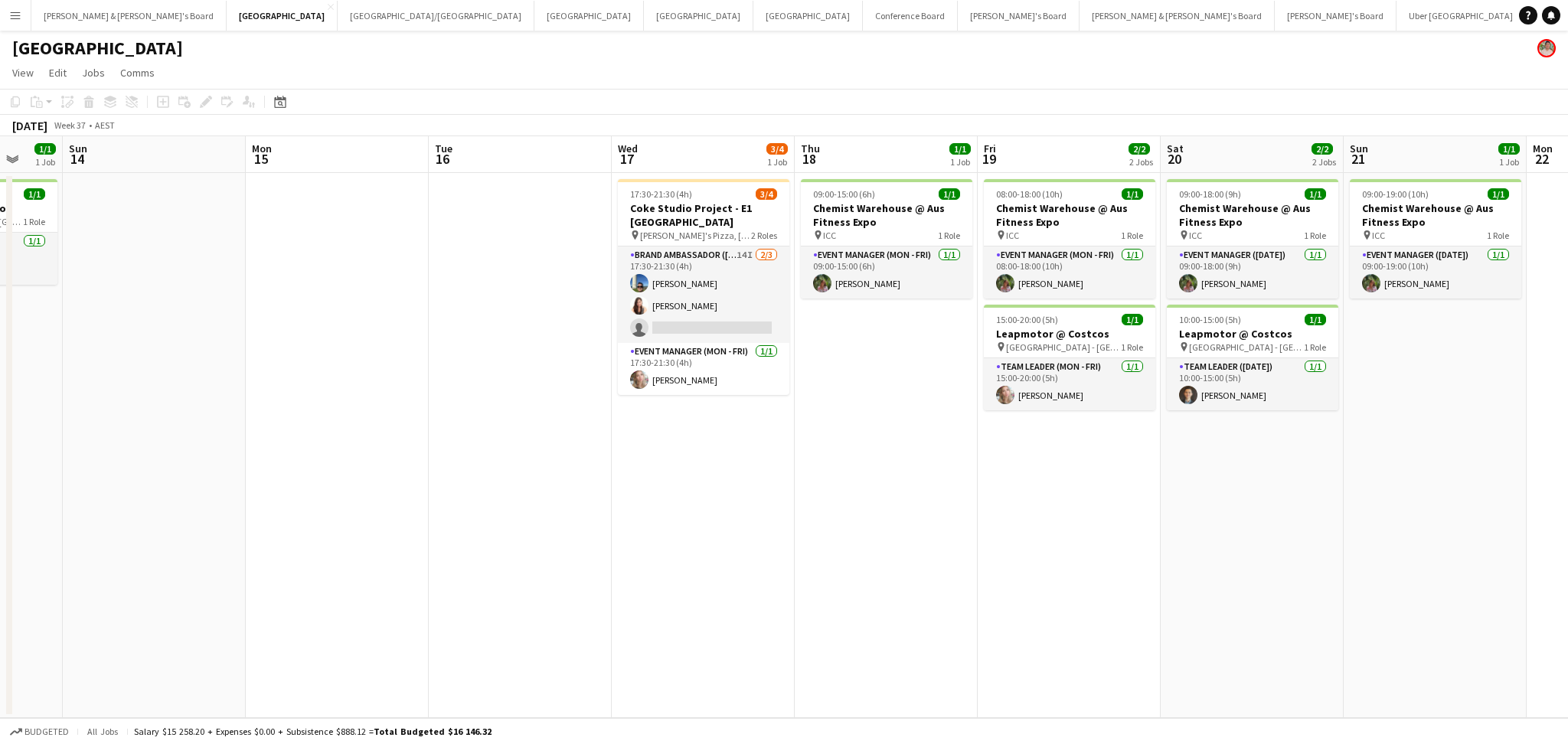
scroll to position [0, 556]
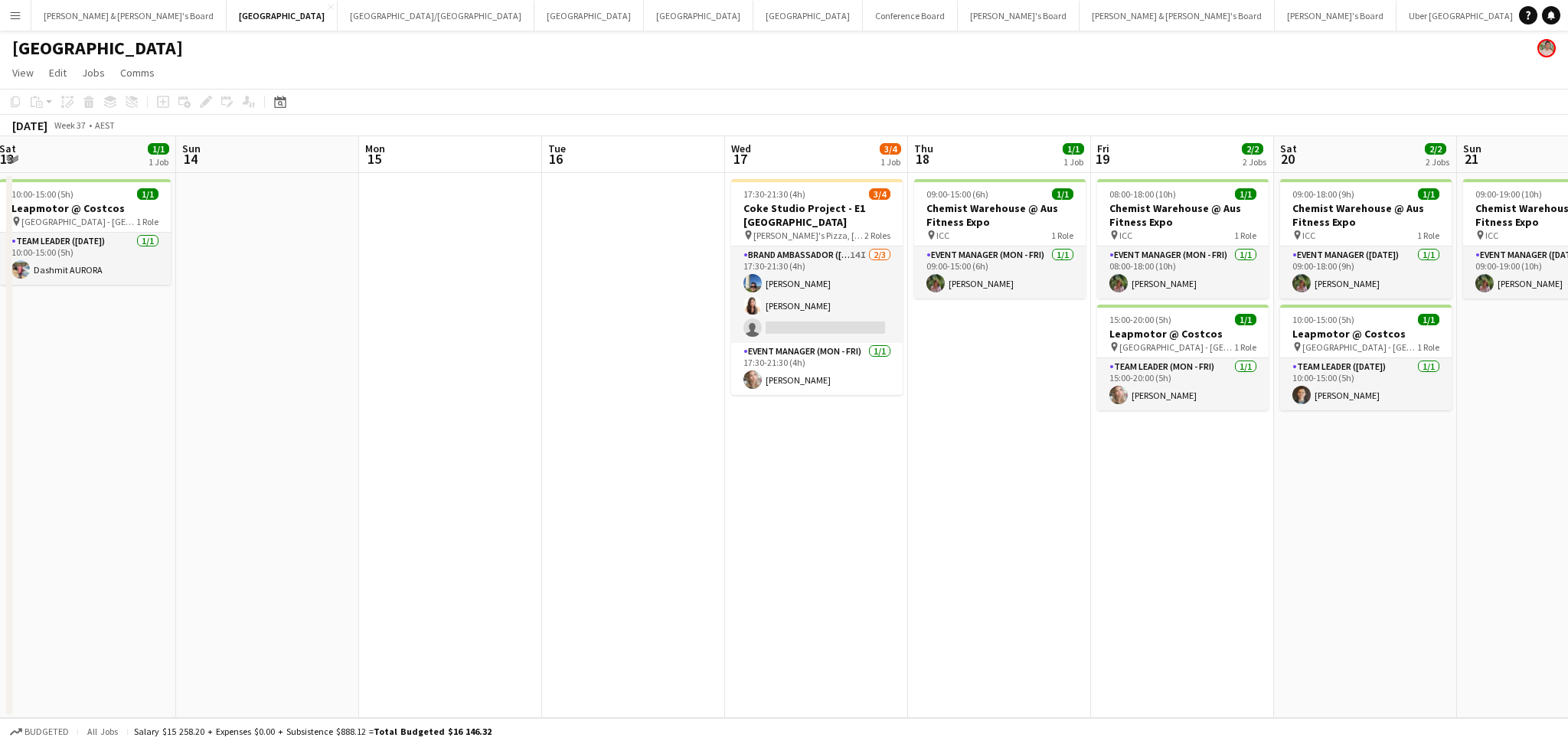
drag, startPoint x: 904, startPoint y: 598, endPoint x: 835, endPoint y: 605, distance: 69.4
click at [835, 605] on app-calendar-viewport "Wed 10 1/2 1 Job Thu 11 Fri 12 1/1 1 Job Sat 13 1/1 1 Job Sun 14 Mon 15 Tue 16 …" at bounding box center [784, 427] width 1568 height 581
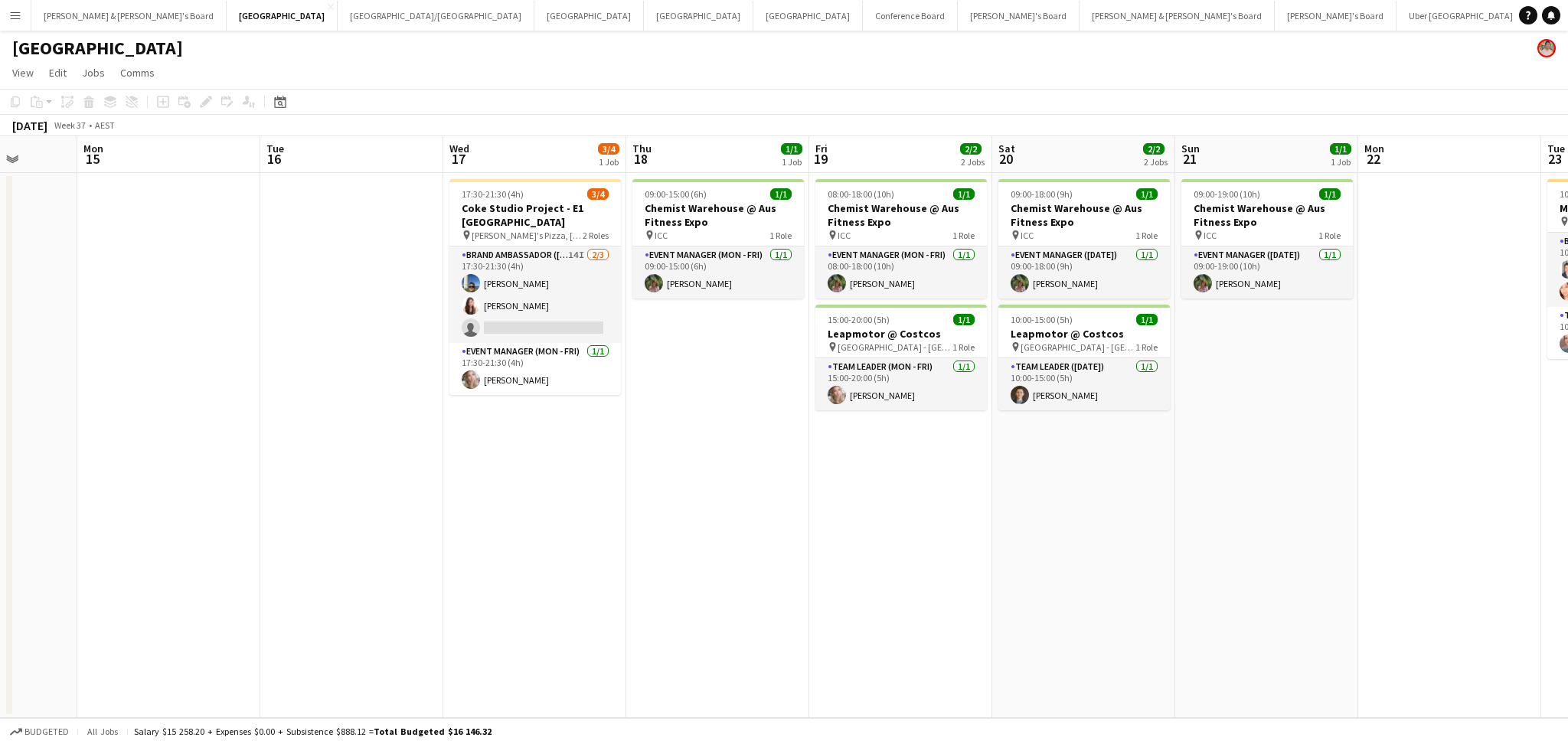
drag, startPoint x: 957, startPoint y: 604, endPoint x: 676, endPoint y: 598, distance: 281.1
click at [676, 598] on app-calendar-viewport "Fri 12 1/1 1 Job Sat 13 1/1 1 Job Sun 14 Mon 15 Tue 16 Wed 17 3/4 1 Job Thu 18 …" at bounding box center [784, 427] width 1568 height 581
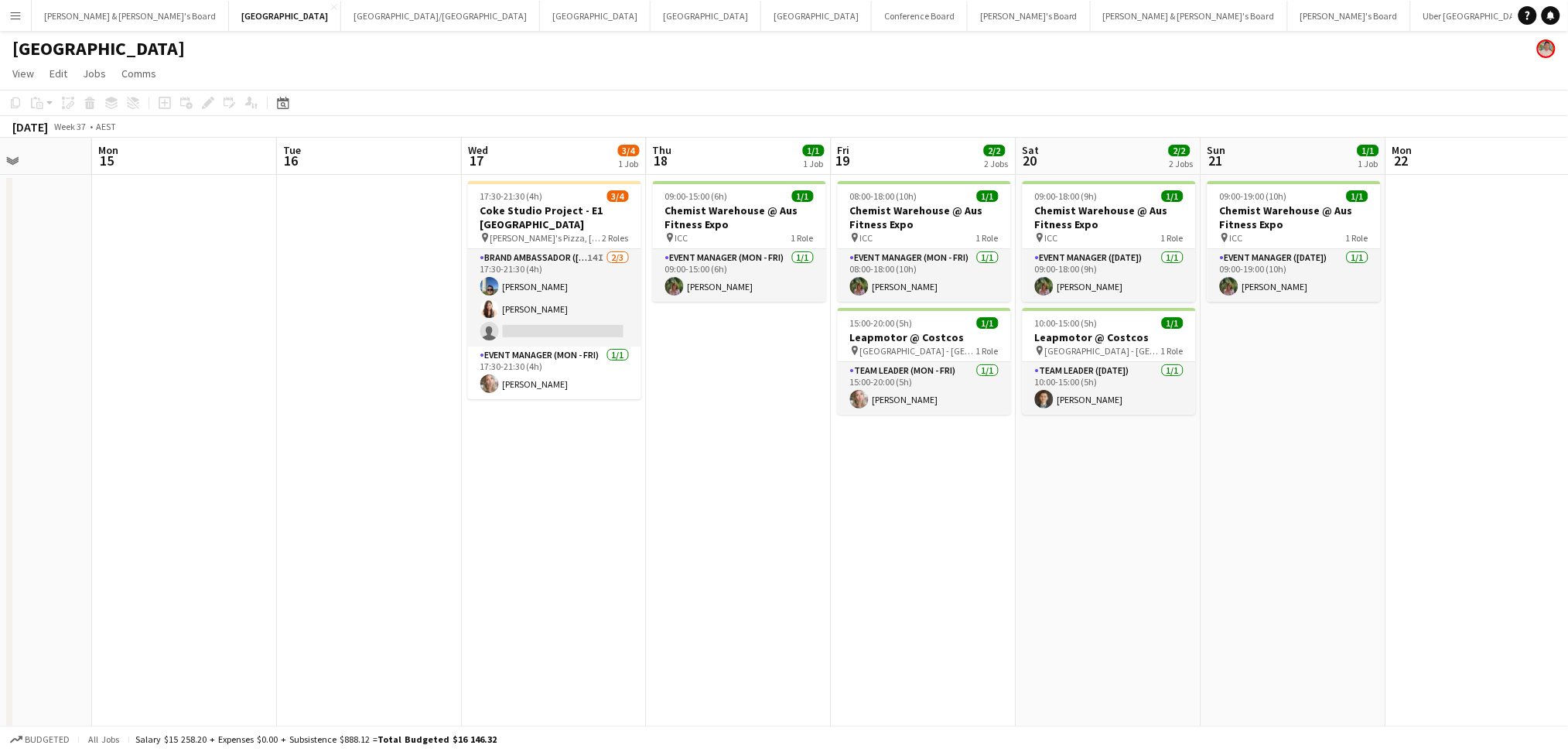
scroll to position [0, 471]
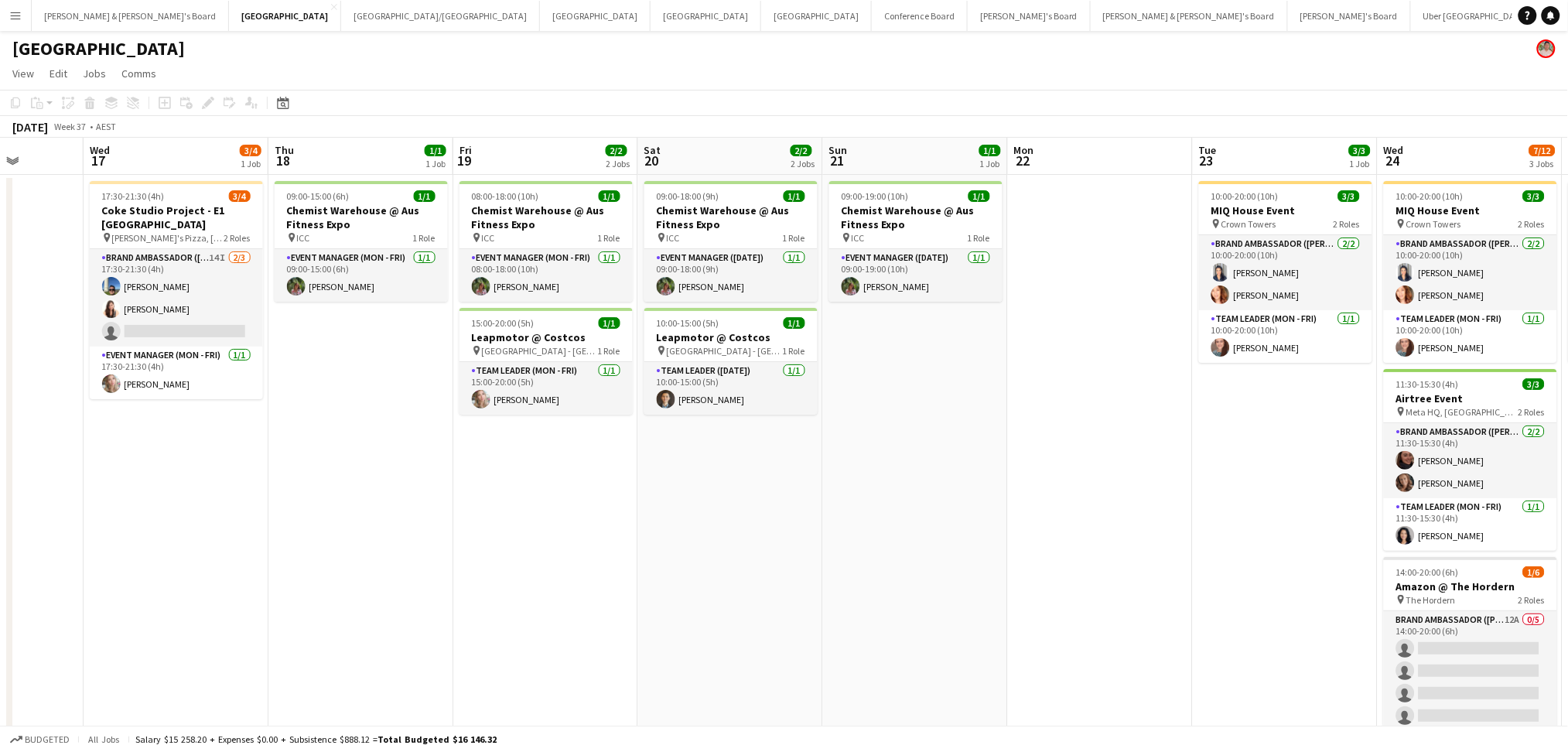
drag, startPoint x: 889, startPoint y: 623, endPoint x: 542, endPoint y: 628, distance: 347.0
click at [542, 628] on app-calendar-viewport "Sun 14 Mon 15 Tue 16 Wed 17 3/4 1 Job Thu 18 1/1 1 Job Fri 19 2/2 2 Jobs Sat 20…" at bounding box center [784, 479] width 1568 height 682
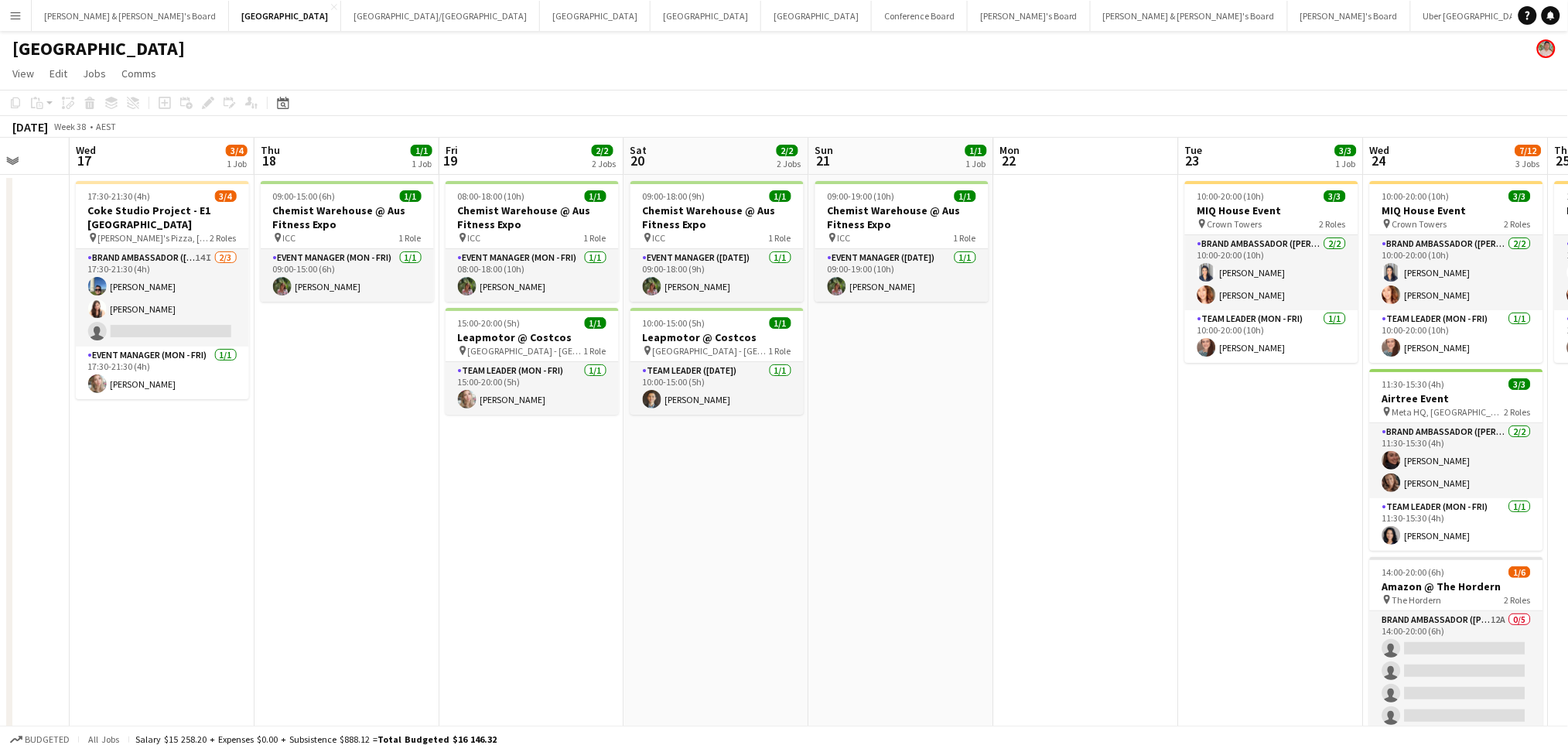
drag, startPoint x: 869, startPoint y: 642, endPoint x: 387, endPoint y: 632, distance: 482.1
click at [387, 632] on app-calendar-viewport "Sun 14 Mon 15 Tue 16 Wed 17 3/4 1 Job Thu 18 1/1 1 Job Fri 19 2/2 2 Jobs Sat 20…" at bounding box center [784, 479] width 1568 height 682
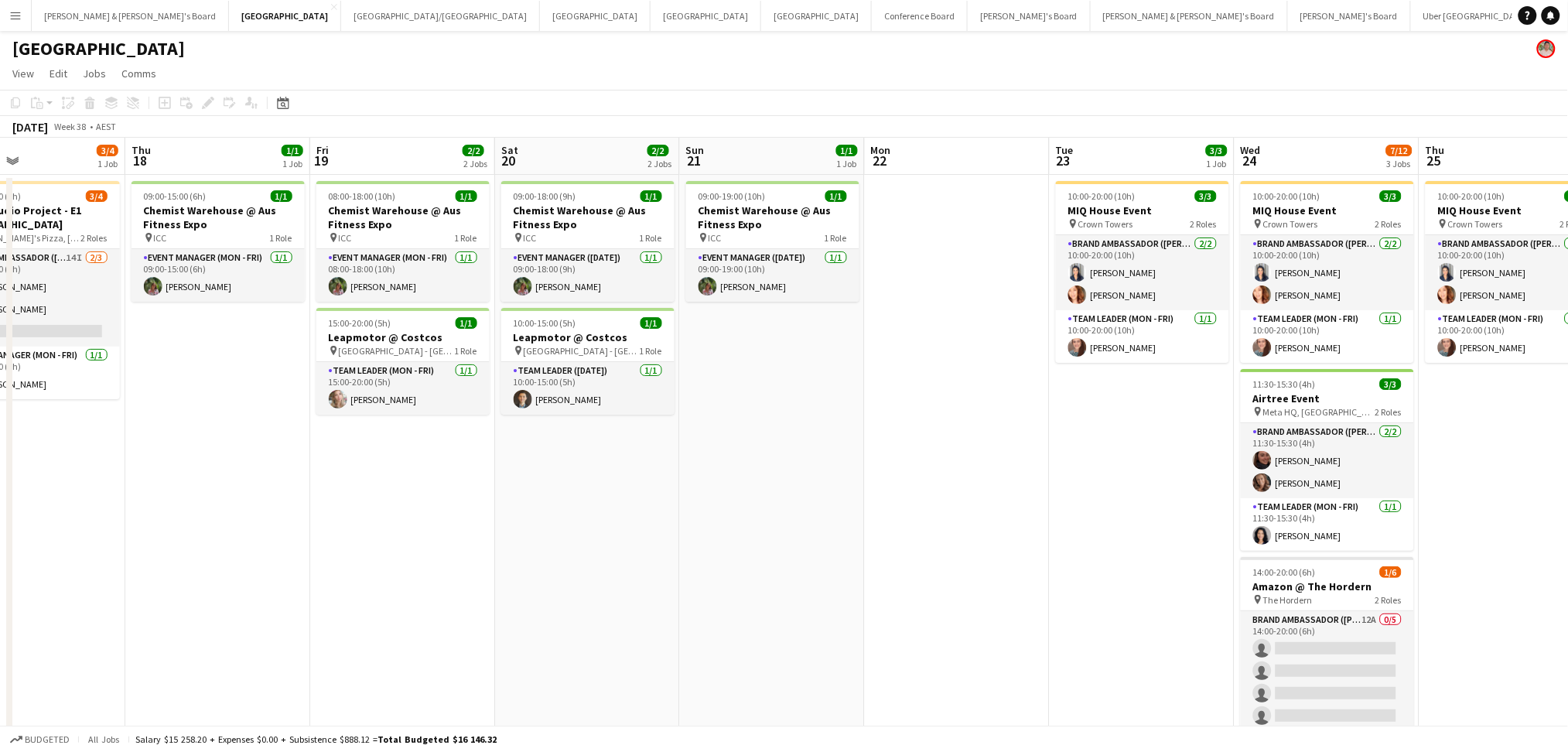
scroll to position [0, 414]
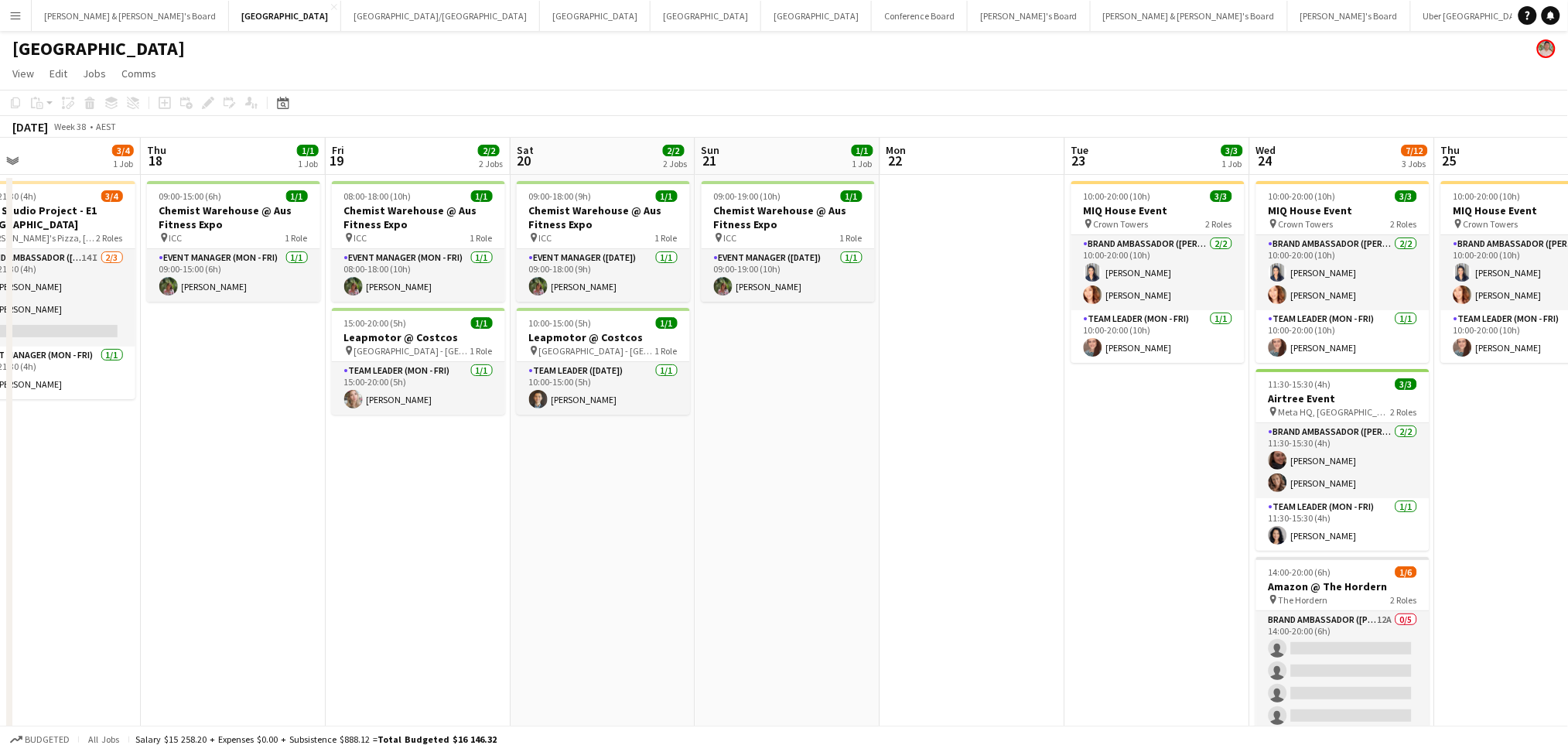
drag, startPoint x: 727, startPoint y: 643, endPoint x: 1082, endPoint y: 649, distance: 355.1
click at [1082, 649] on app-calendar-viewport "Mon 15 Tue 16 Wed 17 3/4 1 Job Thu 18 1/1 1 Job Fri 19 2/2 2 Jobs Sat 20 2/2 2 …" at bounding box center [784, 479] width 1568 height 682
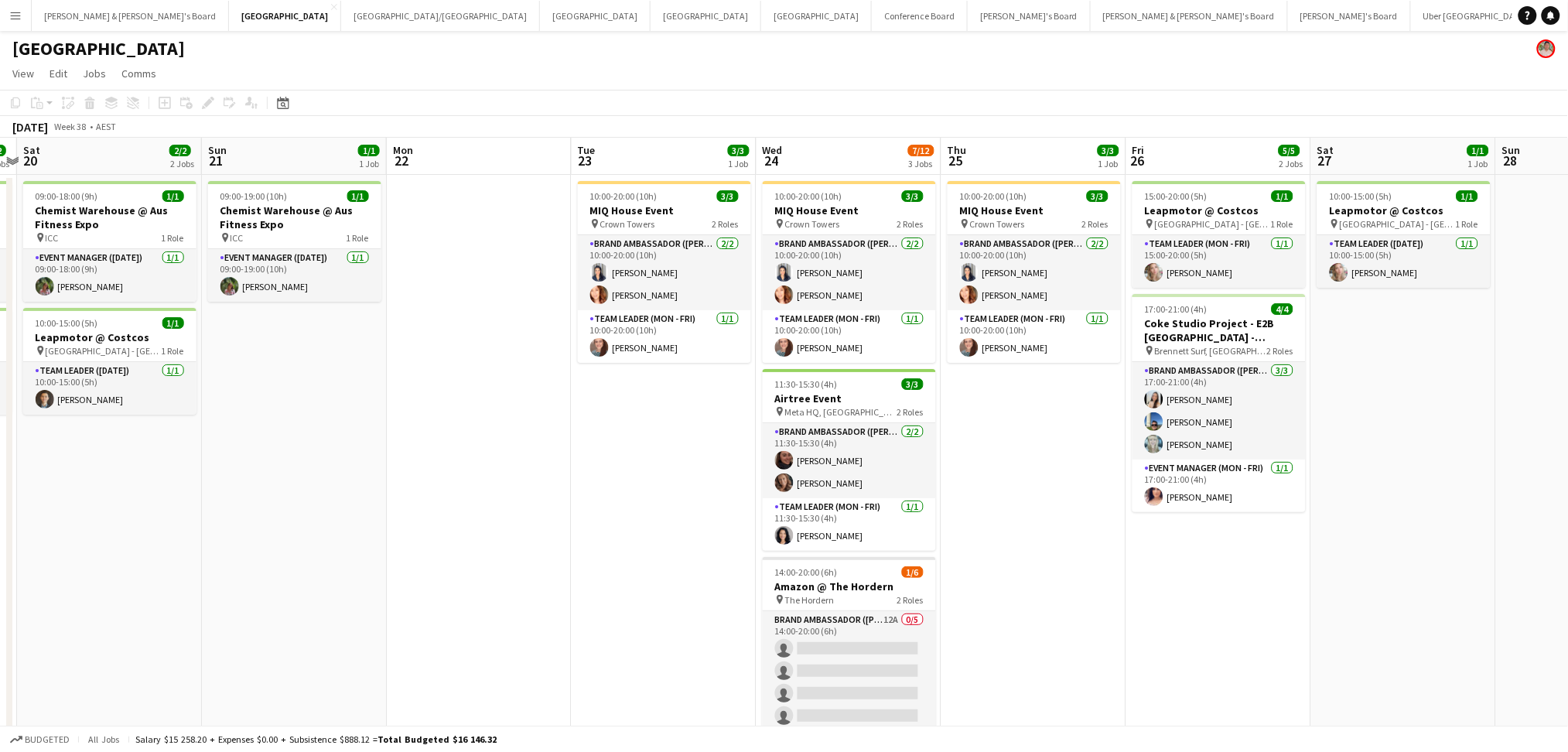
drag, startPoint x: 1074, startPoint y: 646, endPoint x: 407, endPoint y: 604, distance: 668.3
click at [407, 604] on app-calendar-viewport "Wed 17 3/4 1 Job Thu 18 1/1 1 Job Fri 19 2/2 2 Jobs Sat 20 2/2 2 Jobs Sun 21 1/…" at bounding box center [784, 479] width 1568 height 682
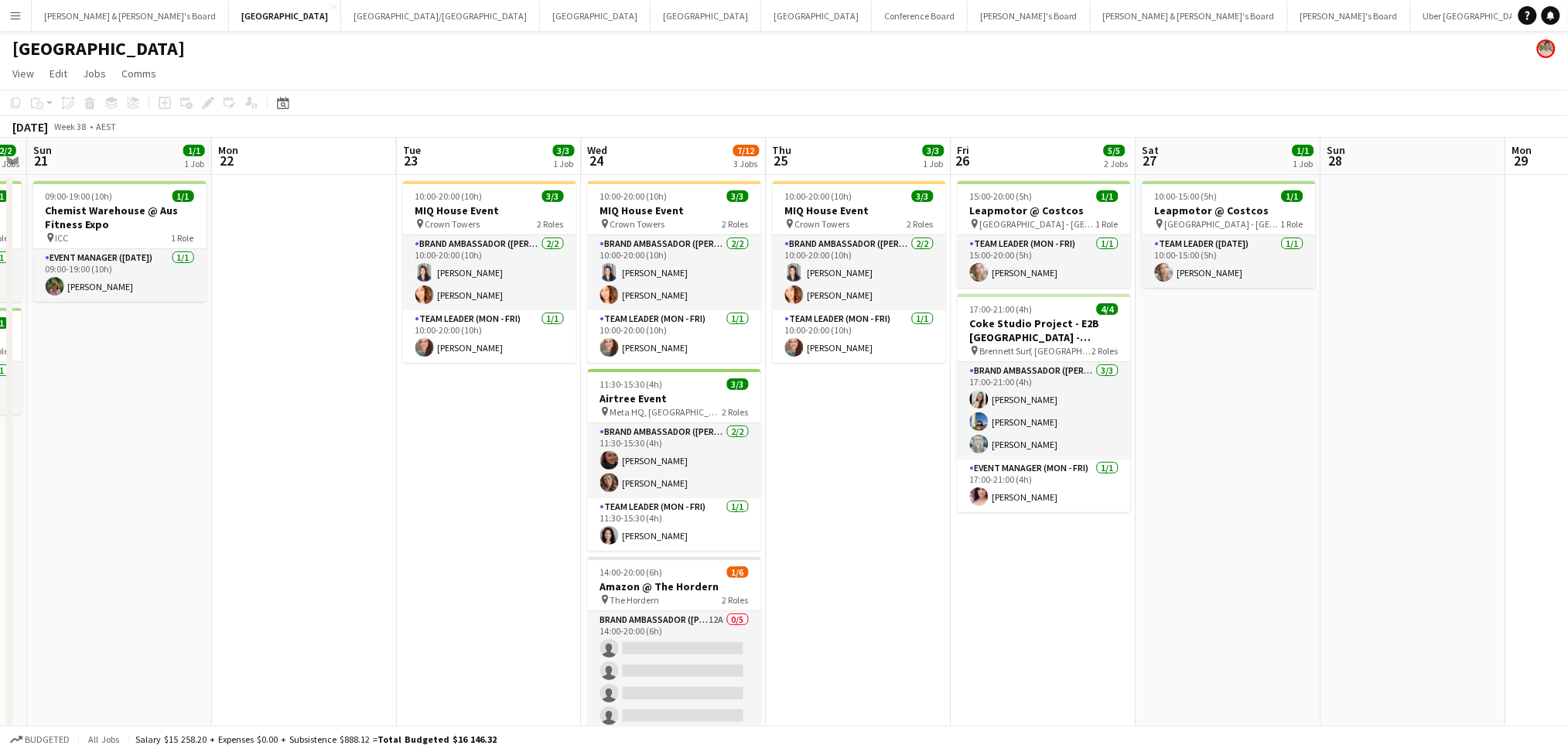
scroll to position [0, 559]
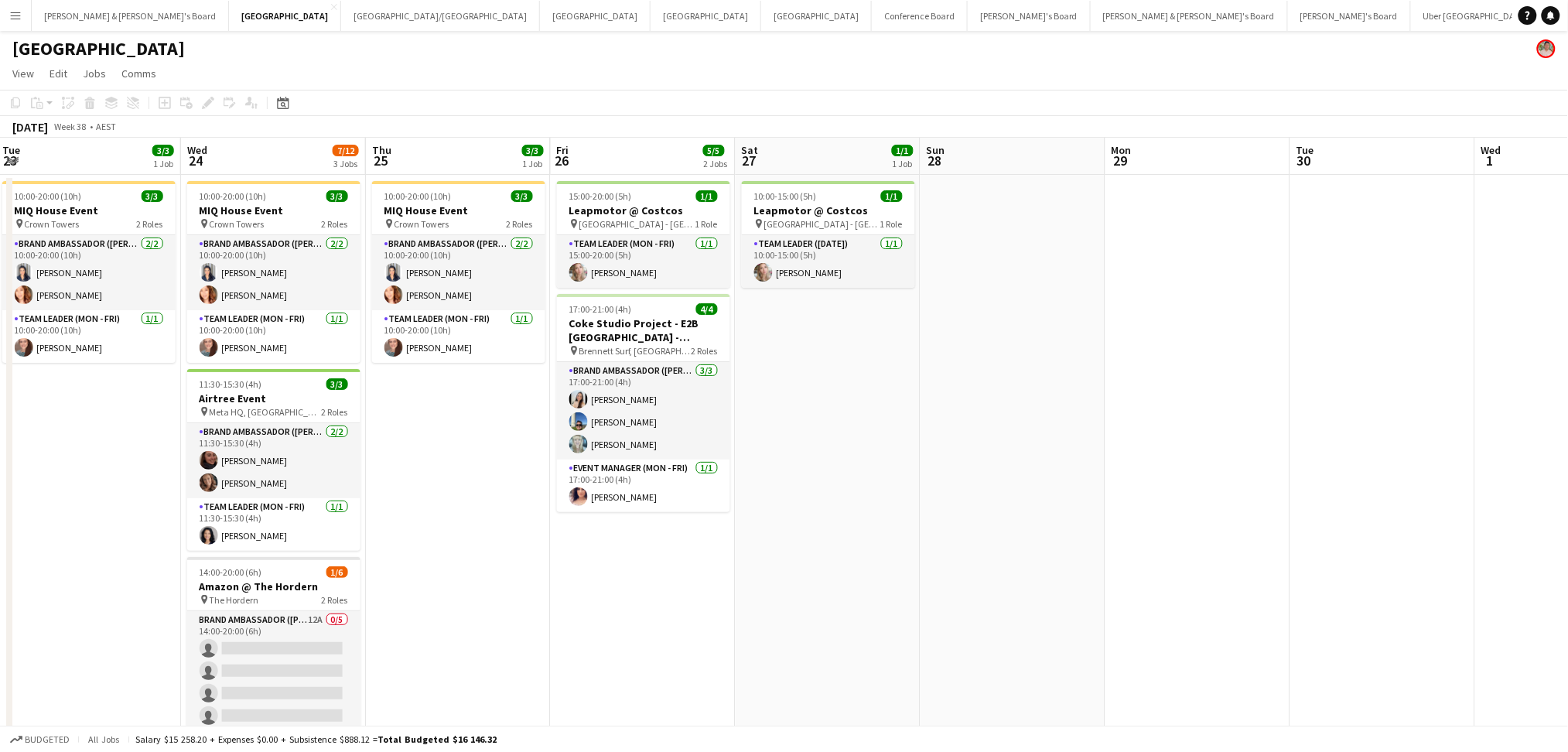
drag, startPoint x: 1008, startPoint y: 630, endPoint x: 608, endPoint y: 607, distance: 400.7
click at [608, 607] on app-calendar-viewport "Sat 20 2/2 2 Jobs Sun 21 1/1 1 Job Mon 22 Tue 23 3/3 1 Job Wed 24 7/12 3 Jobs T…" at bounding box center [784, 479] width 1568 height 682
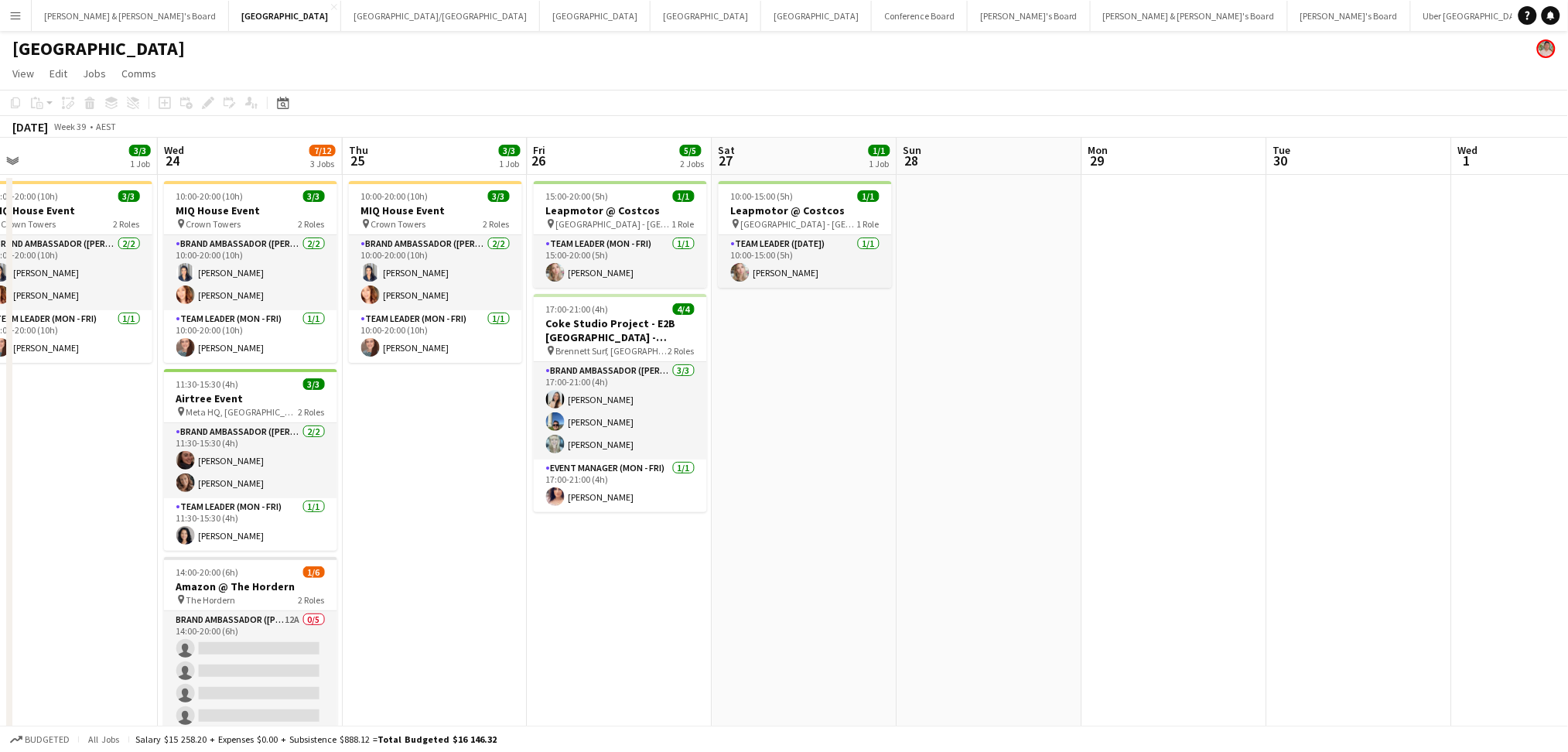
drag, startPoint x: 1017, startPoint y: 639, endPoint x: 165, endPoint y: 549, distance: 856.7
click at [165, 549] on app-calendar-viewport "Sat 20 2/2 2 Jobs Sun 21 1/1 1 Job Mon 22 Tue 23 3/3 1 Job Wed 24 7/12 3 Jobs T…" at bounding box center [784, 479] width 1568 height 682
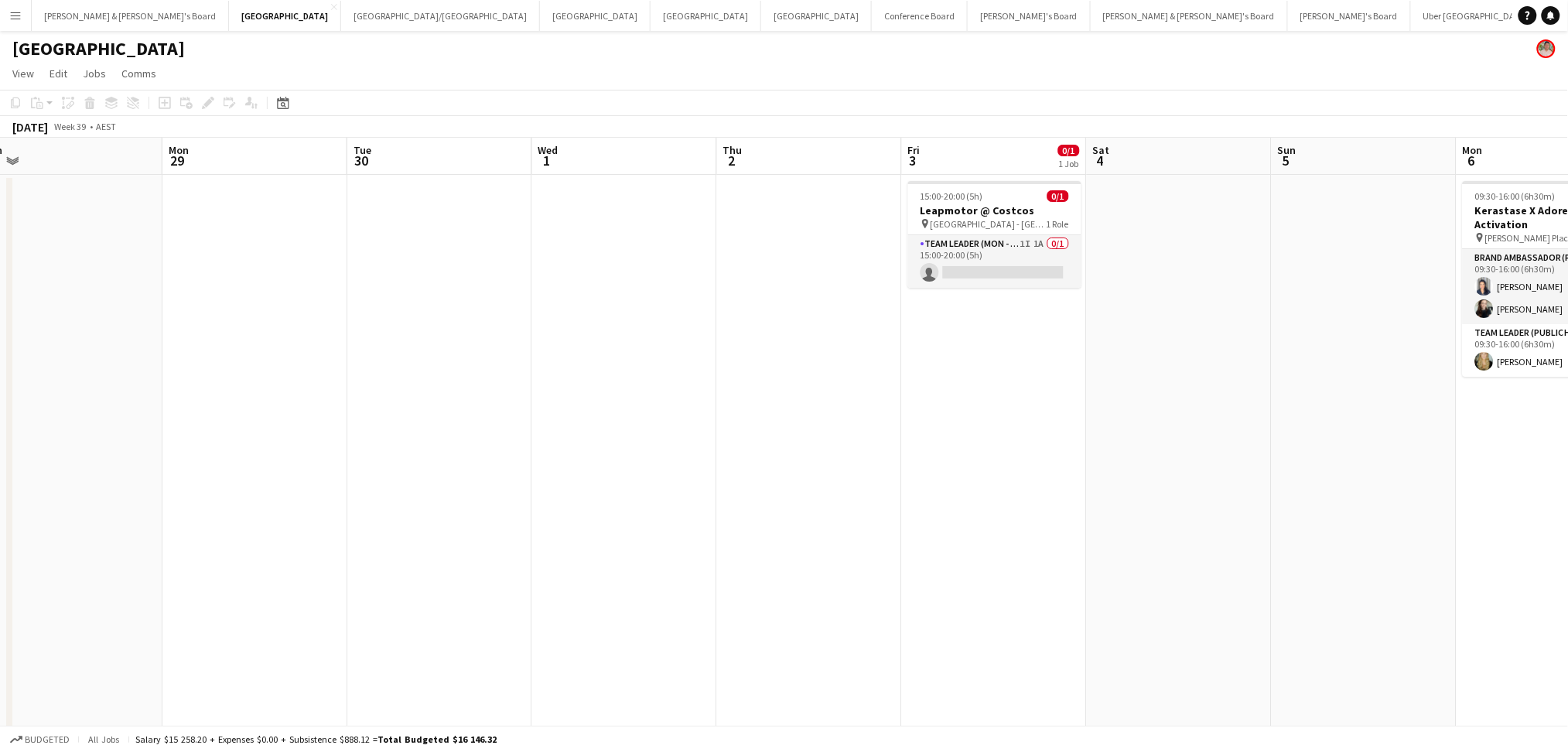
drag, startPoint x: 503, startPoint y: 579, endPoint x: 366, endPoint y: 555, distance: 139.1
click at [366, 555] on app-calendar-viewport "Thu 25 3/3 1 Job Fri 26 5/5 2 Jobs Sat 27 1/1 1 Job Sun 28 Mon 29 Tue 30 Wed 1 …" at bounding box center [784, 479] width 1568 height 682
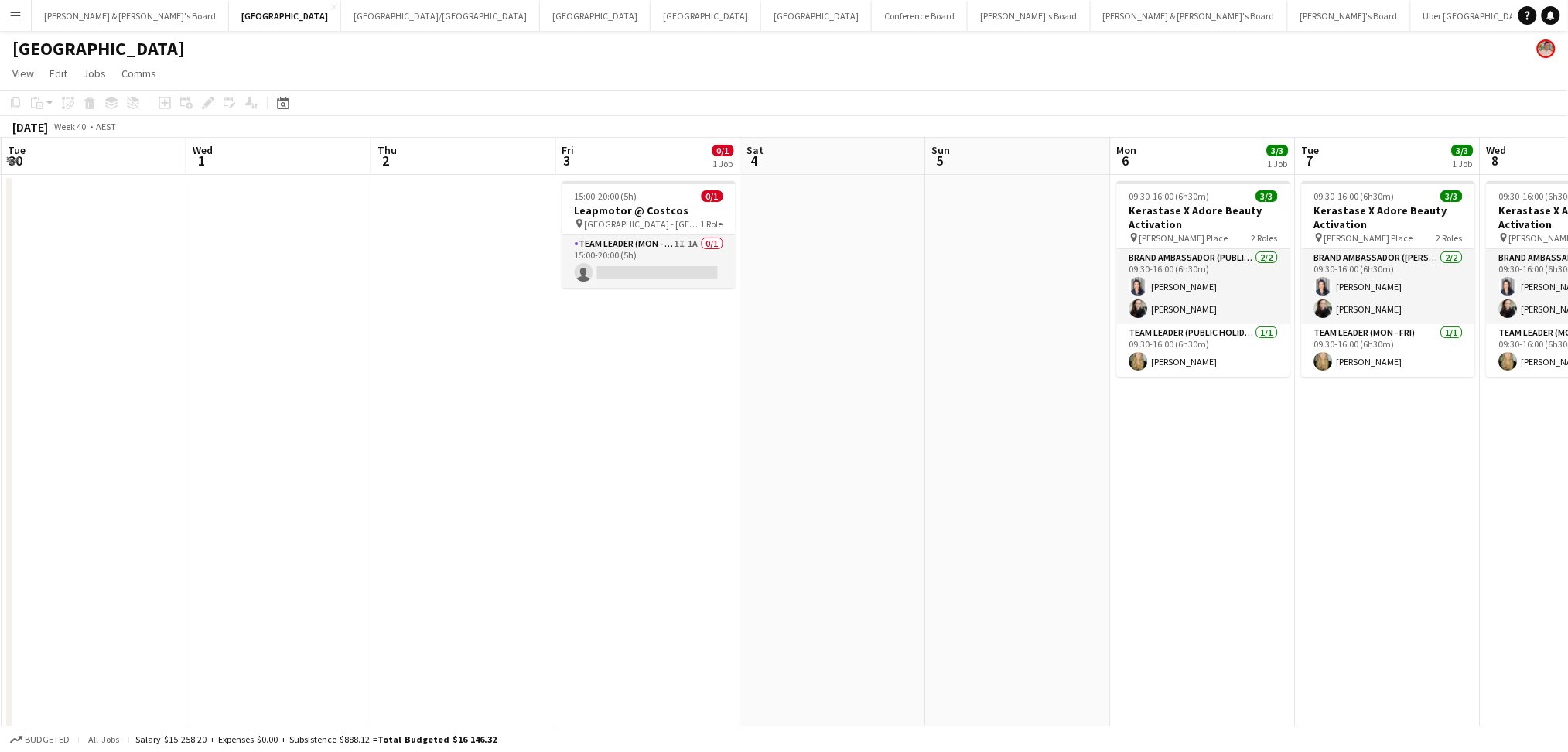
drag, startPoint x: 780, startPoint y: 570, endPoint x: 640, endPoint y: 505, distance: 154.4
click at [619, 538] on app-calendar-viewport "Sat 27 1/1 1 Job Sun 28 Mon 29 Tue 30 Wed 1 Thu 2 Fri 3 0/1 1 Job Sat 4 Sun 5 M…" at bounding box center [784, 479] width 1568 height 682
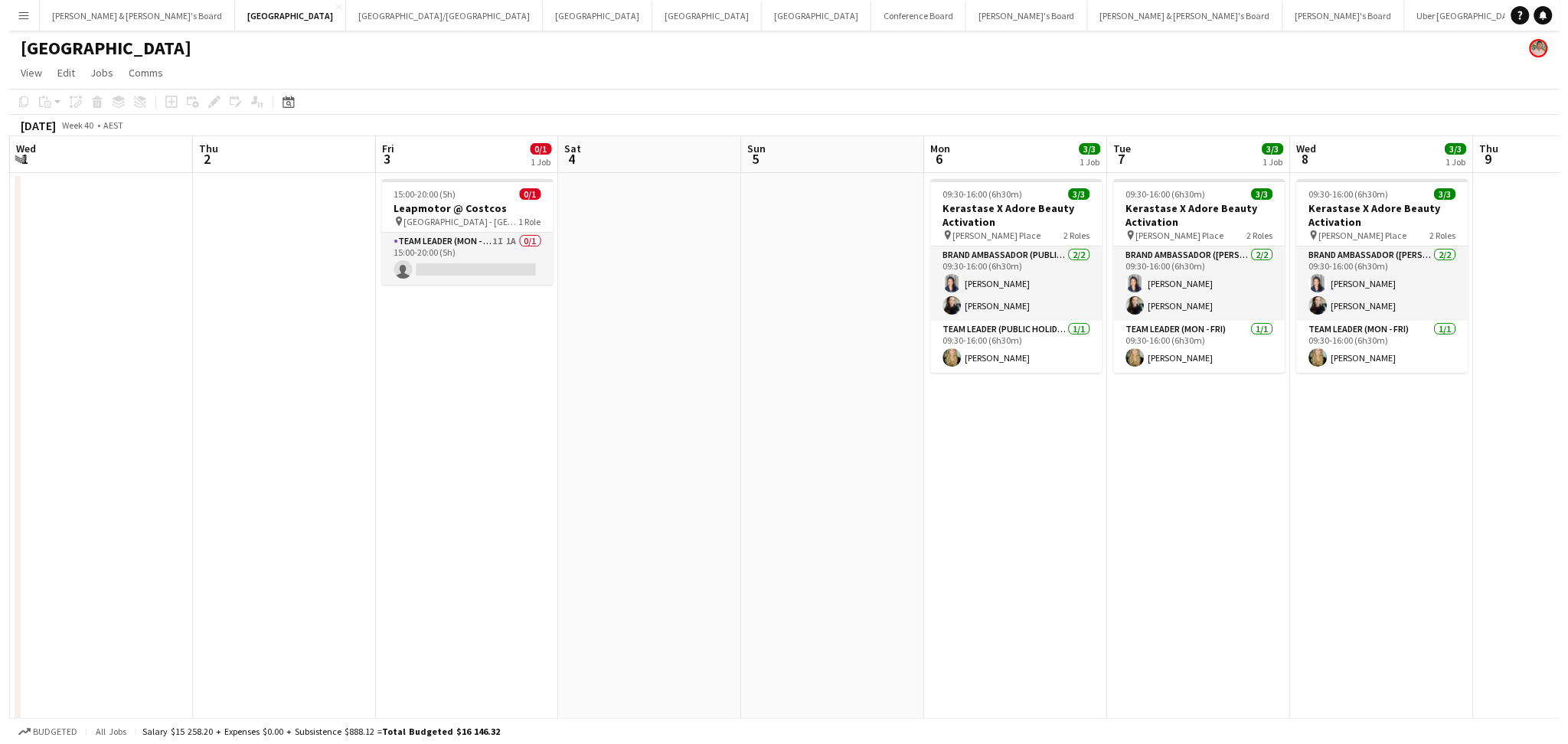
scroll to position [0, 549]
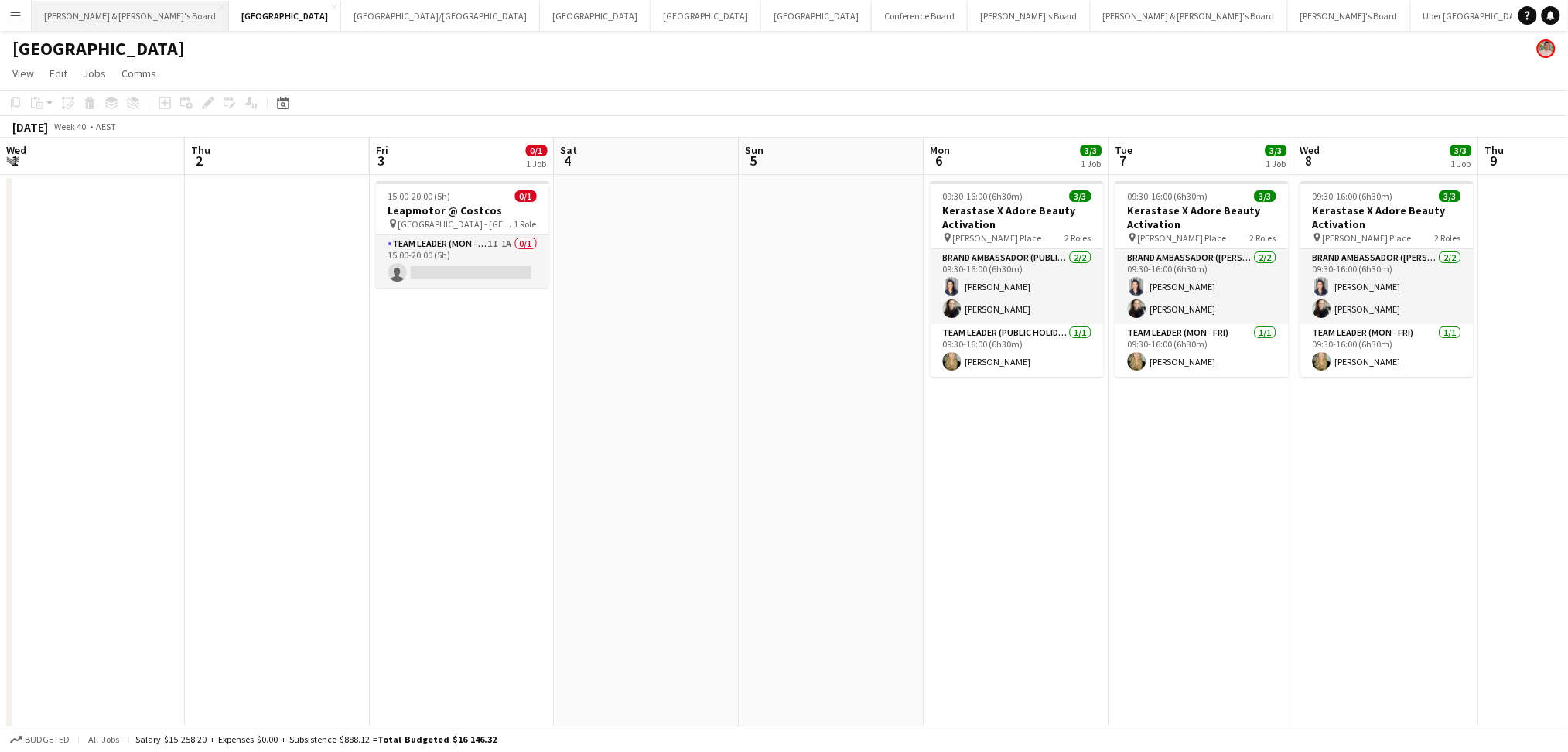
click at [103, 11] on button "[PERSON_NAME] & [PERSON_NAME]'s Board Close" at bounding box center [129, 16] width 197 height 30
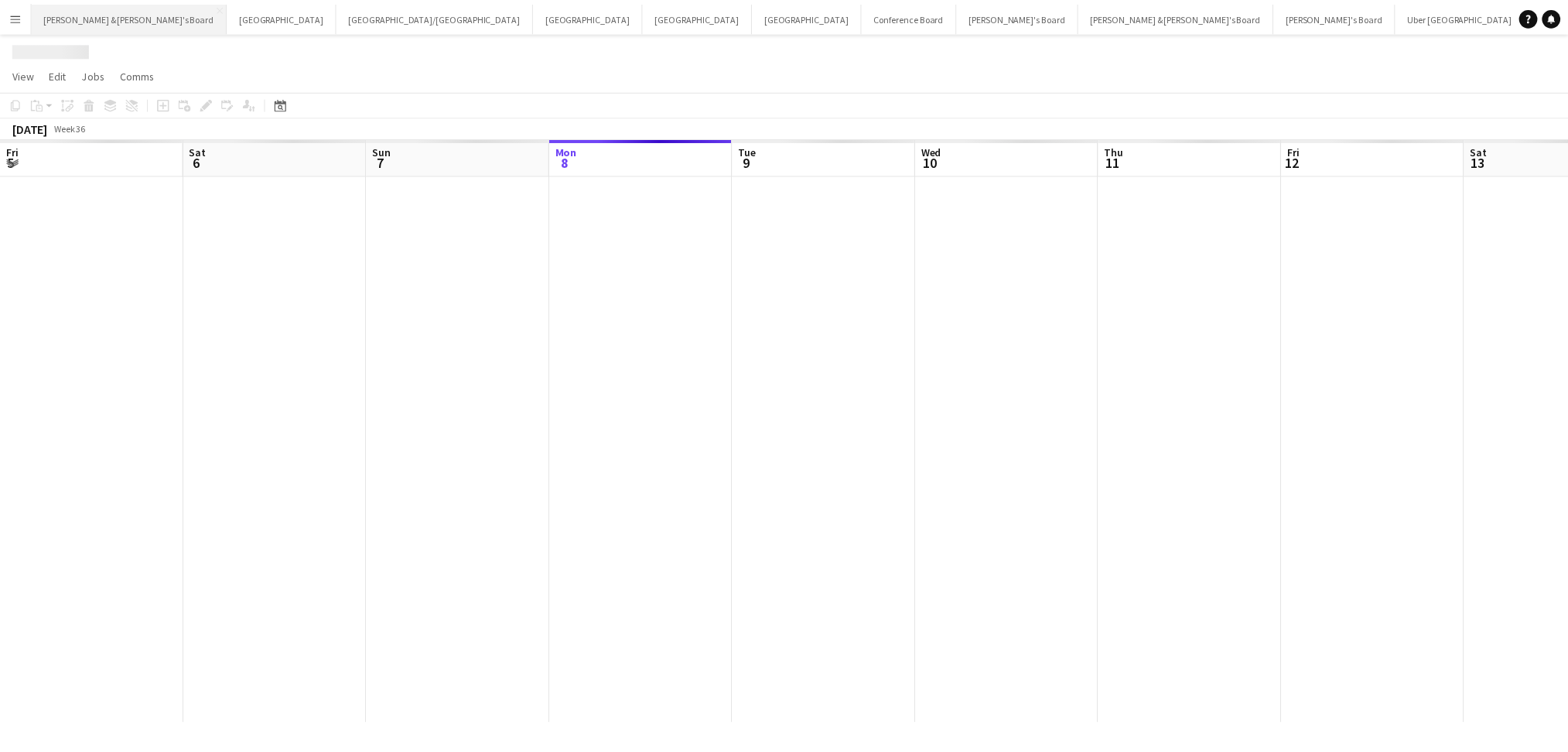
scroll to position [0, 369]
